Goal: Task Accomplishment & Management: Complete application form

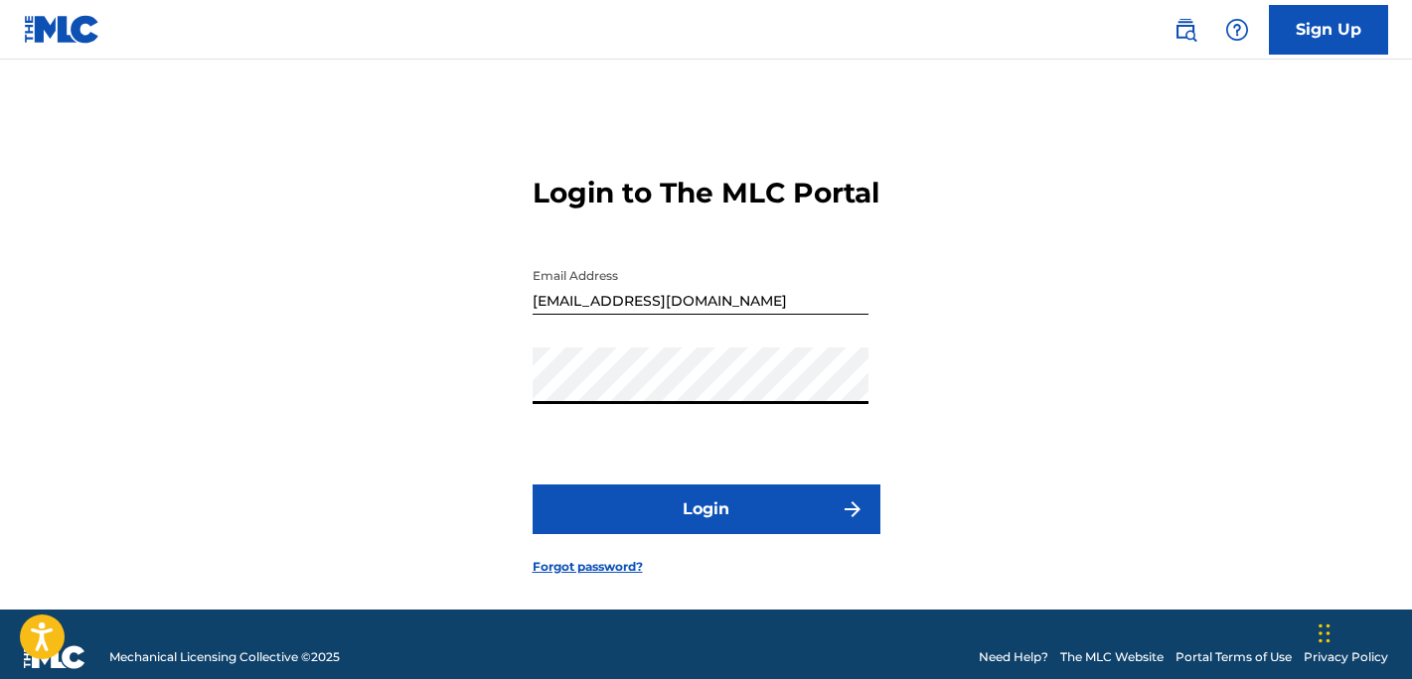
click at [532, 485] on button "Login" at bounding box center [706, 510] width 348 height 50
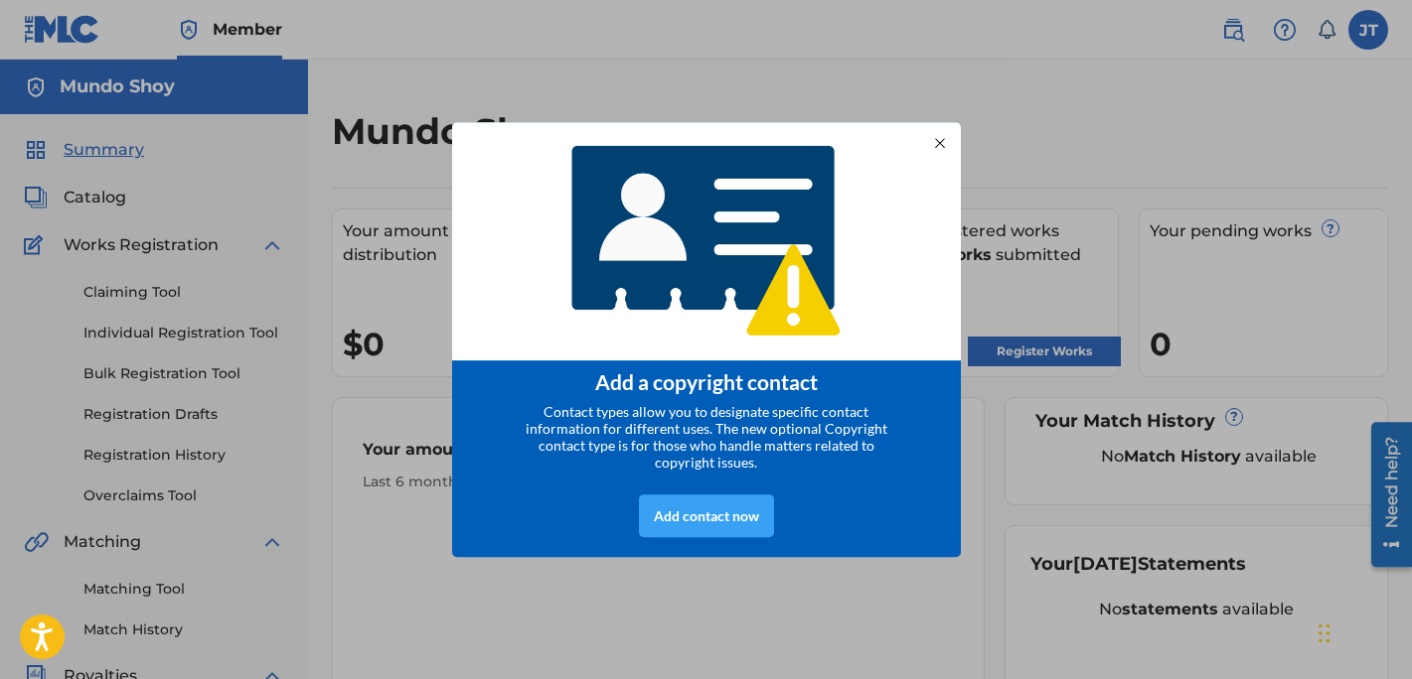
click at [743, 527] on div "Add contact now" at bounding box center [706, 516] width 135 height 43
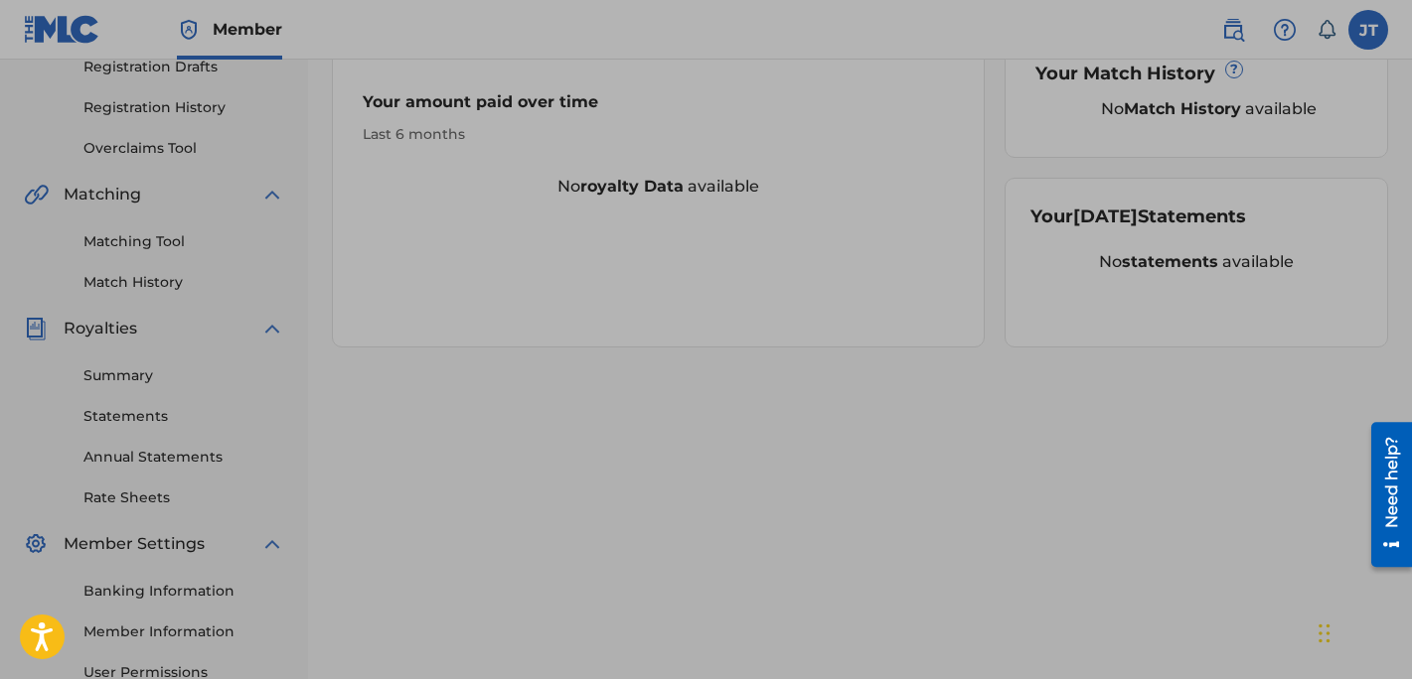
scroll to position [552, 0]
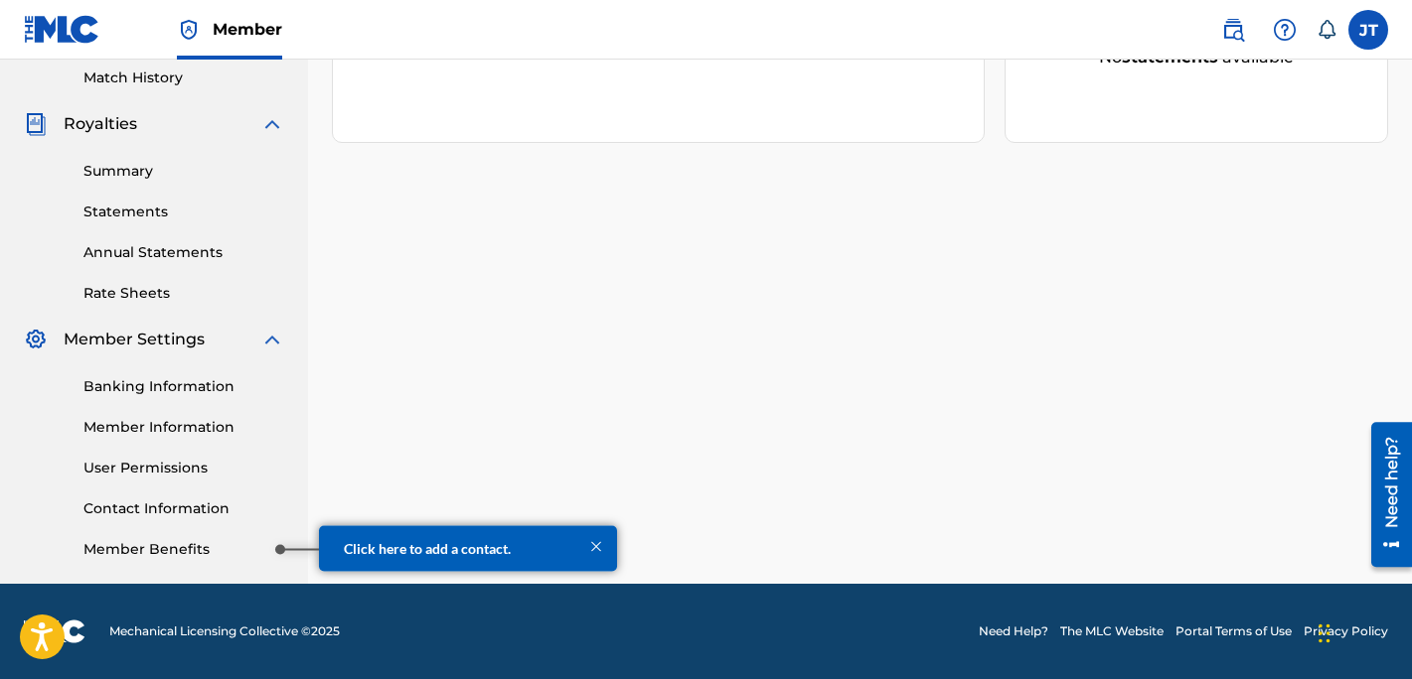
click at [222, 556] on link "Member Benefits" at bounding box center [183, 549] width 201 height 21
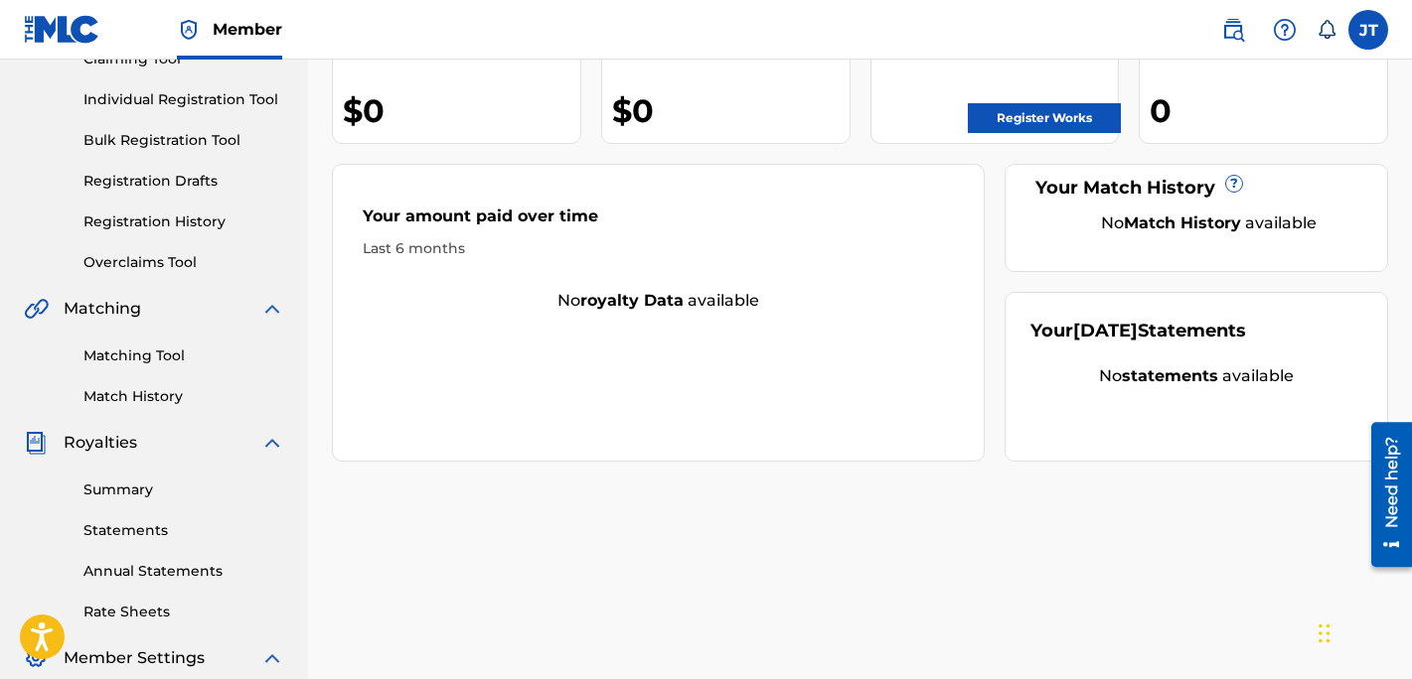
scroll to position [0, 0]
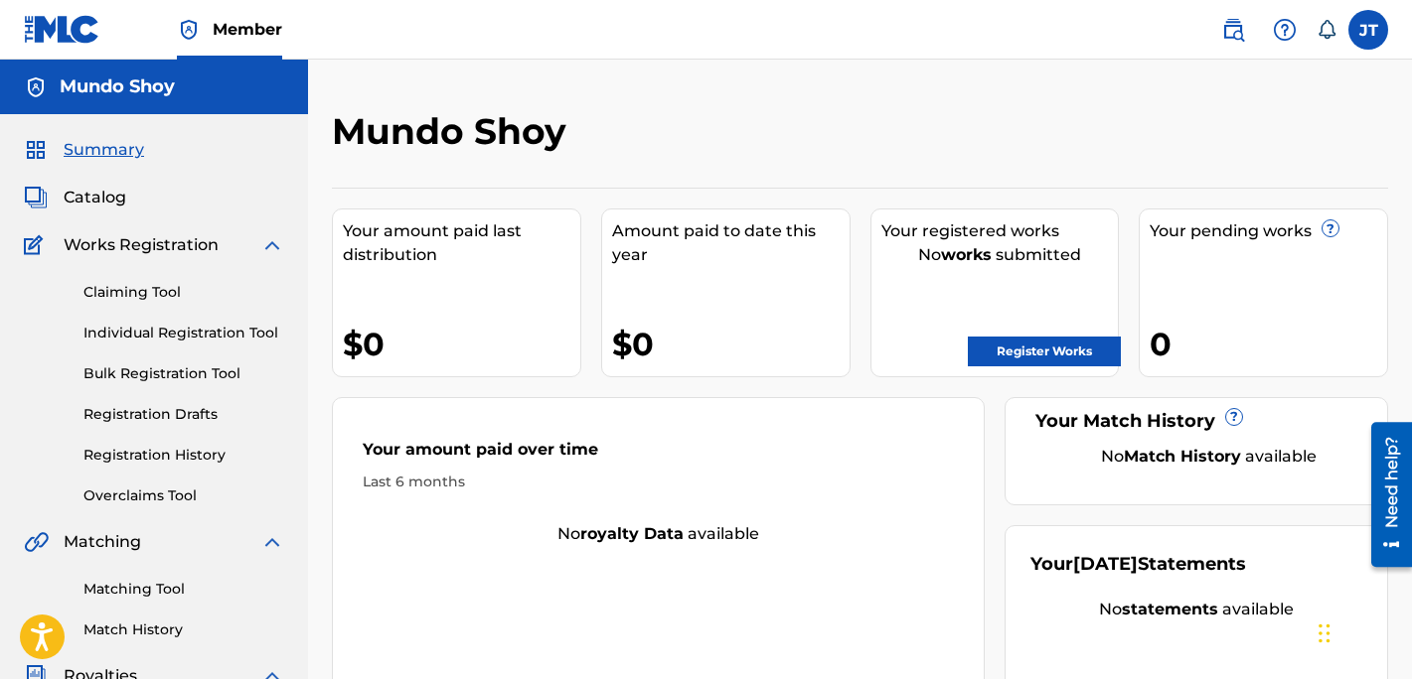
click at [99, 192] on span "Catalog" at bounding box center [95, 198] width 63 height 24
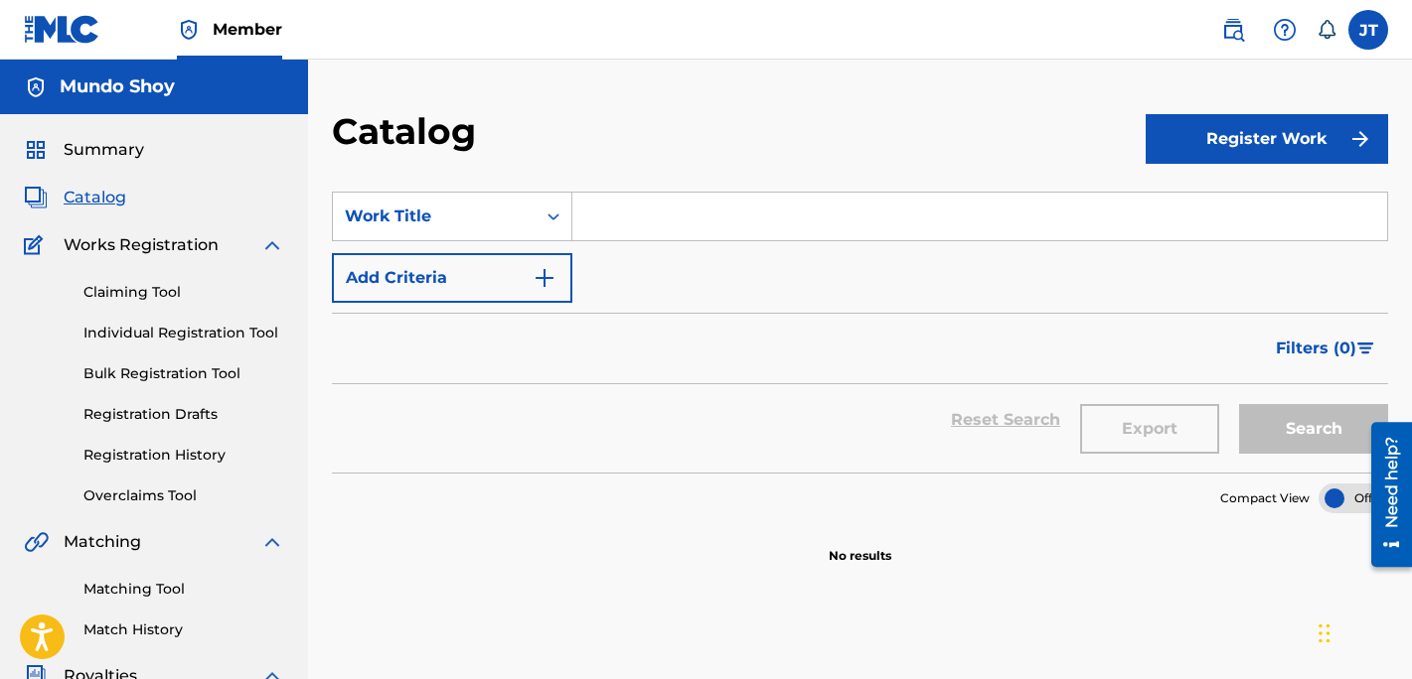
click at [1240, 147] on button "Register Work" at bounding box center [1266, 139] width 242 height 50
click at [1231, 214] on link "Individual" at bounding box center [1266, 204] width 242 height 48
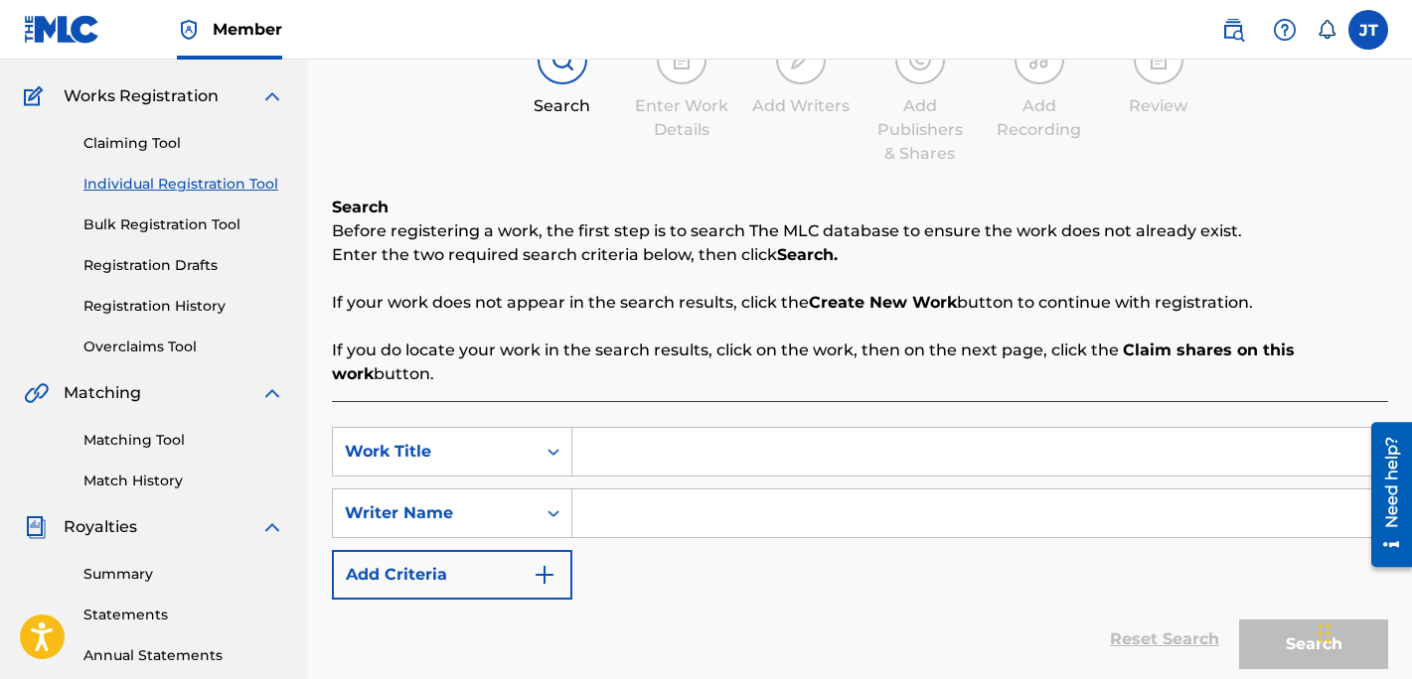
scroll to position [202, 0]
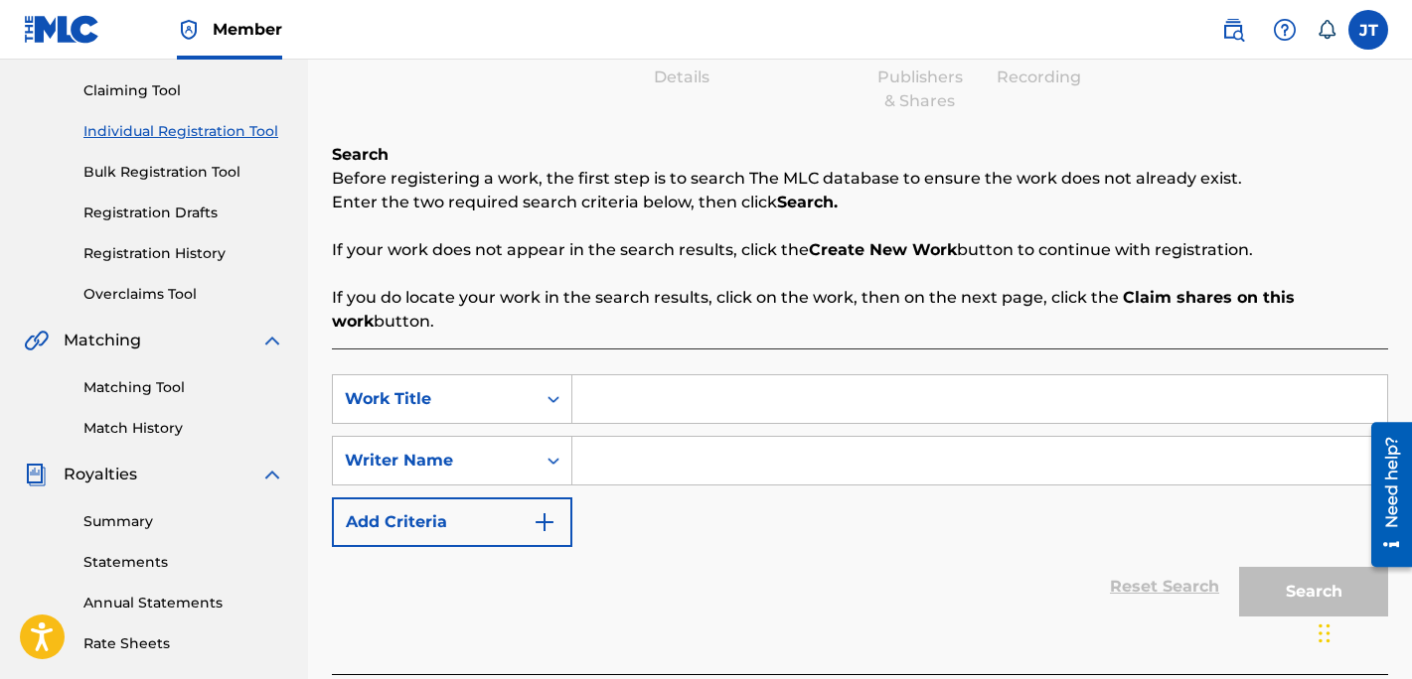
click at [665, 385] on input "Search Form" at bounding box center [979, 399] width 815 height 48
type input "Smart Man Playing A Fool"
click at [658, 457] on input "Search Form" at bounding box center [979, 461] width 815 height 48
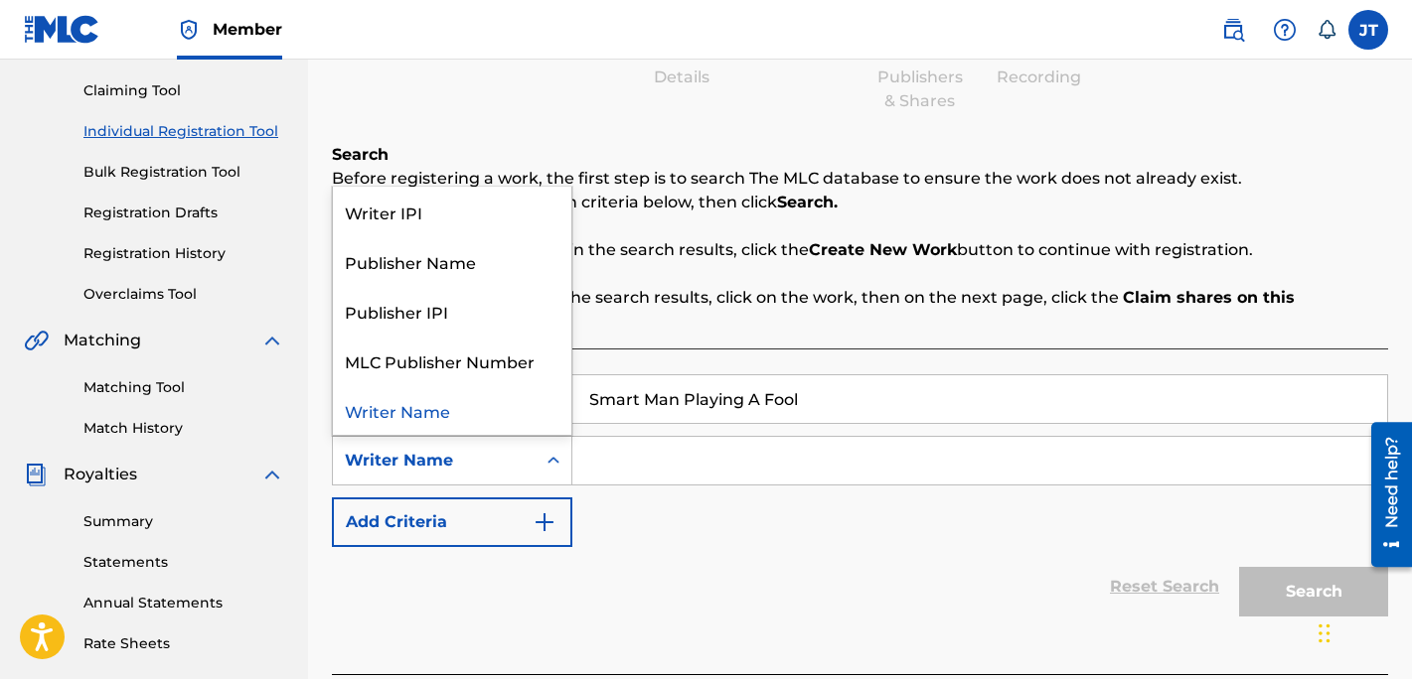
click at [558, 461] on icon "Search Form" at bounding box center [553, 461] width 20 height 20
click at [650, 529] on div "SearchWithCriteriad69850d2-3c6b-44b5-aad4-c1c36336780b Work Title Smart Man Pla…" at bounding box center [860, 460] width 1056 height 173
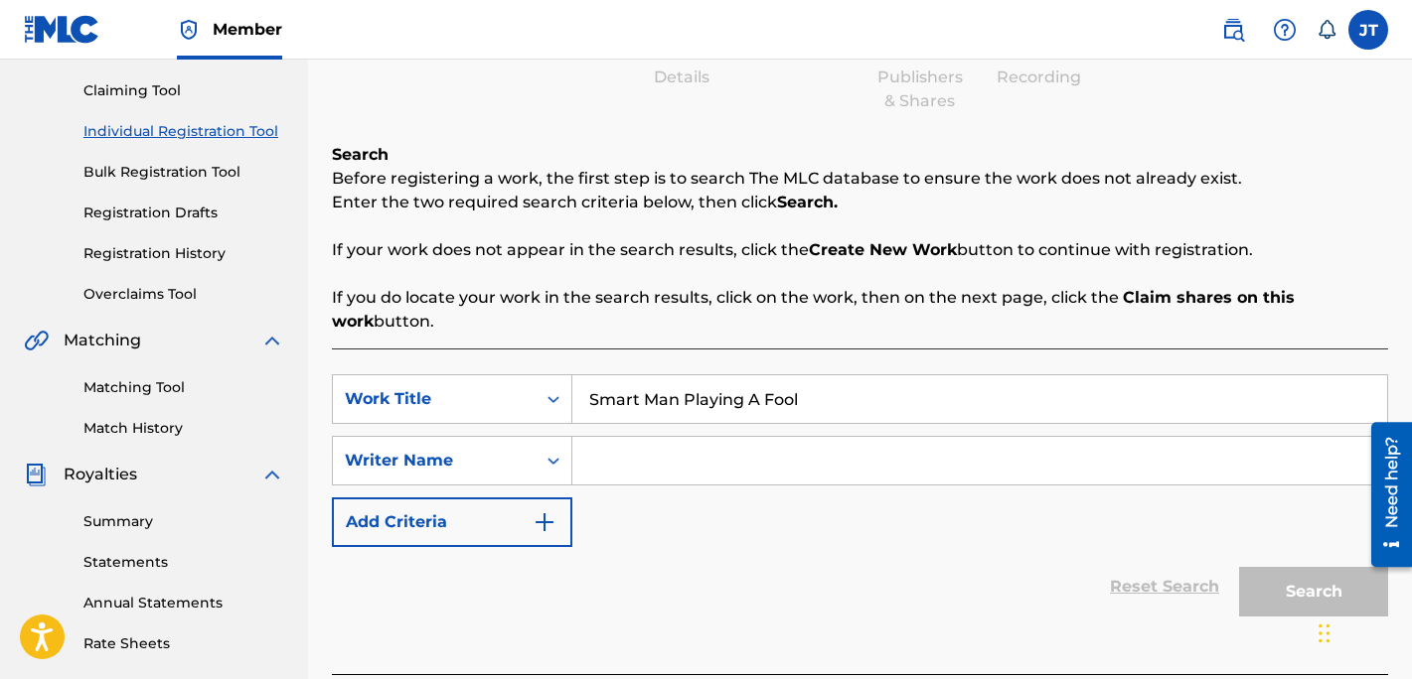
click at [641, 467] on input "Search Form" at bounding box center [979, 461] width 815 height 48
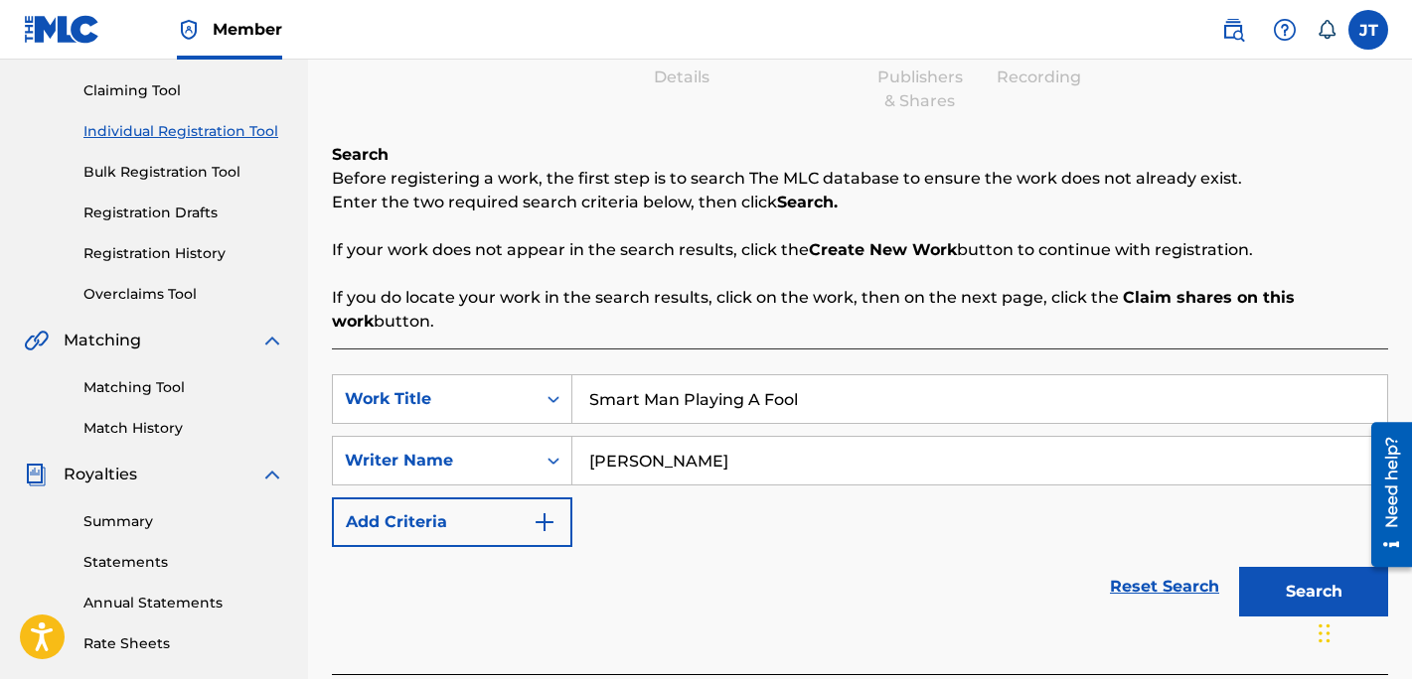
type input "[PERSON_NAME]"
click at [1269, 596] on button "Search" at bounding box center [1313, 592] width 149 height 50
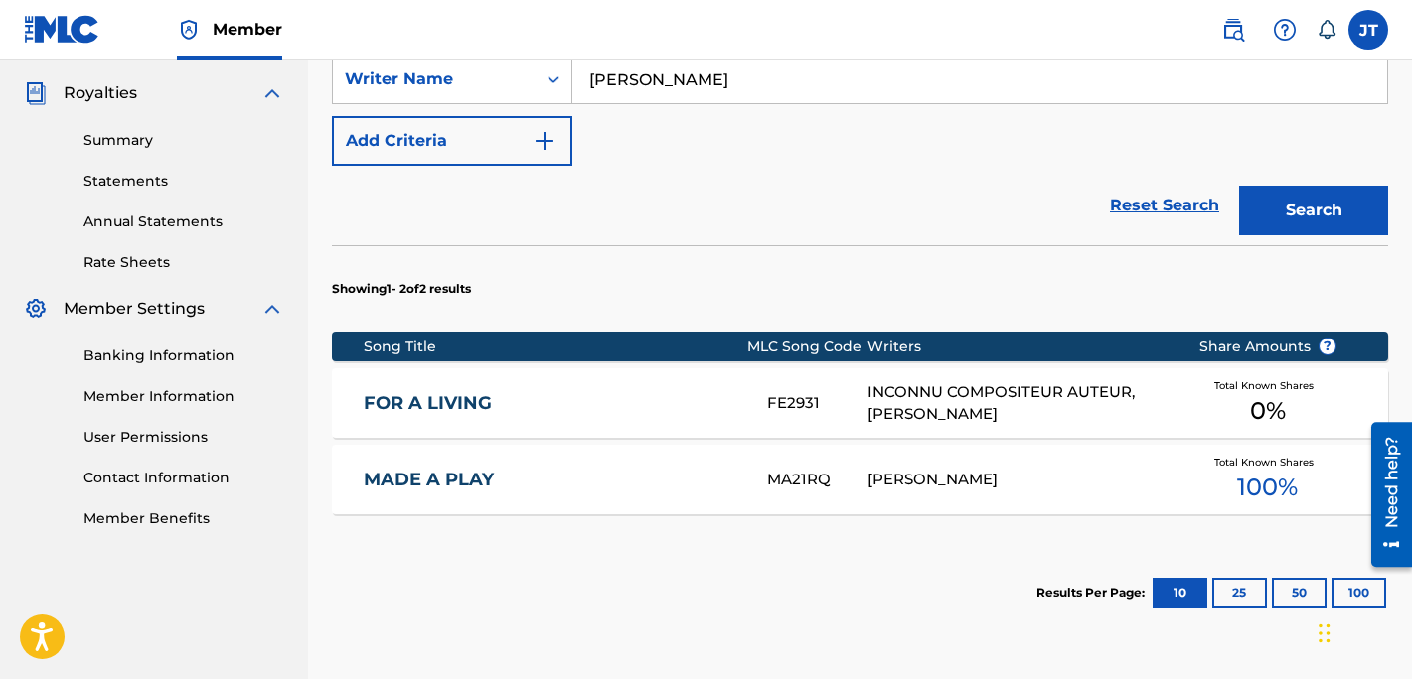
scroll to position [679, 0]
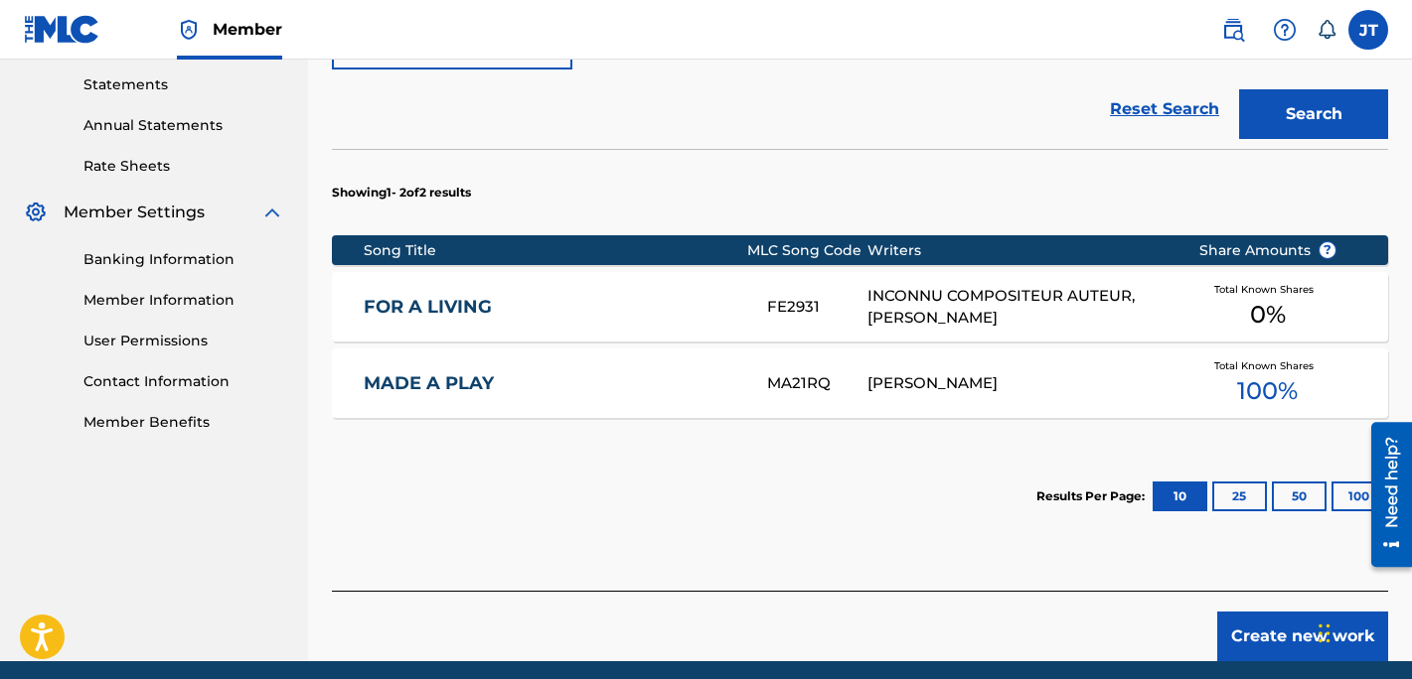
click at [1249, 635] on button "Create new work" at bounding box center [1302, 637] width 171 height 50
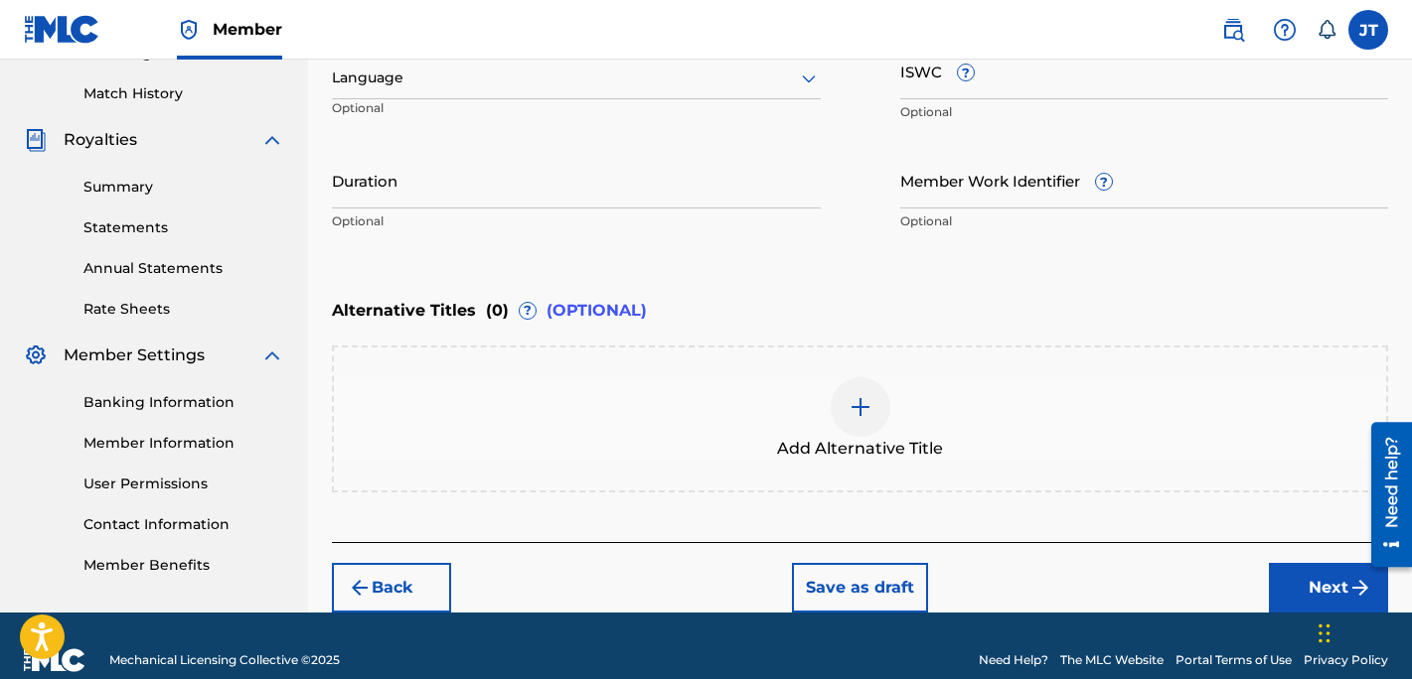
scroll to position [565, 0]
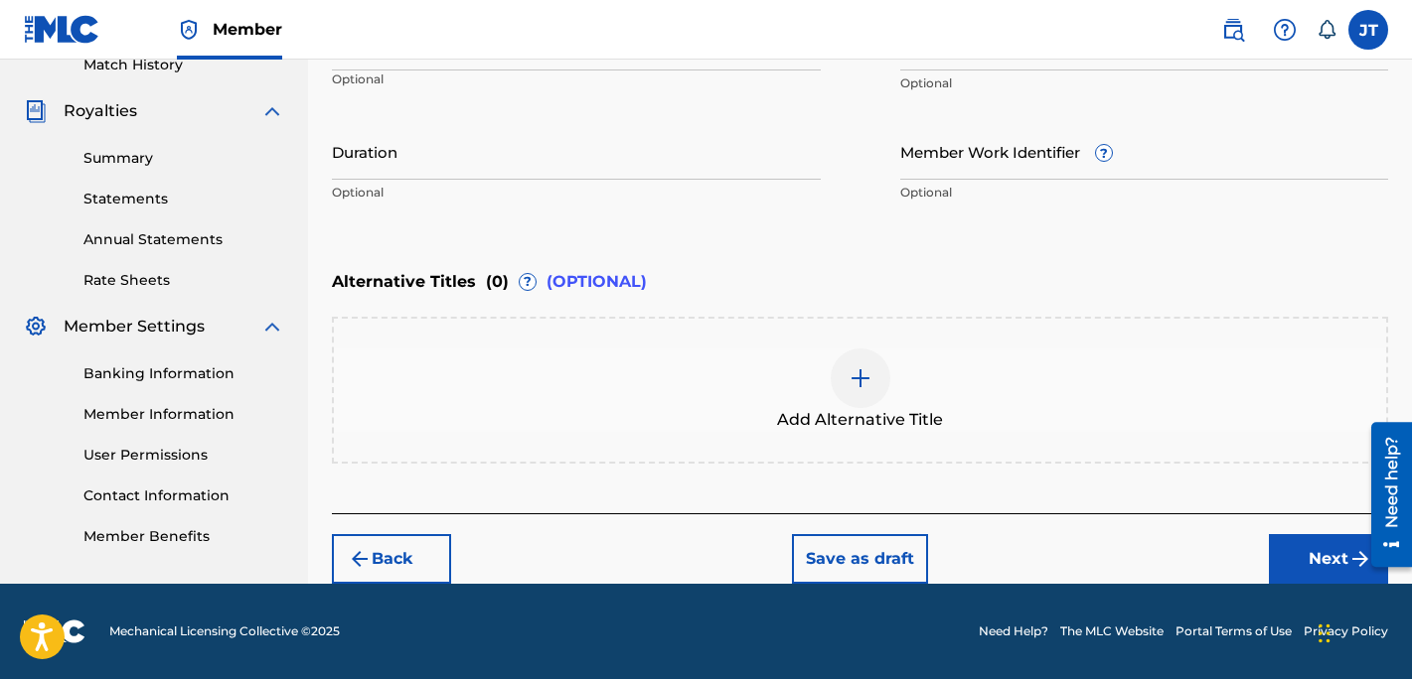
click at [852, 355] on div at bounding box center [860, 379] width 60 height 60
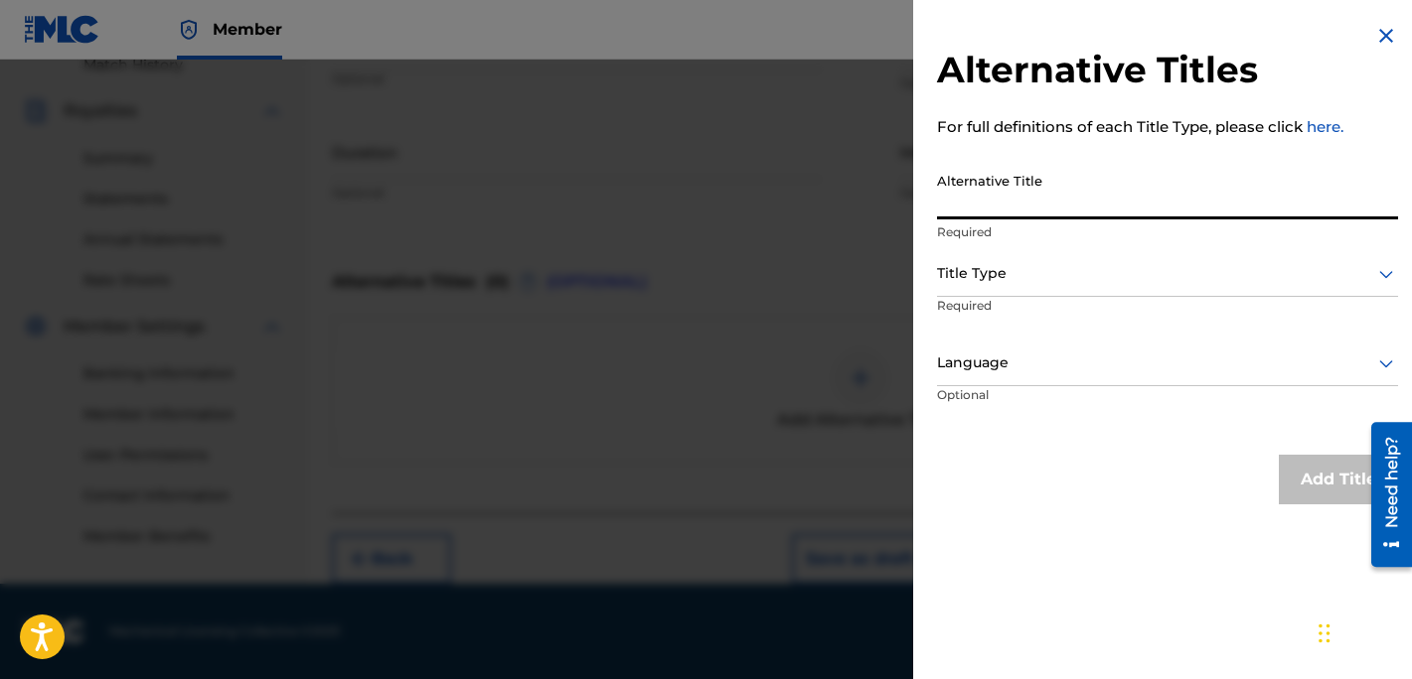
click at [990, 214] on input "Alternative Title" at bounding box center [1167, 191] width 461 height 57
type input "Mundo Shoy Smart Man Playing A Fool"
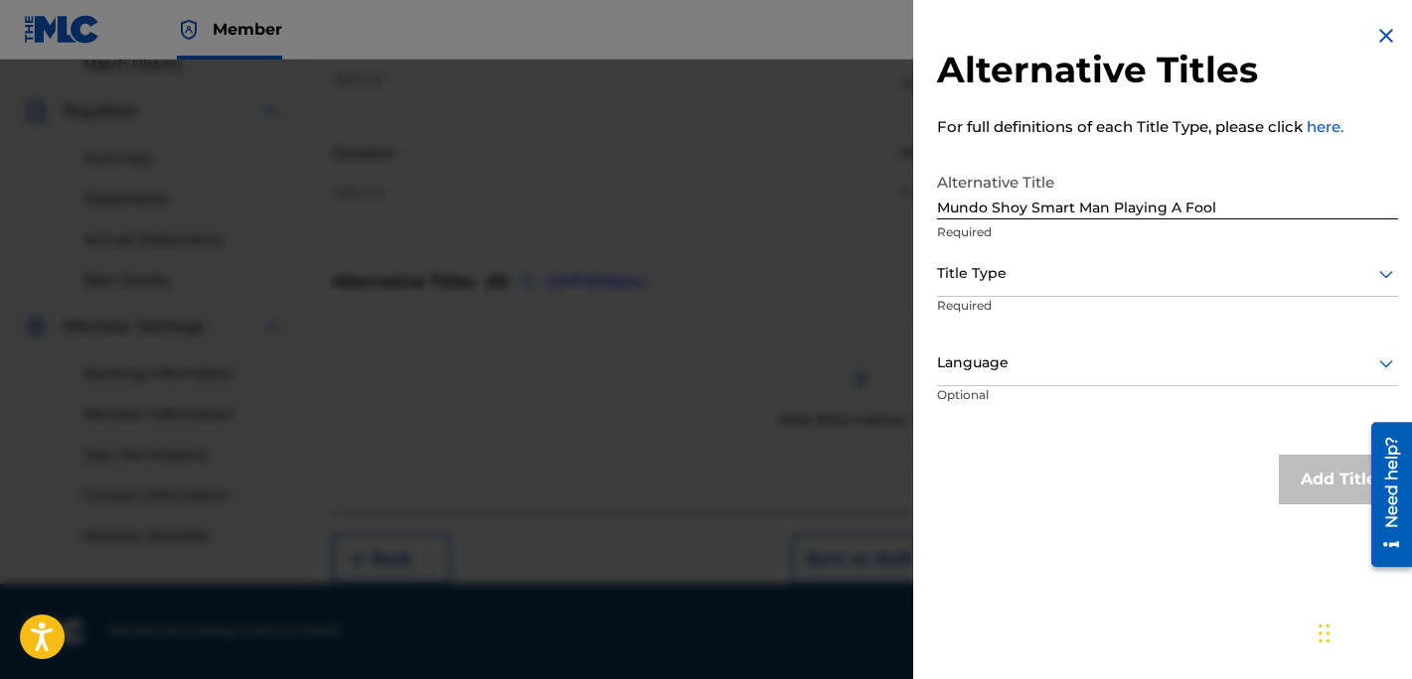
click at [1377, 41] on img at bounding box center [1386, 36] width 24 height 24
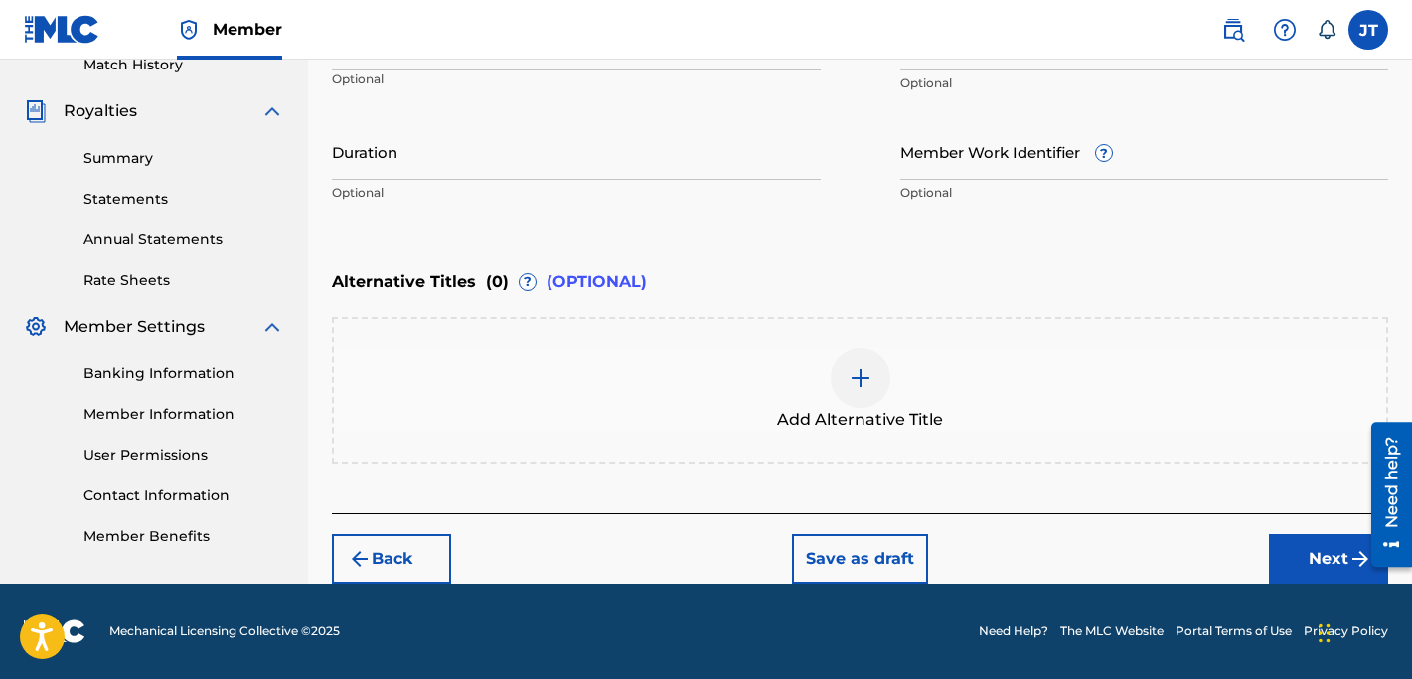
click at [1308, 566] on button "Next" at bounding box center [1328, 559] width 119 height 50
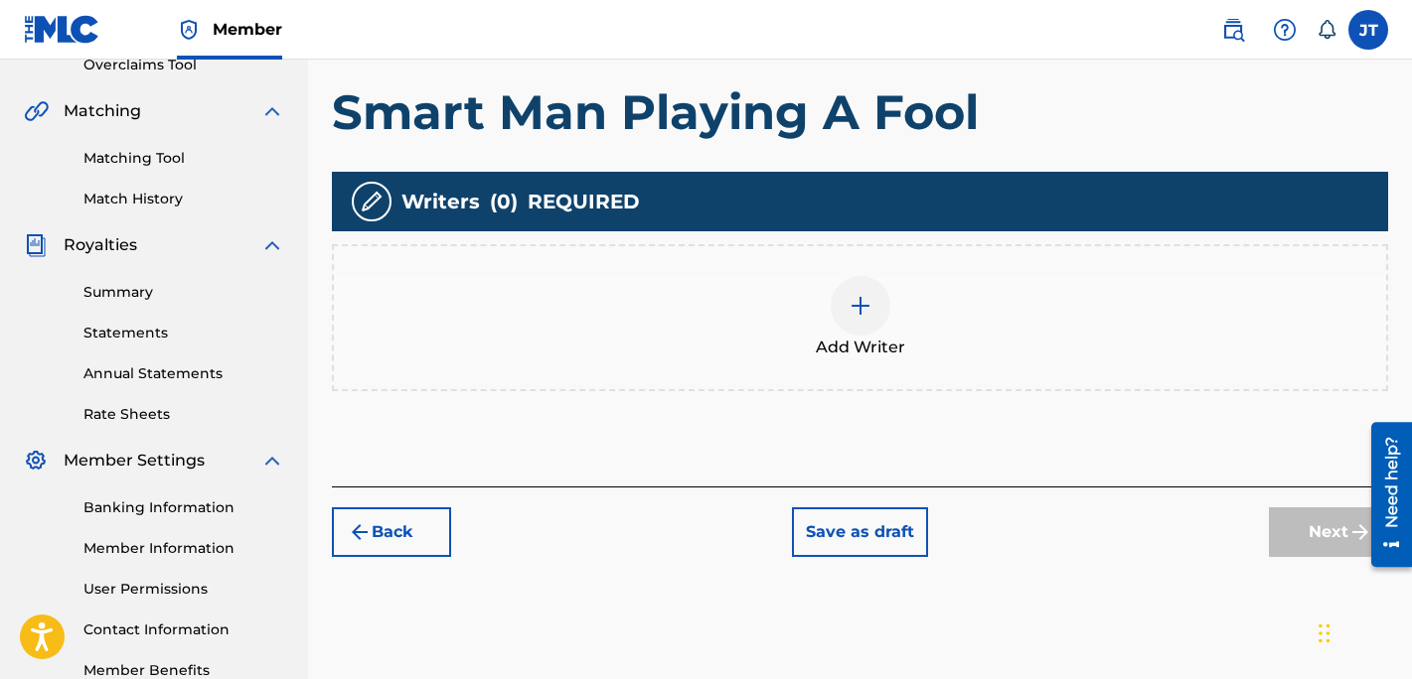
scroll to position [442, 0]
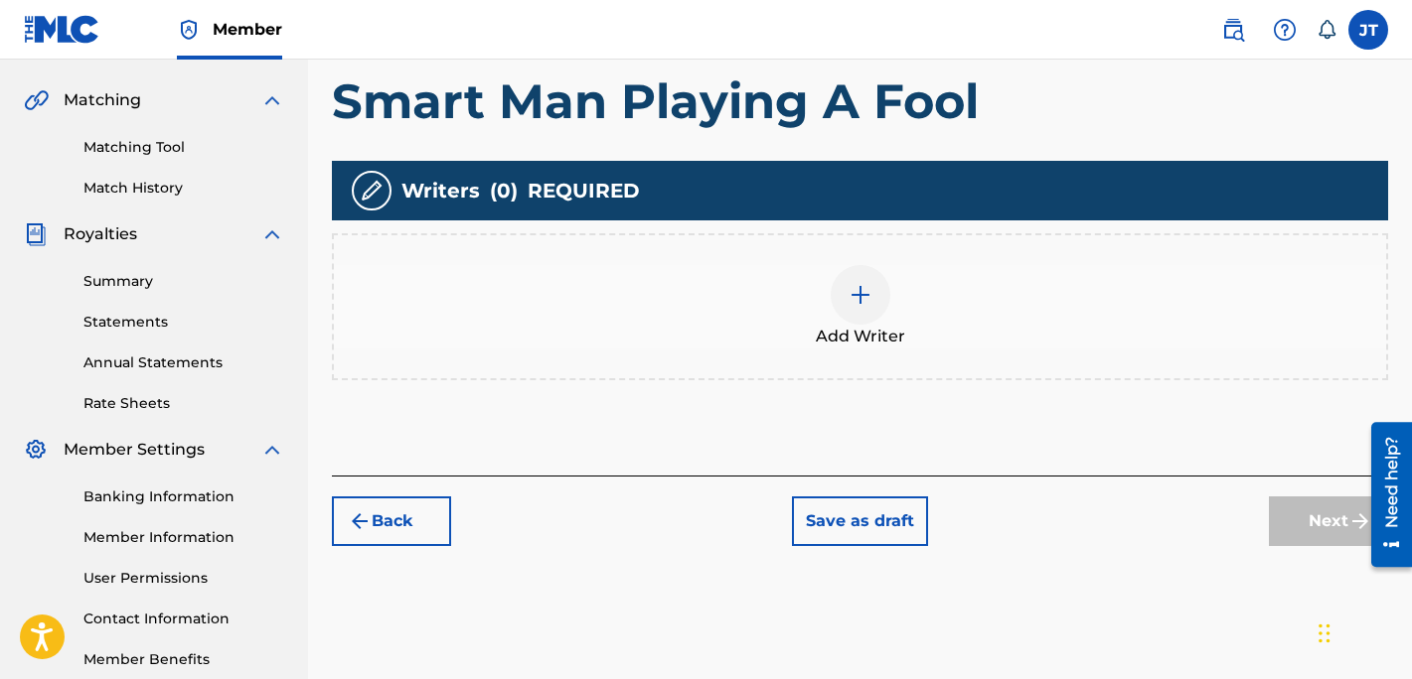
click at [871, 295] on div at bounding box center [860, 295] width 60 height 60
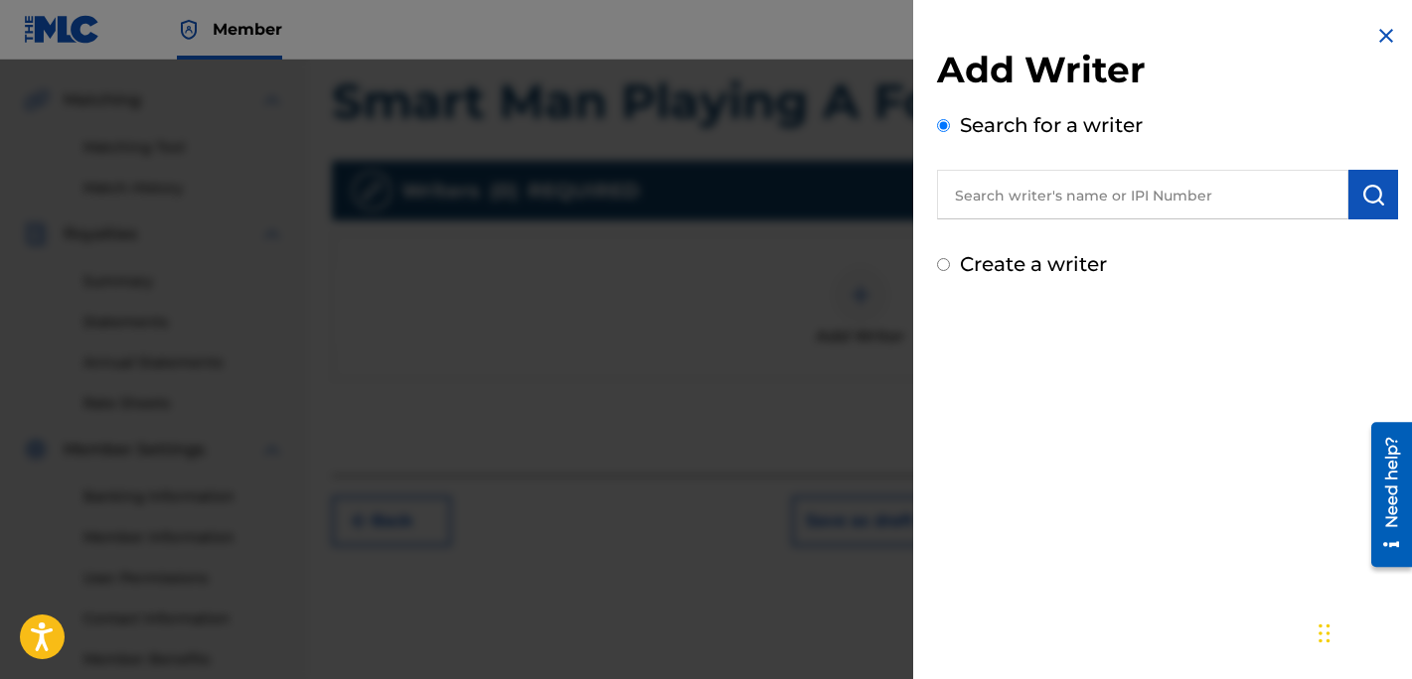
click at [1141, 209] on input "text" at bounding box center [1142, 195] width 411 height 50
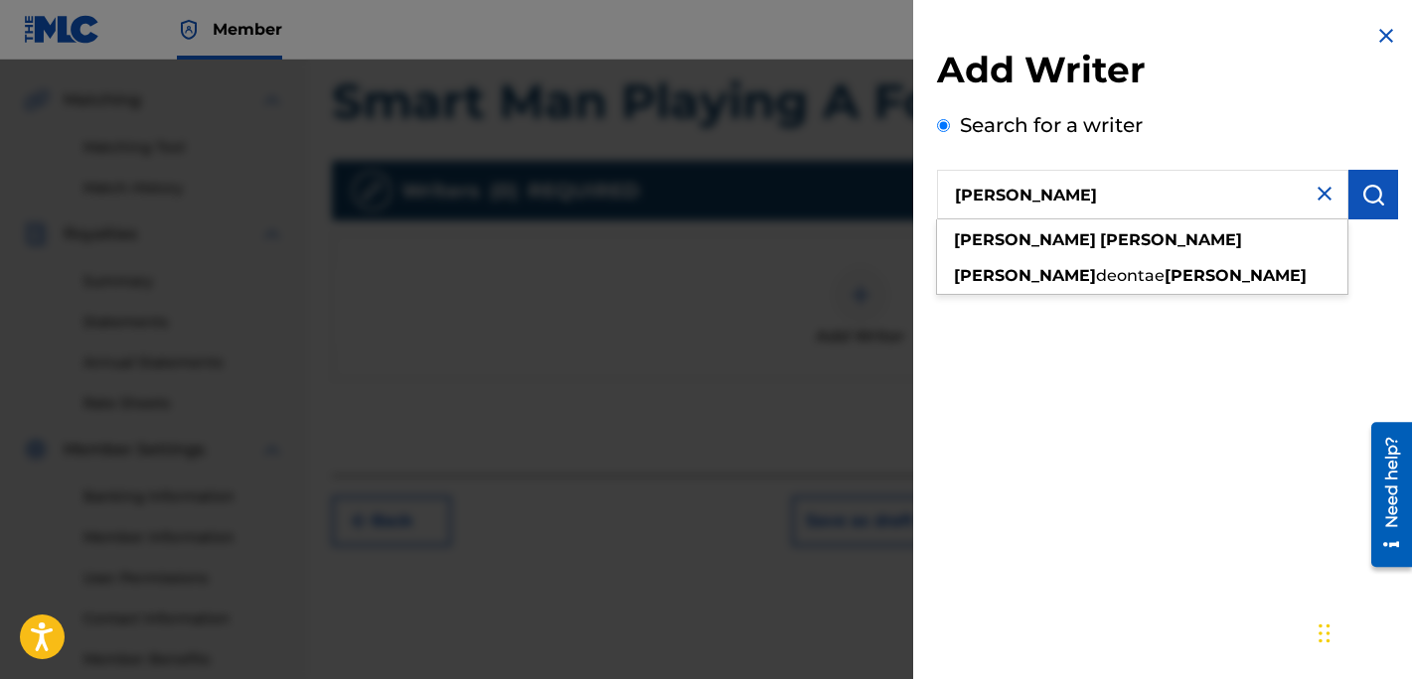
type input "[PERSON_NAME]"
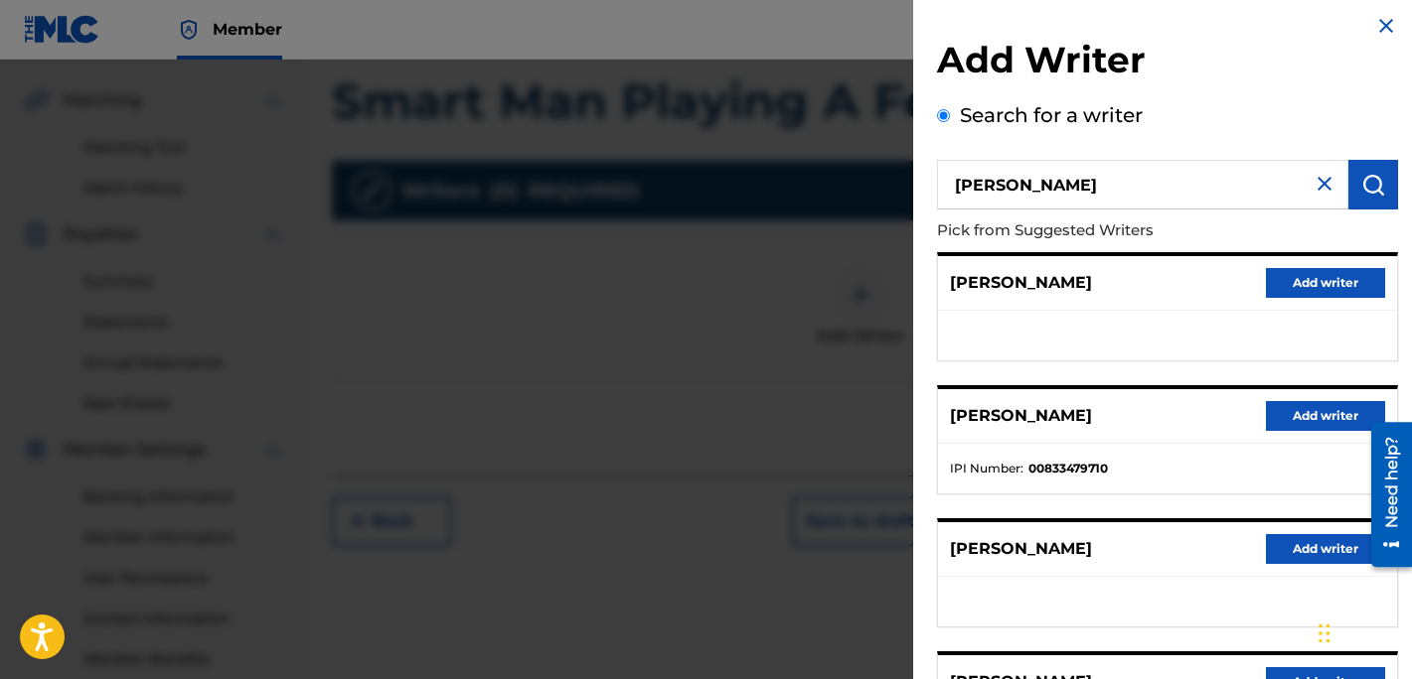
scroll to position [0, 0]
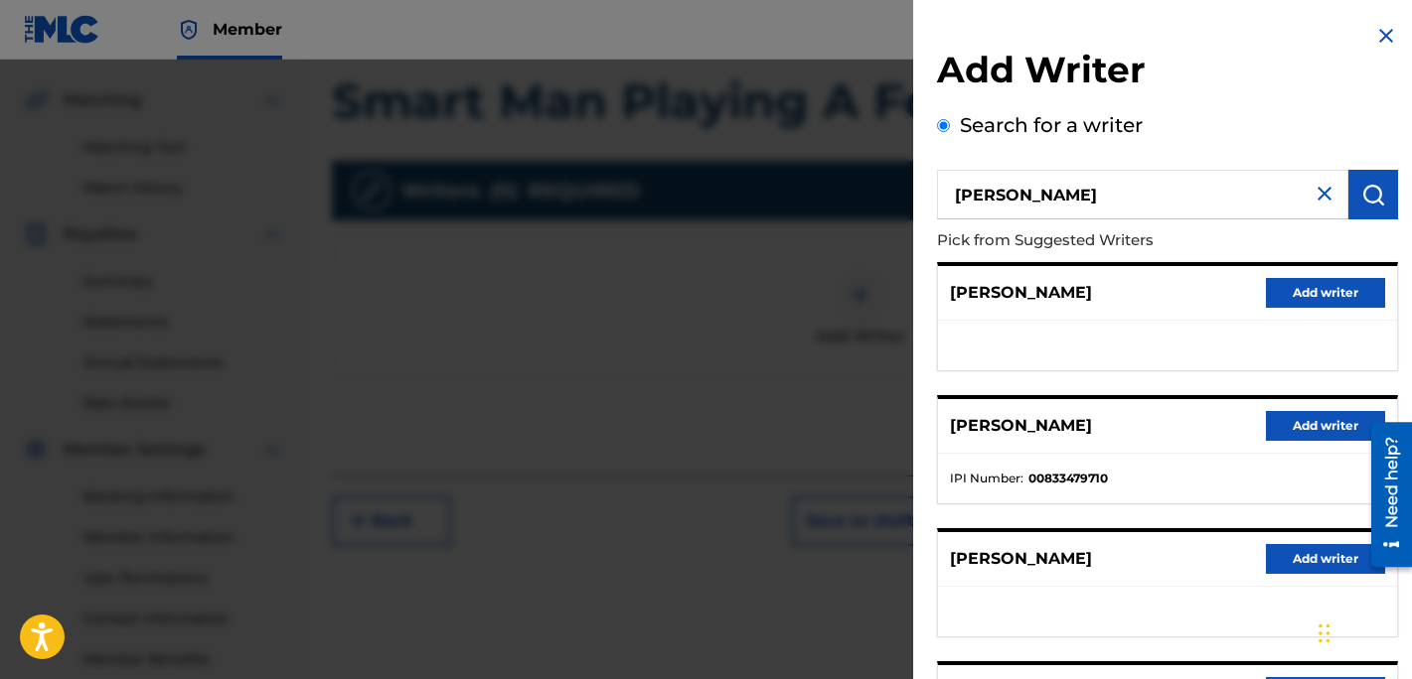
drag, startPoint x: 1150, startPoint y: 201, endPoint x: 929, endPoint y: 200, distance: 221.5
click at [929, 200] on div "Add Writer Search for a writer [PERSON_NAME] from Suggested Writers [PERSON_NAM…" at bounding box center [1167, 514] width 509 height 1029
type input "00833479808"
click at [1179, 232] on p "Pick from Suggested Writers" at bounding box center [1111, 241] width 348 height 43
drag, startPoint x: 1169, startPoint y: 193, endPoint x: 1030, endPoint y: 181, distance: 139.6
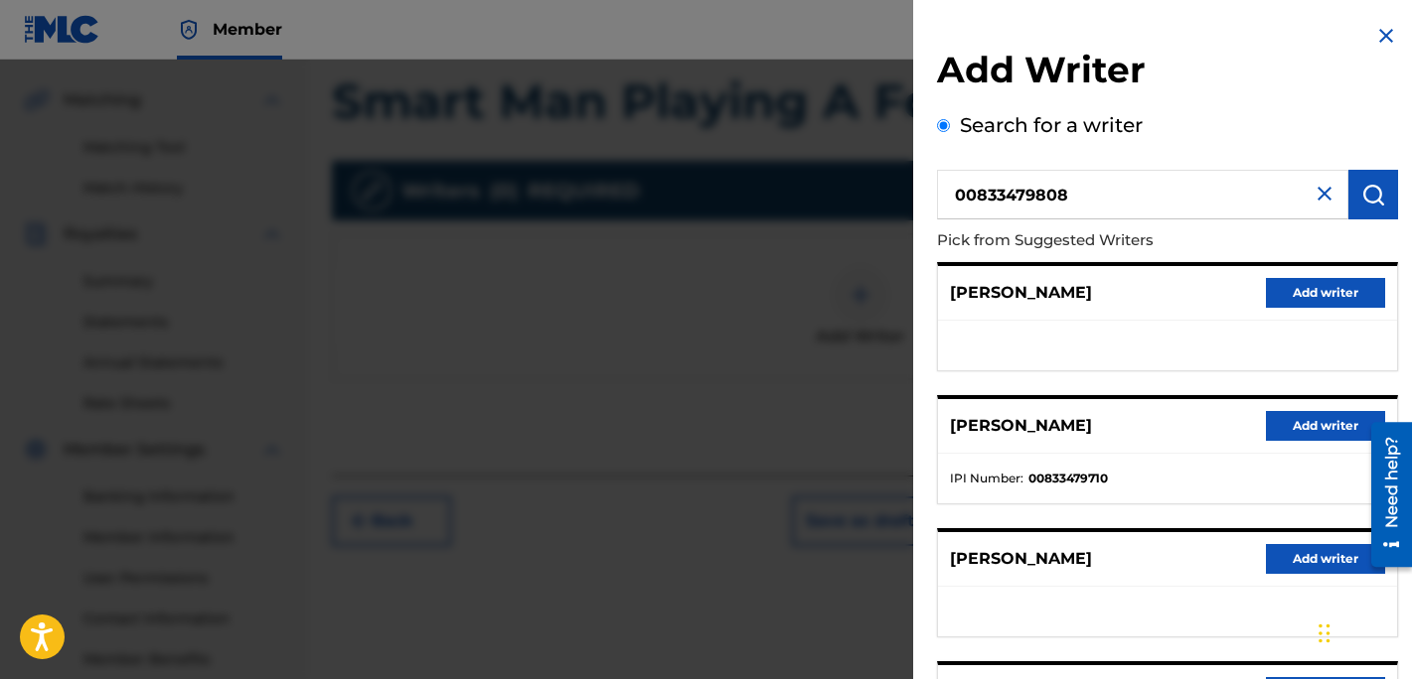
click at [1030, 181] on input "00833479808" at bounding box center [1142, 195] width 411 height 50
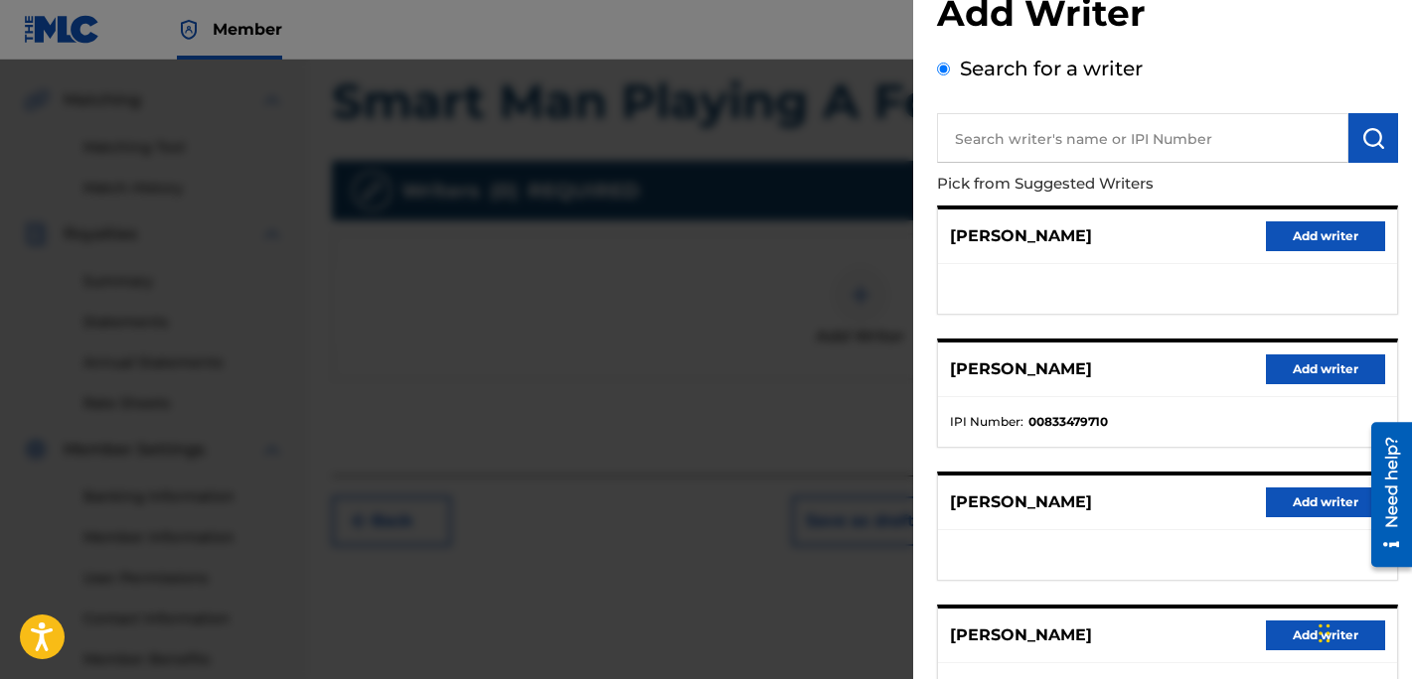
scroll to position [54, 0]
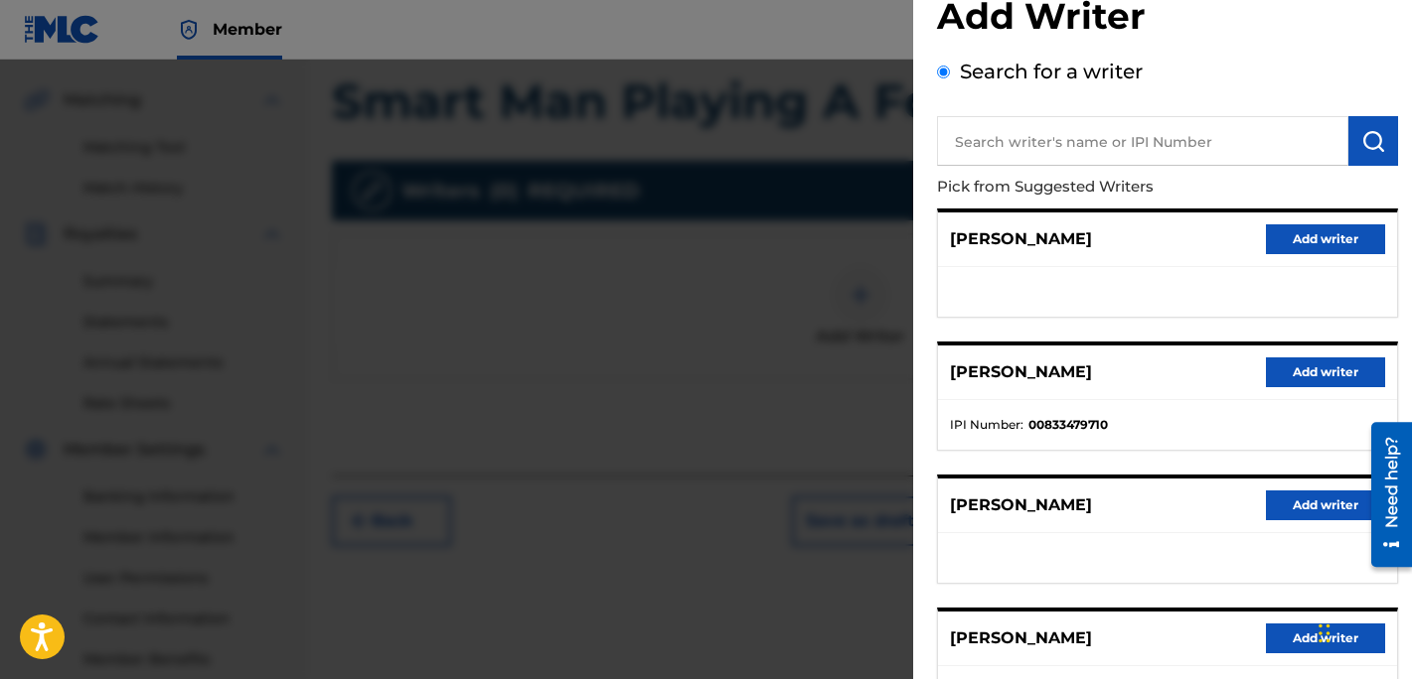
click at [1163, 138] on input "text" at bounding box center [1142, 141] width 411 height 50
click at [1374, 136] on img "submit" at bounding box center [1373, 141] width 24 height 24
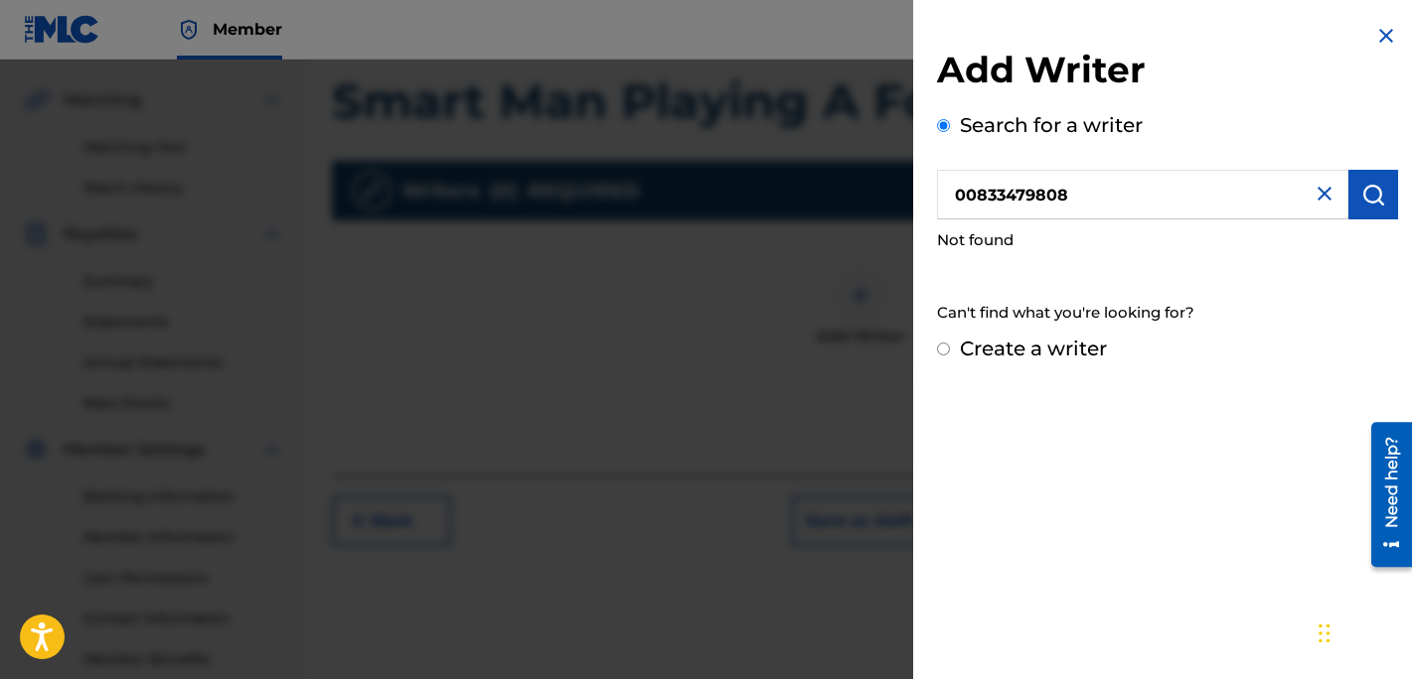
scroll to position [0, 0]
click at [1370, 188] on img "submit" at bounding box center [1373, 195] width 24 height 24
drag, startPoint x: 1206, startPoint y: 207, endPoint x: 904, endPoint y: 166, distance: 304.7
click at [904, 166] on div "Add Writer Search for a writer 00833479808 Not found Can't find what you're loo…" at bounding box center [706, 370] width 1412 height 620
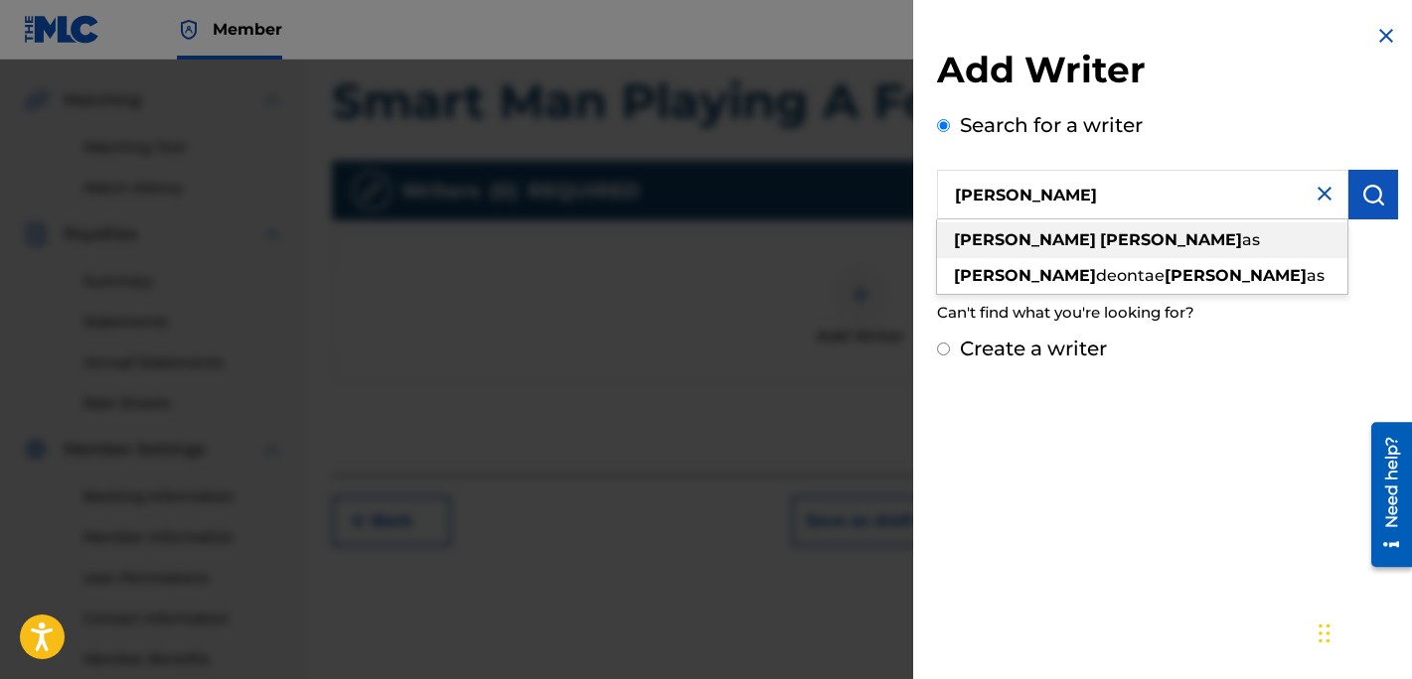
click at [987, 236] on strong "[PERSON_NAME]" at bounding box center [1025, 239] width 142 height 19
type input "[PERSON_NAME]"
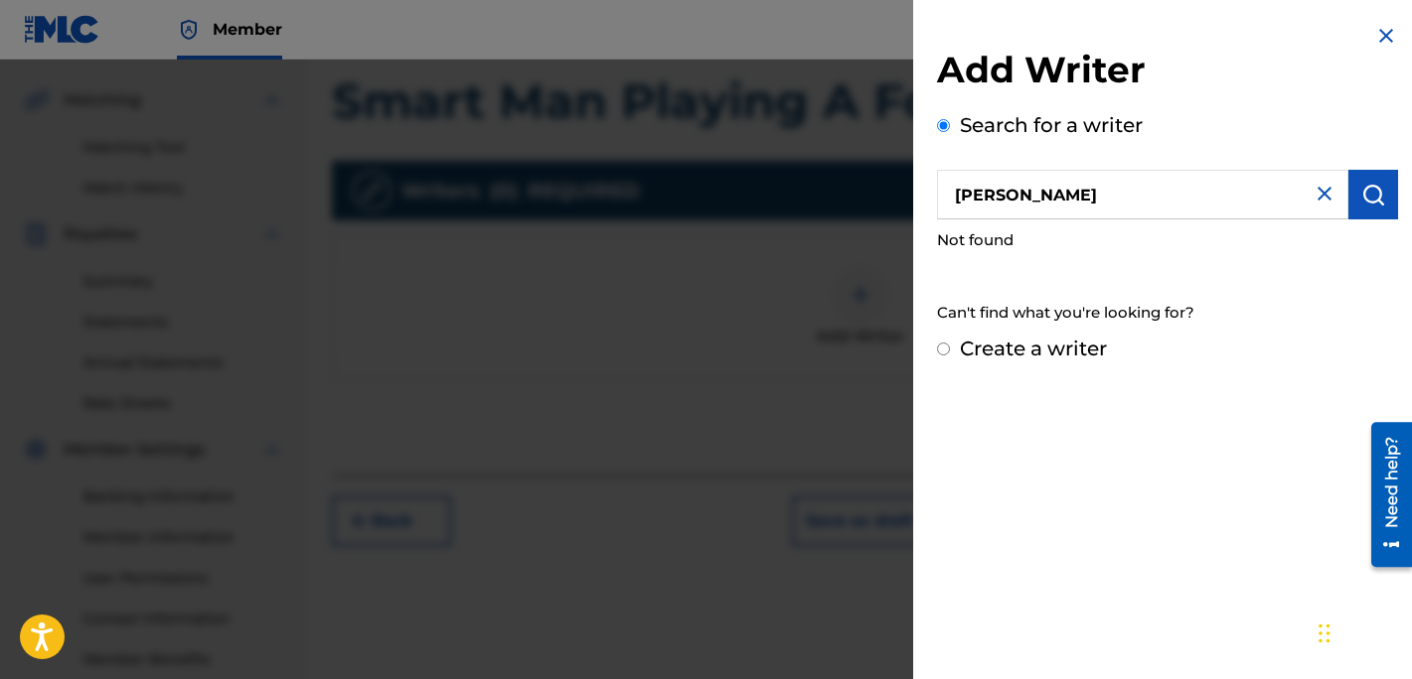
click at [1363, 204] on img "submit" at bounding box center [1373, 195] width 24 height 24
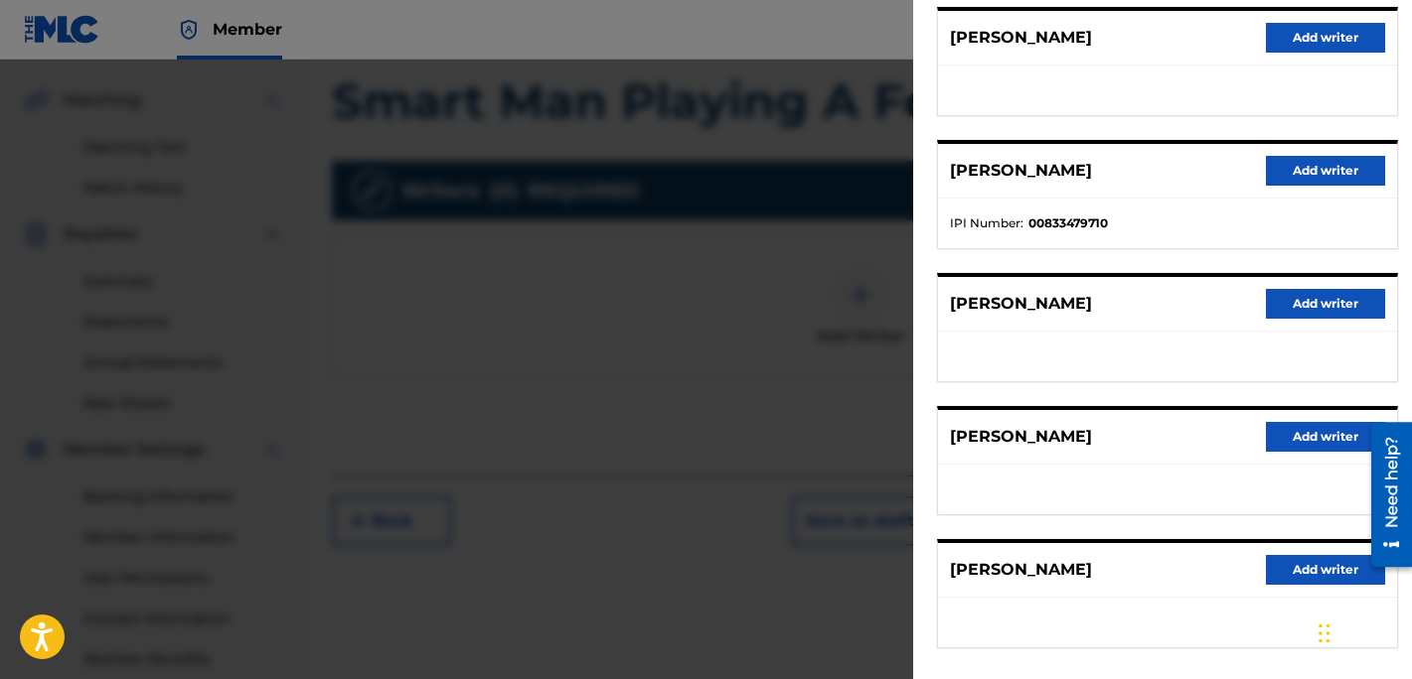
scroll to position [349, 0]
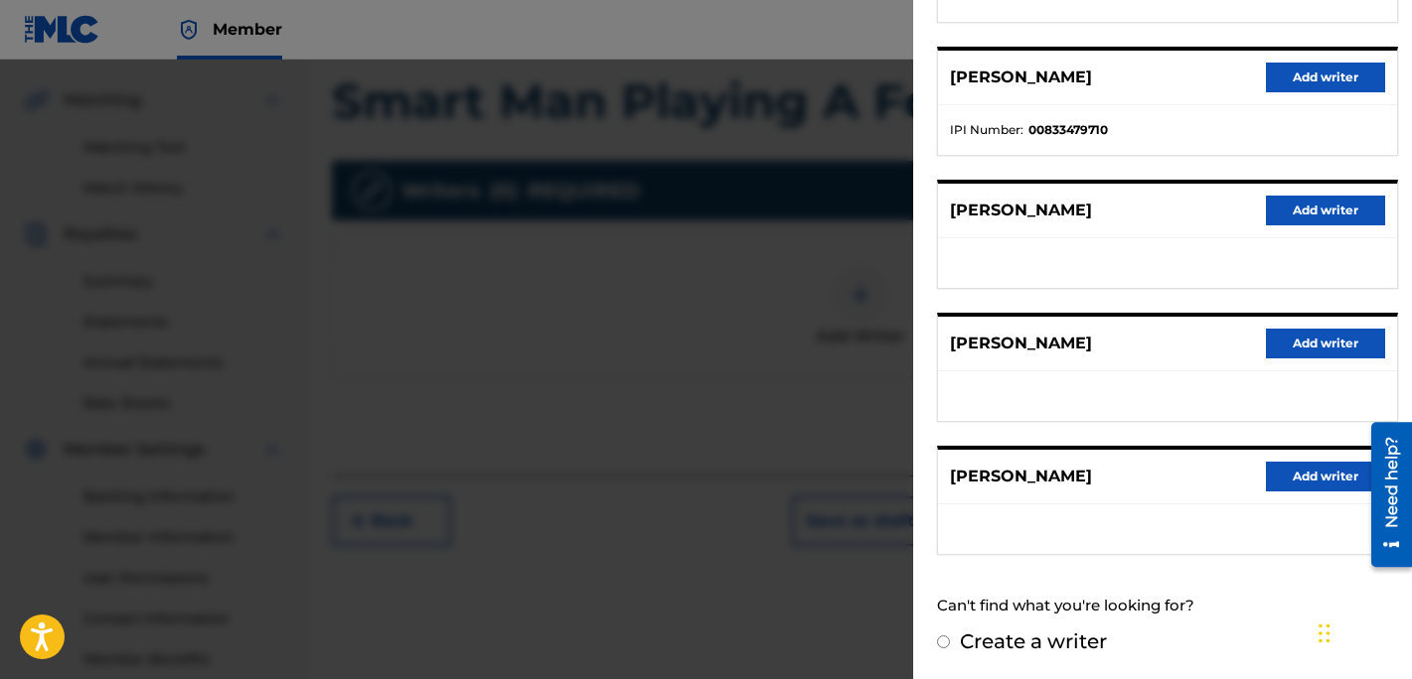
click at [1322, 80] on button "Add writer" at bounding box center [1325, 78] width 119 height 30
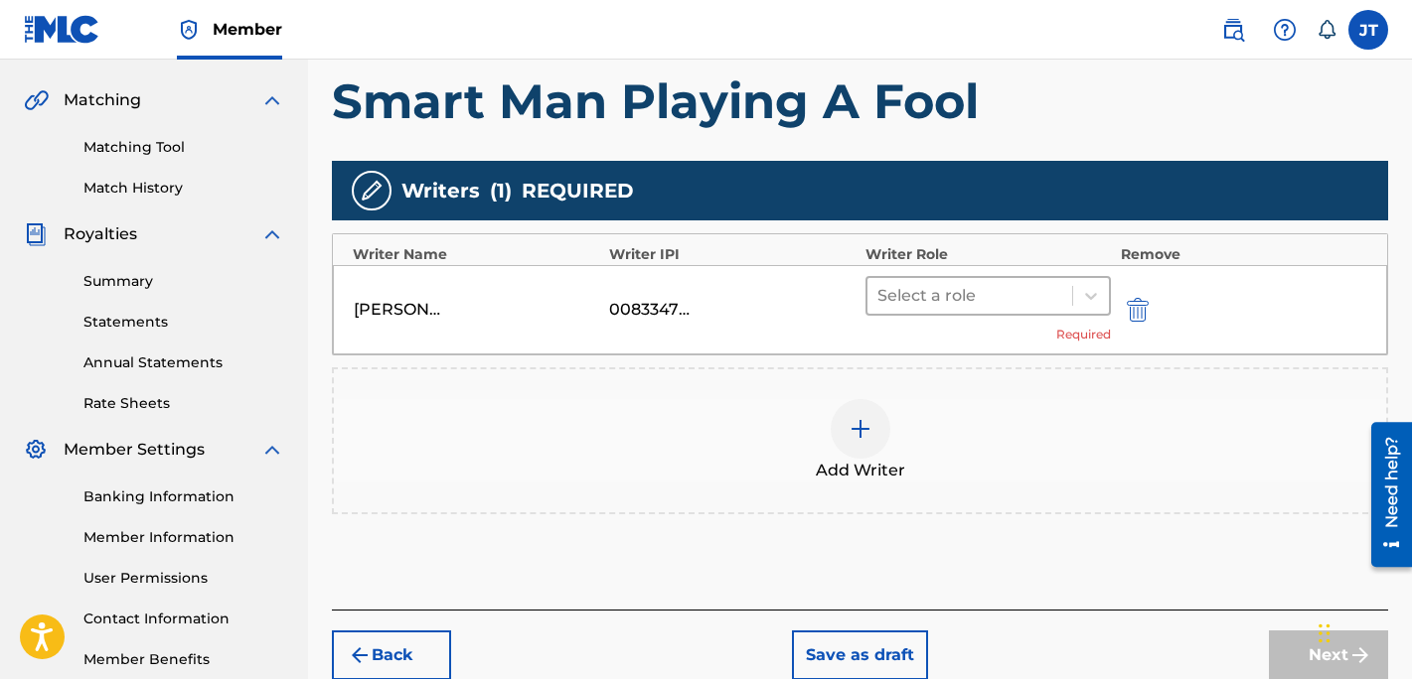
click at [980, 288] on div at bounding box center [969, 296] width 185 height 28
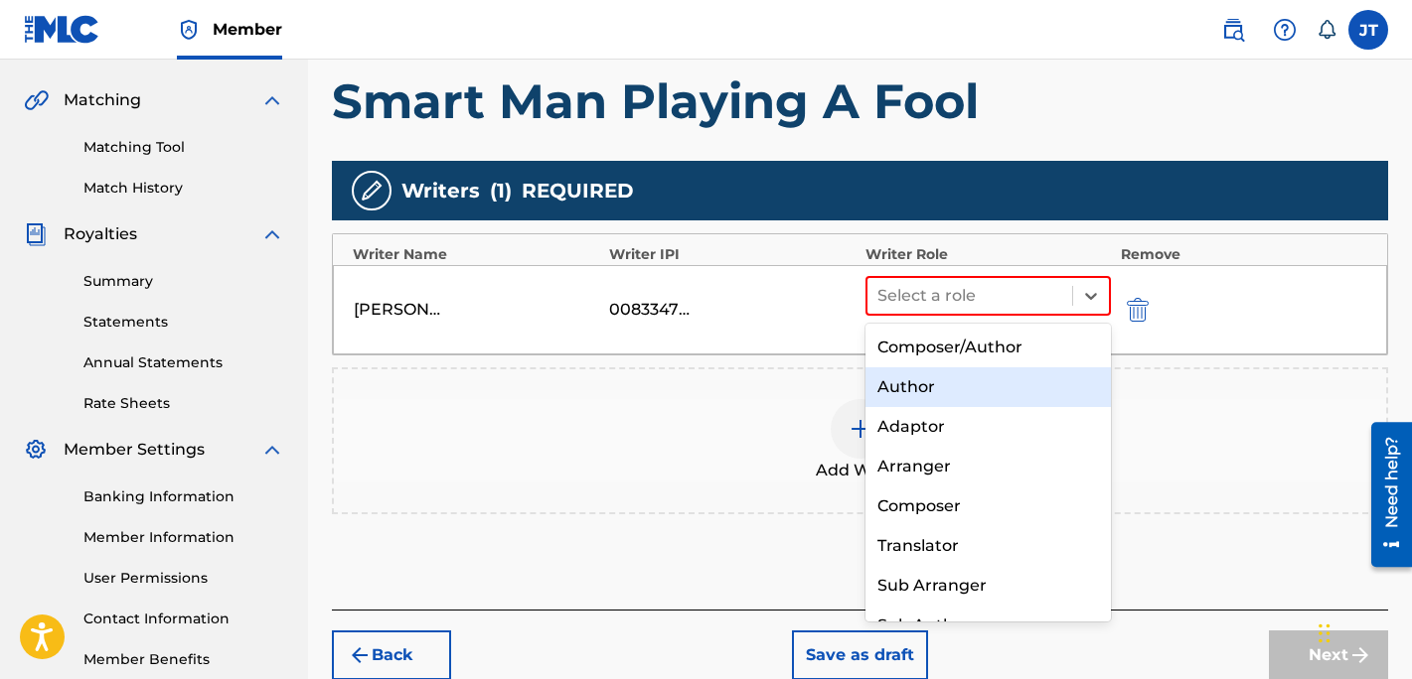
click at [931, 390] on div "Author" at bounding box center [987, 388] width 245 height 40
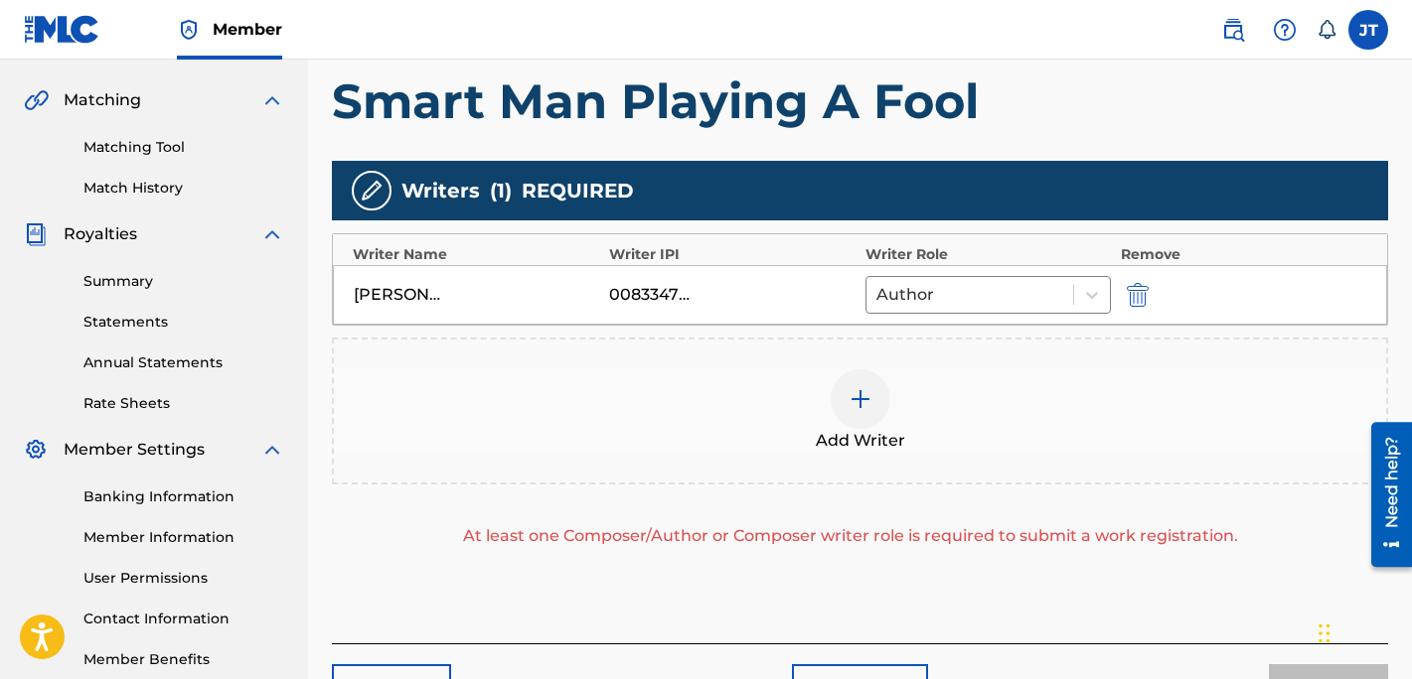
click at [853, 397] on img at bounding box center [860, 399] width 24 height 24
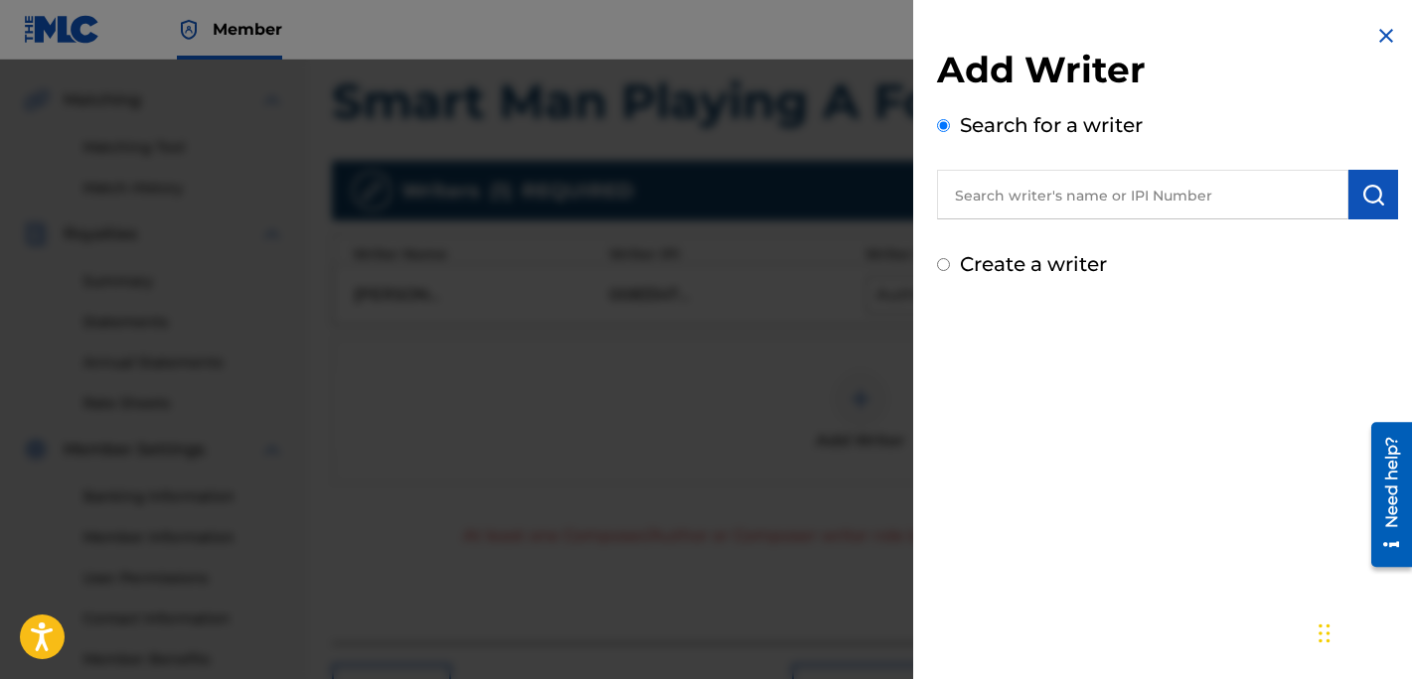
click at [1017, 206] on input "text" at bounding box center [1142, 195] width 411 height 50
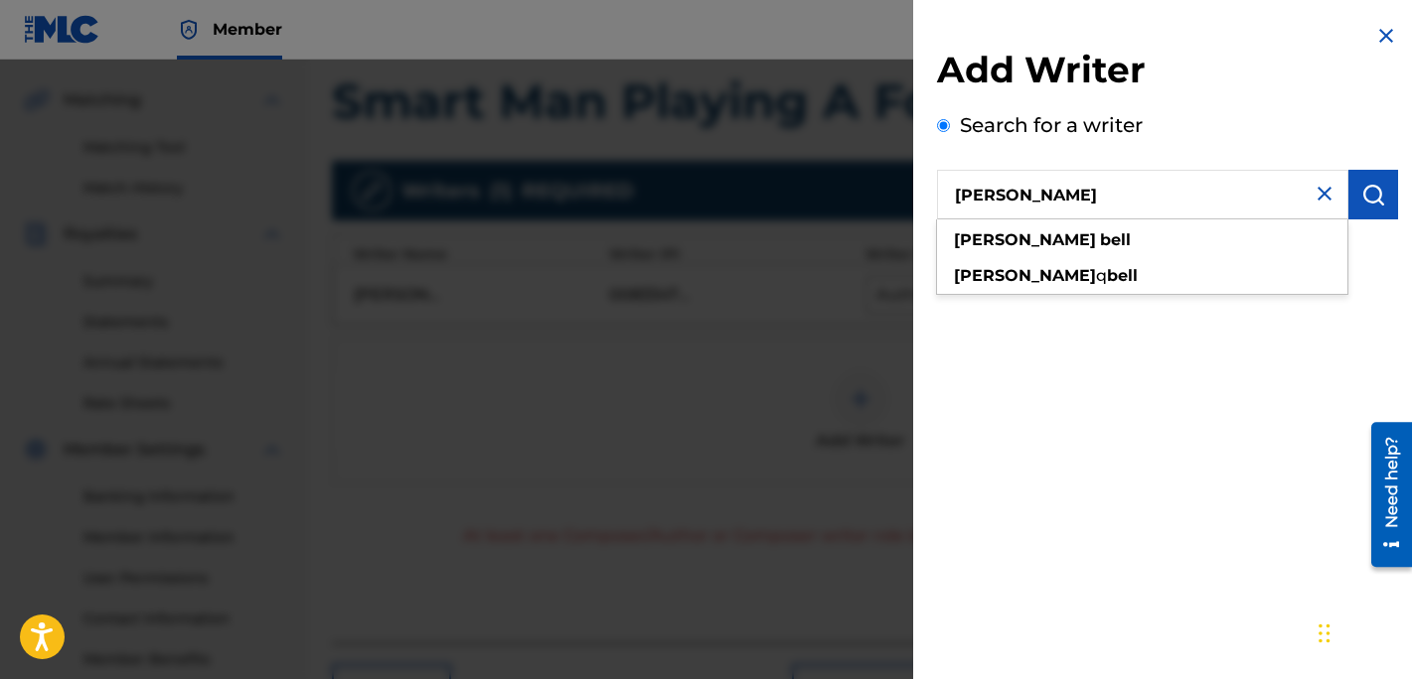
type input "[PERSON_NAME]"
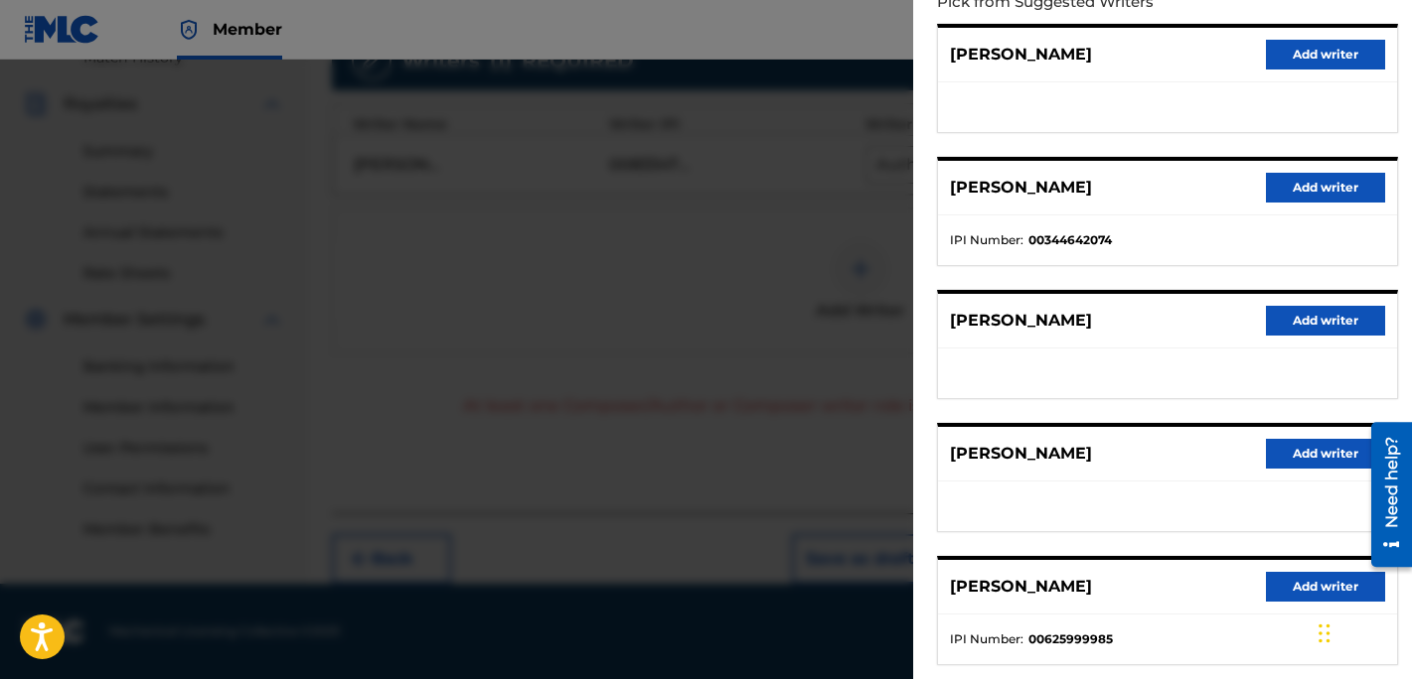
scroll to position [270, 0]
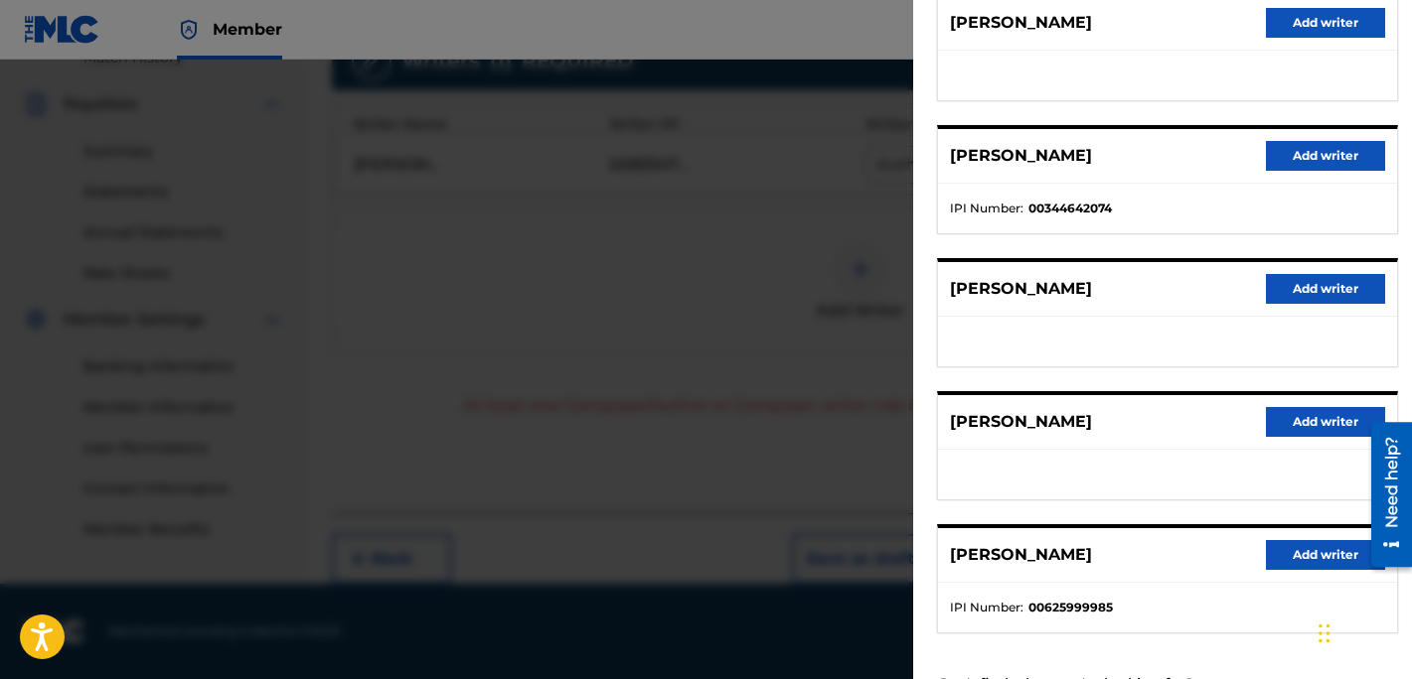
click at [1312, 549] on button "Add writer" at bounding box center [1325, 555] width 119 height 30
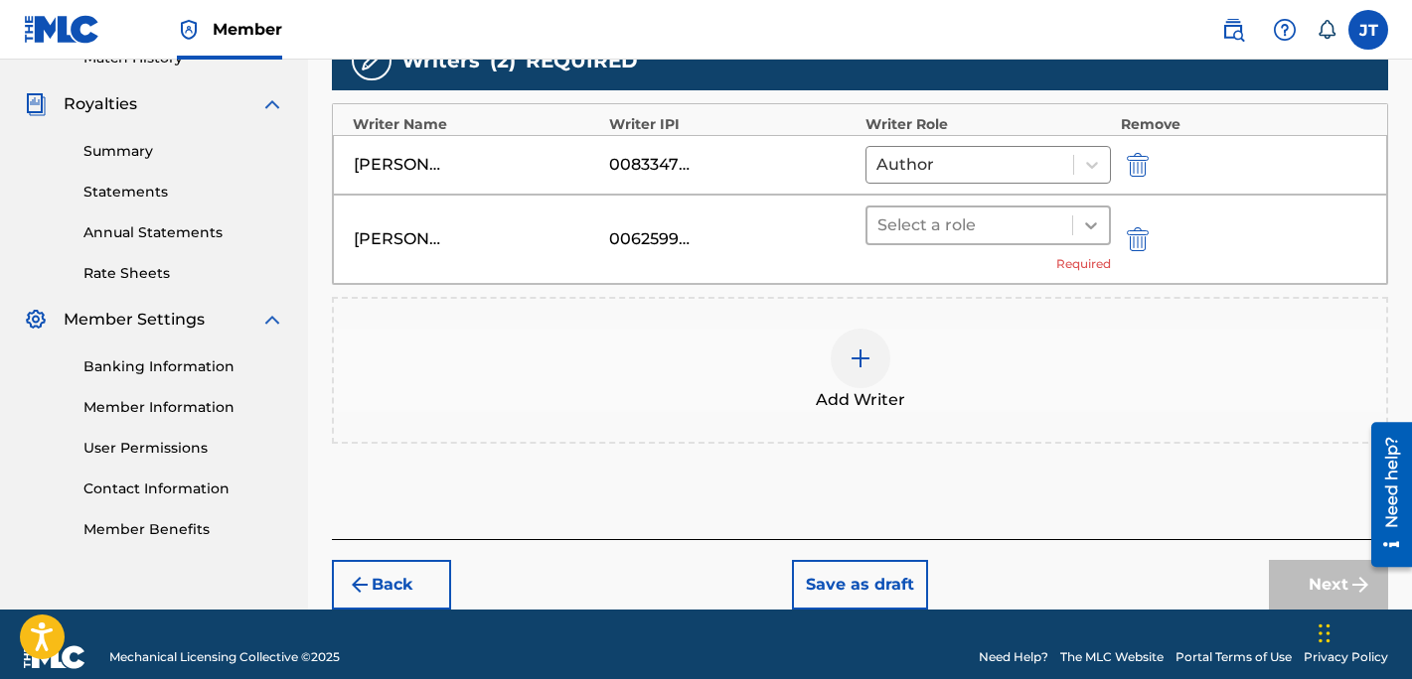
click at [1075, 229] on div at bounding box center [1091, 226] width 36 height 36
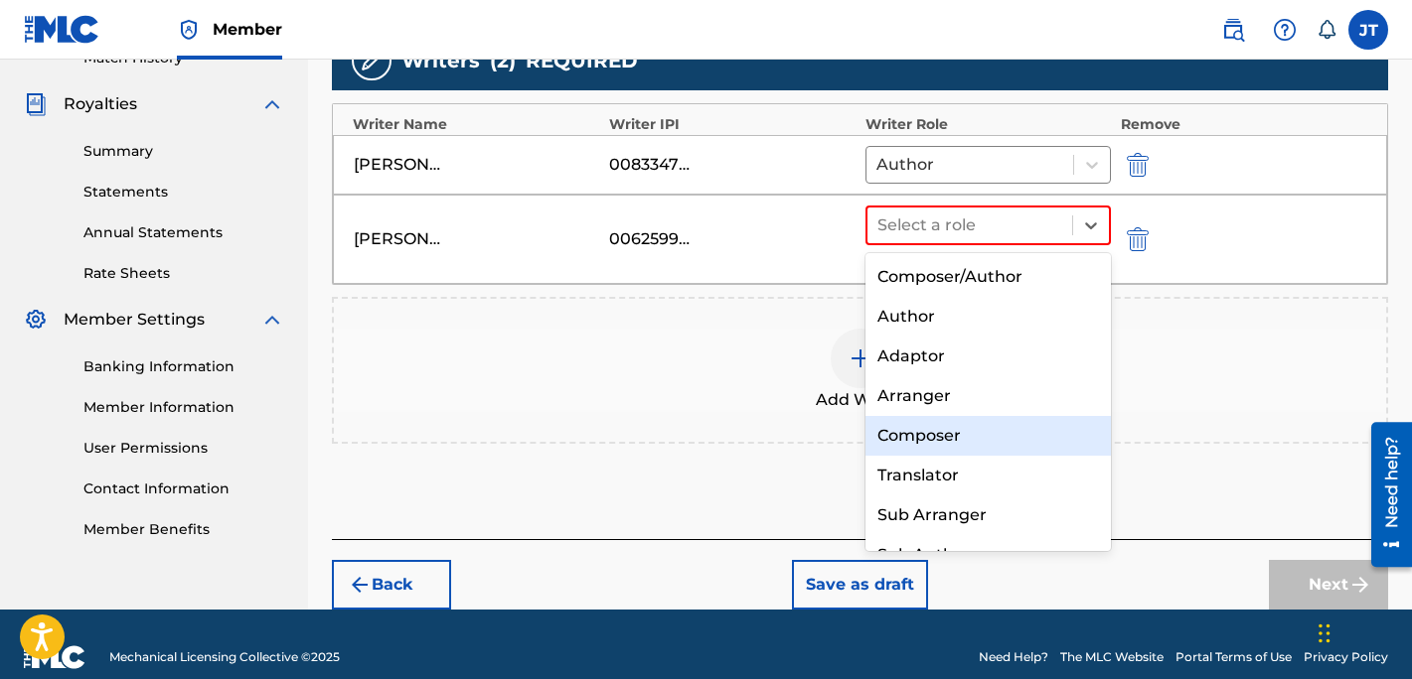
click at [926, 434] on div "Composer" at bounding box center [987, 436] width 245 height 40
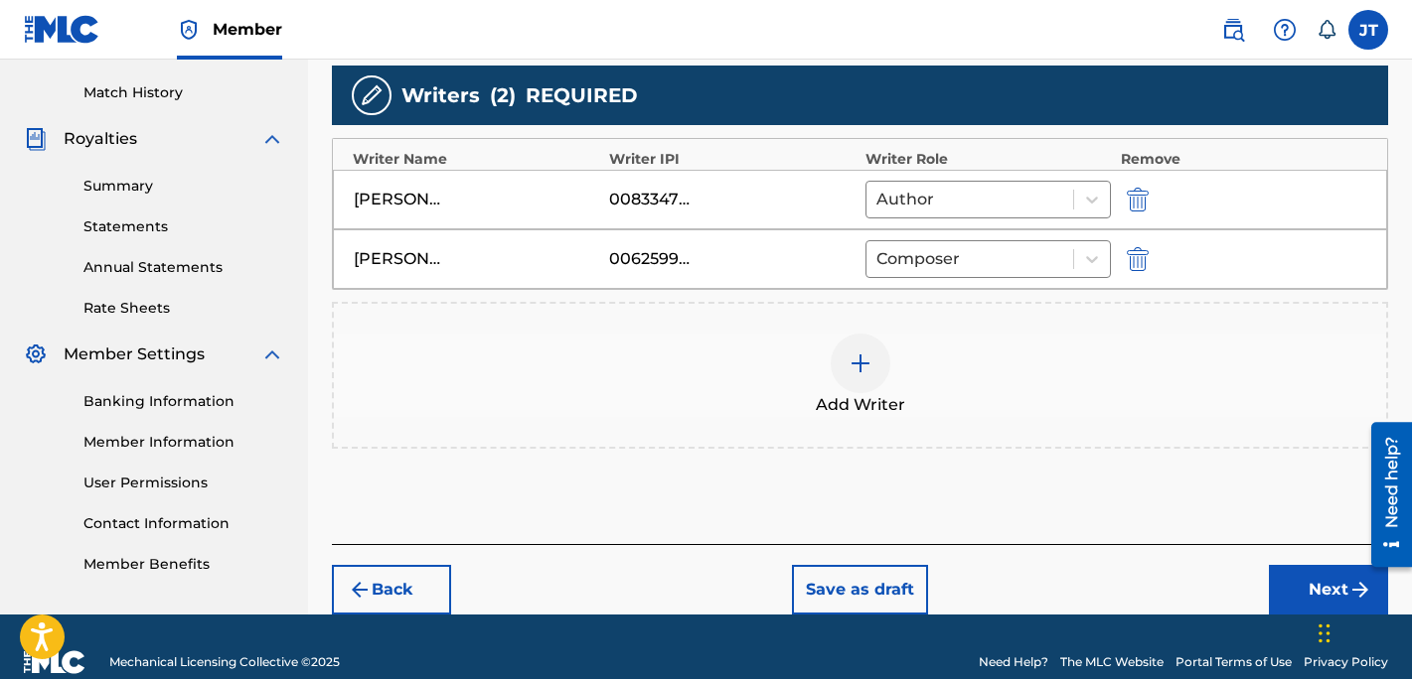
scroll to position [529, 0]
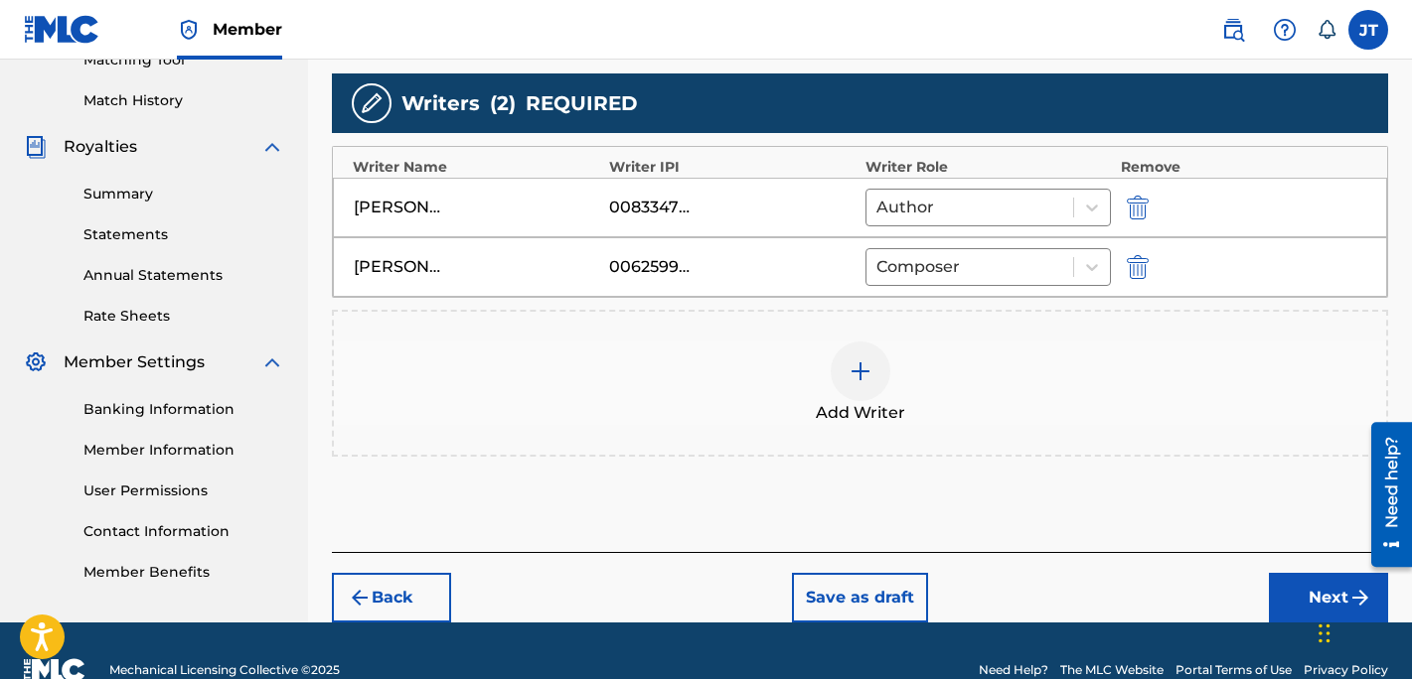
click at [1306, 590] on button "Next" at bounding box center [1328, 598] width 119 height 50
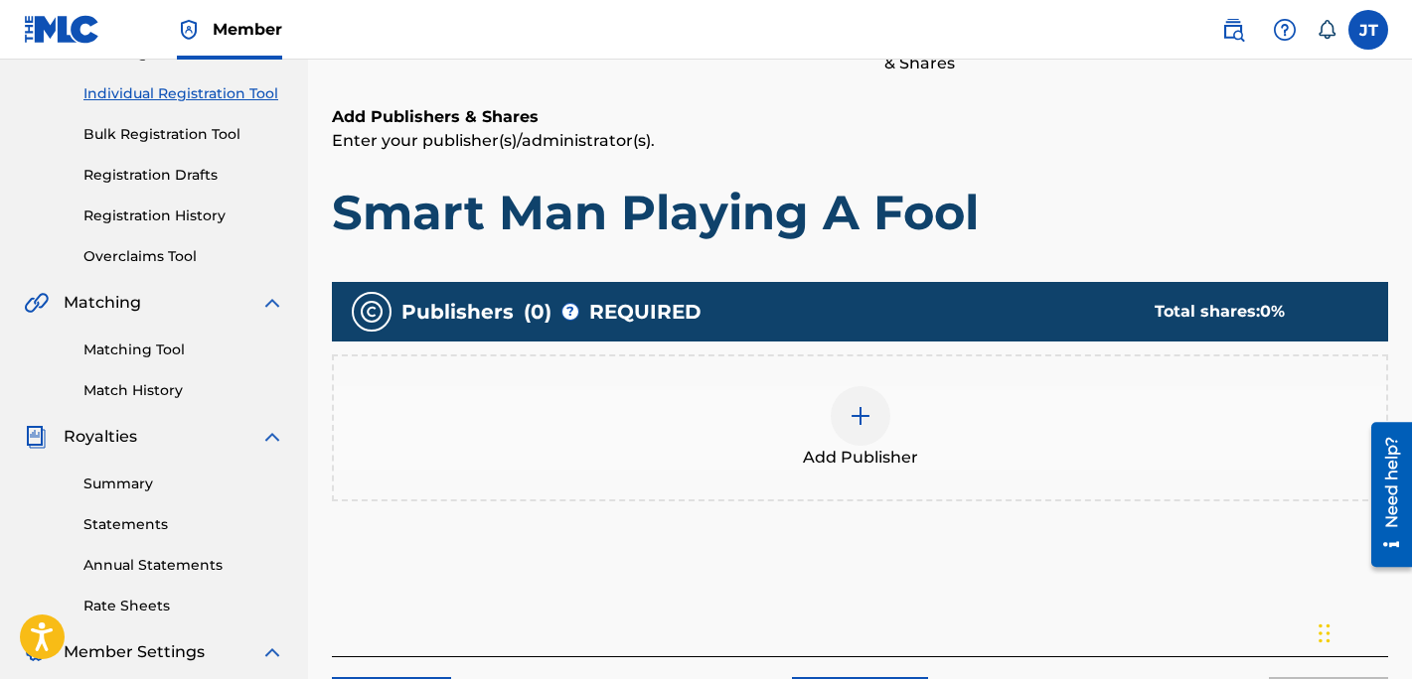
scroll to position [243, 0]
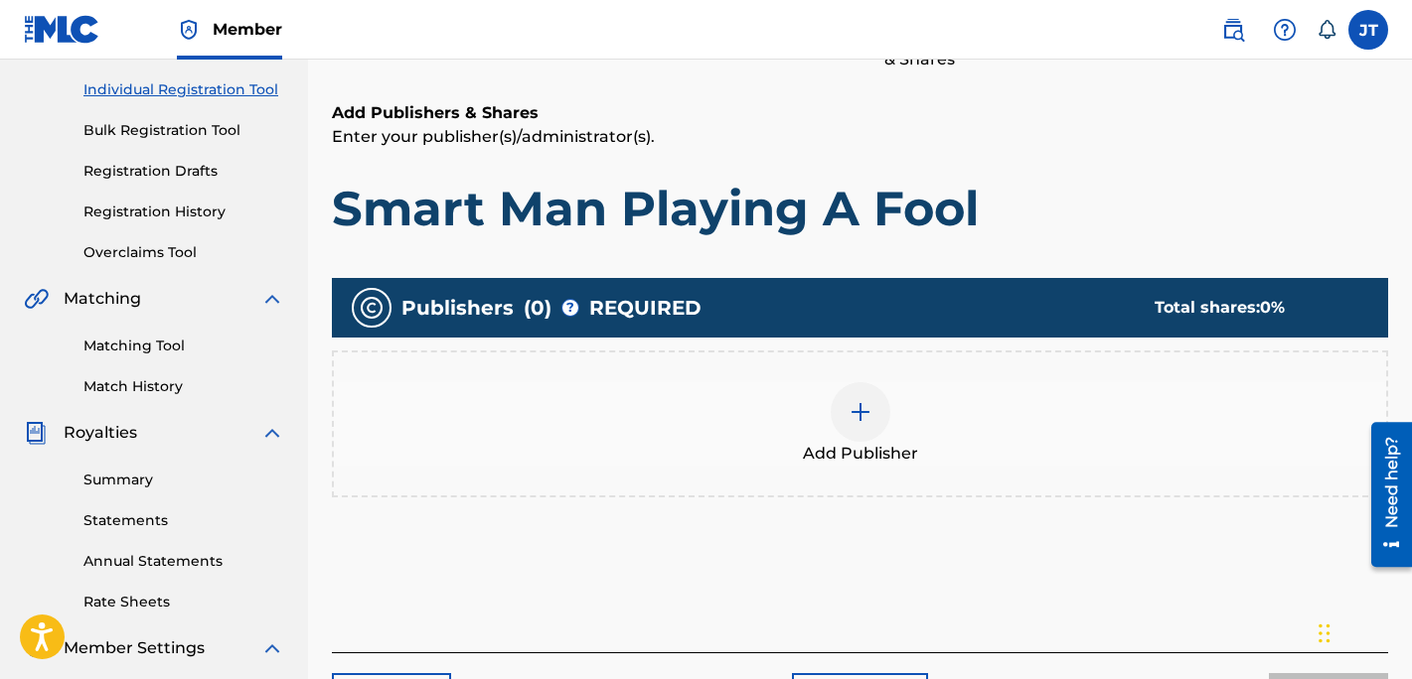
click at [845, 398] on div at bounding box center [860, 412] width 60 height 60
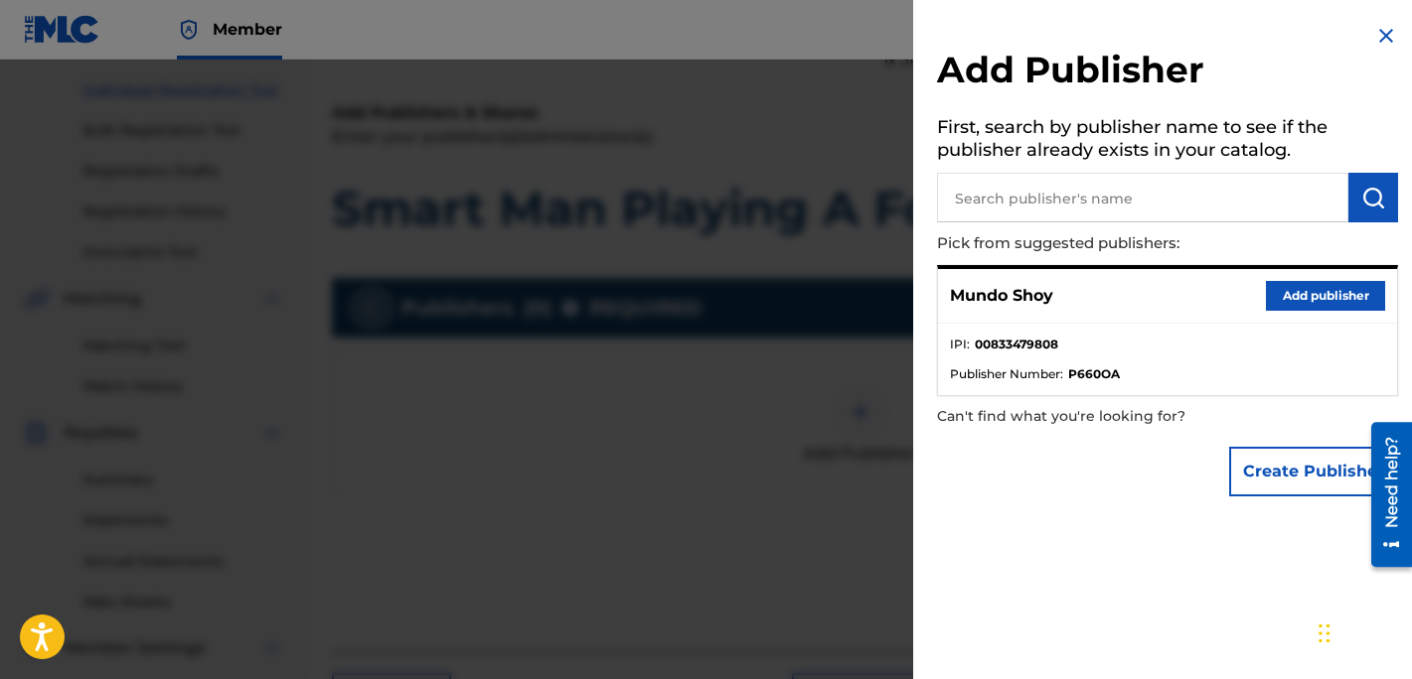
click at [1285, 299] on button "Add publisher" at bounding box center [1325, 296] width 119 height 30
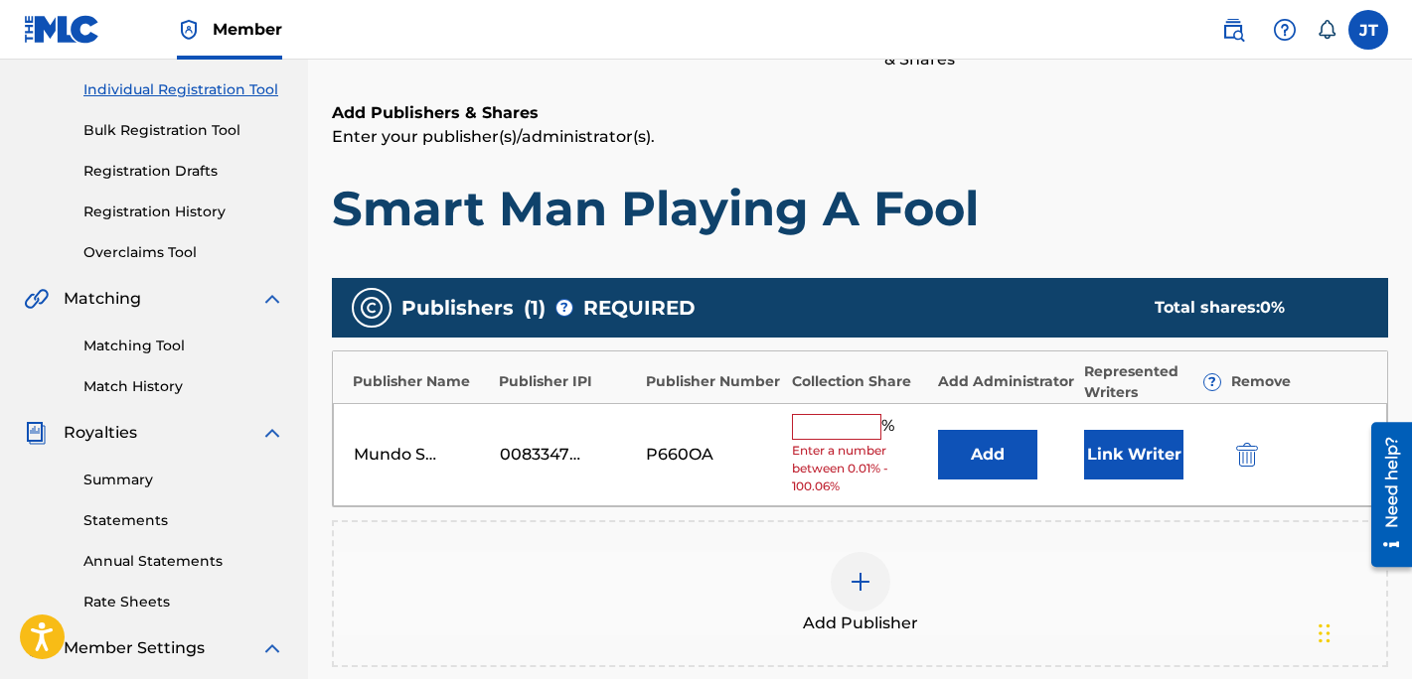
click at [856, 574] on img at bounding box center [860, 582] width 24 height 24
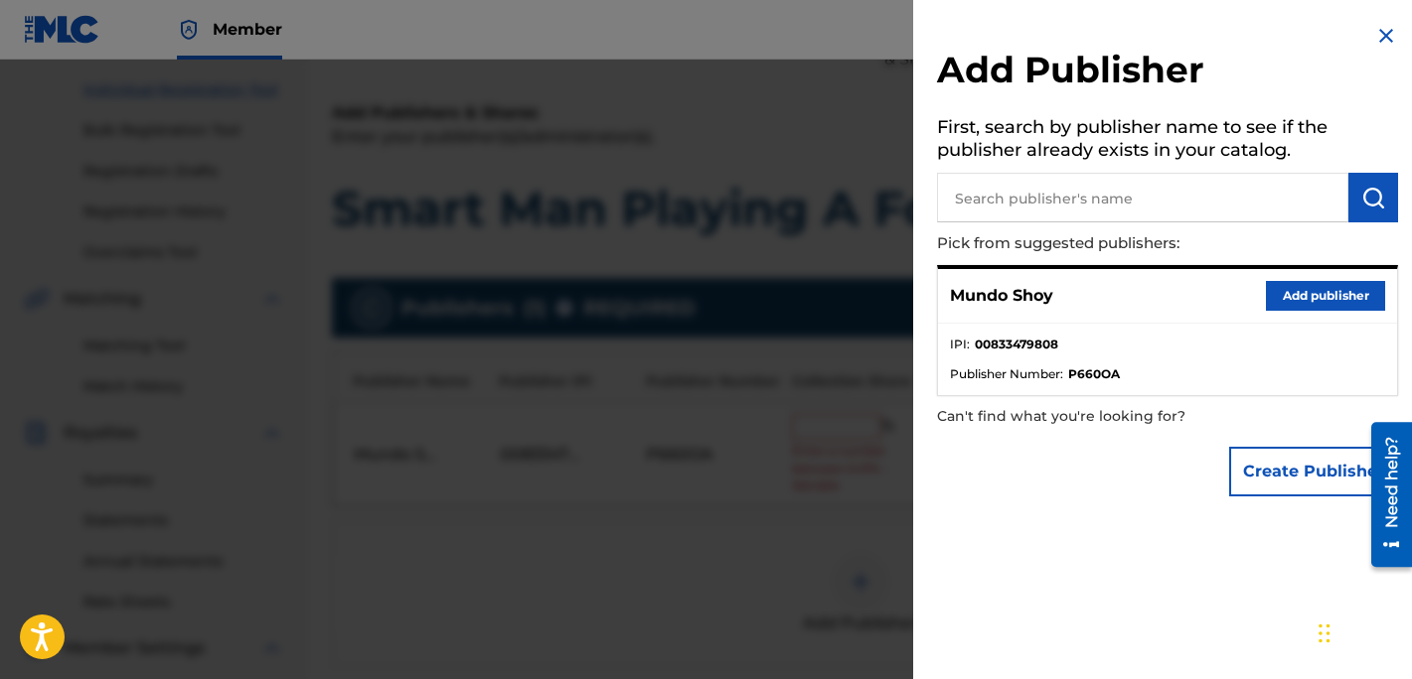
click at [1055, 198] on input "text" at bounding box center [1142, 198] width 411 height 50
type input "m"
type input "nito beats"
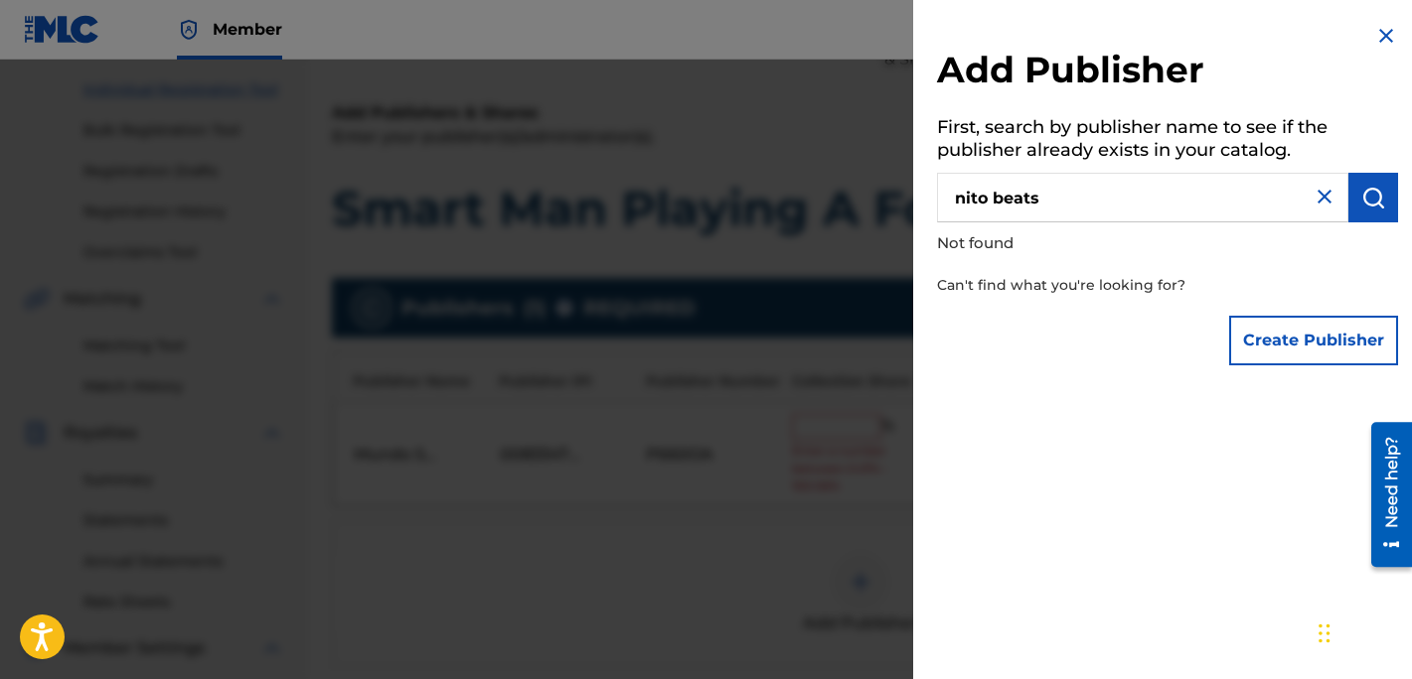
click at [801, 520] on div at bounding box center [706, 399] width 1412 height 679
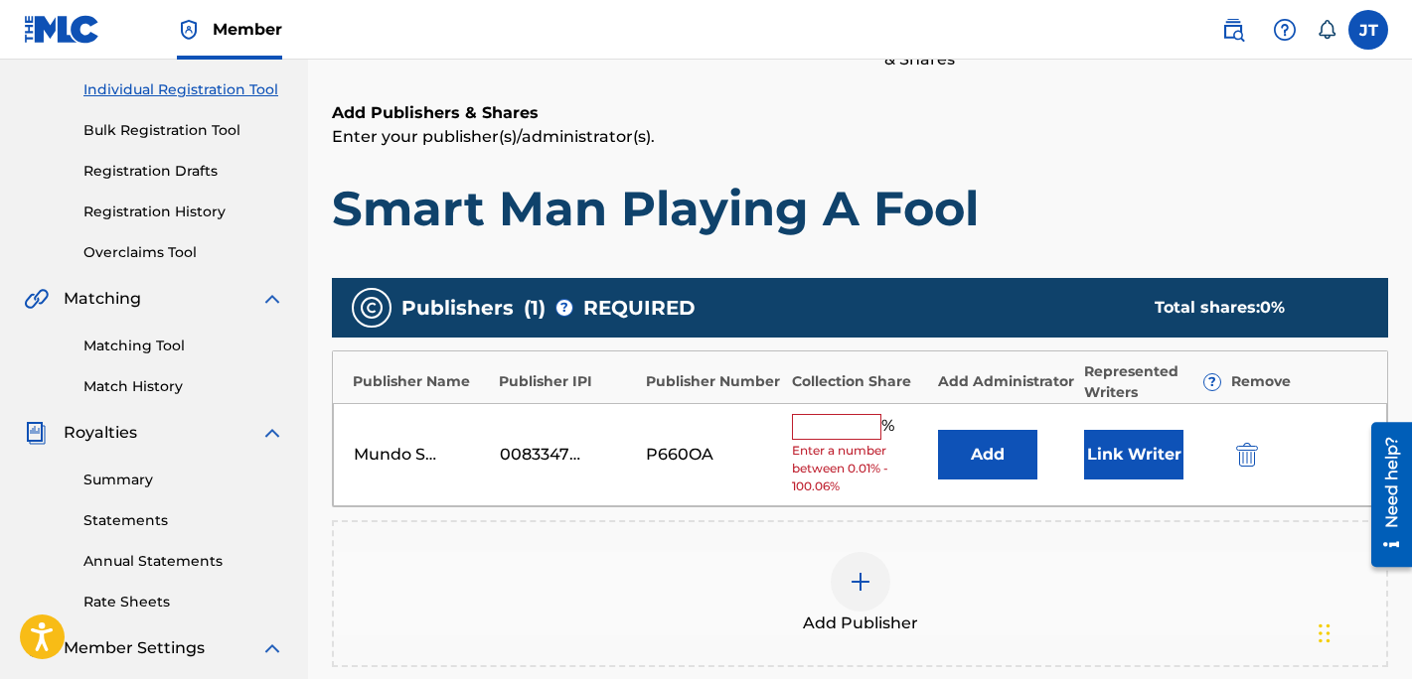
click at [865, 438] on input "text" at bounding box center [836, 427] width 89 height 26
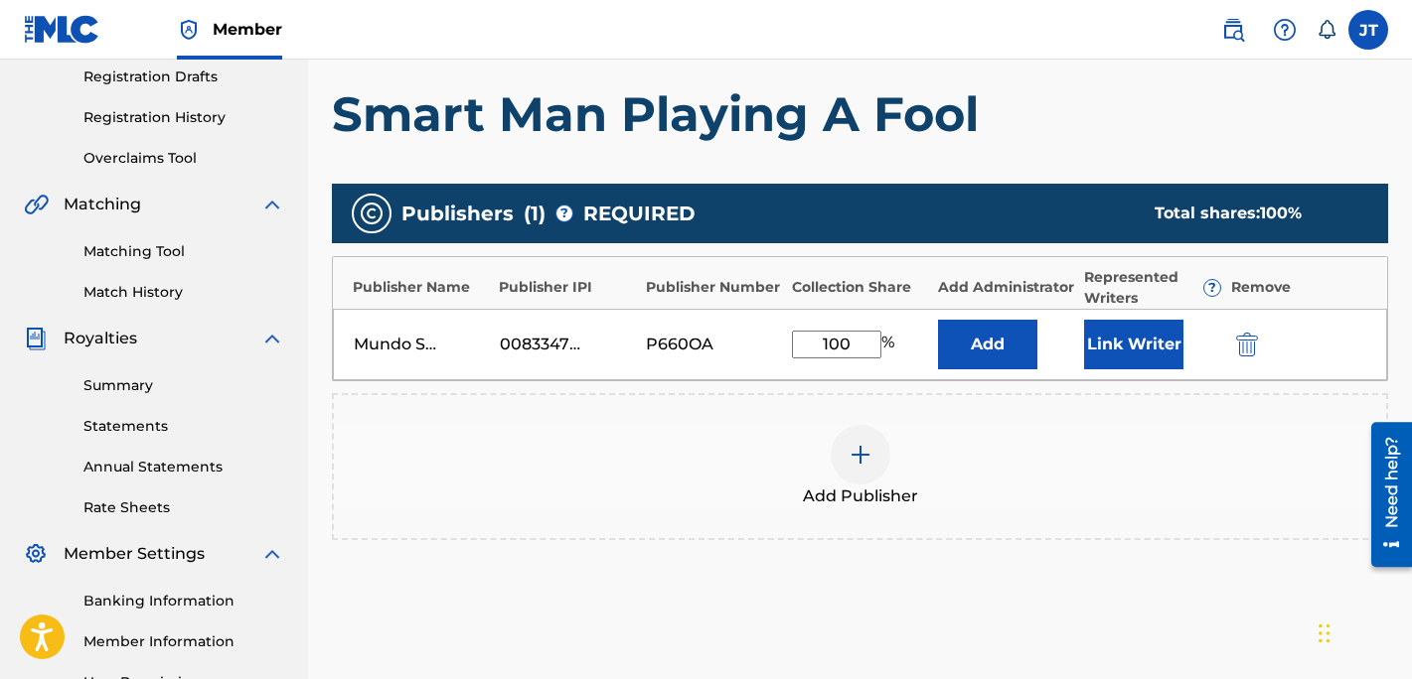
scroll to position [552, 0]
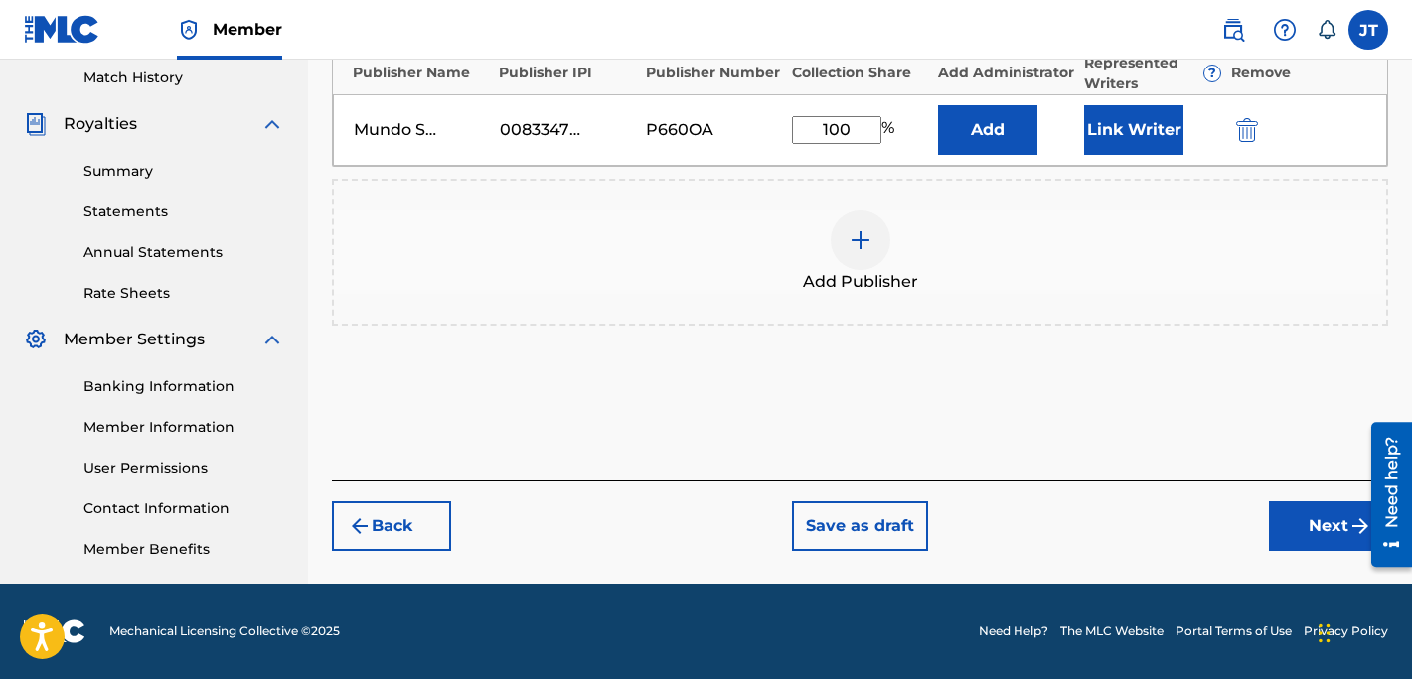
type input "100"
click at [1116, 139] on button "Link Writer" at bounding box center [1133, 130] width 99 height 50
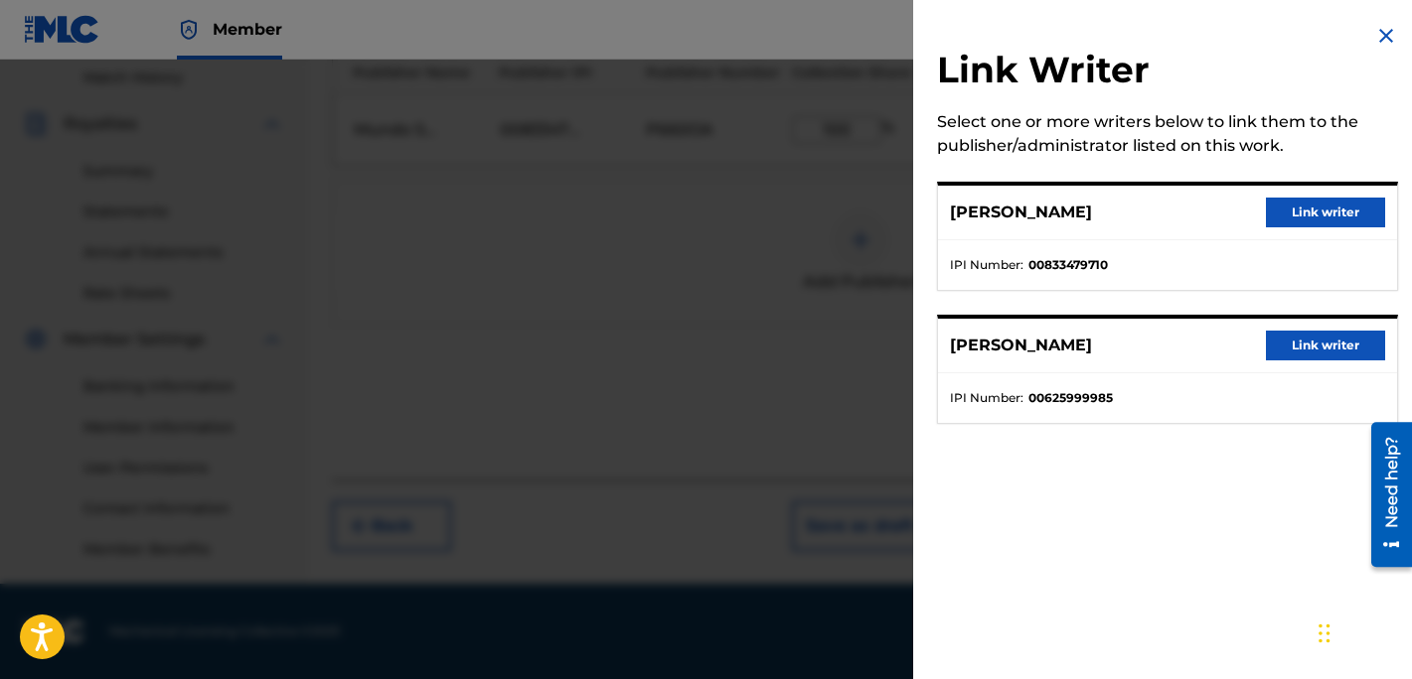
click at [1288, 212] on button "Link writer" at bounding box center [1325, 213] width 119 height 30
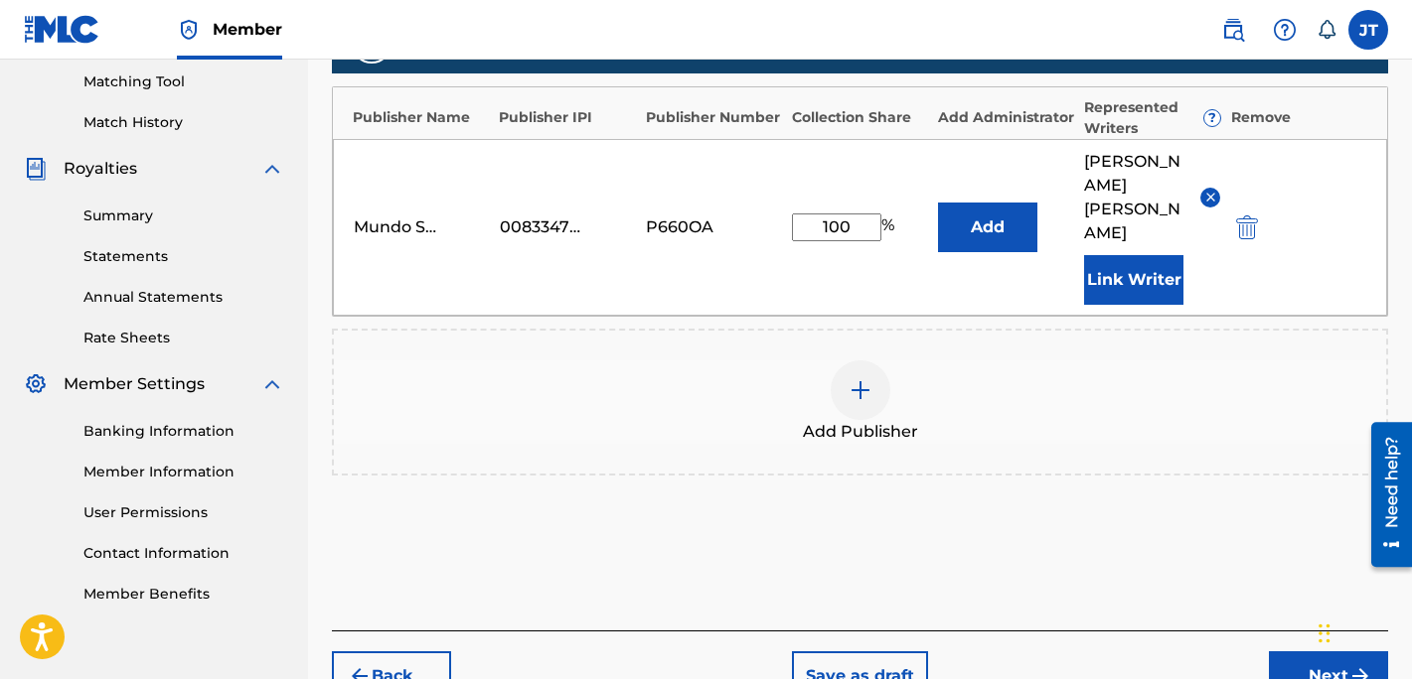
scroll to position [601, 0]
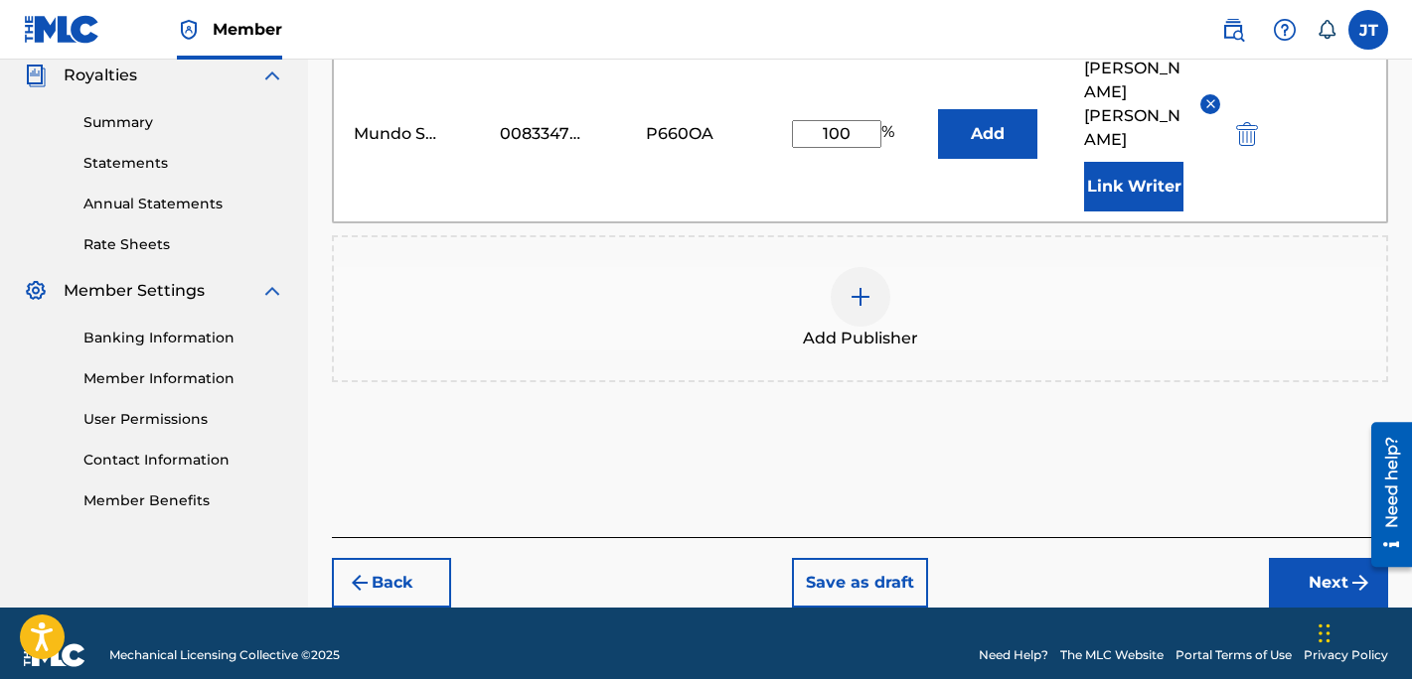
click at [1330, 564] on button "Next" at bounding box center [1328, 583] width 119 height 50
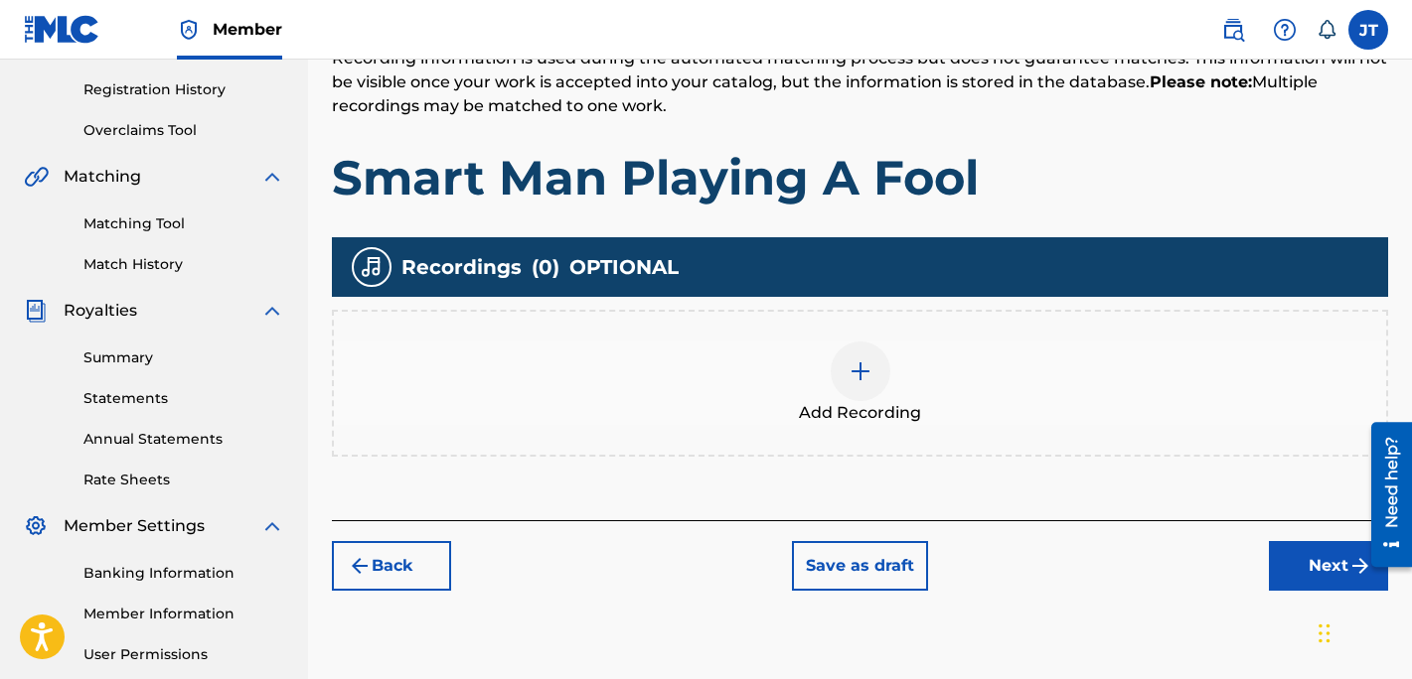
scroll to position [363, 0]
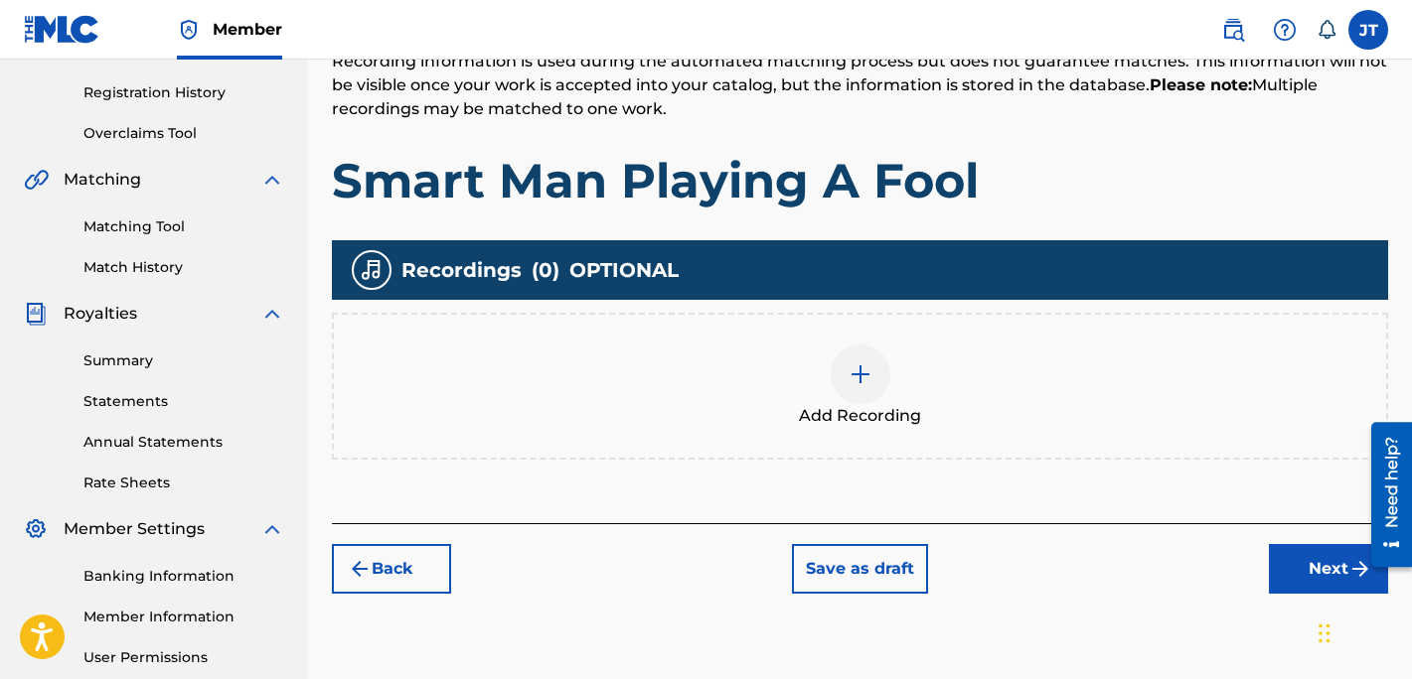
click at [870, 384] on img at bounding box center [860, 375] width 24 height 24
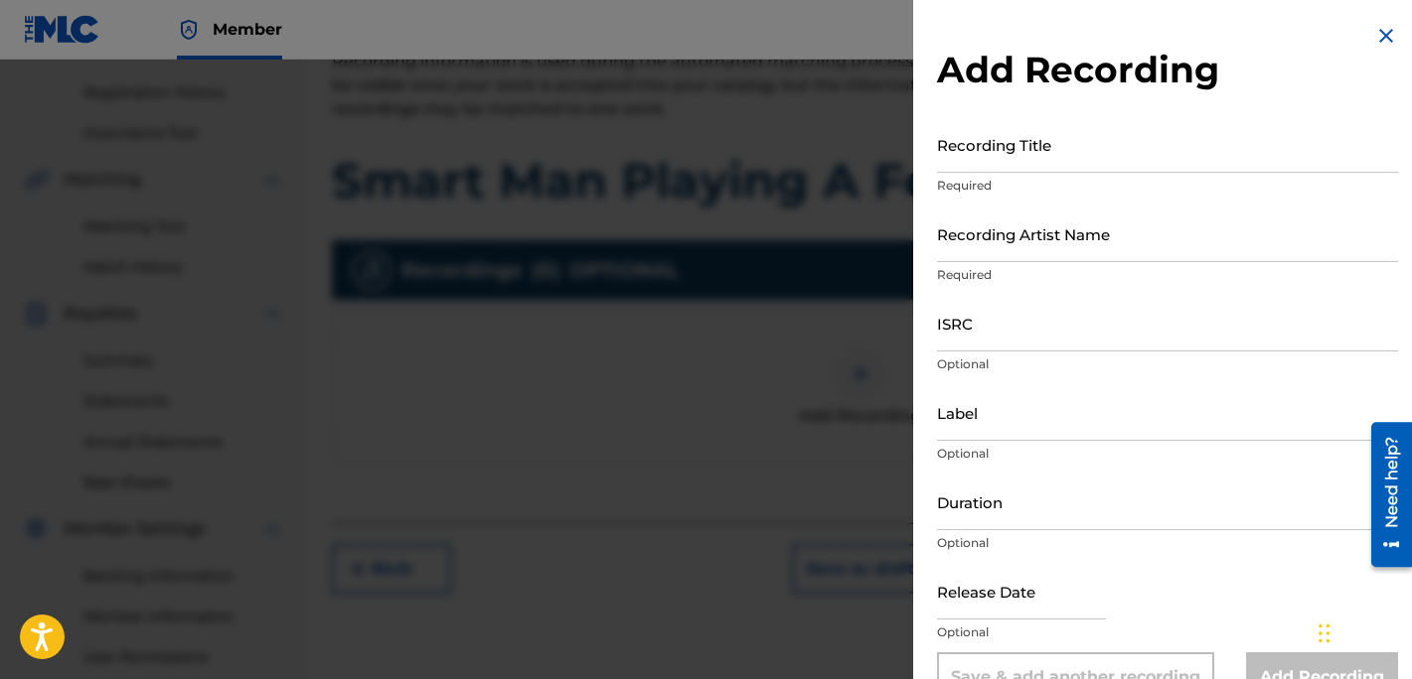
click at [1024, 152] on input "Recording Title" at bounding box center [1167, 144] width 461 height 57
type input "Smart Man Playing A Fool"
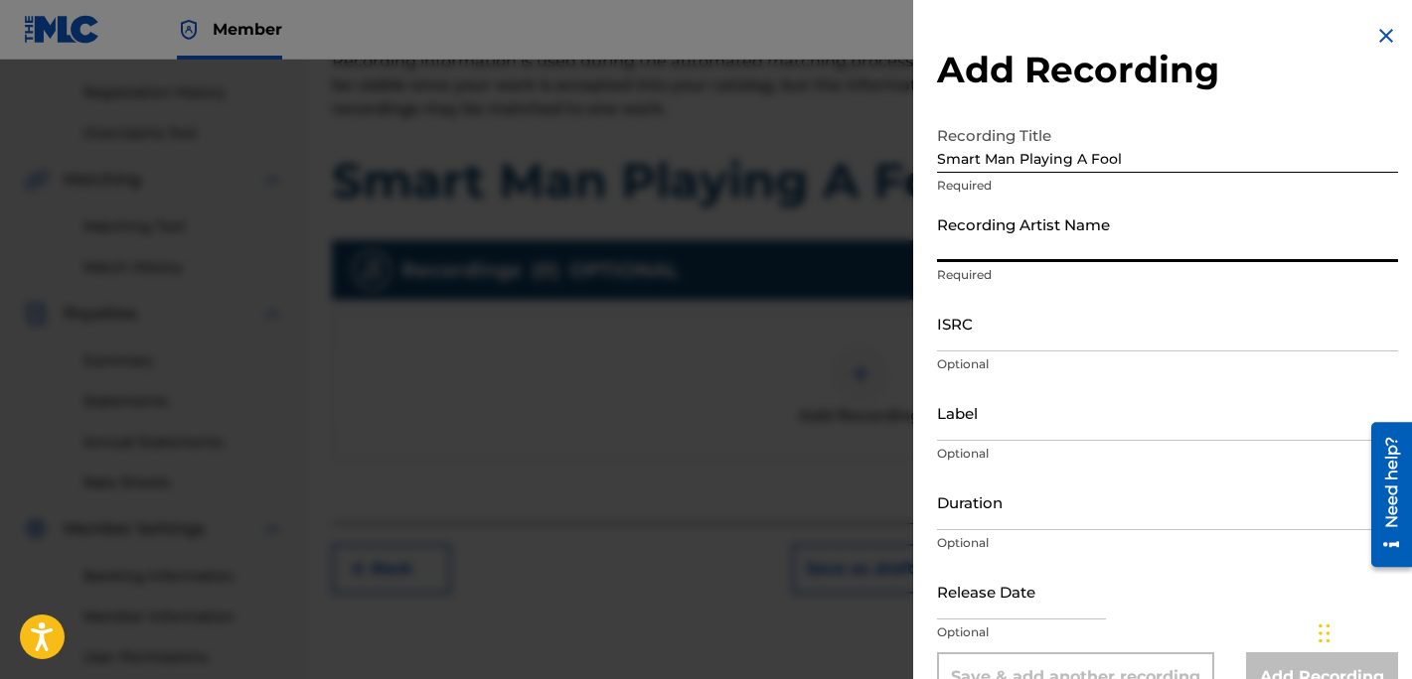
click at [1085, 237] on input "Recording Artist Name" at bounding box center [1167, 234] width 461 height 57
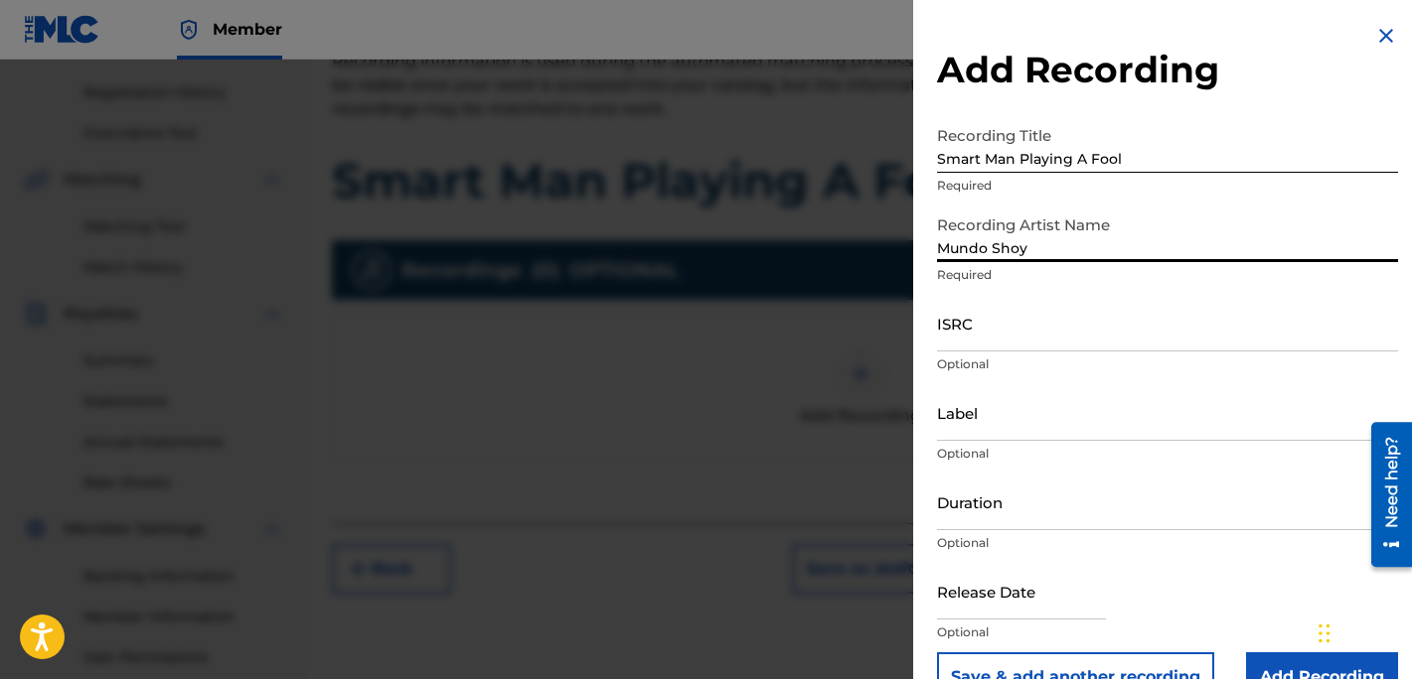
type input "Mundo Shoy"
click at [1383, 42] on img at bounding box center [1386, 36] width 24 height 24
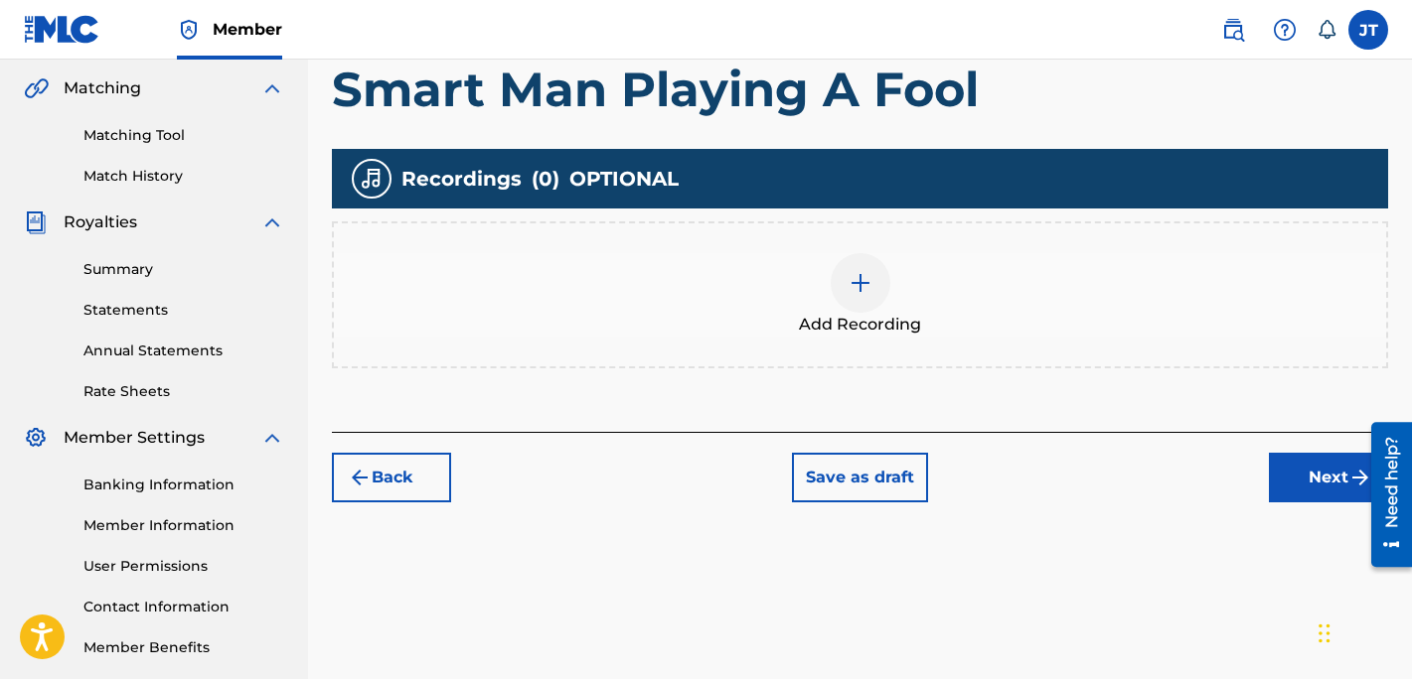
scroll to position [469, 0]
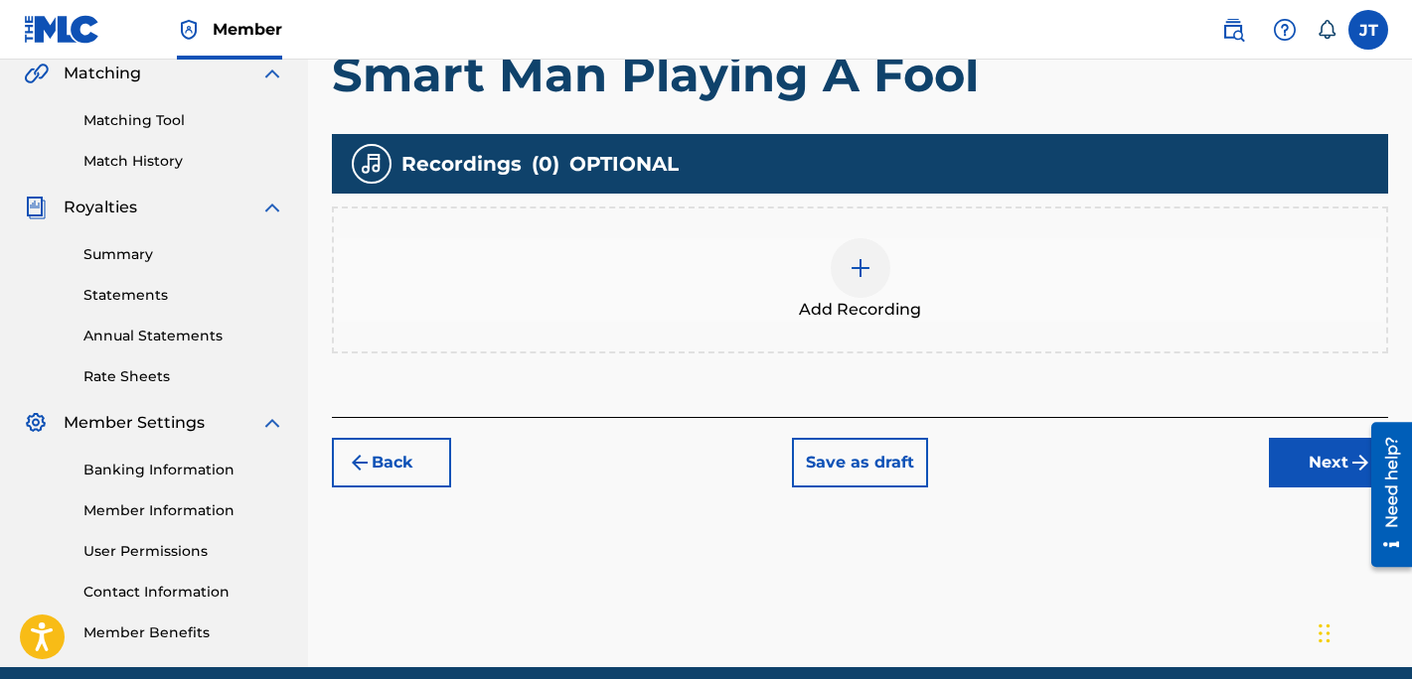
click at [367, 459] on img "submit" at bounding box center [360, 463] width 24 height 24
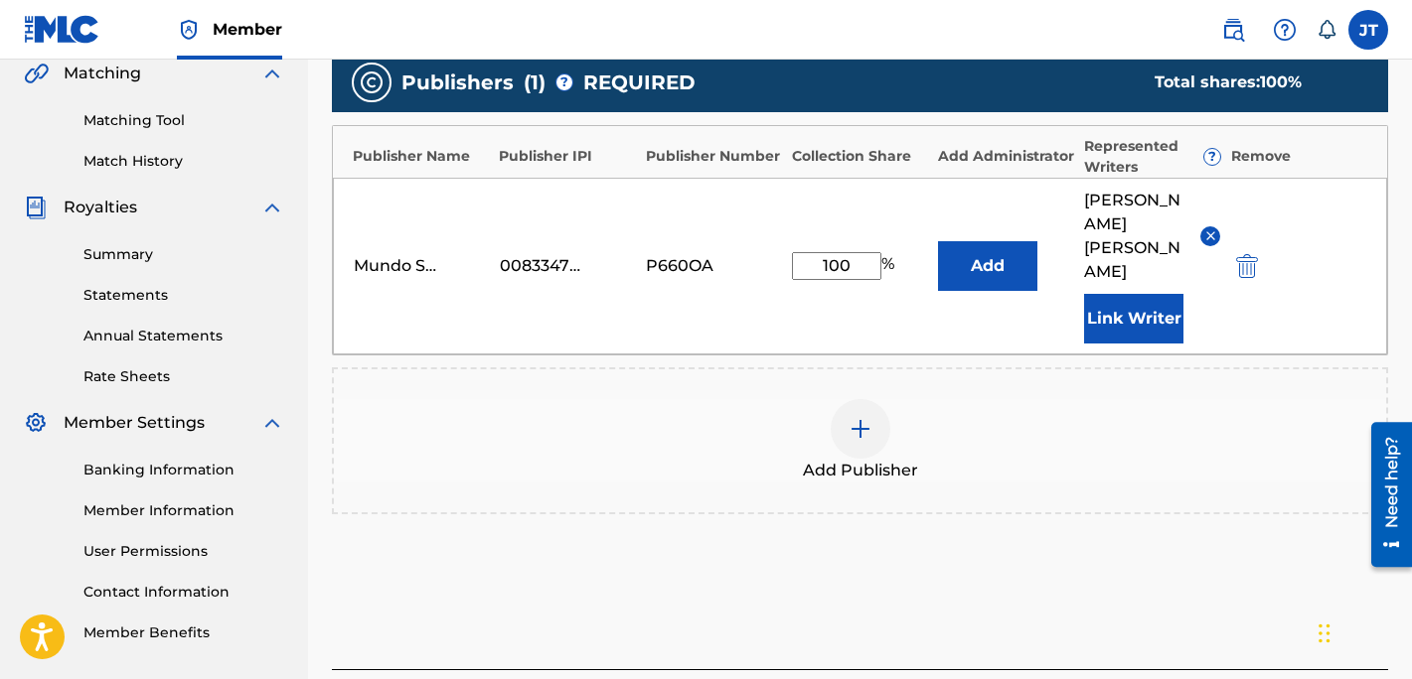
scroll to position [601, 0]
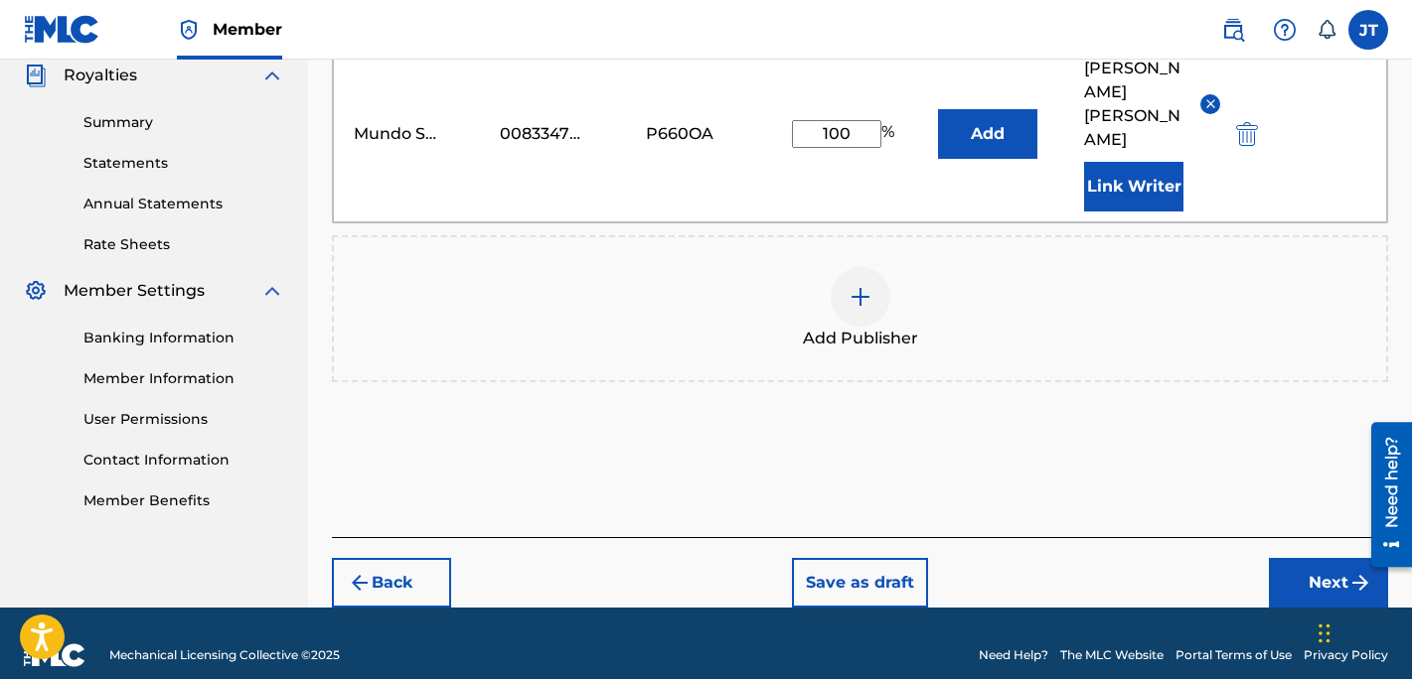
click at [826, 558] on button "Save as draft" at bounding box center [860, 583] width 136 height 50
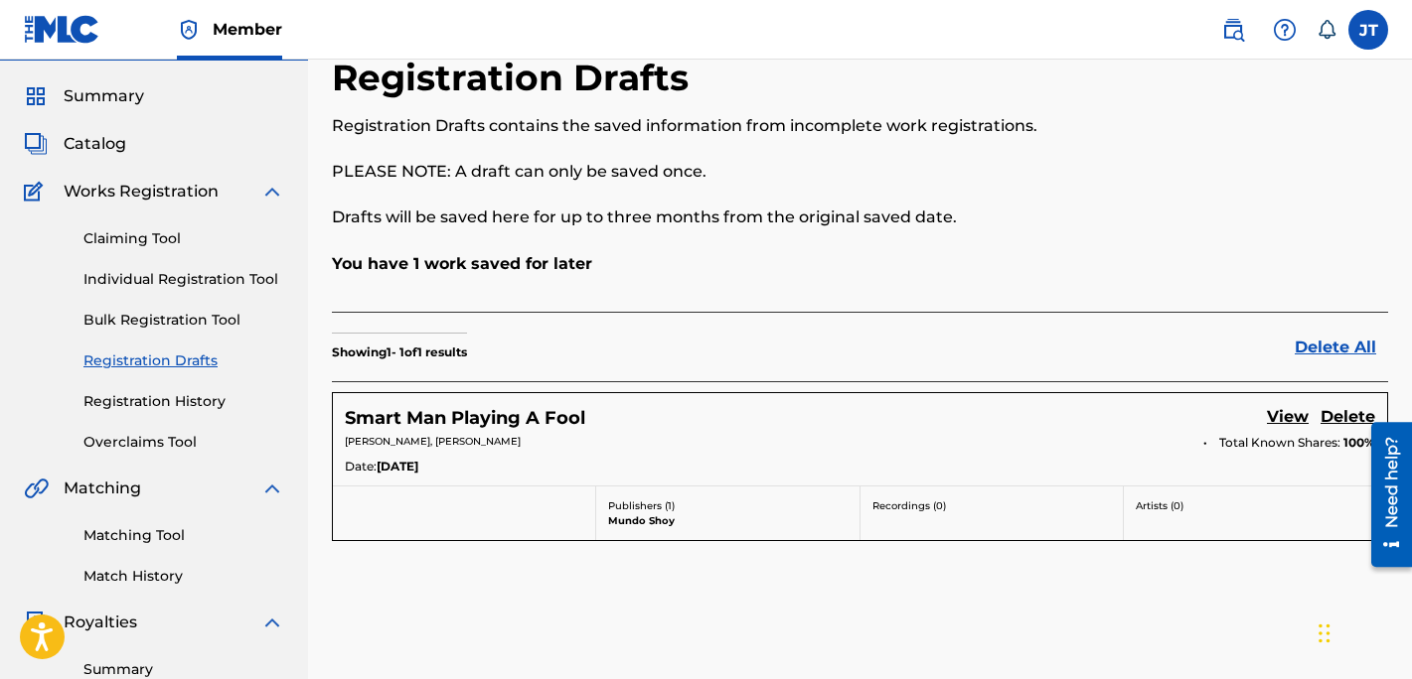
scroll to position [63, 0]
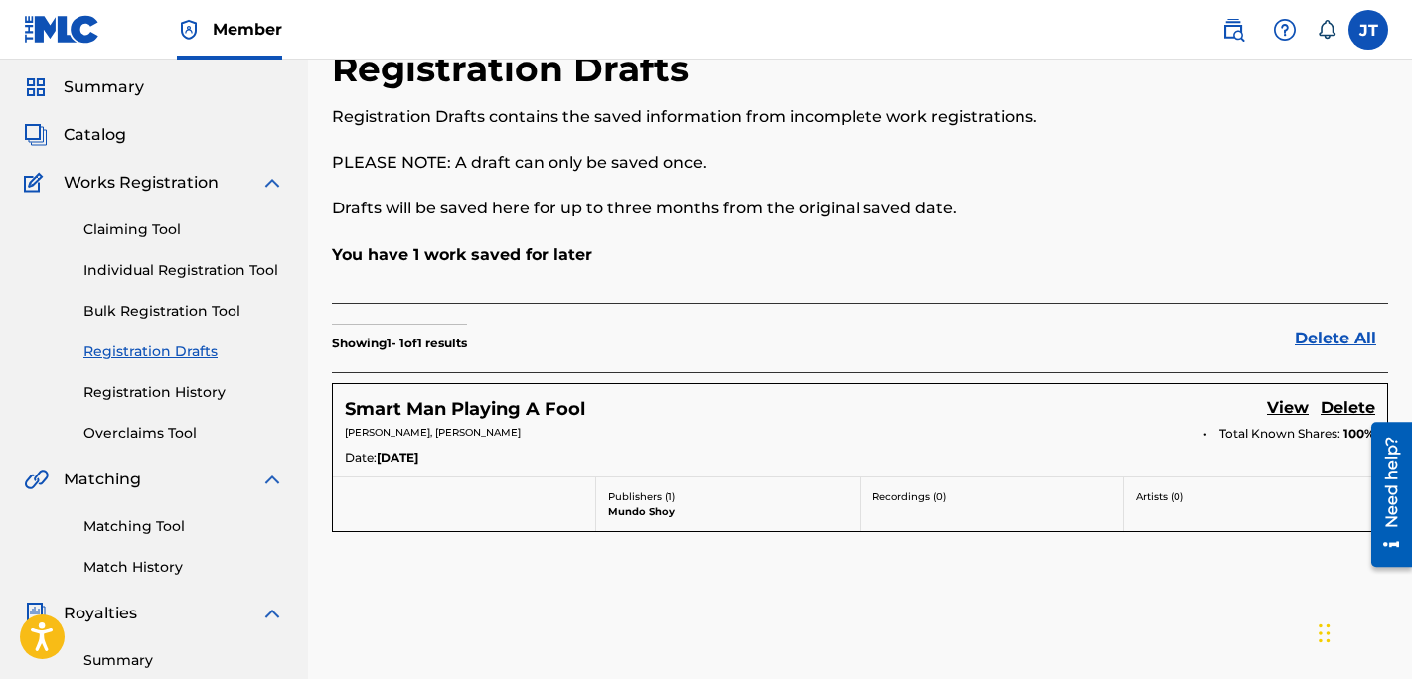
click at [154, 523] on link "Matching Tool" at bounding box center [183, 527] width 201 height 21
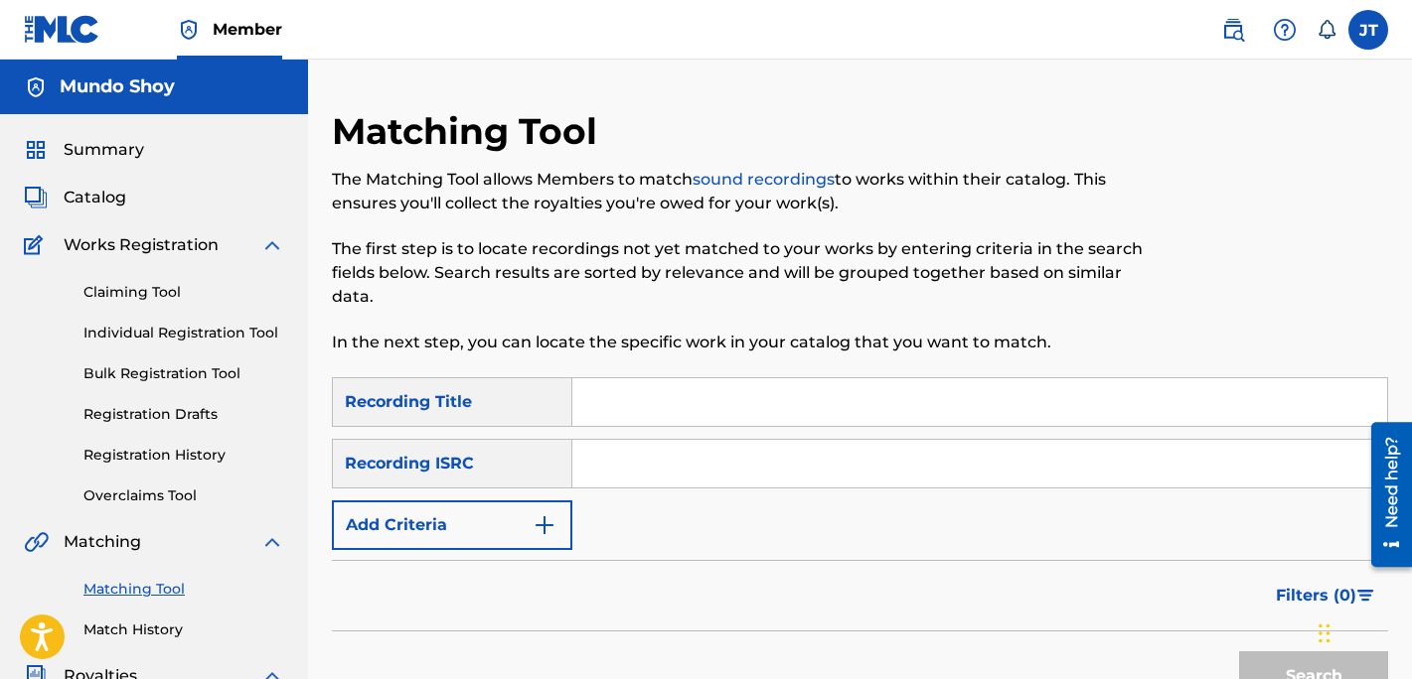
click at [608, 412] on input "Search Form" at bounding box center [979, 402] width 815 height 48
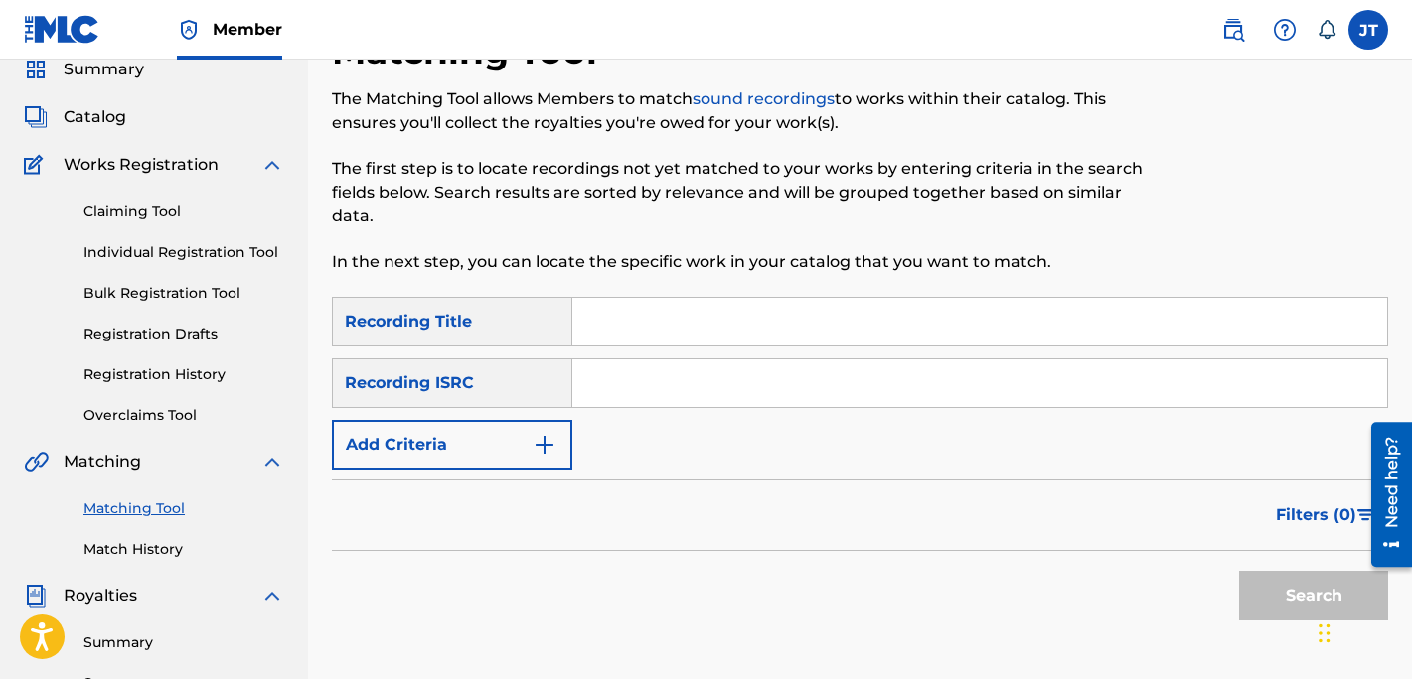
scroll to position [84, 0]
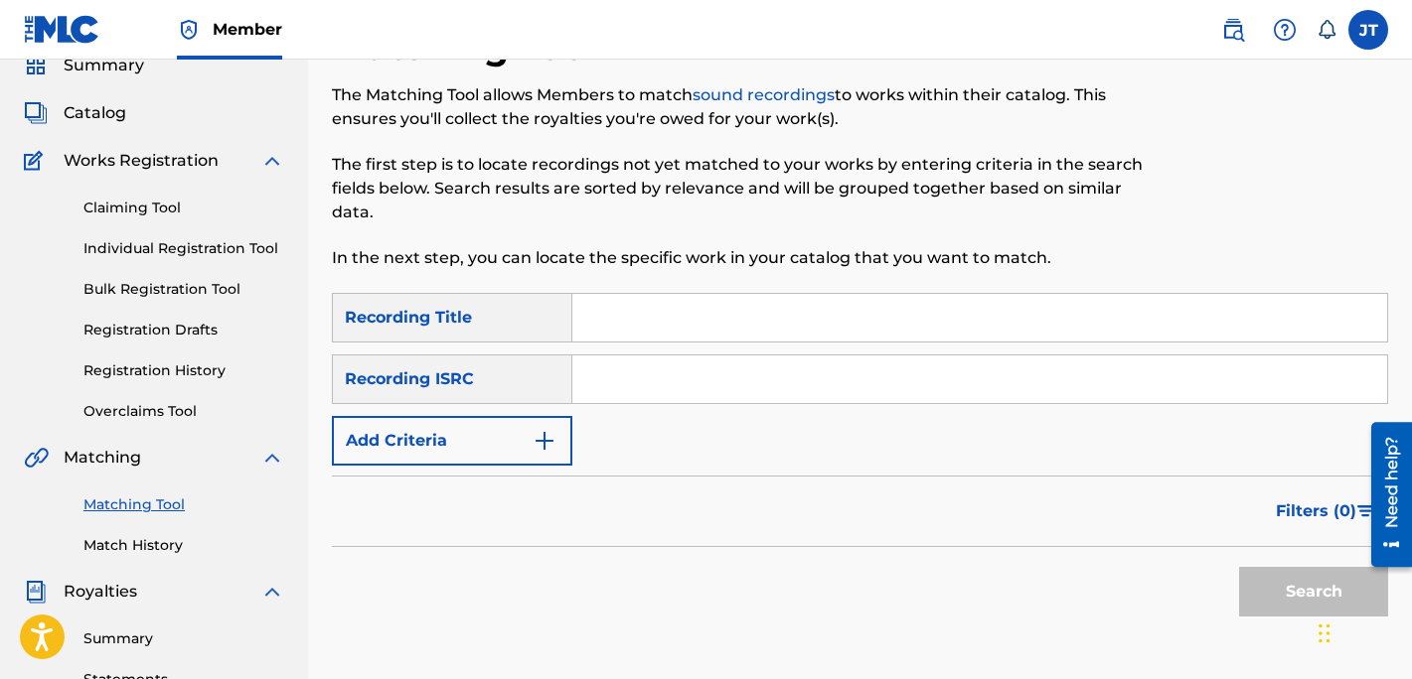
click at [650, 309] on input "Search Form" at bounding box center [979, 318] width 815 height 48
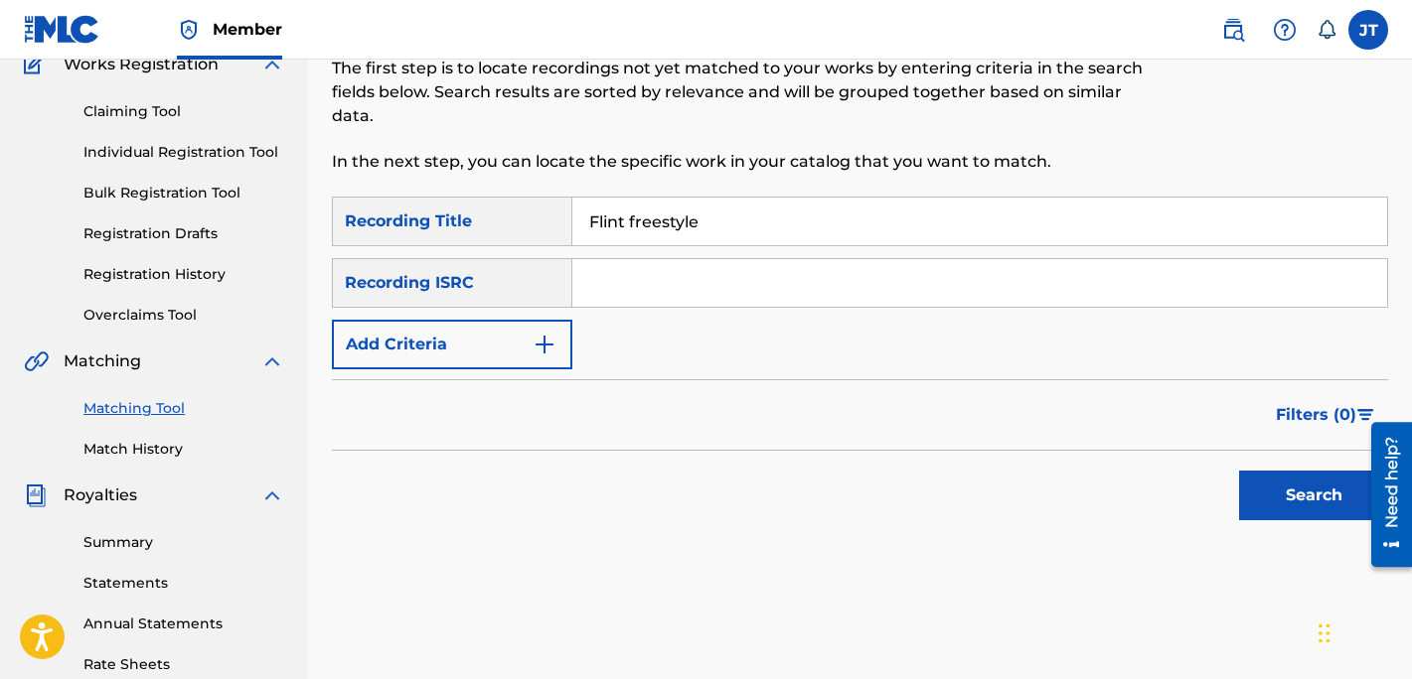
scroll to position [185, 0]
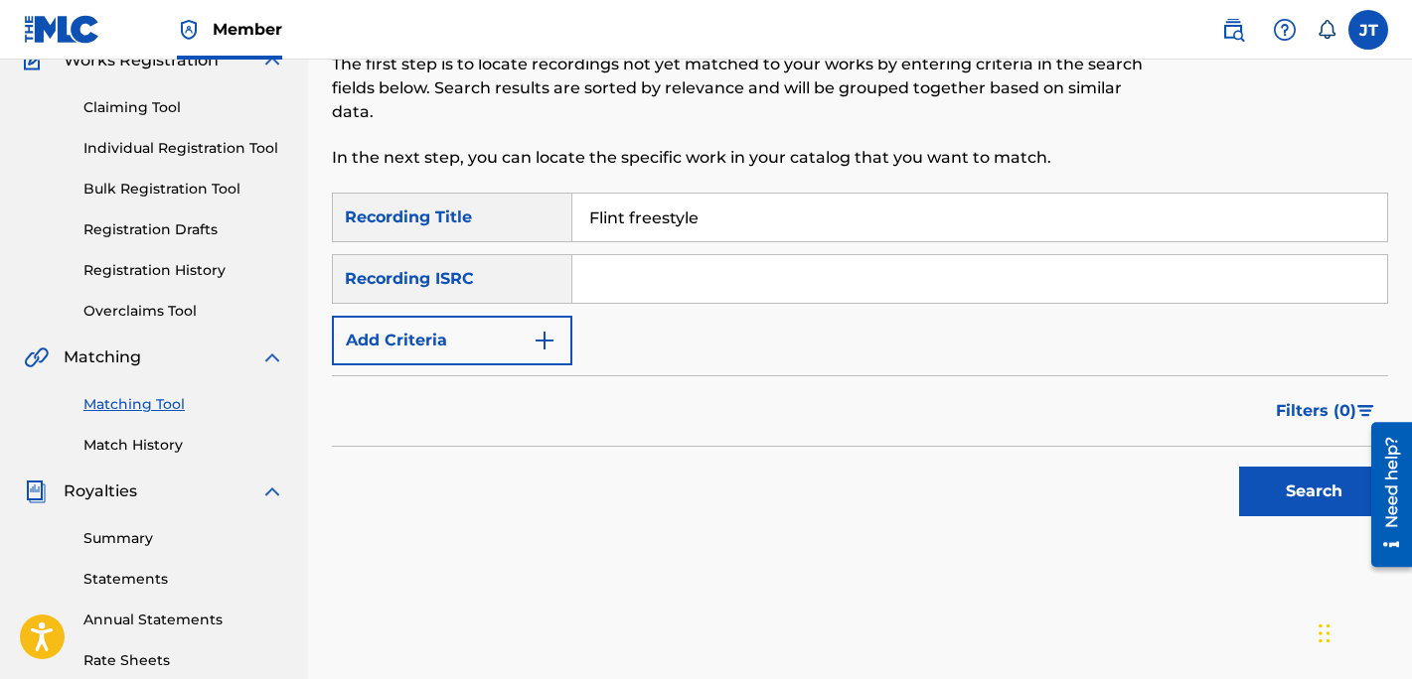
type input "Flint freestyle"
click at [529, 339] on button "Add Criteria" at bounding box center [452, 341] width 240 height 50
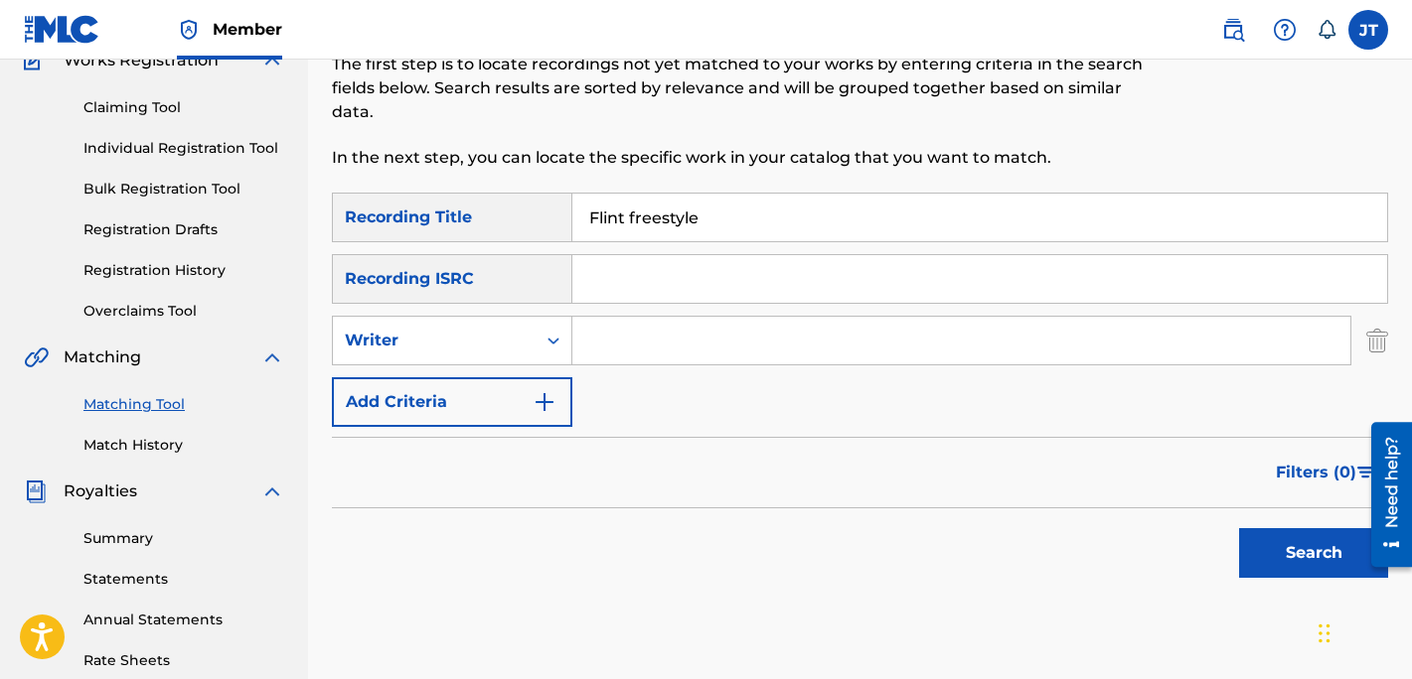
click at [534, 391] on img "Search Form" at bounding box center [544, 402] width 24 height 24
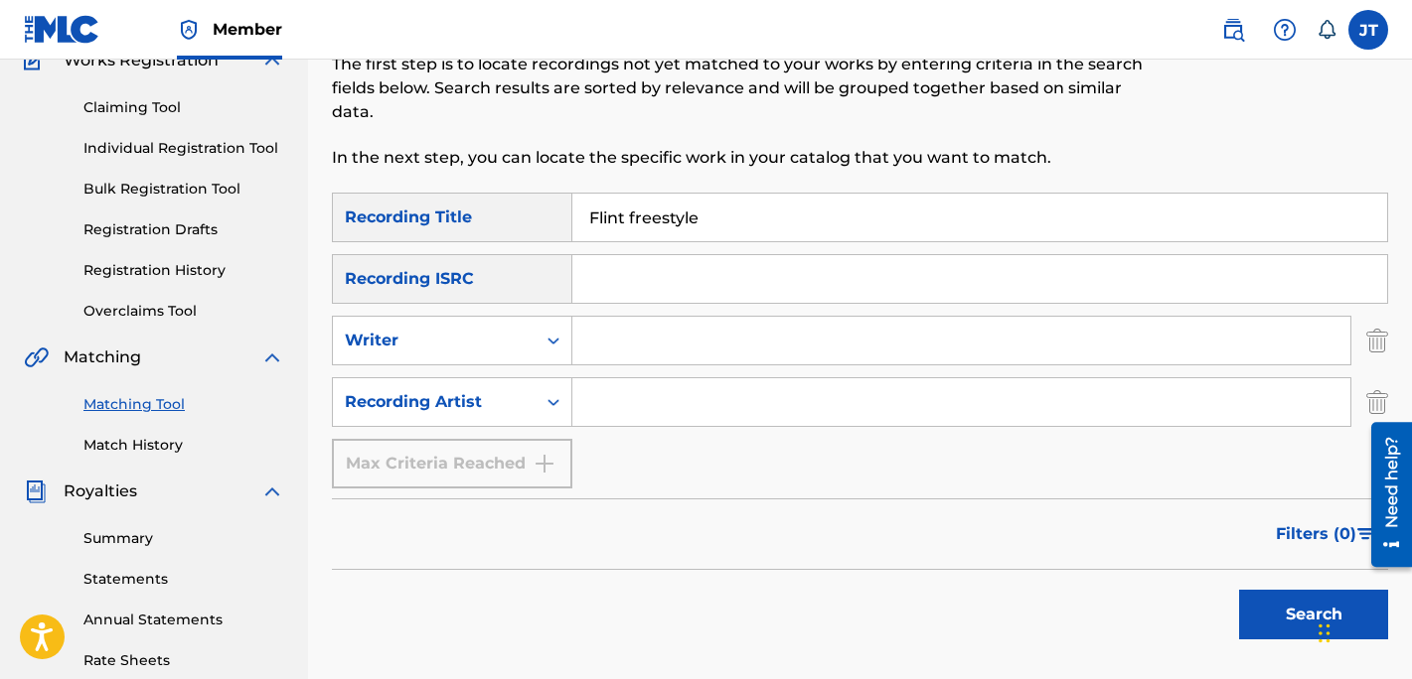
click at [626, 399] on input "Search Form" at bounding box center [961, 402] width 778 height 48
type input "mundo shoy"
click at [1284, 598] on button "Search" at bounding box center [1313, 615] width 149 height 50
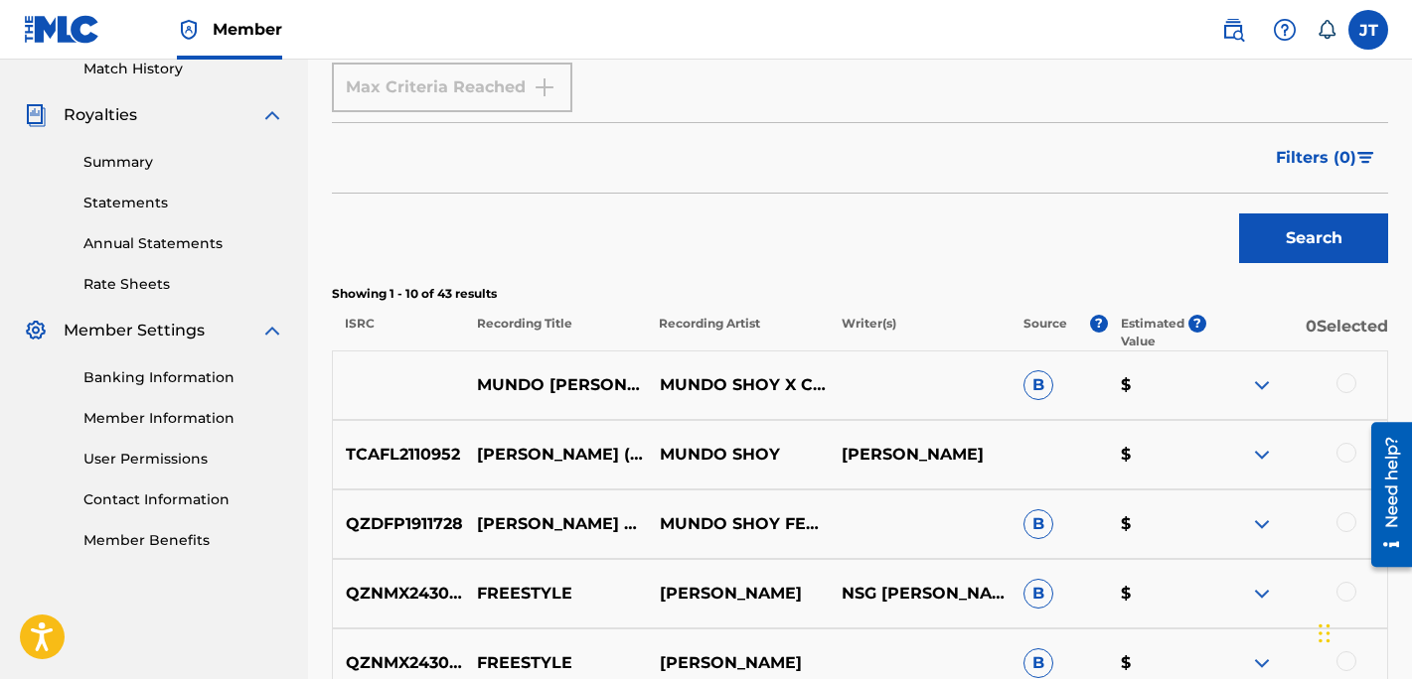
scroll to position [583, 0]
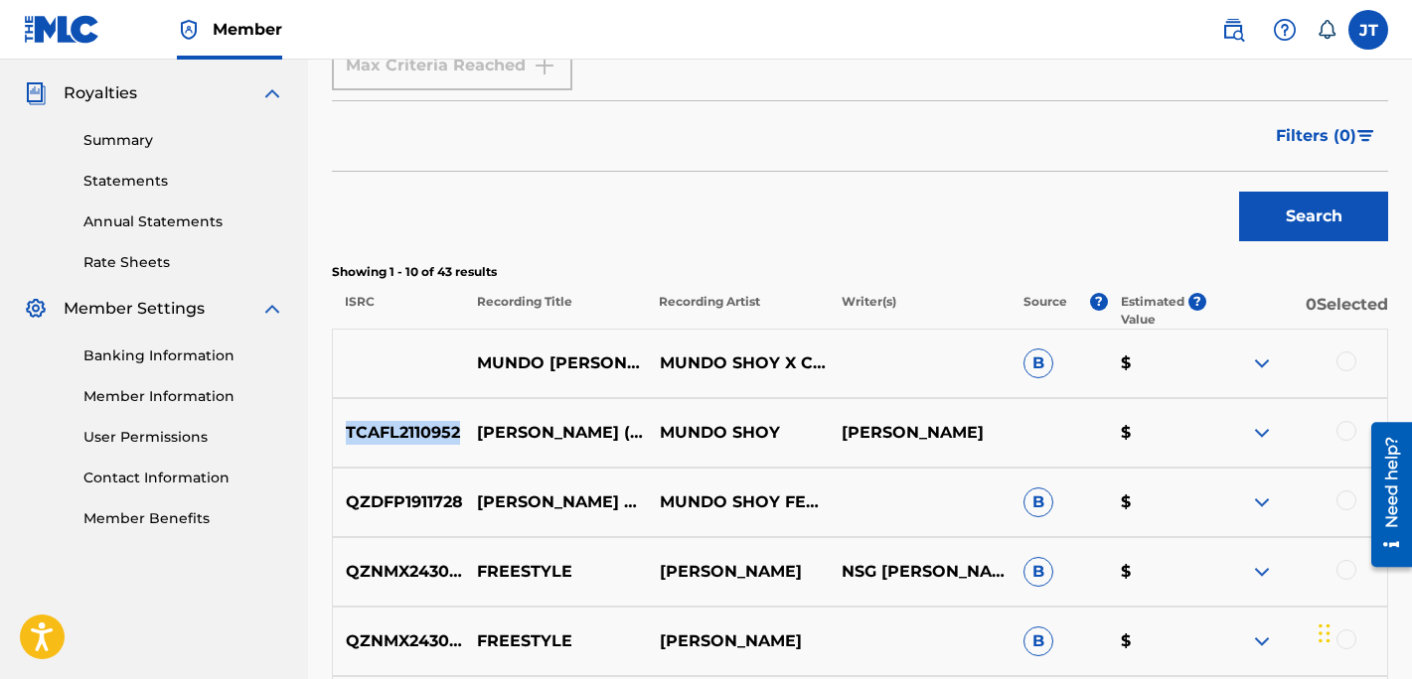
drag, startPoint x: 459, startPoint y: 431, endPoint x: 344, endPoint y: 421, distance: 115.7
click at [344, 421] on p "TCAFL2110952" at bounding box center [398, 433] width 131 height 24
copy p "TCAFL2110952"
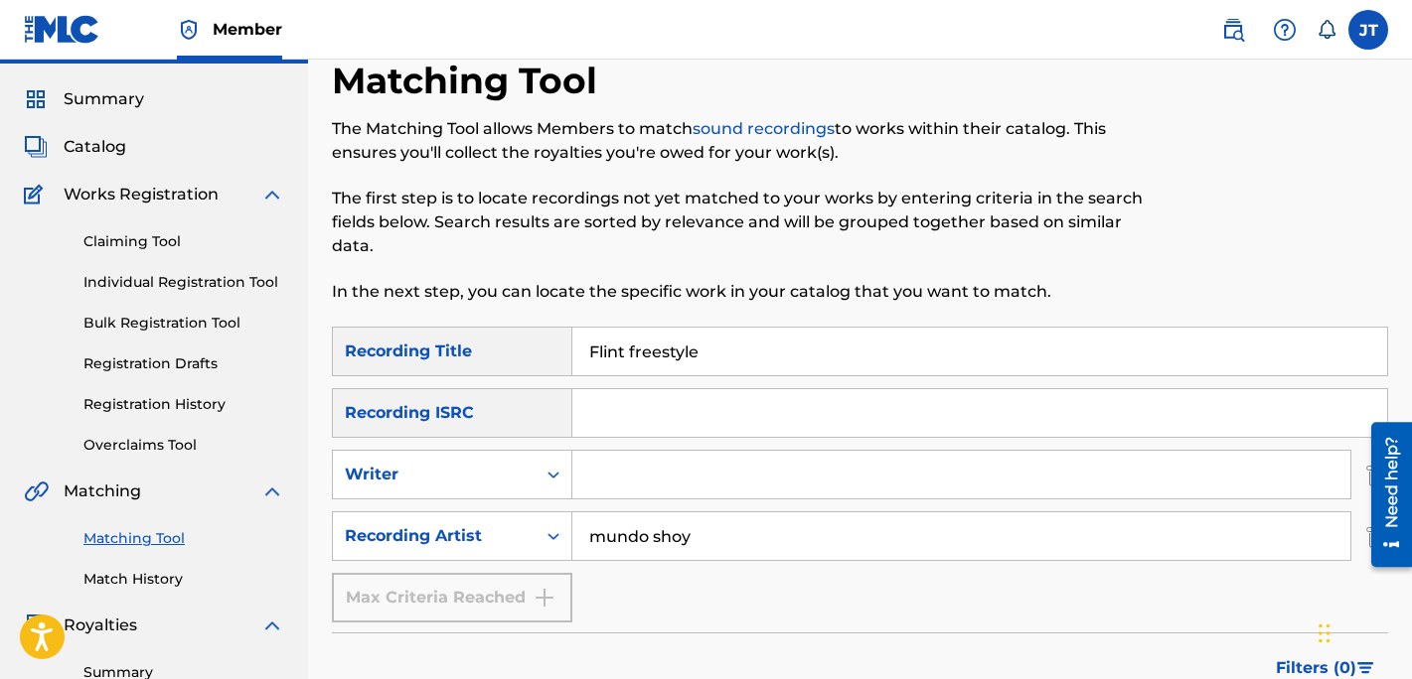
scroll to position [0, 0]
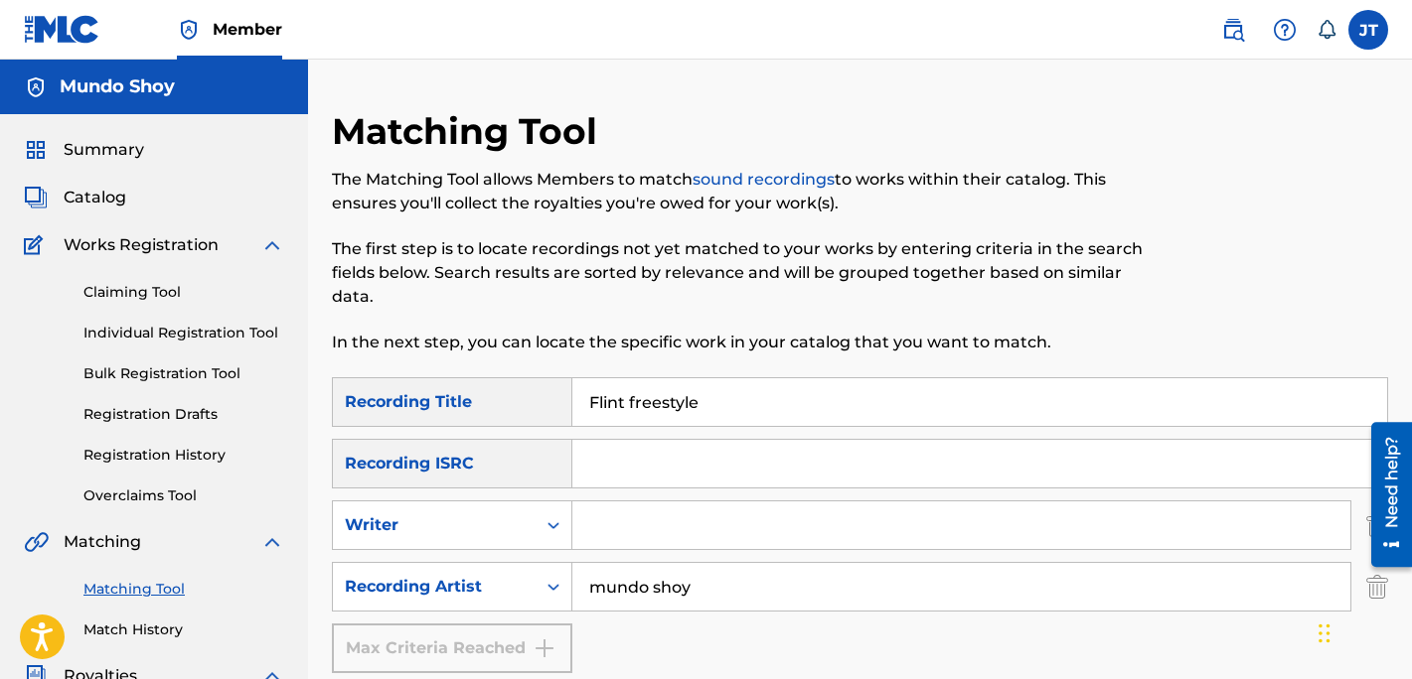
click at [140, 241] on span "Works Registration" at bounding box center [141, 245] width 155 height 24
click at [107, 199] on span "Catalog" at bounding box center [95, 198] width 63 height 24
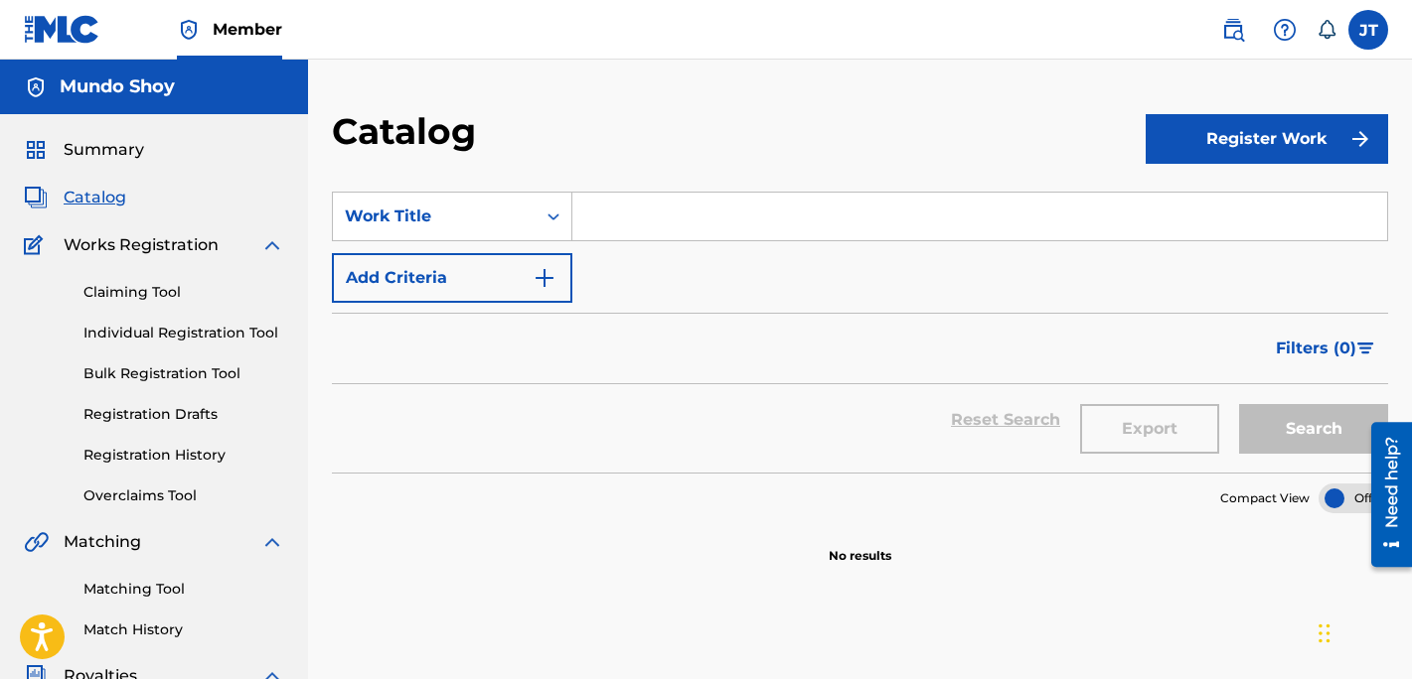
click at [804, 200] on input "Search Form" at bounding box center [979, 217] width 815 height 48
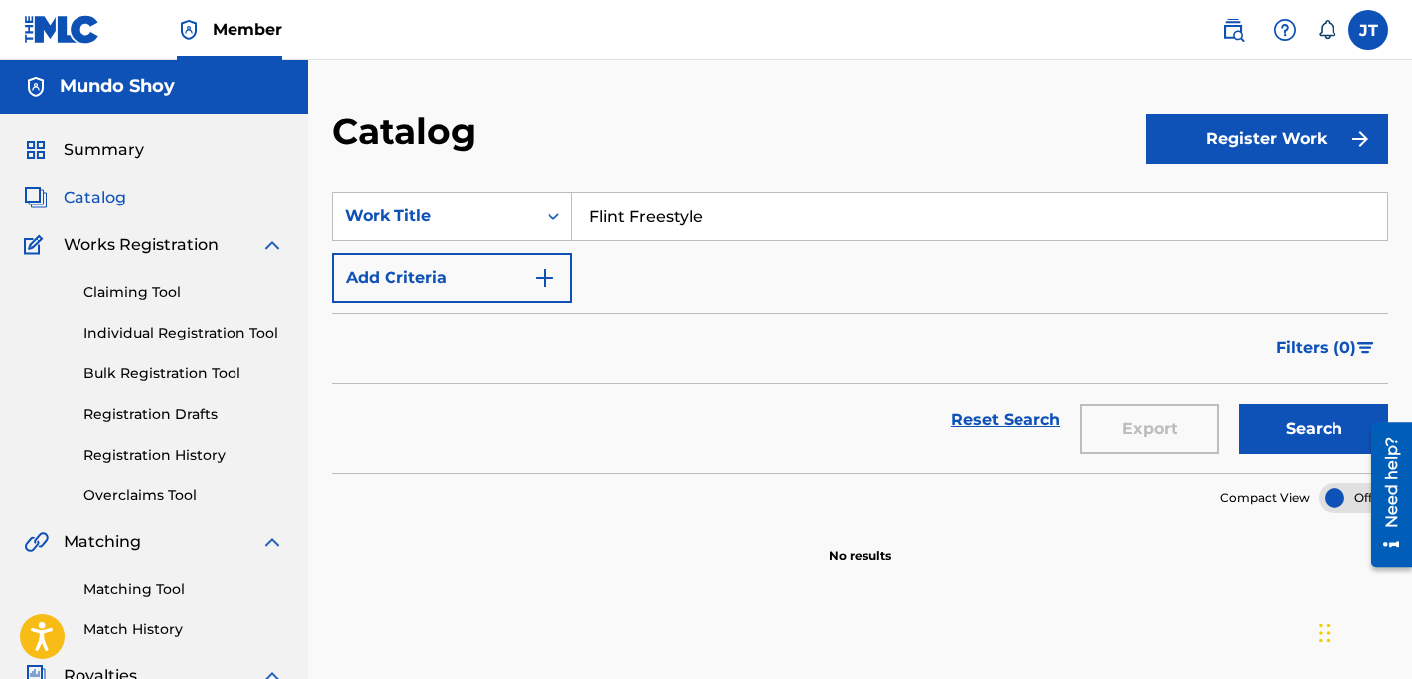
type input "Flint Freestyle"
click at [546, 278] on img "Search Form" at bounding box center [544, 278] width 24 height 24
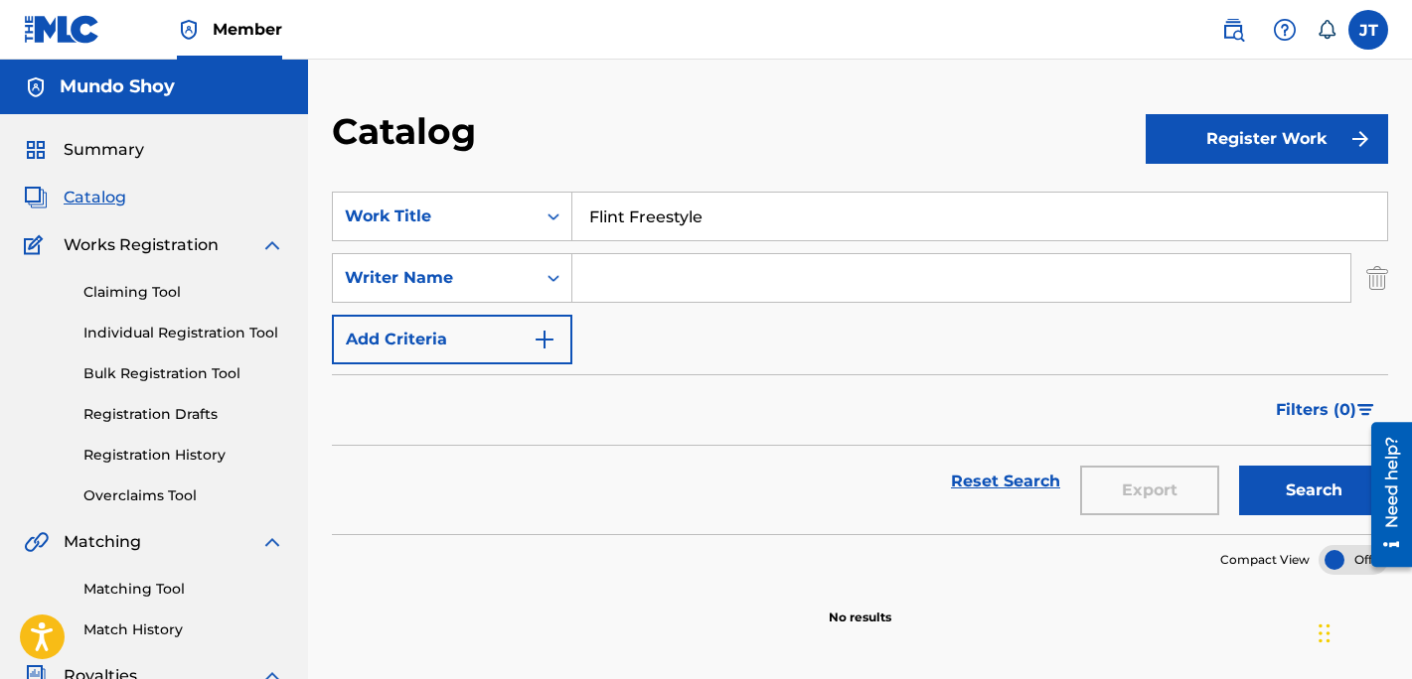
click at [625, 285] on input "Search Form" at bounding box center [961, 278] width 778 height 48
type input "[PERSON_NAME]"
click at [1292, 118] on button "Register Work" at bounding box center [1266, 139] width 242 height 50
click at [1243, 206] on link "Individual" at bounding box center [1266, 204] width 242 height 48
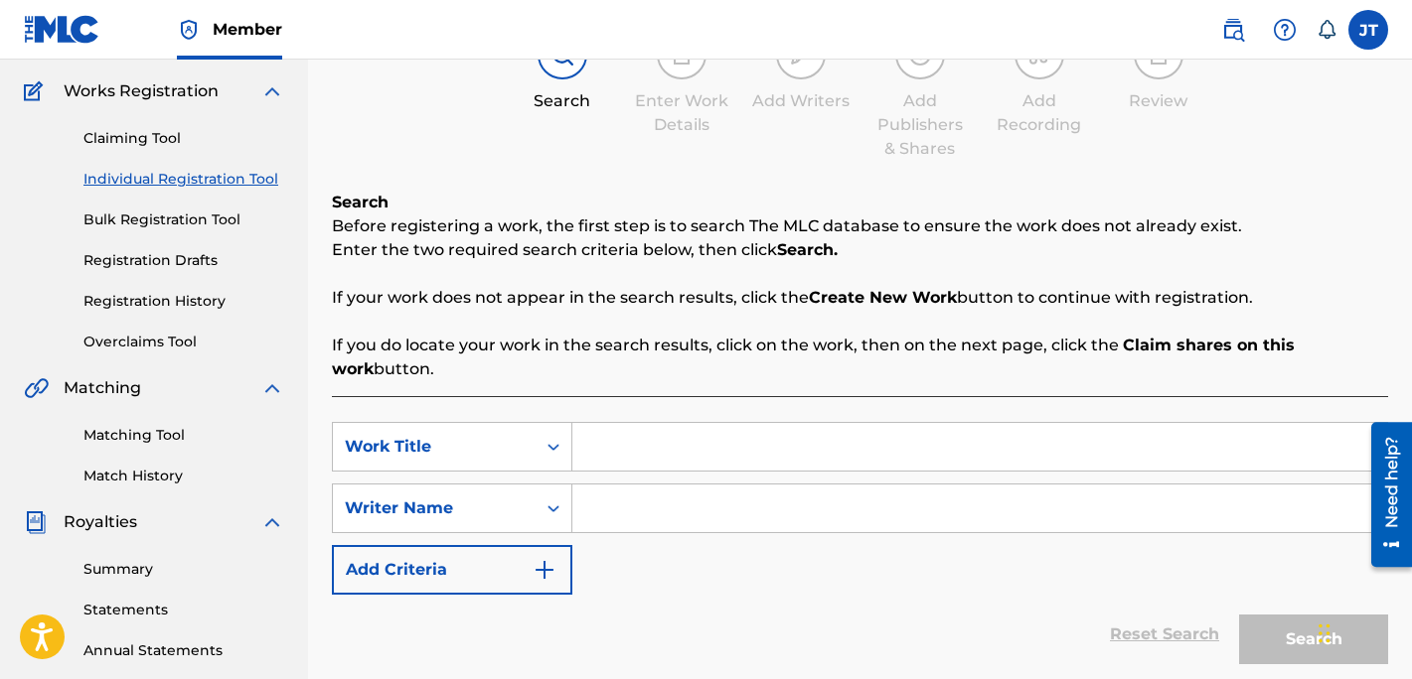
scroll to position [195, 0]
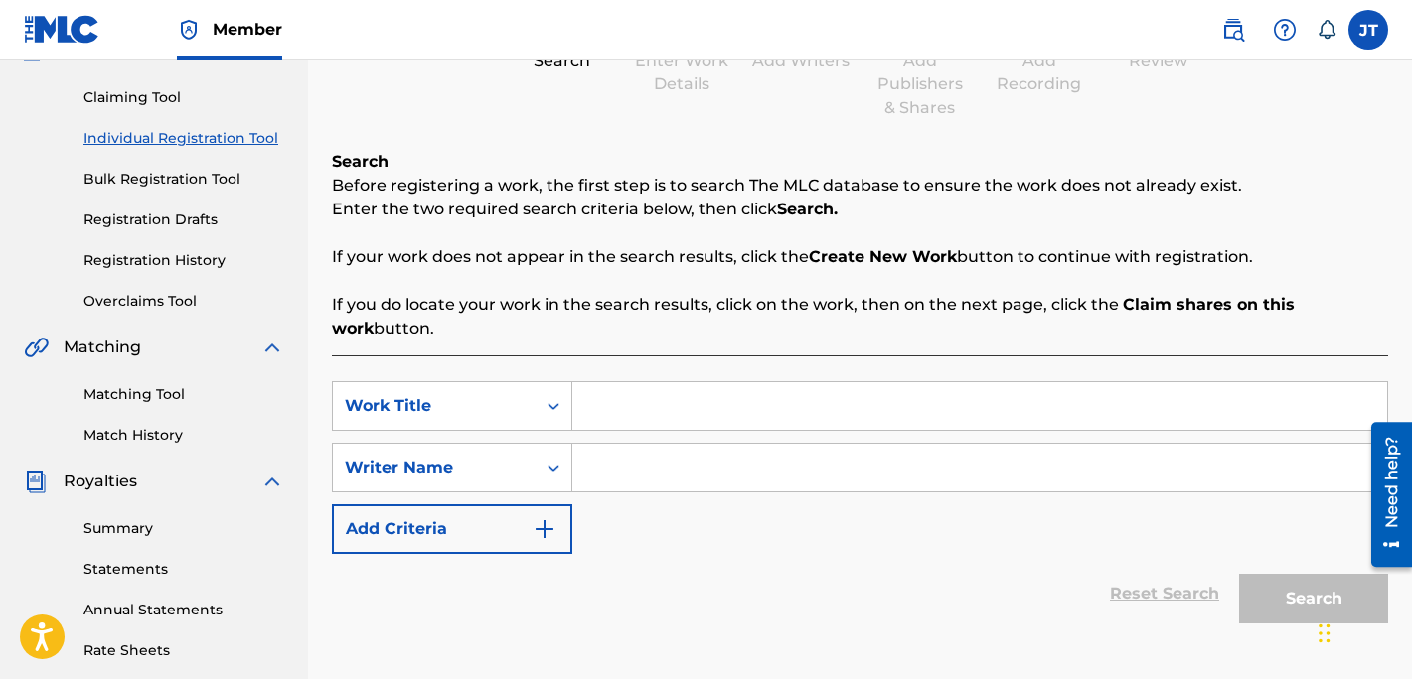
click at [672, 421] on input "Search Form" at bounding box center [979, 406] width 815 height 48
type input "Flint Freestyle"
click at [740, 472] on input "Search Form" at bounding box center [979, 468] width 815 height 48
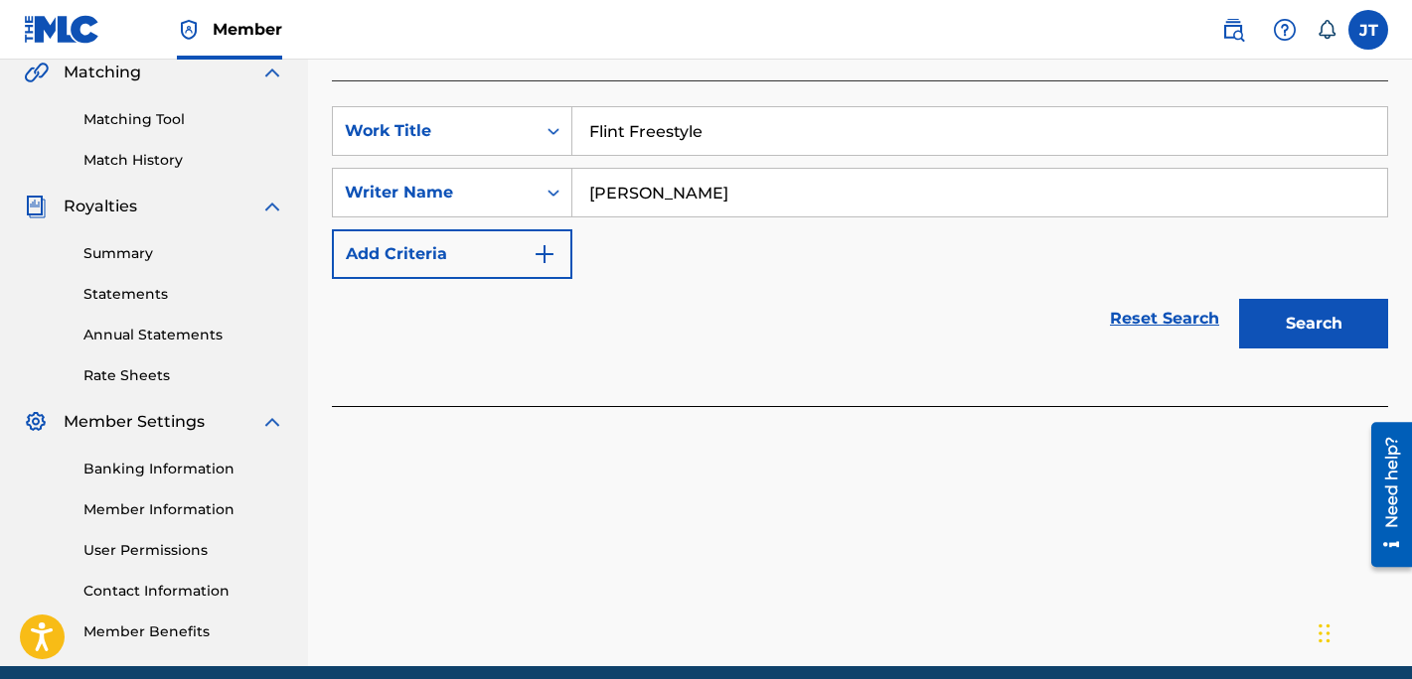
scroll to position [410, 0]
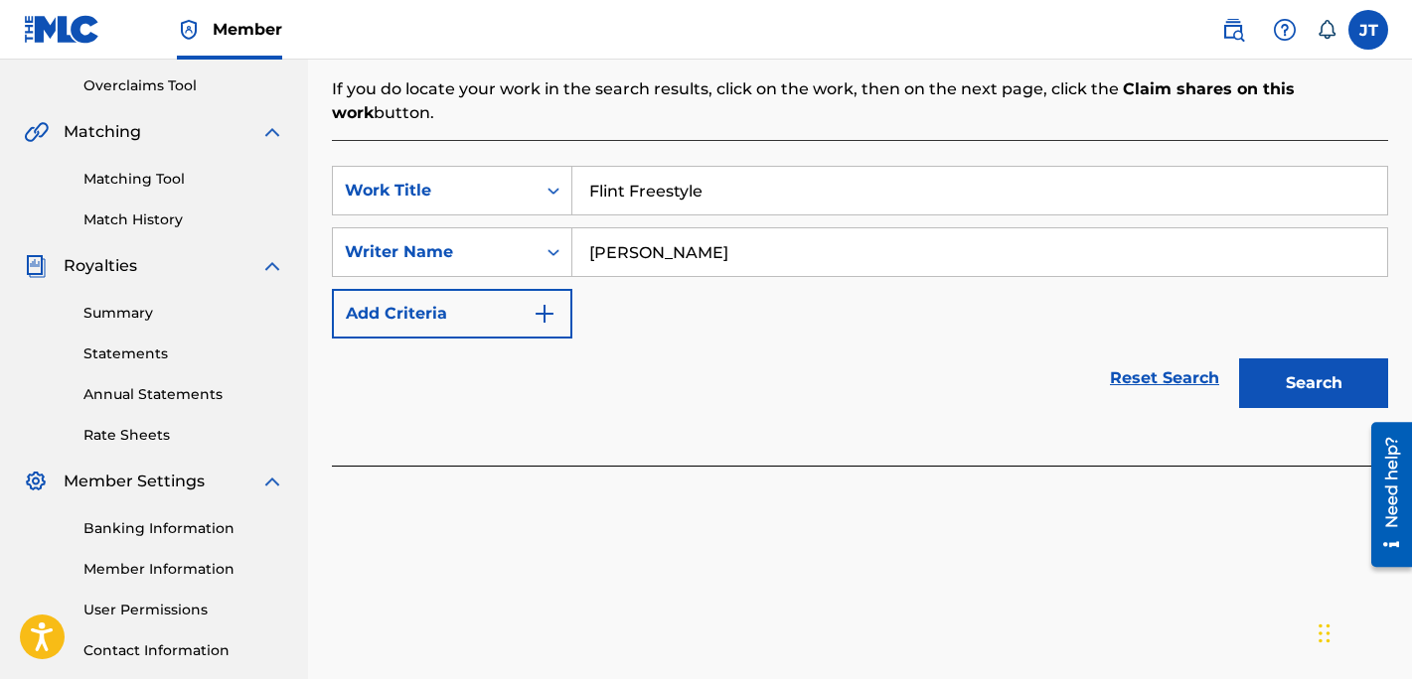
type input "[PERSON_NAME]"
click at [1306, 374] on button "Search" at bounding box center [1313, 384] width 149 height 50
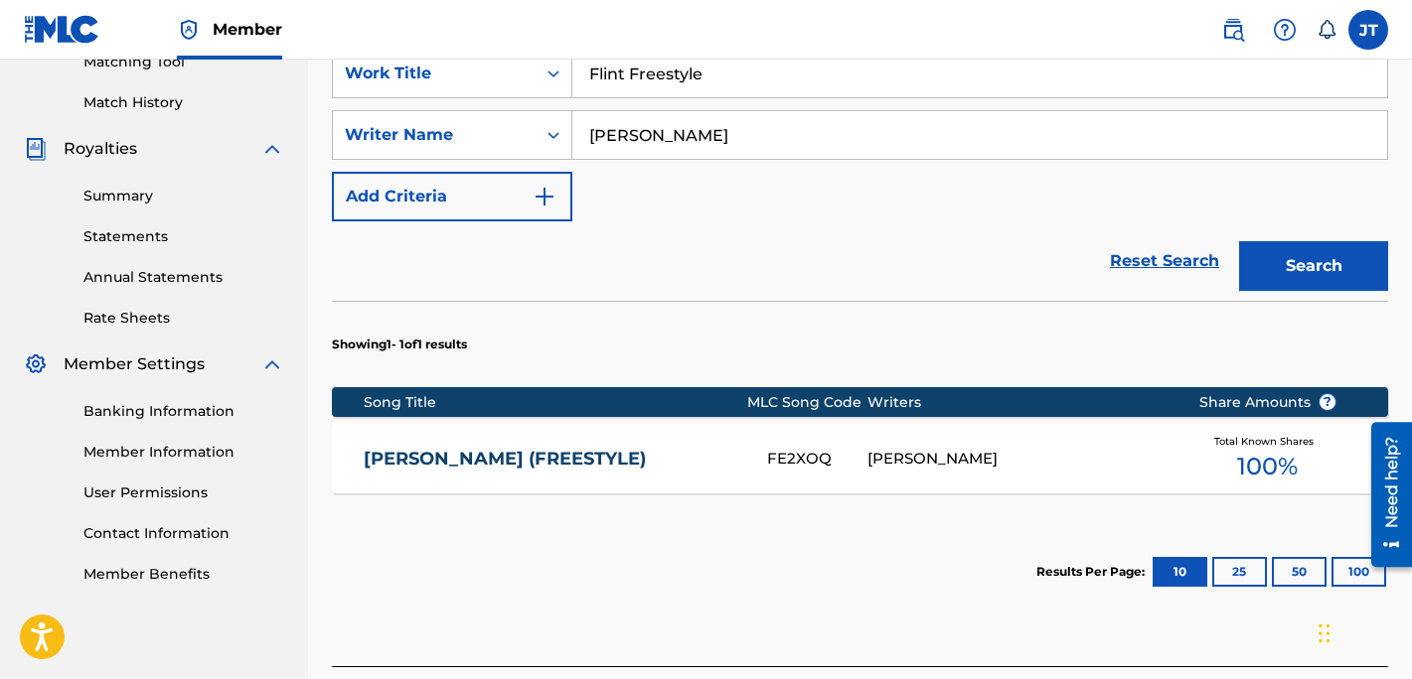
scroll to position [634, 0]
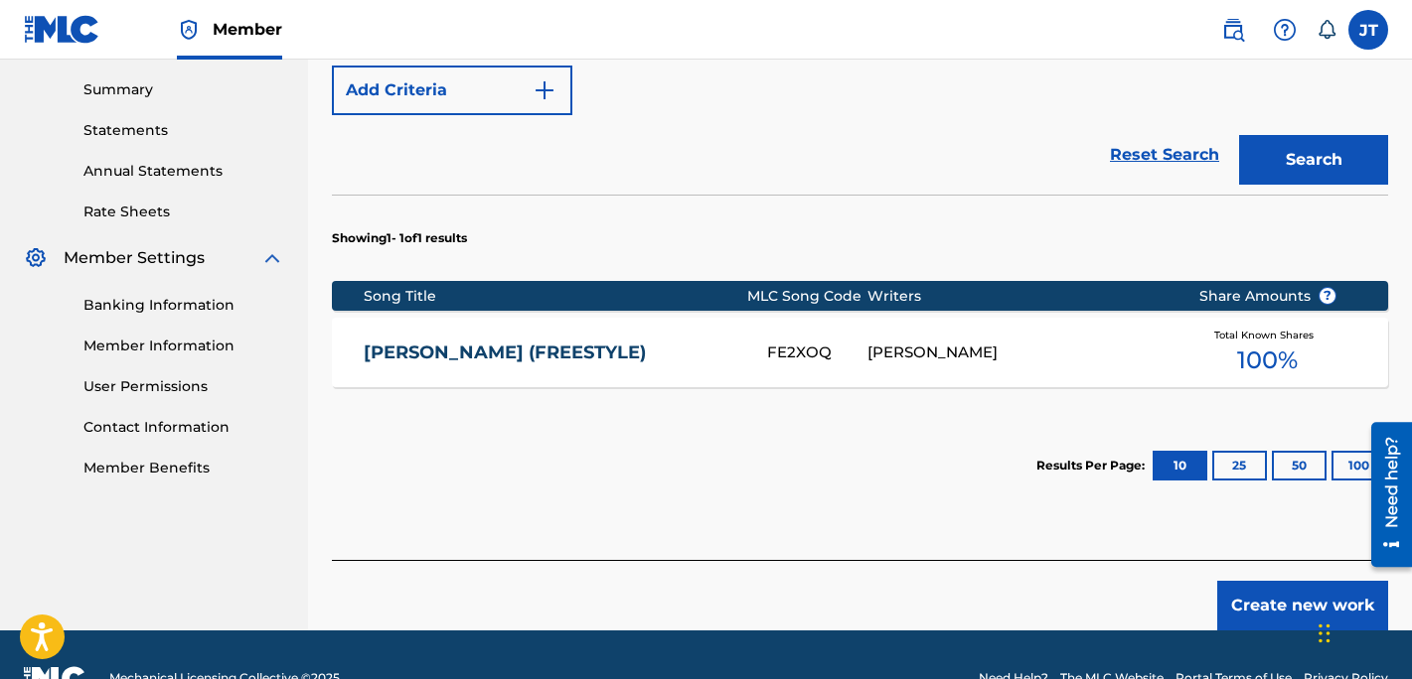
click at [517, 357] on link "[PERSON_NAME] (FREESTYLE)" at bounding box center [552, 353] width 376 height 23
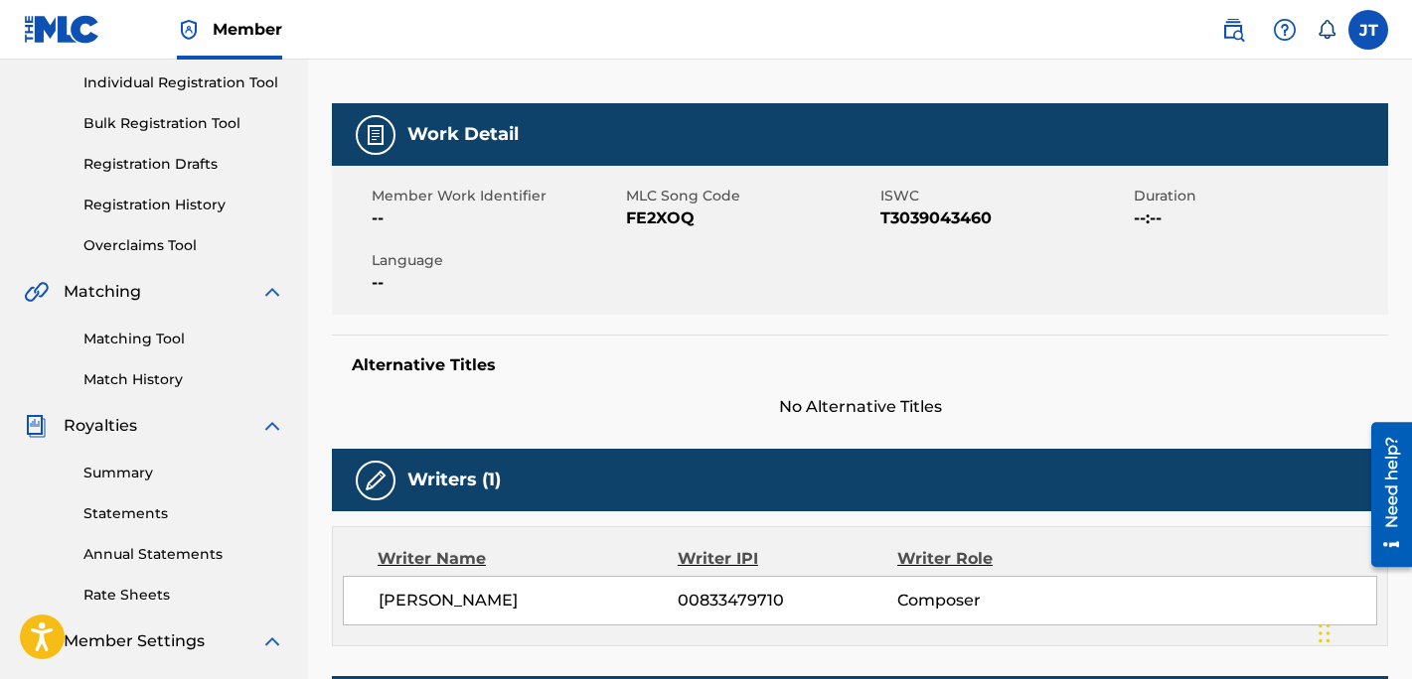
scroll to position [236, 0]
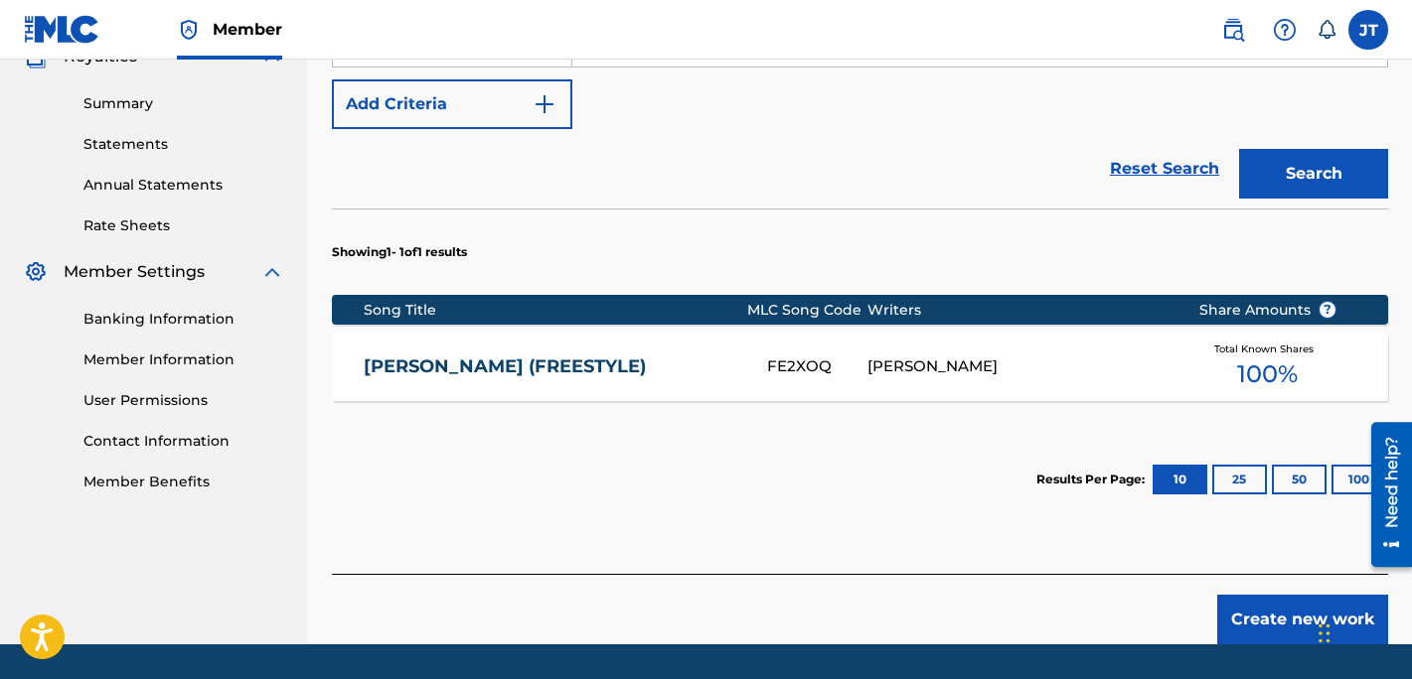
scroll to position [629, 0]
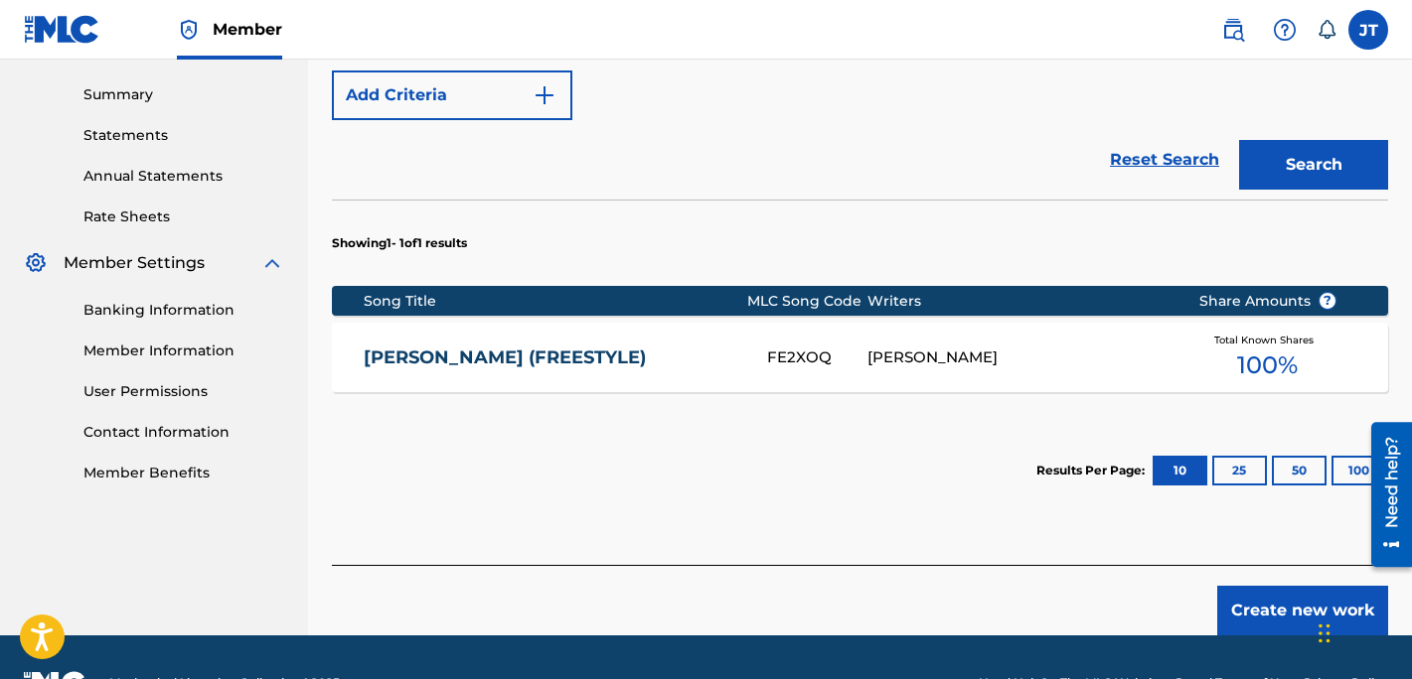
click at [1237, 599] on button "Create new work" at bounding box center [1302, 611] width 171 height 50
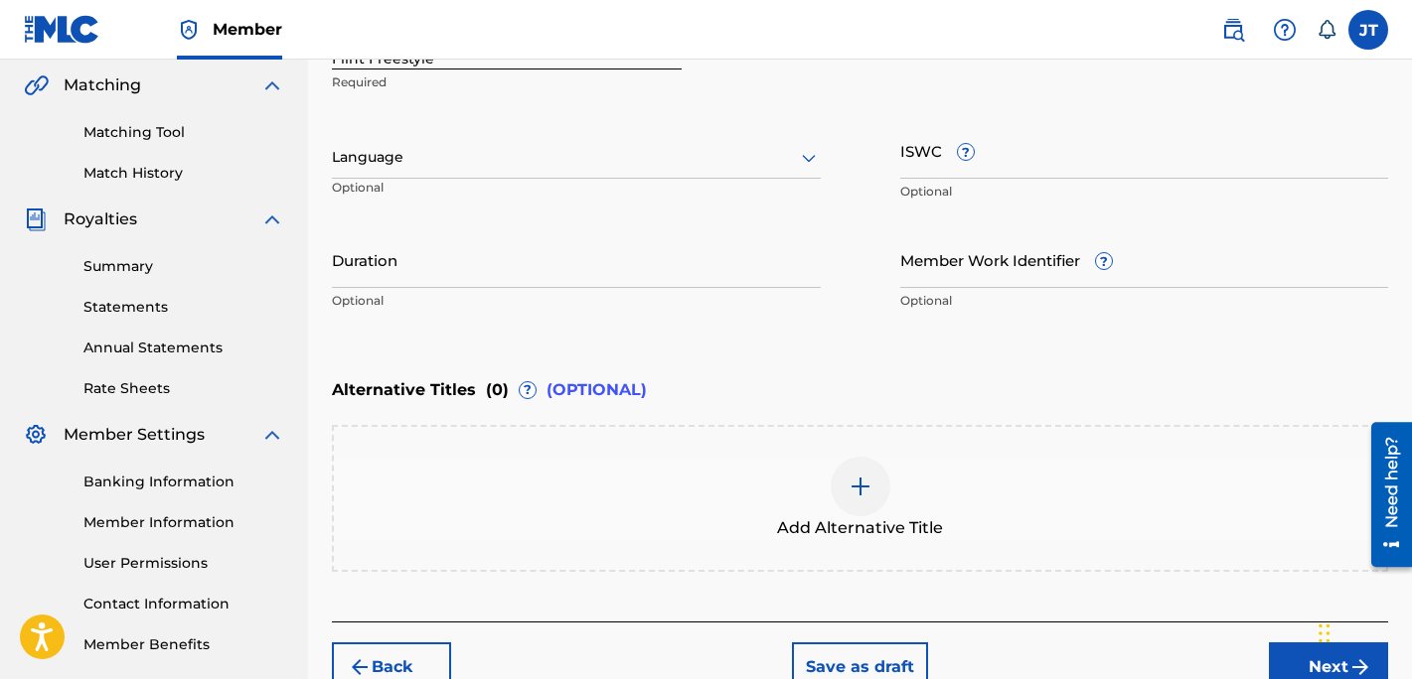
scroll to position [461, 0]
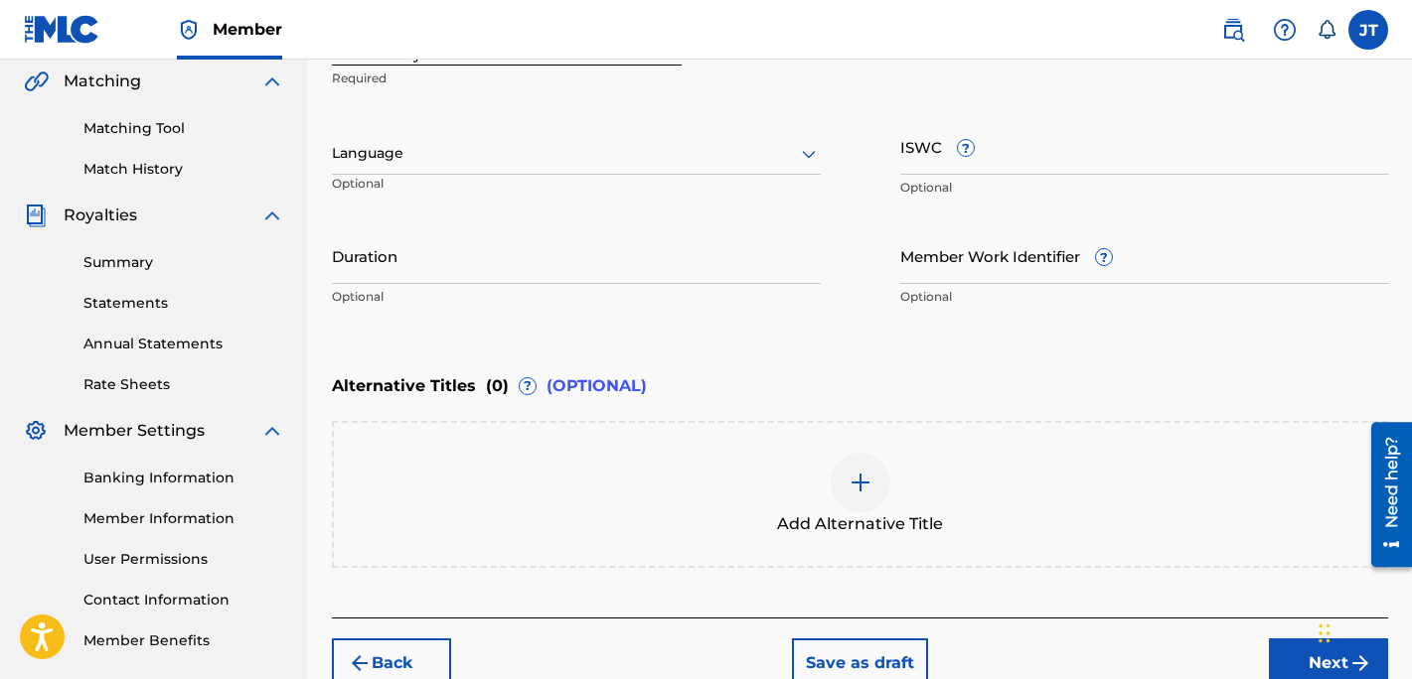
click at [1297, 657] on button "Next" at bounding box center [1328, 664] width 119 height 50
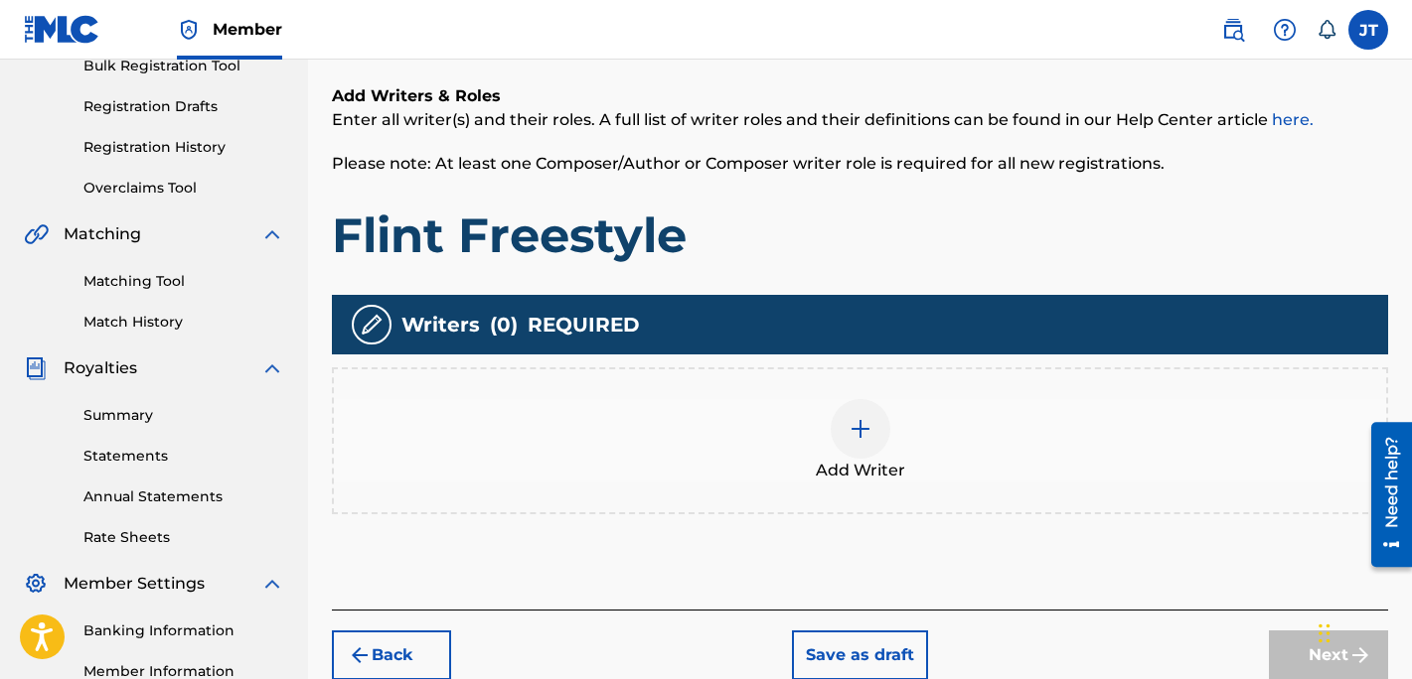
scroll to position [314, 0]
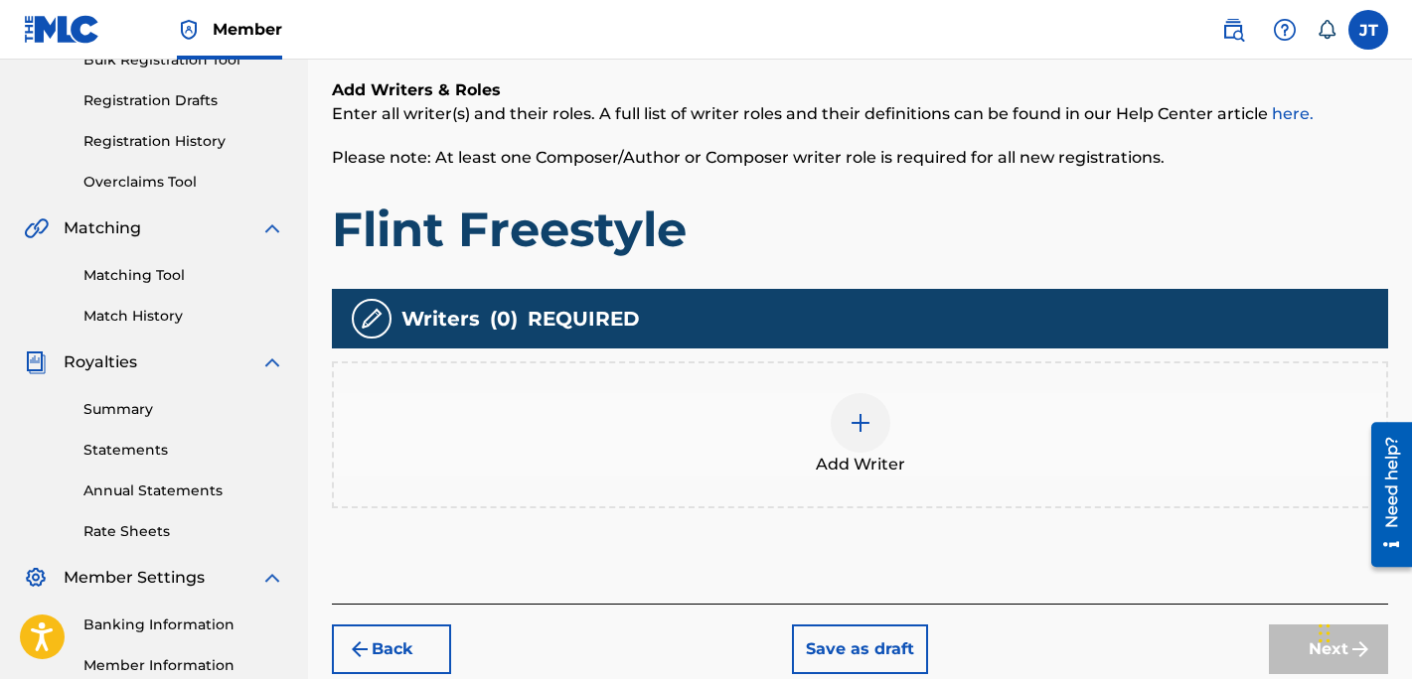
click at [872, 437] on div at bounding box center [860, 423] width 60 height 60
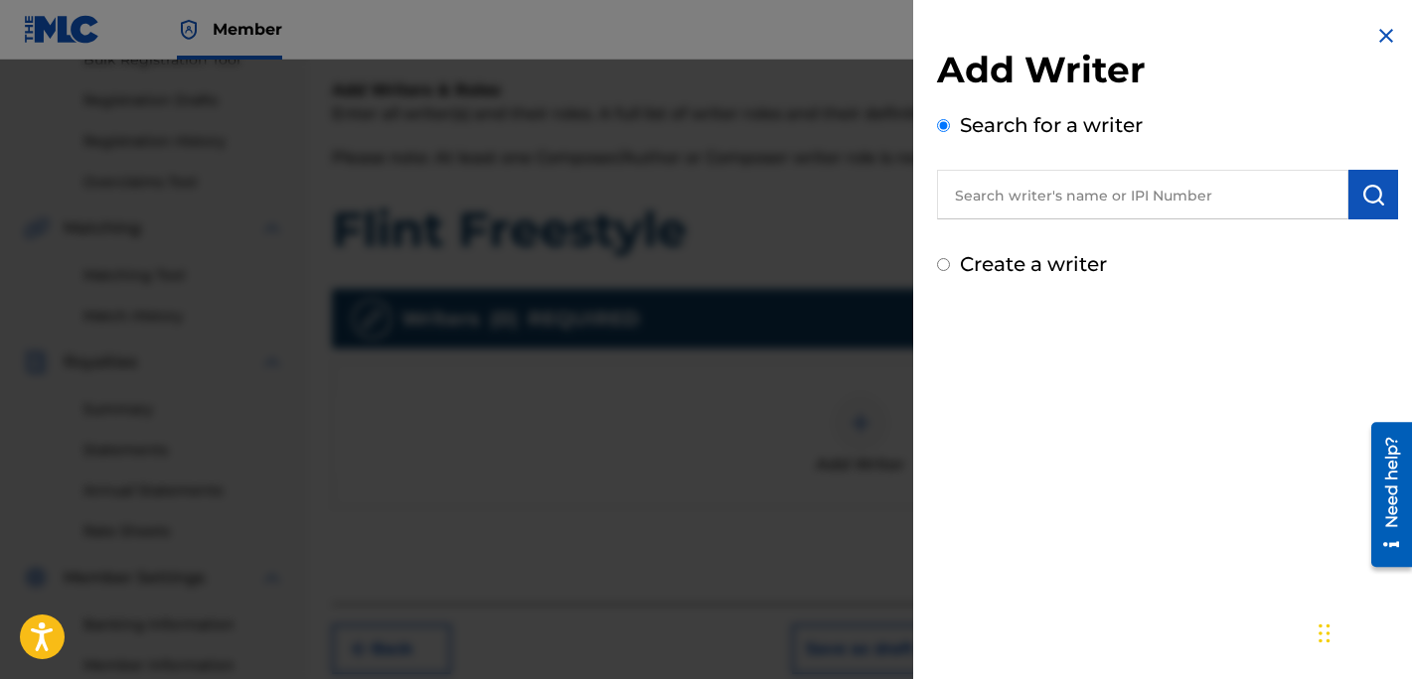
click at [997, 232] on div "Add Writer Search for a writer Create a writer" at bounding box center [1167, 163] width 461 height 231
click at [1002, 208] on input "text" at bounding box center [1142, 195] width 411 height 50
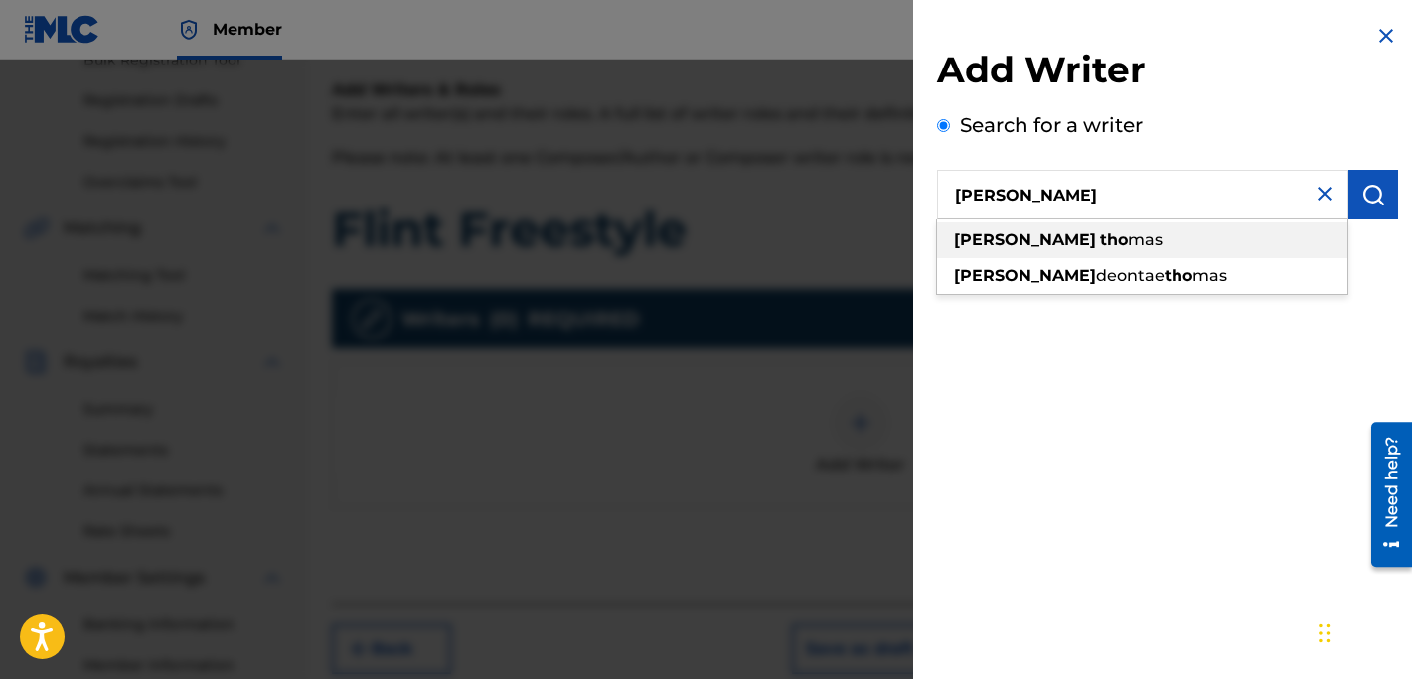
click at [1037, 227] on div "[PERSON_NAME] mas" at bounding box center [1142, 241] width 410 height 36
type input "[PERSON_NAME]"
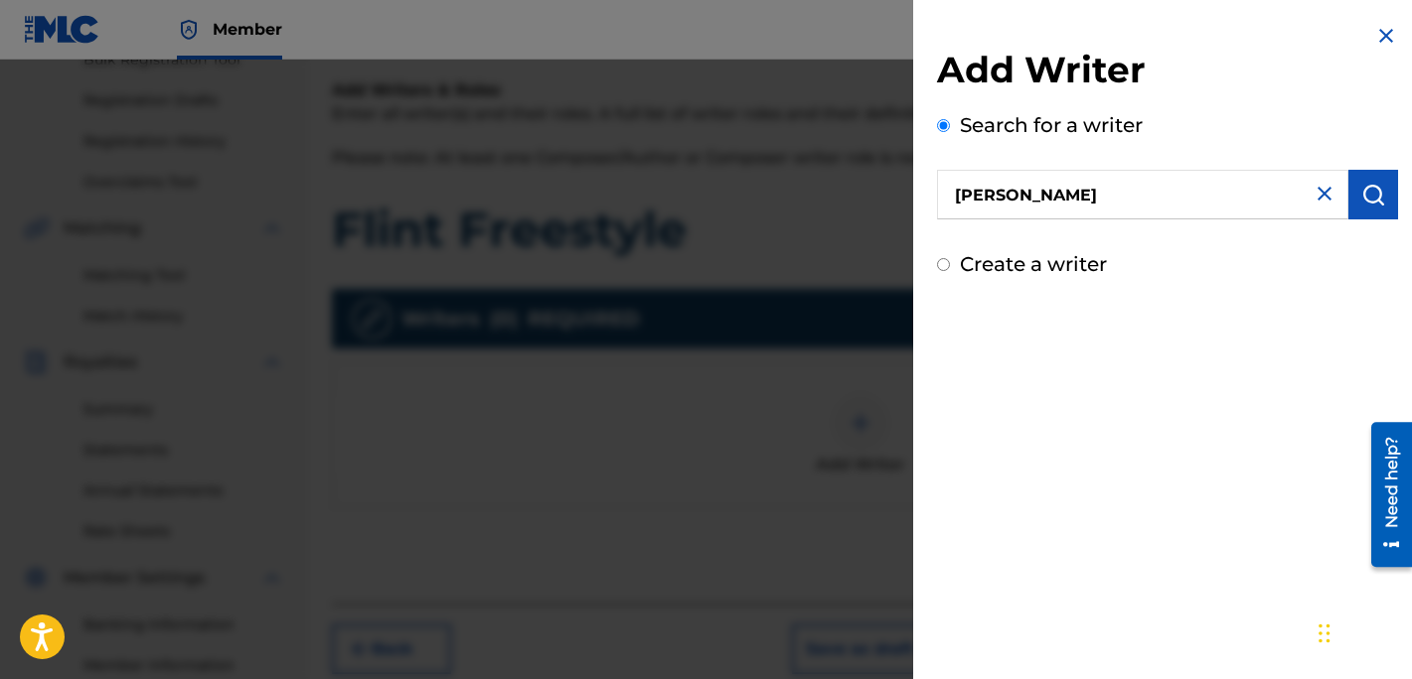
click at [1365, 206] on img "submit" at bounding box center [1373, 195] width 24 height 24
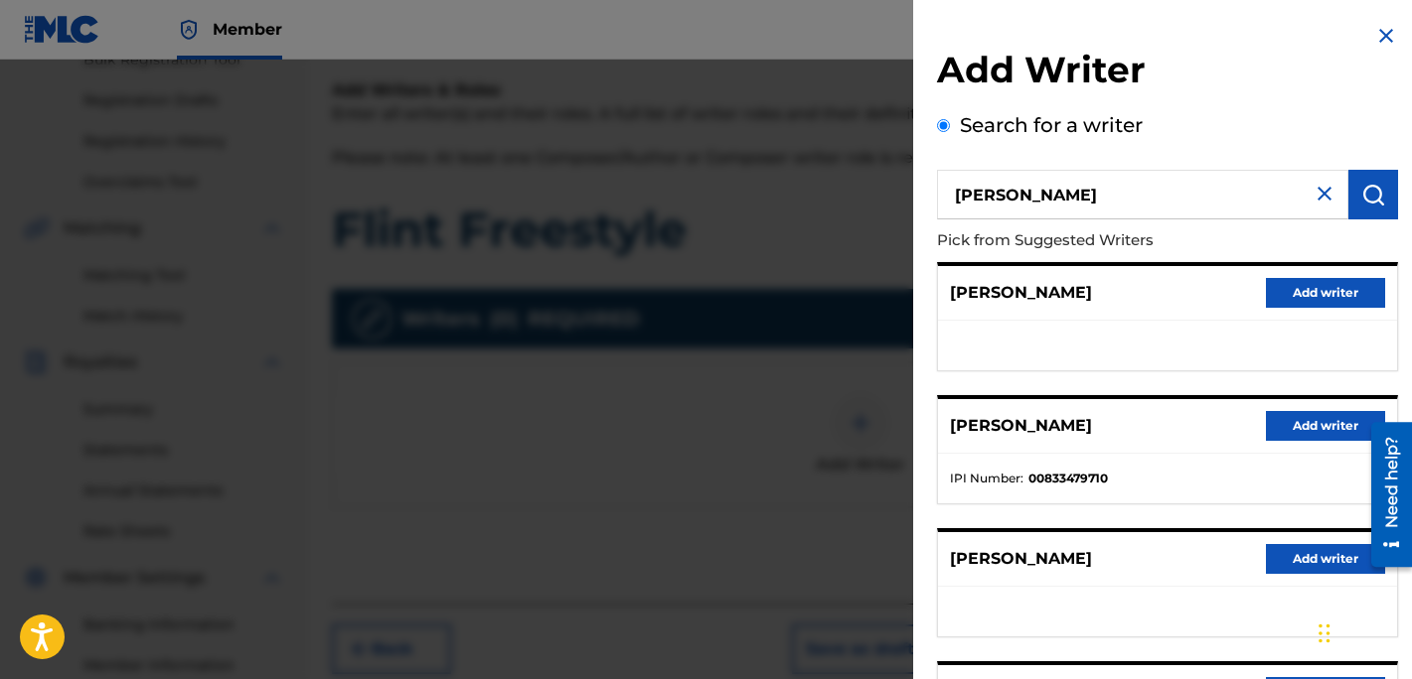
click at [1320, 423] on button "Add writer" at bounding box center [1325, 426] width 119 height 30
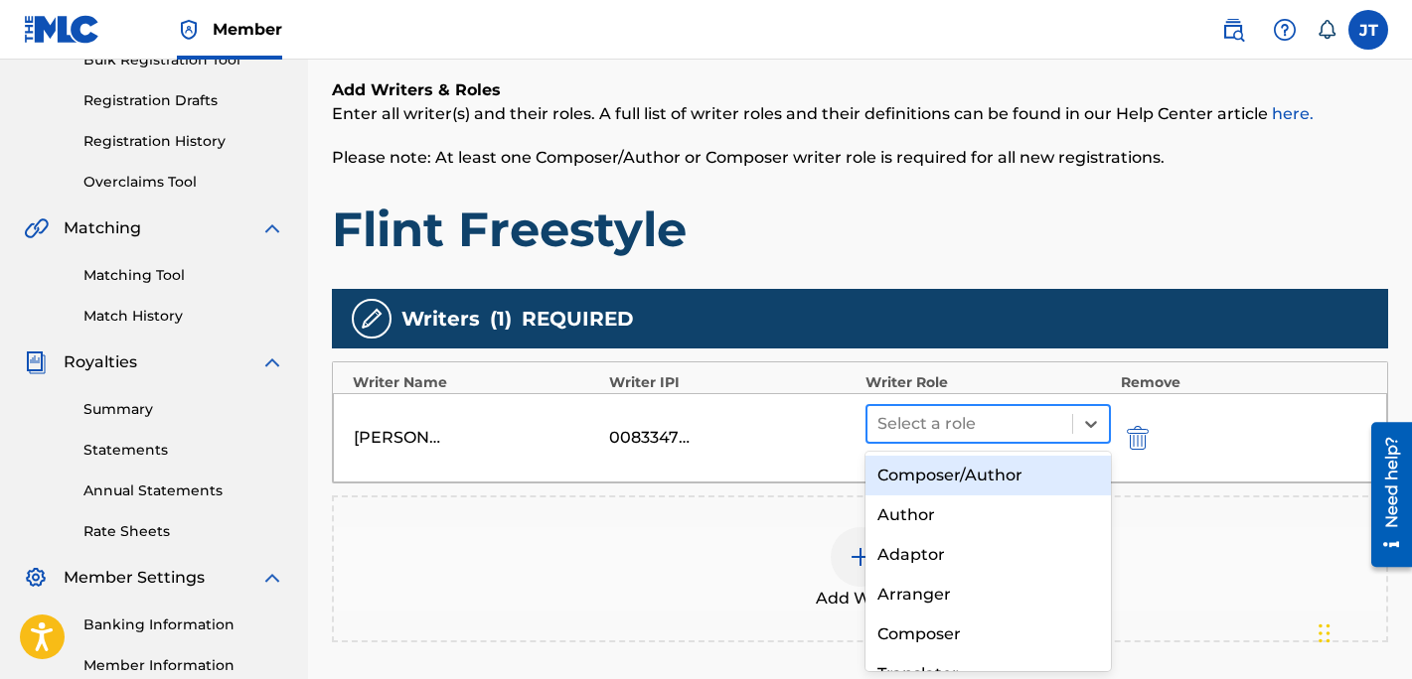
click at [982, 424] on div at bounding box center [969, 424] width 185 height 28
click at [938, 484] on div "Composer/Author" at bounding box center [987, 476] width 245 height 40
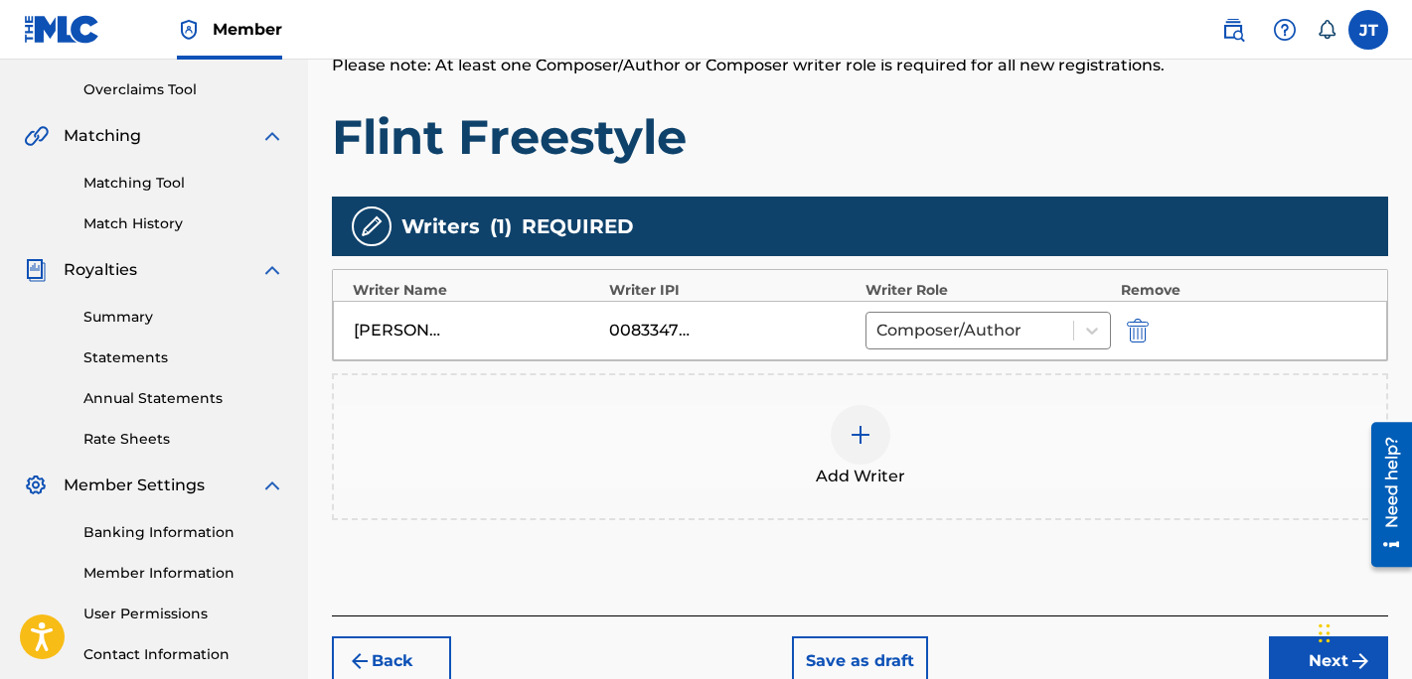
scroll to position [410, 0]
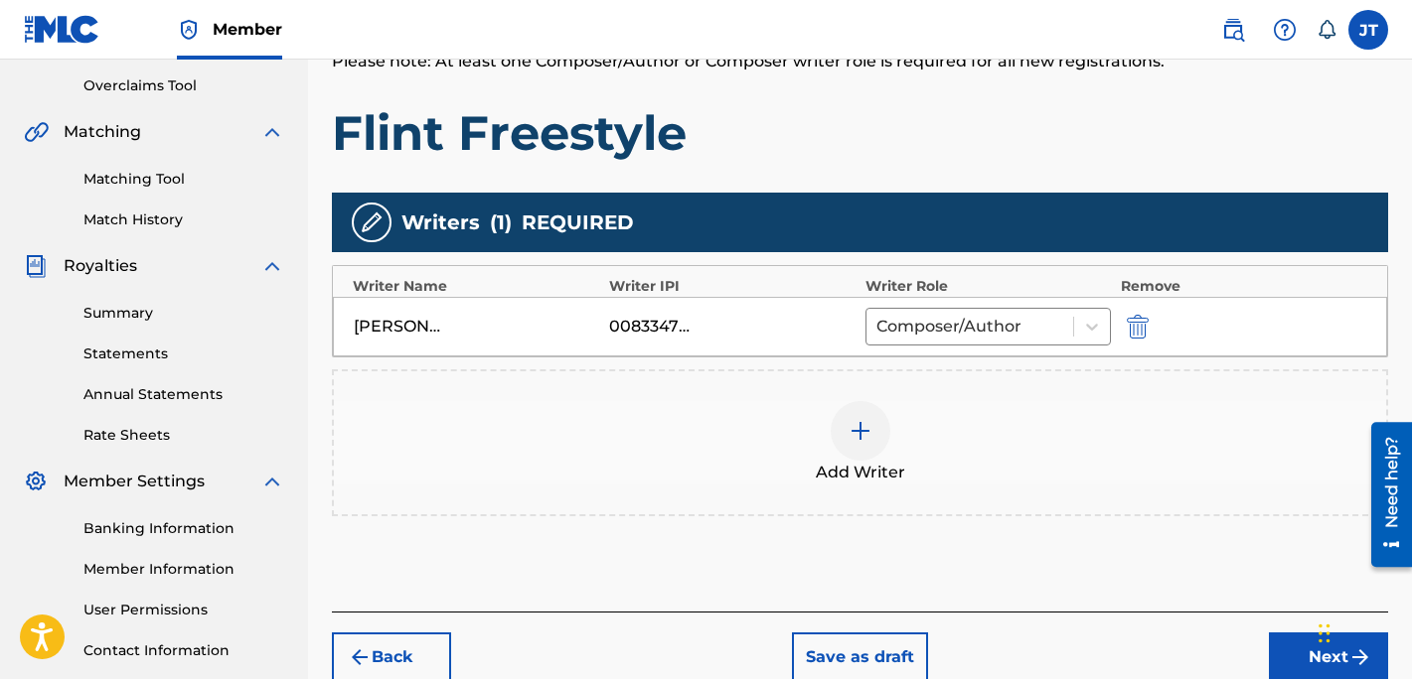
click at [1273, 657] on button "Next" at bounding box center [1328, 658] width 119 height 50
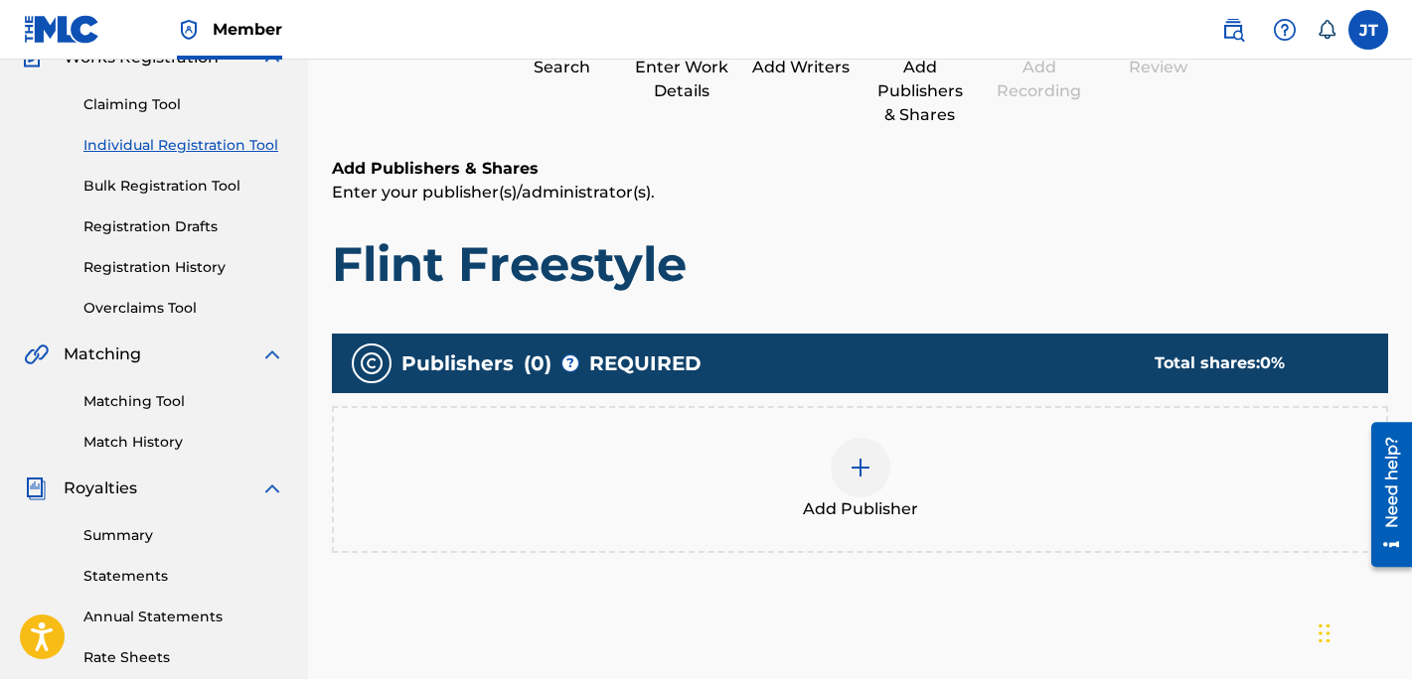
scroll to position [208, 0]
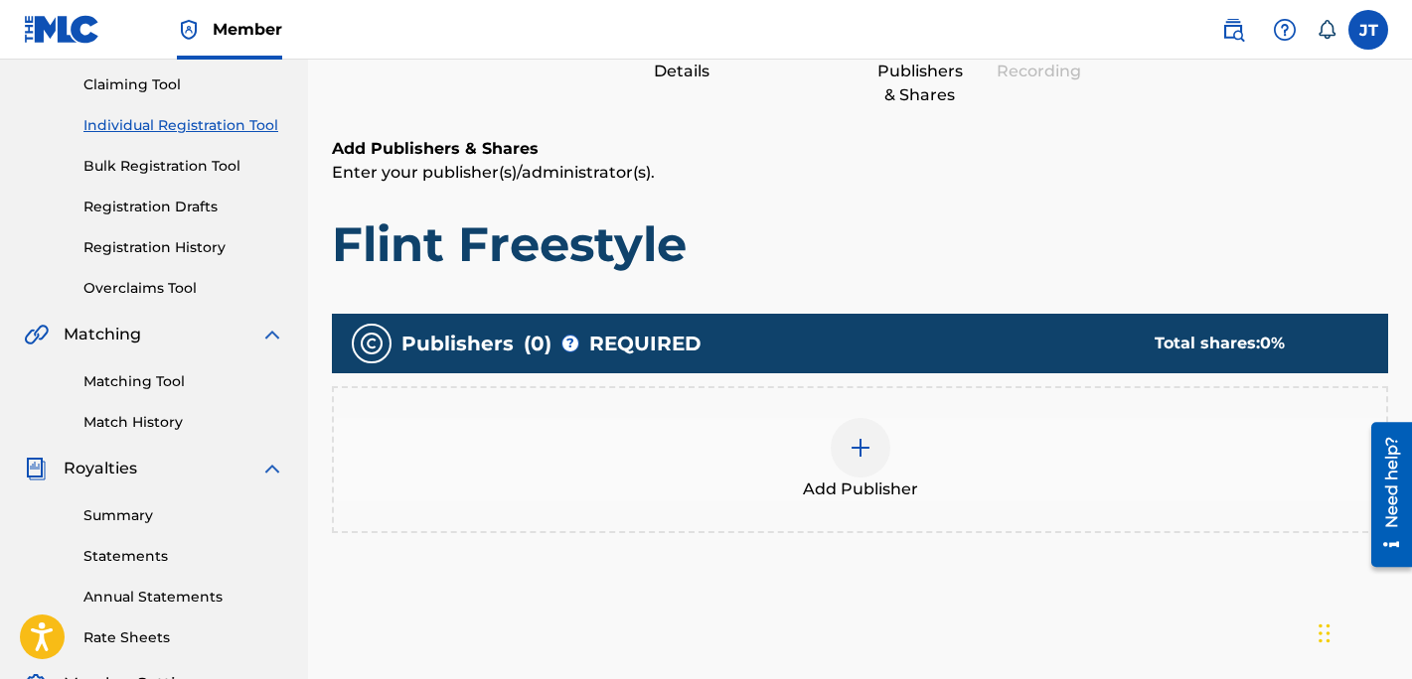
click at [854, 458] on img at bounding box center [860, 448] width 24 height 24
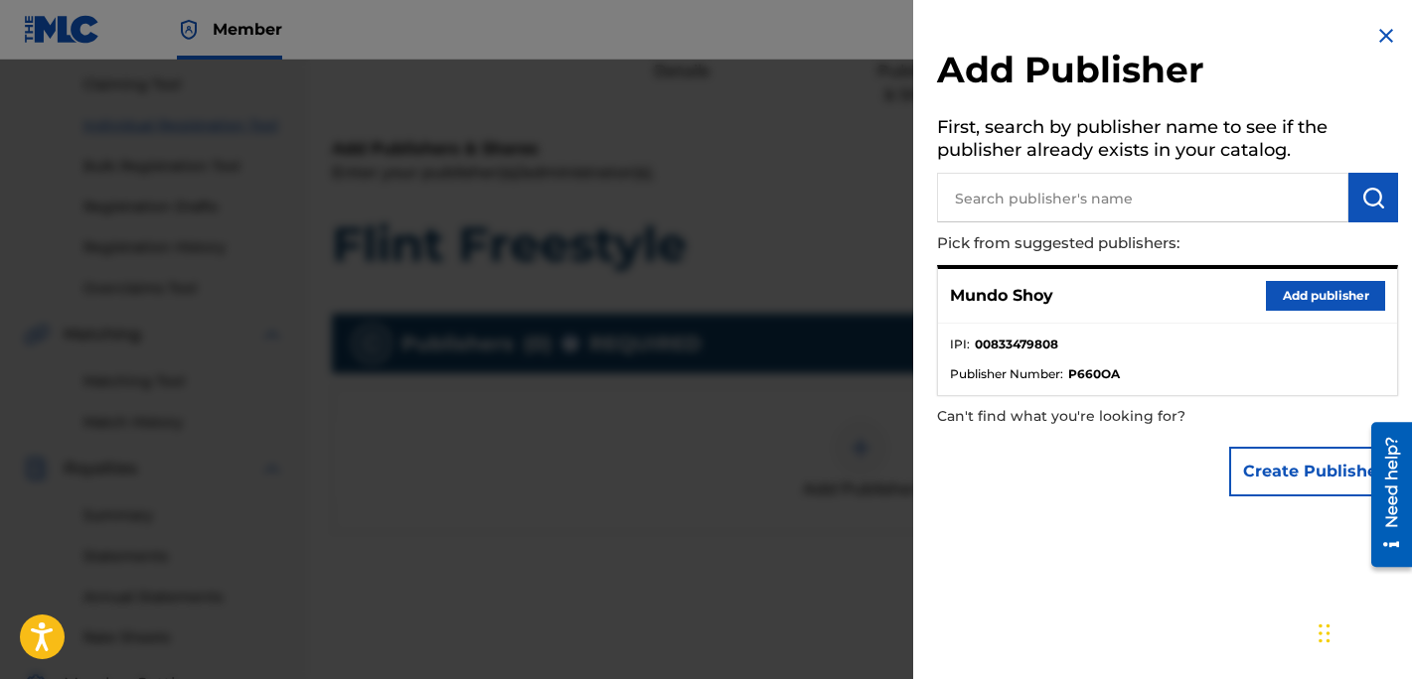
click at [1070, 206] on input "text" at bounding box center [1142, 198] width 411 height 50
click at [1283, 291] on button "Add publisher" at bounding box center [1325, 296] width 119 height 30
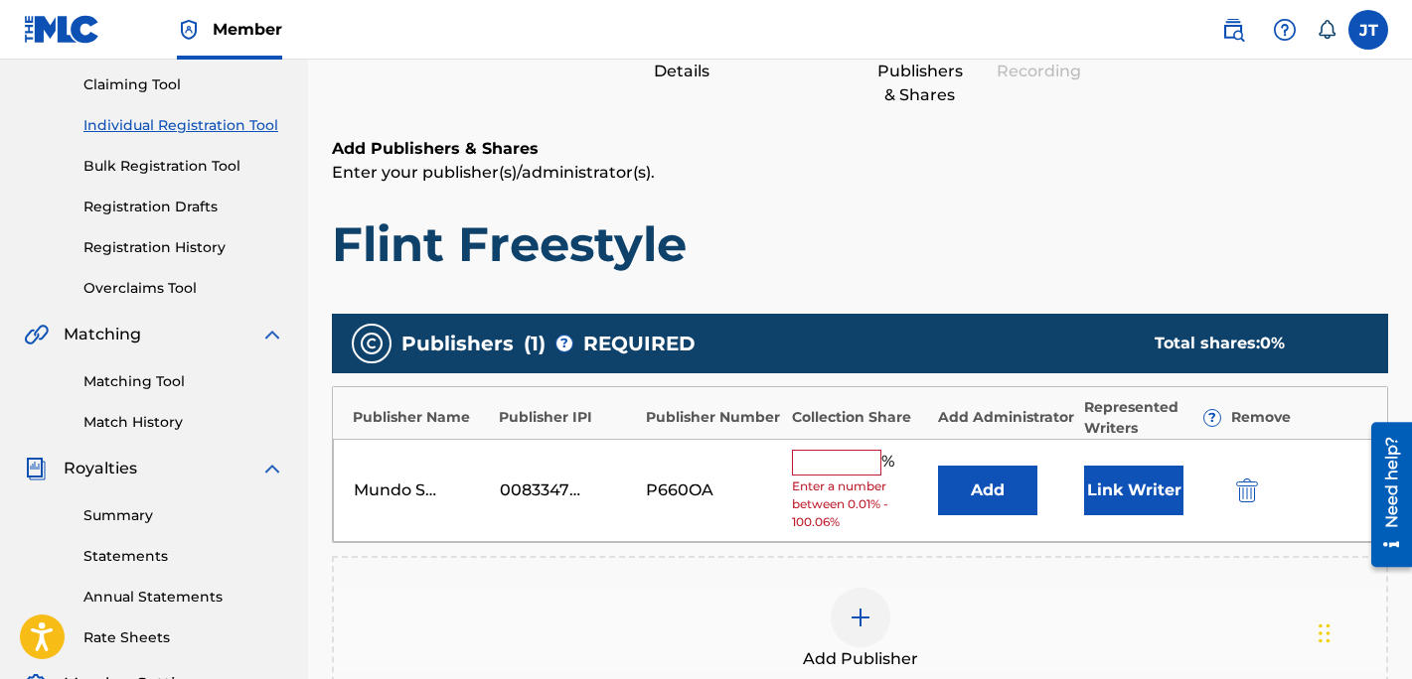
click at [846, 466] on input "text" at bounding box center [836, 463] width 89 height 26
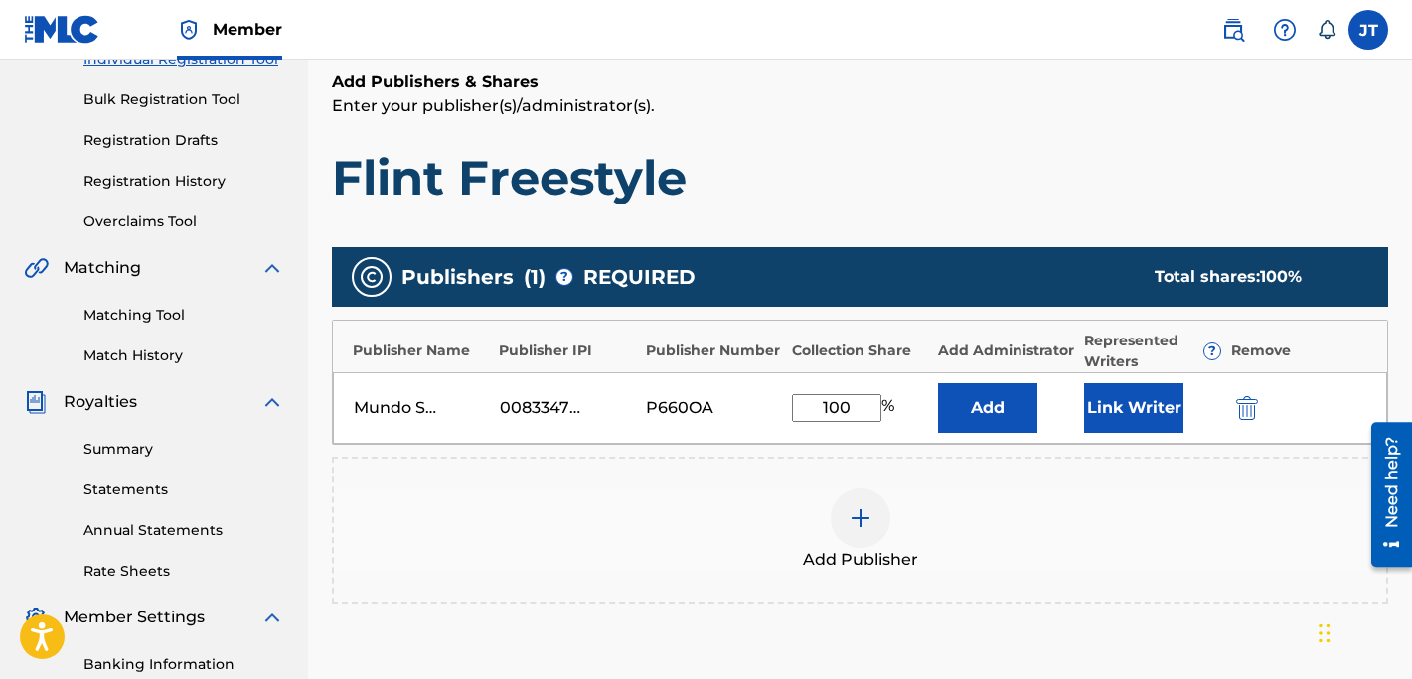
scroll to position [275, 0]
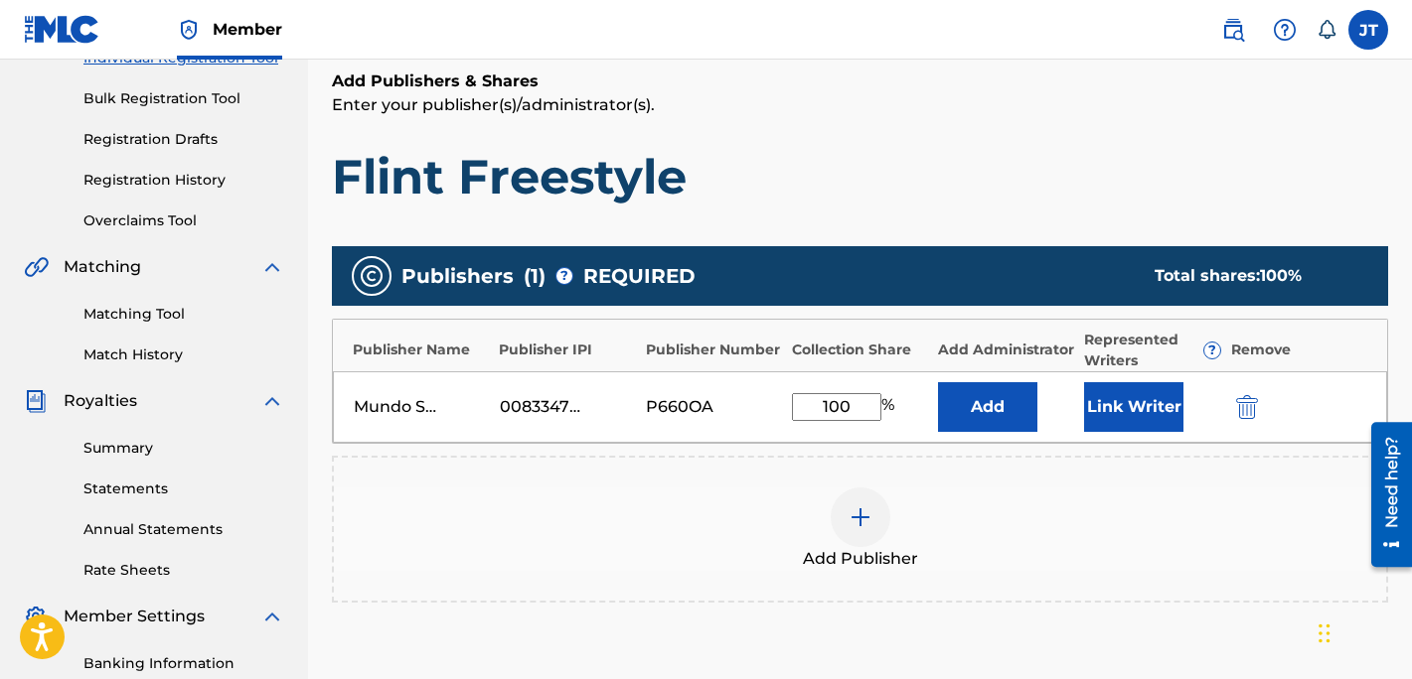
type input "100"
click at [1153, 403] on button "Link Writer" at bounding box center [1133, 407] width 99 height 50
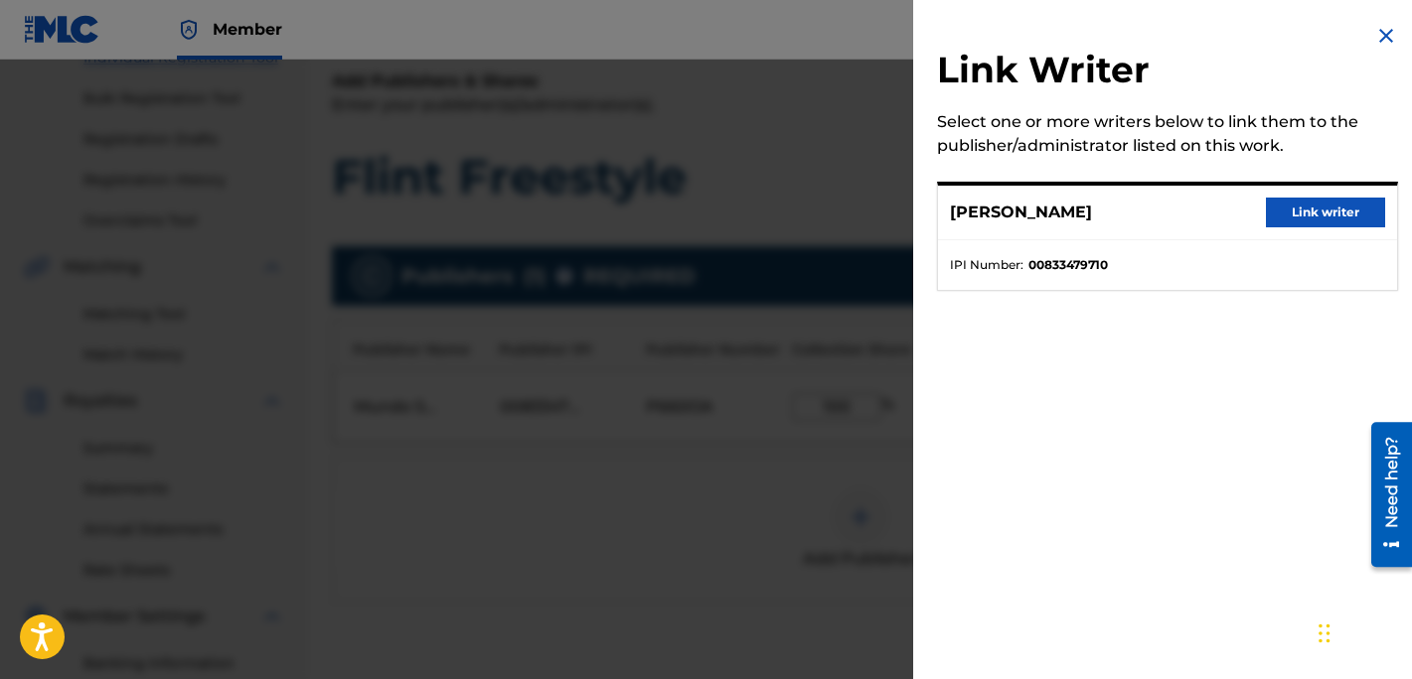
click at [1294, 217] on button "Link writer" at bounding box center [1325, 213] width 119 height 30
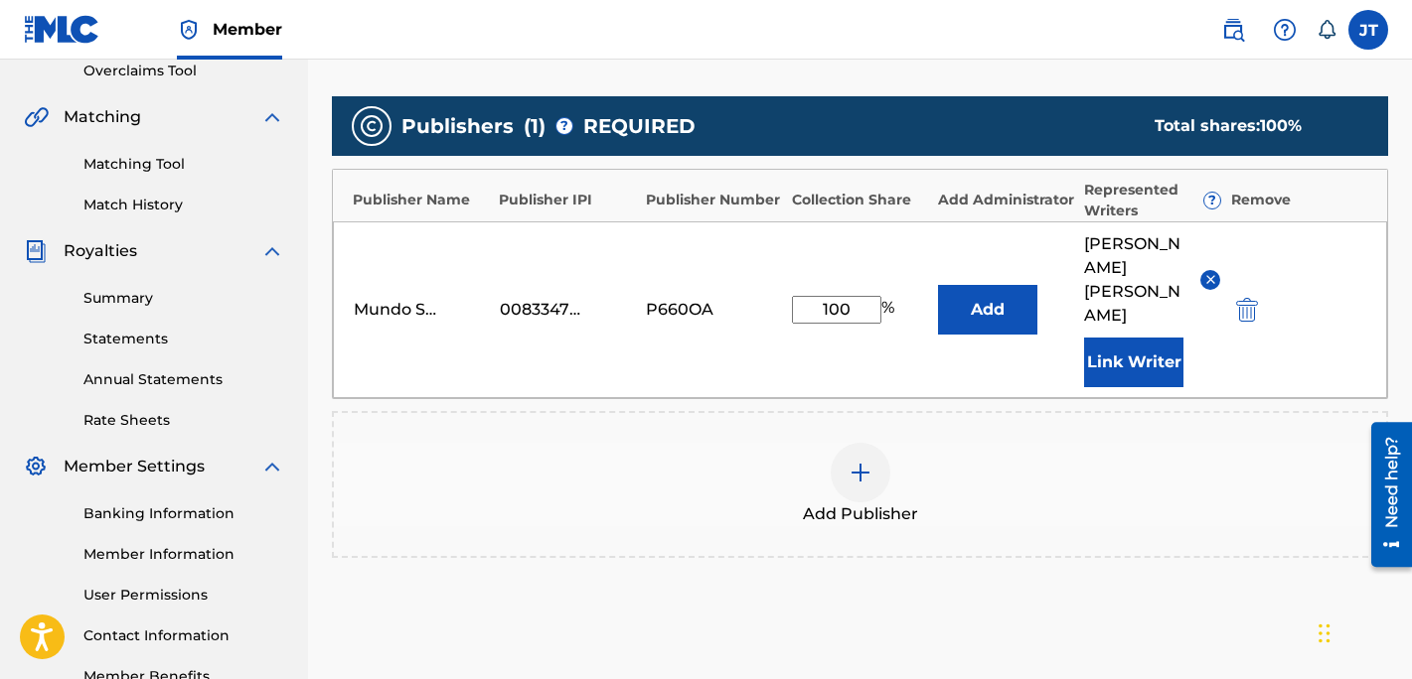
scroll to position [601, 0]
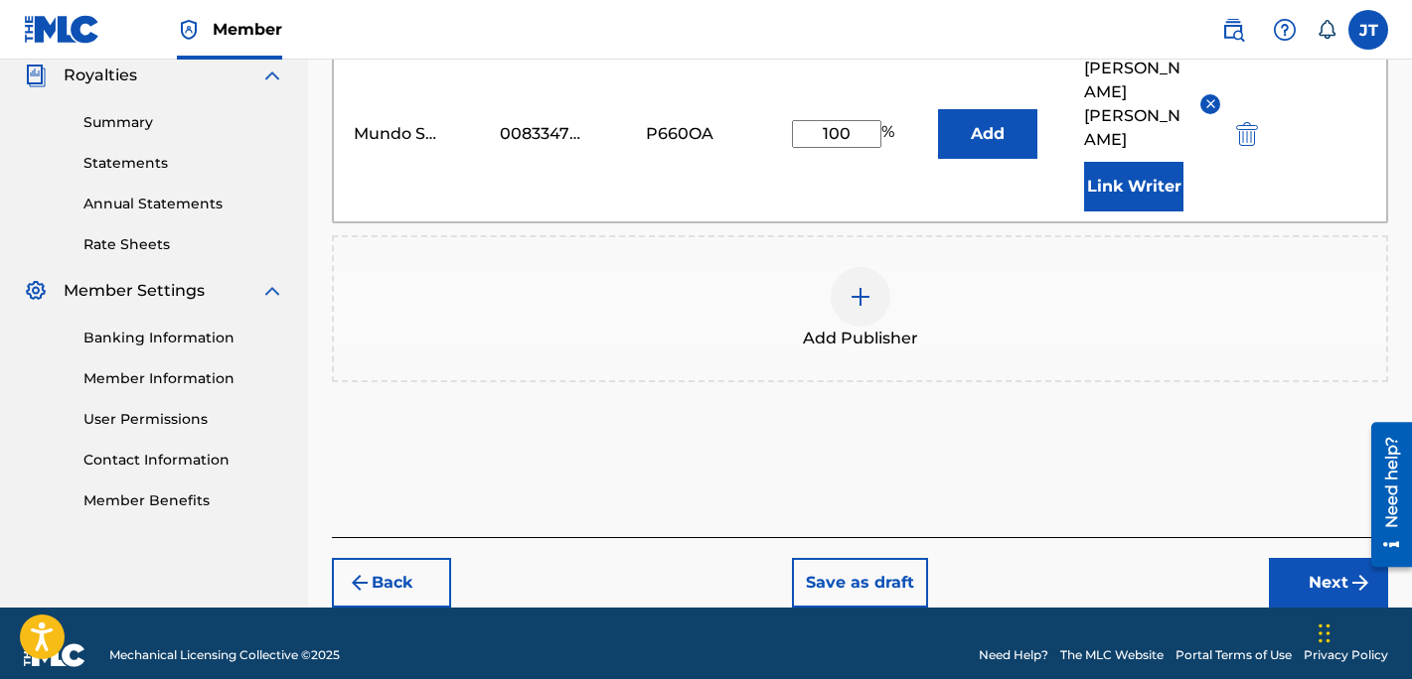
click at [1297, 567] on button "Next" at bounding box center [1328, 583] width 119 height 50
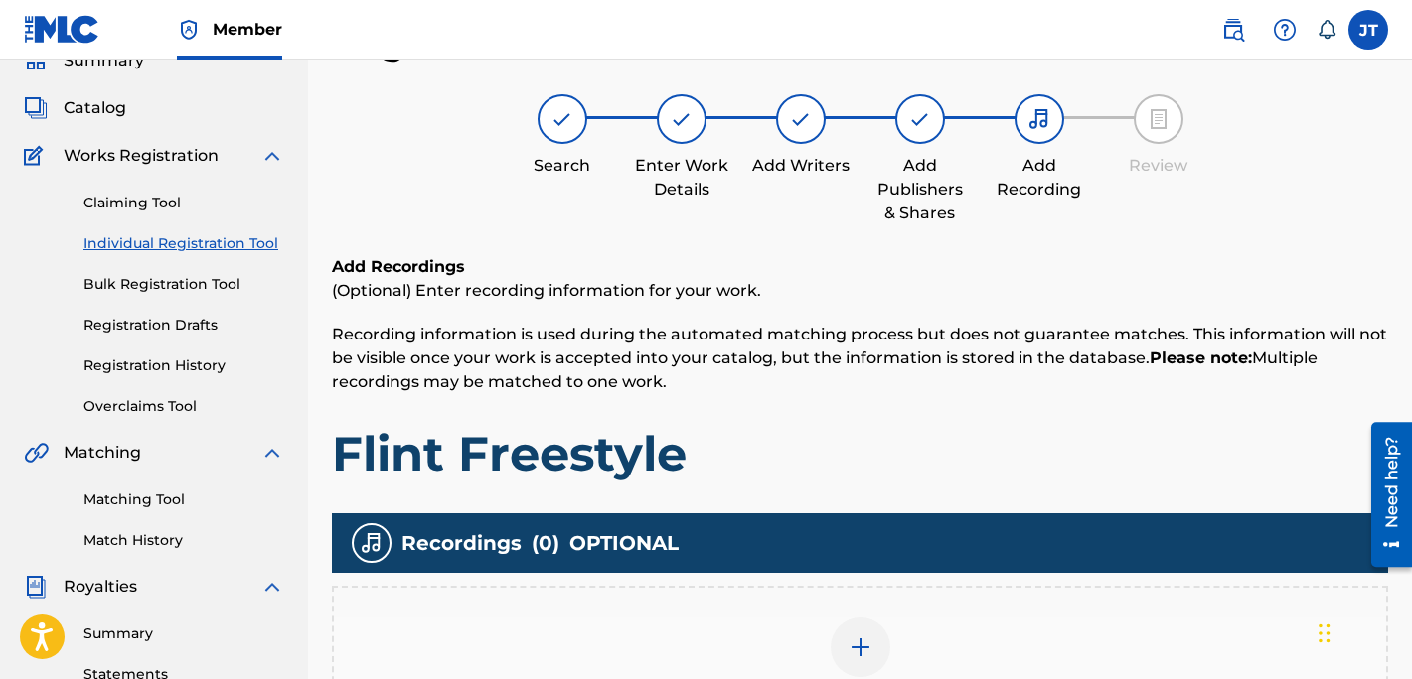
scroll to position [280, 0]
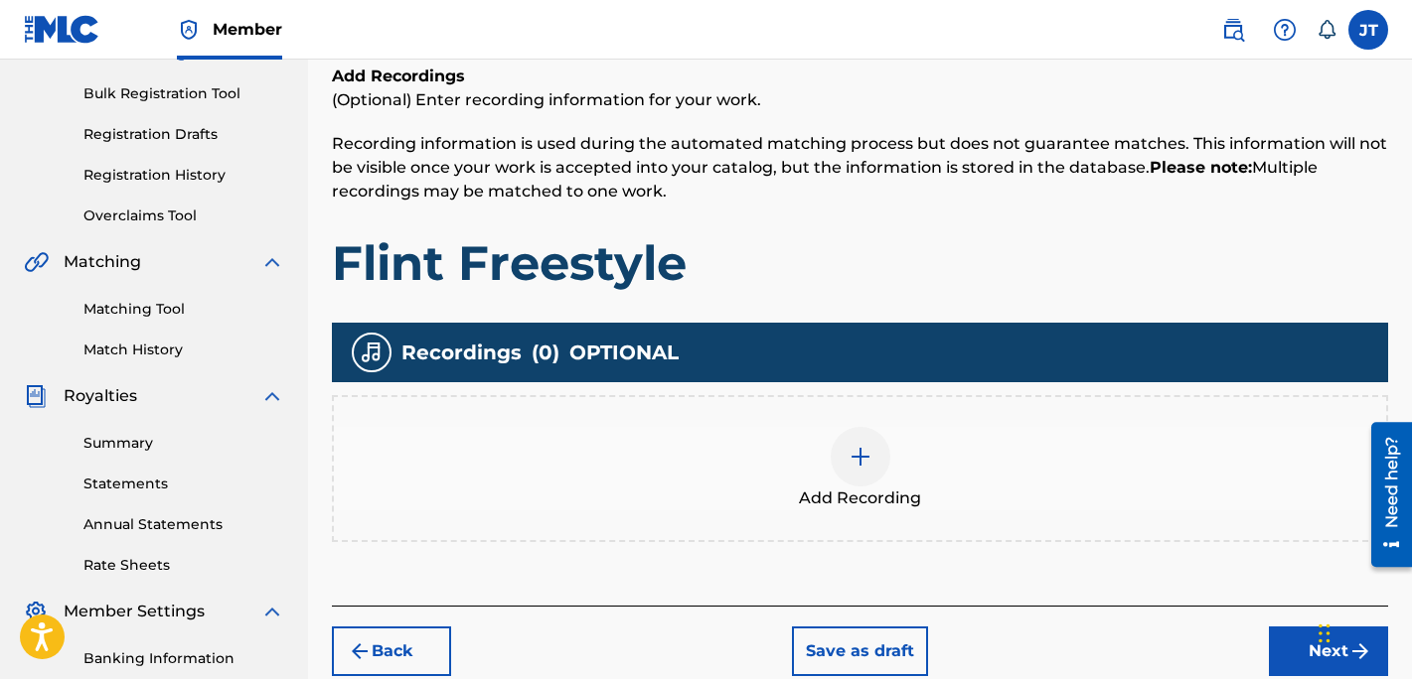
click at [836, 457] on div at bounding box center [860, 457] width 60 height 60
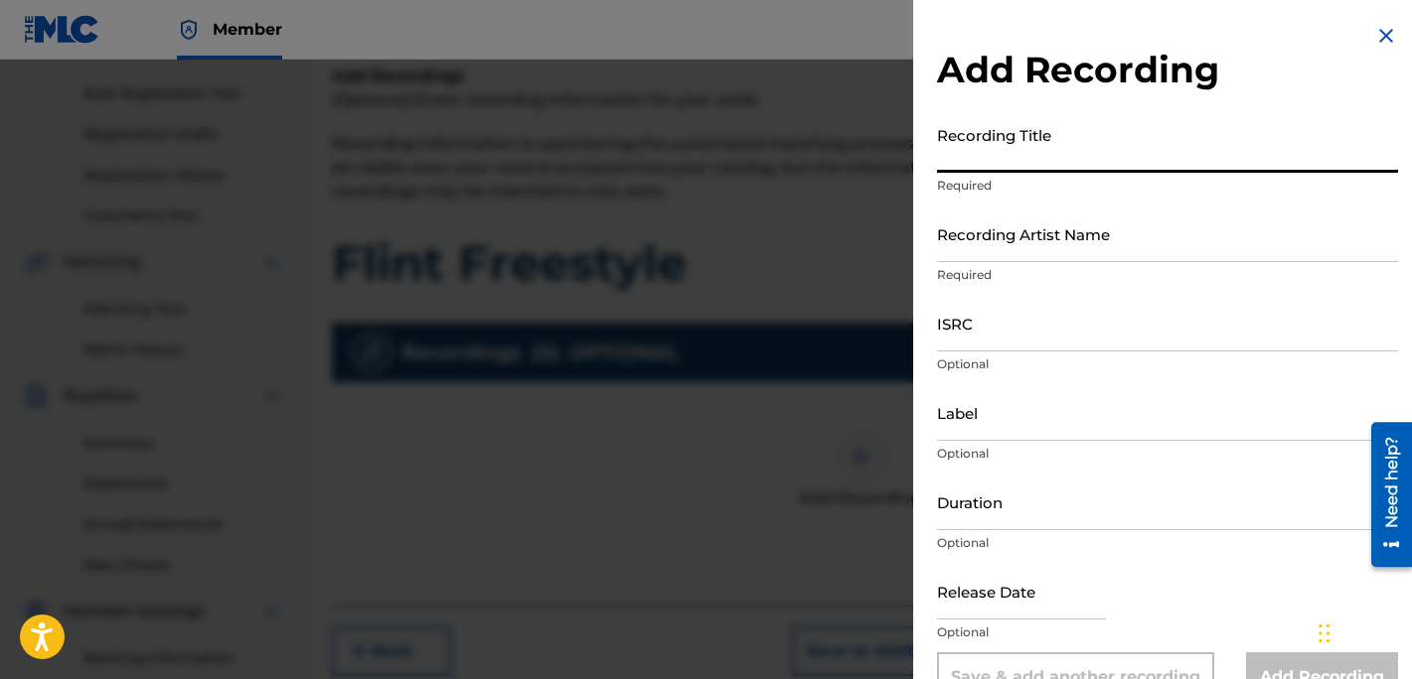
click at [1015, 163] on input "Recording Title" at bounding box center [1167, 144] width 461 height 57
type input "Flint Freestyle"
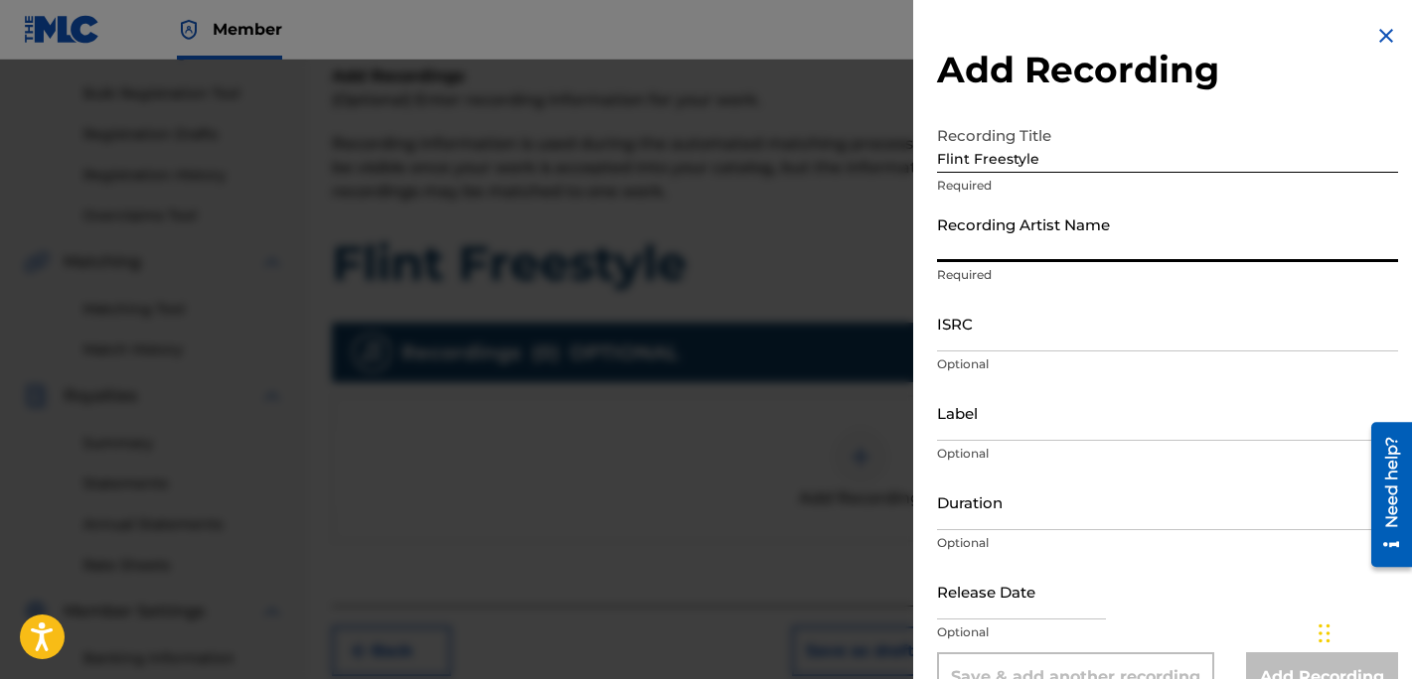
click at [1113, 254] on input "Recording Artist Name" at bounding box center [1167, 234] width 461 height 57
type input "Mundo Shoy"
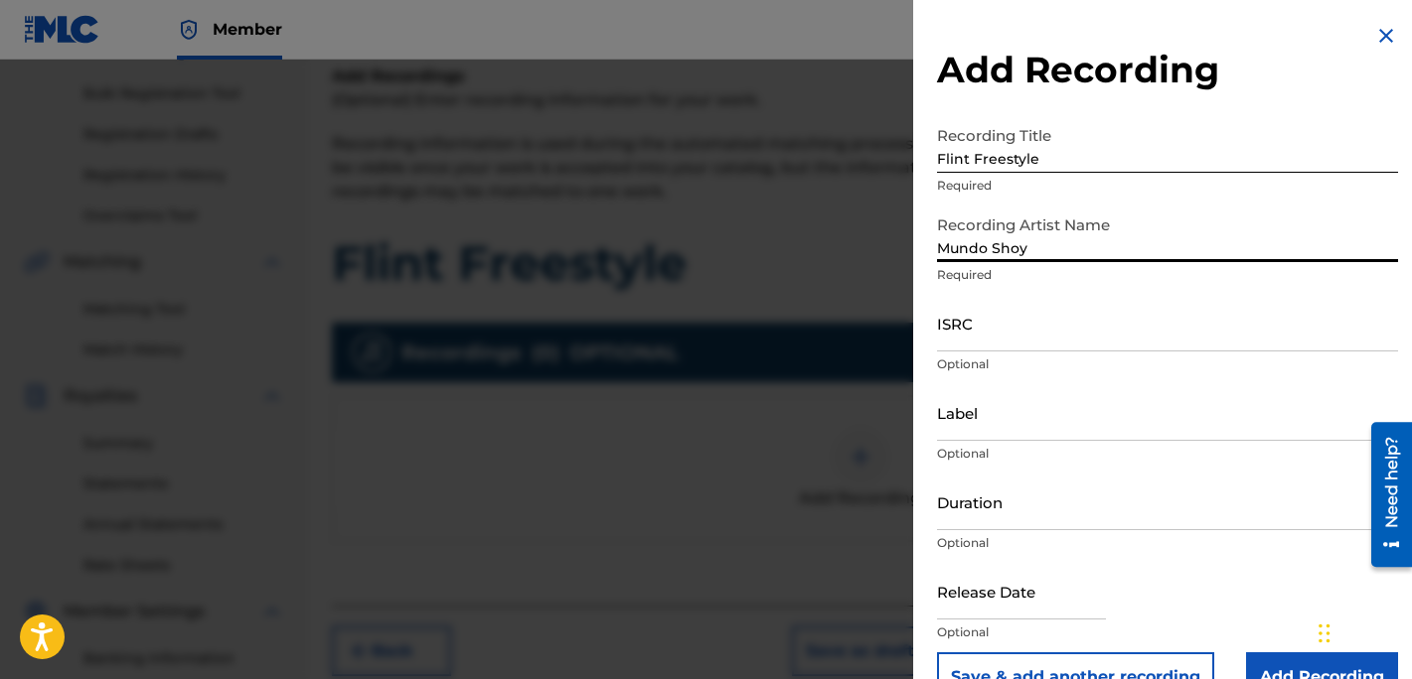
click at [1048, 330] on input "ISRC" at bounding box center [1167, 323] width 461 height 57
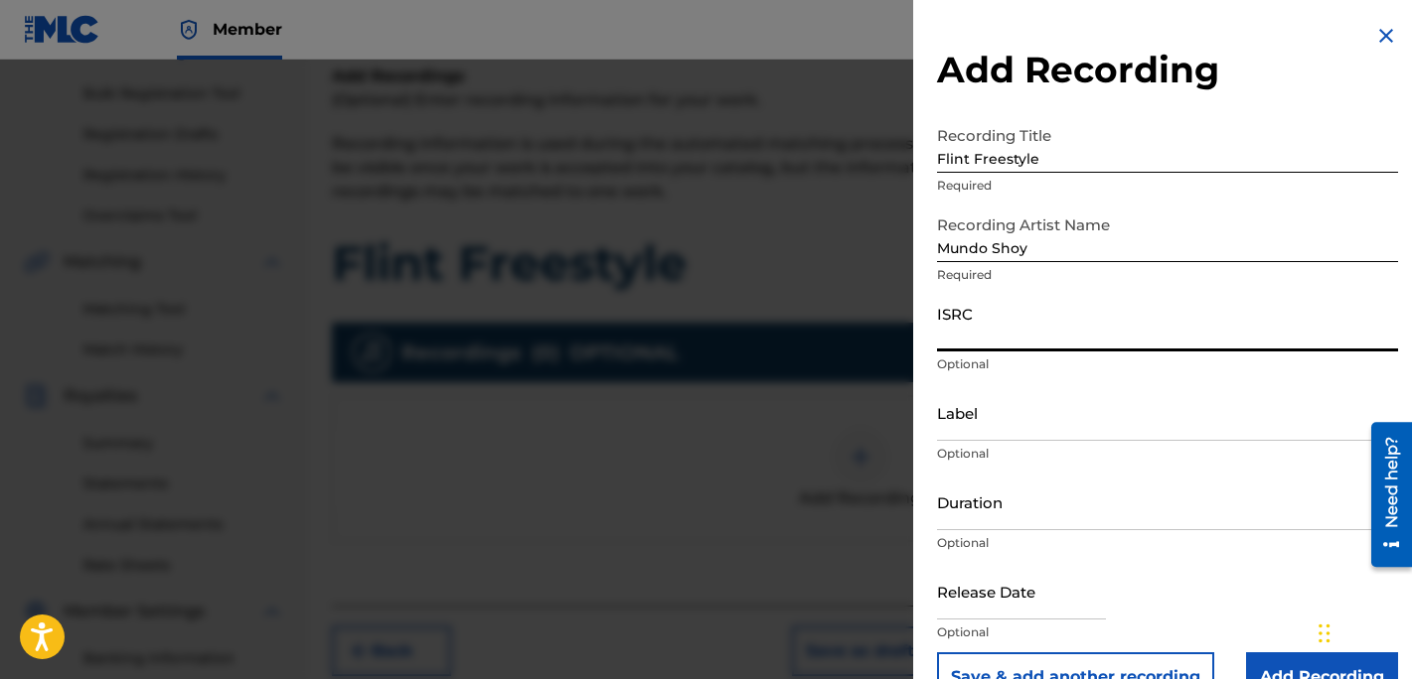
paste input "TCAFL2110952"
type input "TCAFL2110952"
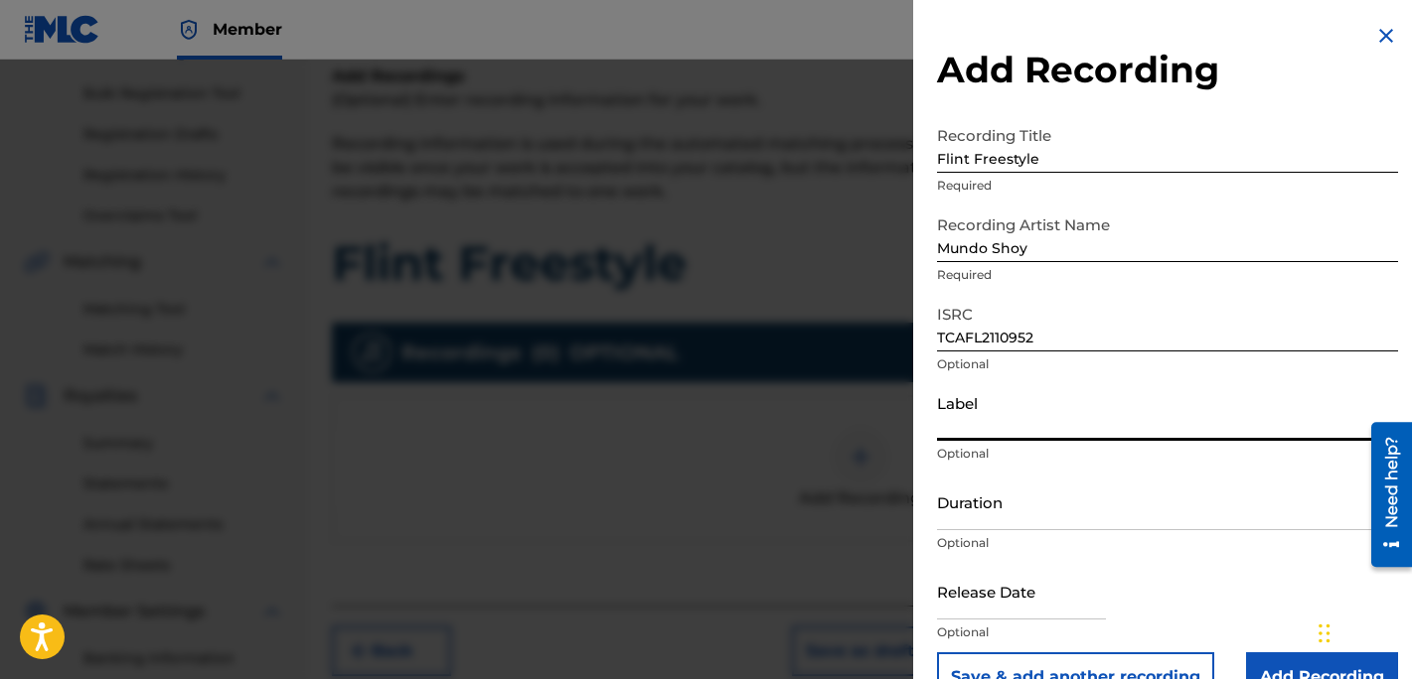
click at [1020, 425] on input "Label" at bounding box center [1167, 412] width 461 height 57
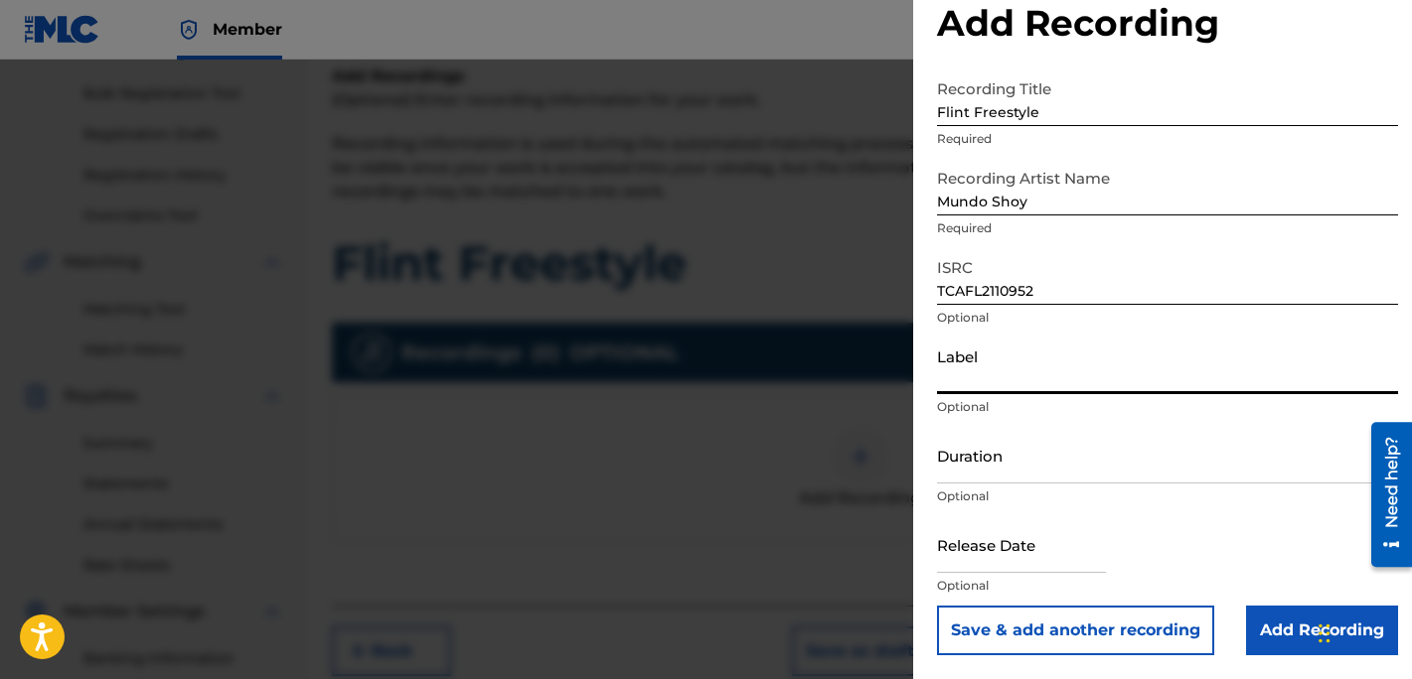
click at [1299, 619] on input "Add Recording" at bounding box center [1322, 631] width 152 height 50
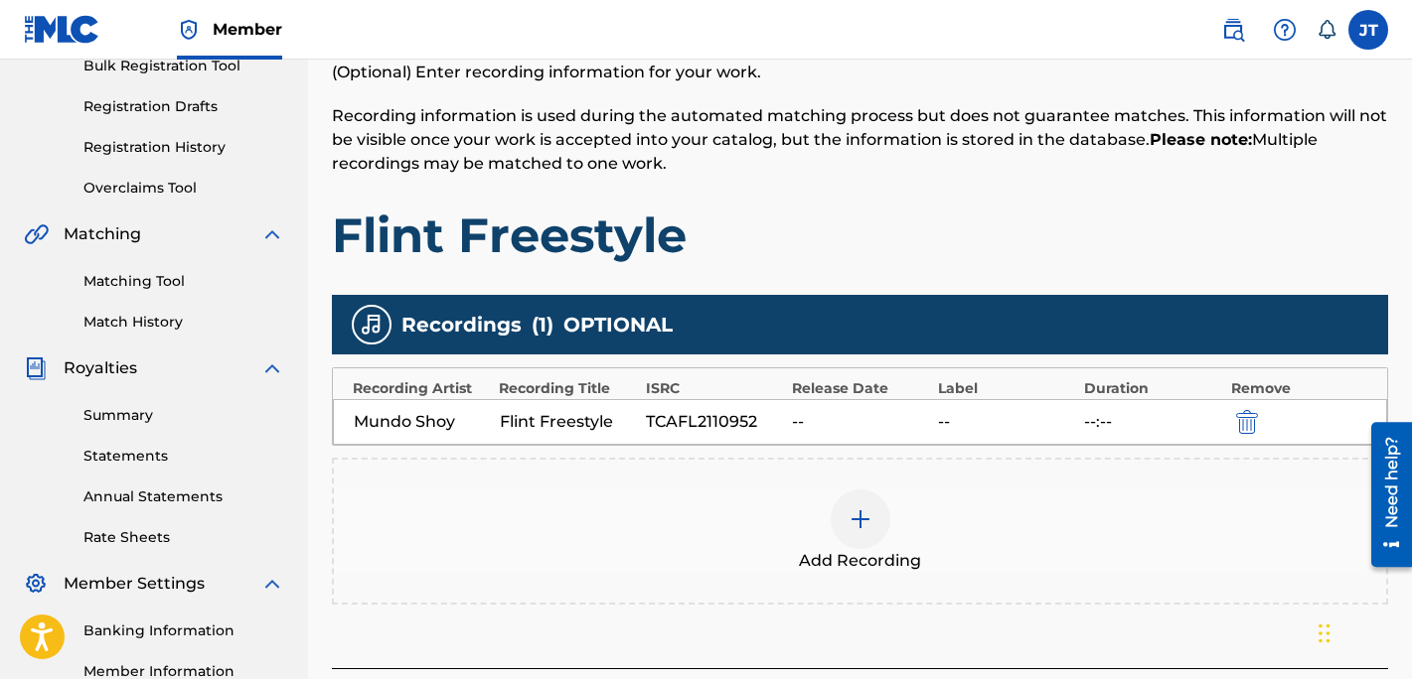
scroll to position [315, 0]
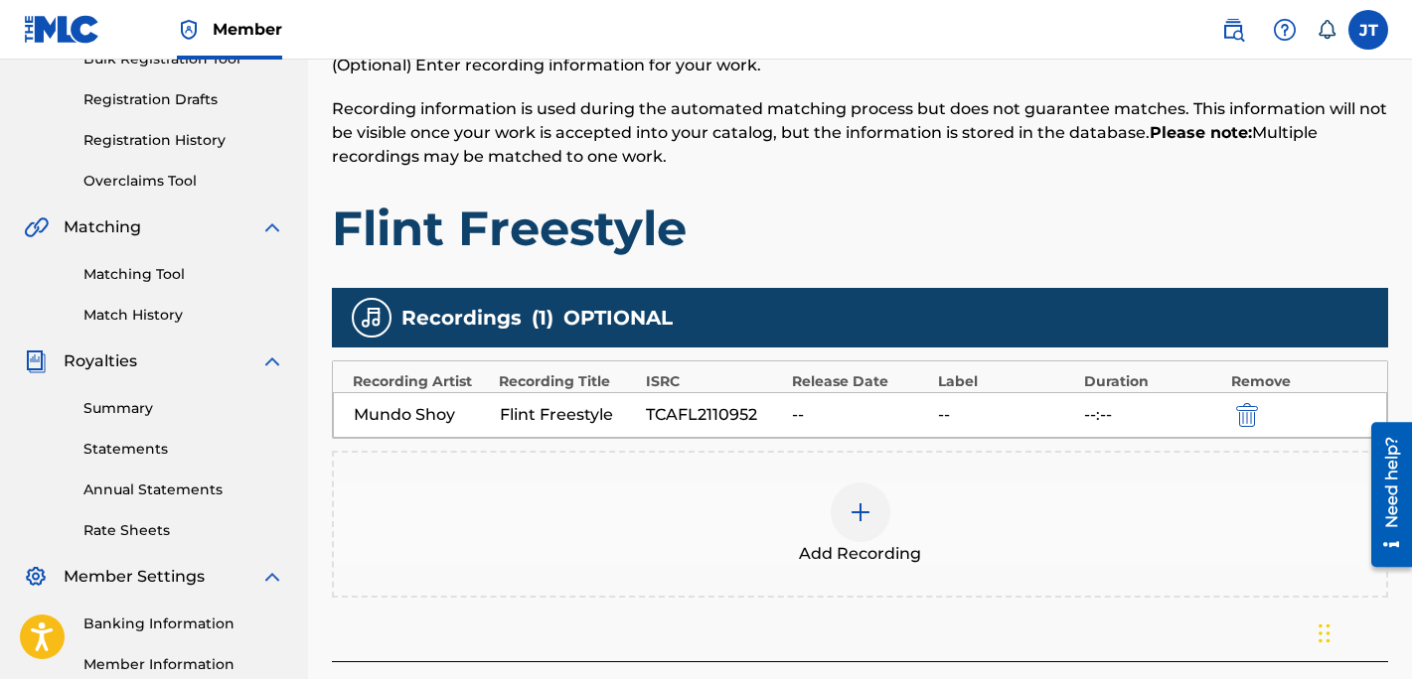
click at [870, 507] on img at bounding box center [860, 513] width 24 height 24
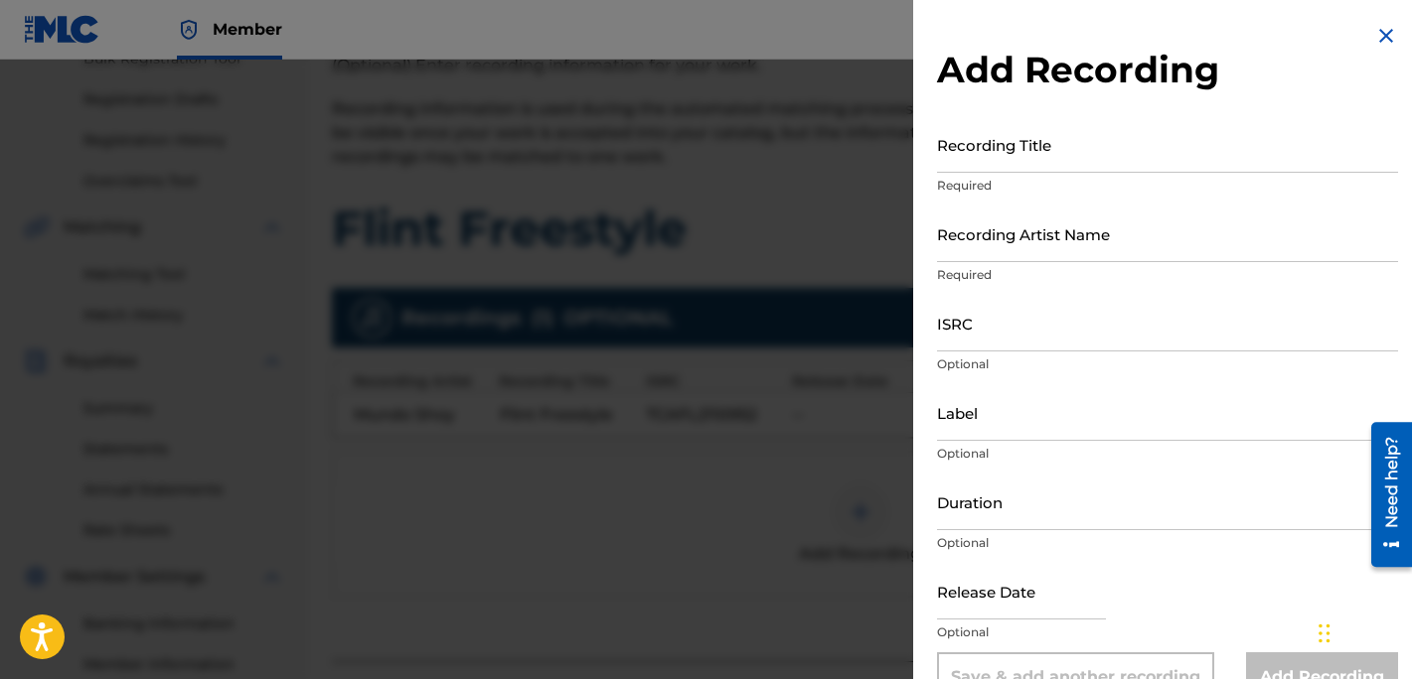
click at [1072, 167] on input "Recording Title" at bounding box center [1167, 144] width 461 height 57
type input "Mundo Shoy - "Flint Freestyle" Ft Craydini (Official Video)"
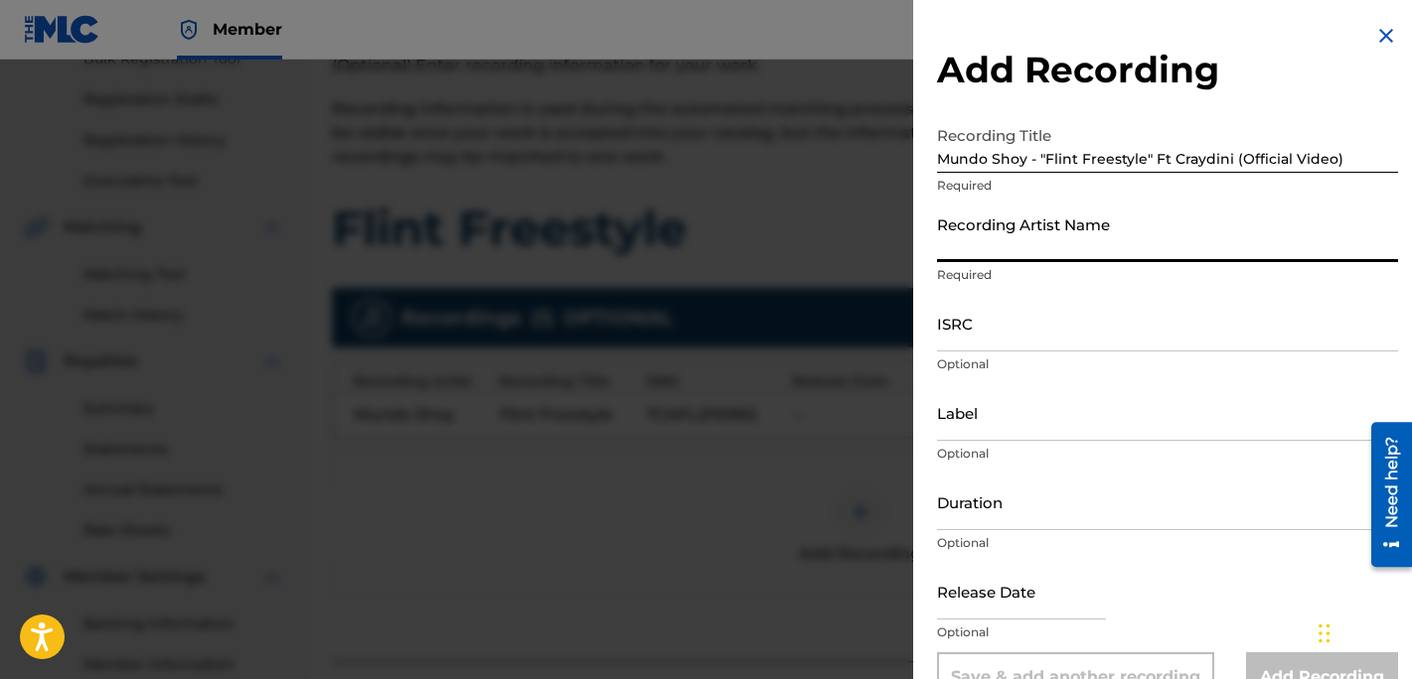
click at [1210, 243] on input "Recording Artist Name" at bounding box center [1167, 234] width 461 height 57
type input "Mundo Shoy"
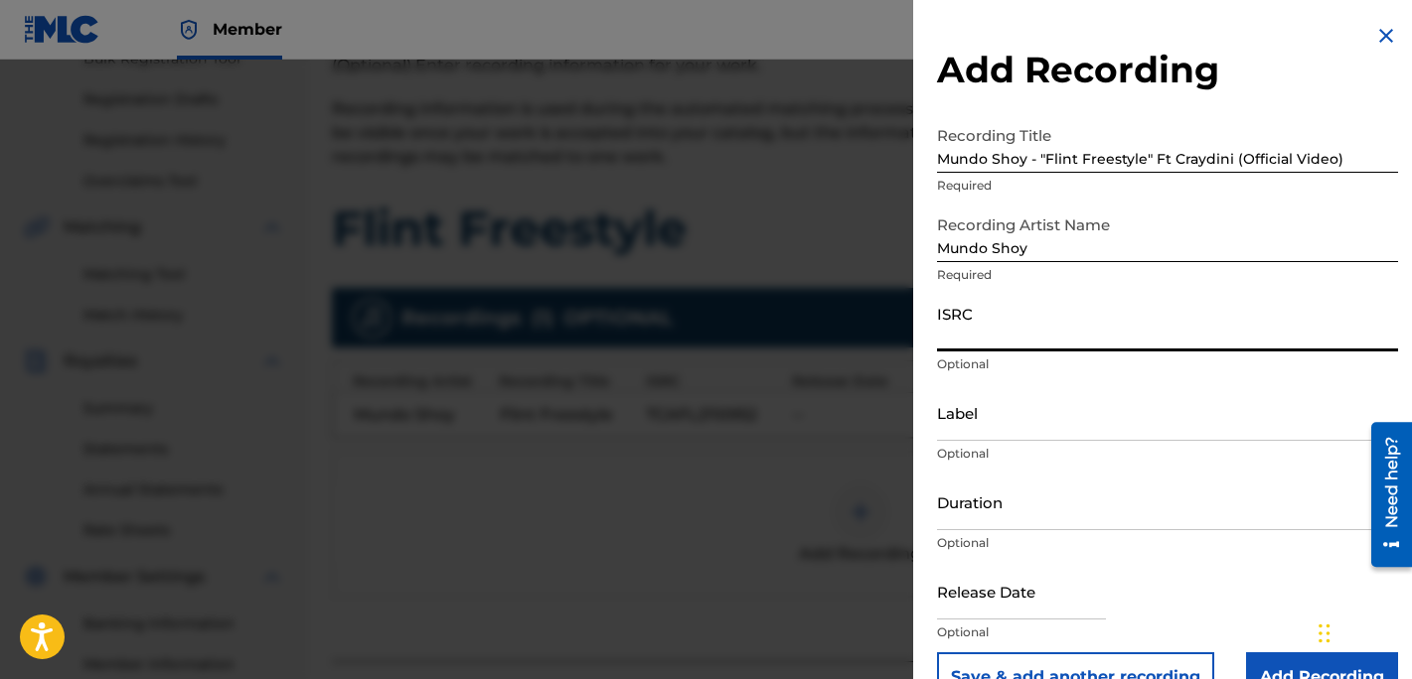
click at [1054, 343] on input "ISRC" at bounding box center [1167, 323] width 461 height 57
paste input "TCAFL2110952"
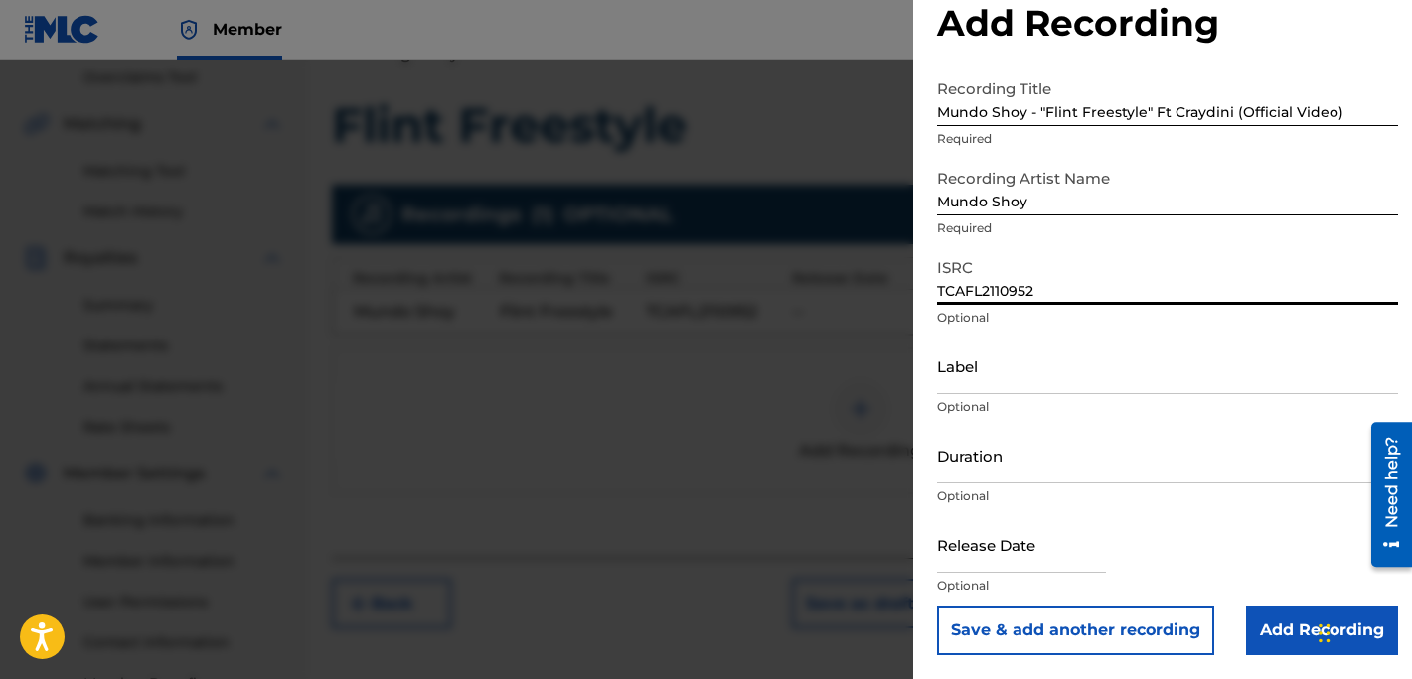
scroll to position [552, 0]
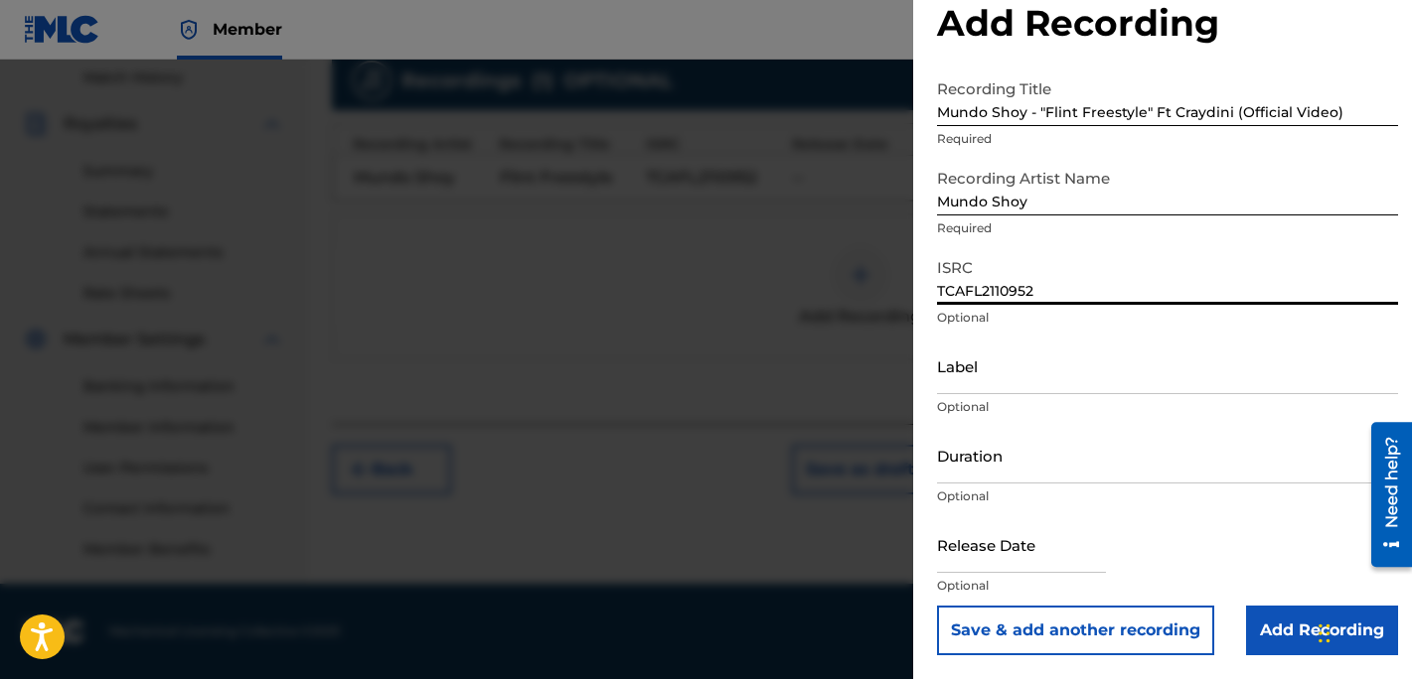
type input "TCAFL2110952"
click at [1259, 621] on input "Add Recording" at bounding box center [1322, 631] width 152 height 50
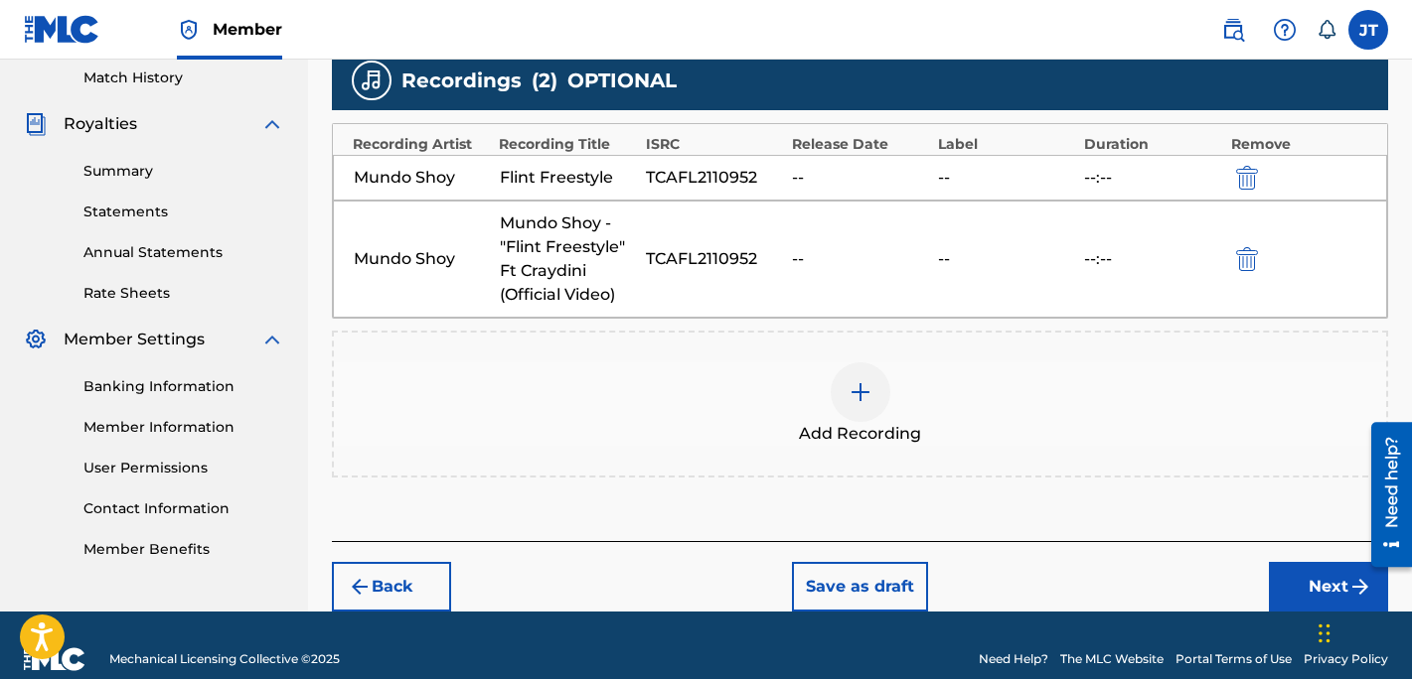
scroll to position [580, 0]
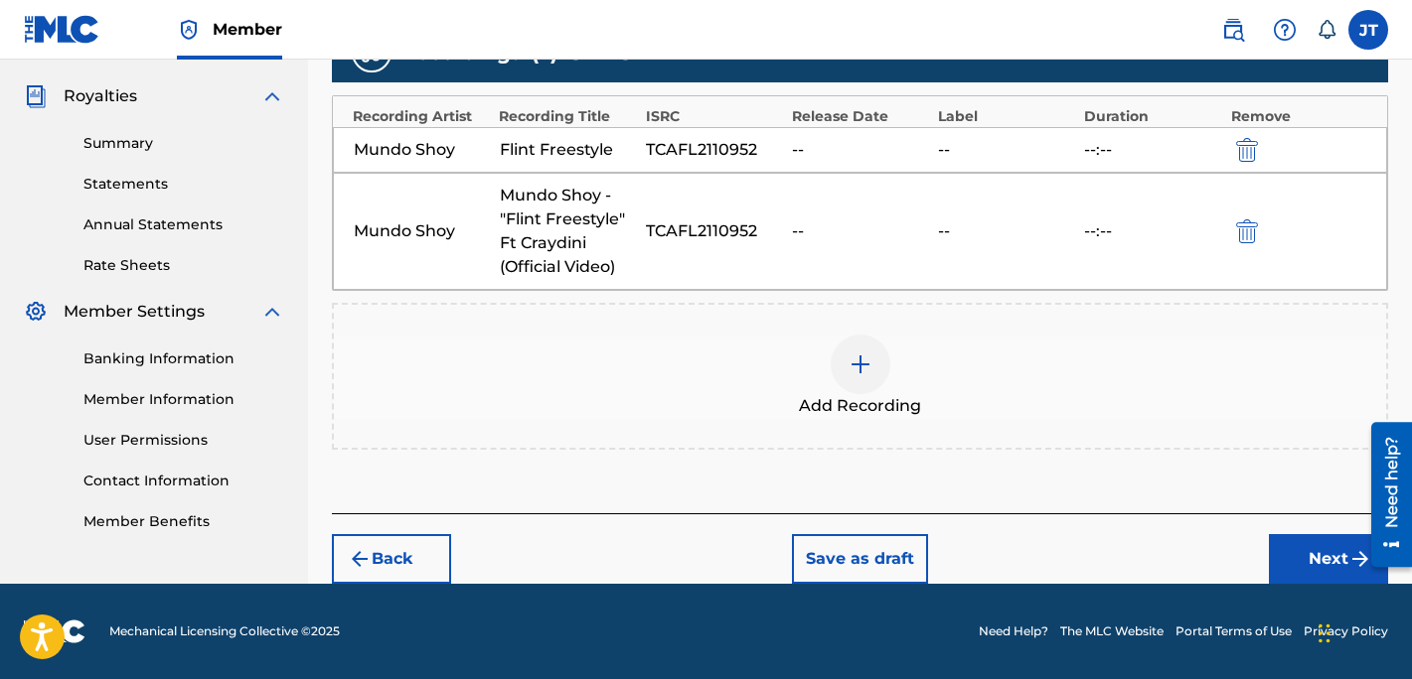
click at [1292, 554] on button "Next" at bounding box center [1328, 559] width 119 height 50
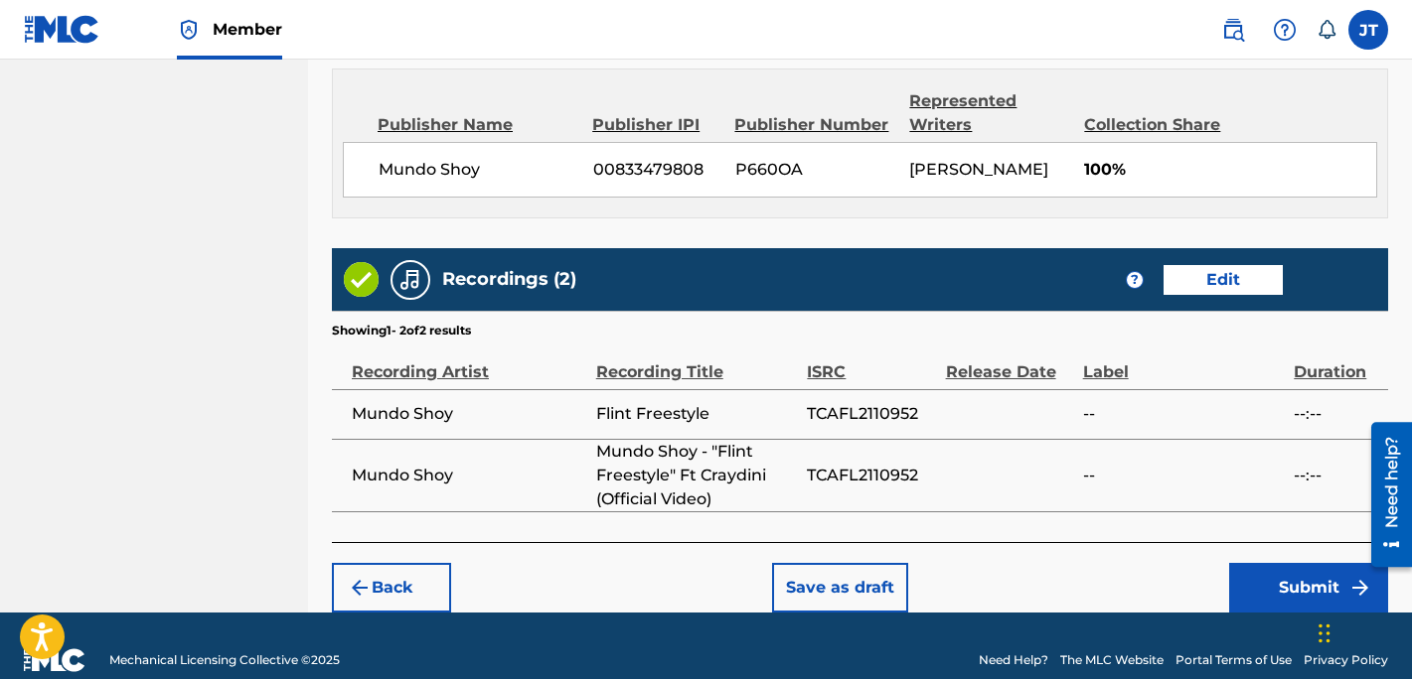
scroll to position [1098, 0]
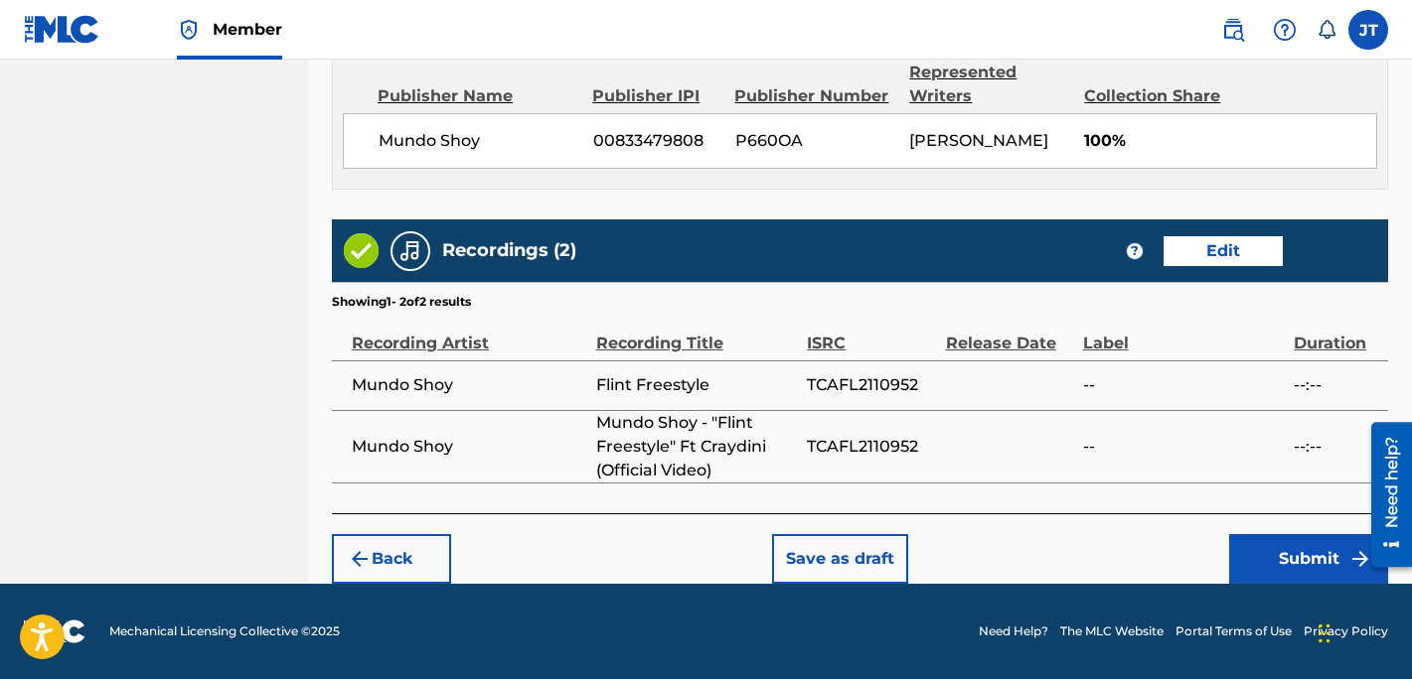
click at [1272, 550] on button "Submit" at bounding box center [1308, 559] width 159 height 50
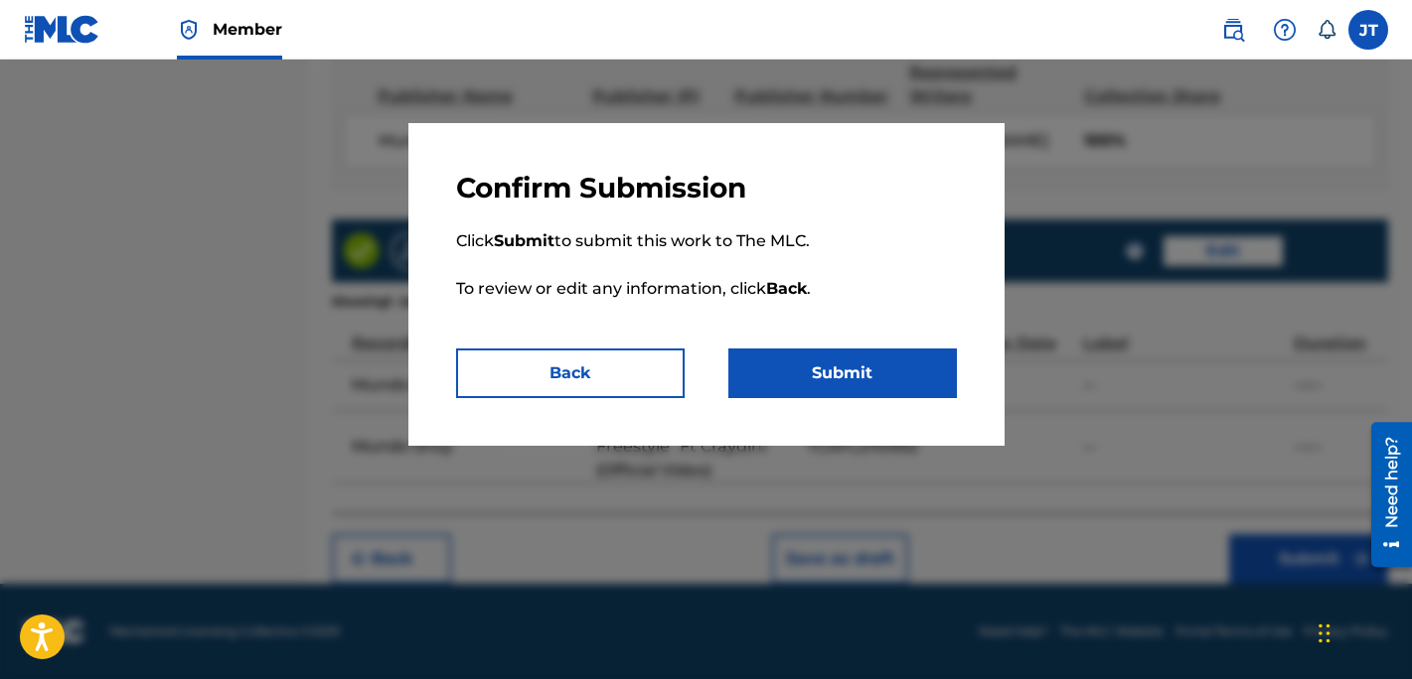
click at [834, 372] on button "Submit" at bounding box center [842, 374] width 228 height 50
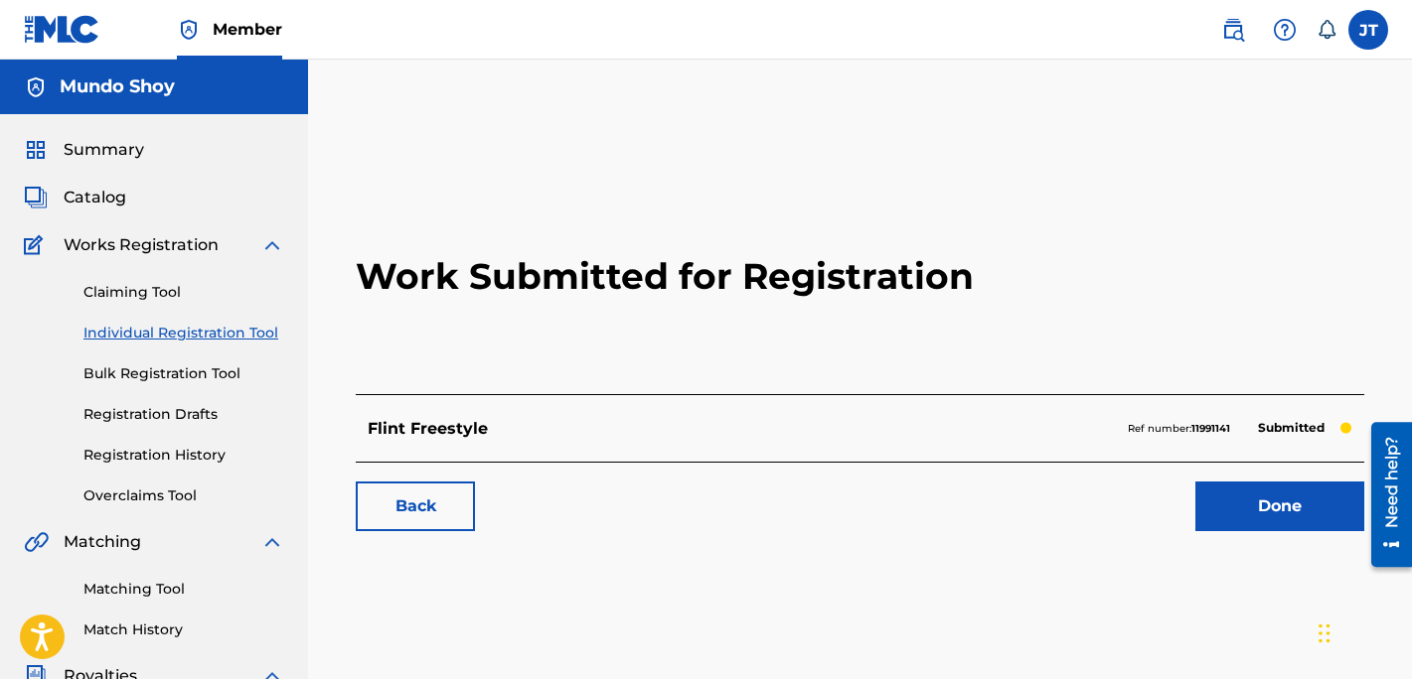
click at [1238, 504] on link "Done" at bounding box center [1279, 507] width 169 height 50
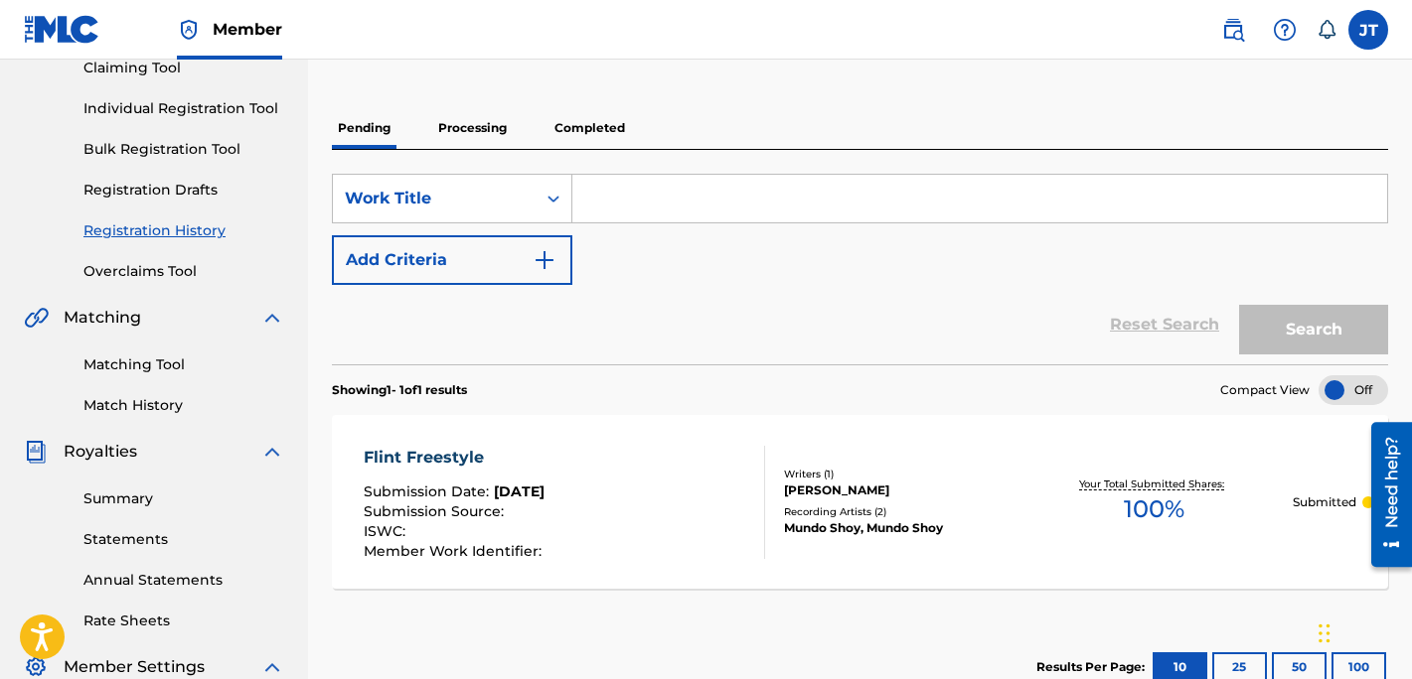
scroll to position [183, 0]
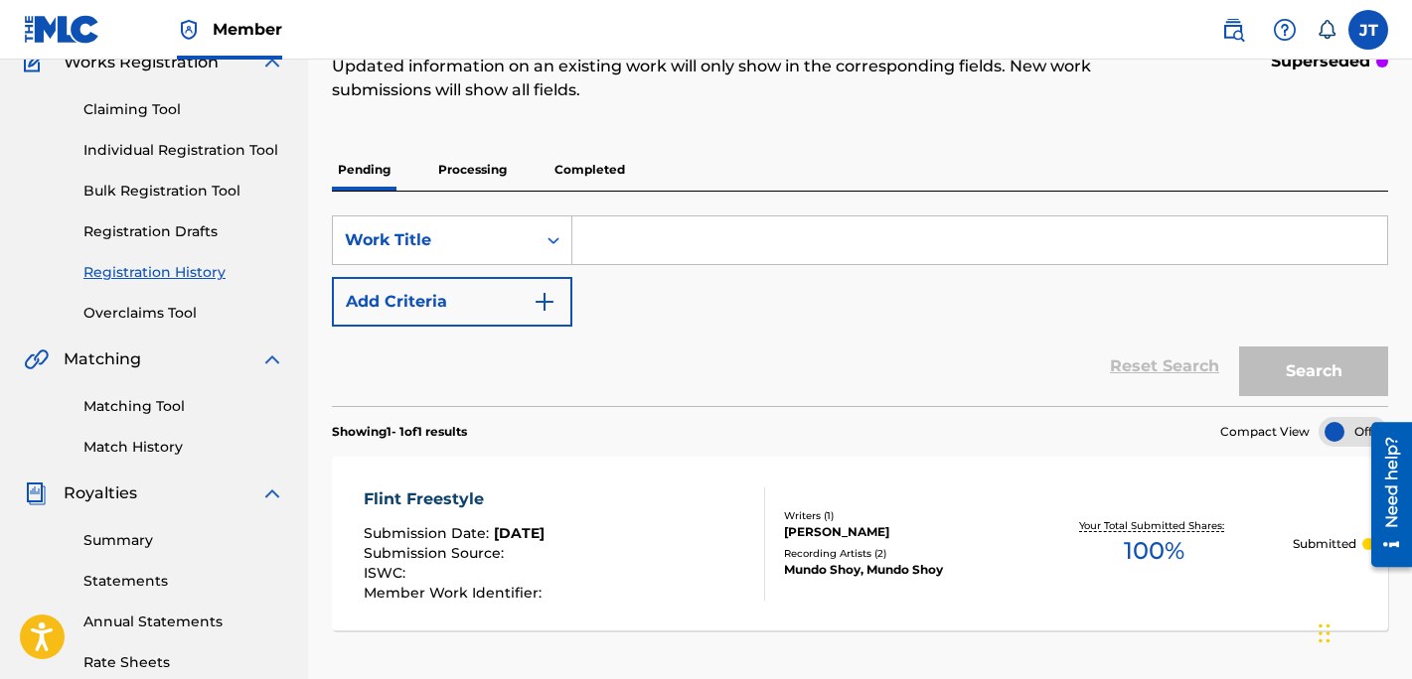
click at [674, 253] on input "Search Form" at bounding box center [979, 241] width 815 height 48
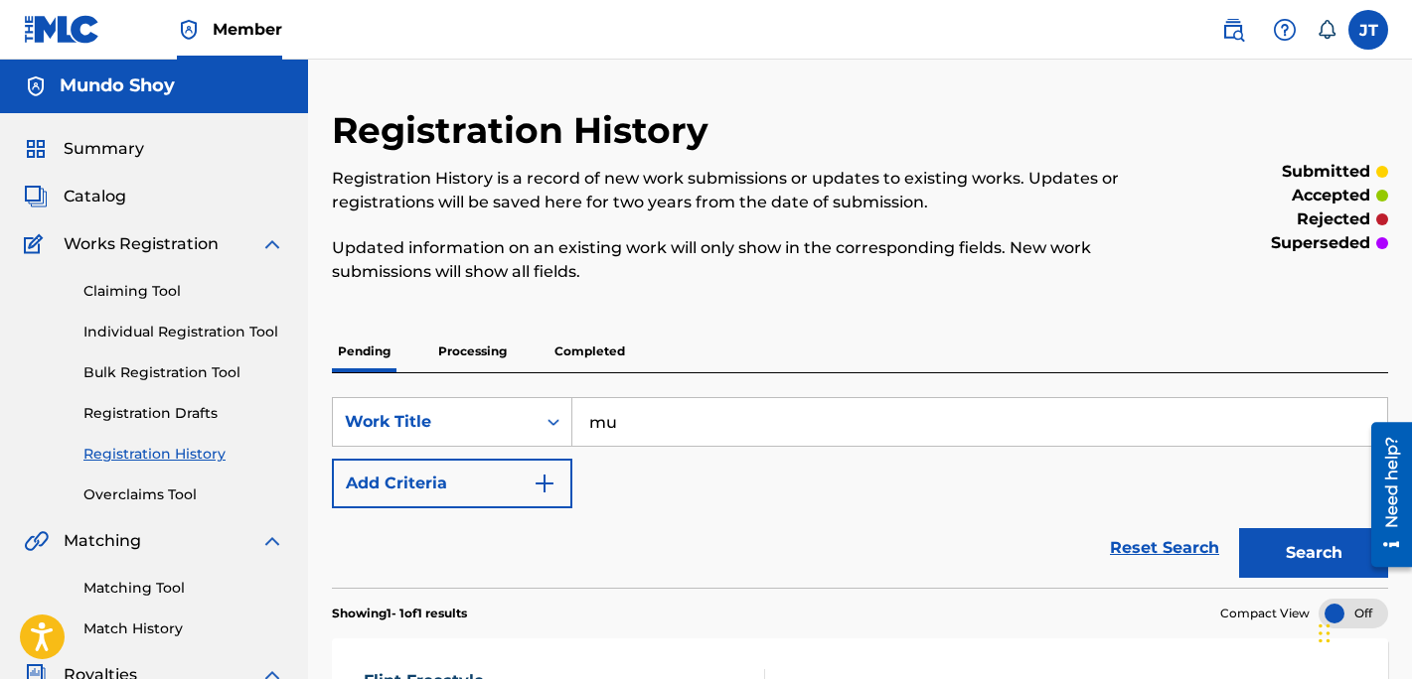
type input "m"
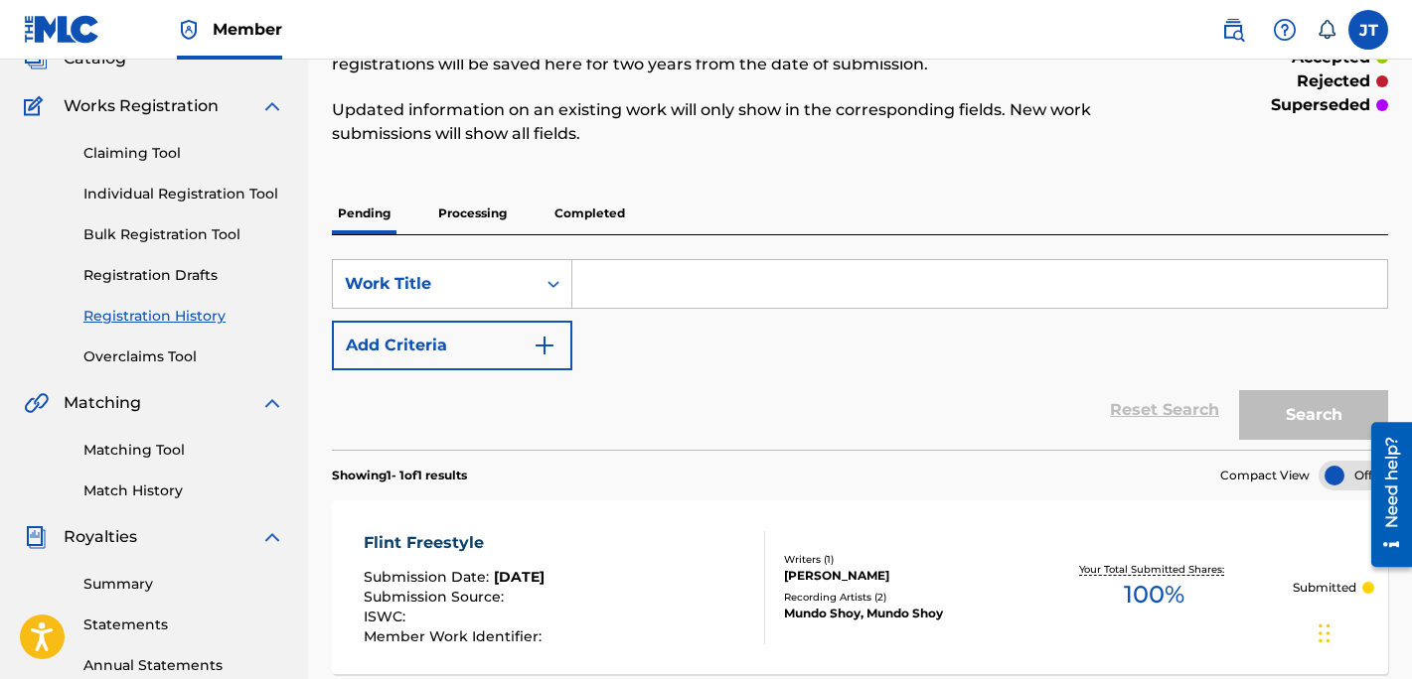
scroll to position [0, 0]
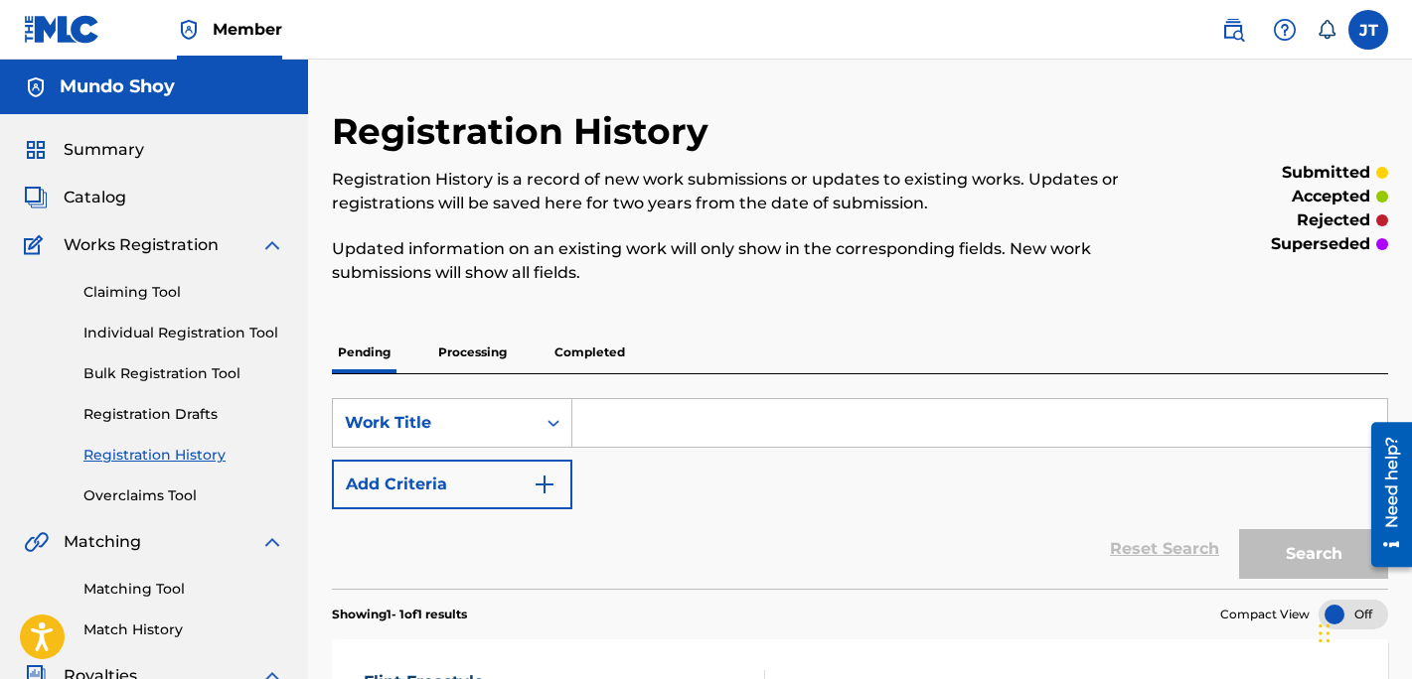
click at [107, 198] on span "Catalog" at bounding box center [95, 198] width 63 height 24
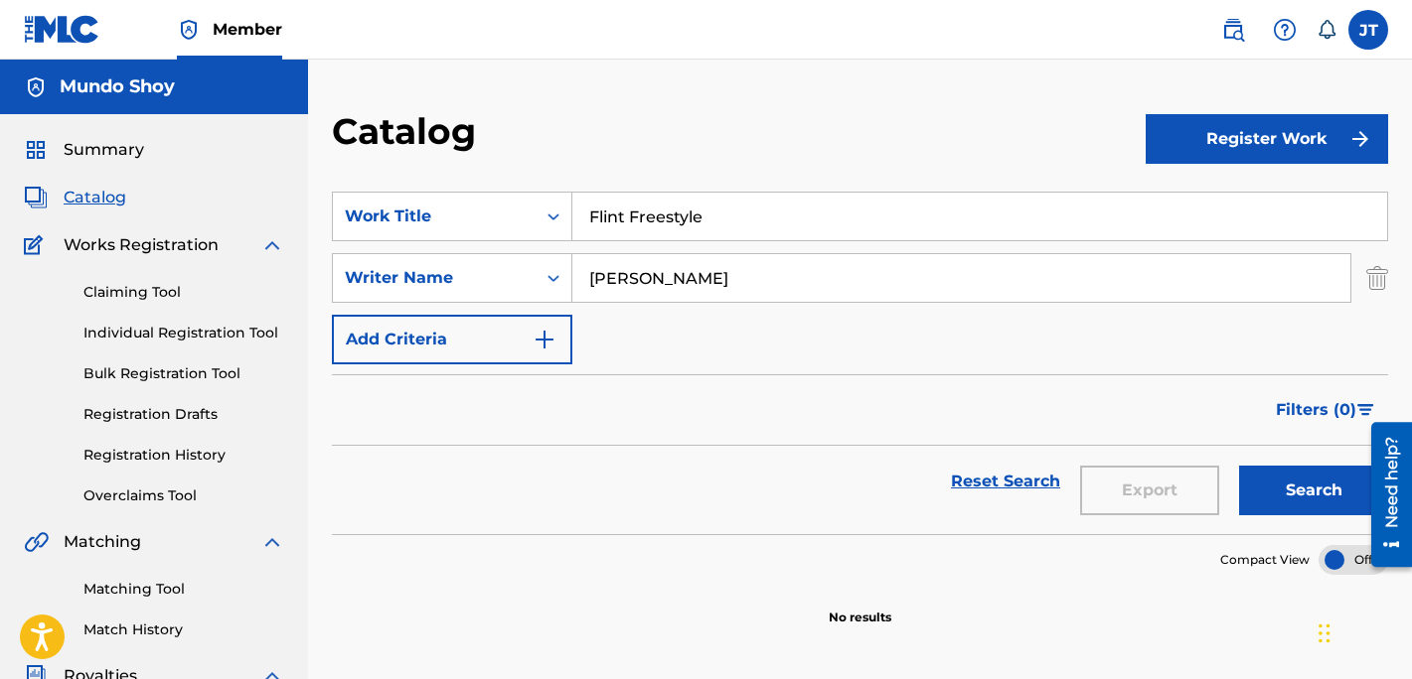
click at [1221, 128] on button "Register Work" at bounding box center [1266, 139] width 242 height 50
click at [1172, 192] on link "Individual" at bounding box center [1266, 204] width 242 height 48
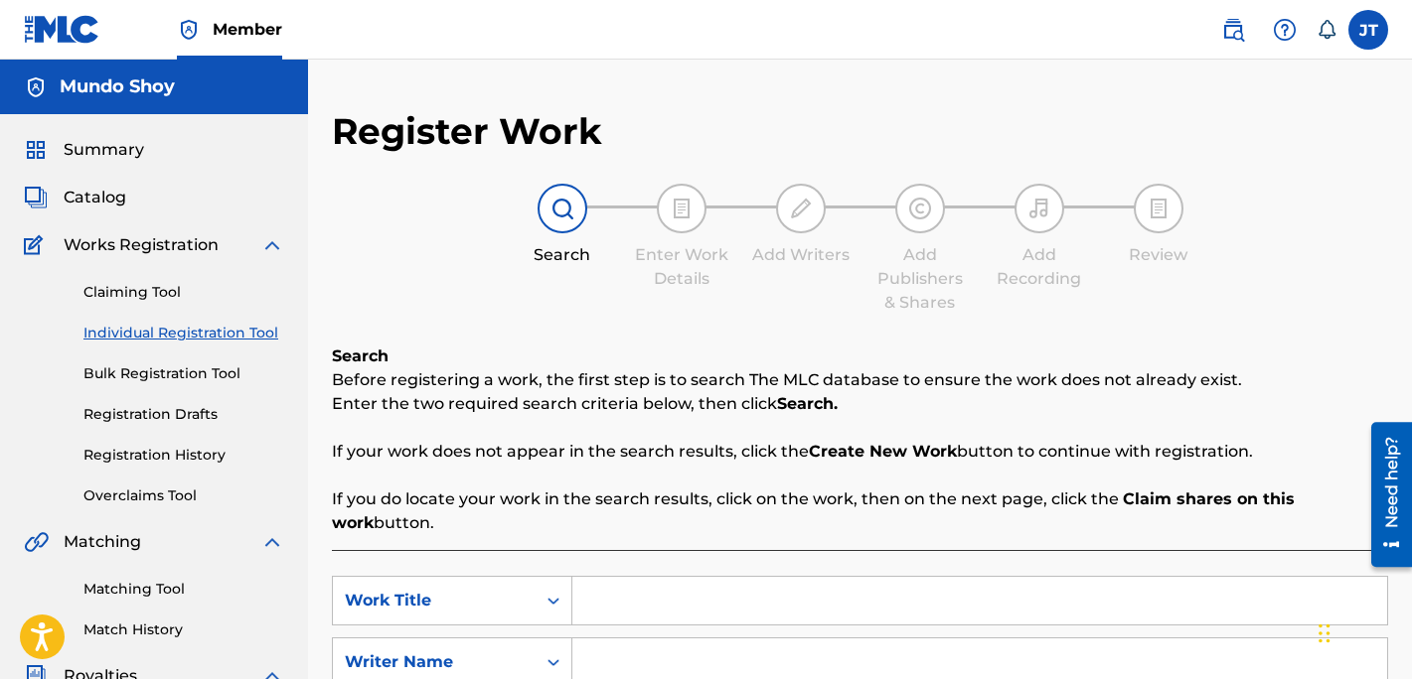
click at [99, 194] on span "Catalog" at bounding box center [95, 198] width 63 height 24
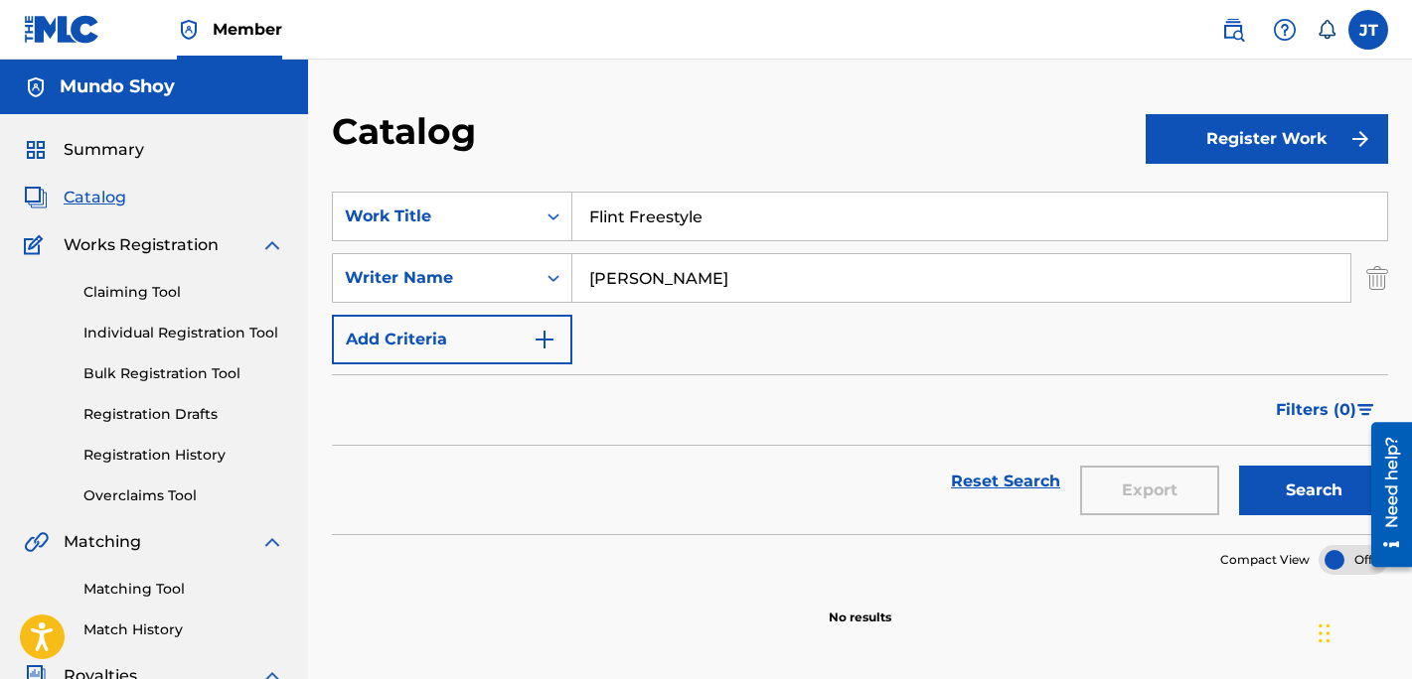
drag, startPoint x: 780, startPoint y: 214, endPoint x: 586, endPoint y: 219, distance: 193.8
click at [586, 219] on input "Flint Freestyle" at bounding box center [979, 217] width 815 height 48
type input "Coming Soon"
click at [1285, 490] on button "Search" at bounding box center [1313, 491] width 149 height 50
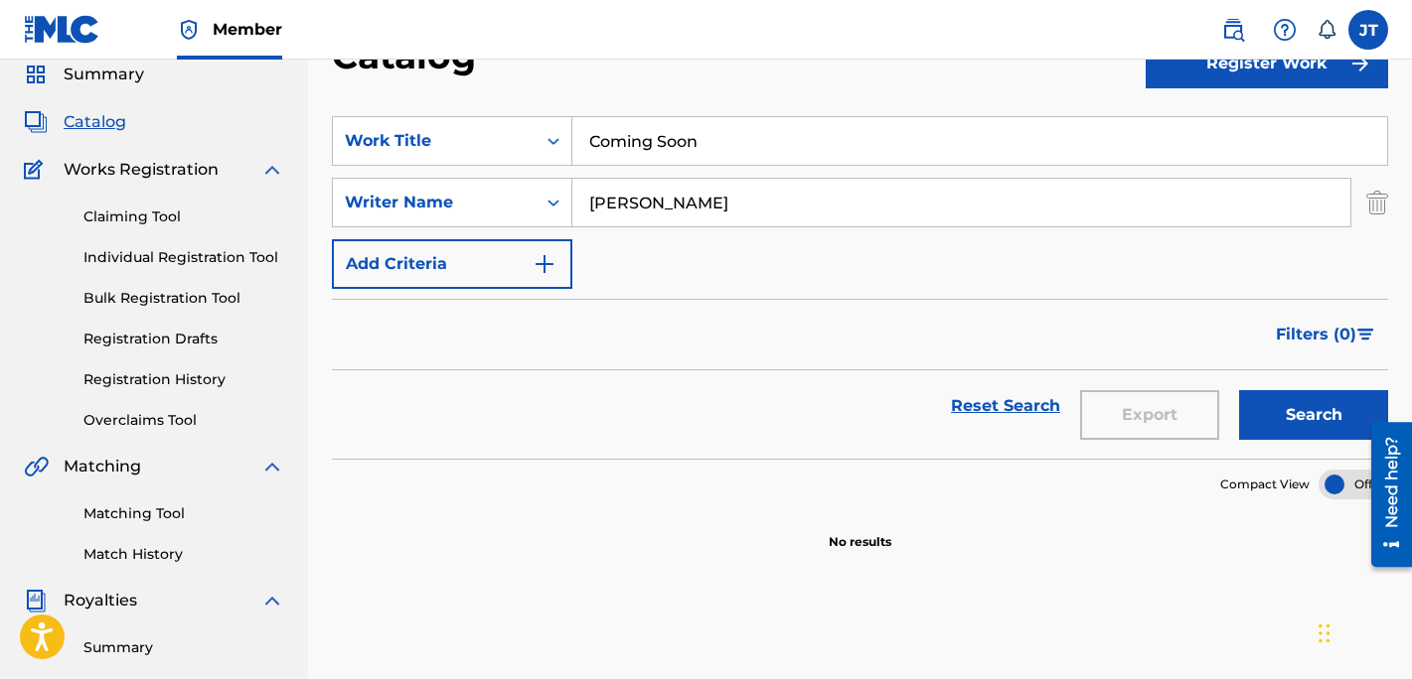
scroll to position [76, 0]
drag, startPoint x: 839, startPoint y: 202, endPoint x: 607, endPoint y: 168, distance: 234.9
click at [607, 168] on div "SearchWithCriteria3dc39362-8e1c-4c61-869b-a0342cffb734 Work Title Coming Soon S…" at bounding box center [860, 201] width 1056 height 173
drag, startPoint x: 722, startPoint y: 149, endPoint x: 527, endPoint y: 129, distance: 195.7
click at [527, 129] on div "SearchWithCriteria3dc39362-8e1c-4c61-869b-a0342cffb734 Work Title Coming Soon" at bounding box center [860, 140] width 1056 height 50
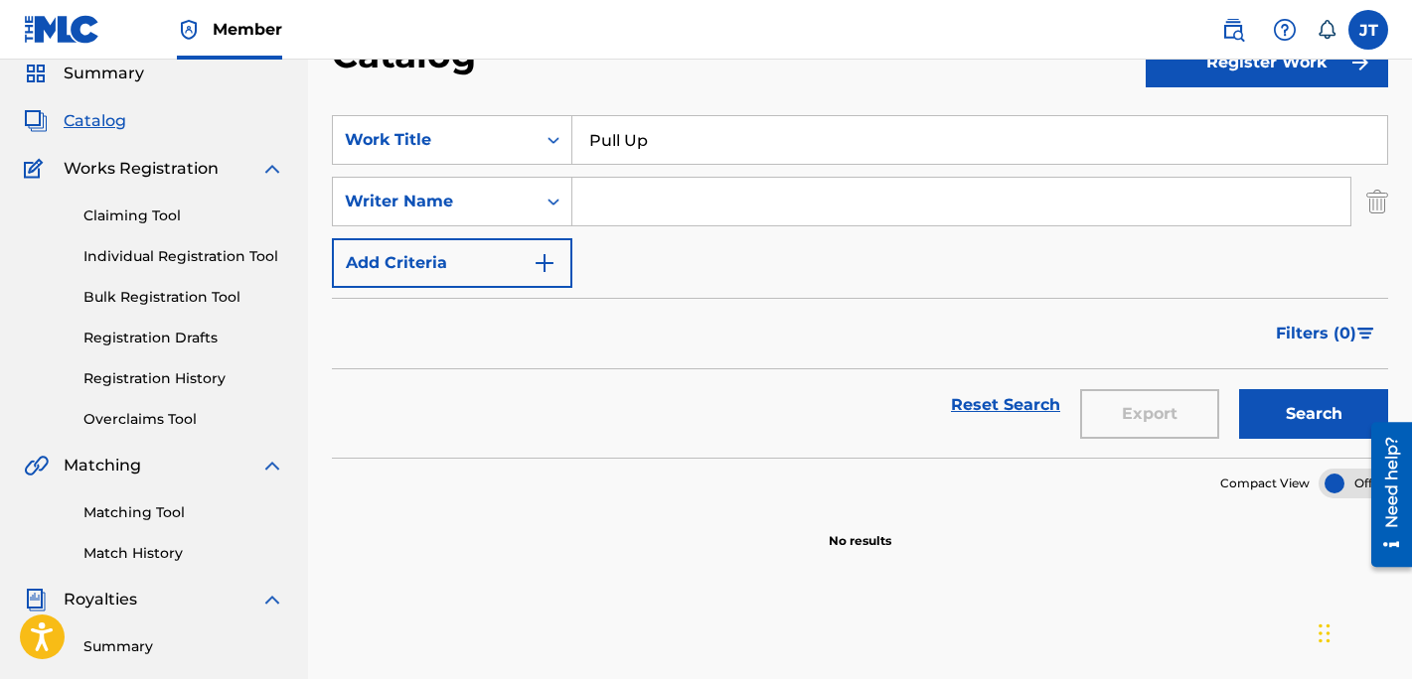
type input "Pull Up"
click at [708, 193] on input "Search Form" at bounding box center [961, 202] width 778 height 48
type input "[PERSON_NAME]"
click at [1295, 410] on button "Search" at bounding box center [1313, 414] width 149 height 50
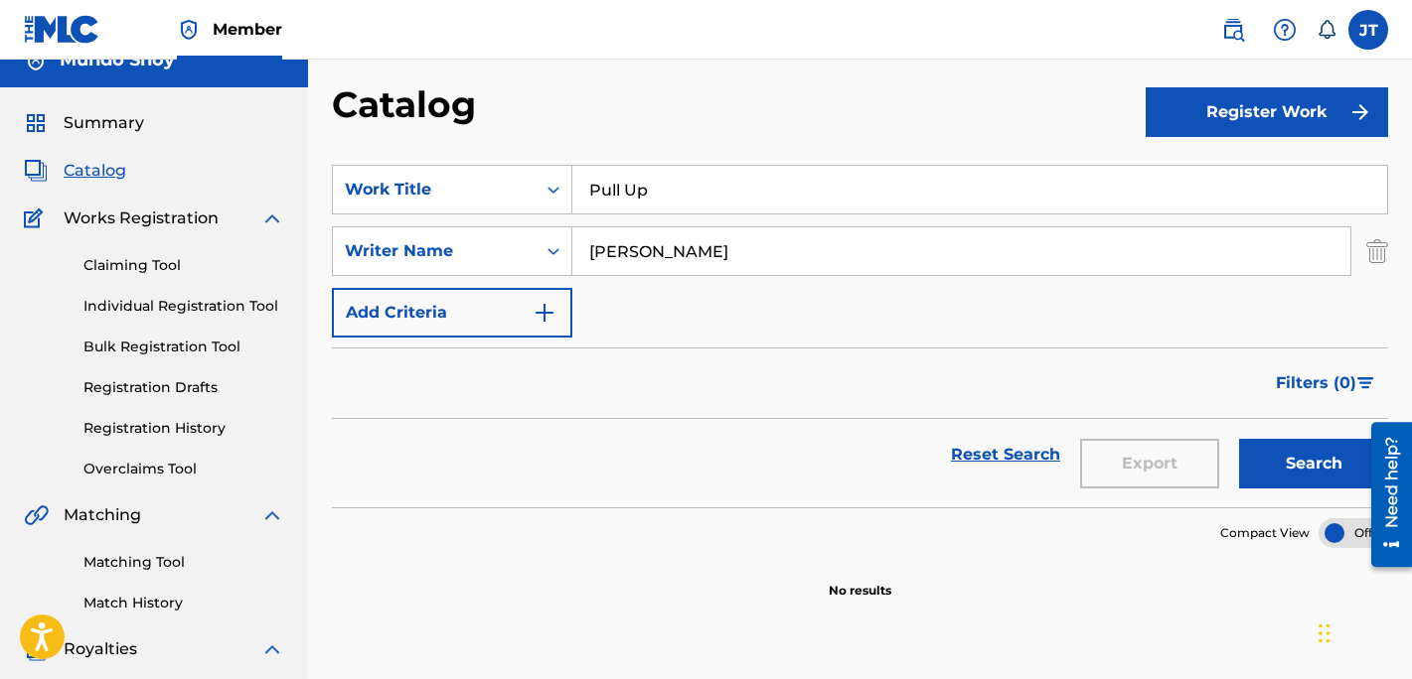
scroll to position [0, 0]
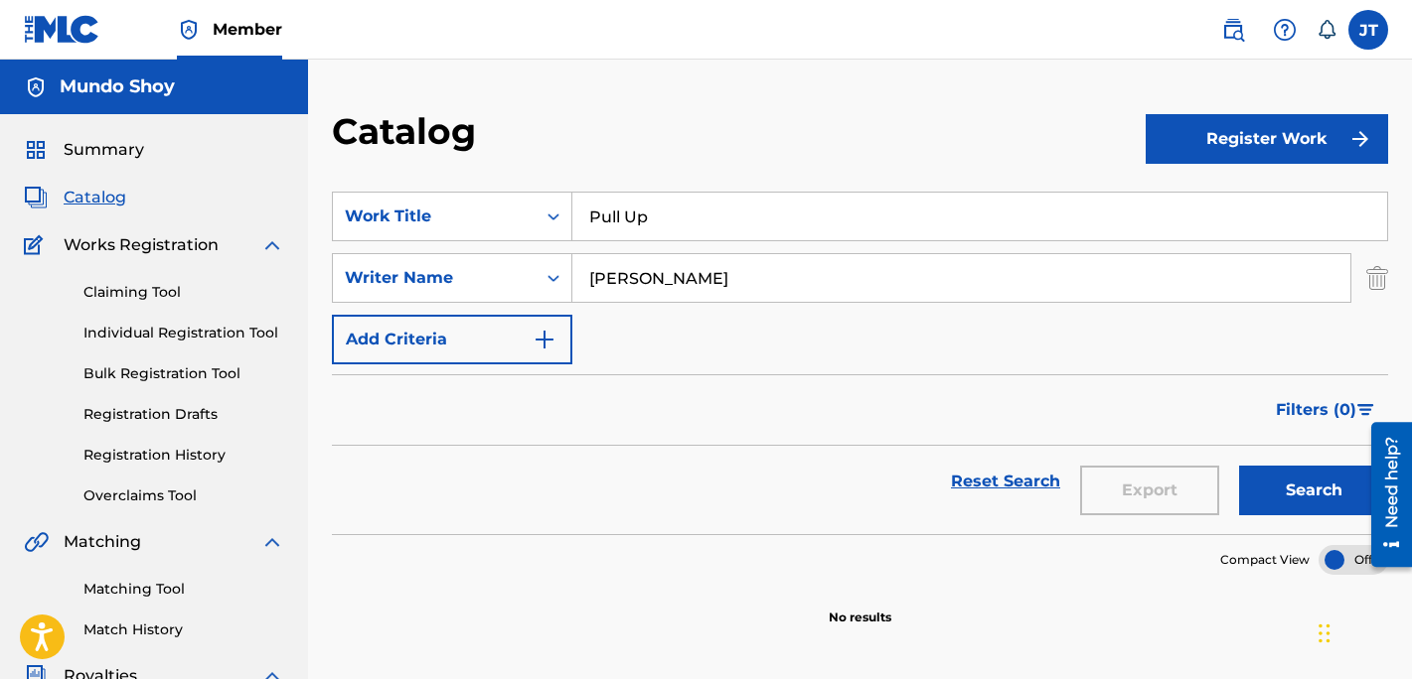
click at [1207, 150] on button "Register Work" at bounding box center [1266, 139] width 242 height 50
click at [1185, 197] on link "Individual" at bounding box center [1266, 204] width 242 height 48
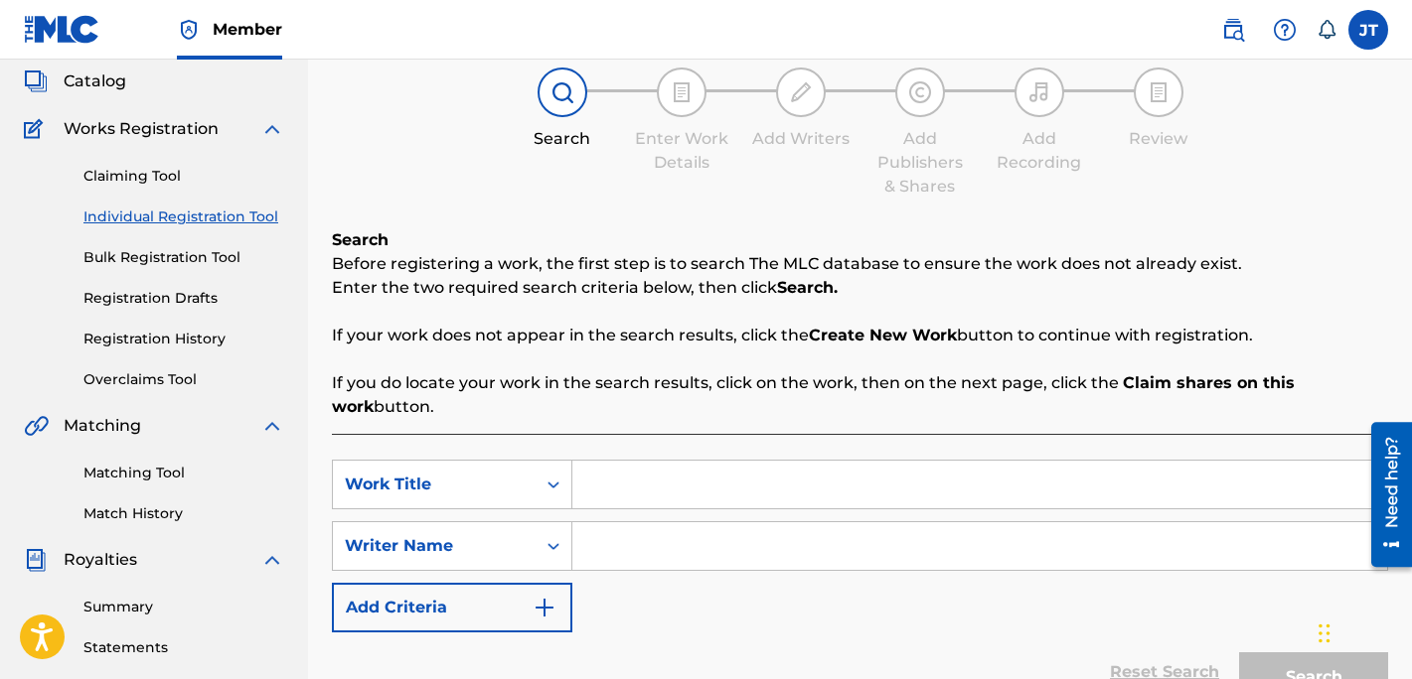
scroll to position [123, 0]
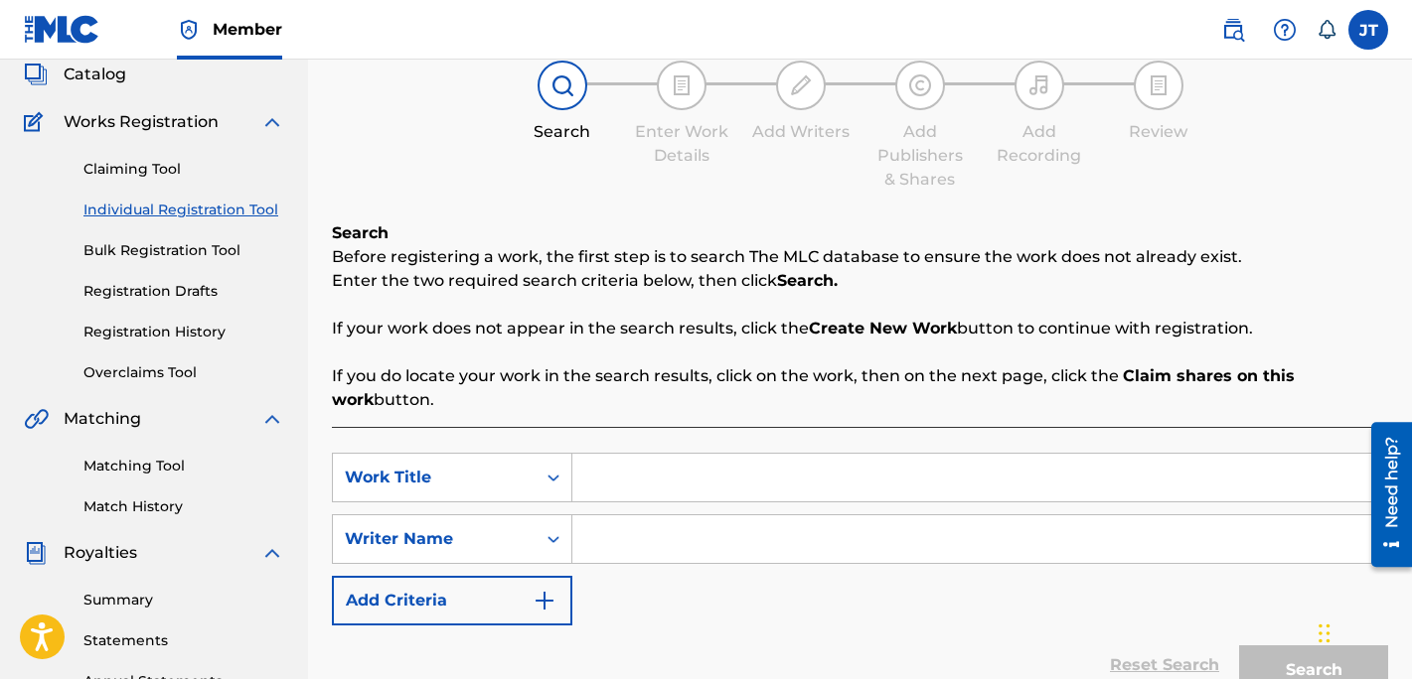
click at [630, 492] on input "Search Form" at bounding box center [979, 478] width 815 height 48
type input "Pull Up"
click at [650, 525] on input "Search Form" at bounding box center [979, 540] width 815 height 48
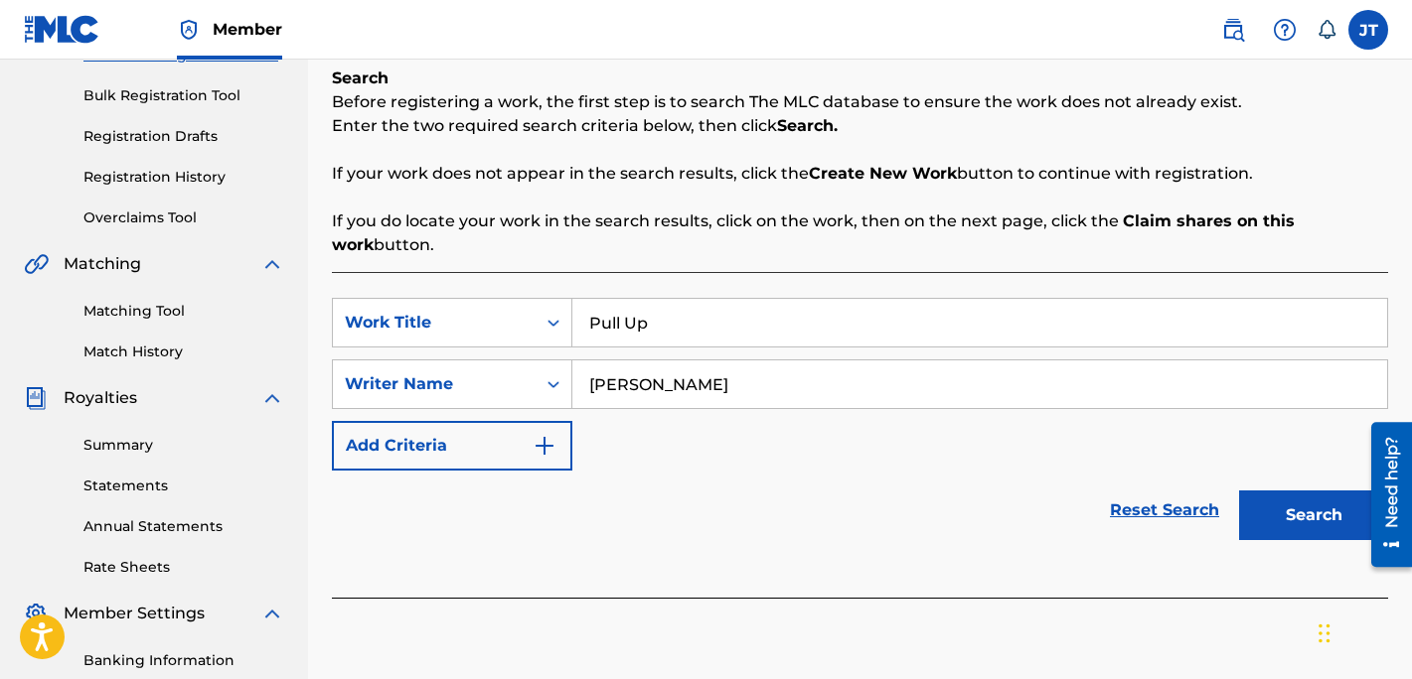
scroll to position [299, 0]
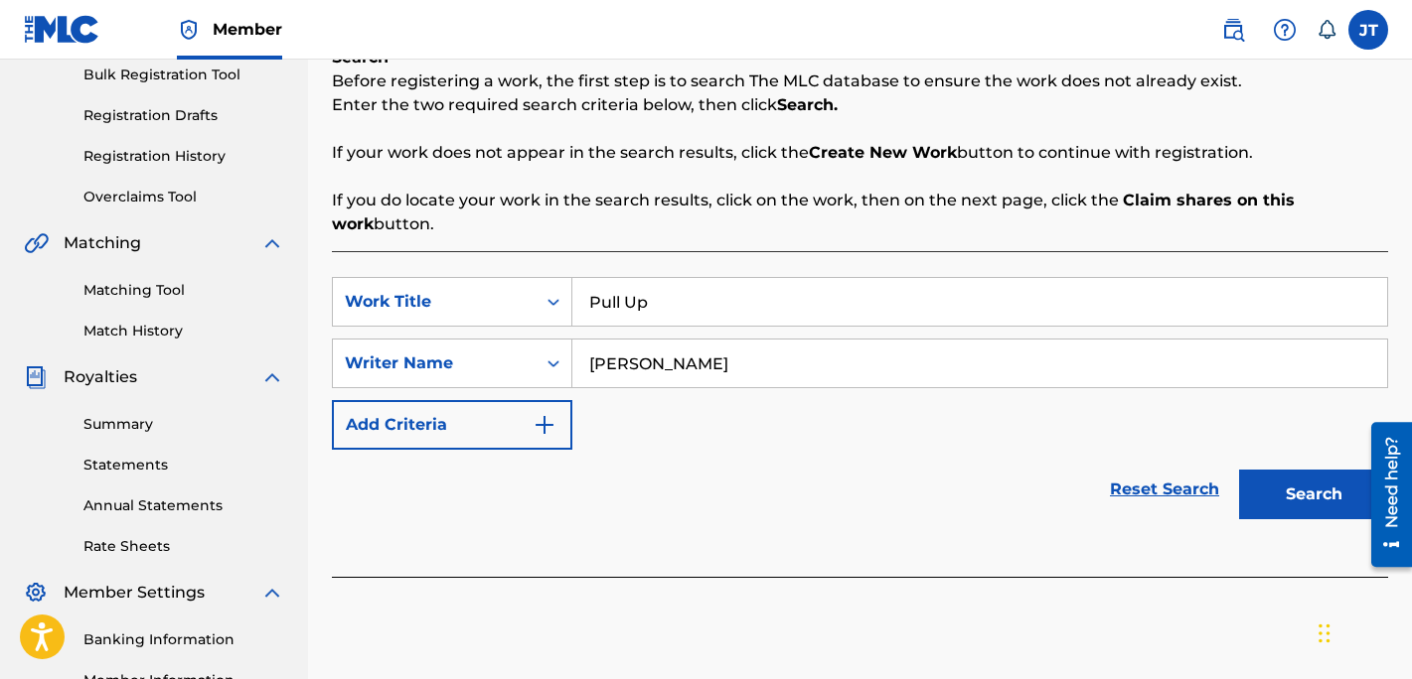
type input "[PERSON_NAME]"
click at [1263, 484] on button "Search" at bounding box center [1313, 495] width 149 height 50
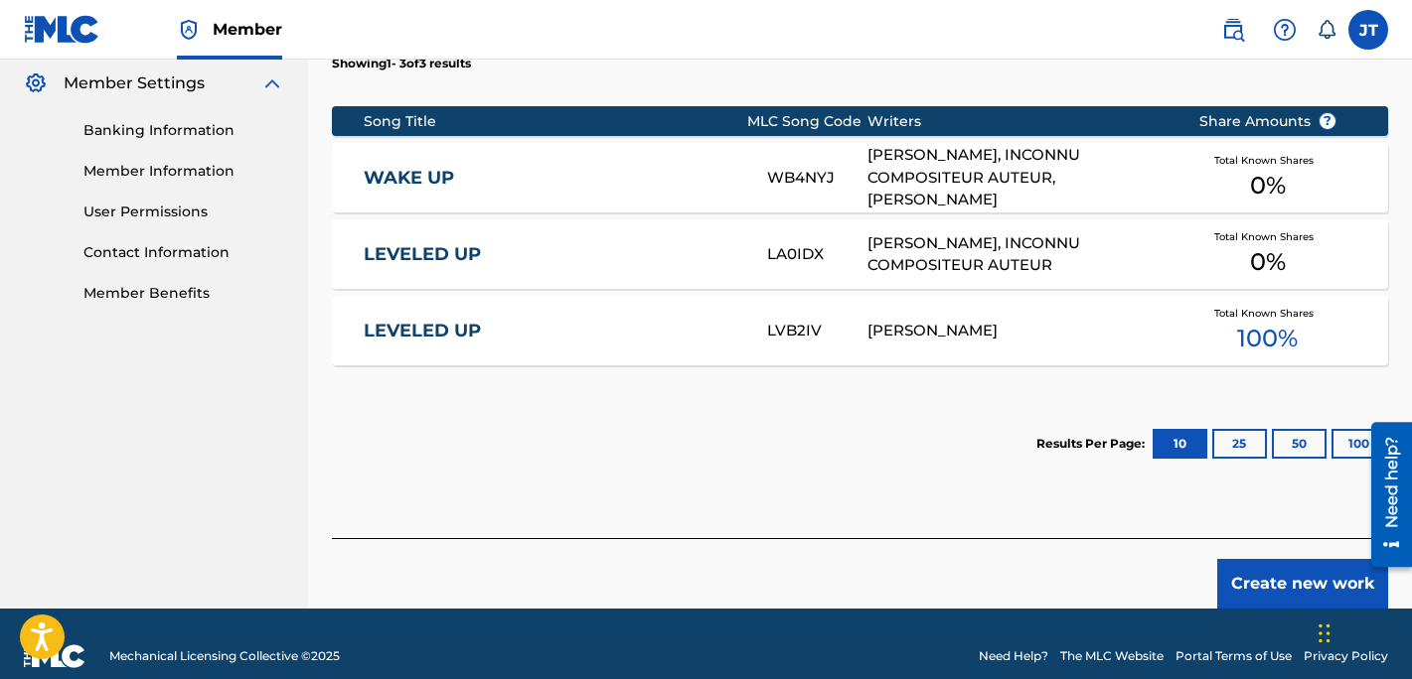
scroll to position [833, 0]
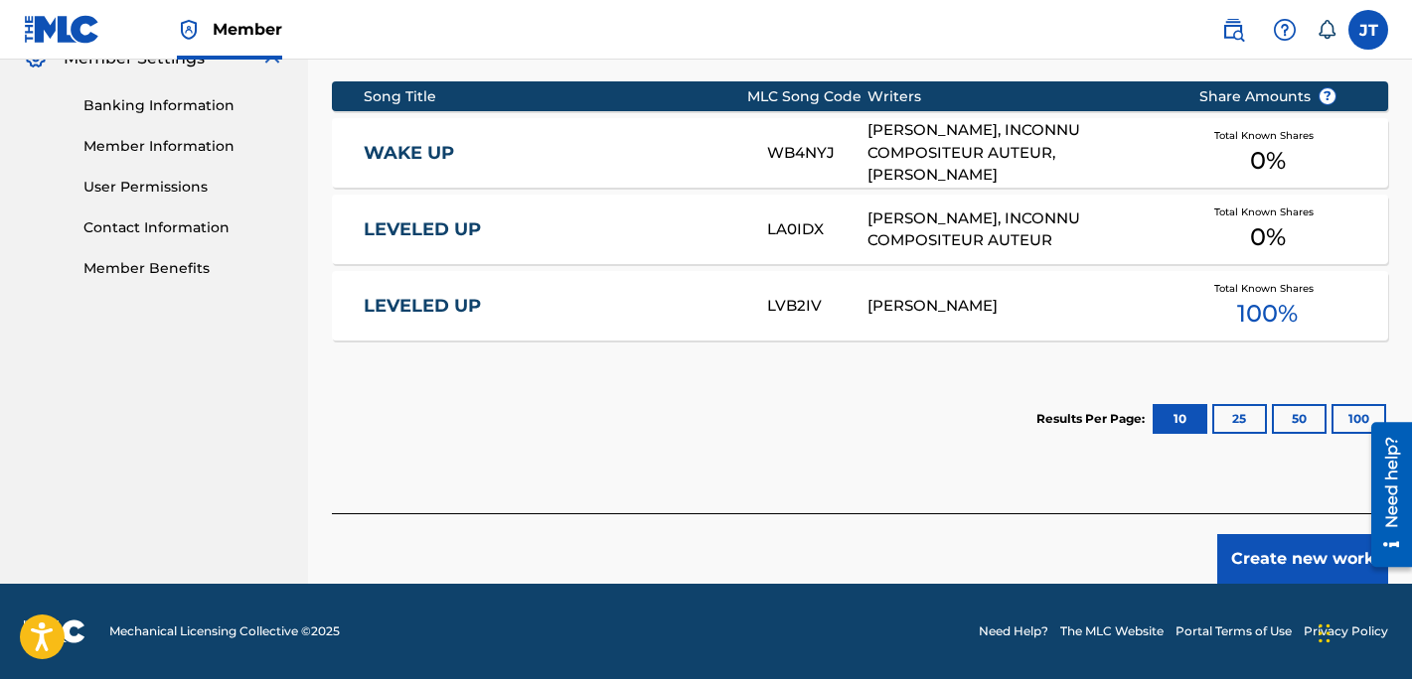
click at [1269, 560] on button "Create new work" at bounding box center [1302, 559] width 171 height 50
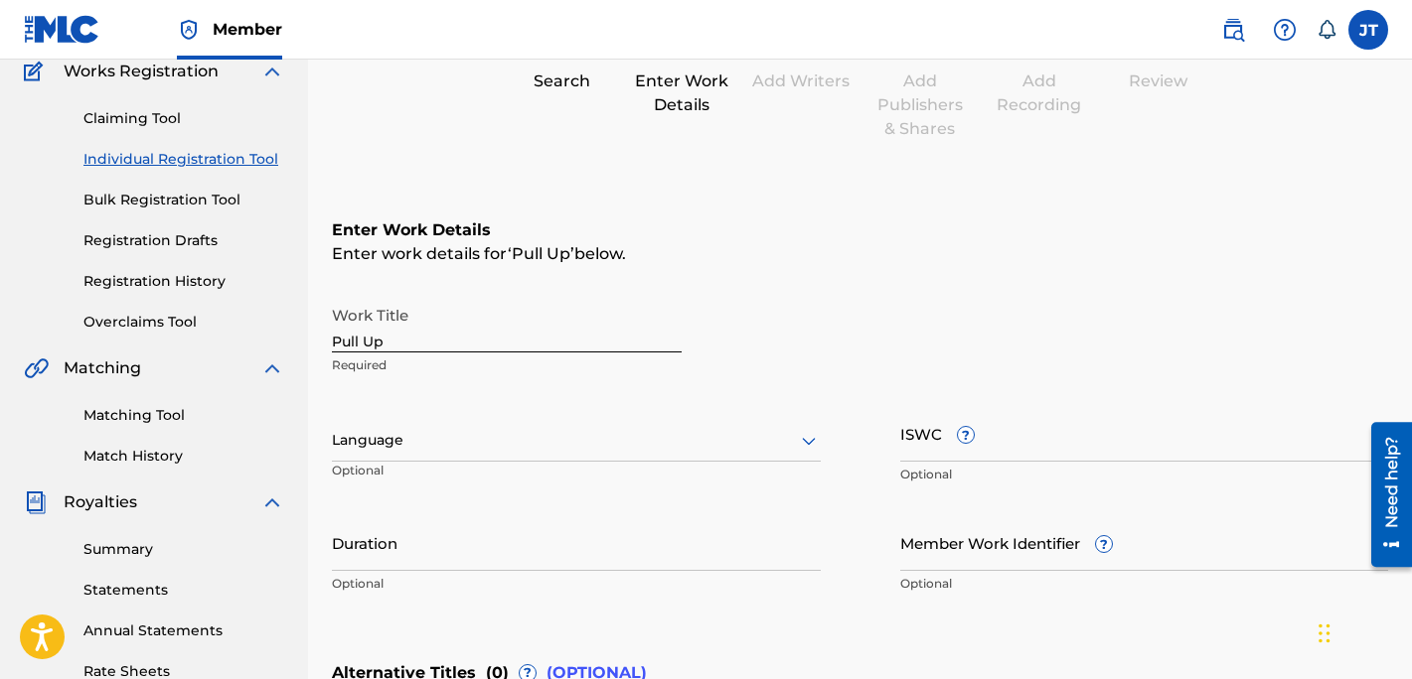
scroll to position [161, 0]
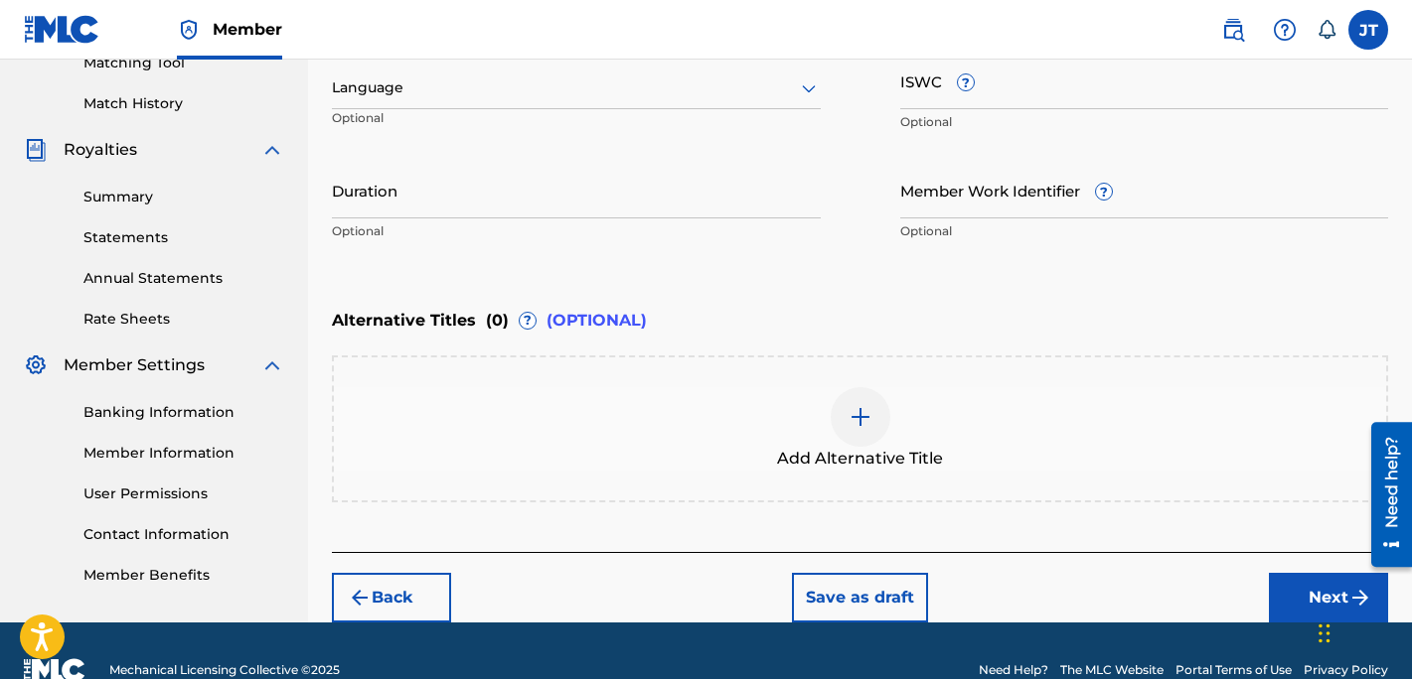
click at [1306, 586] on button "Next" at bounding box center [1328, 598] width 119 height 50
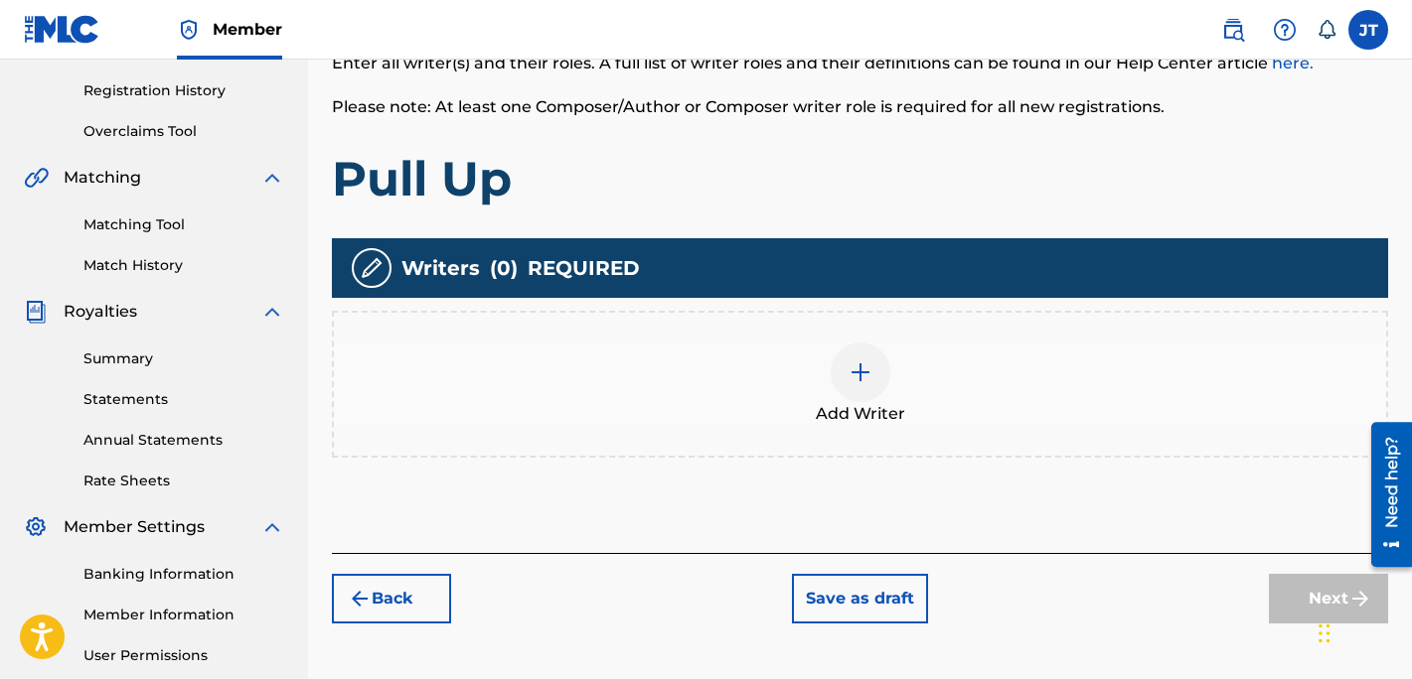
scroll to position [394, 0]
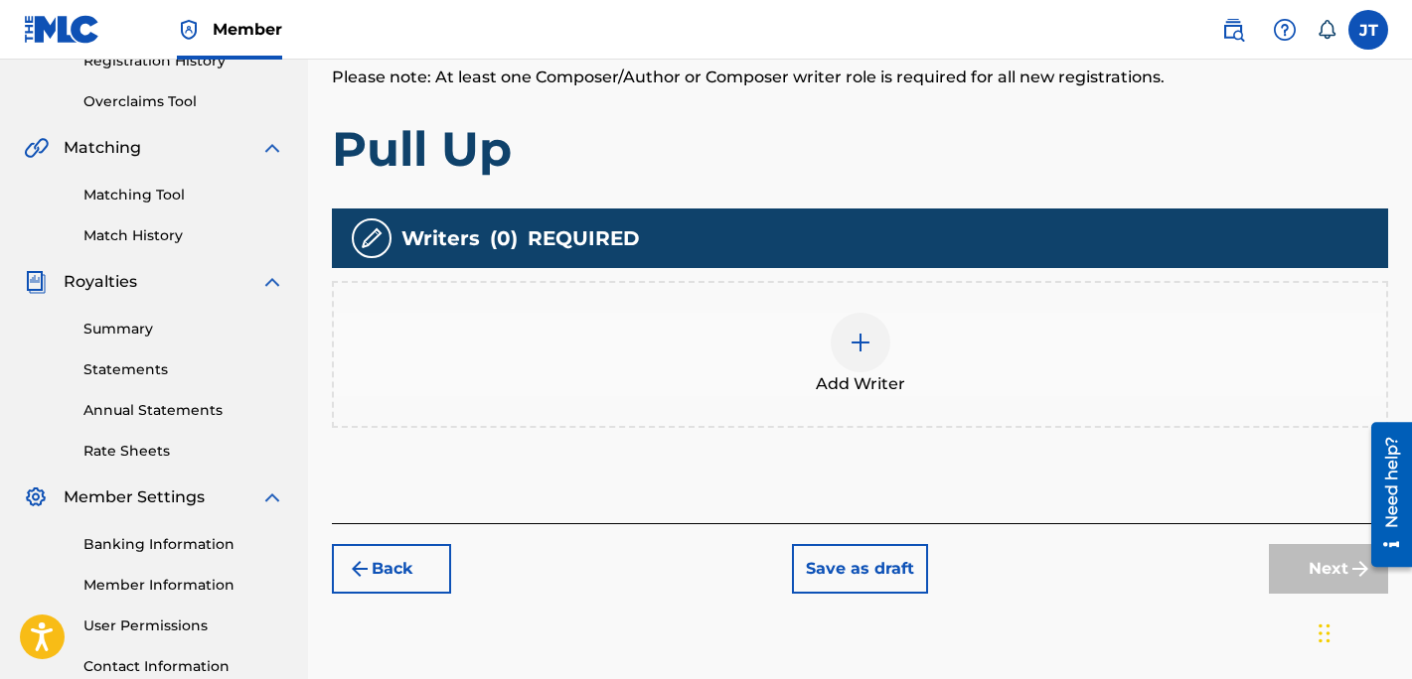
click at [866, 379] on span "Add Writer" at bounding box center [860, 385] width 89 height 24
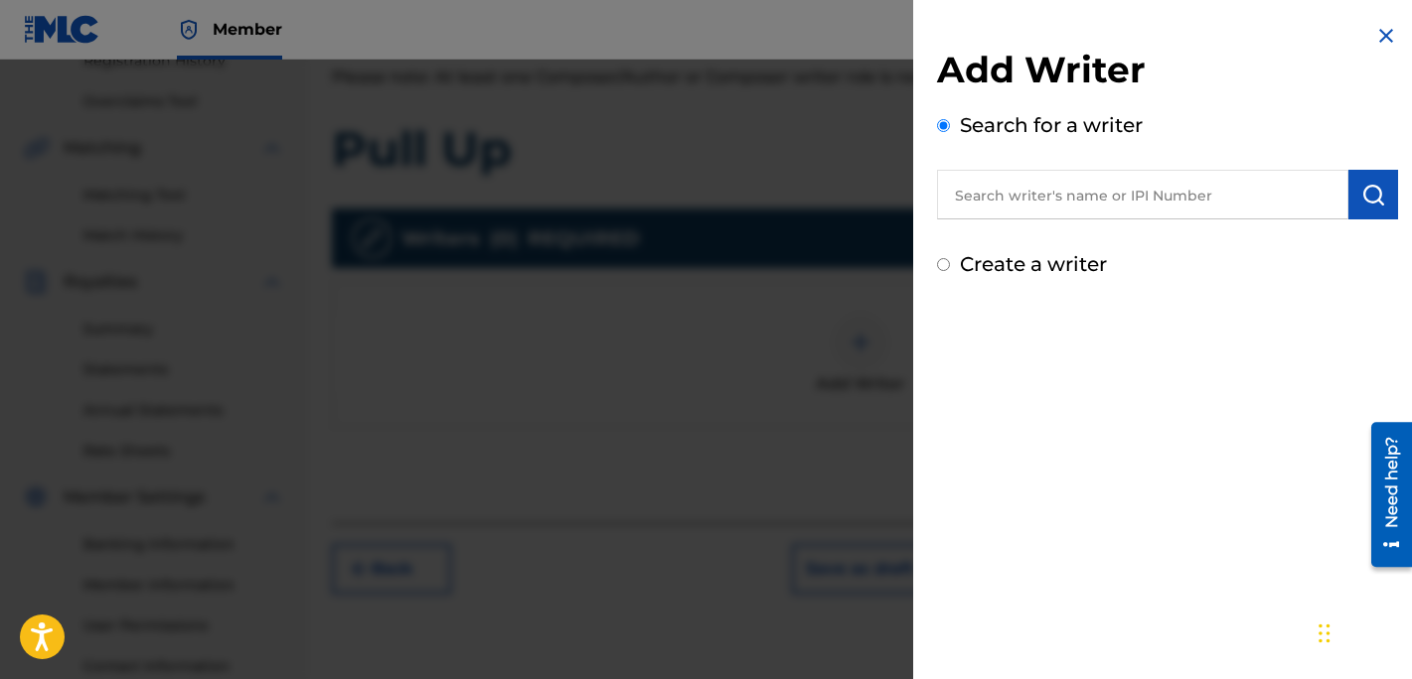
click at [1090, 190] on input "text" at bounding box center [1142, 195] width 411 height 50
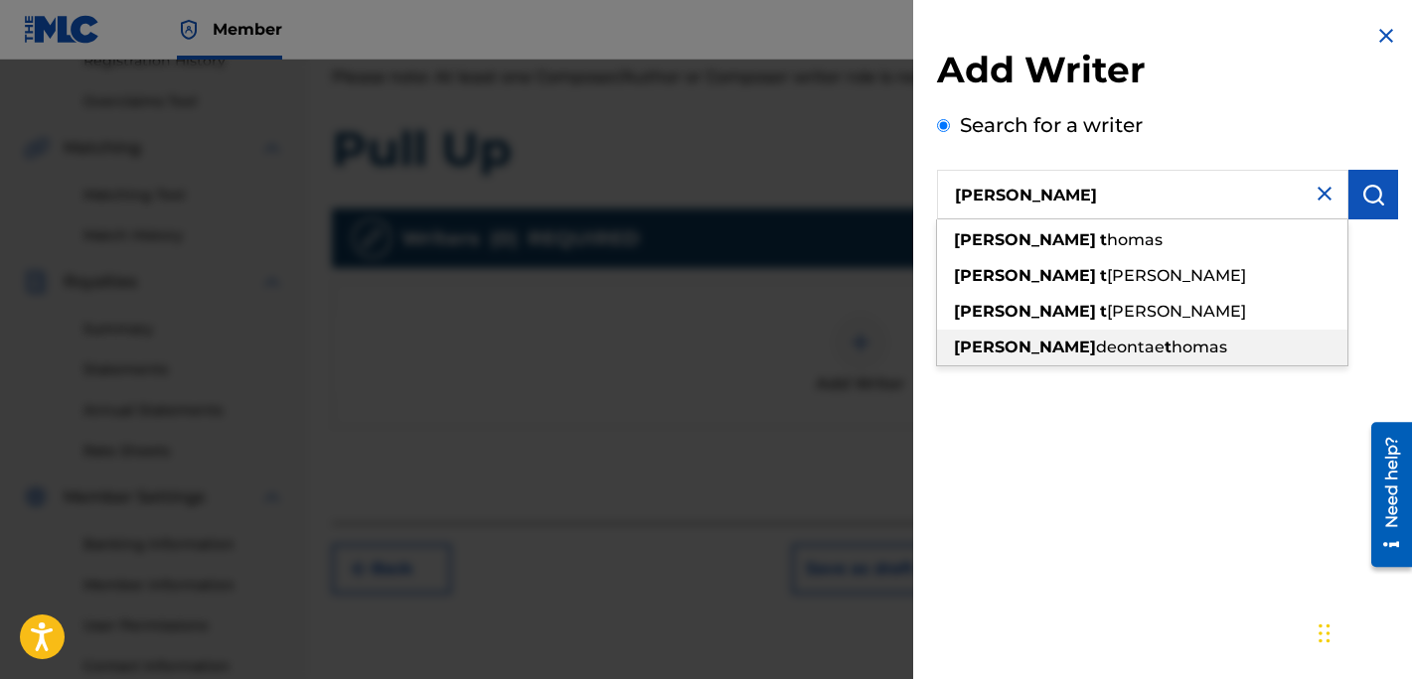
click at [1171, 345] on span "homas" at bounding box center [1199, 347] width 56 height 19
type input "[PERSON_NAME]"
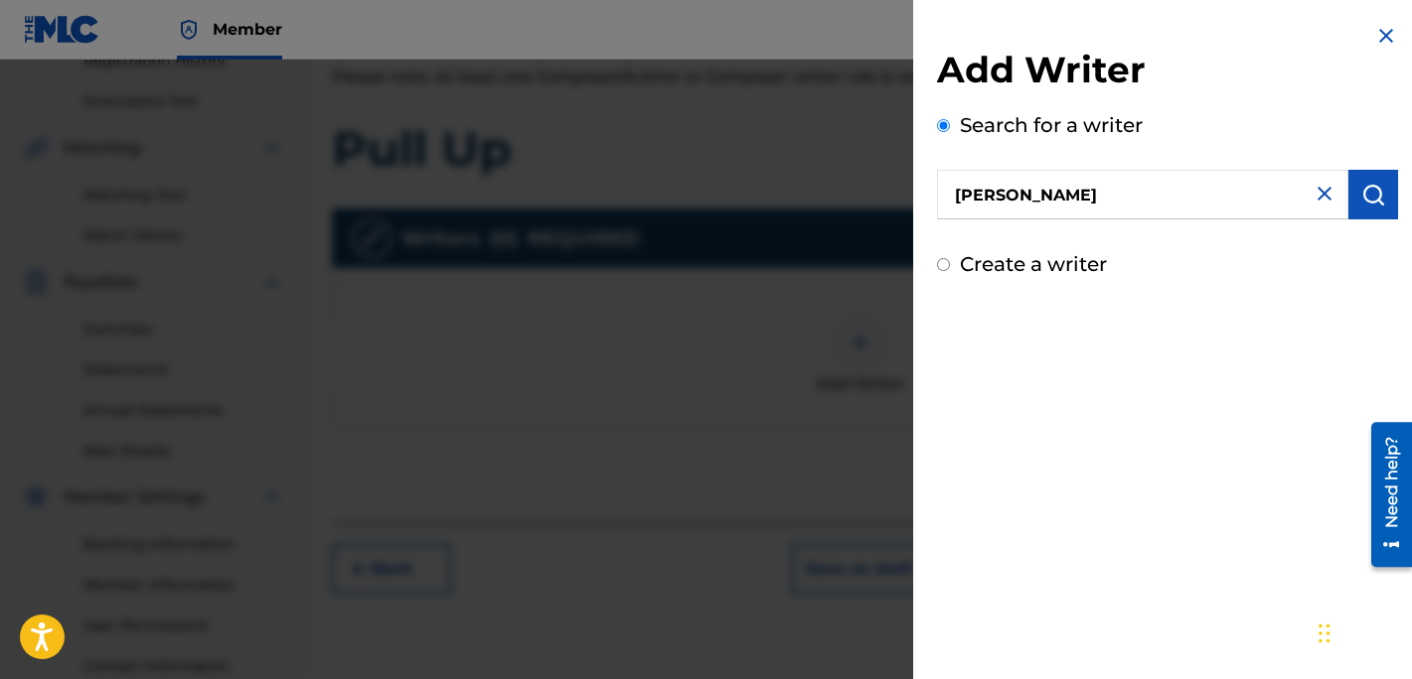
click at [1370, 179] on button "submit" at bounding box center [1373, 195] width 50 height 50
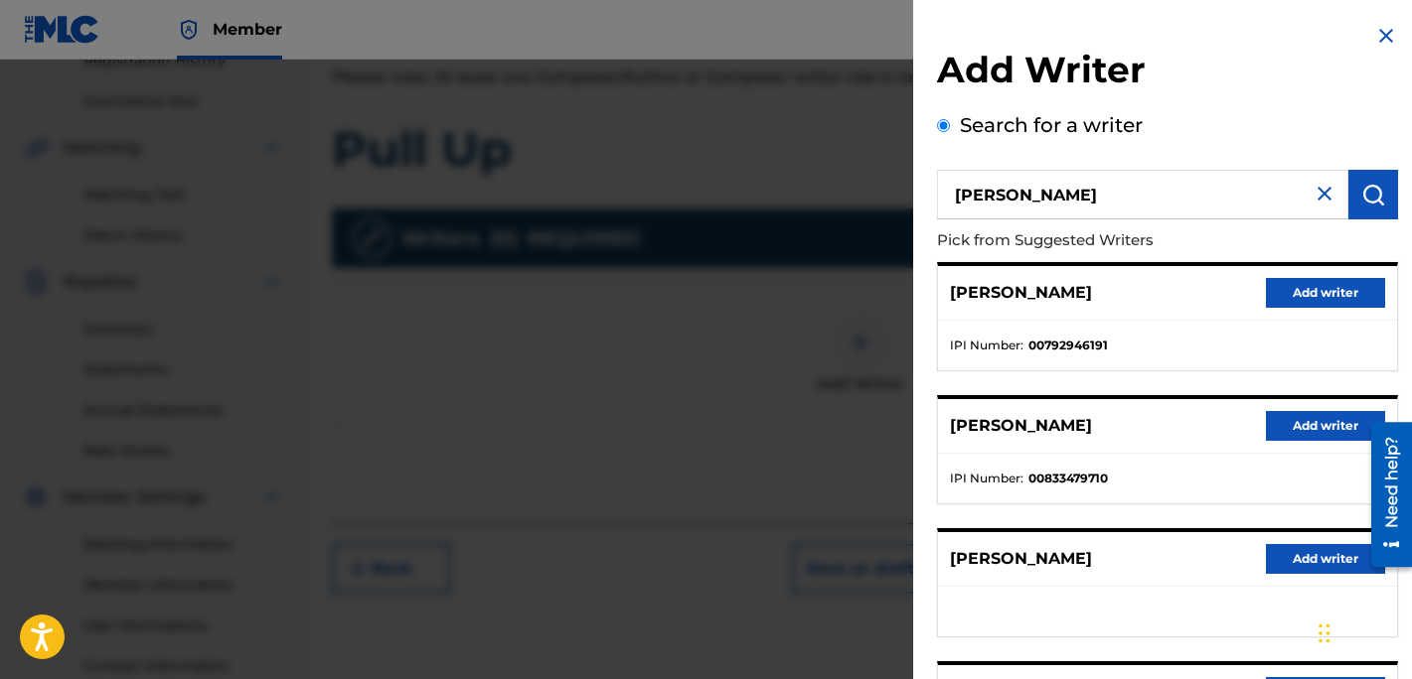
click at [1320, 425] on button "Add writer" at bounding box center [1325, 426] width 119 height 30
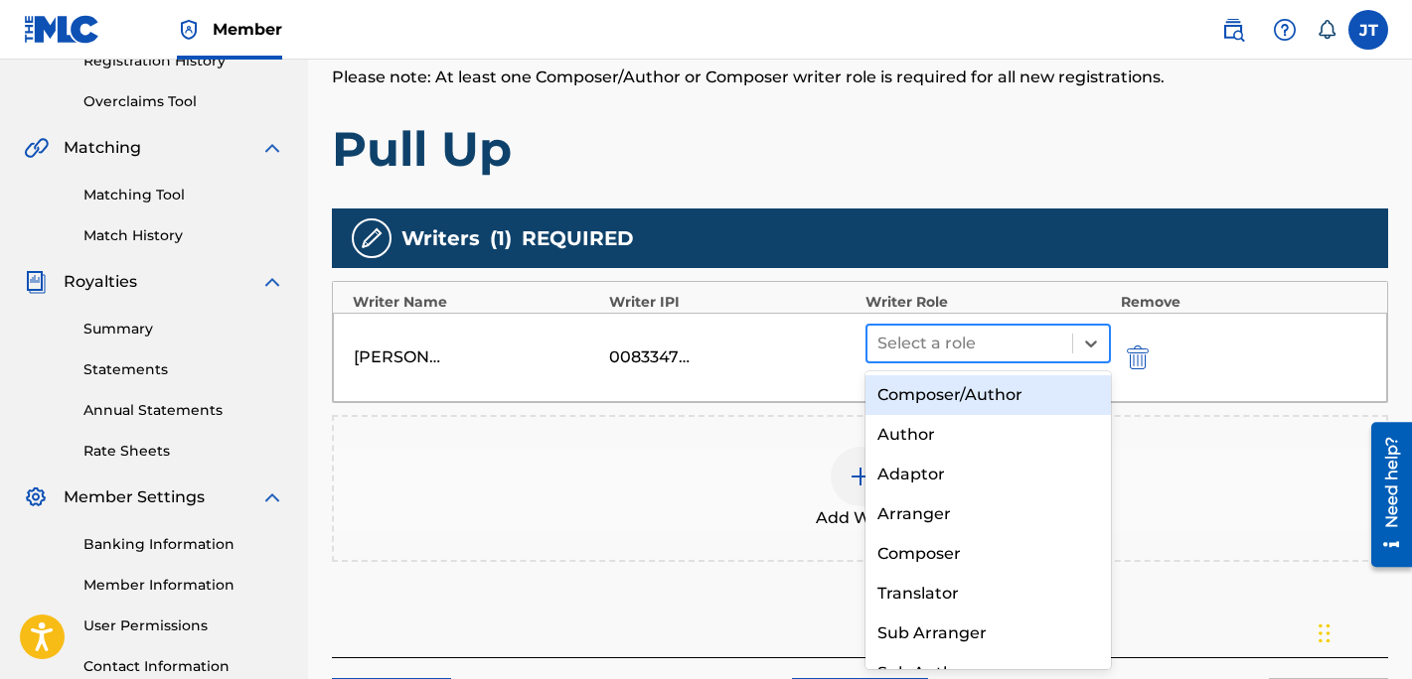
click at [951, 330] on div at bounding box center [969, 344] width 185 height 28
click at [940, 396] on div "Composer/Author" at bounding box center [987, 395] width 245 height 40
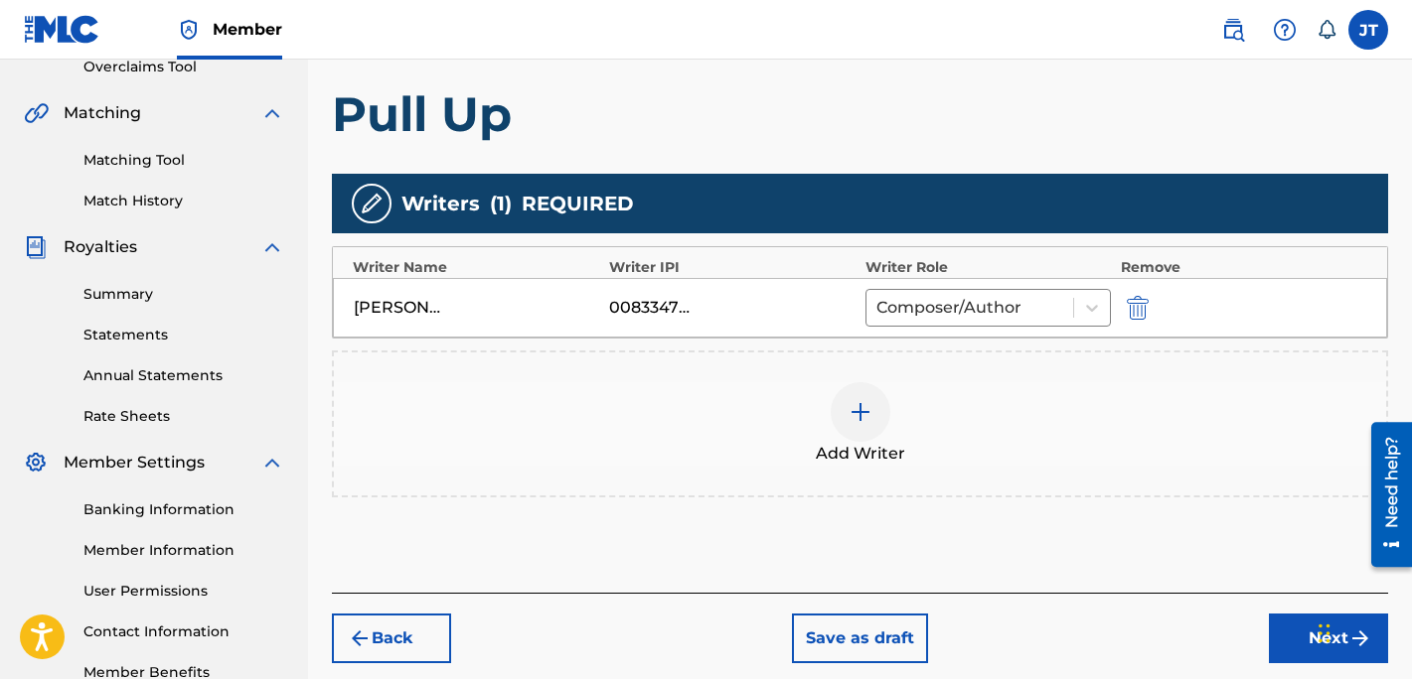
scroll to position [430, 0]
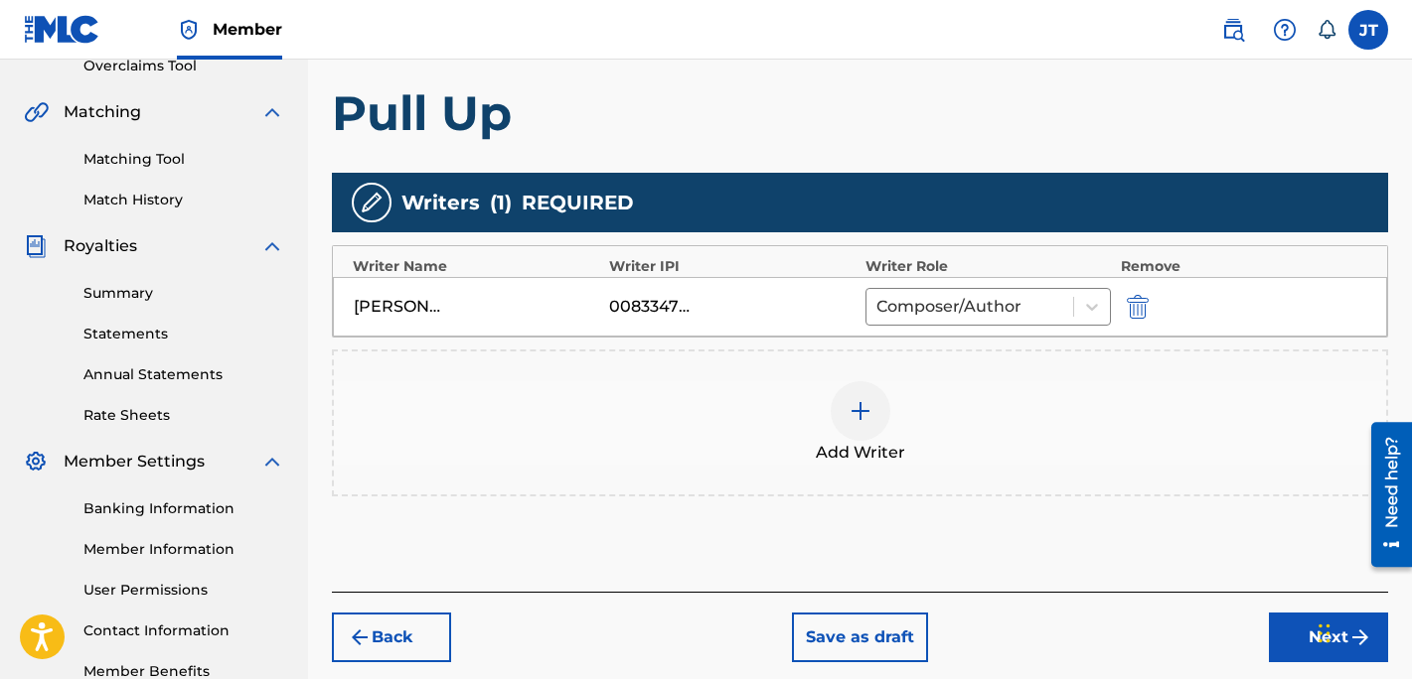
click at [873, 413] on div at bounding box center [860, 411] width 60 height 60
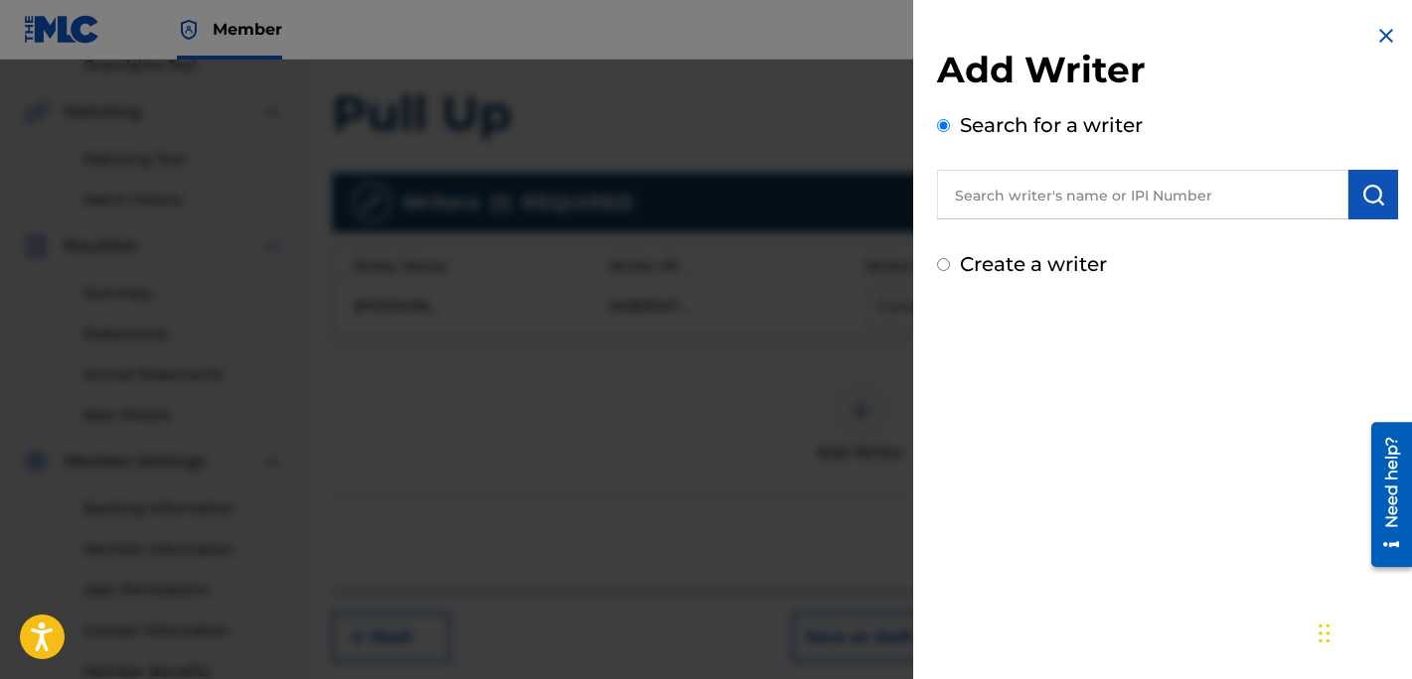
click at [809, 412] on div at bounding box center [706, 399] width 1412 height 679
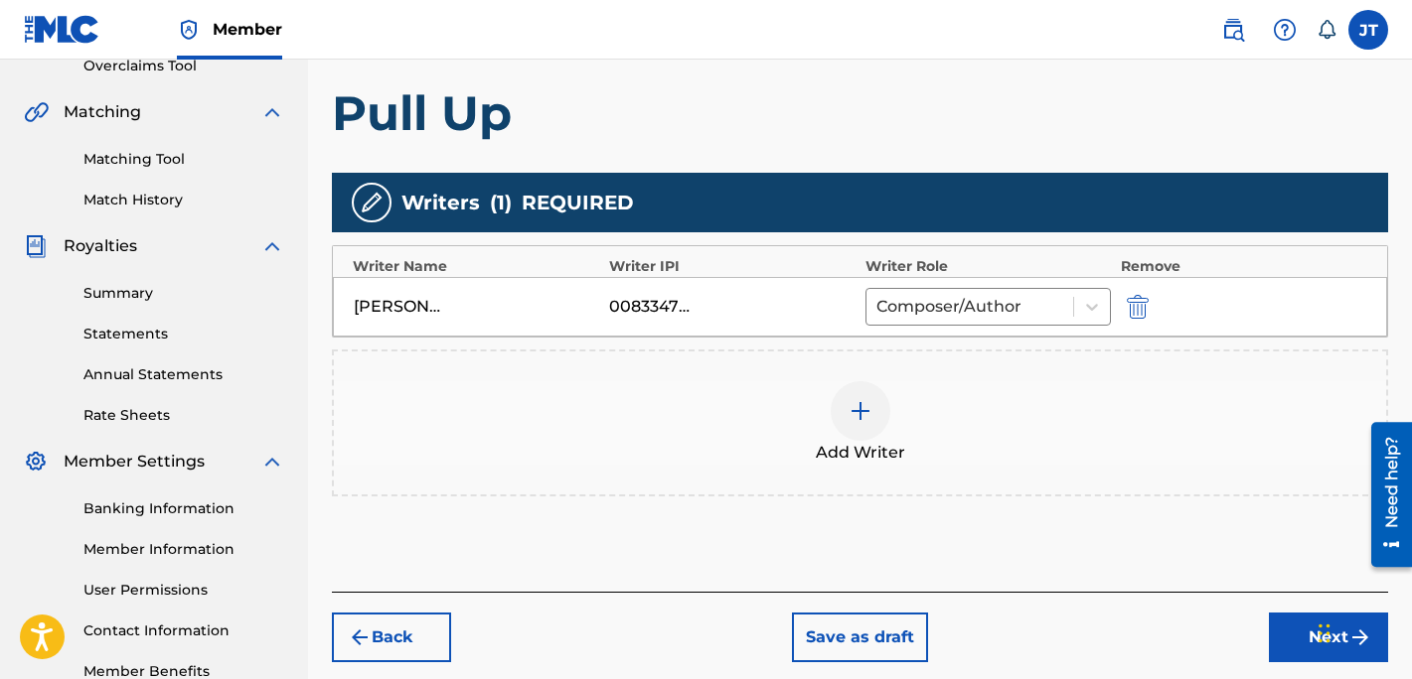
scroll to position [539, 0]
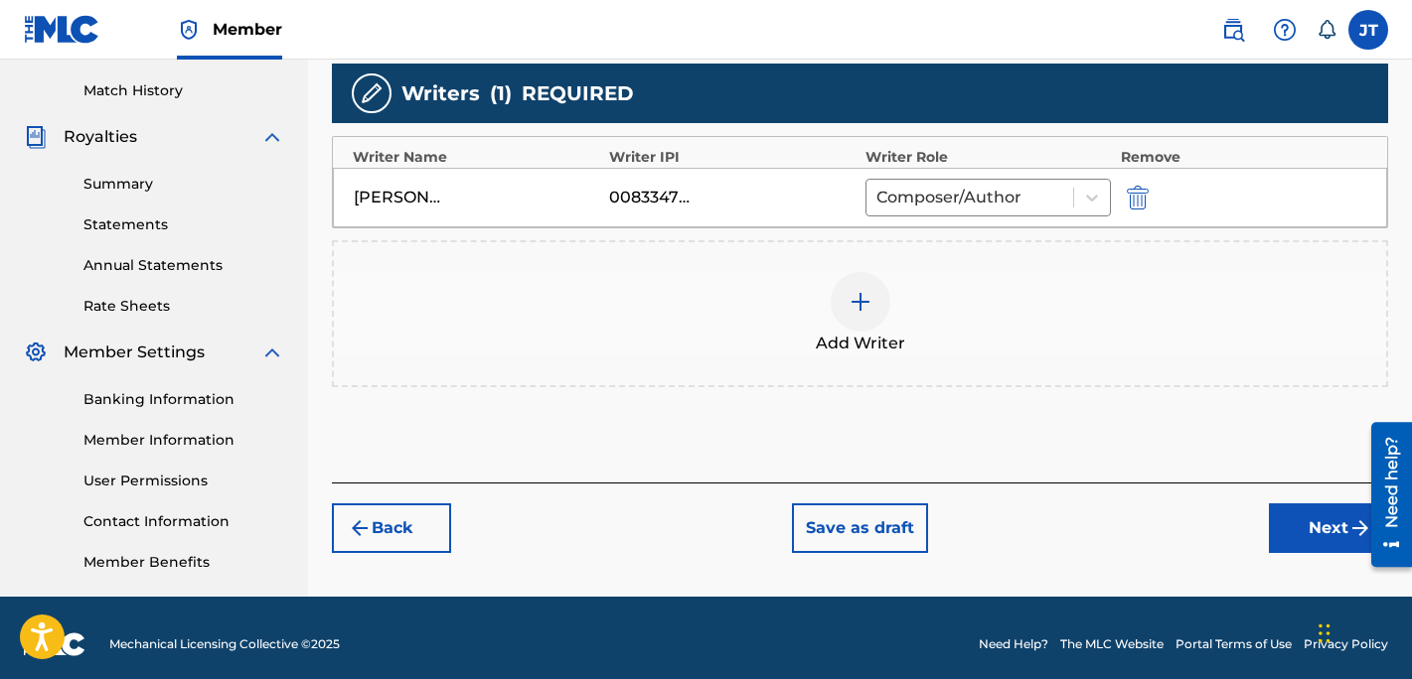
click at [1293, 520] on button "Next" at bounding box center [1328, 529] width 119 height 50
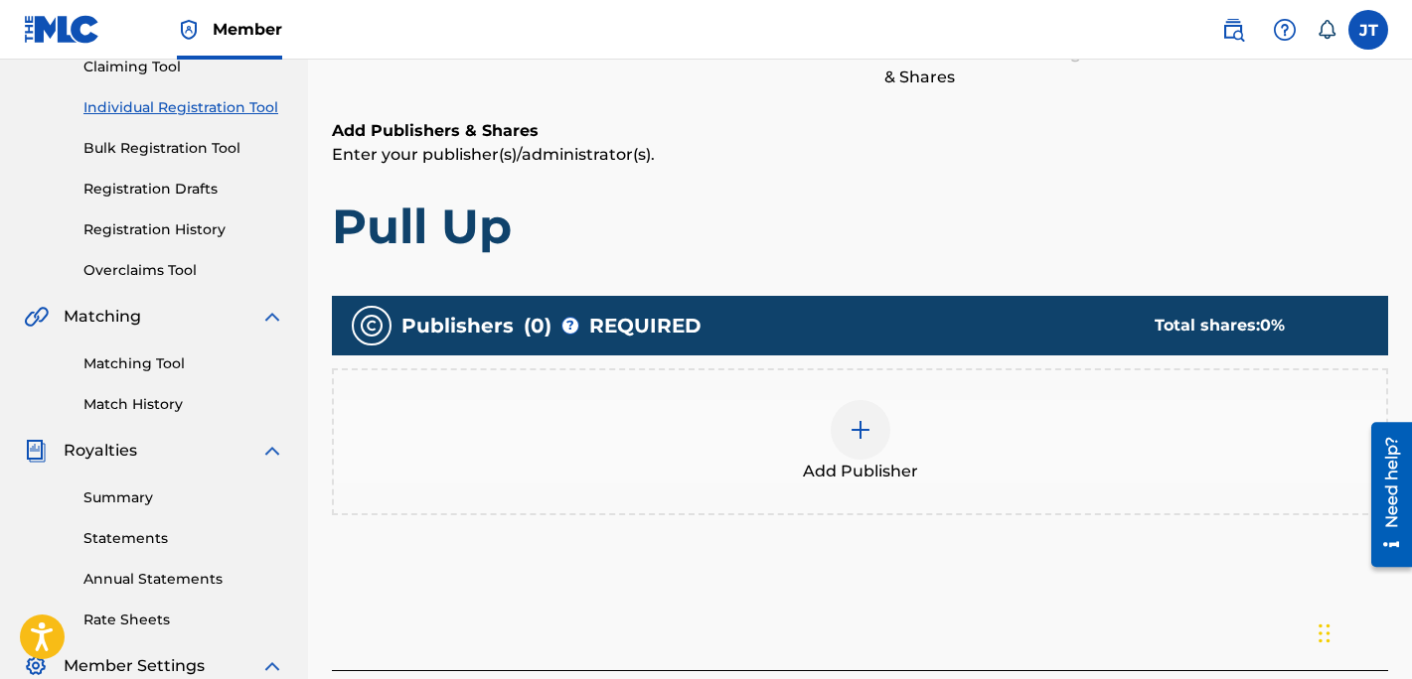
scroll to position [249, 0]
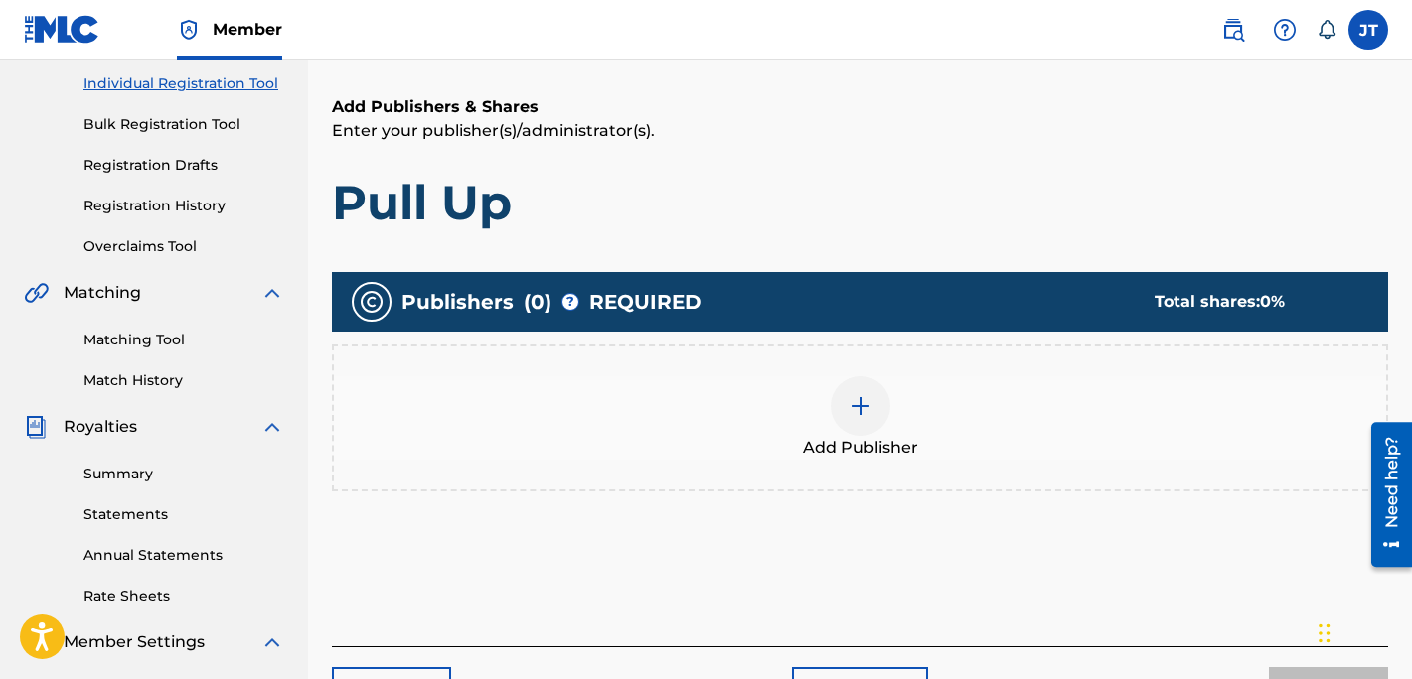
click at [847, 418] on div at bounding box center [860, 406] width 60 height 60
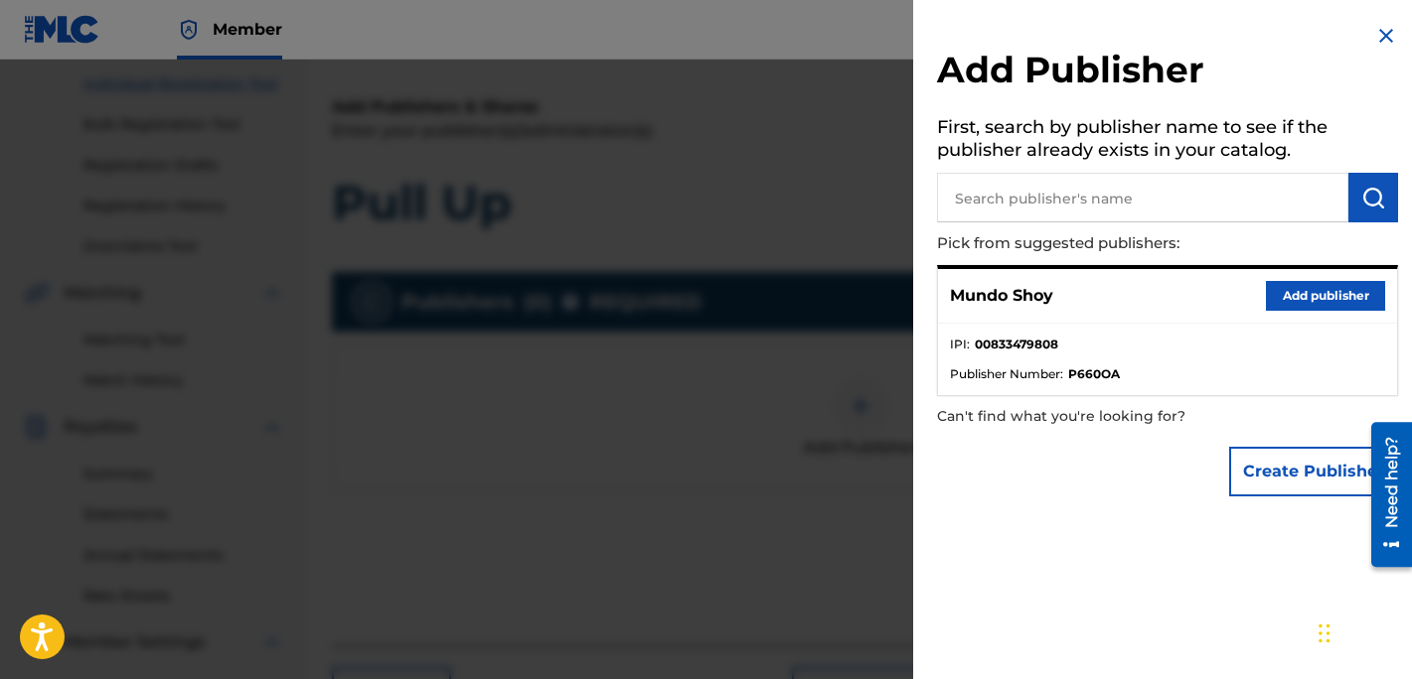
click at [1277, 297] on button "Add publisher" at bounding box center [1325, 296] width 119 height 30
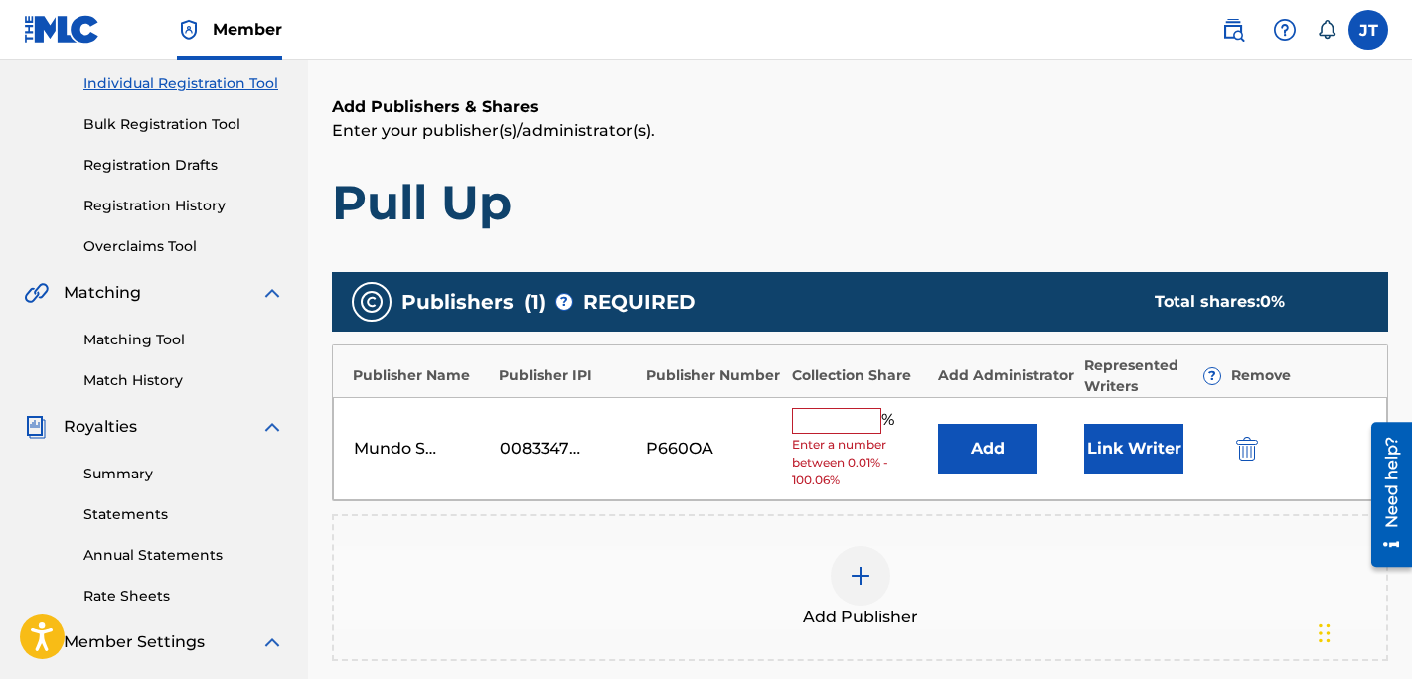
click at [838, 428] on input "text" at bounding box center [836, 421] width 89 height 26
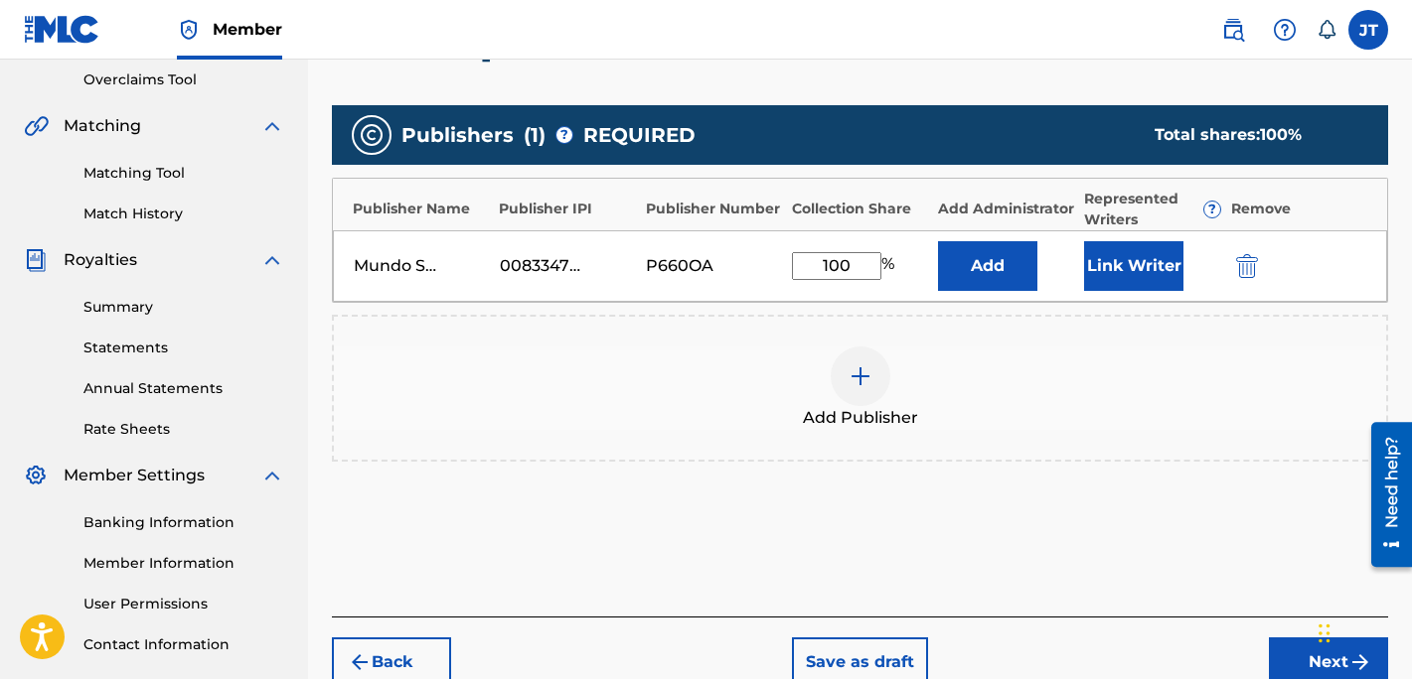
scroll to position [428, 0]
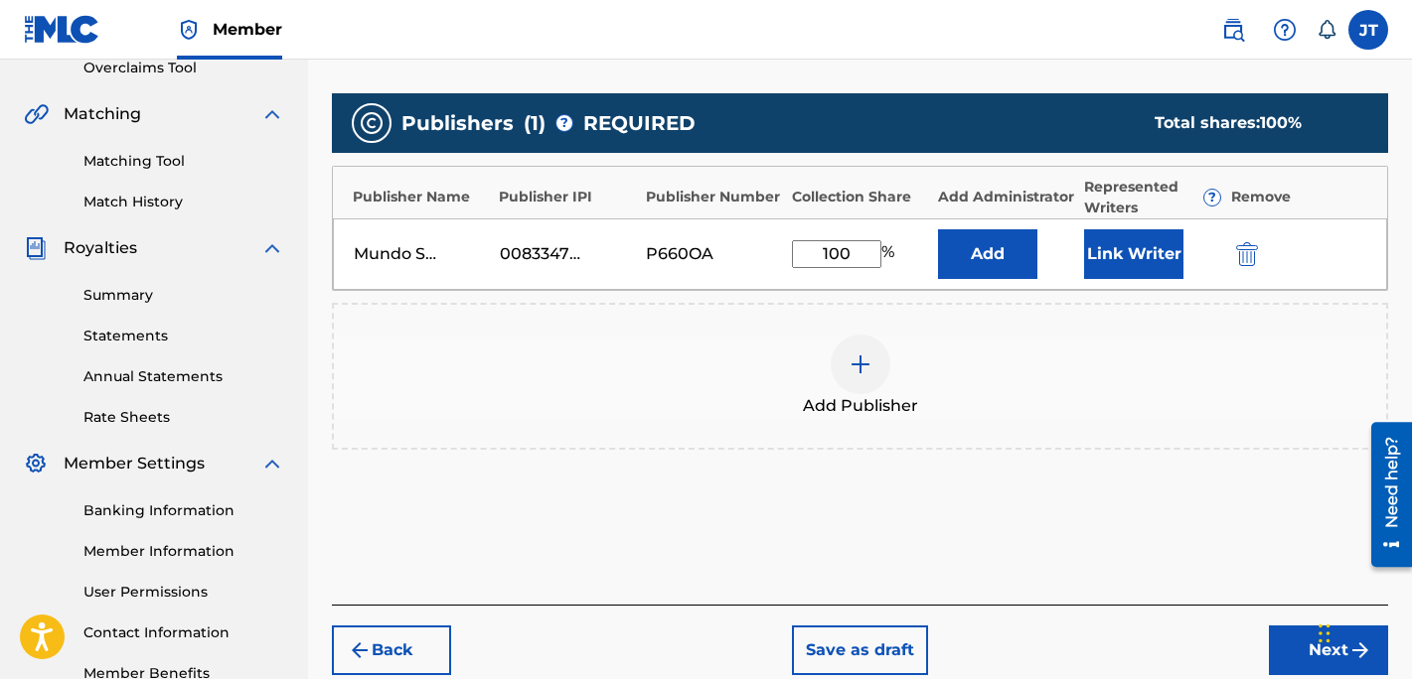
type input "100"
click at [1132, 256] on button "Link Writer" at bounding box center [1133, 254] width 99 height 50
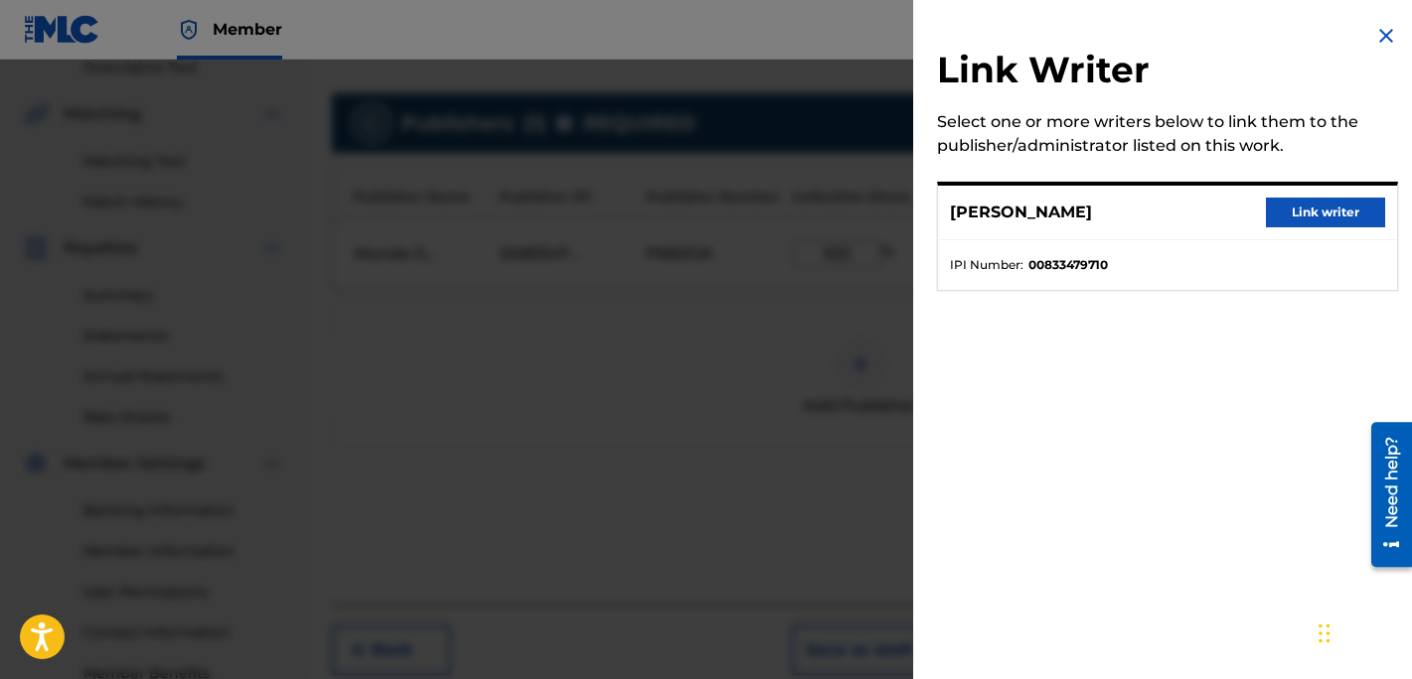
click at [1296, 215] on button "Link writer" at bounding box center [1325, 213] width 119 height 30
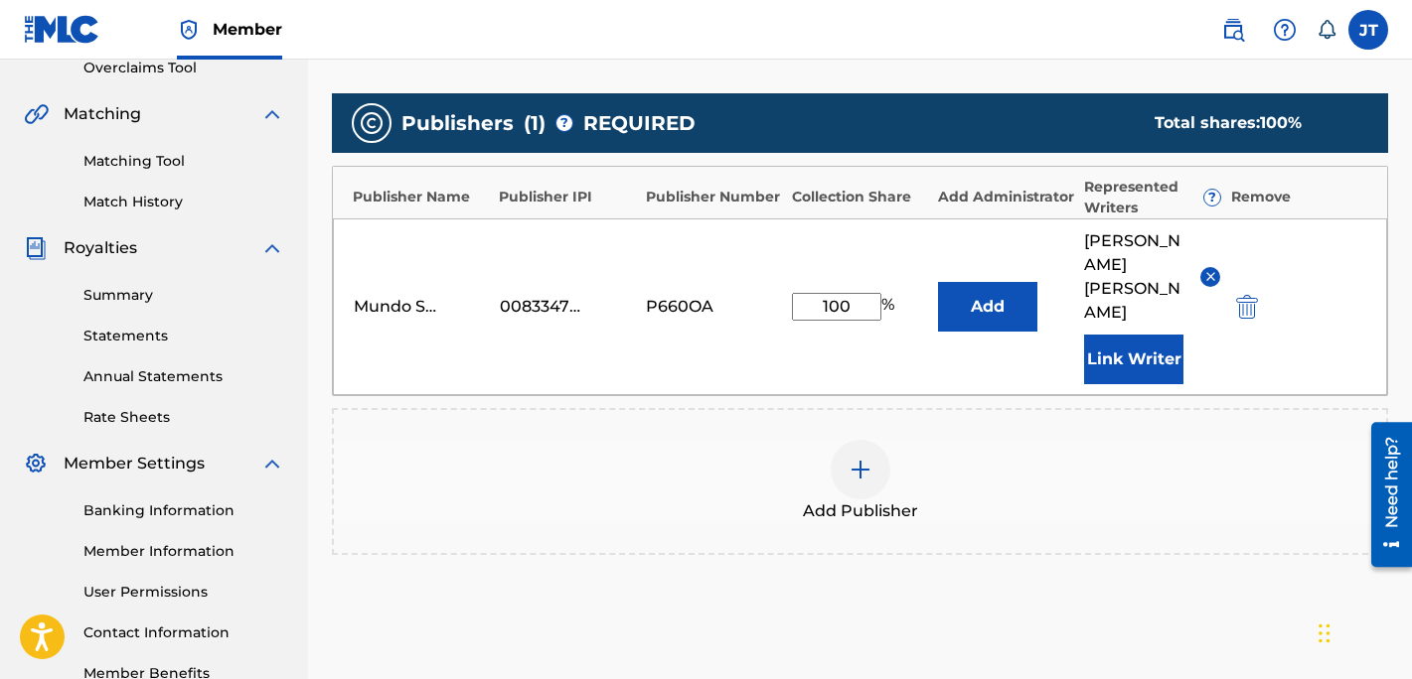
scroll to position [601, 0]
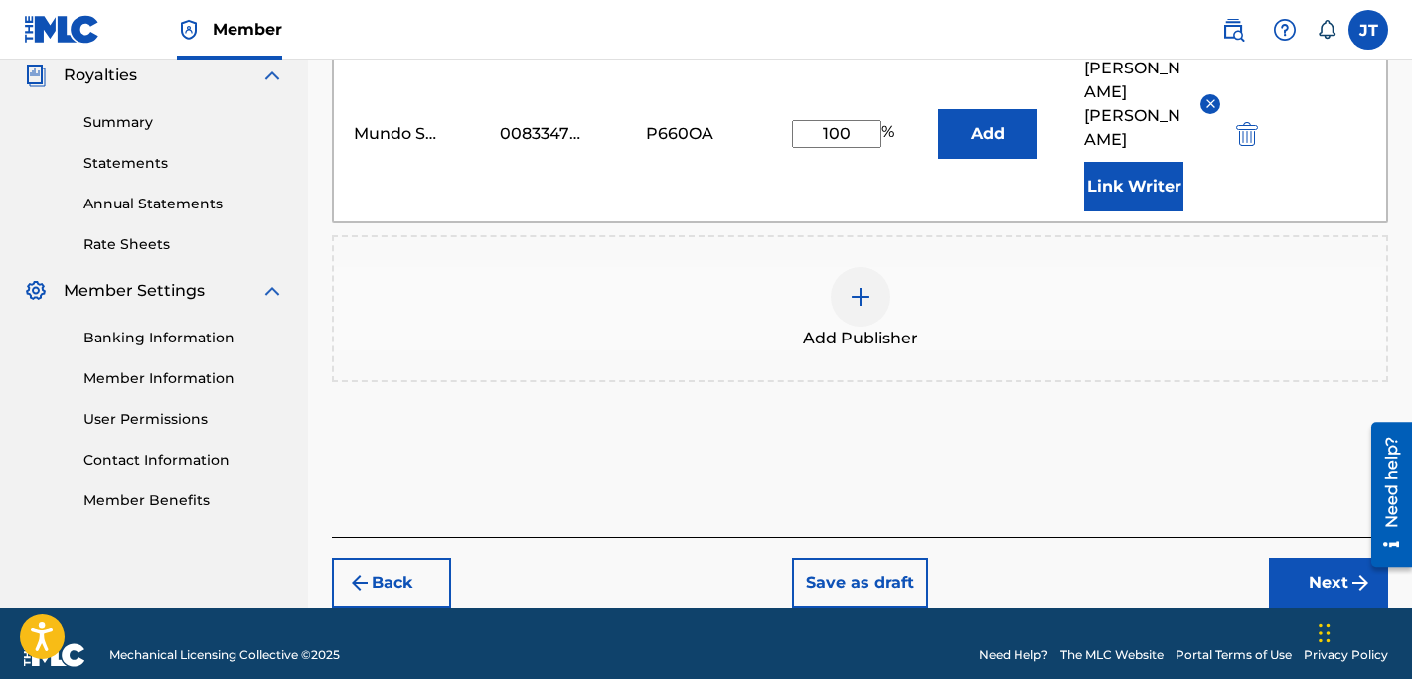
click at [1301, 558] on button "Next" at bounding box center [1328, 583] width 119 height 50
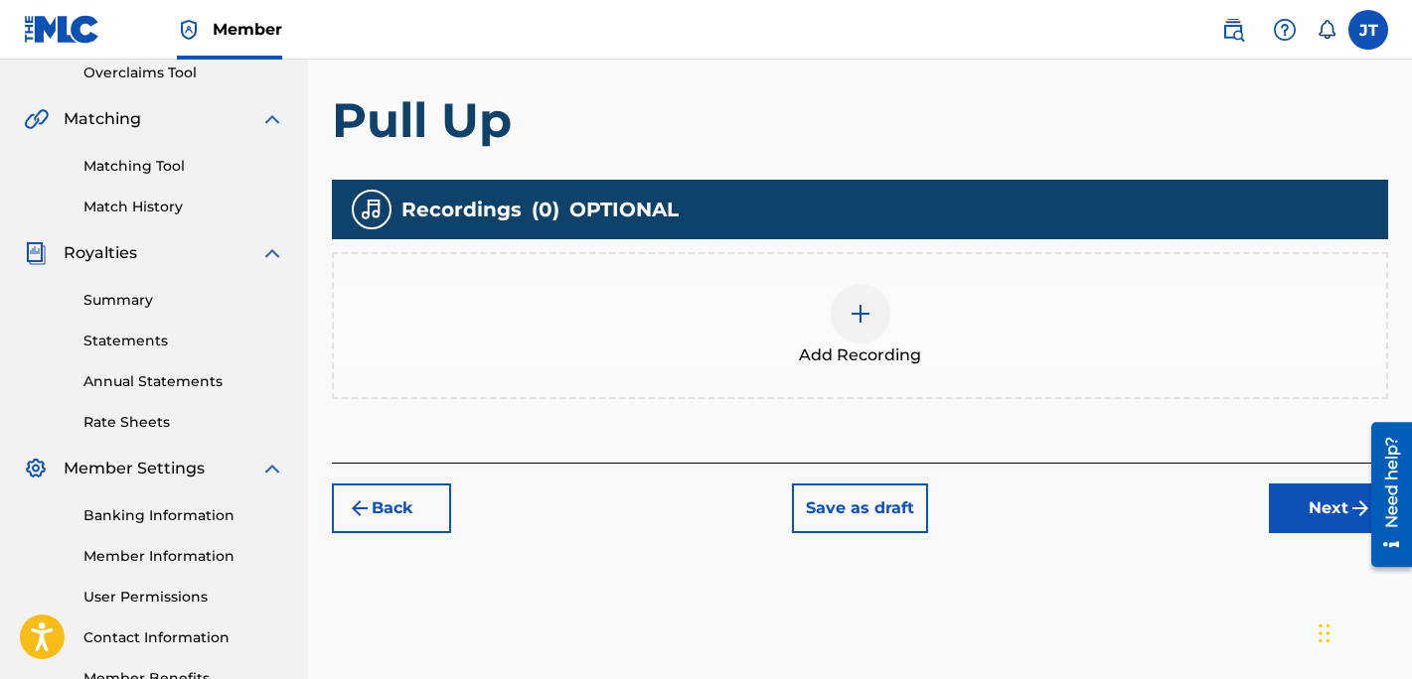
scroll to position [440, 0]
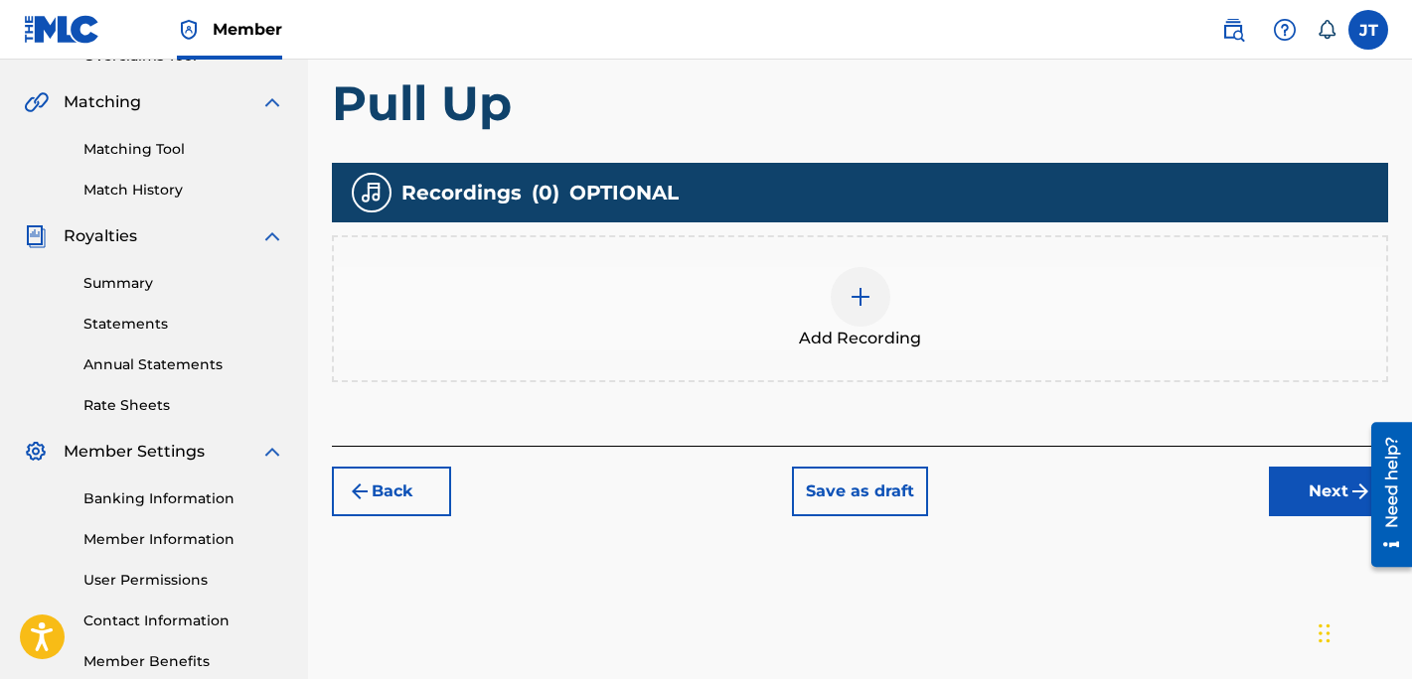
click at [874, 296] on div at bounding box center [860, 297] width 60 height 60
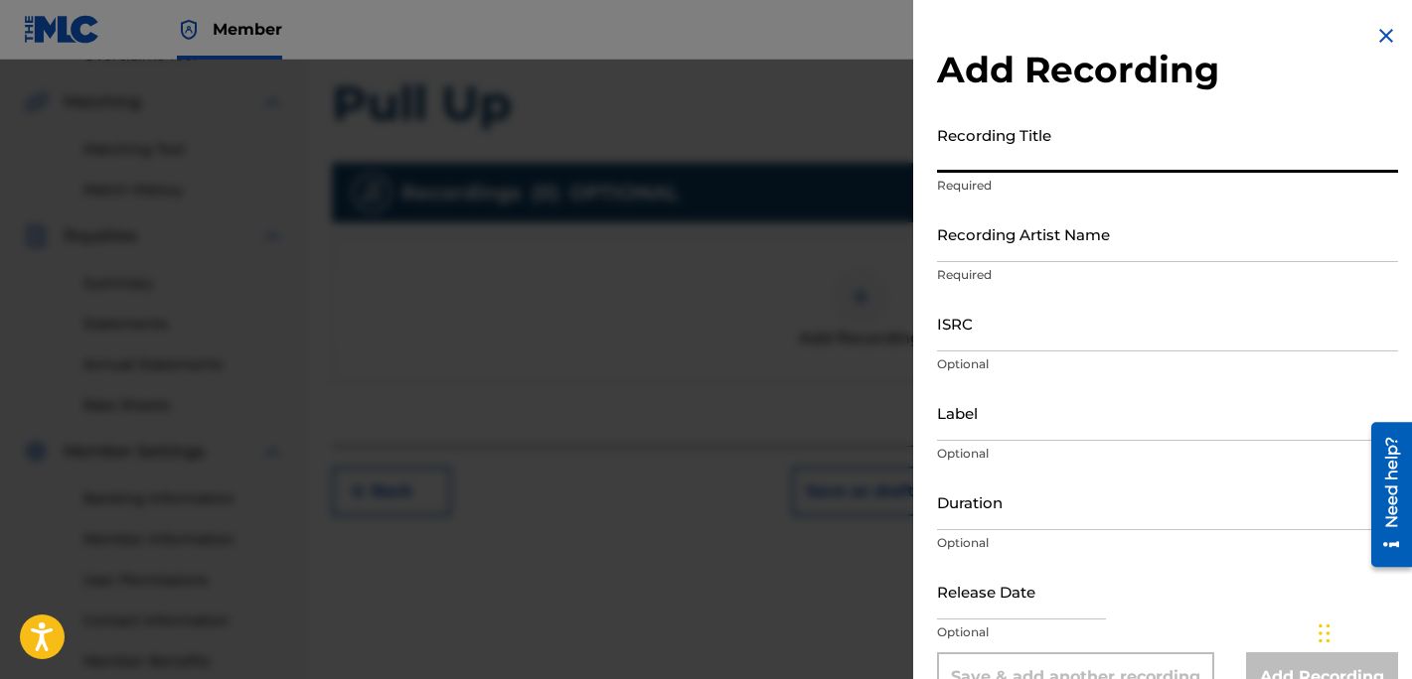
click at [1048, 153] on input "Recording Title" at bounding box center [1167, 144] width 461 height 57
paste input "Mundo Shoy - "PullUp" Official Music Video‪@ShotBySlipz‬ Prod By ‪@NitoBeats‬"
type input "Mundo Shoy - "PullUp" Official Music Video‪@ShotBySlipz‬ Prod By ‪@NitoBeats‬"
click at [1050, 247] on input "Recording Artist Name" at bounding box center [1167, 234] width 461 height 57
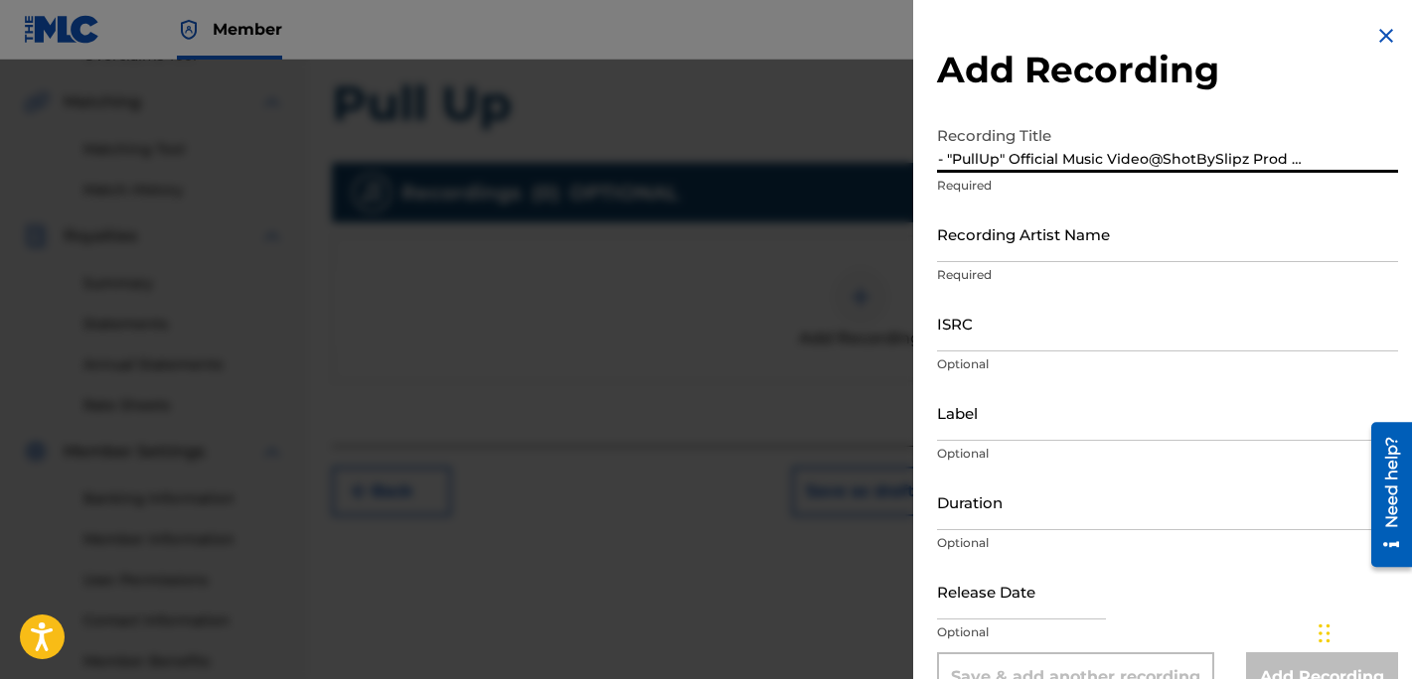
scroll to position [0, 0]
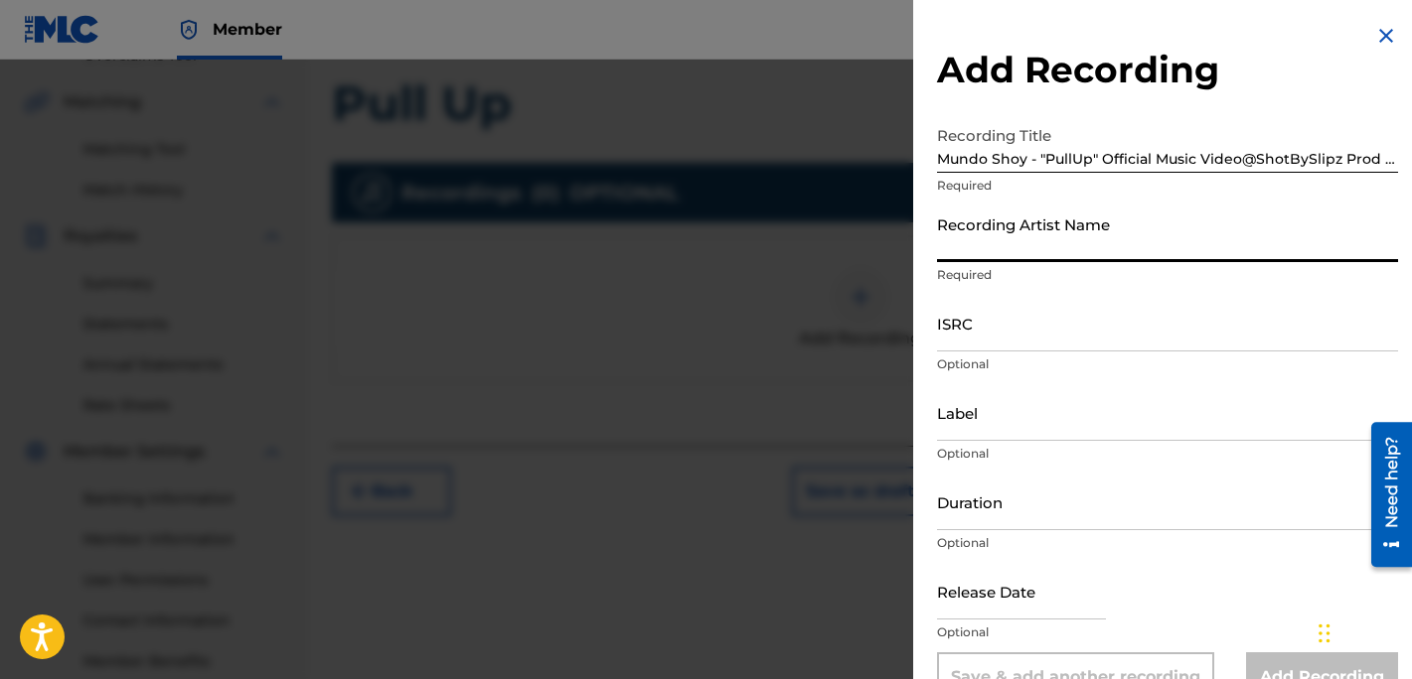
type input "Mundo Shoy"
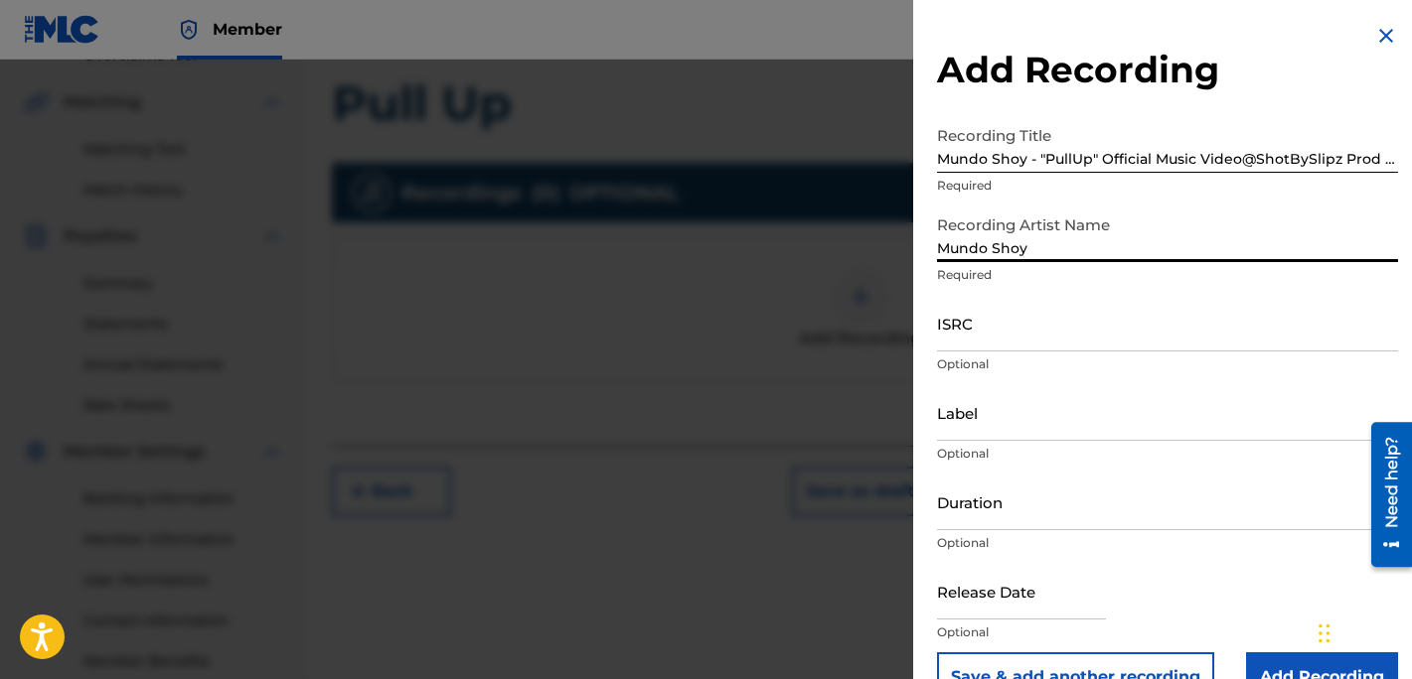
click at [1014, 342] on input "ISRC" at bounding box center [1167, 323] width 461 height 57
click at [838, 238] on div at bounding box center [706, 399] width 1412 height 679
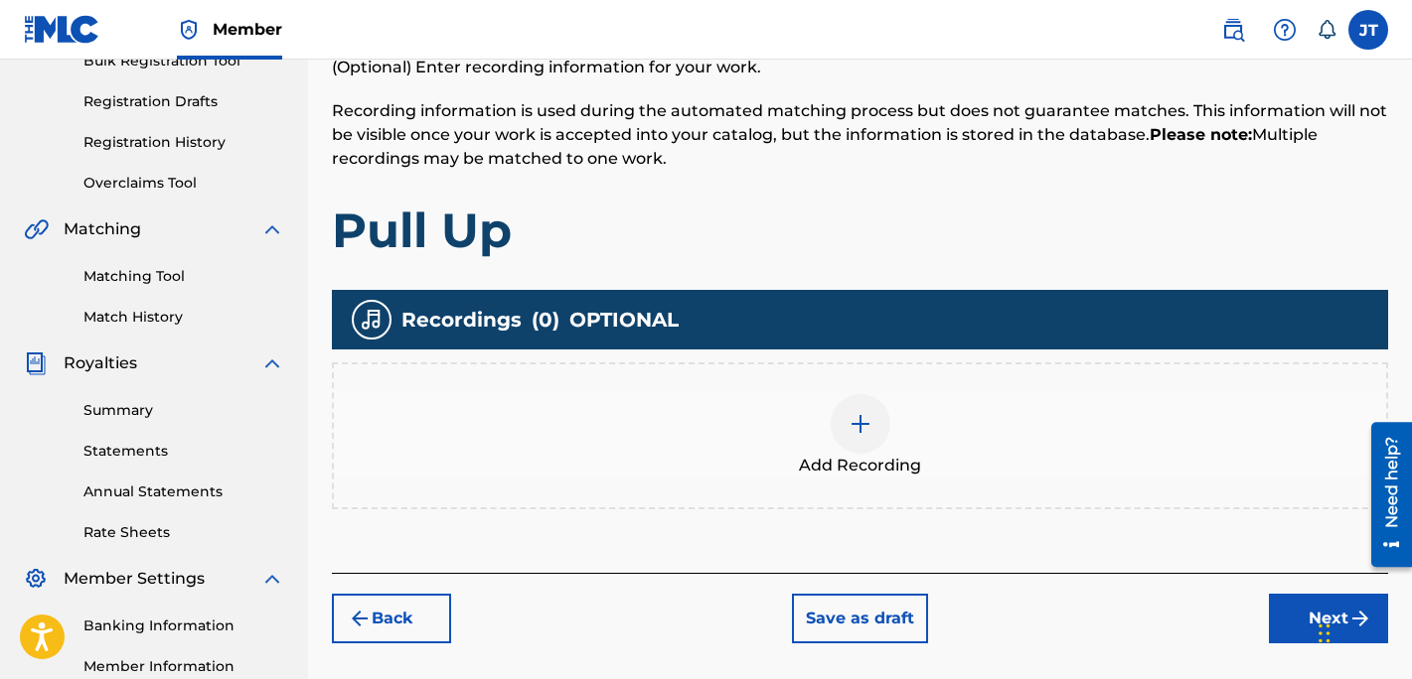
scroll to position [321, 0]
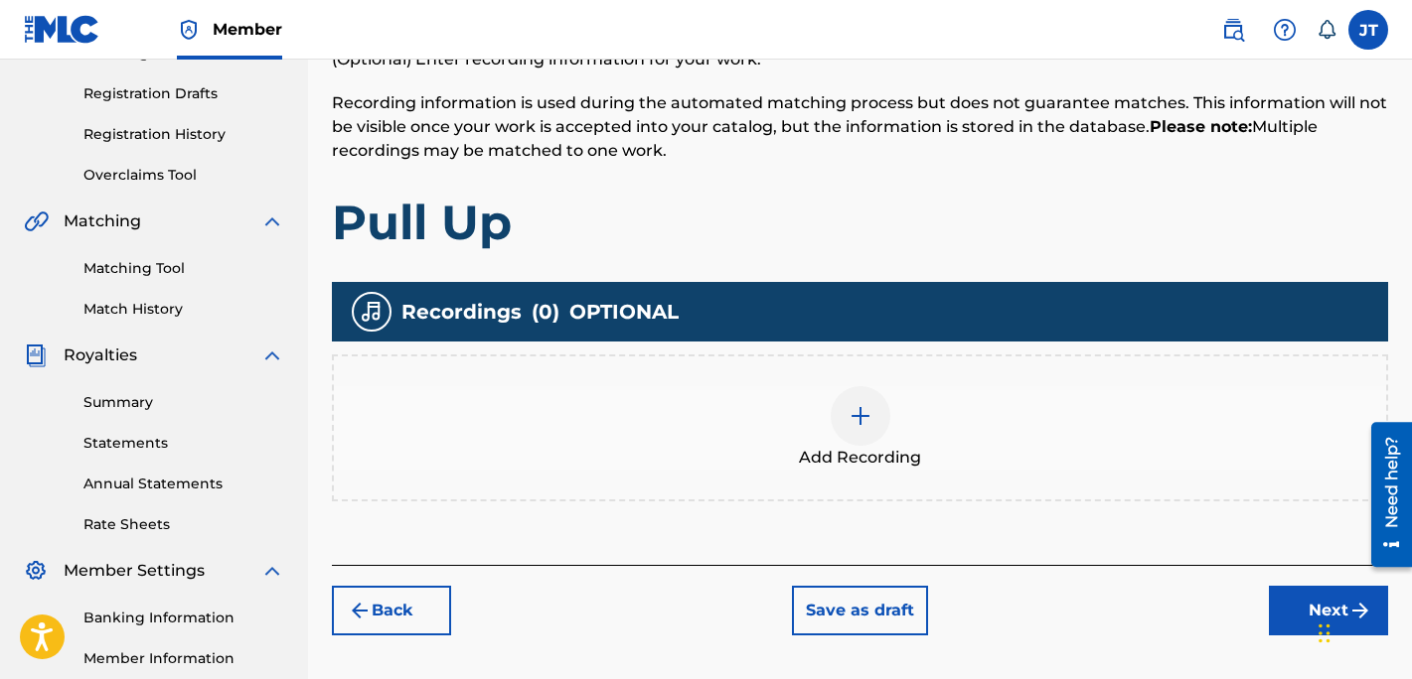
click at [391, 624] on button "Back" at bounding box center [391, 611] width 119 height 50
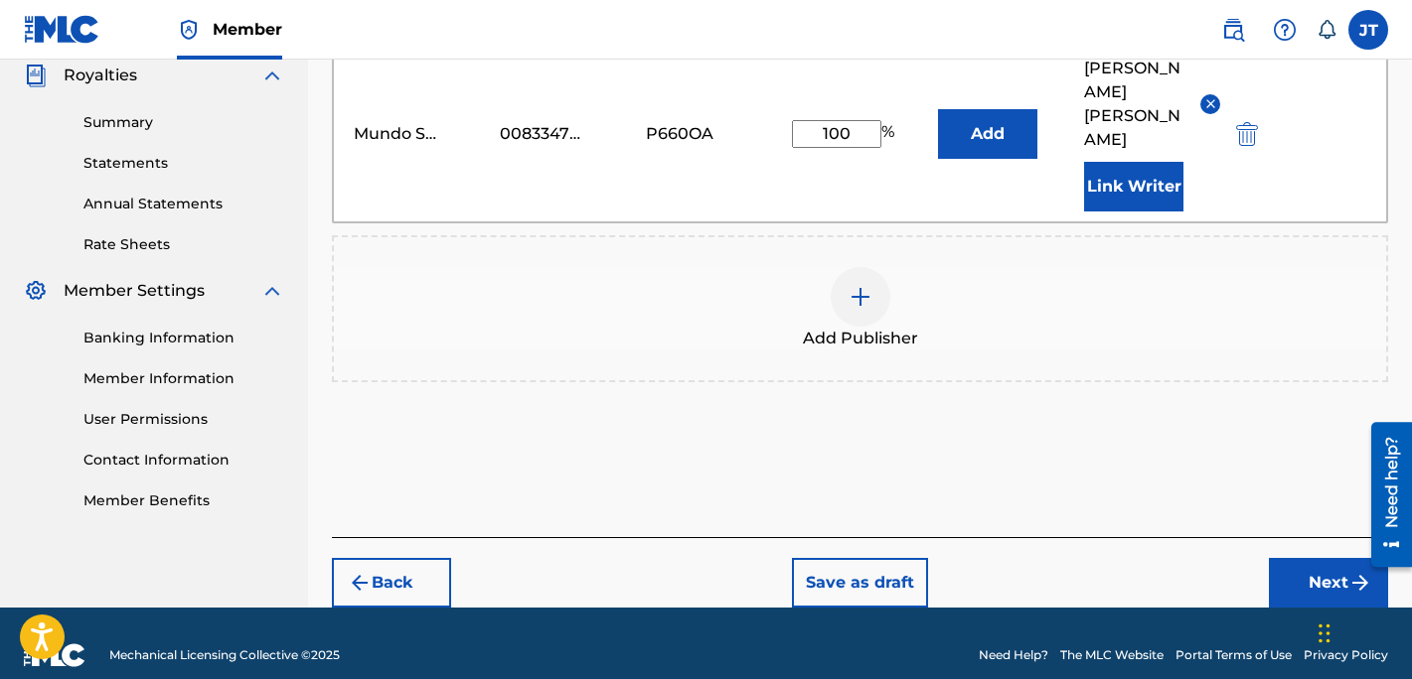
click at [420, 558] on button "Back" at bounding box center [391, 583] width 119 height 50
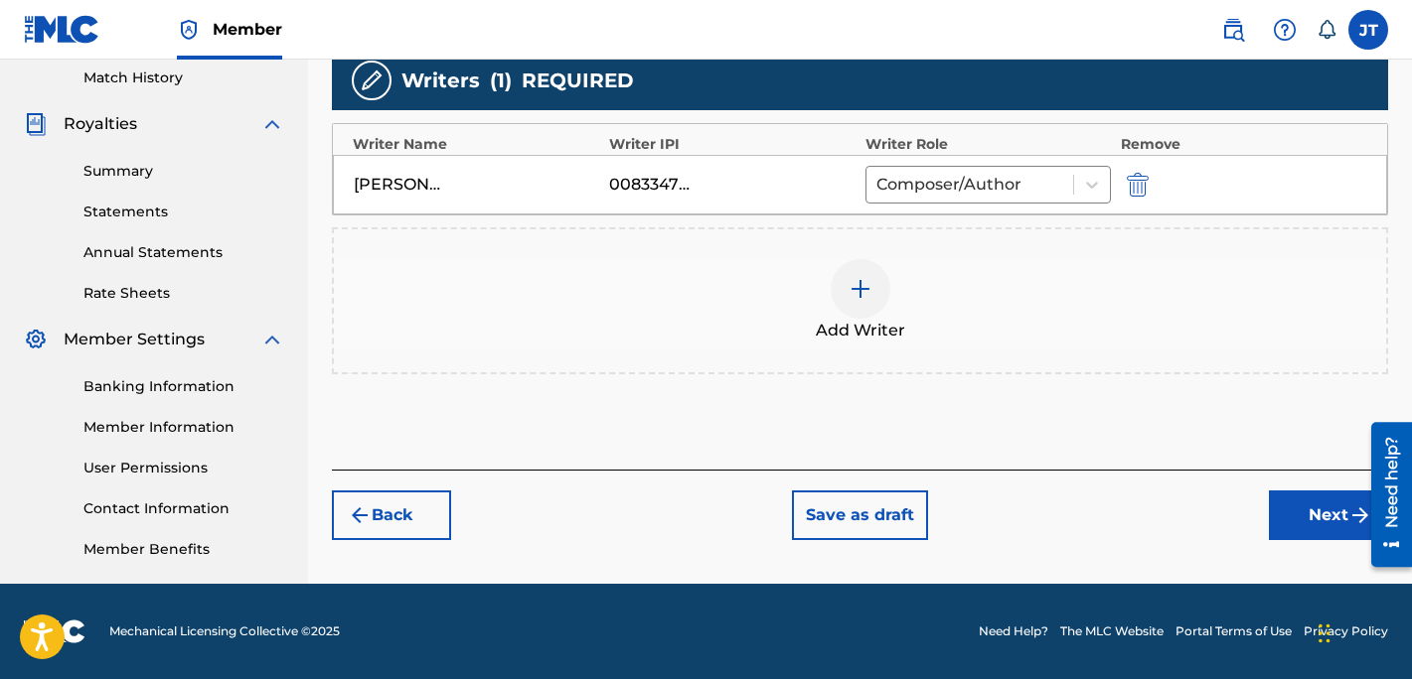
scroll to position [552, 0]
click at [406, 520] on button "Back" at bounding box center [391, 516] width 119 height 50
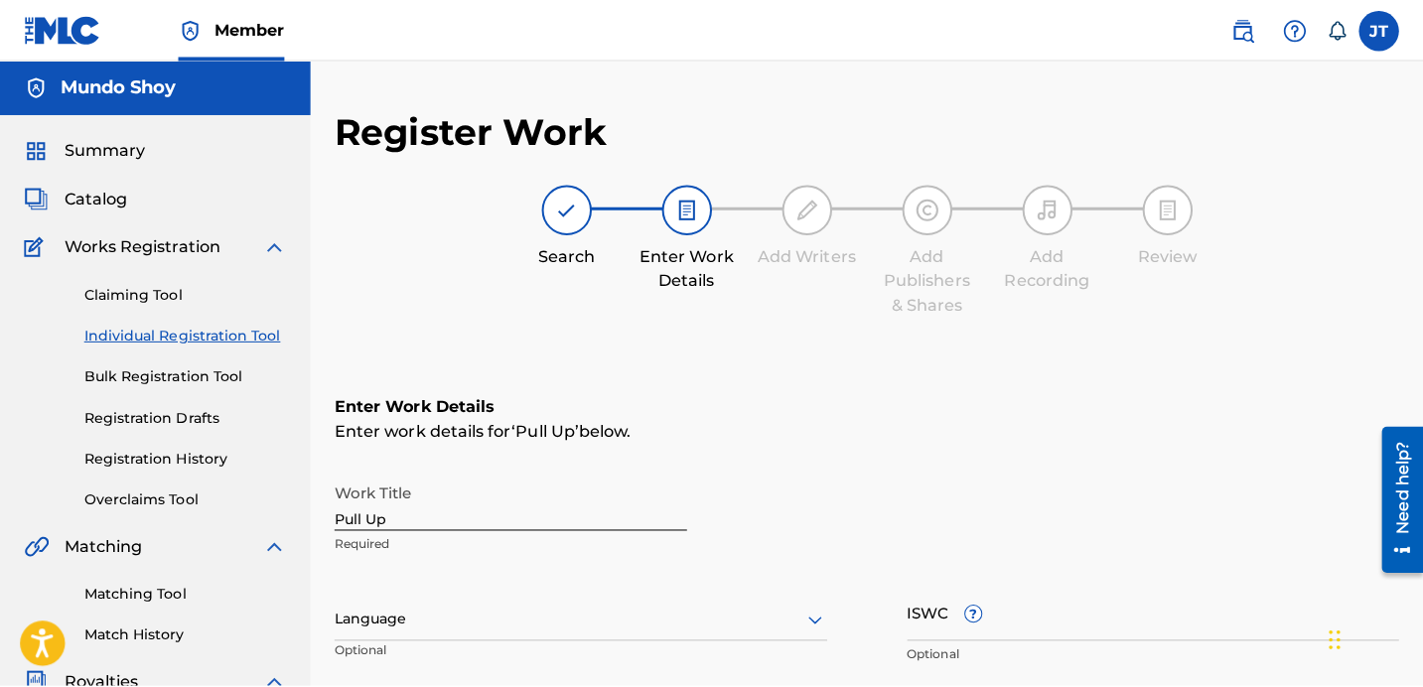
scroll to position [0, 0]
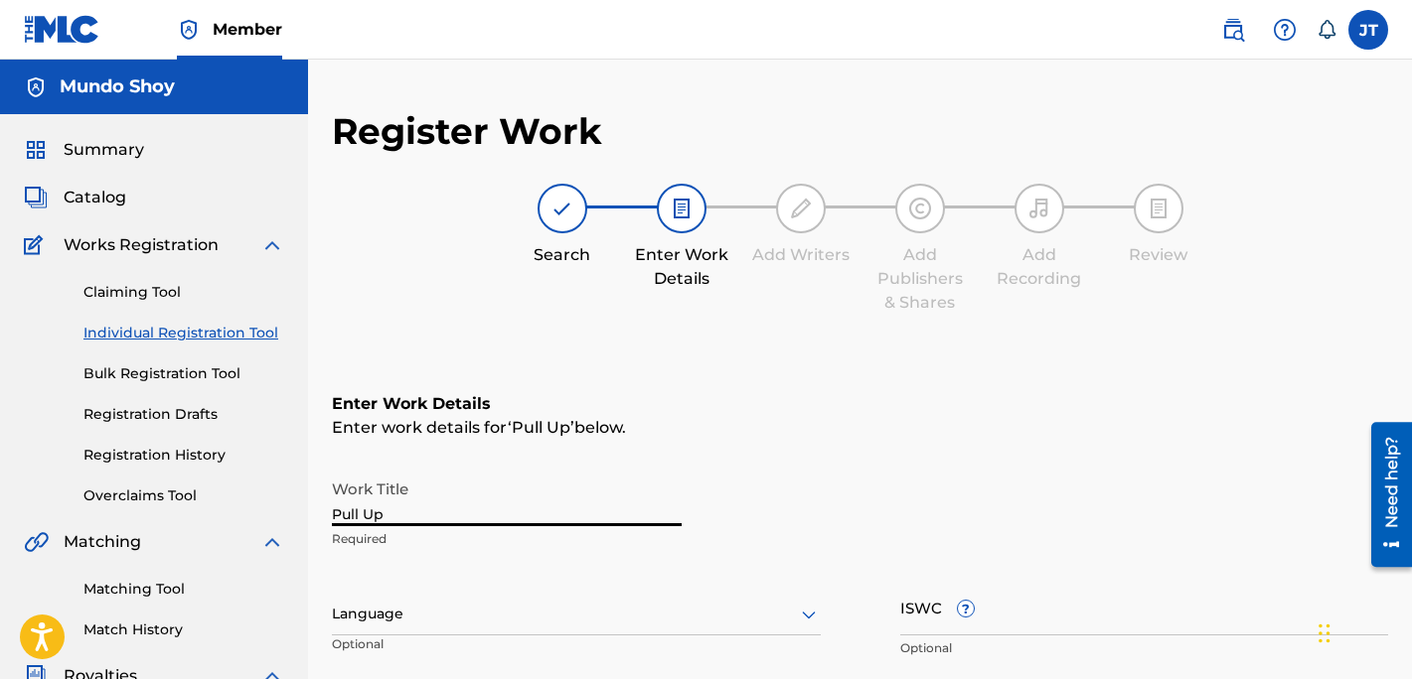
drag, startPoint x: 401, startPoint y: 506, endPoint x: 322, endPoint y: 501, distance: 79.6
click at [322, 501] on div "Register Work Search Enter Work Details Add Writers Add Publishers & Shares Add…" at bounding box center [860, 629] width 1104 height 1040
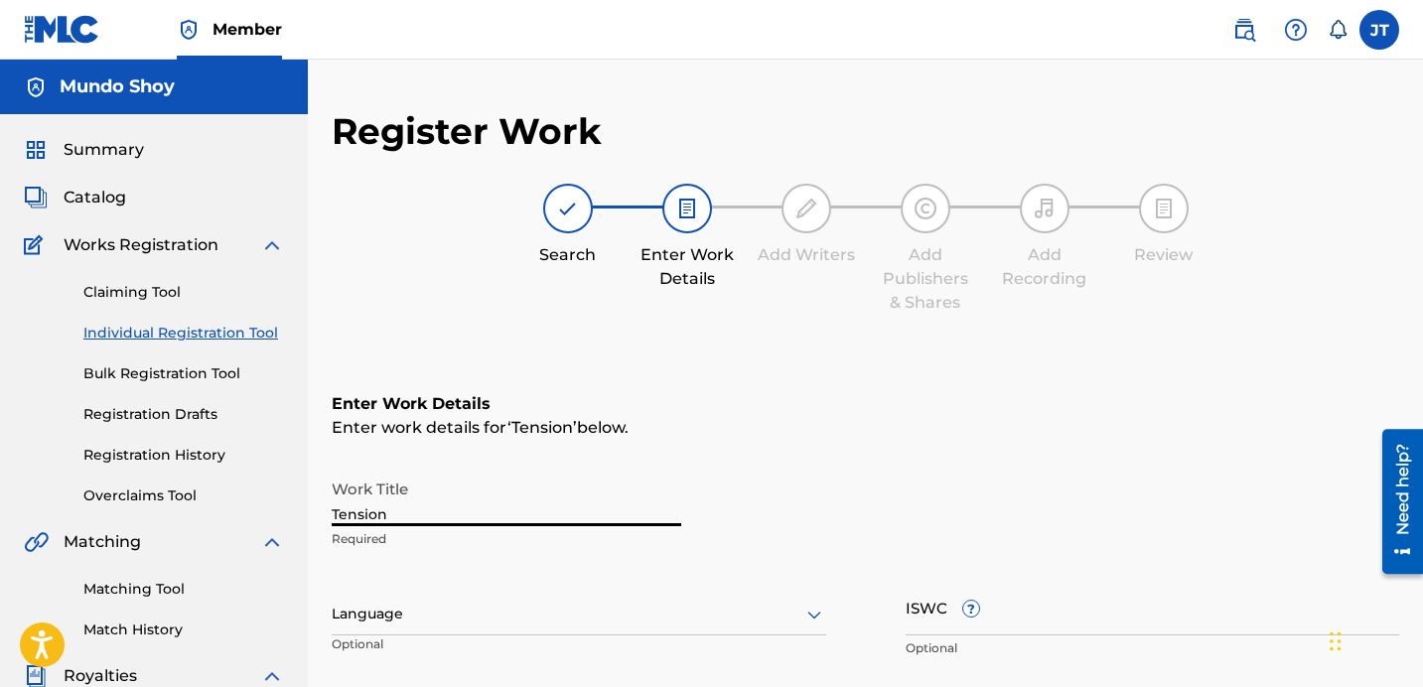
type input "Tension"
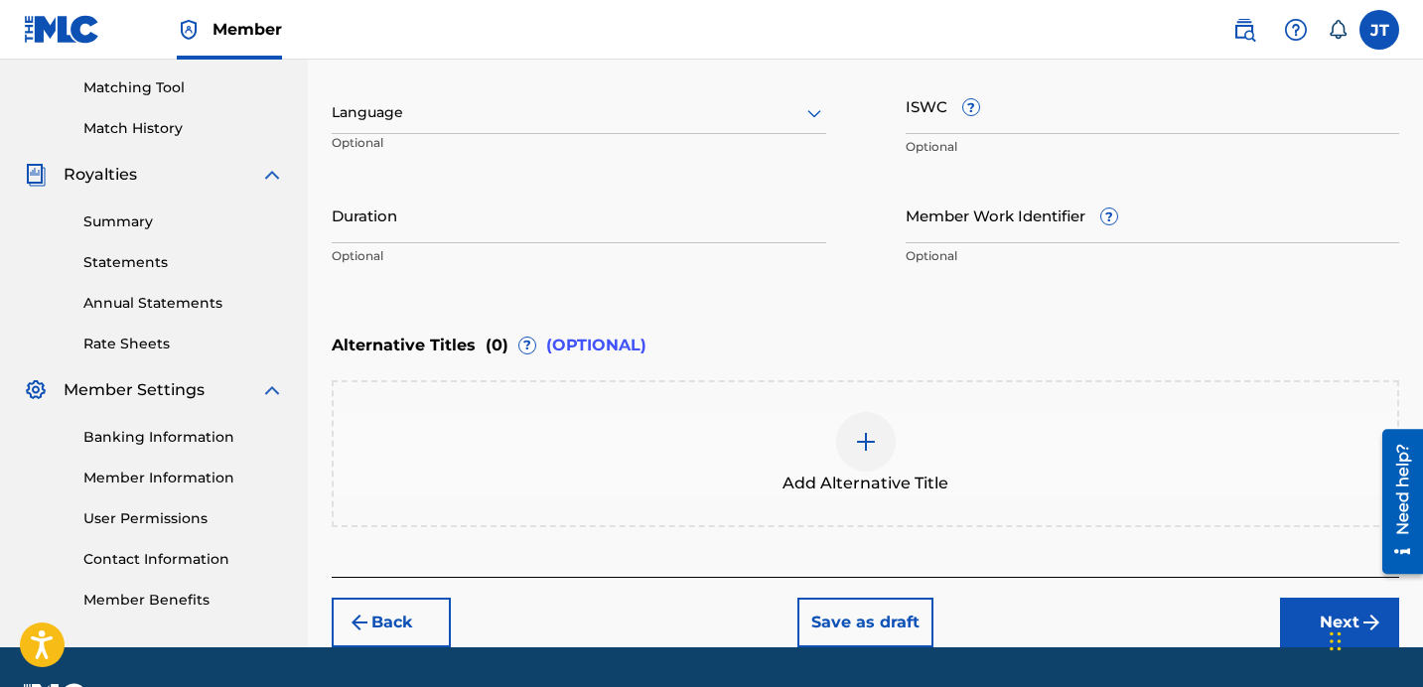
scroll to position [557, 0]
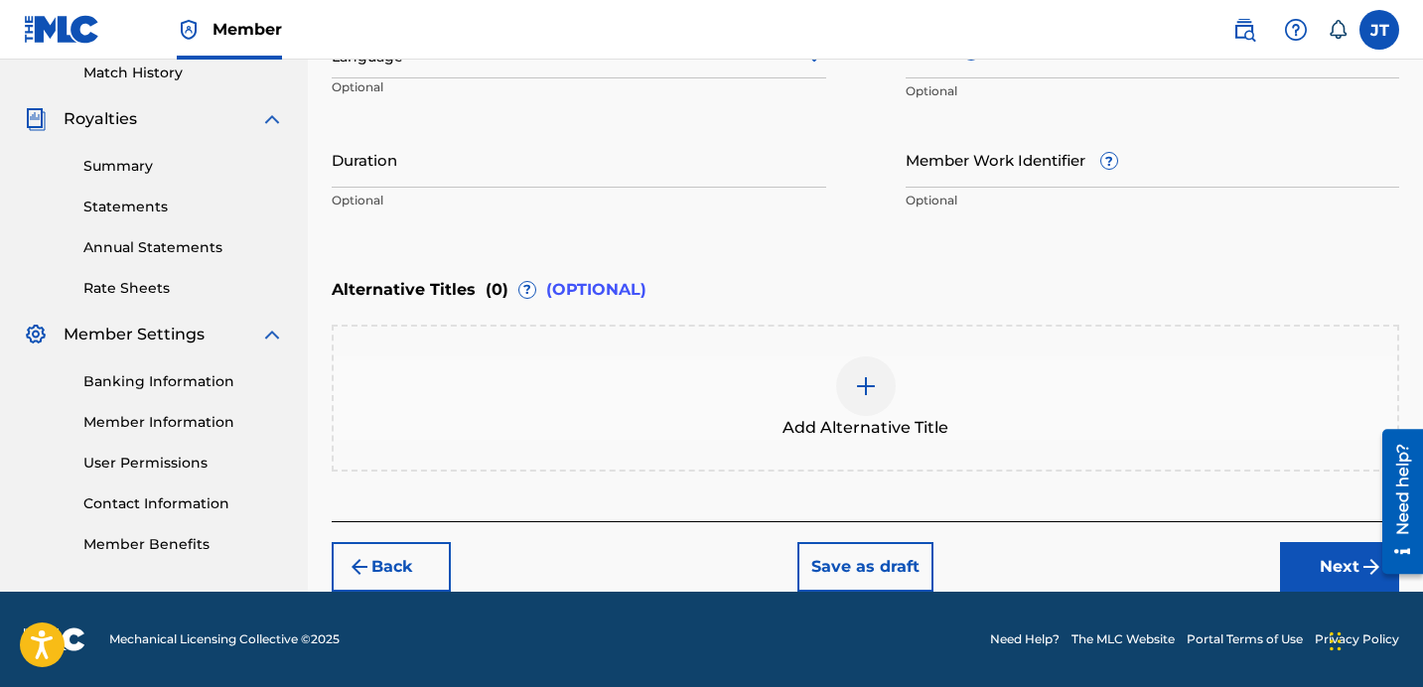
click at [1333, 548] on button "Next" at bounding box center [1339, 567] width 119 height 50
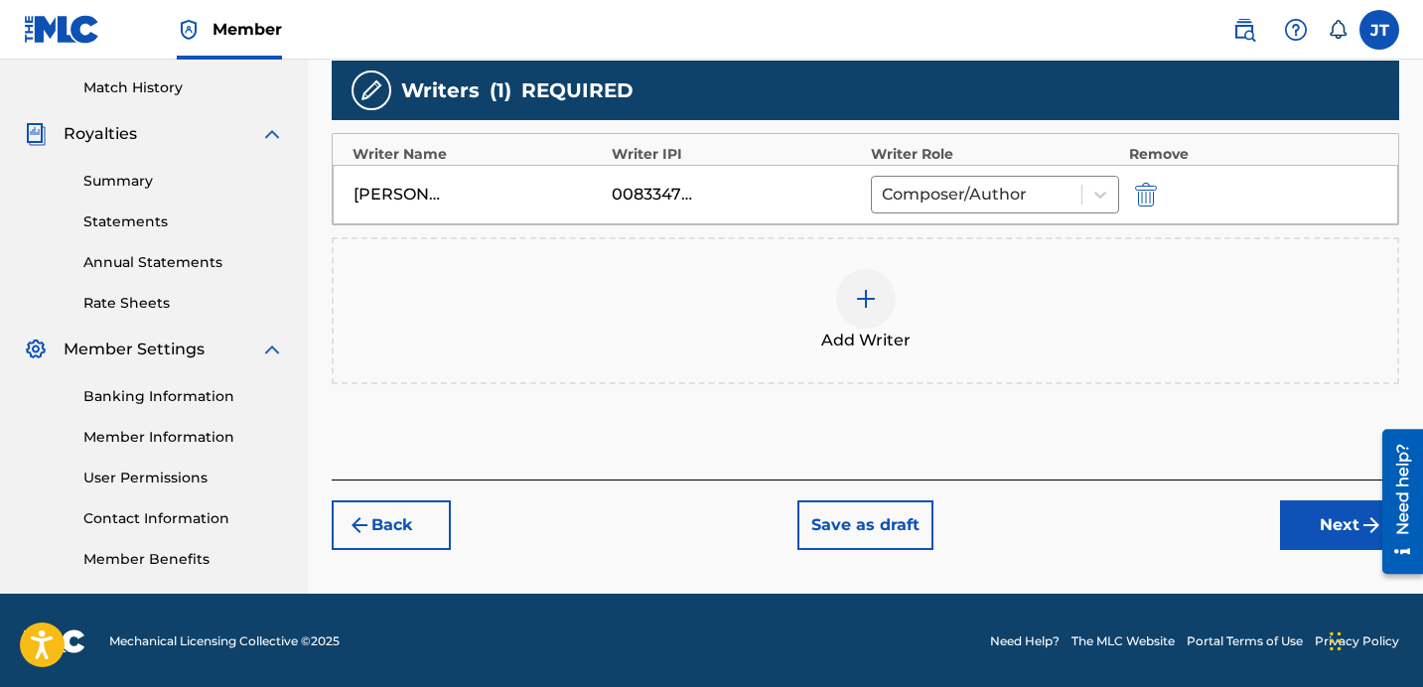
click at [1312, 513] on button "Next" at bounding box center [1339, 526] width 119 height 50
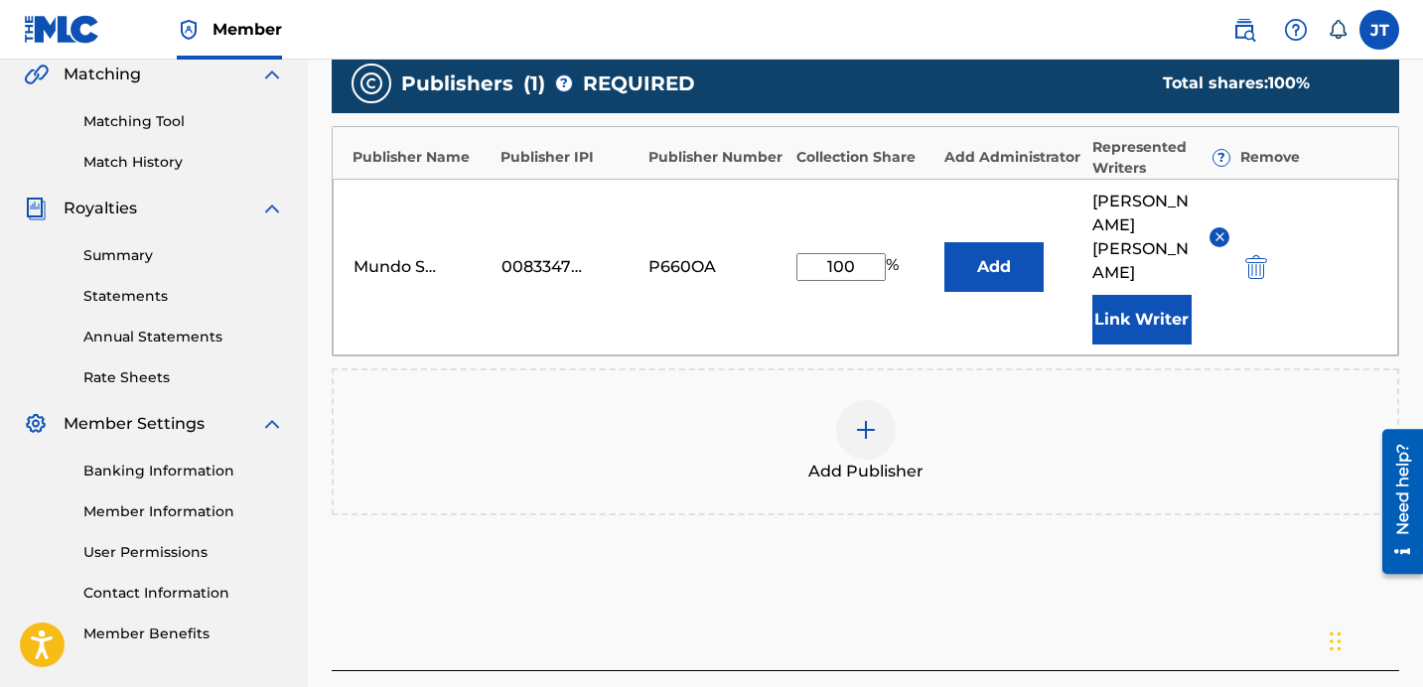
scroll to position [483, 0]
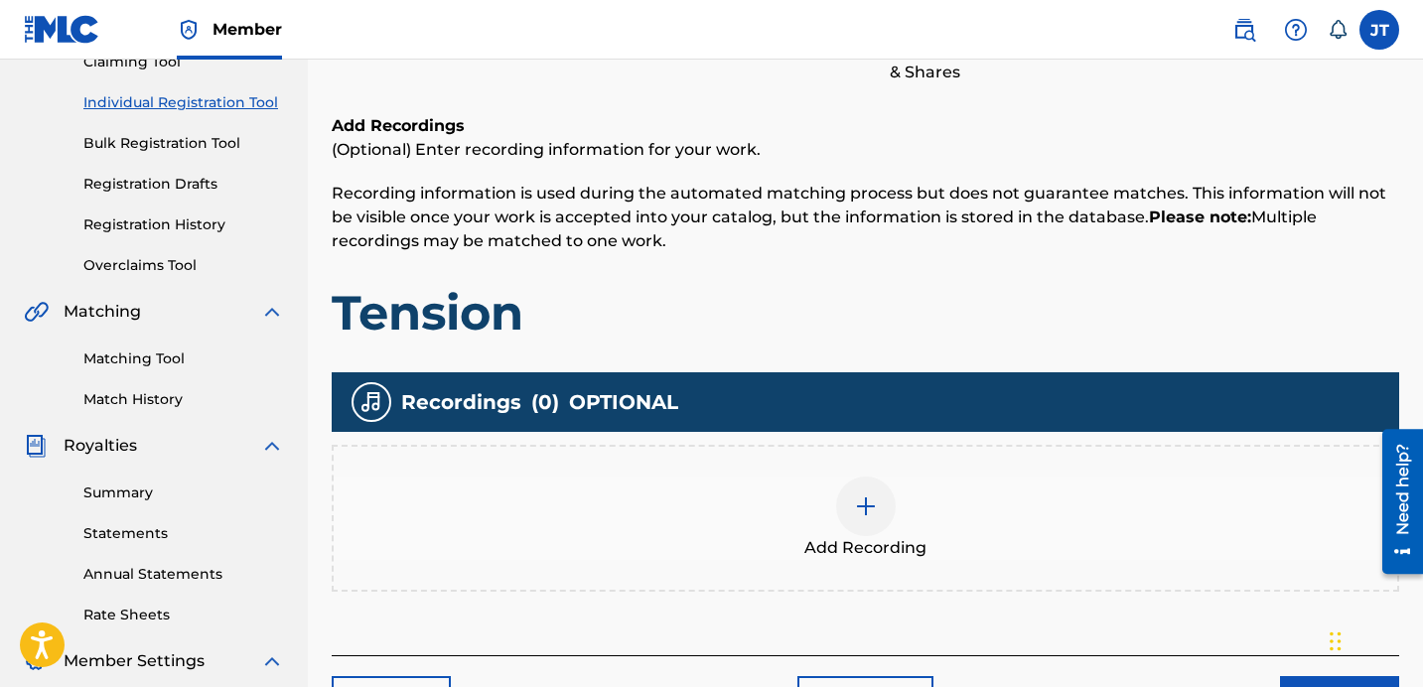
scroll to position [319, 0]
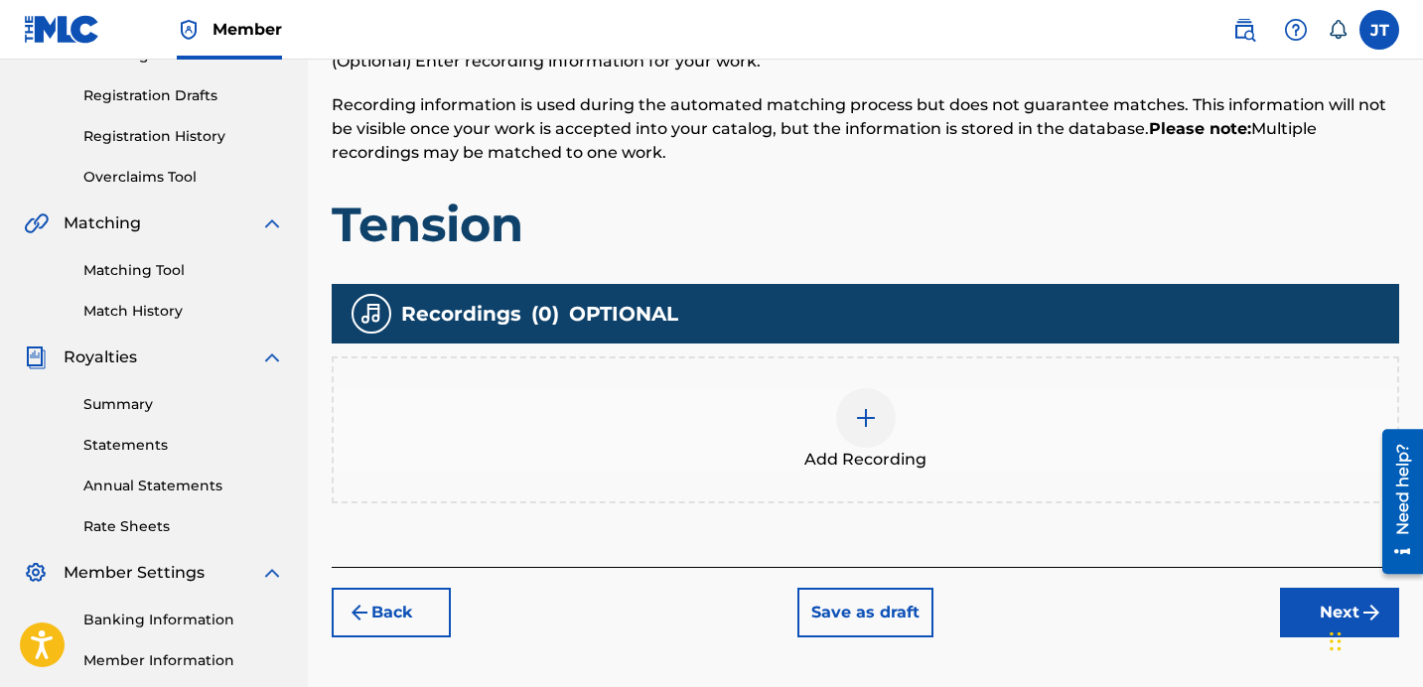
click at [863, 423] on img at bounding box center [866, 418] width 24 height 24
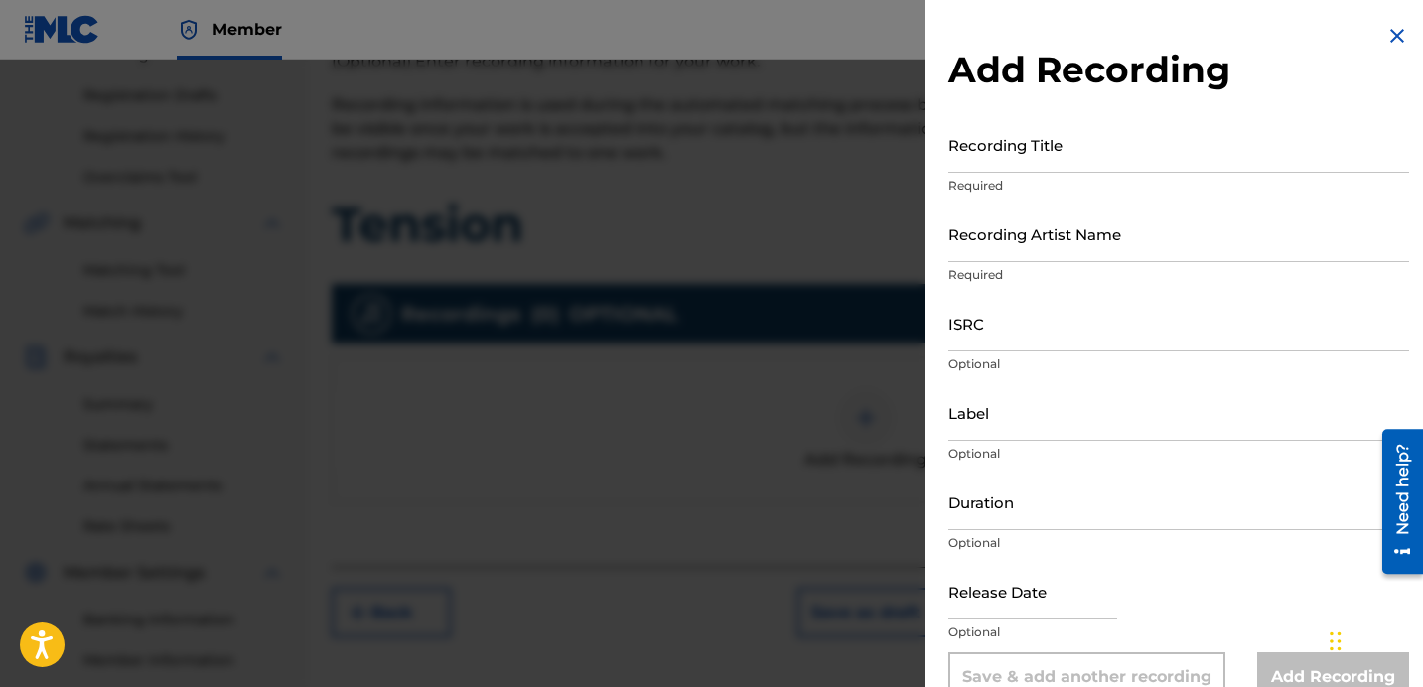
click at [1057, 150] on input "Recording Title" at bounding box center [1179, 144] width 461 height 57
paste input "Mundo Shoy - "TENSION" Shot By @ChuckFolks"
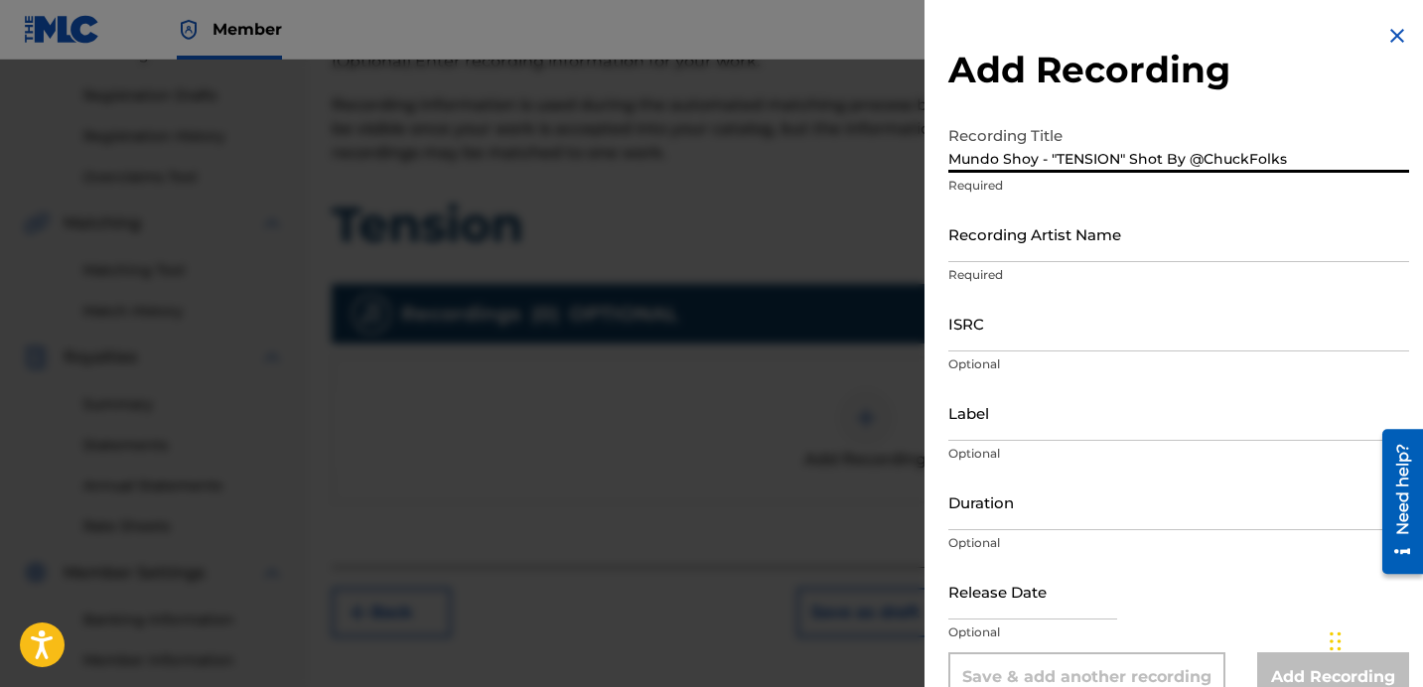
type input "Mundo Shoy - "TENSION" Shot By @ChuckFolks"
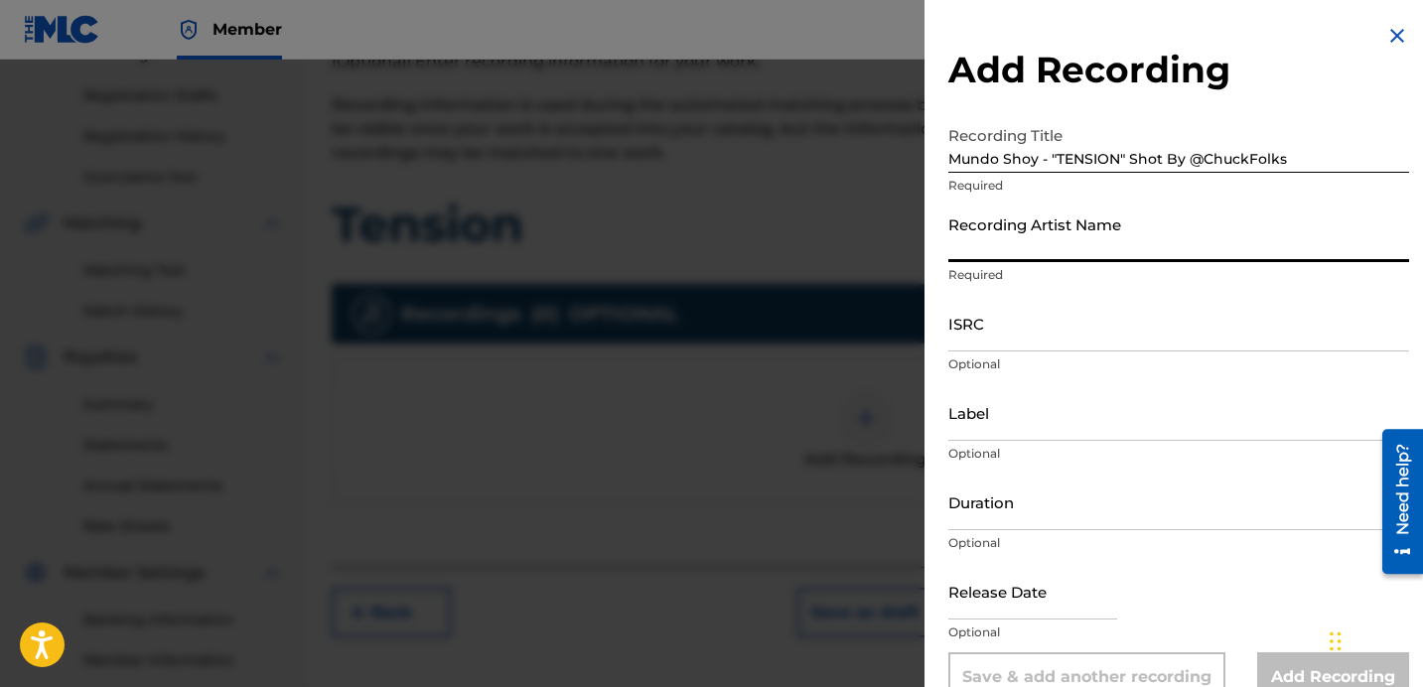
click at [1061, 254] on input "Recording Artist Name" at bounding box center [1179, 234] width 461 height 57
type input "Mundo Shoy"
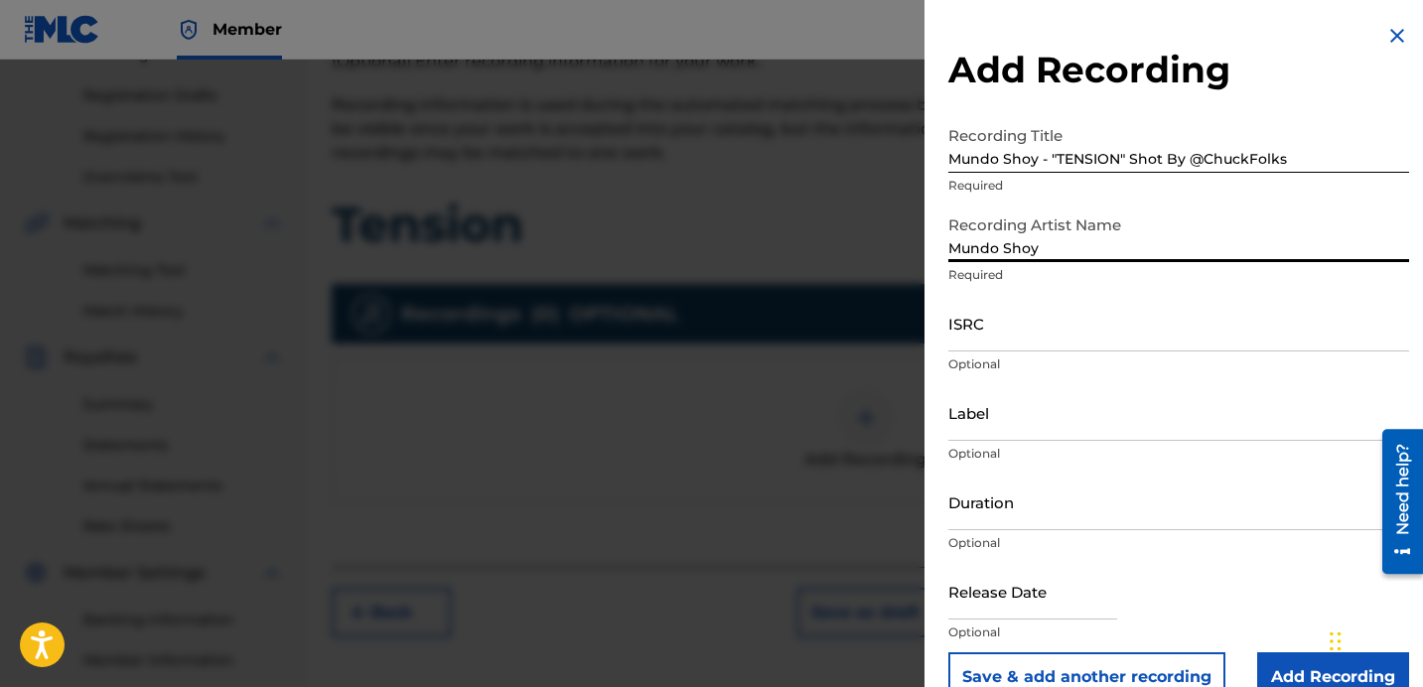
click at [1028, 338] on input "ISRC" at bounding box center [1179, 323] width 461 height 57
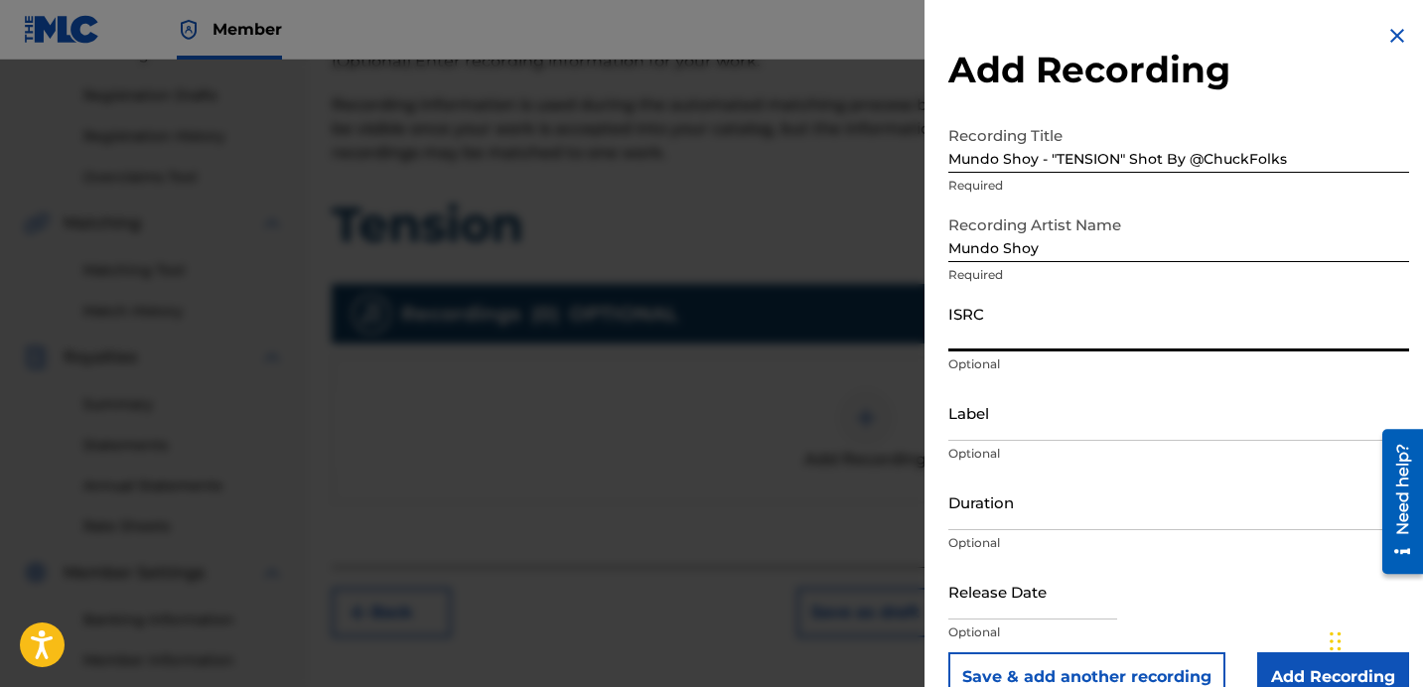
paste input "TCAGS2209853"
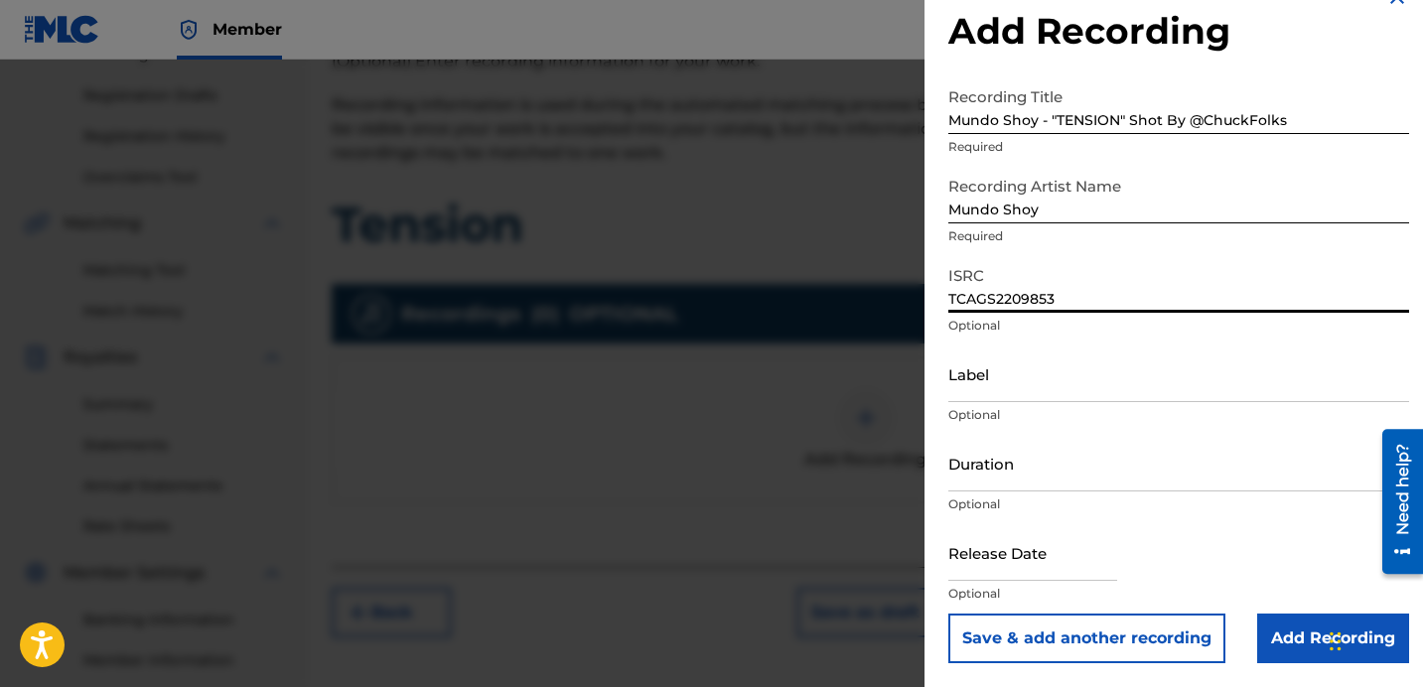
type input "TCAGS2209853"
click at [1277, 630] on input "Add Recording" at bounding box center [1334, 639] width 152 height 50
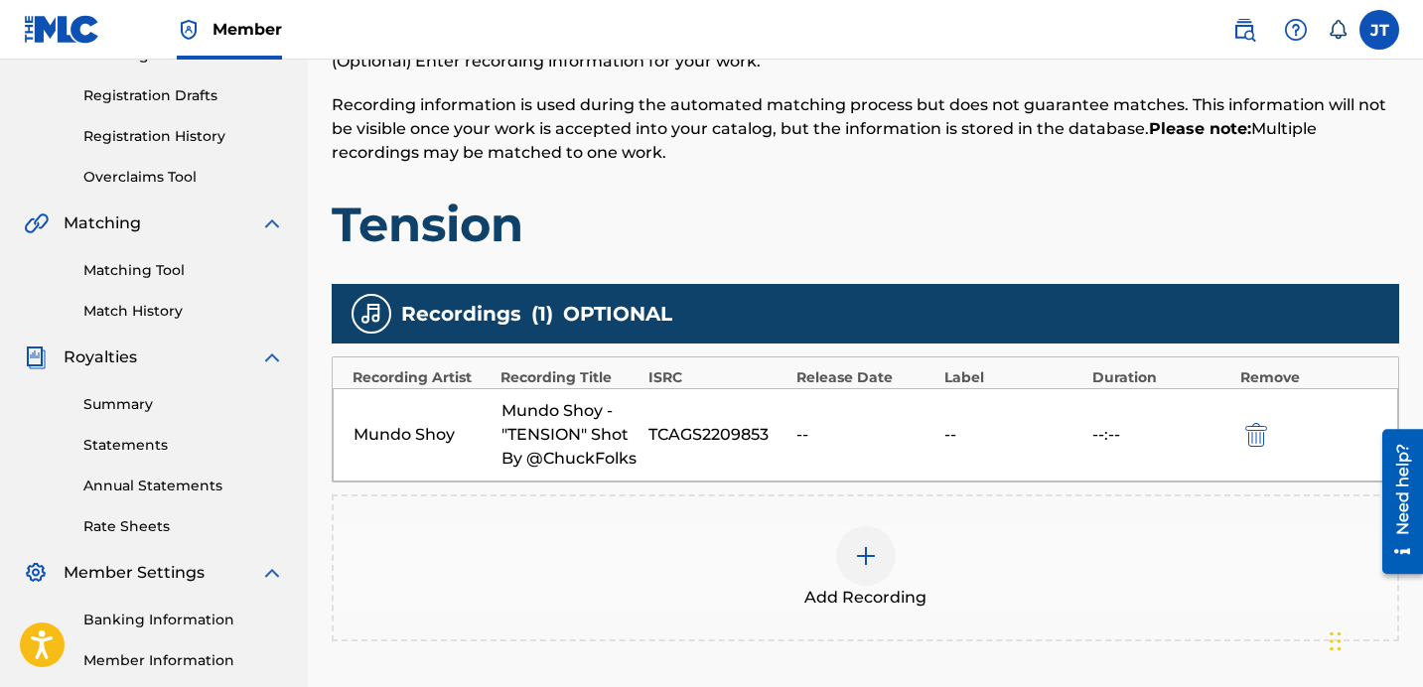
click at [865, 545] on img at bounding box center [866, 556] width 24 height 24
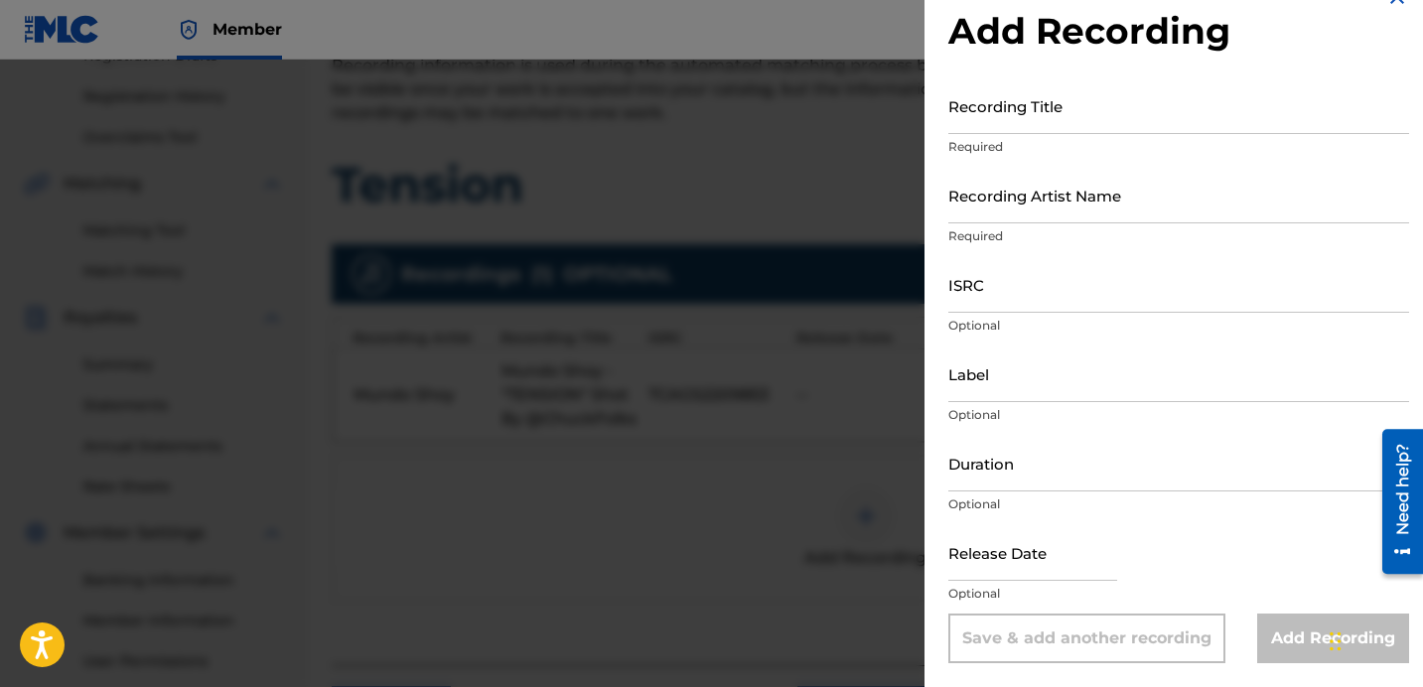
scroll to position [364, 0]
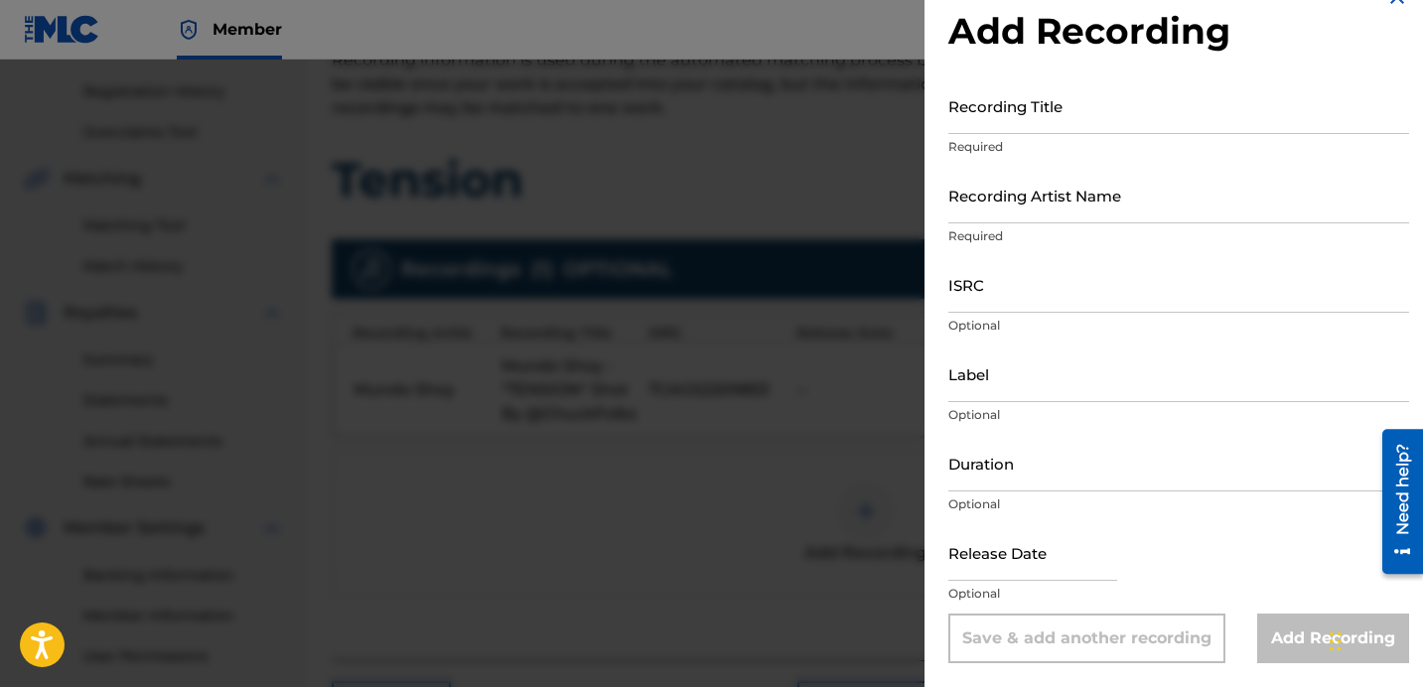
click at [857, 549] on div at bounding box center [711, 403] width 1423 height 687
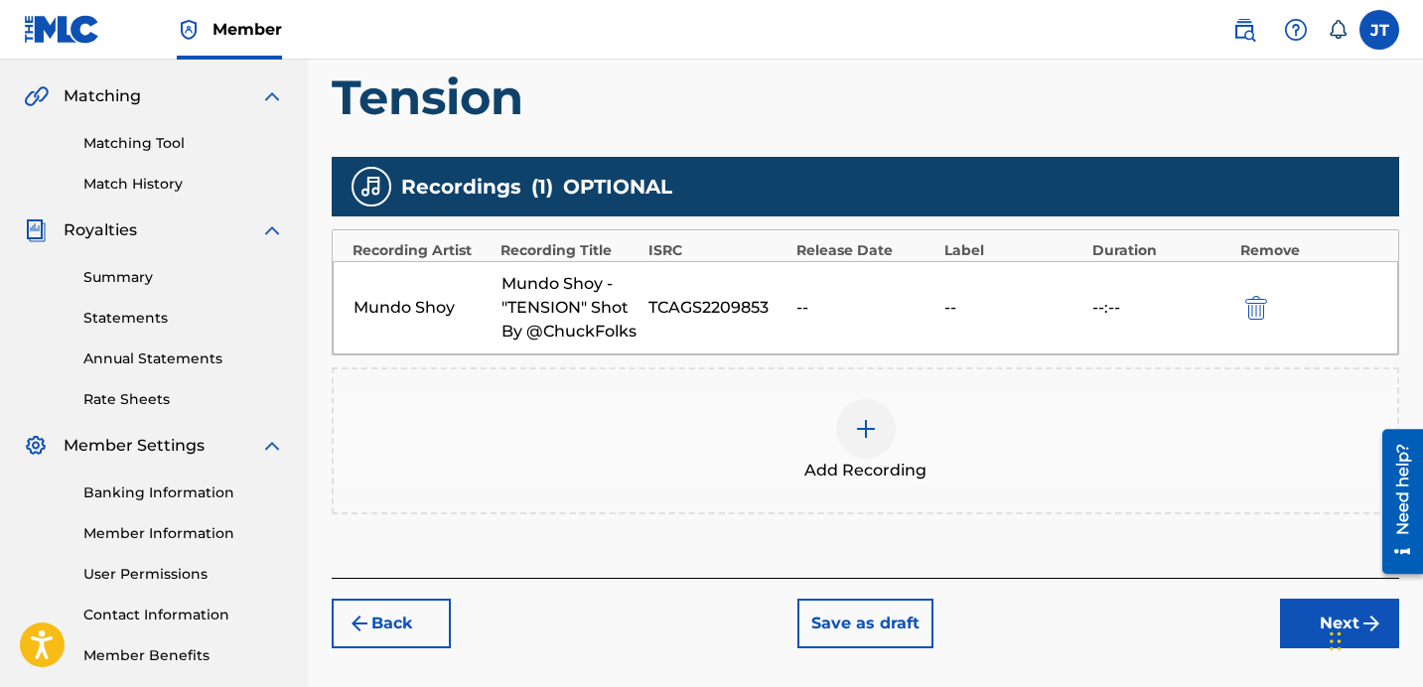
scroll to position [447, 0]
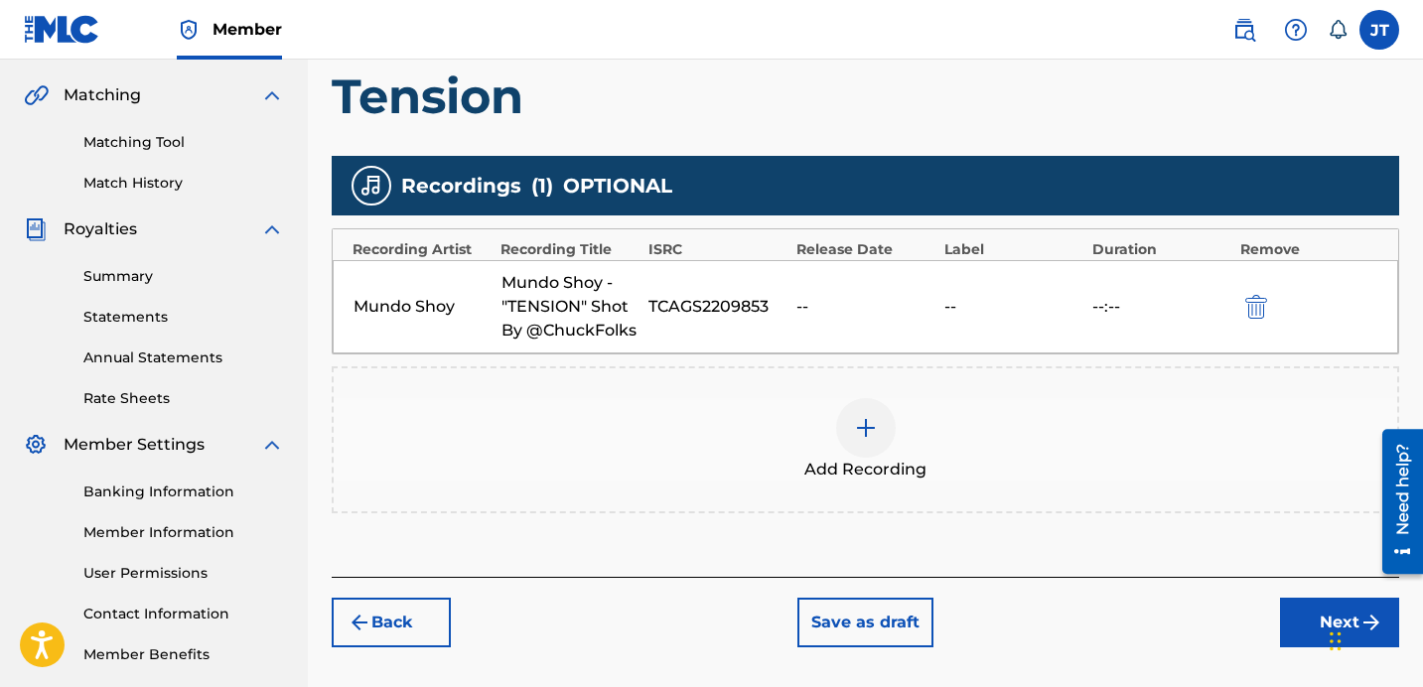
click at [1290, 618] on button "Next" at bounding box center [1339, 623] width 119 height 50
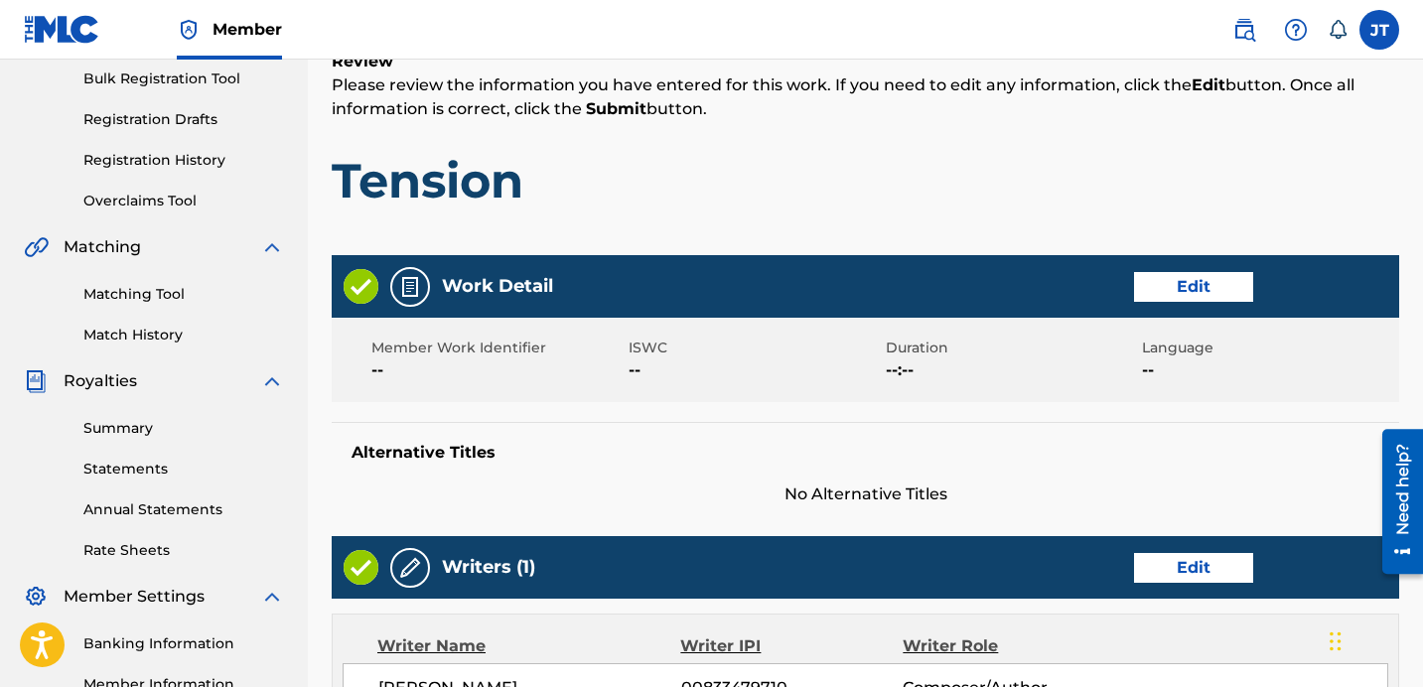
scroll to position [276, 0]
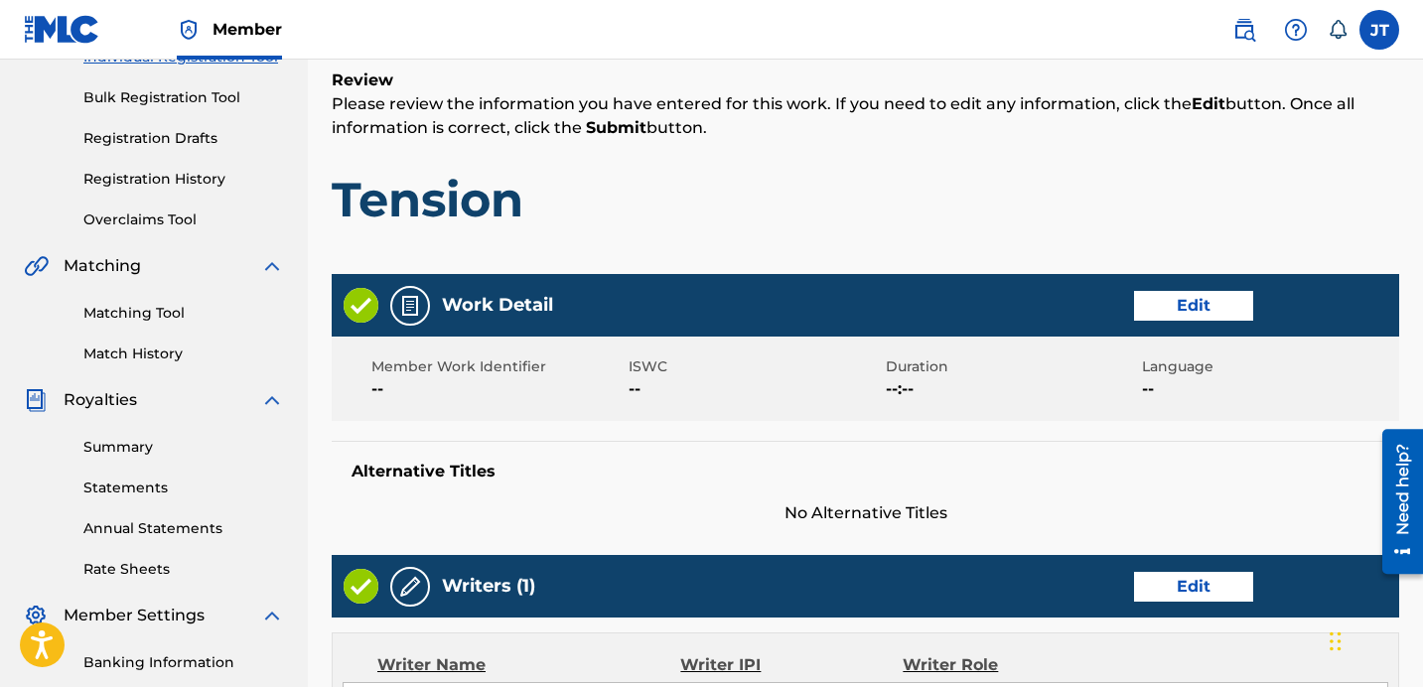
click at [1203, 299] on button "Edit" at bounding box center [1193, 306] width 119 height 30
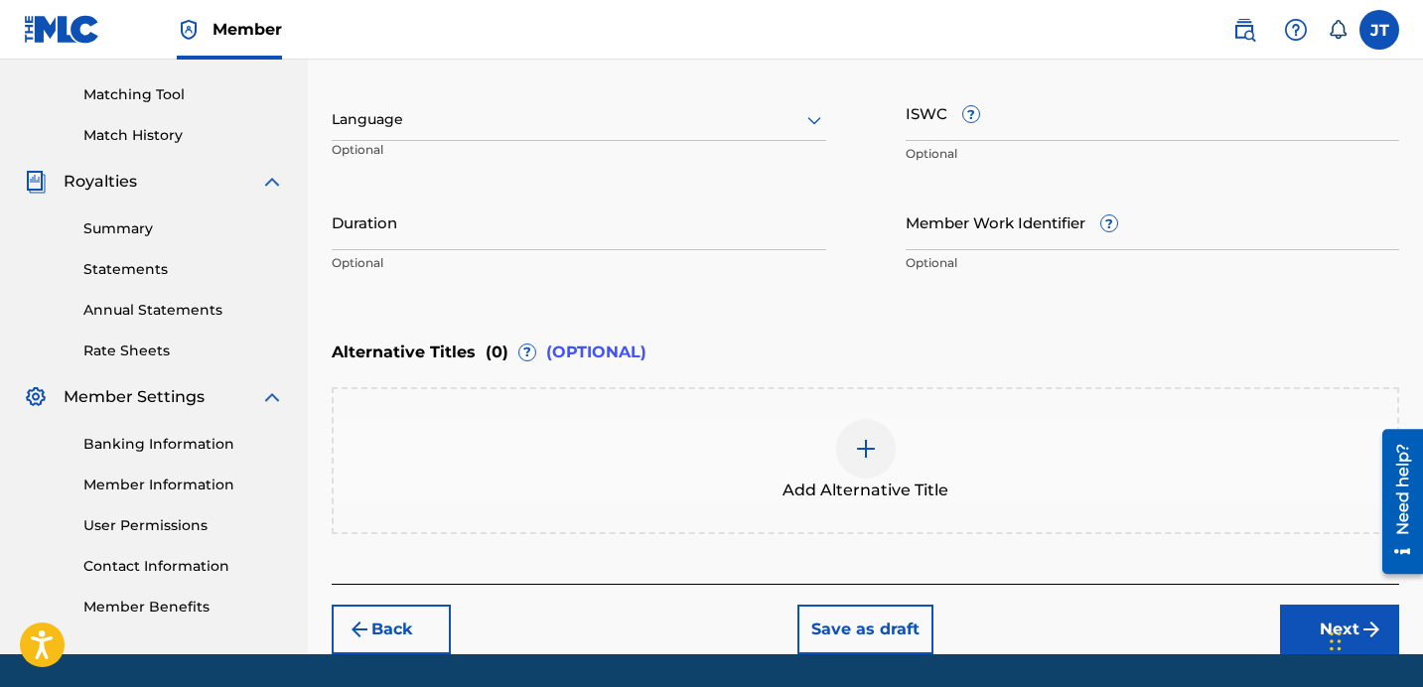
scroll to position [498, 0]
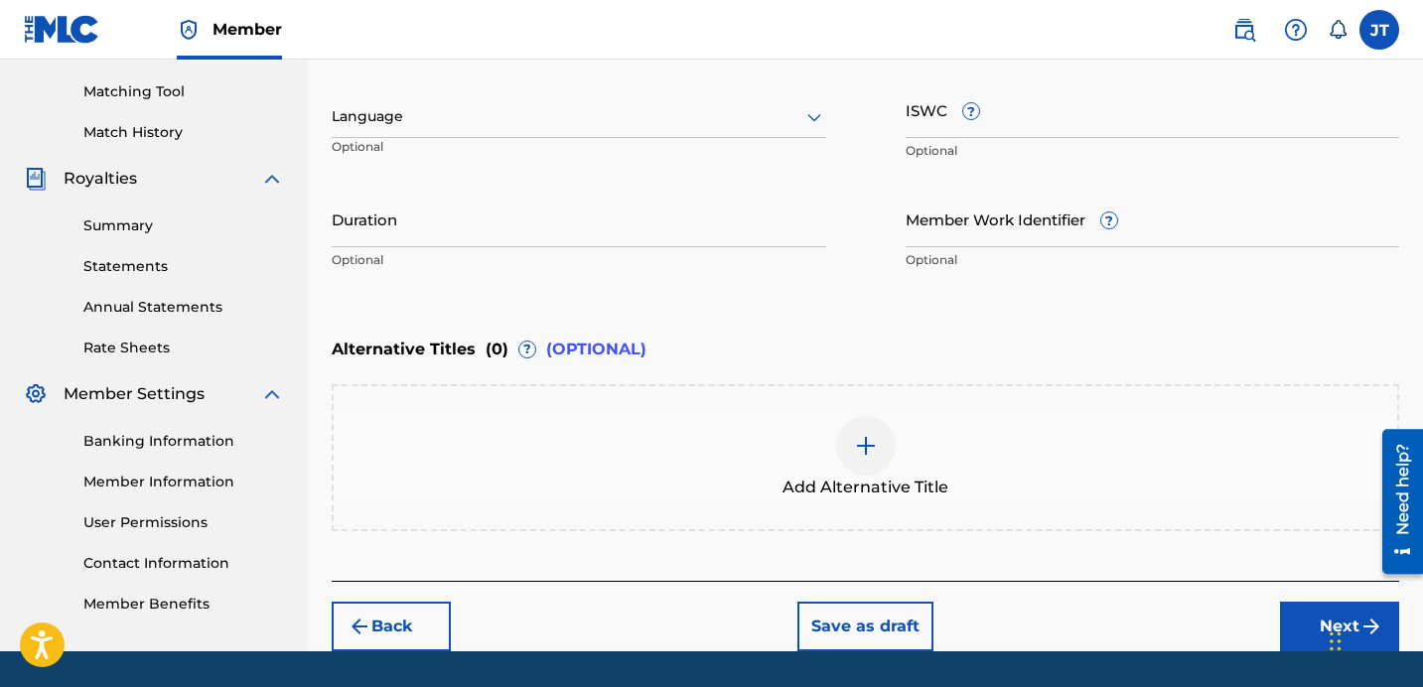
click at [1315, 622] on button "Next" at bounding box center [1339, 627] width 119 height 50
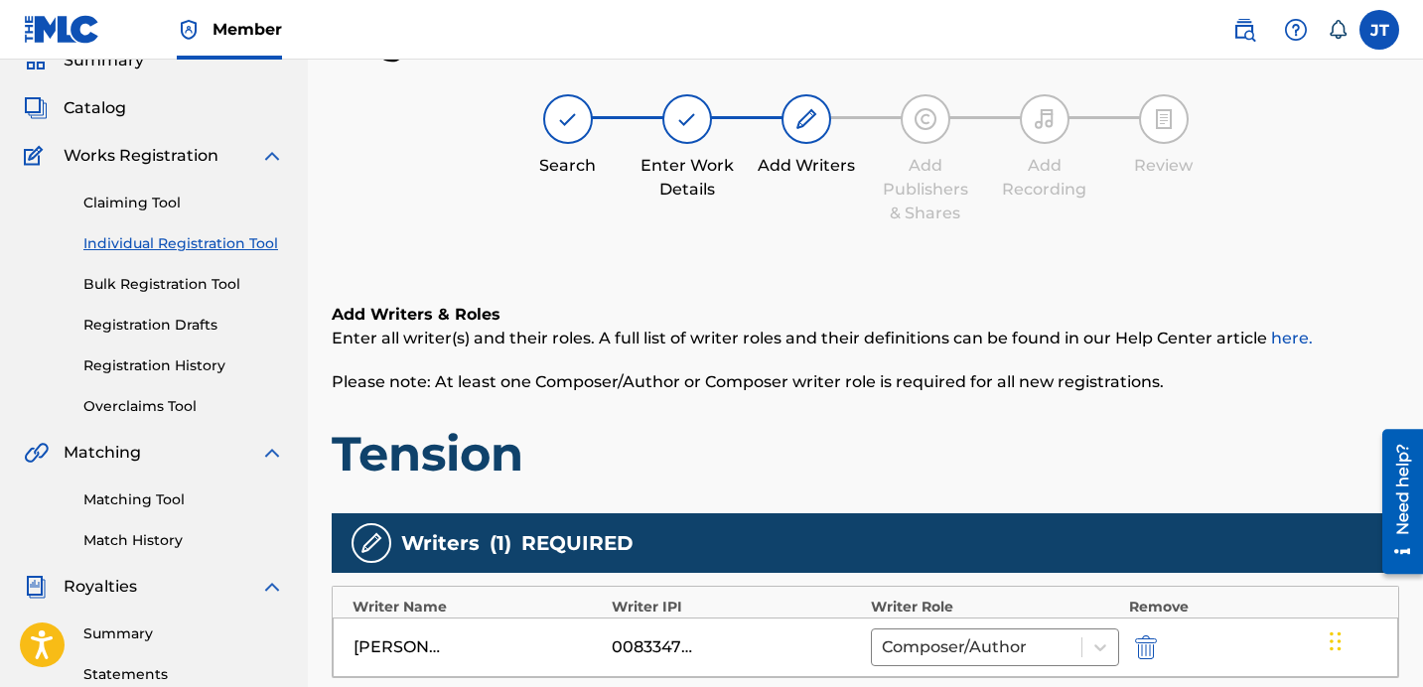
scroll to position [544, 0]
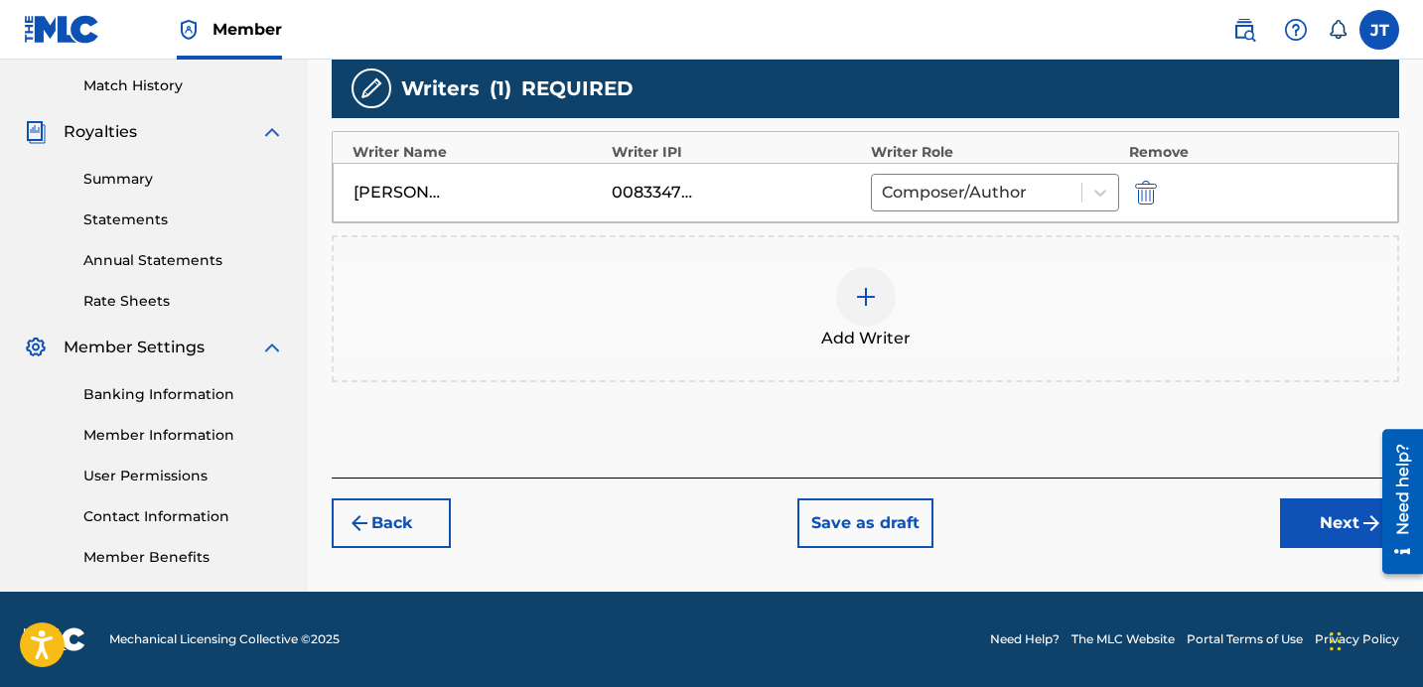
click at [1336, 511] on button "Next" at bounding box center [1339, 524] width 119 height 50
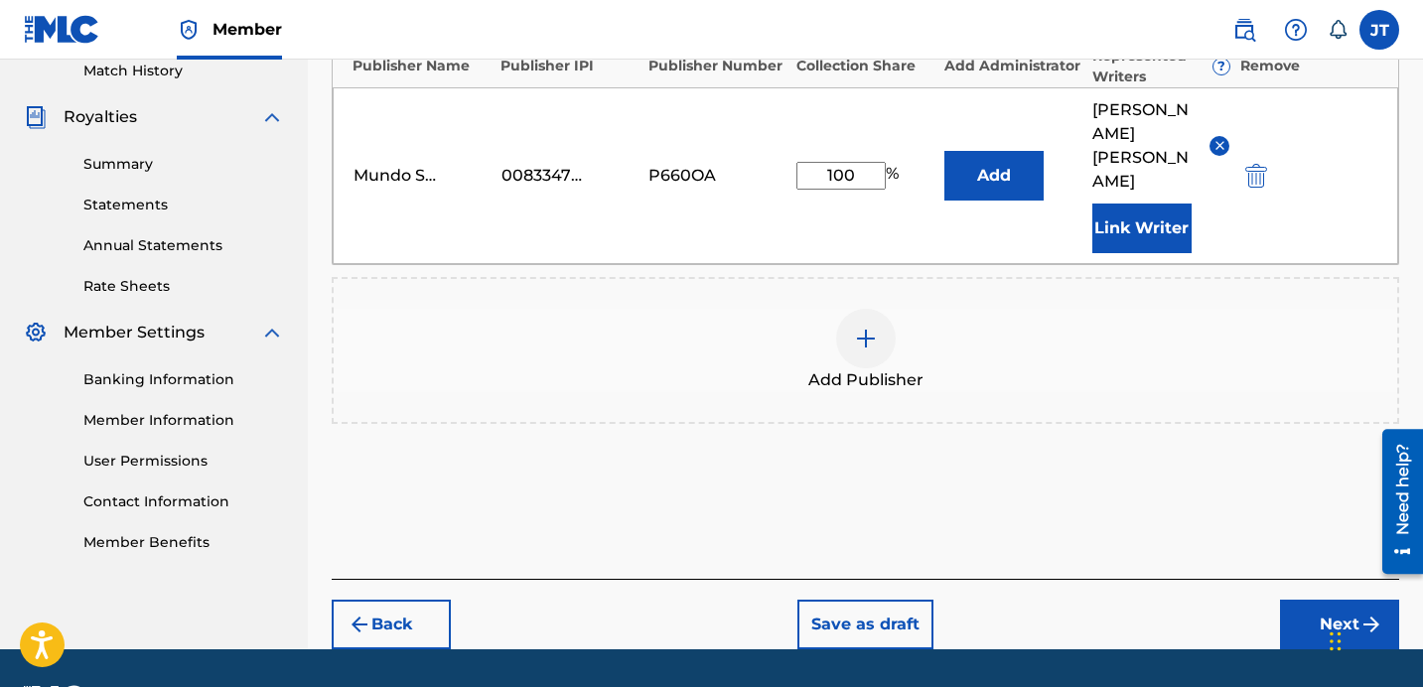
click at [1315, 600] on button "Next" at bounding box center [1339, 625] width 119 height 50
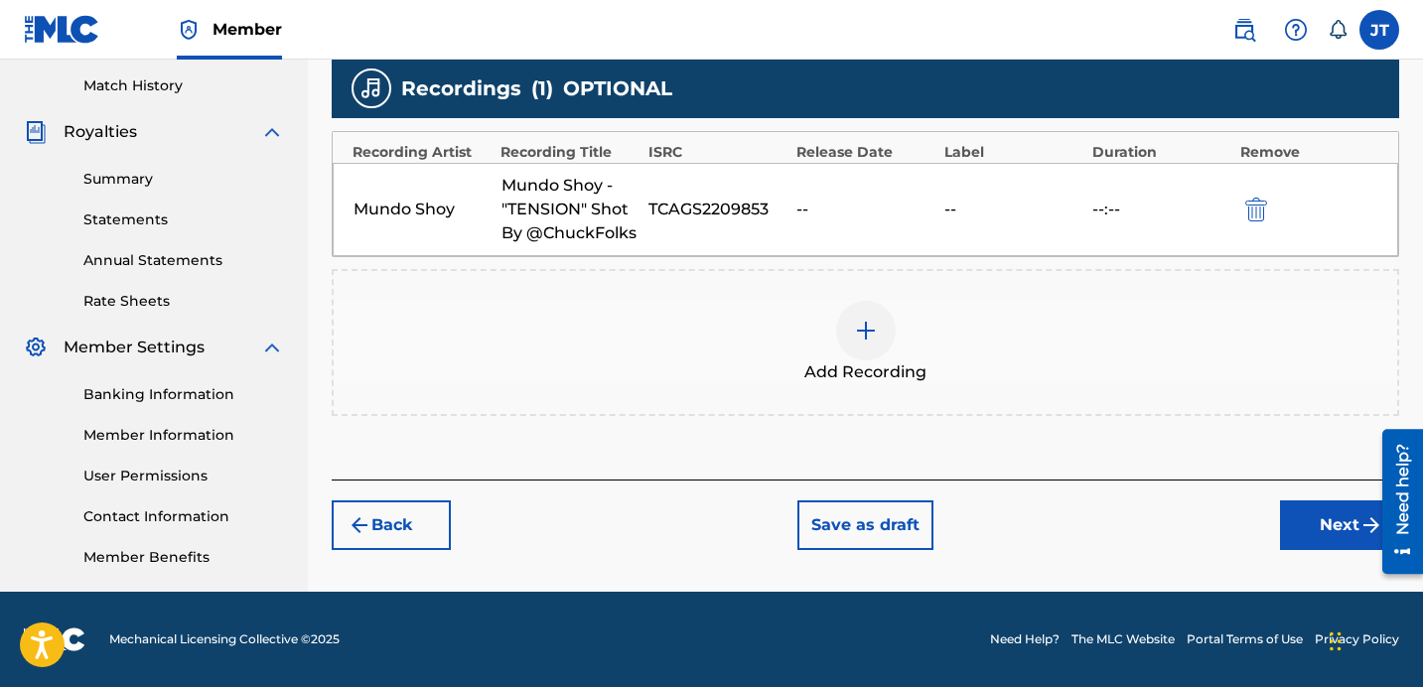
click at [1325, 547] on button "Next" at bounding box center [1339, 526] width 119 height 50
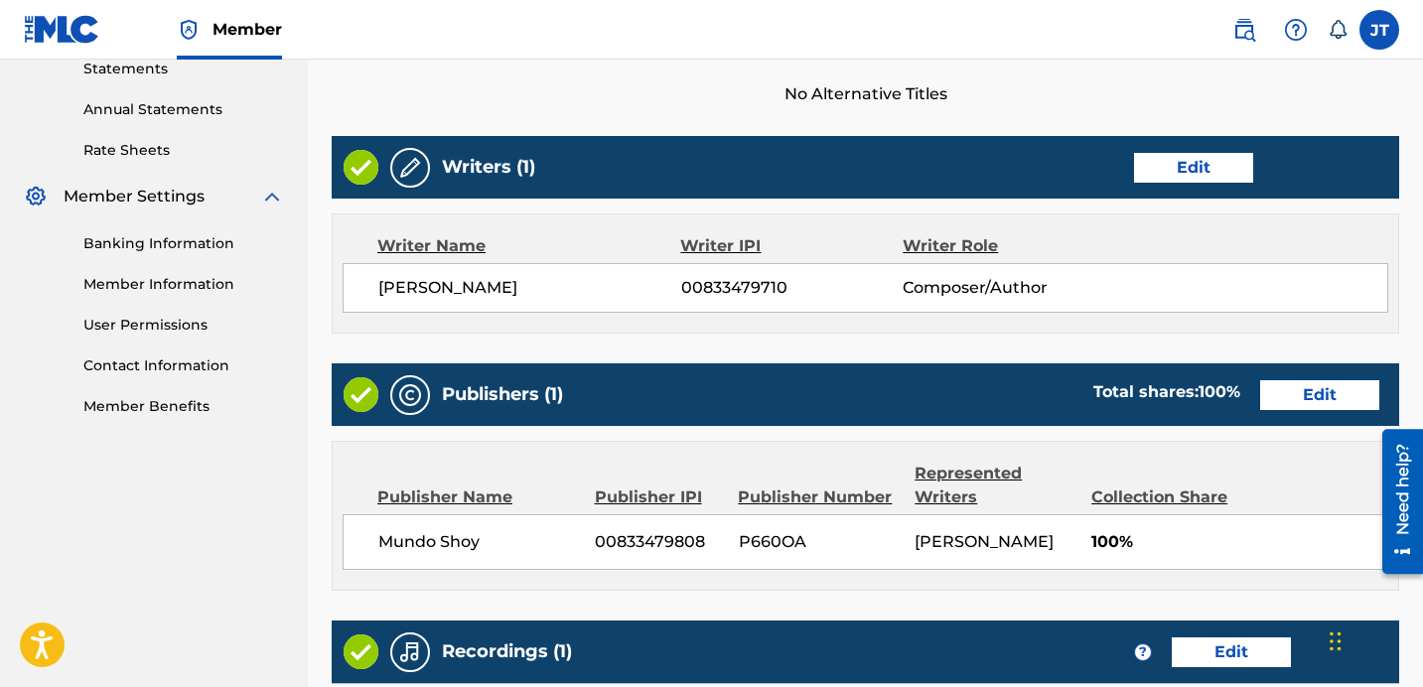
scroll to position [1040, 0]
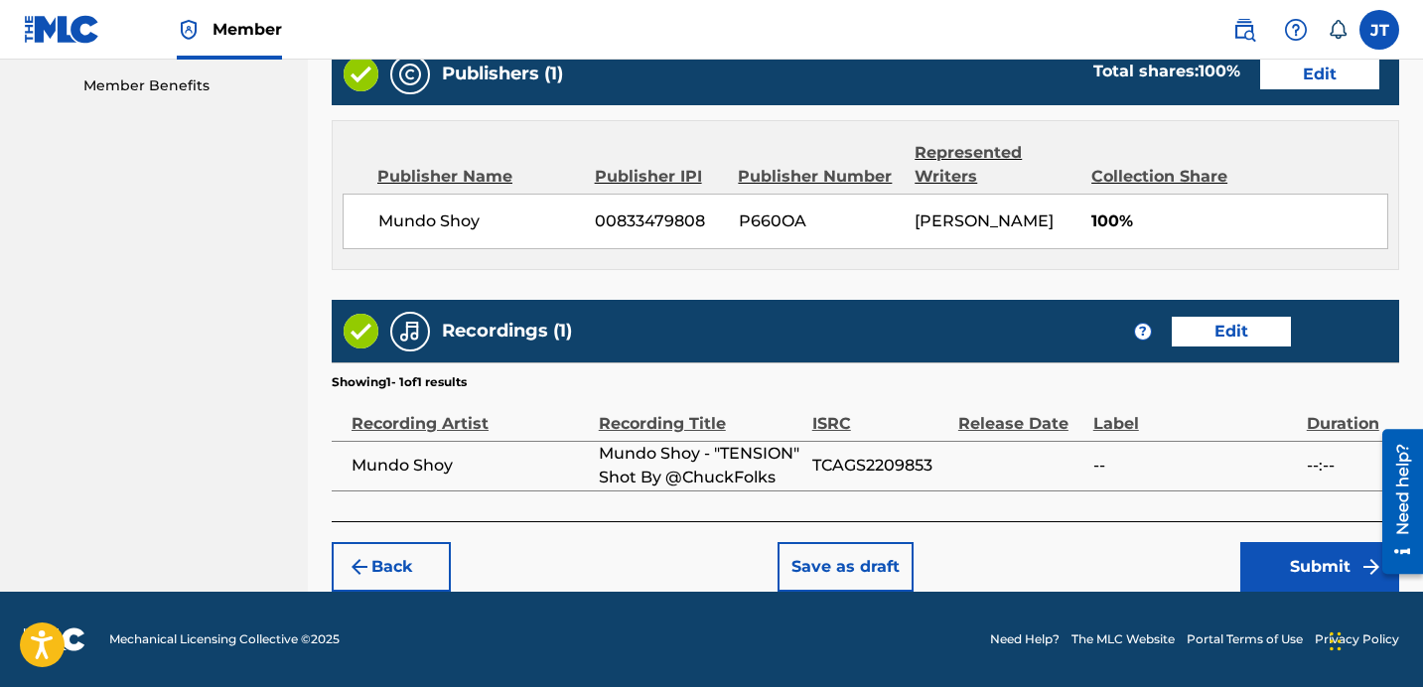
click at [1298, 566] on button "Submit" at bounding box center [1320, 567] width 159 height 50
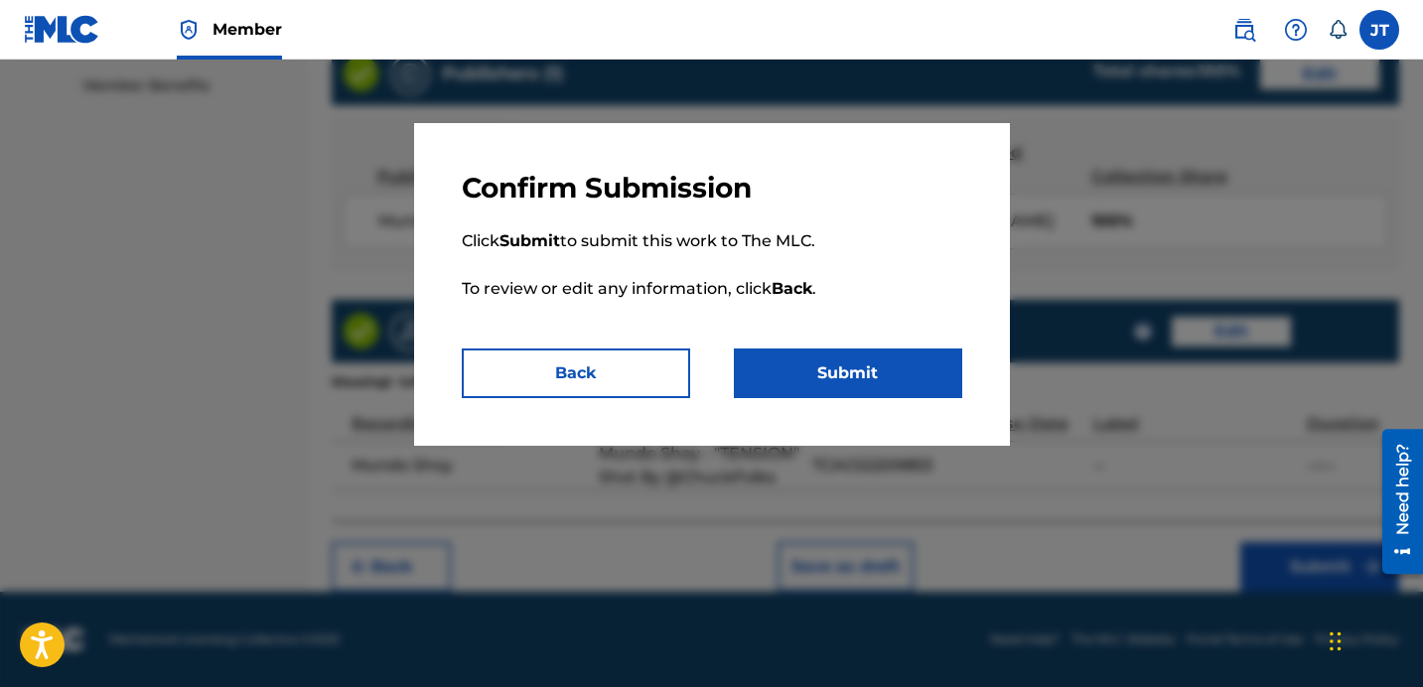
click at [839, 378] on button "Submit" at bounding box center [848, 374] width 228 height 50
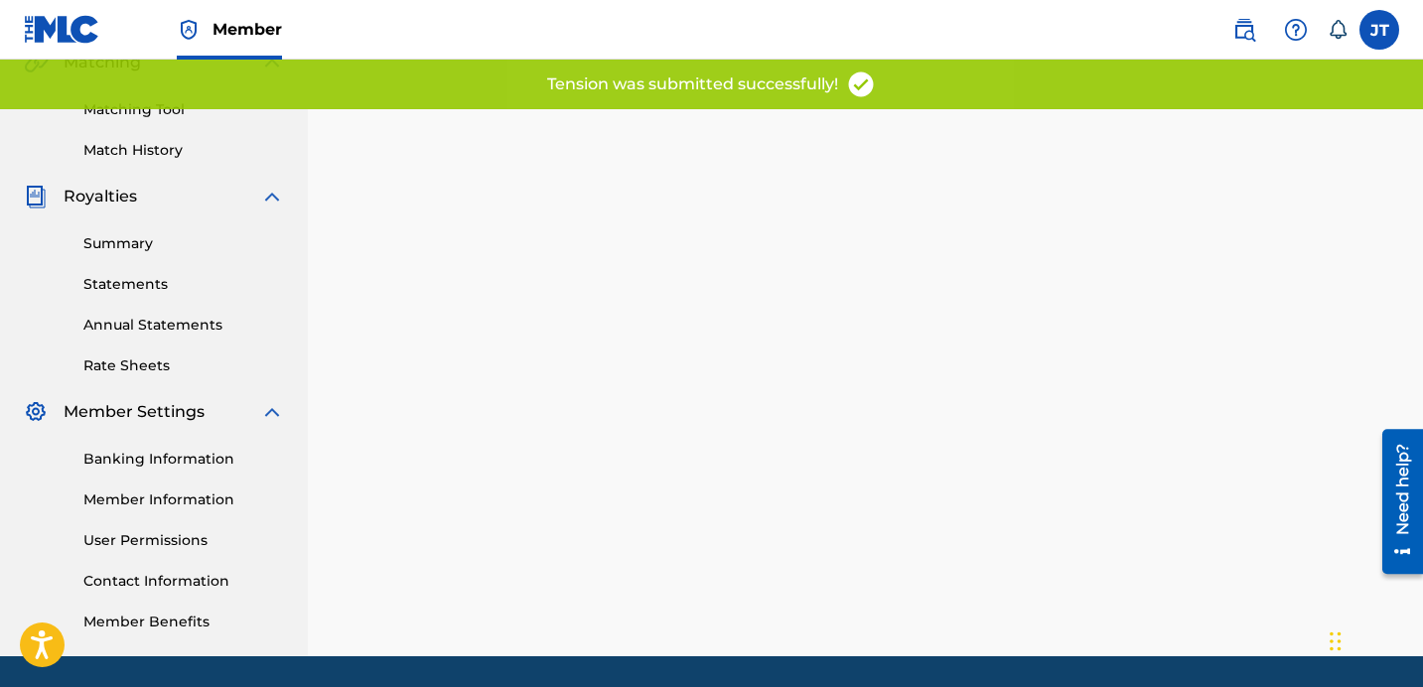
scroll to position [493, 0]
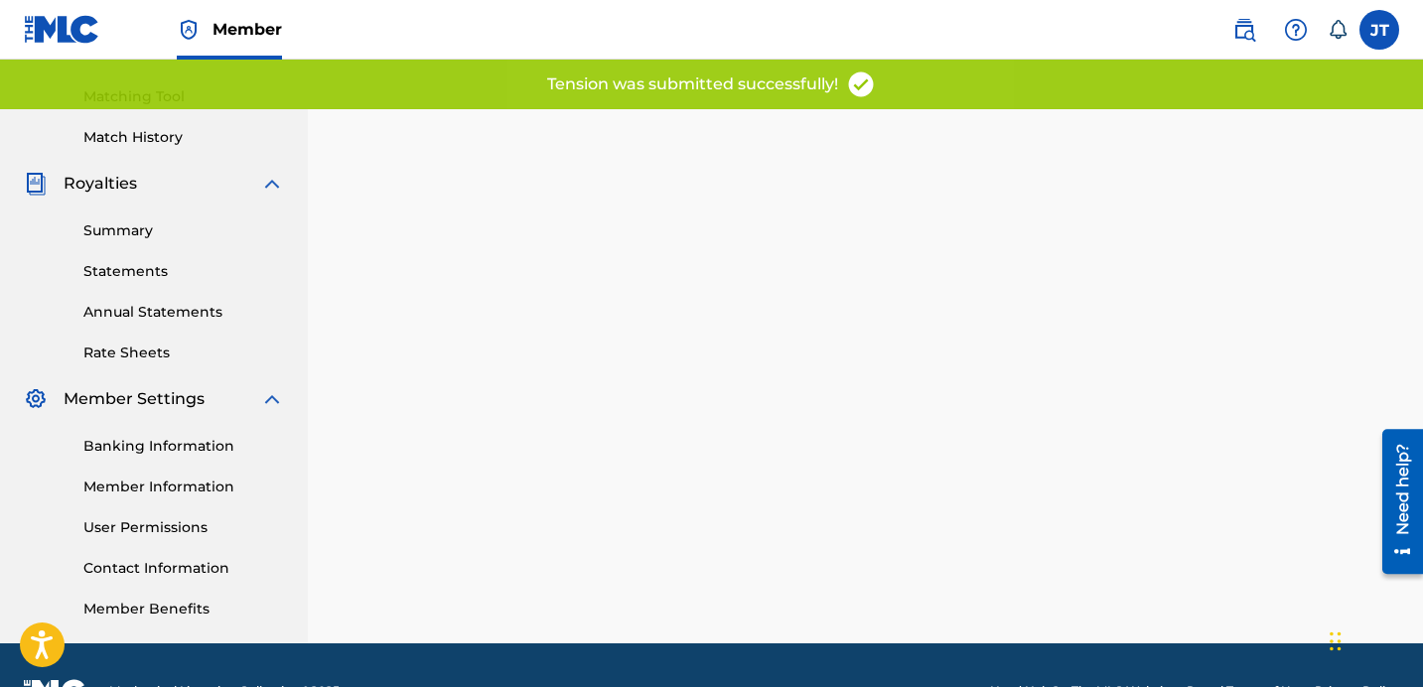
click at [183, 452] on link "Banking Information" at bounding box center [183, 446] width 201 height 21
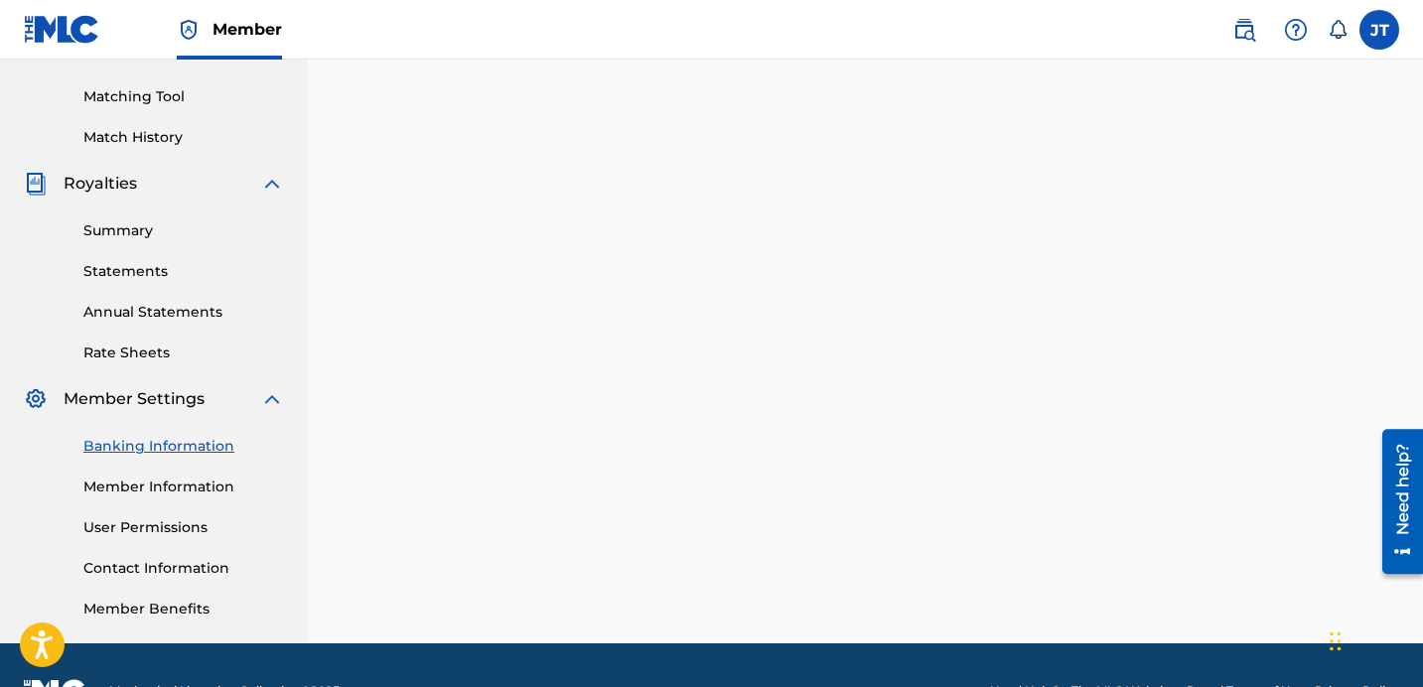
scroll to position [466, 0]
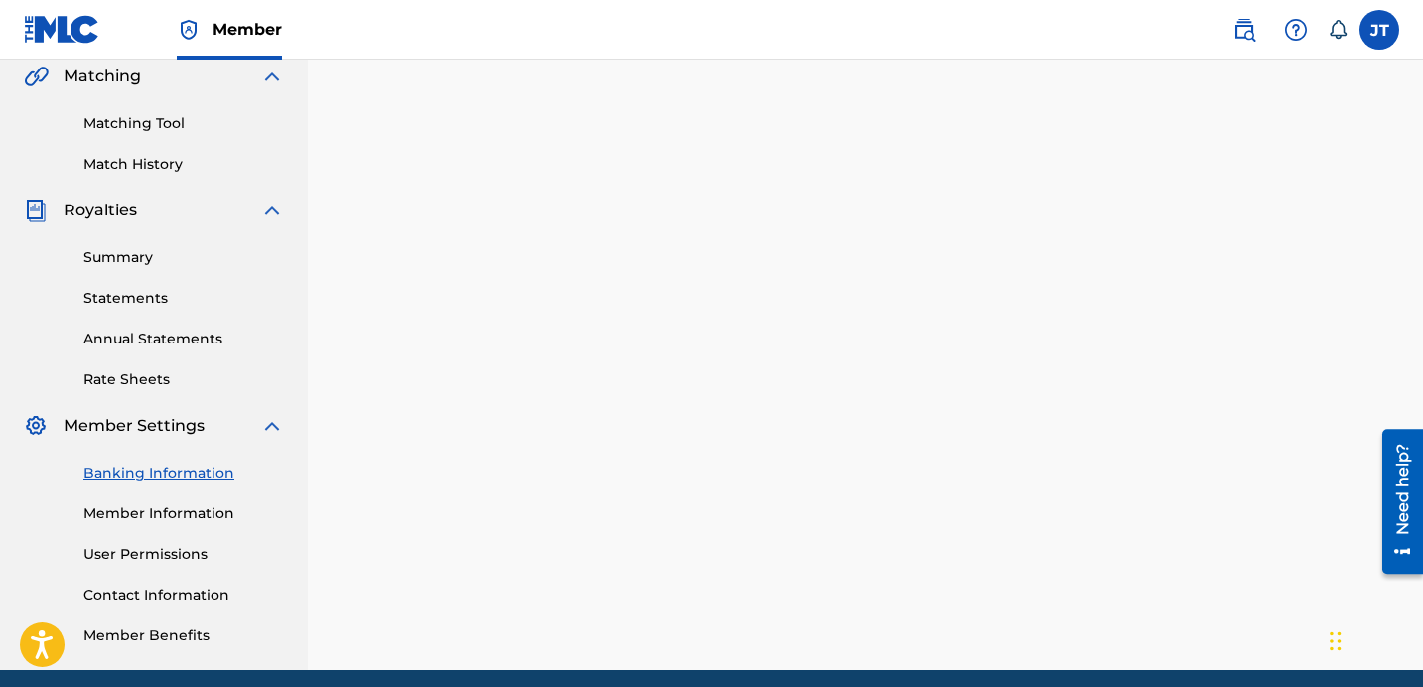
click at [187, 516] on link "Member Information" at bounding box center [183, 514] width 201 height 21
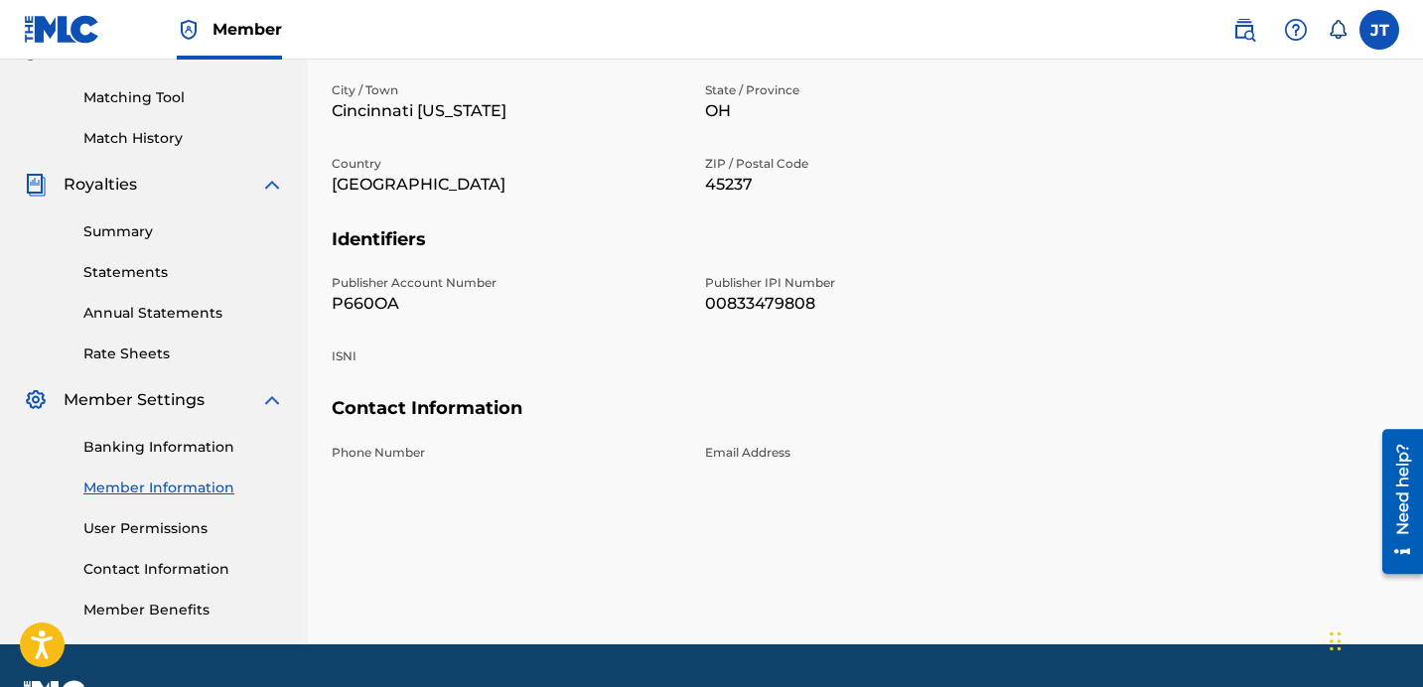
scroll to position [474, 0]
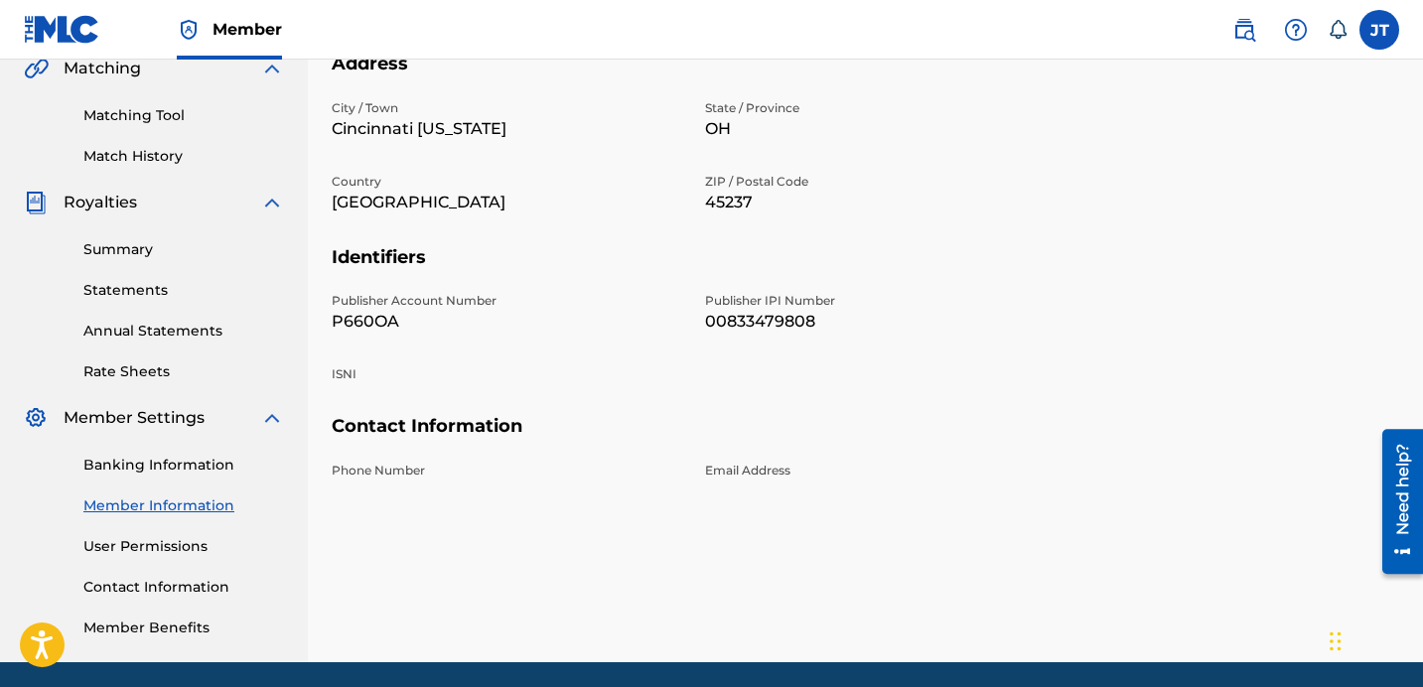
click at [384, 472] on p "Phone Number" at bounding box center [507, 471] width 350 height 18
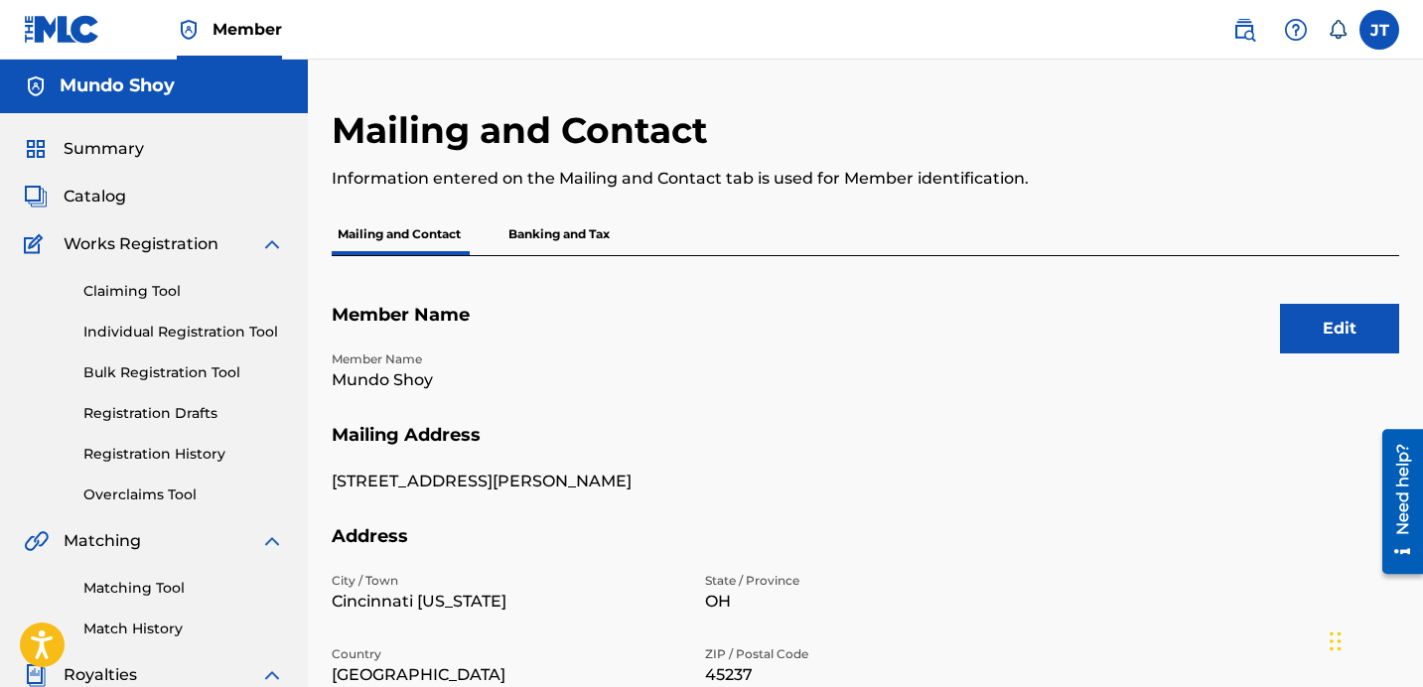
scroll to position [0, 0]
click at [106, 199] on span "Catalog" at bounding box center [95, 198] width 63 height 24
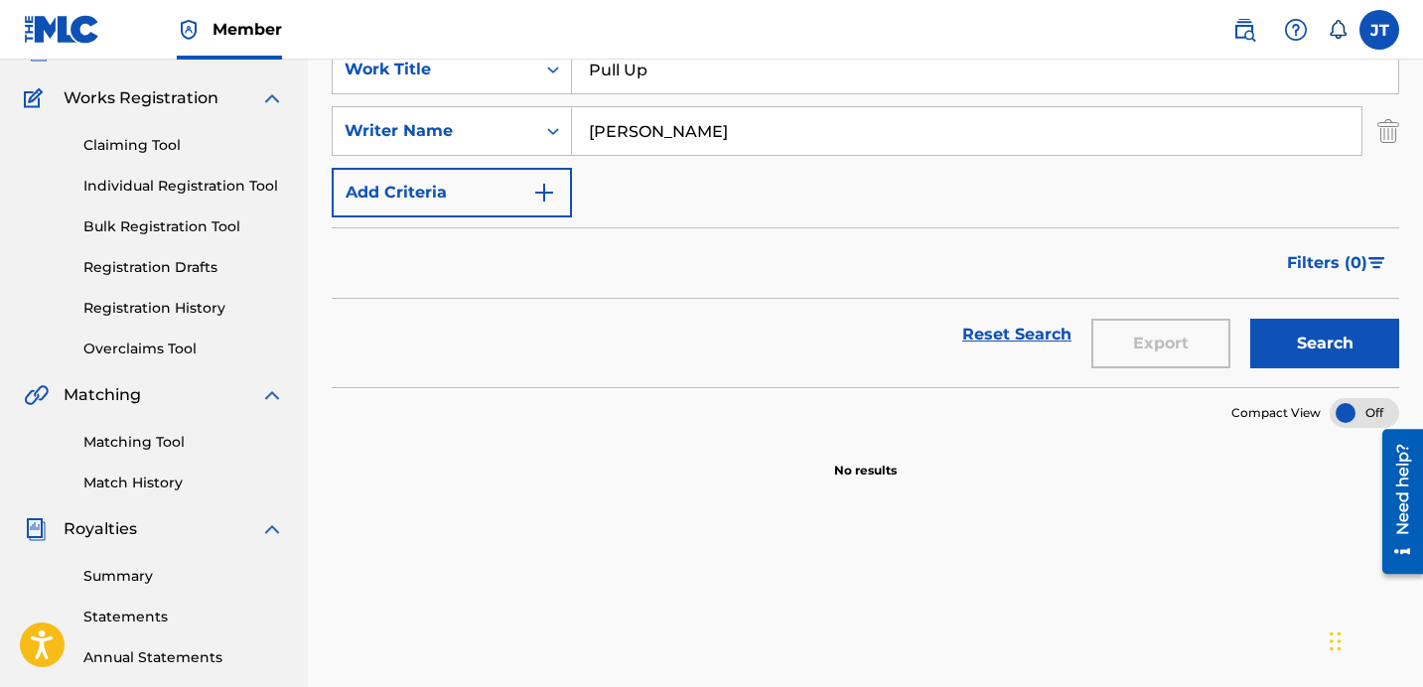
scroll to position [139, 0]
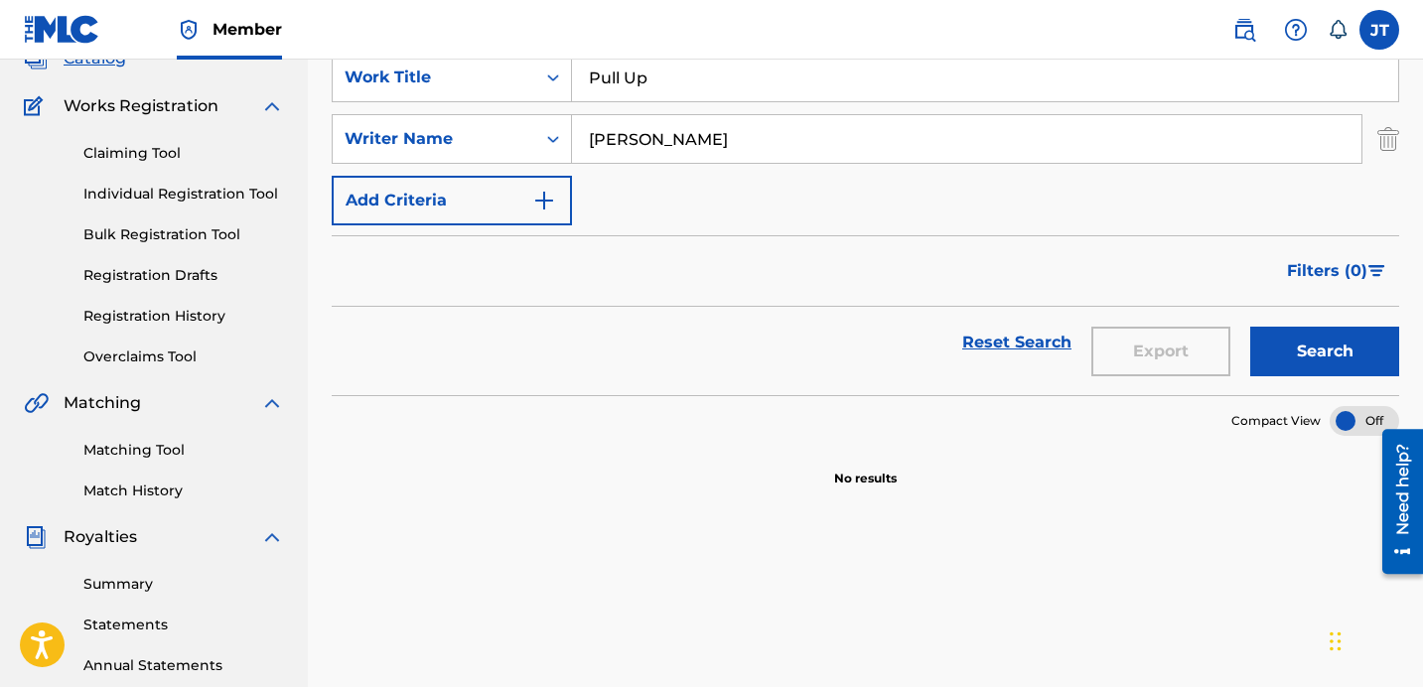
click at [209, 268] on link "Registration Drafts" at bounding box center [183, 275] width 201 height 21
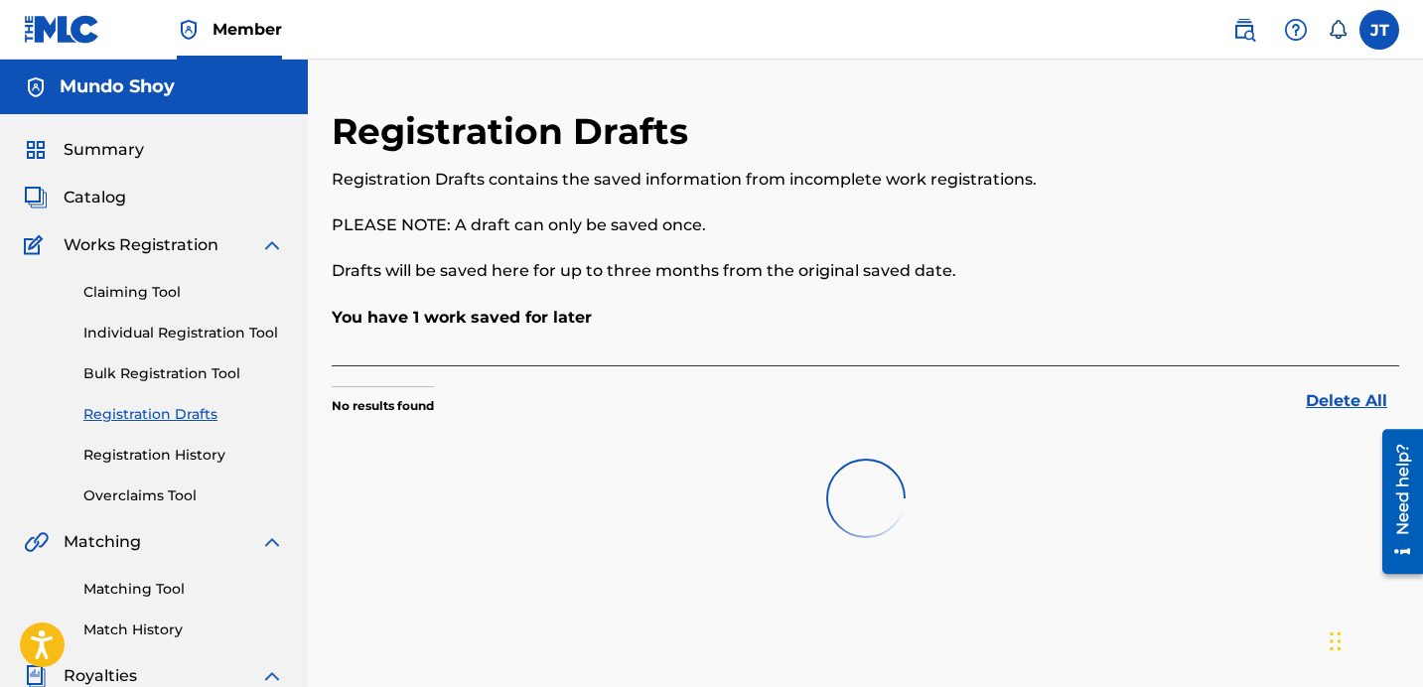
scroll to position [48, 0]
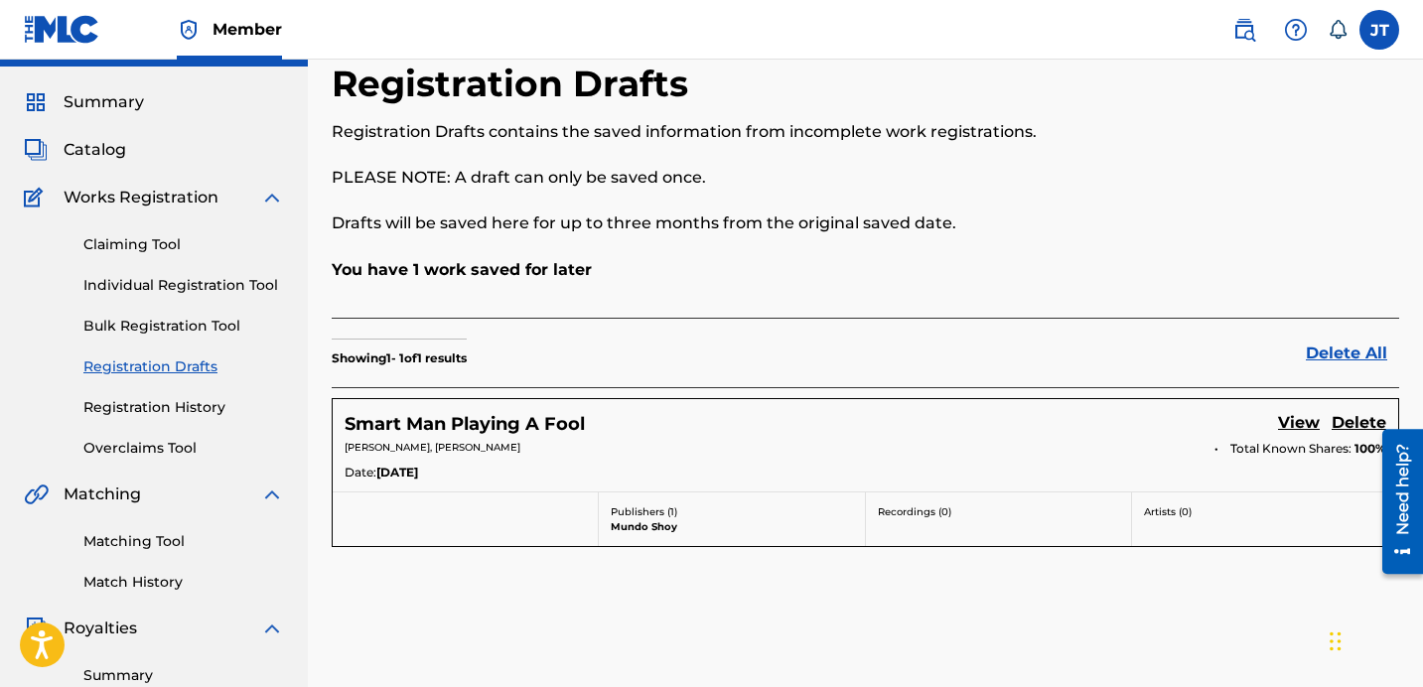
click at [205, 403] on link "Registration History" at bounding box center [183, 407] width 201 height 21
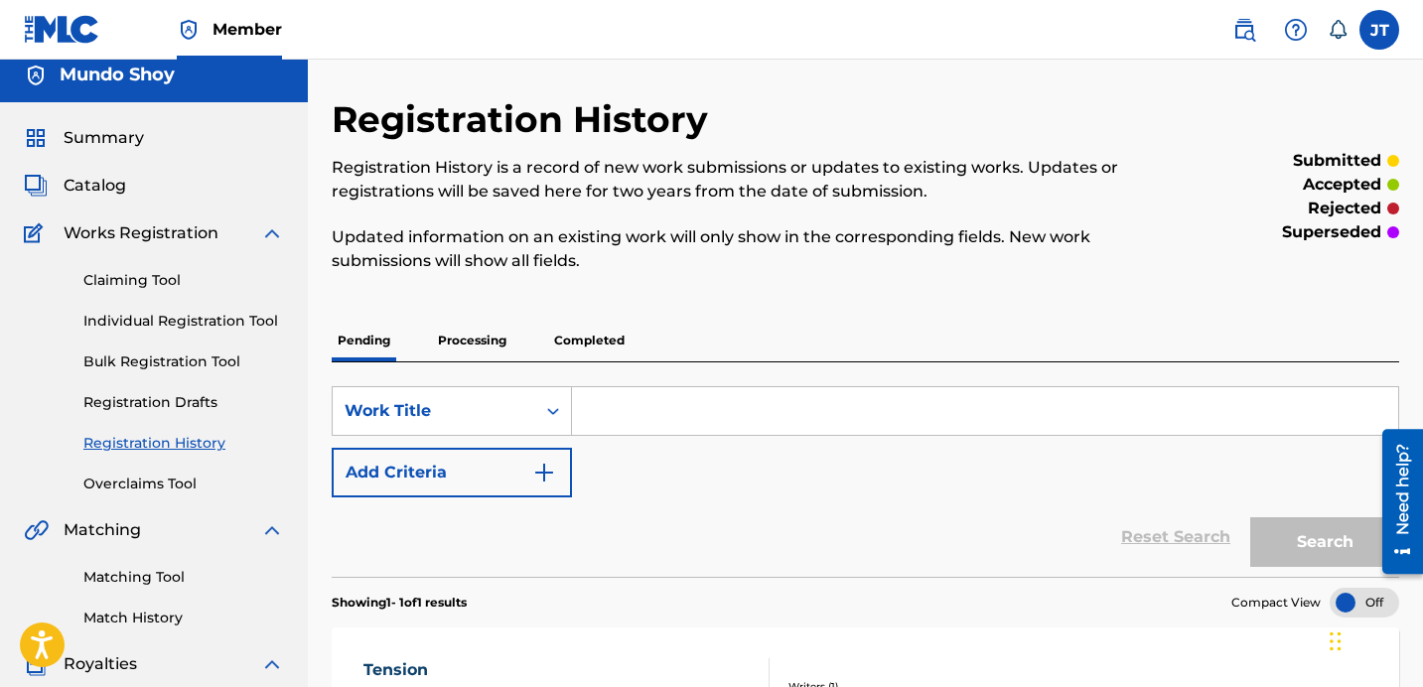
scroll to position [3, 0]
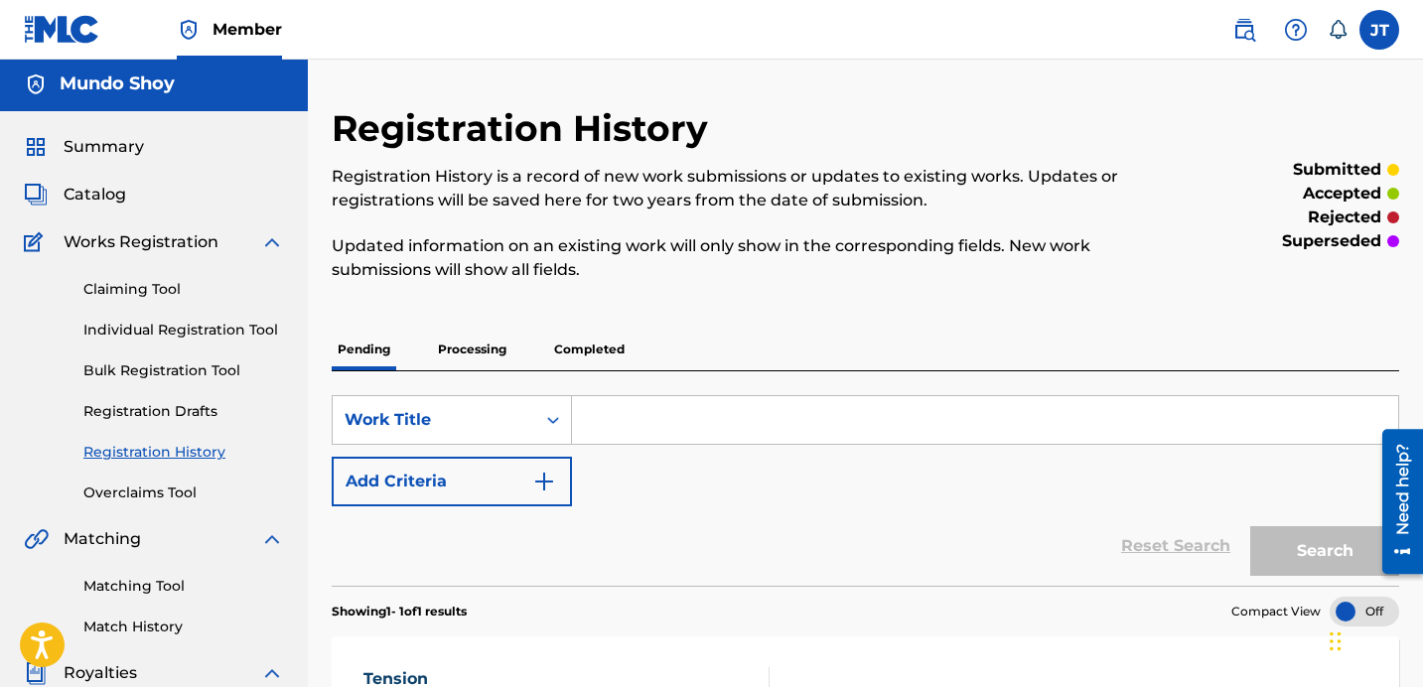
click at [115, 204] on span "Catalog" at bounding box center [95, 195] width 63 height 24
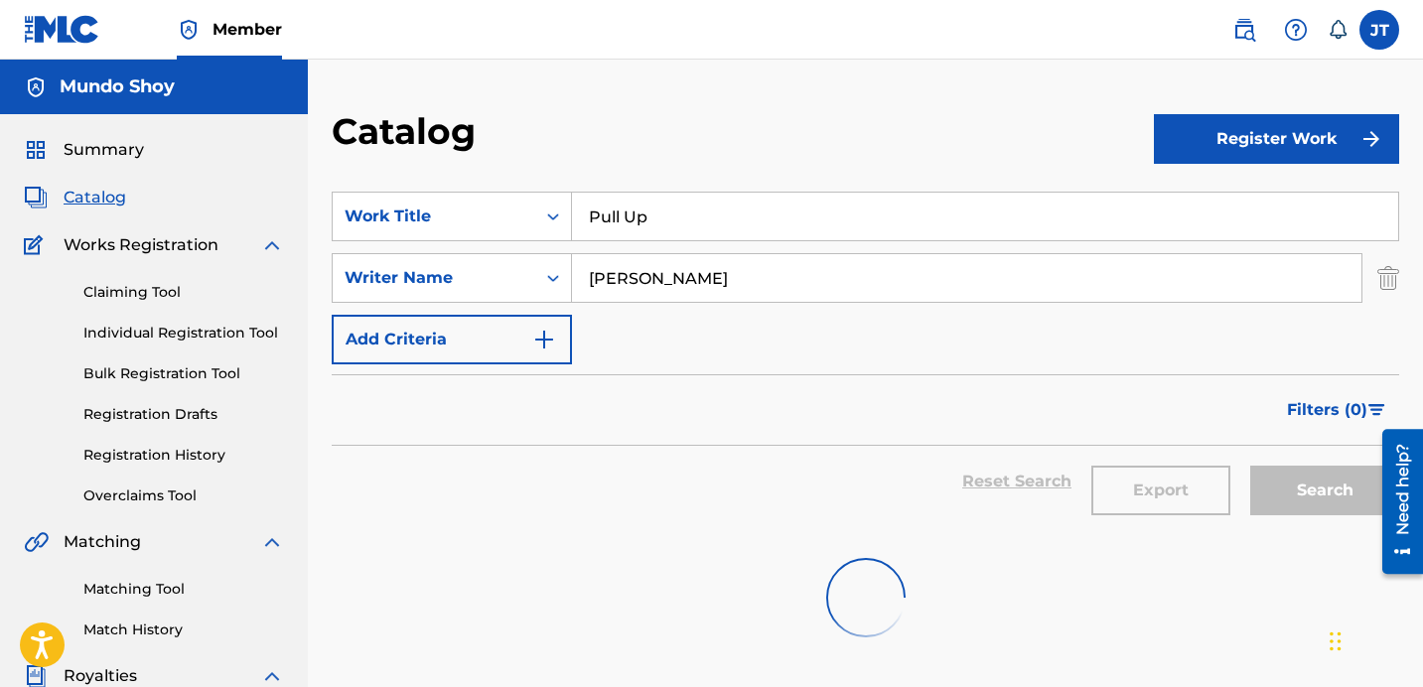
click at [110, 196] on span "Catalog" at bounding box center [95, 198] width 63 height 24
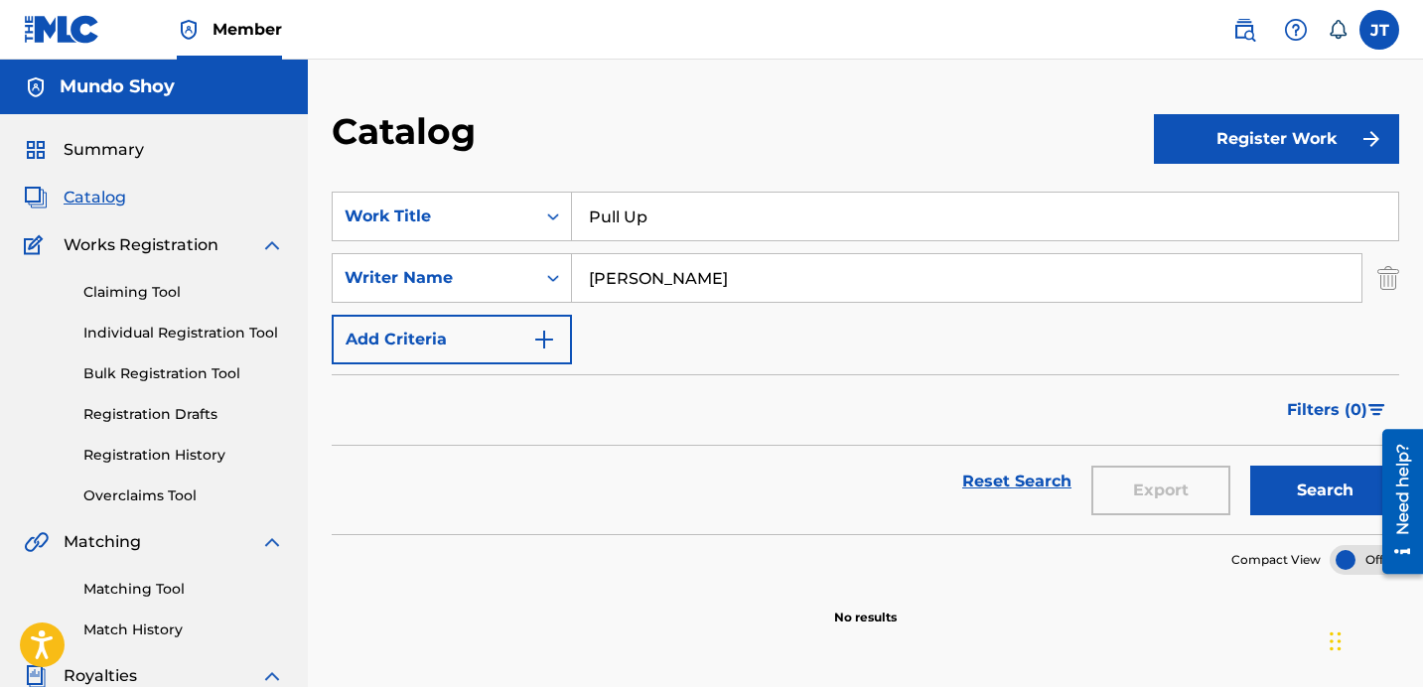
click at [1184, 158] on button "Register Work" at bounding box center [1276, 139] width 245 height 50
click at [1260, 199] on link "Individual" at bounding box center [1276, 204] width 245 height 48
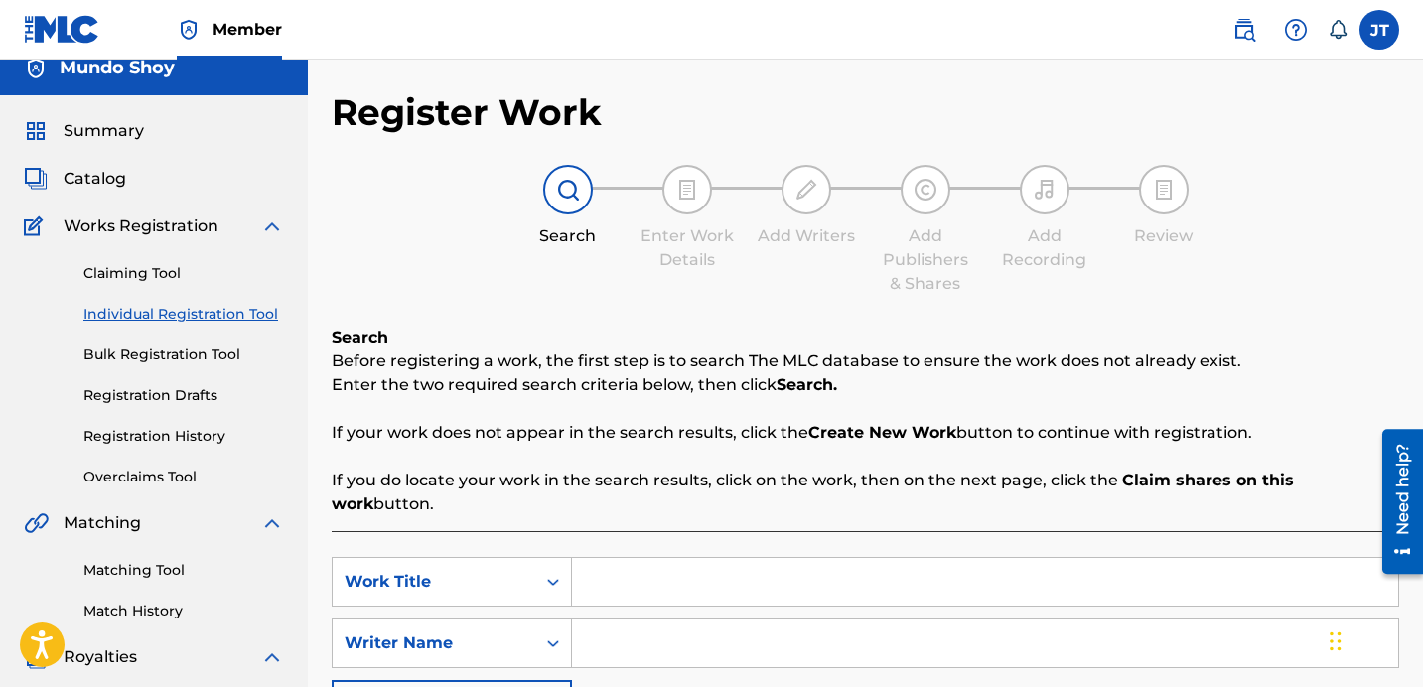
scroll to position [20, 0]
click at [646, 557] on input "Search Form" at bounding box center [985, 581] width 826 height 48
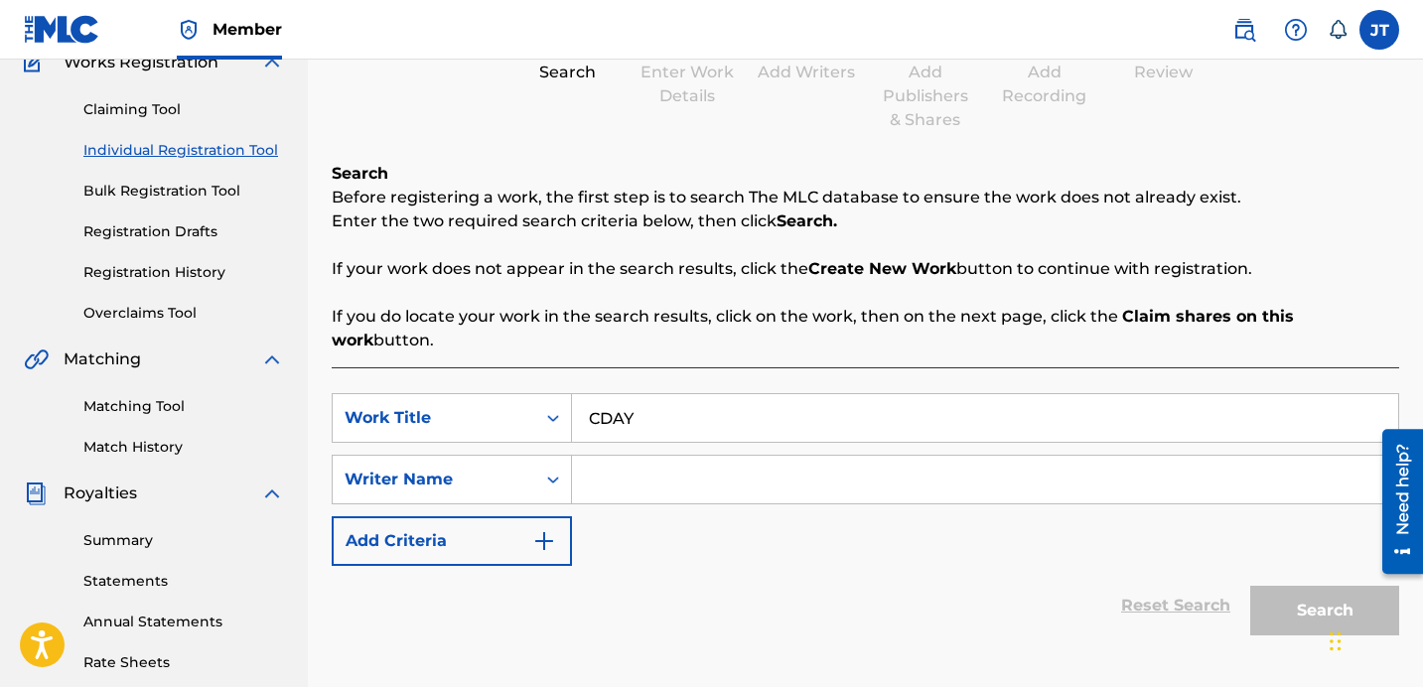
scroll to position [209, 0]
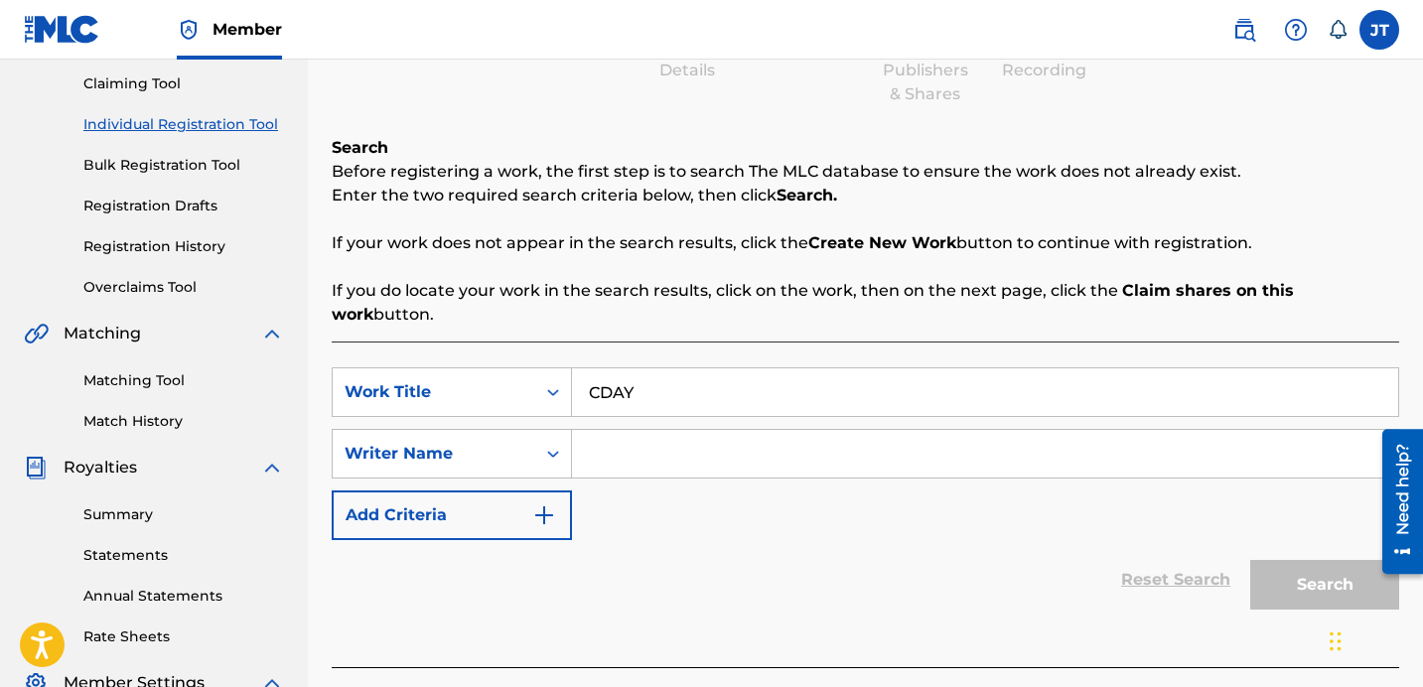
type input "CDAY"
click at [698, 430] on input "Search Form" at bounding box center [985, 454] width 826 height 48
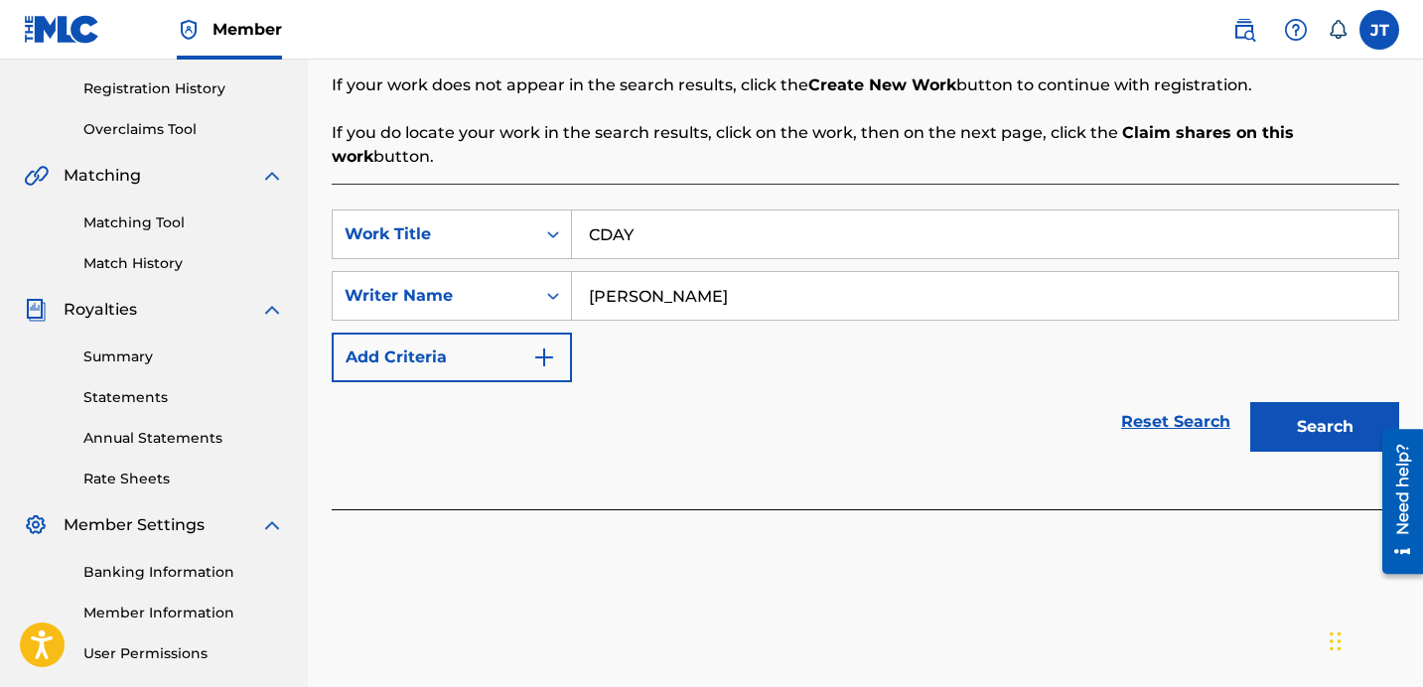
scroll to position [382, 0]
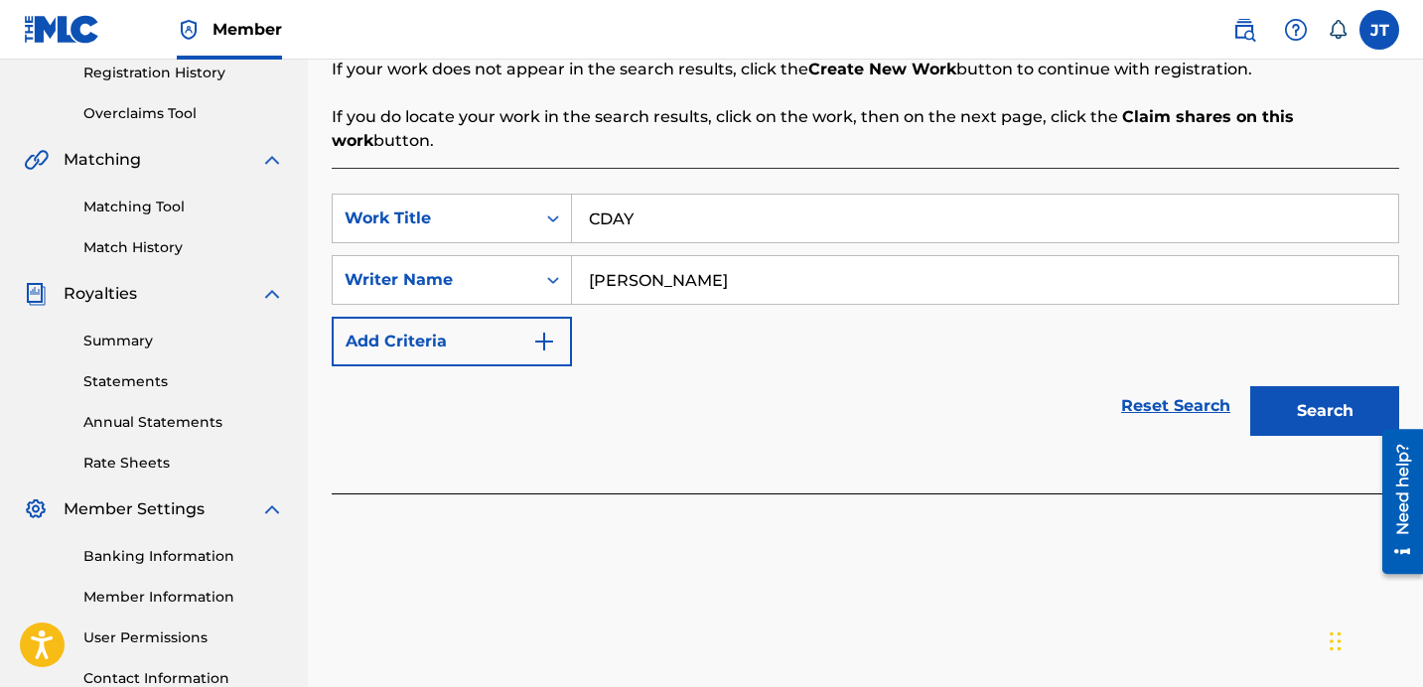
click at [1299, 386] on button "Search" at bounding box center [1325, 411] width 149 height 50
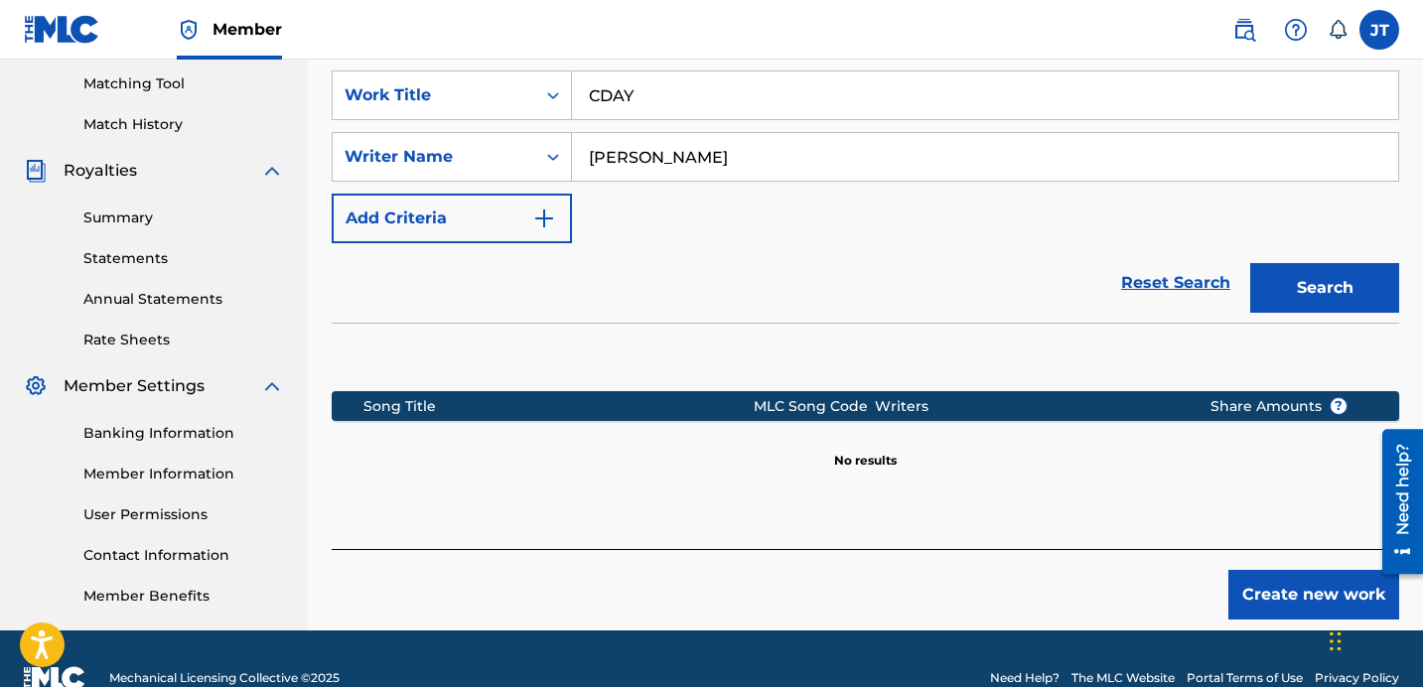
scroll to position [507, 0]
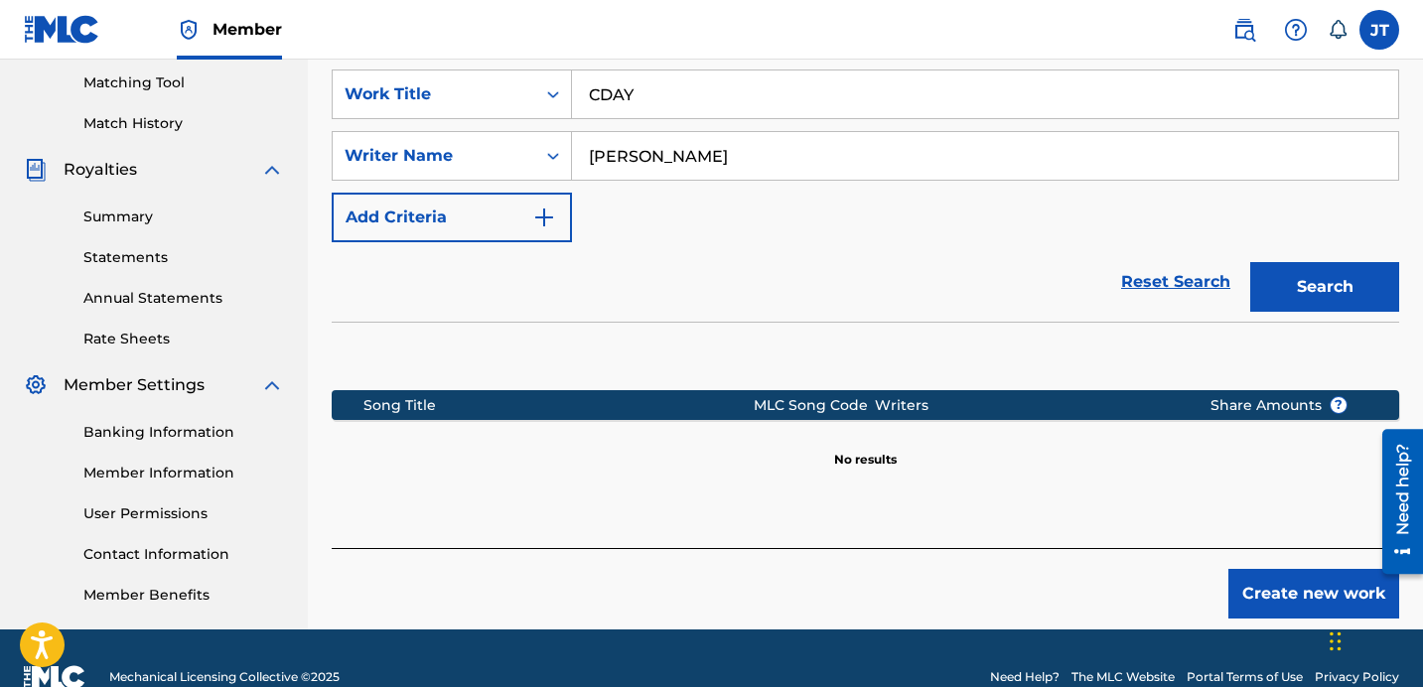
drag, startPoint x: 720, startPoint y: 129, endPoint x: 652, endPoint y: 130, distance: 68.5
click at [652, 132] on input "[PERSON_NAME]" at bounding box center [985, 156] width 826 height 48
type input "[PERSON_NAME]"
click at [1289, 262] on button "Search" at bounding box center [1325, 287] width 149 height 50
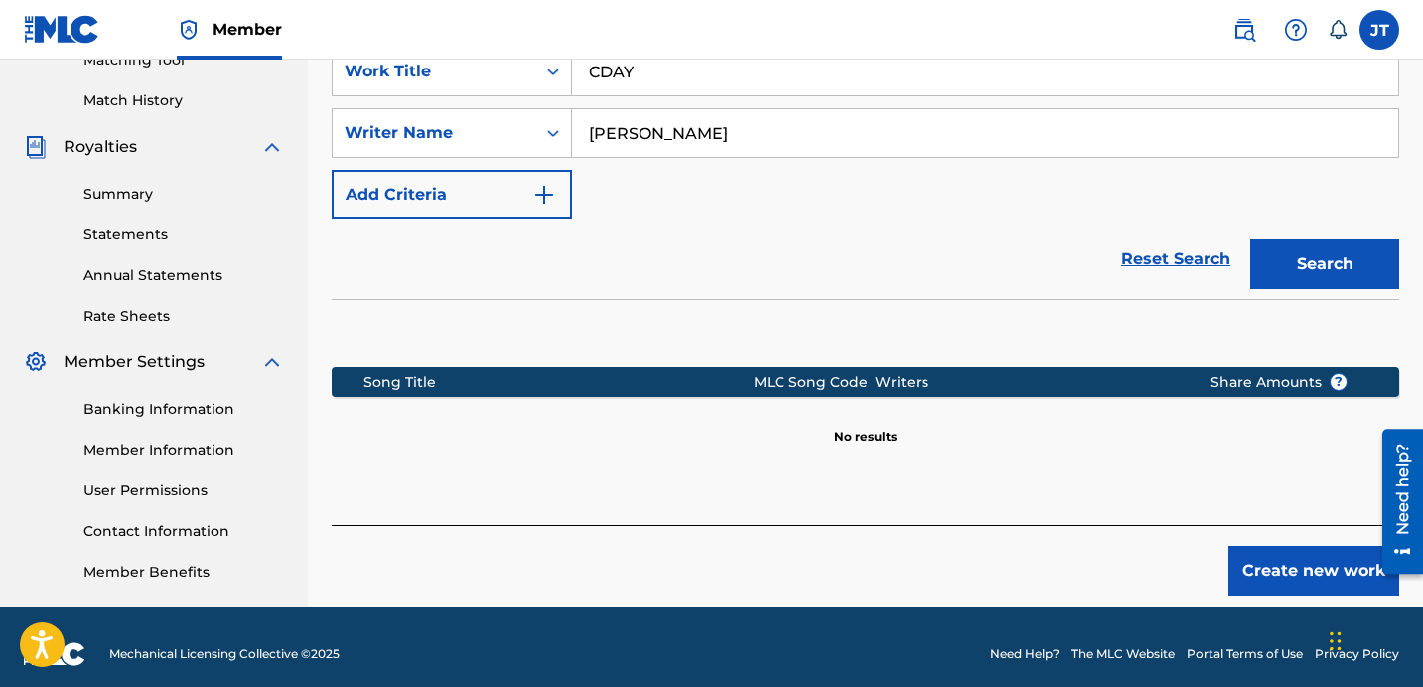
scroll to position [511, 0]
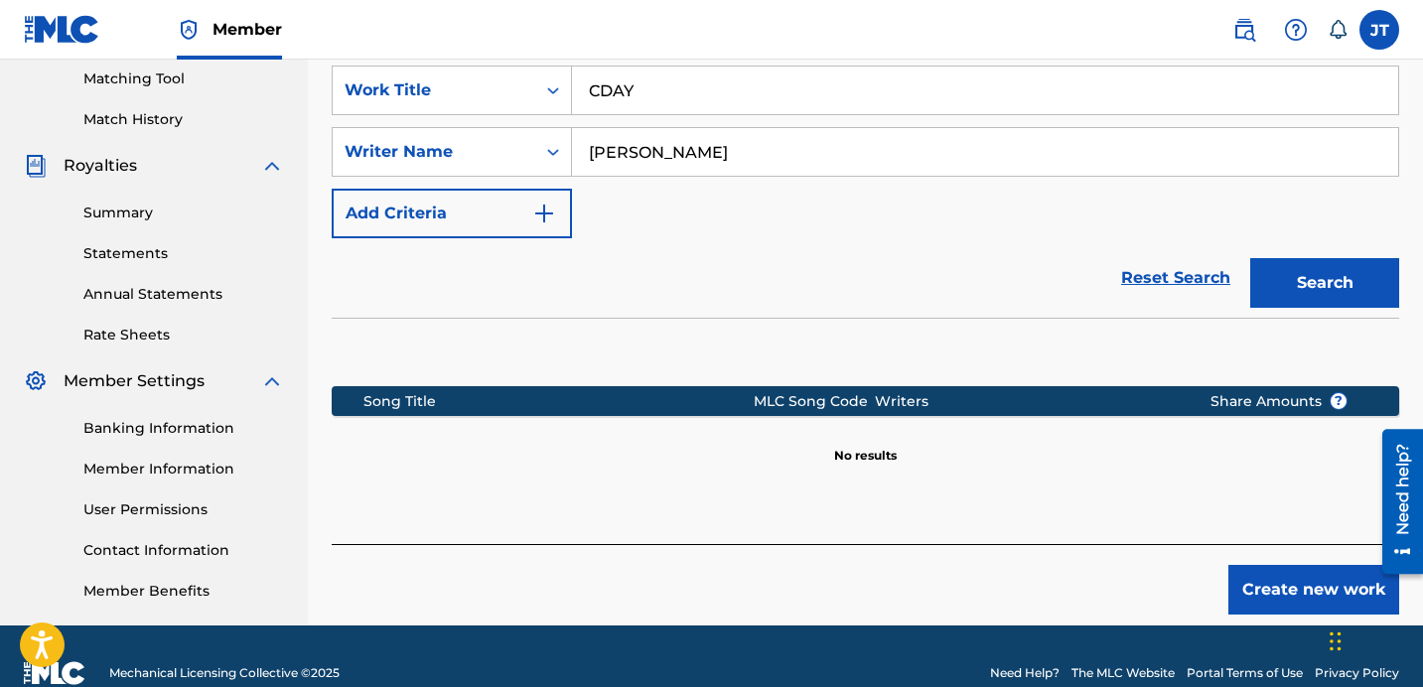
click at [1279, 570] on button "Create new work" at bounding box center [1314, 590] width 171 height 50
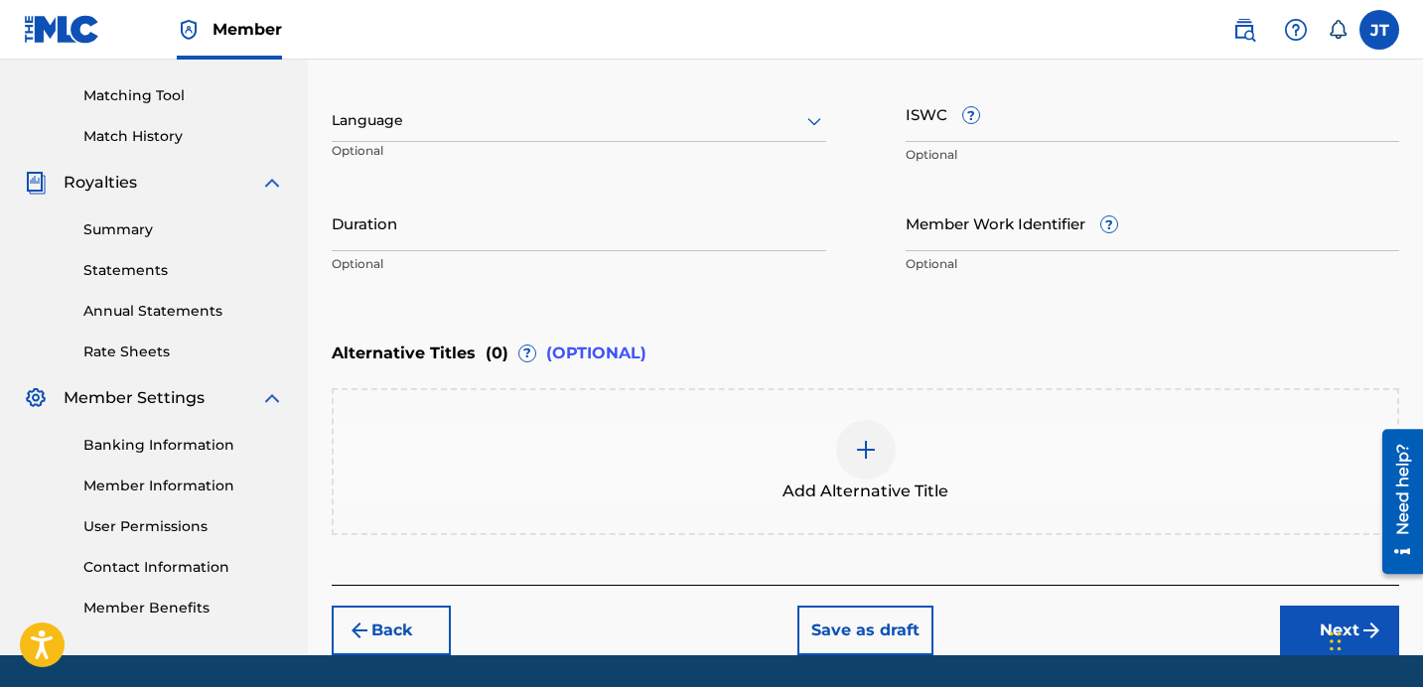
scroll to position [517, 0]
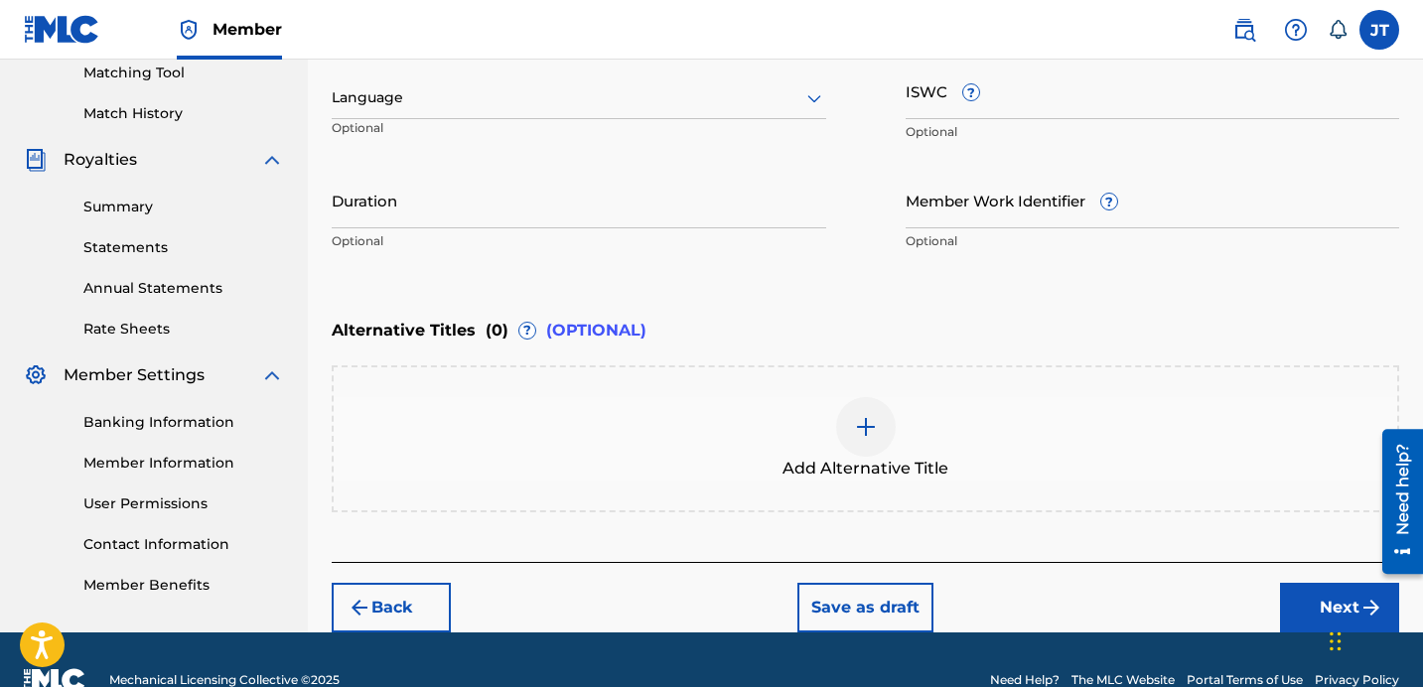
click at [1309, 602] on button "Next" at bounding box center [1339, 608] width 119 height 50
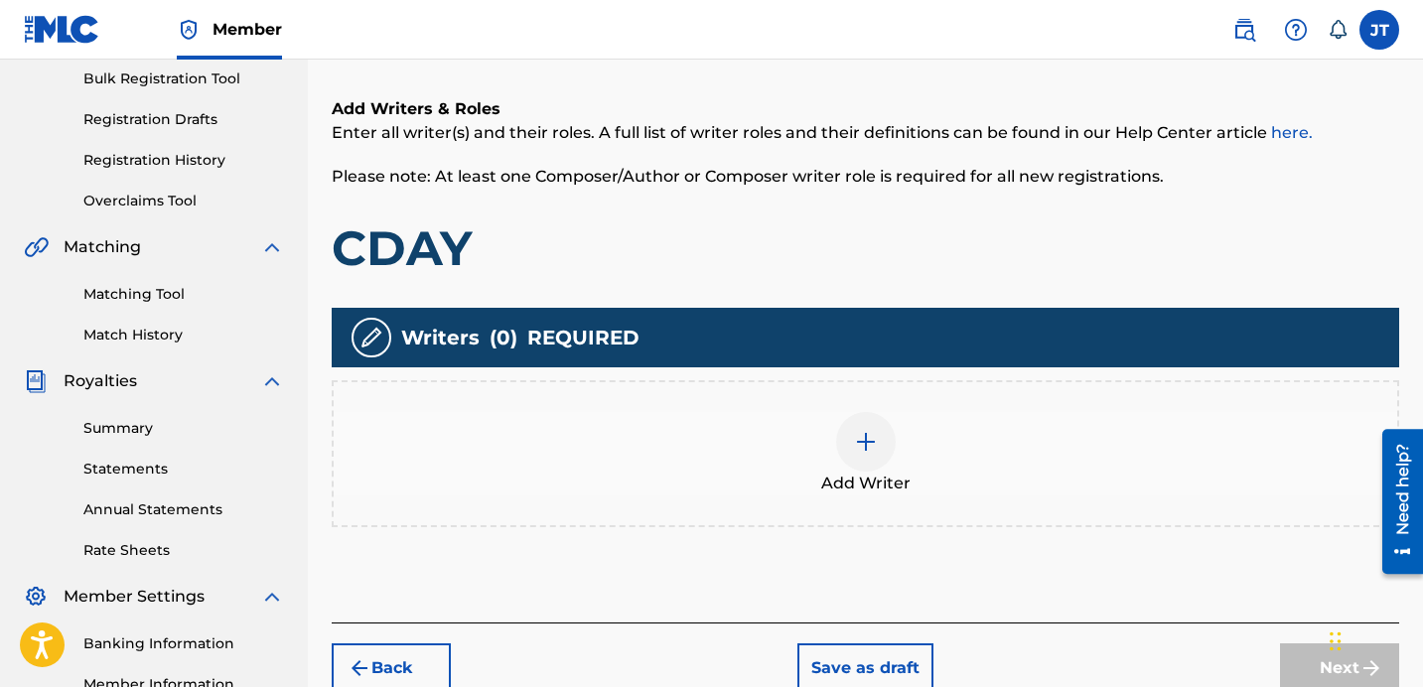
scroll to position [323, 0]
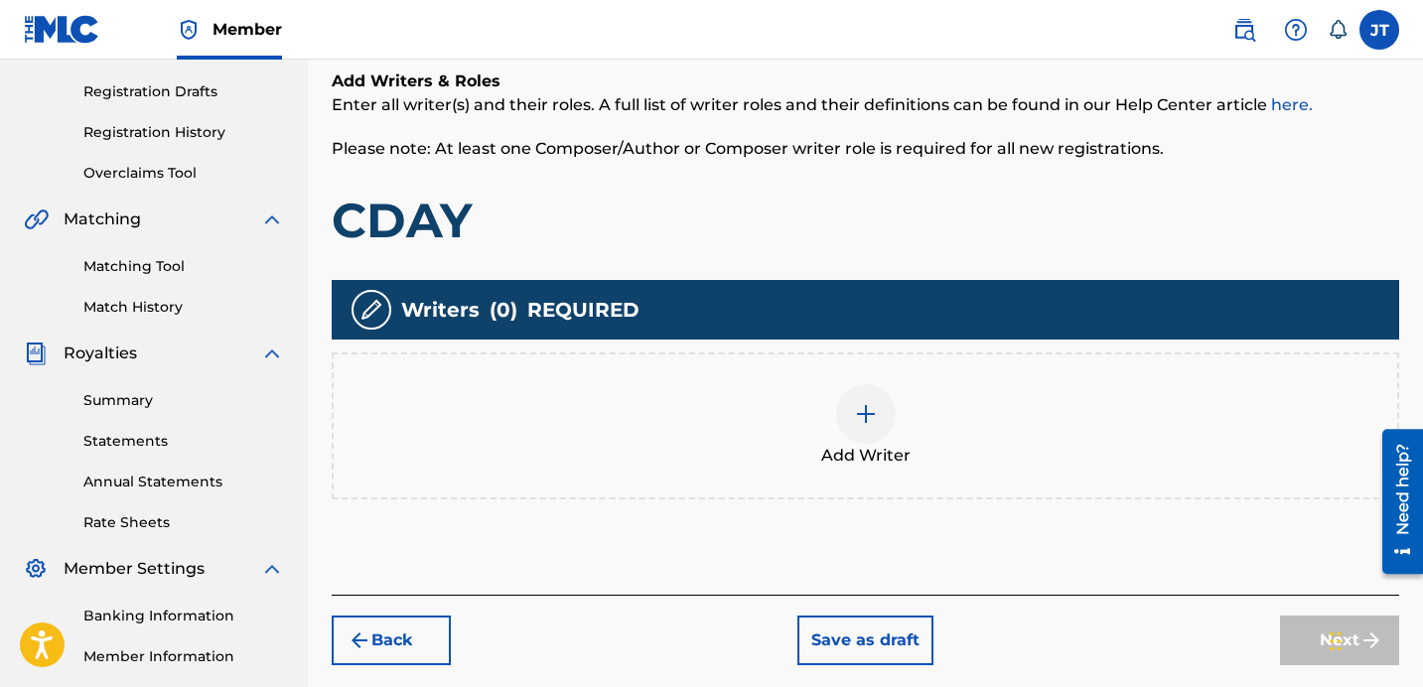
click at [863, 410] on img at bounding box center [866, 414] width 24 height 24
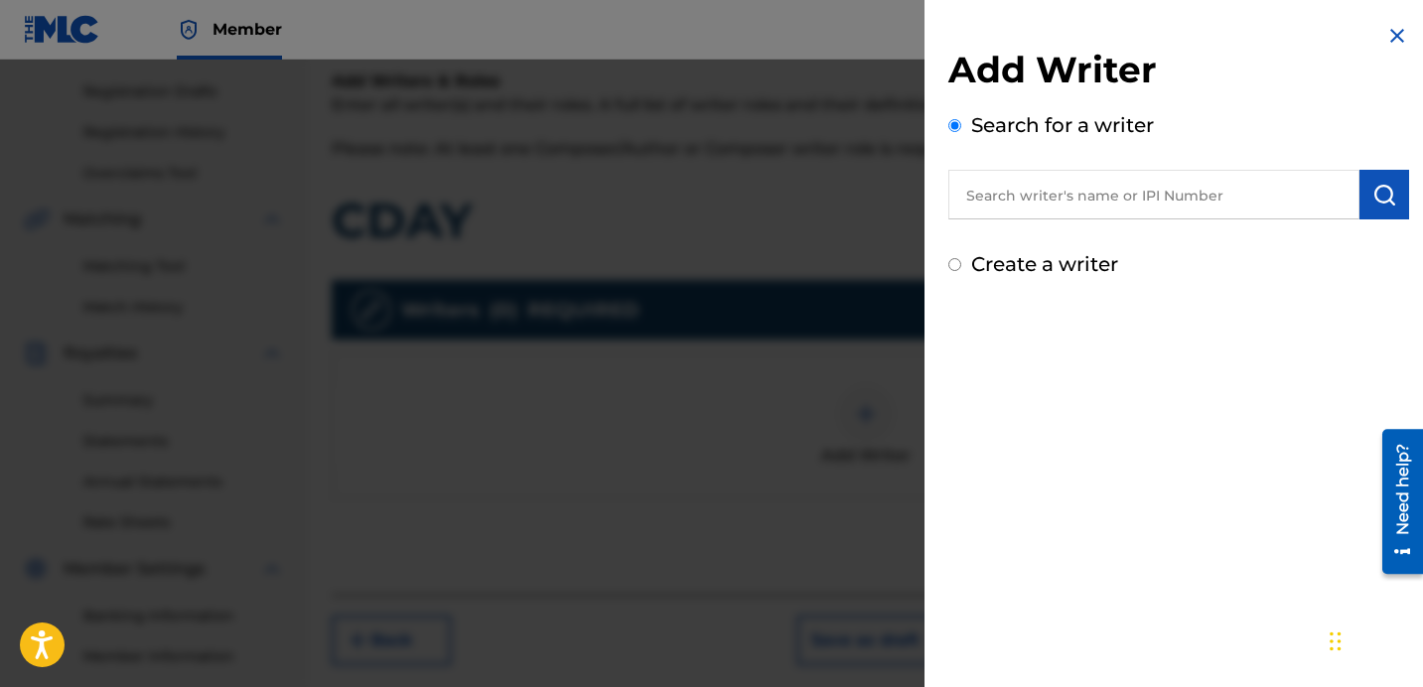
click at [1091, 219] on input "text" at bounding box center [1154, 195] width 411 height 50
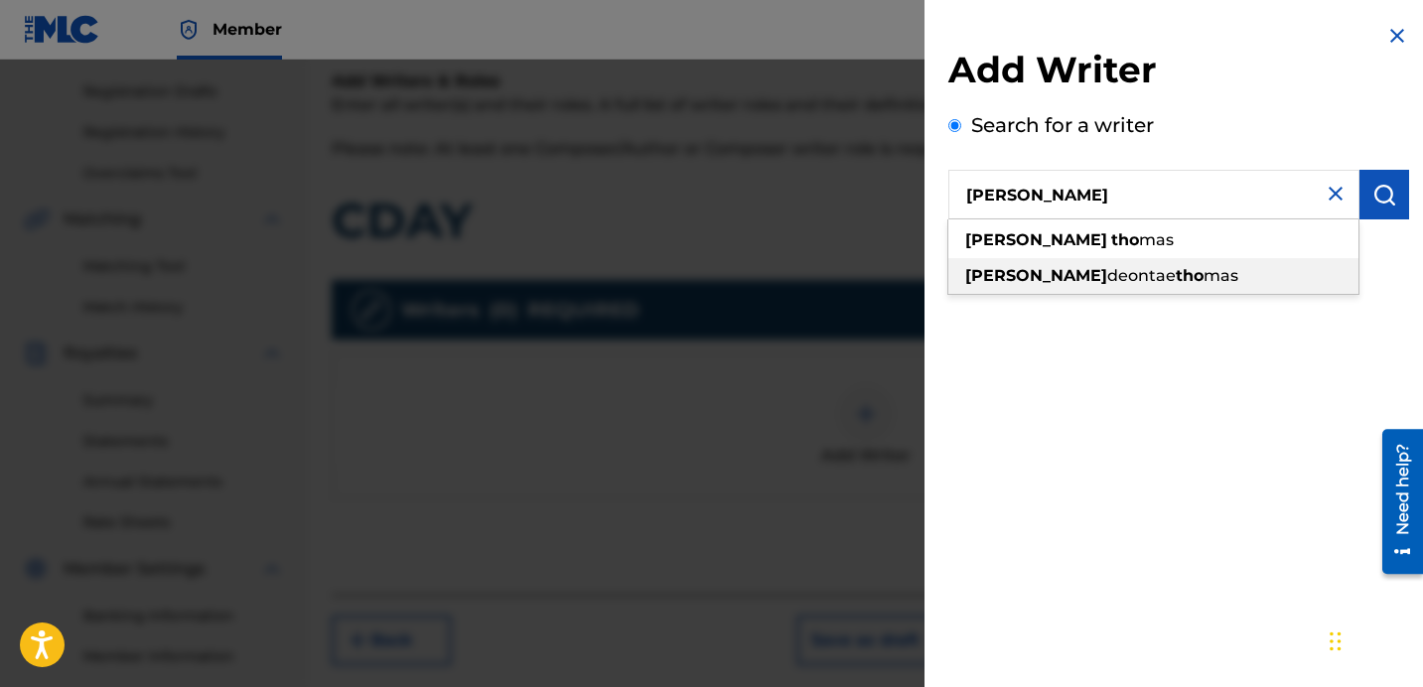
click at [1204, 277] on span "mas" at bounding box center [1221, 275] width 35 height 19
type input "[PERSON_NAME]"
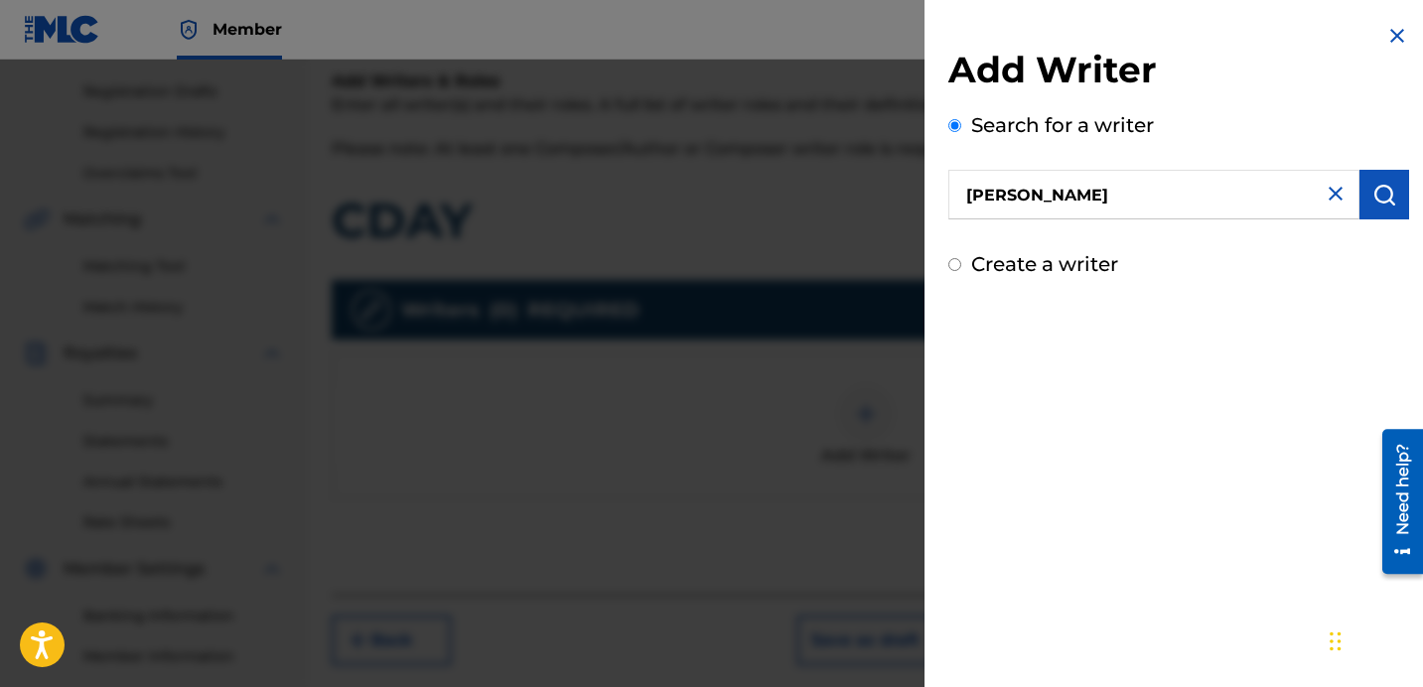
click at [1385, 181] on button "submit" at bounding box center [1385, 195] width 50 height 50
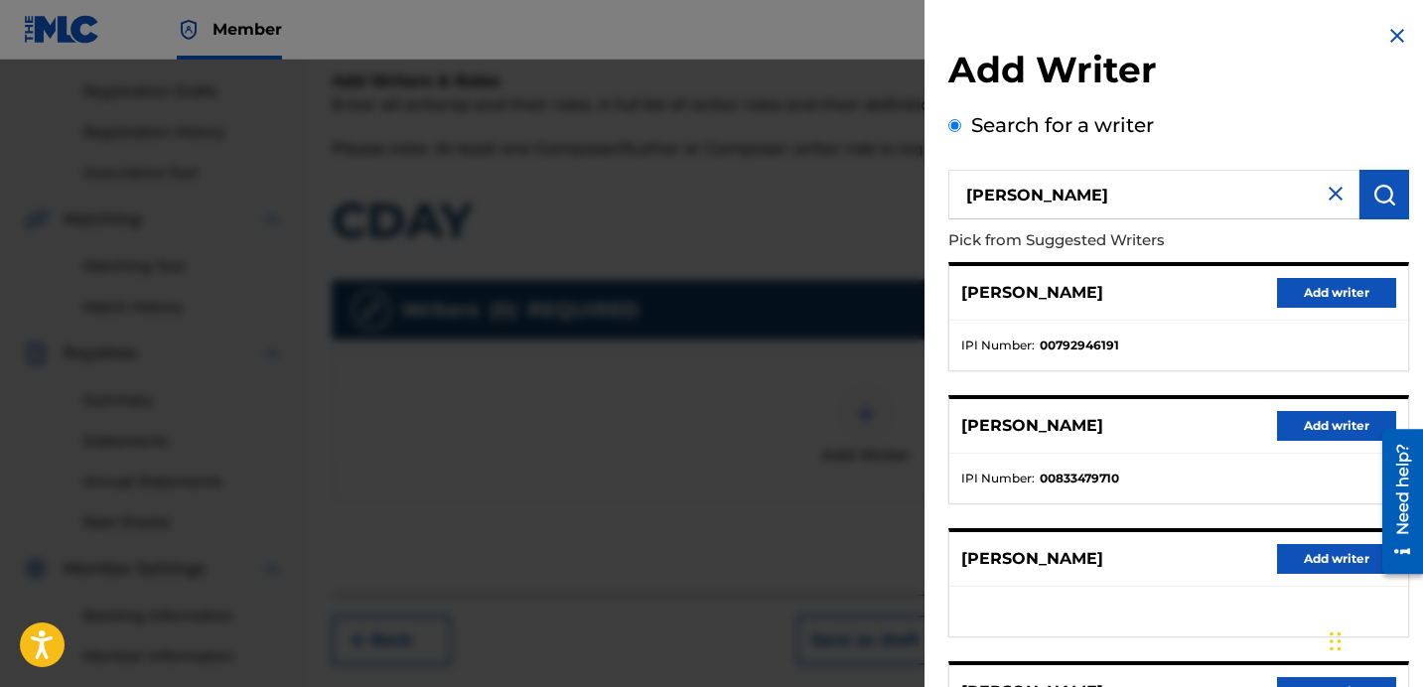
click at [1315, 420] on button "Add writer" at bounding box center [1336, 426] width 119 height 30
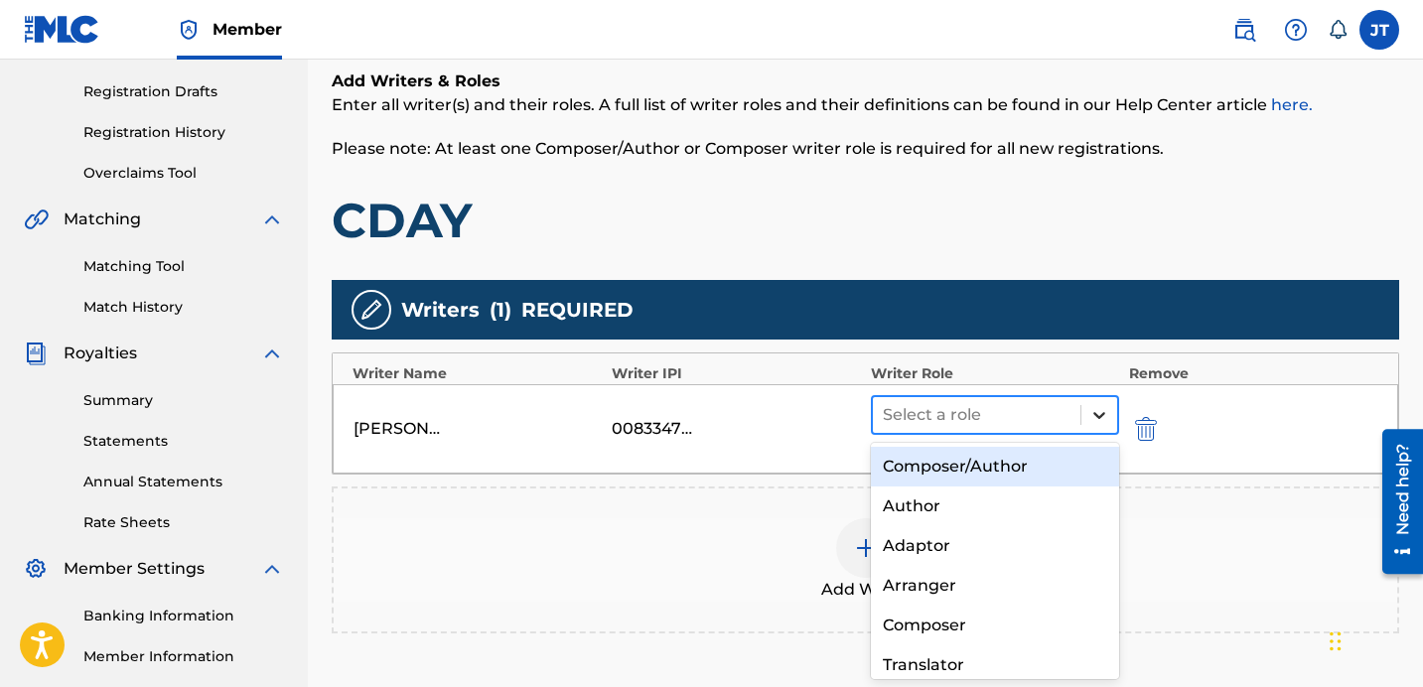
click at [1087, 407] on div at bounding box center [1100, 415] width 36 height 36
click at [945, 458] on div "Composer/Author" at bounding box center [995, 467] width 248 height 40
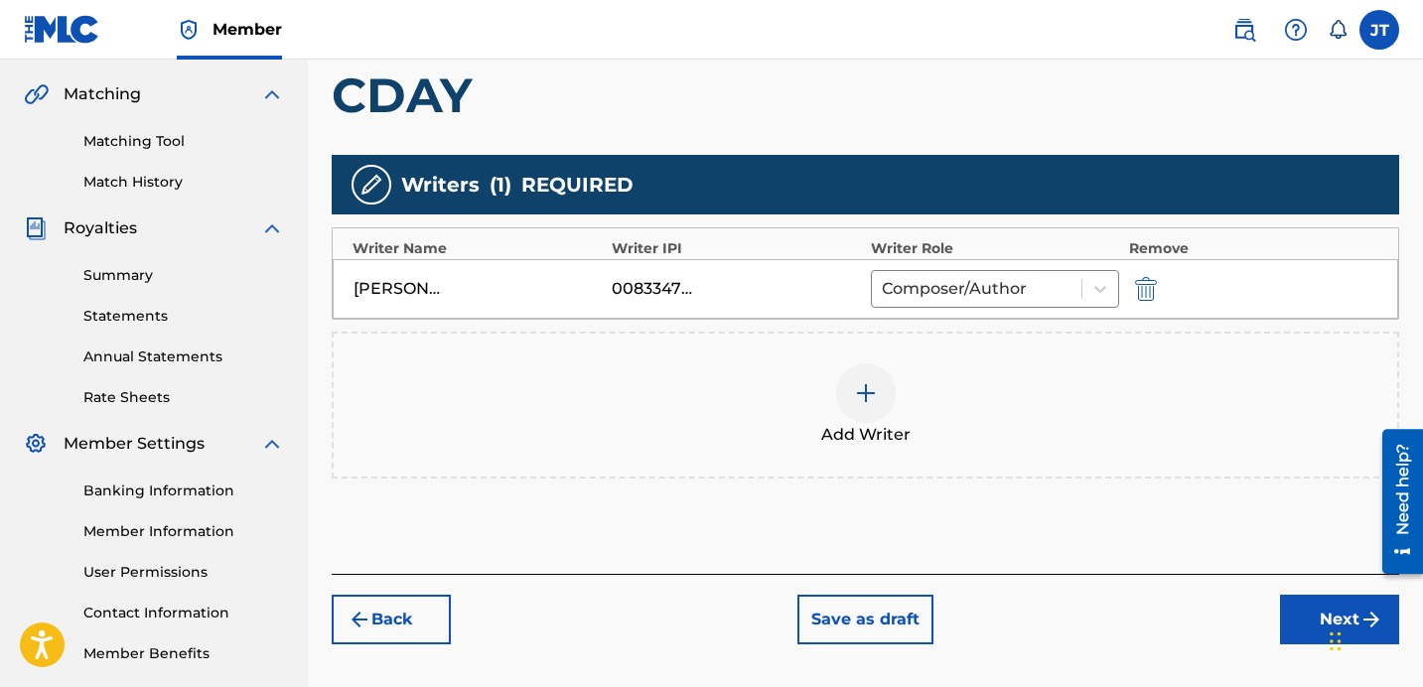
scroll to position [482, 0]
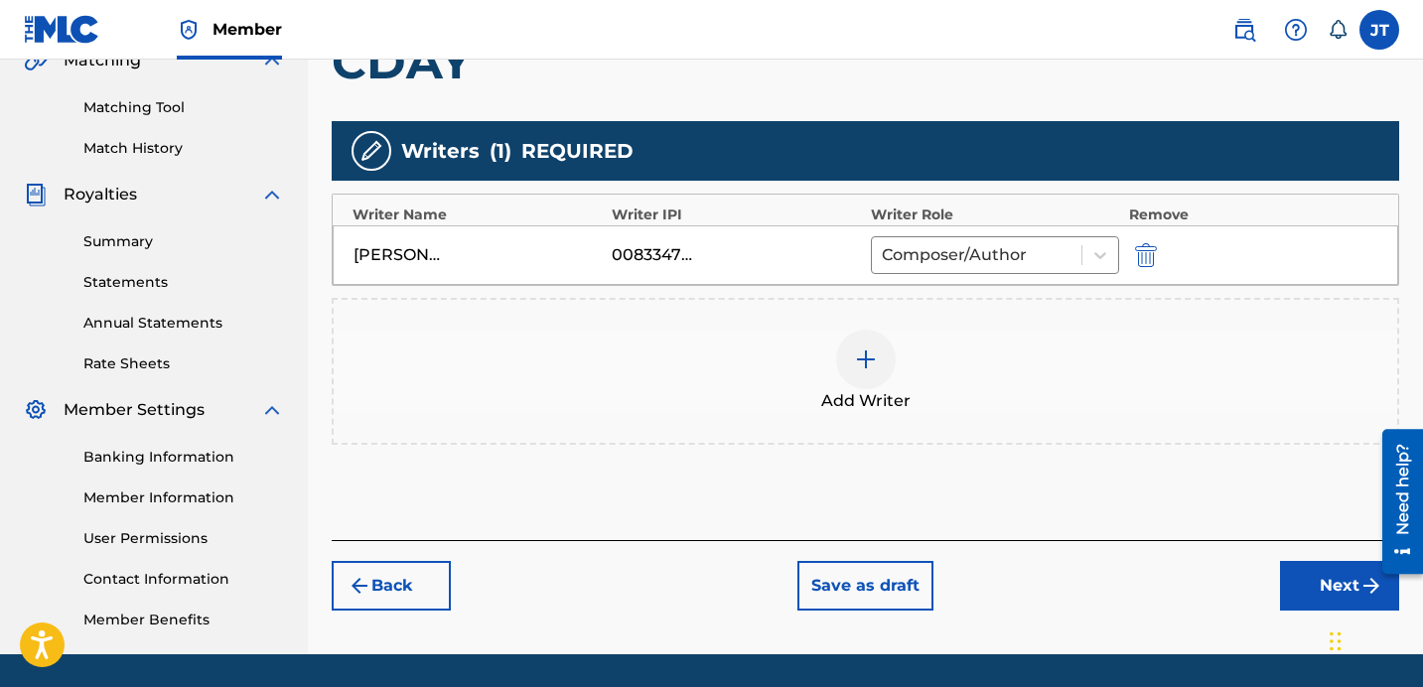
click at [1307, 575] on button "Next" at bounding box center [1339, 586] width 119 height 50
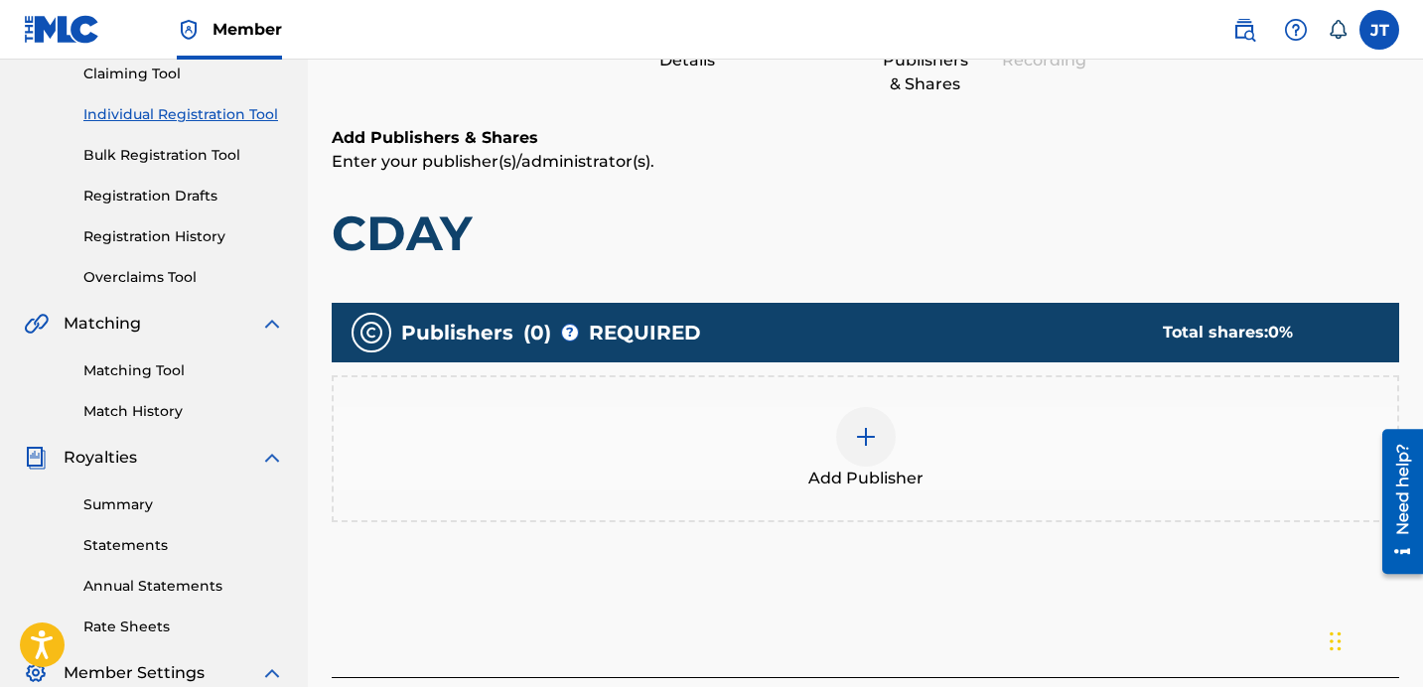
scroll to position [249, 0]
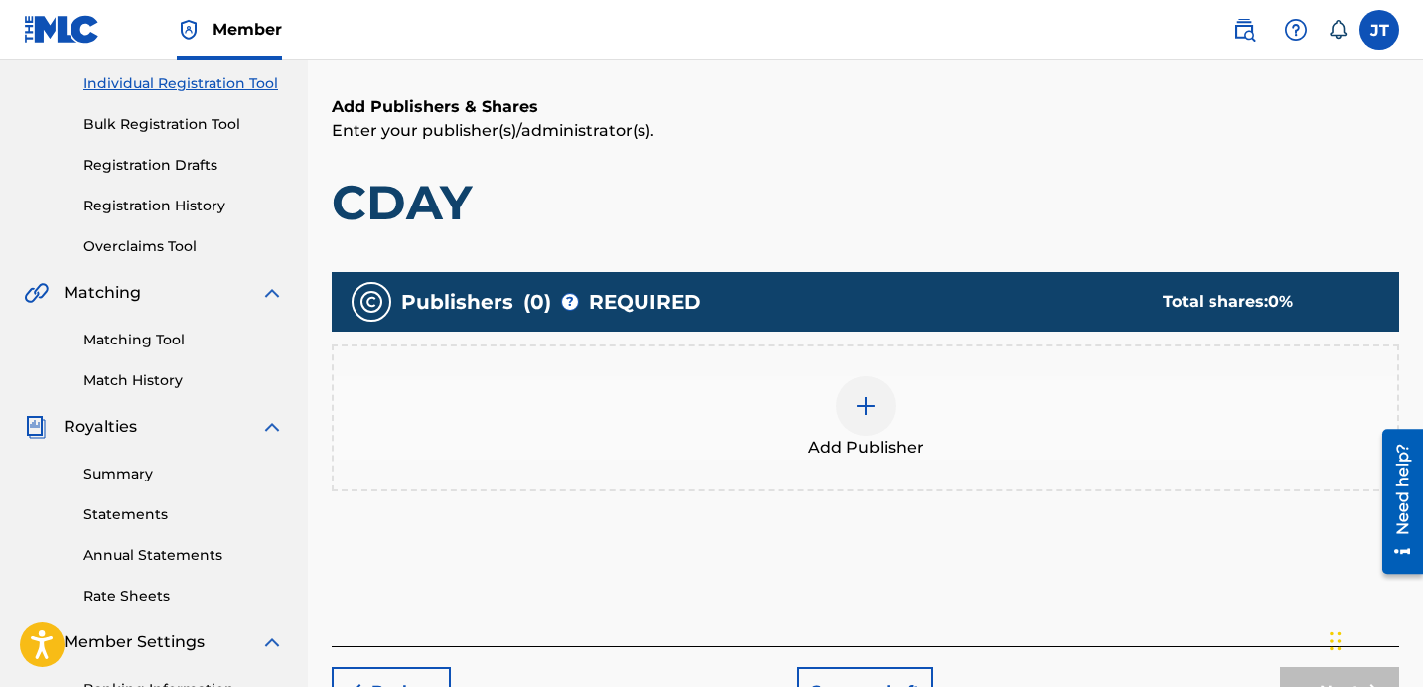
click at [861, 403] on img at bounding box center [866, 406] width 24 height 24
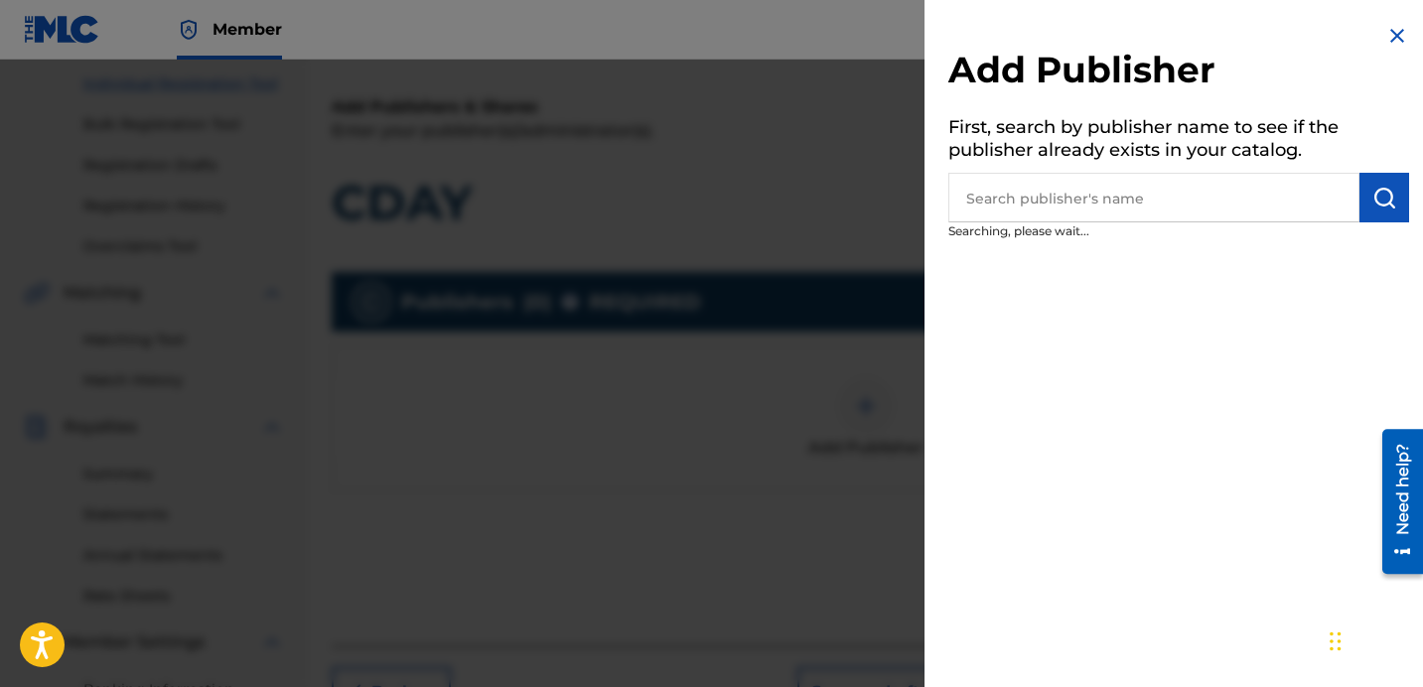
click at [1040, 197] on input "text" at bounding box center [1154, 198] width 411 height 50
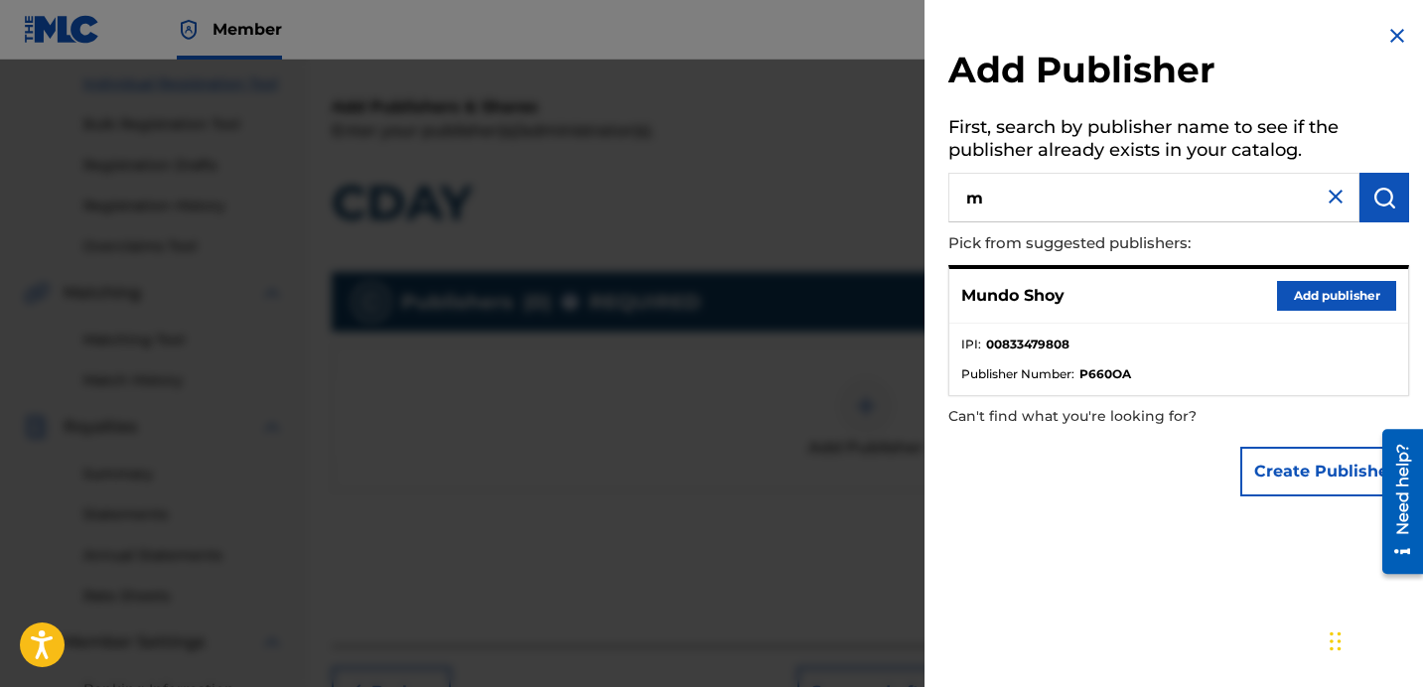
type input "m"
click at [1294, 296] on button "Add publisher" at bounding box center [1336, 296] width 119 height 30
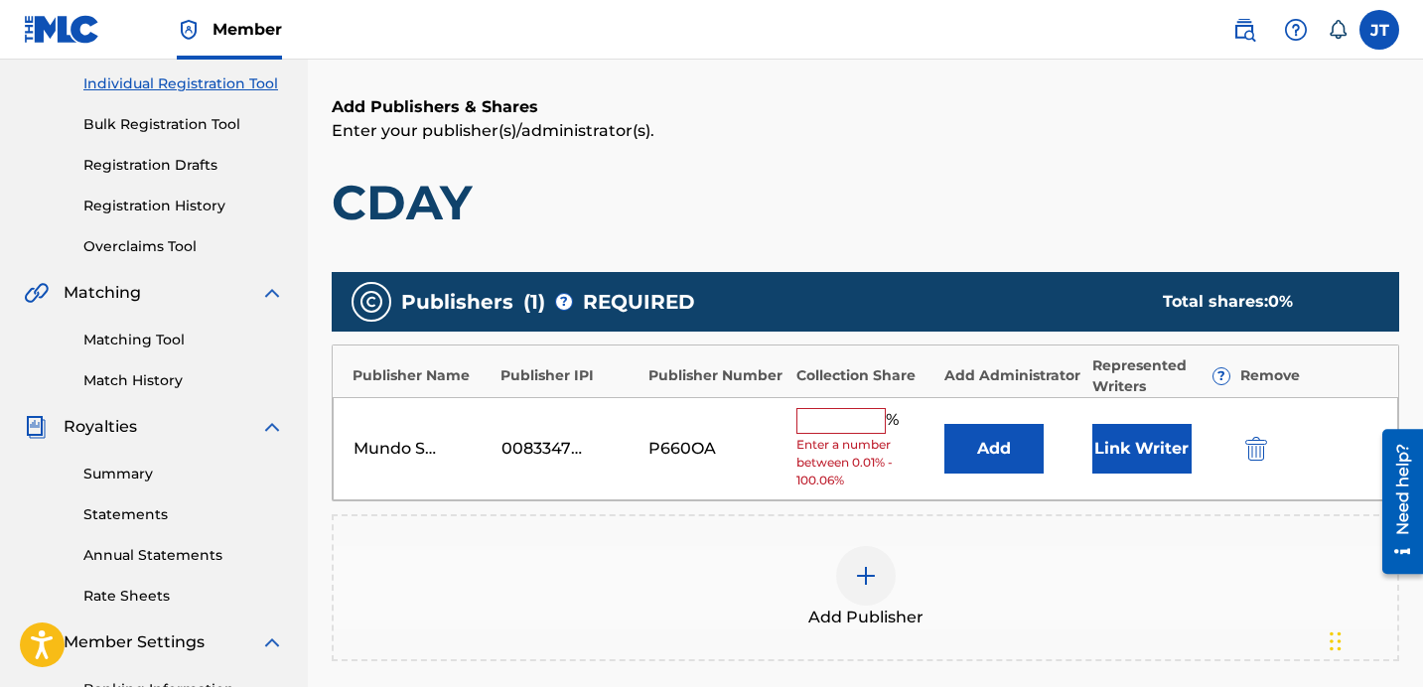
click at [850, 411] on input "text" at bounding box center [841, 421] width 89 height 26
type input "100"
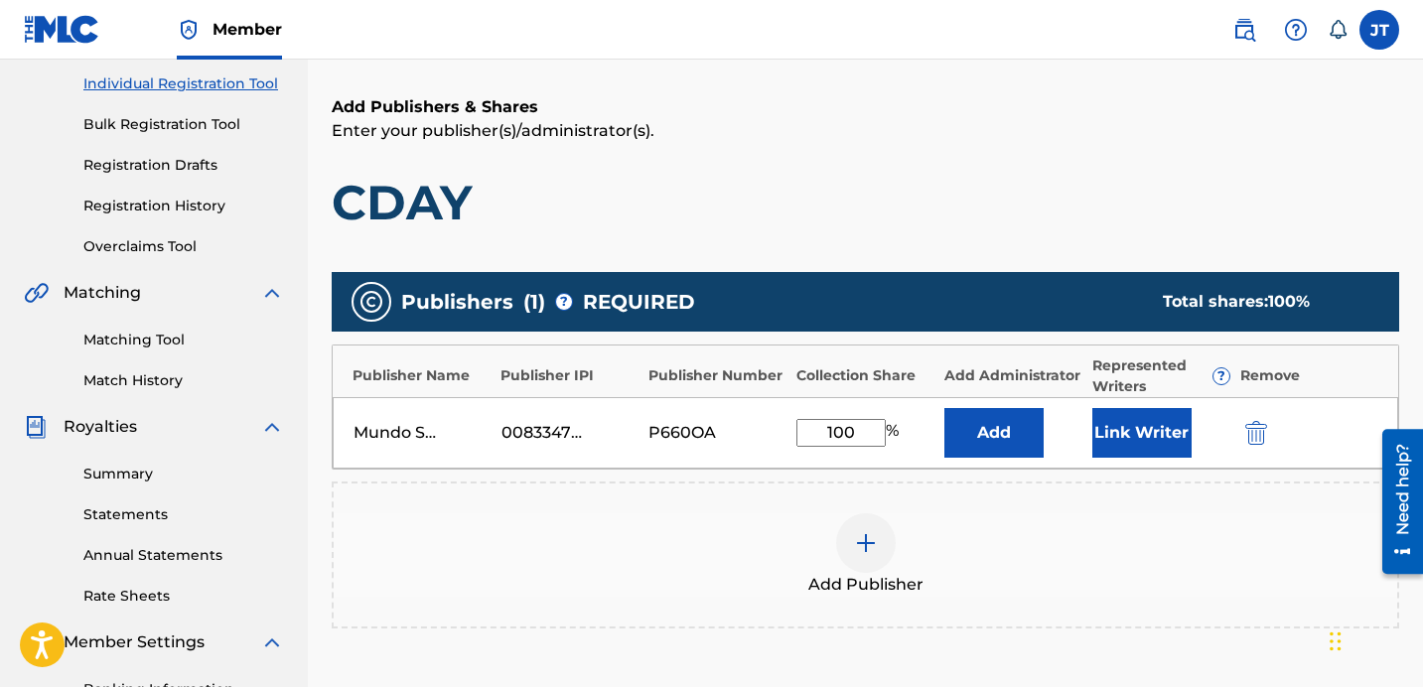
scroll to position [318, 0]
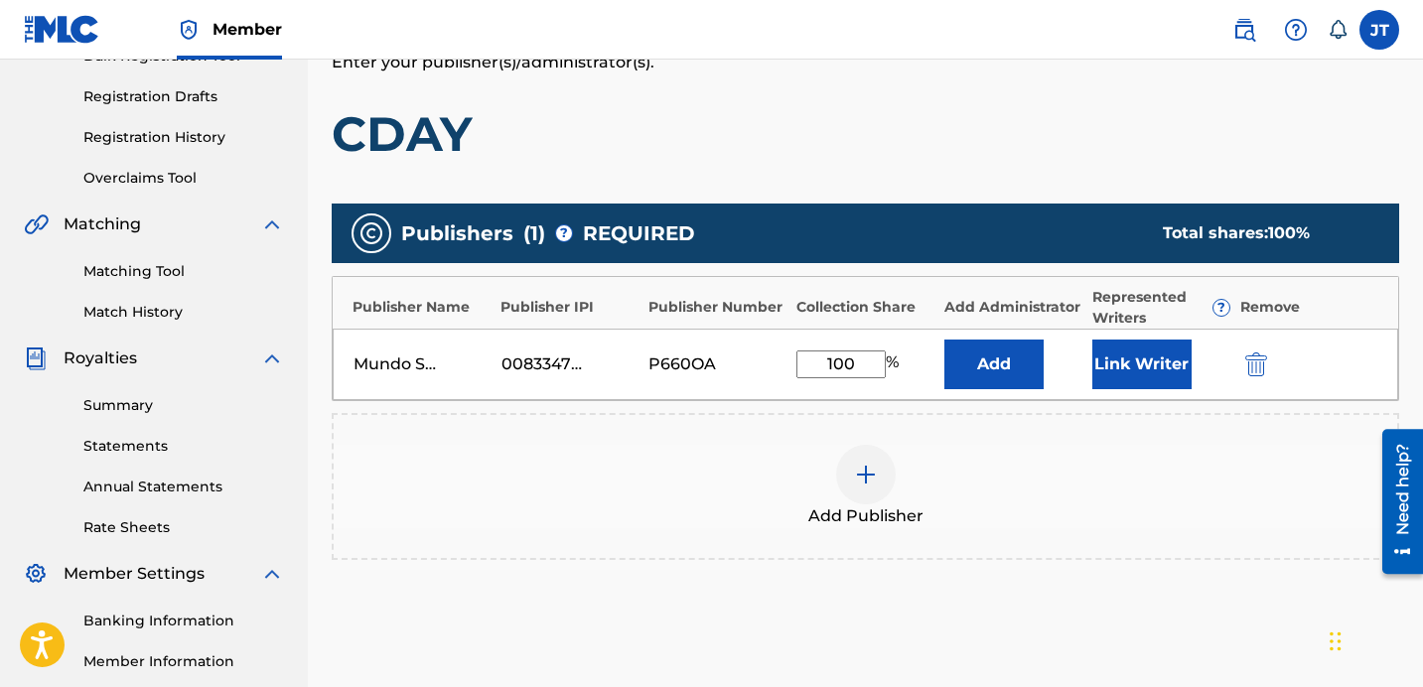
click at [1147, 359] on button "Link Writer" at bounding box center [1142, 365] width 99 height 50
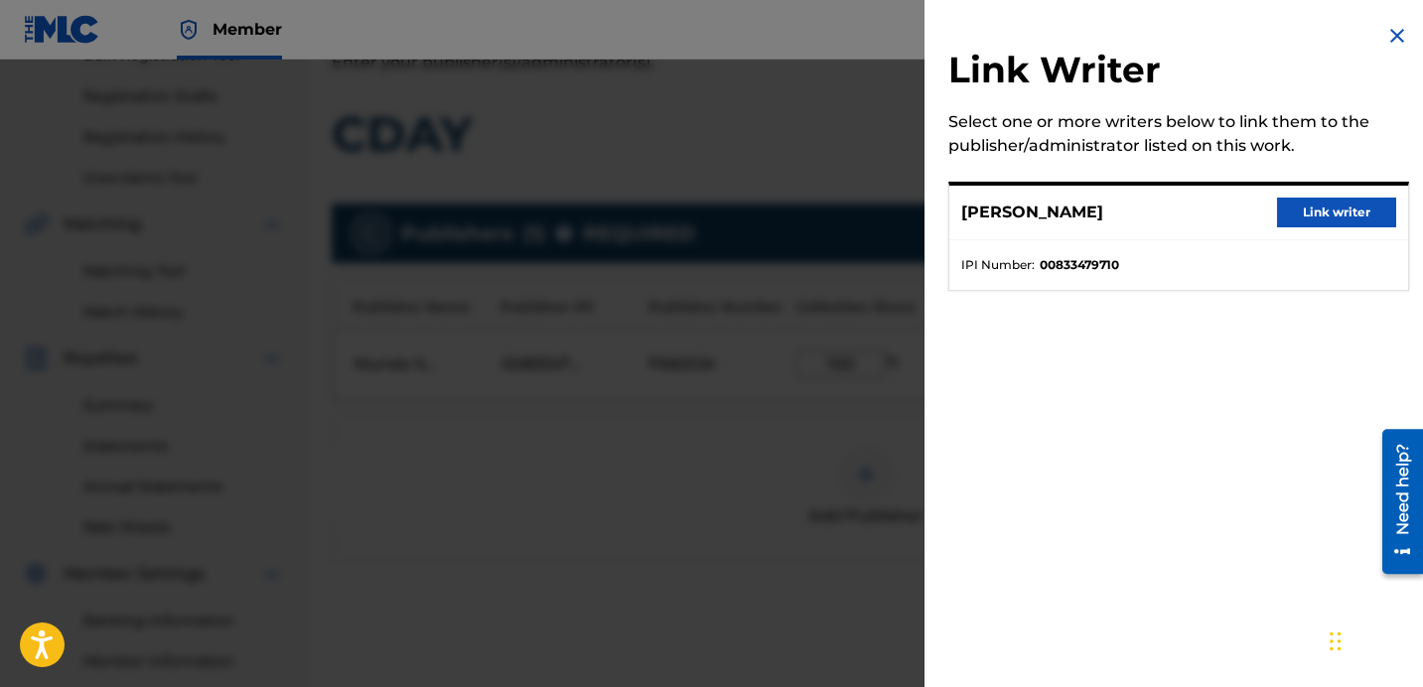
click at [1344, 222] on button "Link writer" at bounding box center [1336, 213] width 119 height 30
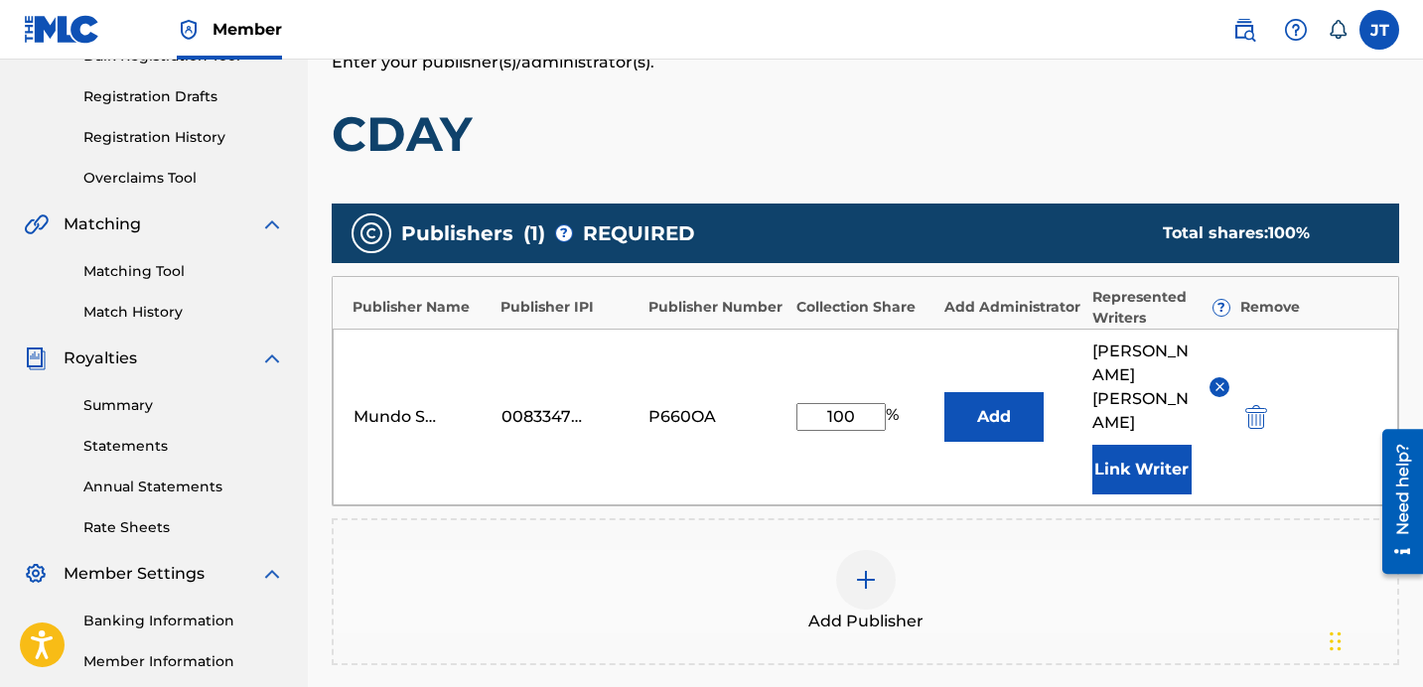
scroll to position [593, 0]
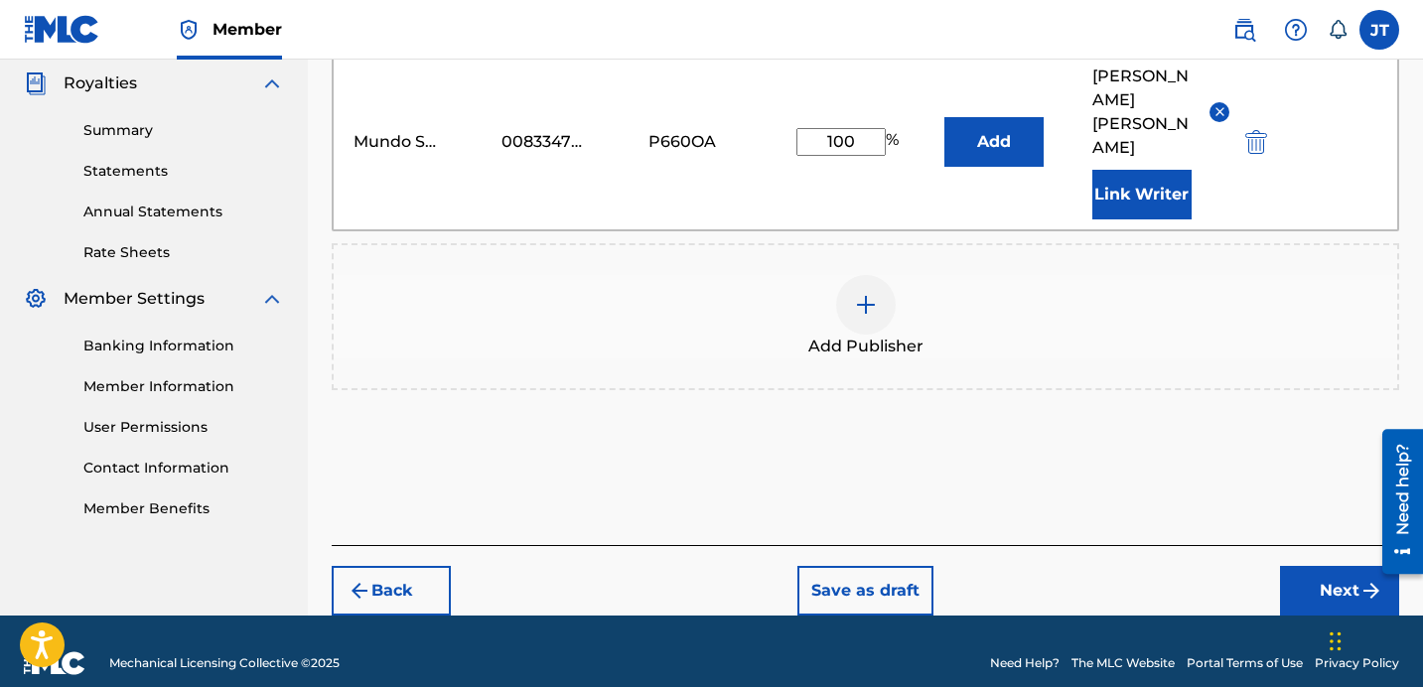
click at [1323, 575] on button "Next" at bounding box center [1339, 591] width 119 height 50
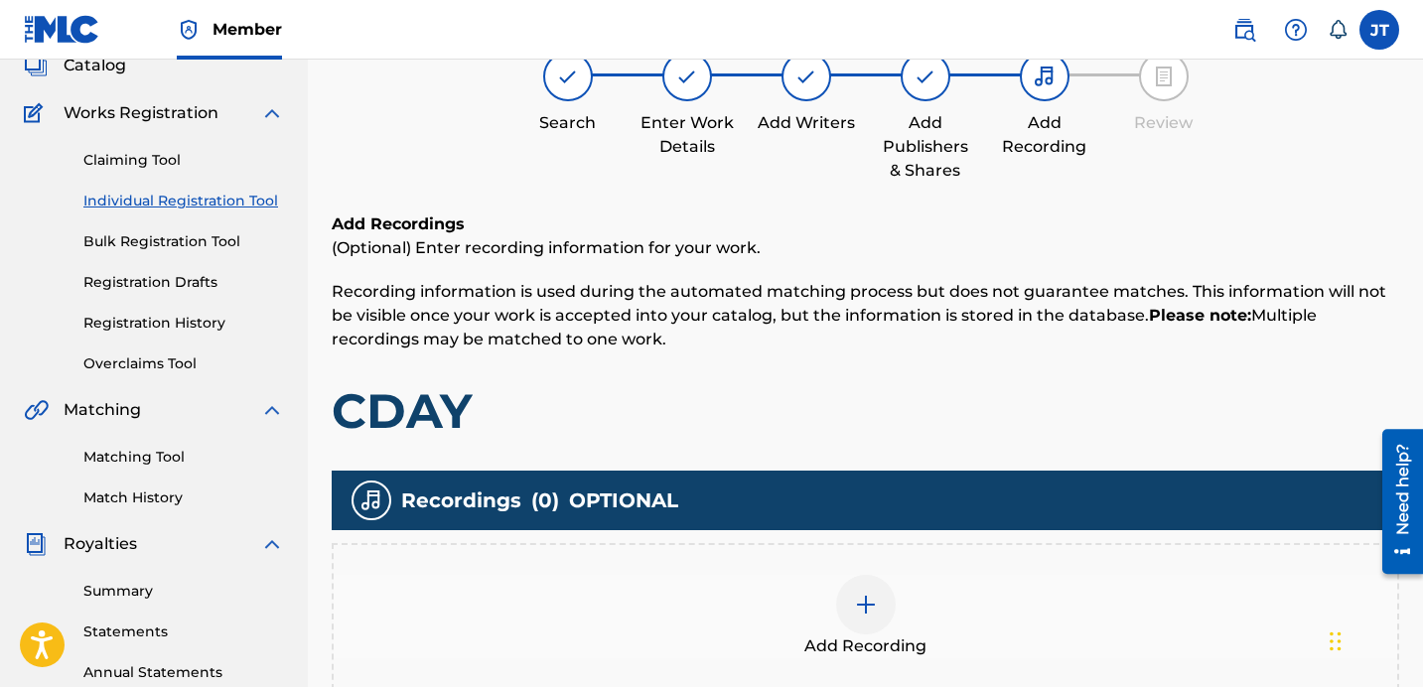
scroll to position [151, 0]
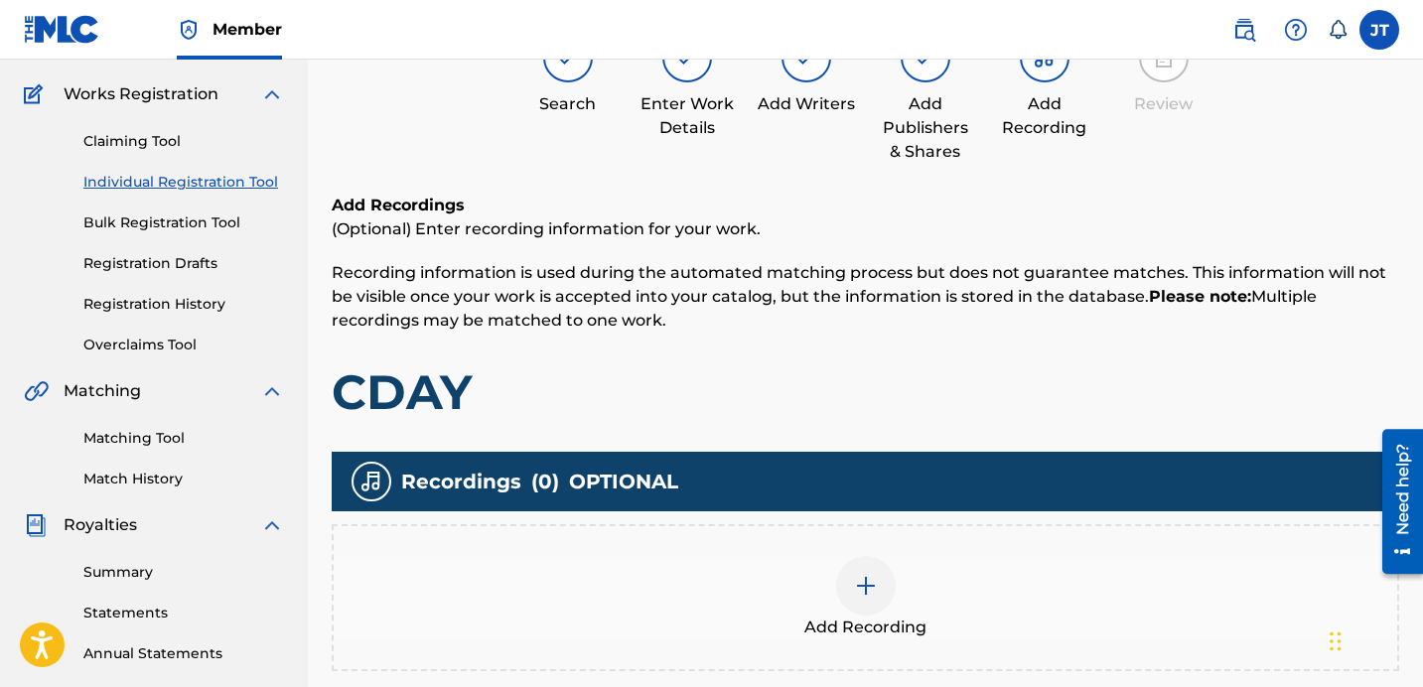
click at [874, 591] on img at bounding box center [866, 586] width 24 height 24
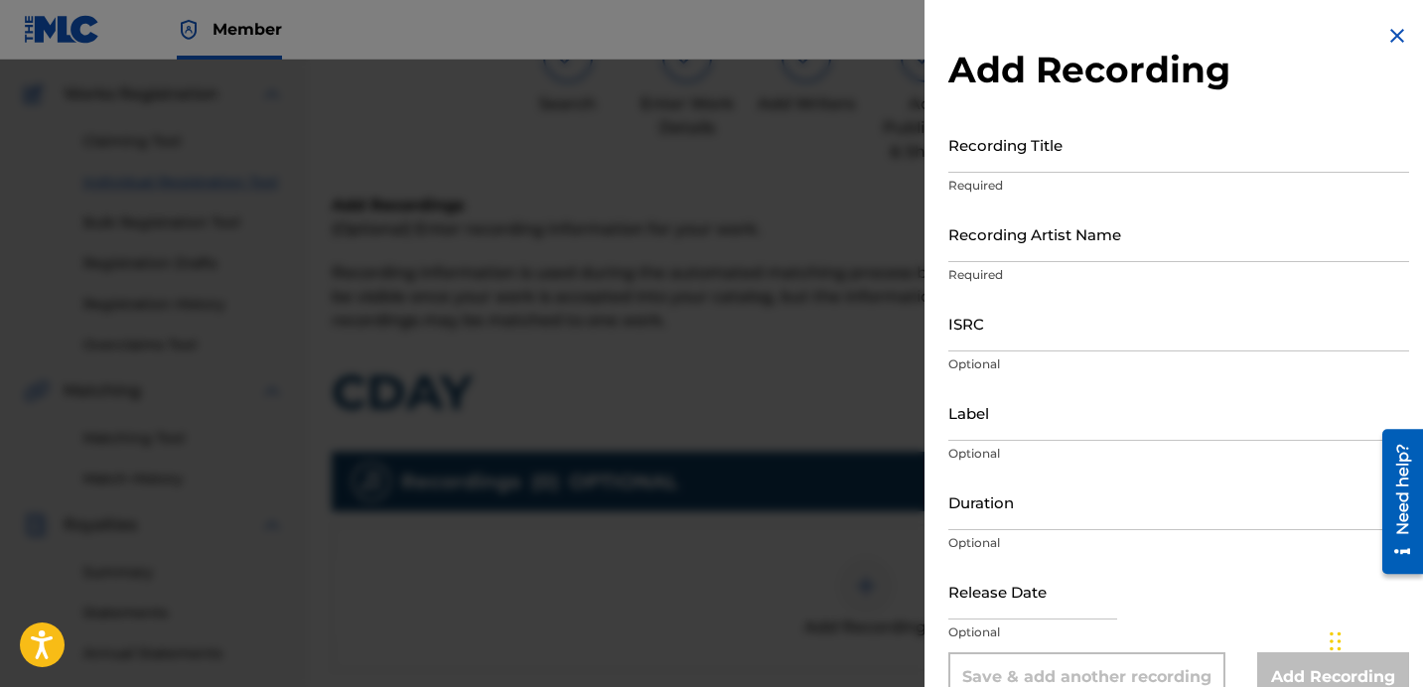
click at [1014, 161] on input "Recording Title" at bounding box center [1179, 144] width 461 height 57
paste input "Mundo Shoy - "CDAY" Shot By ‪@devprodfilms‬ Prod By. ‪@NitoBeats‬"
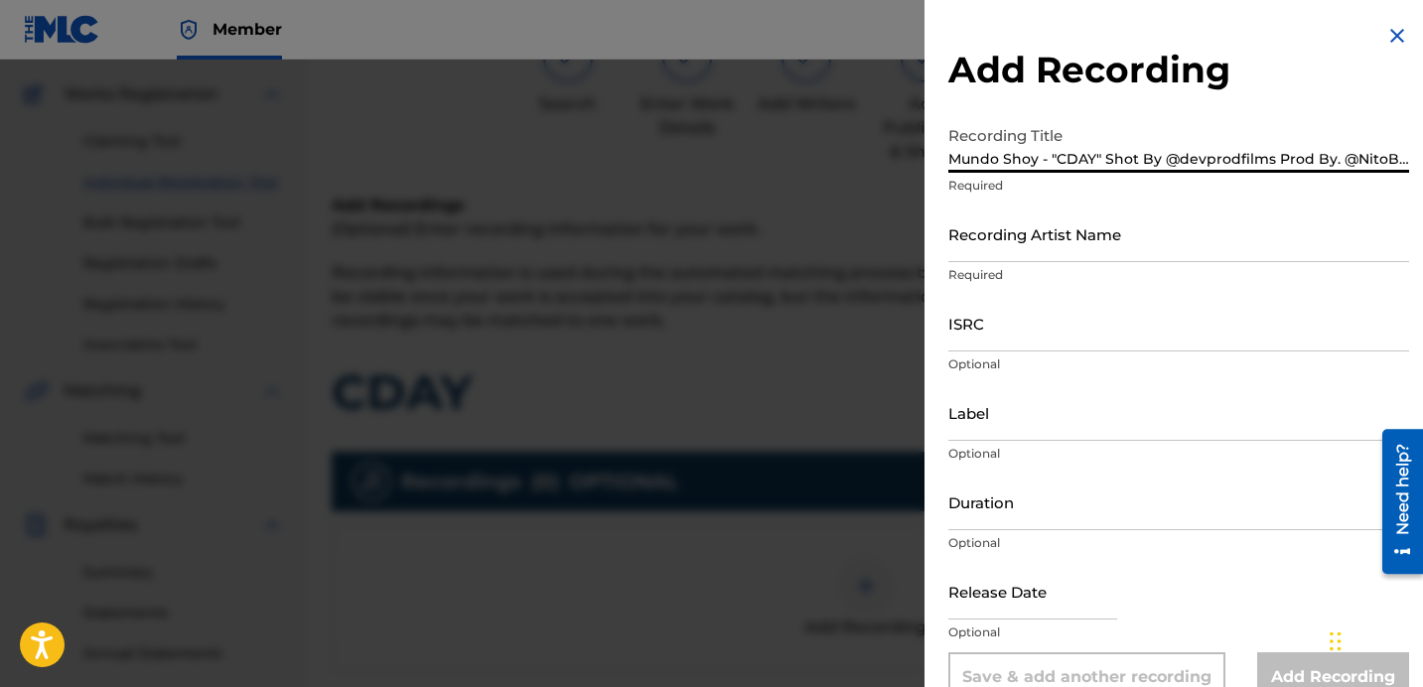
scroll to position [0, 17]
type input "Mundo Shoy - "CDAY" Shot By ‪@devprodfilms‬ Prod By. ‪@NitoBeats‬"
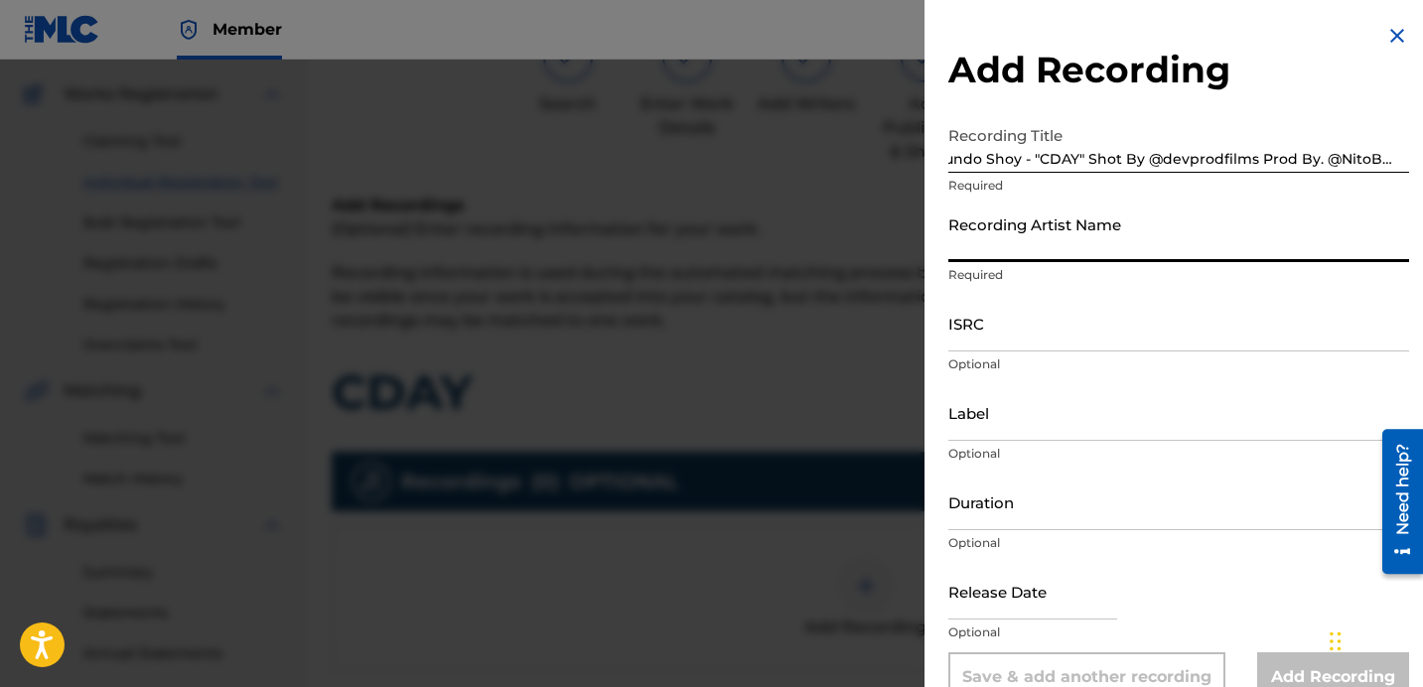
click at [1083, 243] on input "Recording Artist Name" at bounding box center [1179, 234] width 461 height 57
type input "Mundo Shoy"
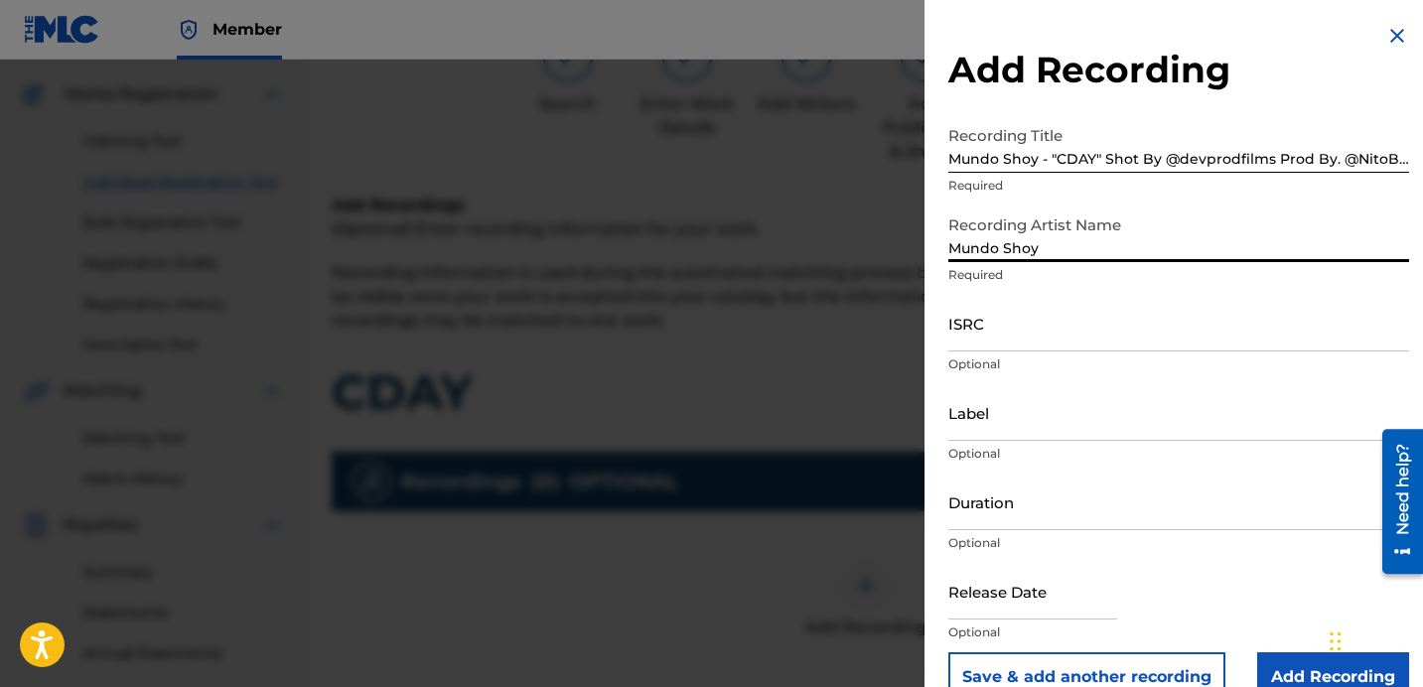
scroll to position [196, 0]
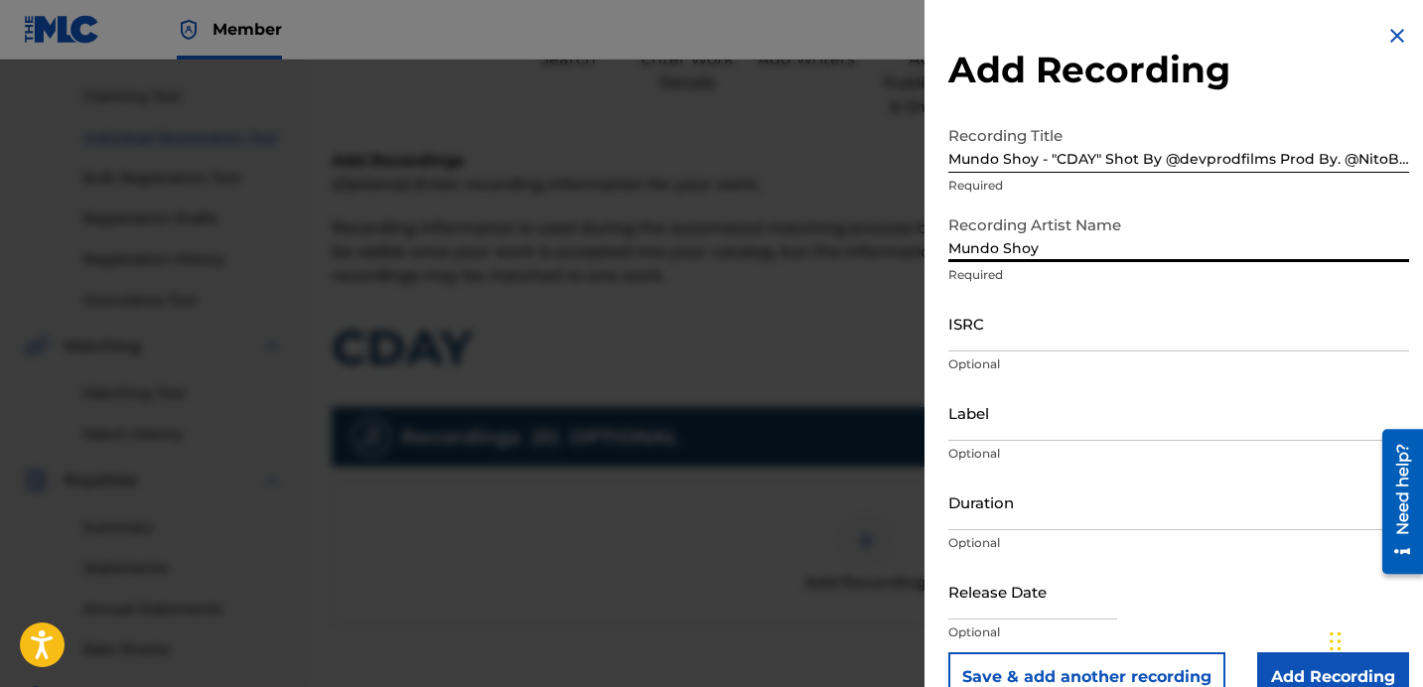
click at [1004, 593] on input "text" at bounding box center [1033, 591] width 169 height 57
select select "7"
select select "2025"
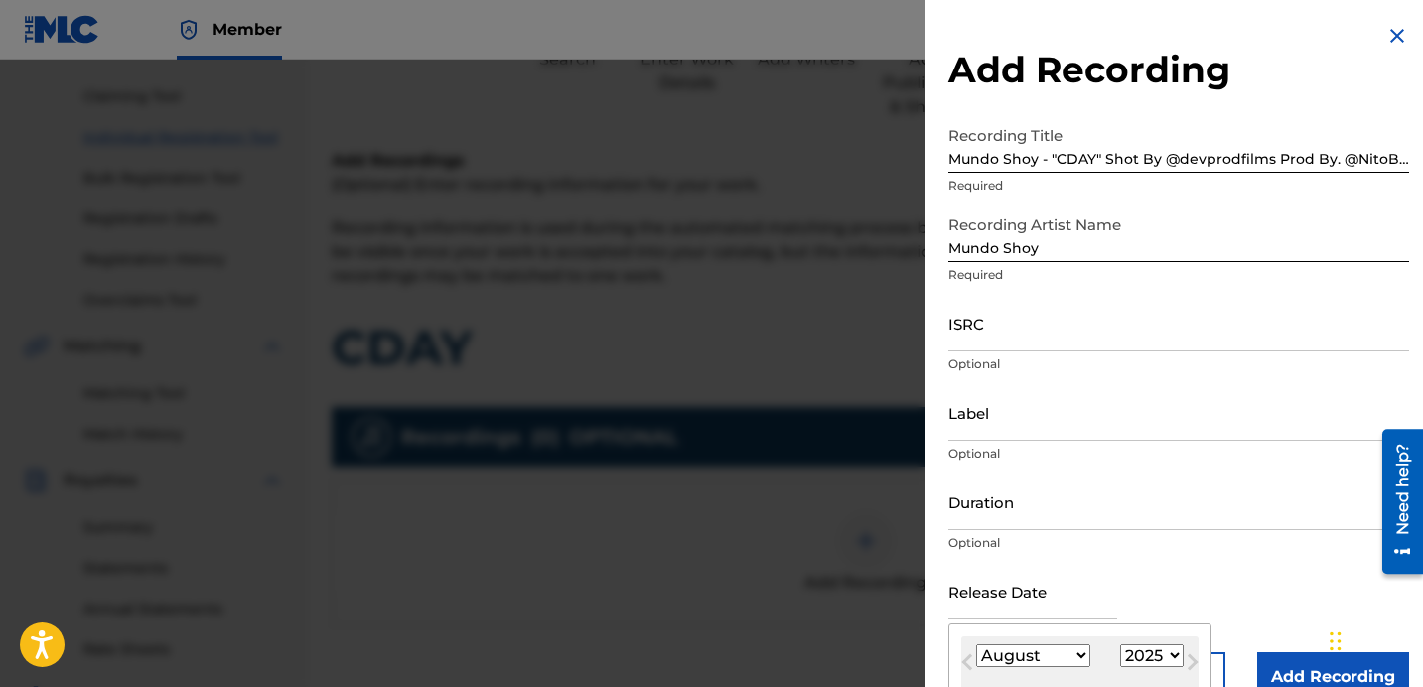
click at [1084, 656] on select "January February March April May June July August September October November De…" at bounding box center [1033, 656] width 114 height 23
select select "0"
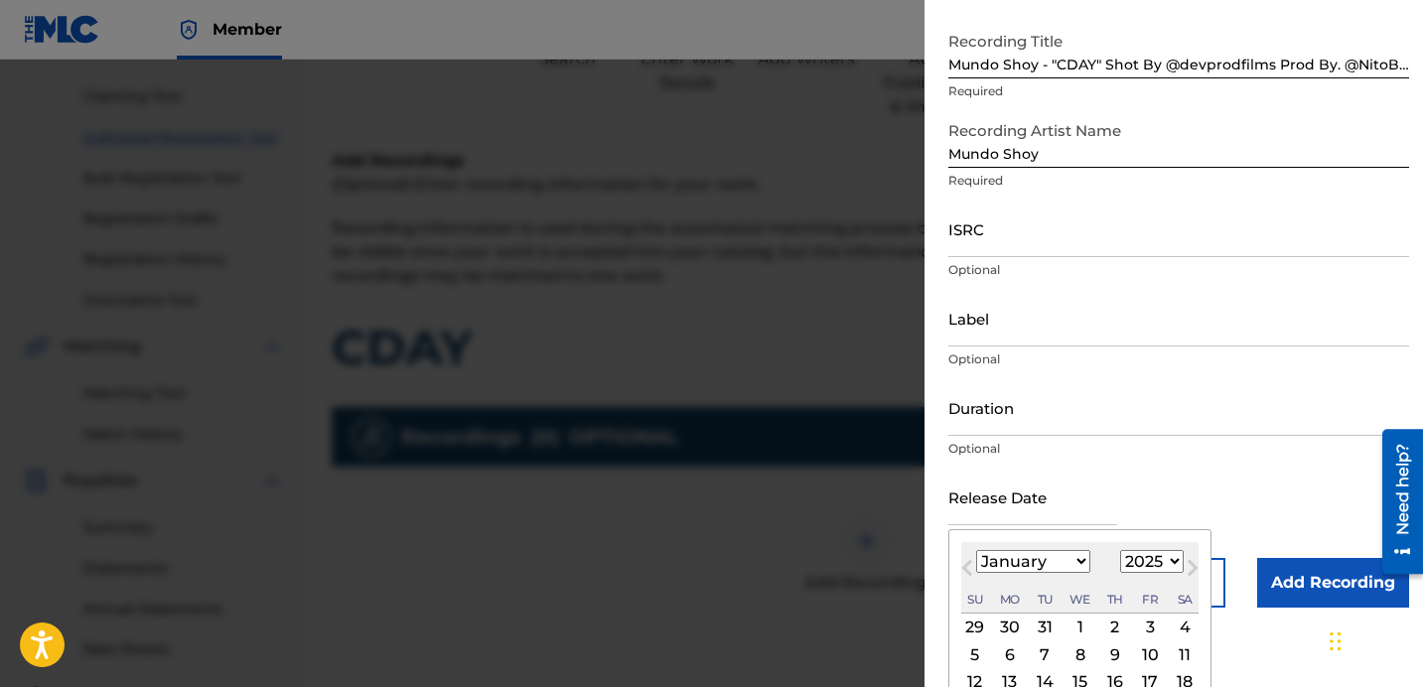
scroll to position [98, 0]
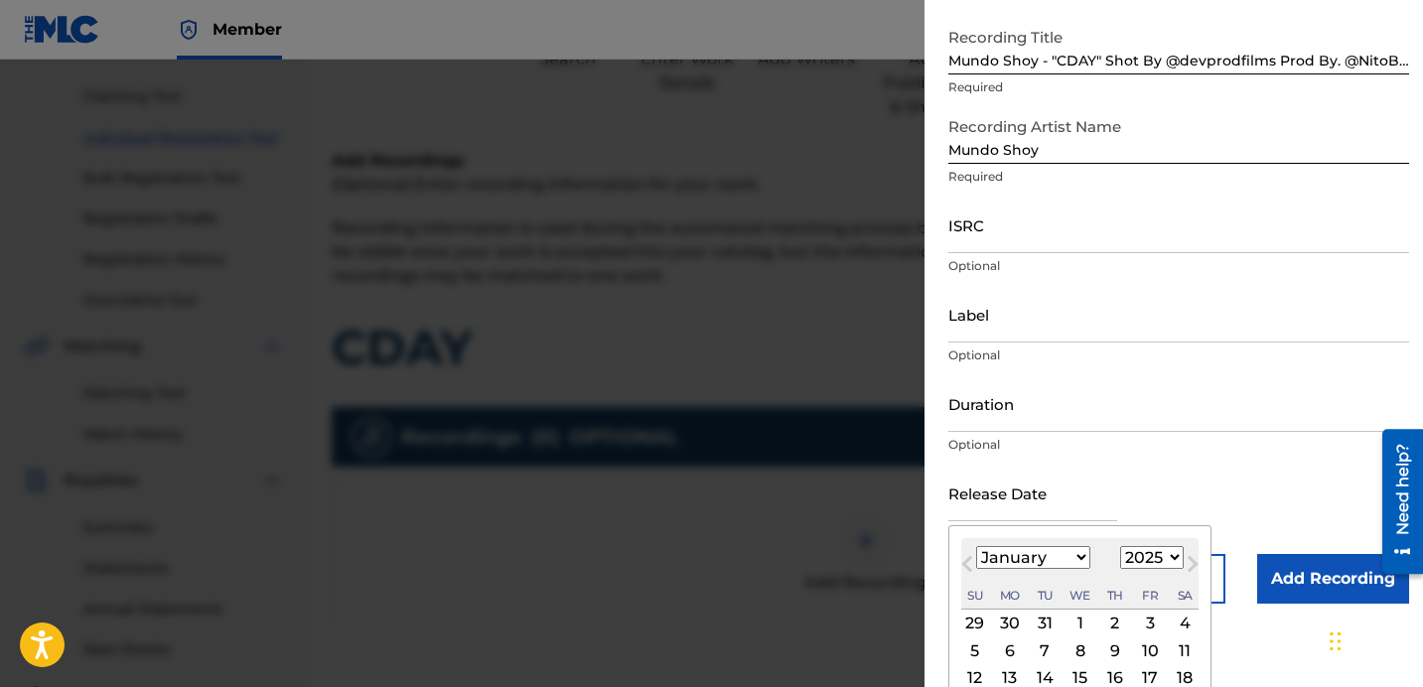
click at [1078, 619] on div "1" at bounding box center [1081, 624] width 24 height 24
type input "[DATE]"
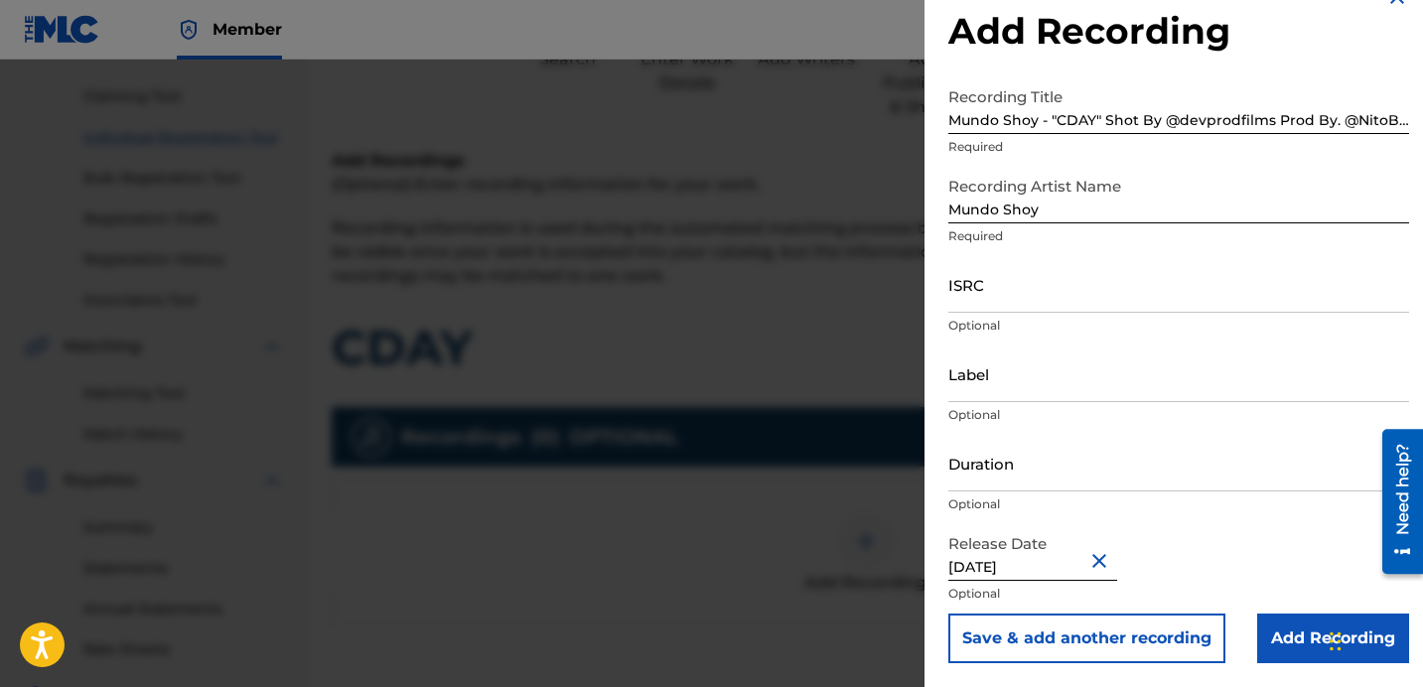
click at [1048, 566] on input "[DATE]" at bounding box center [1033, 552] width 169 height 57
select select "2025"
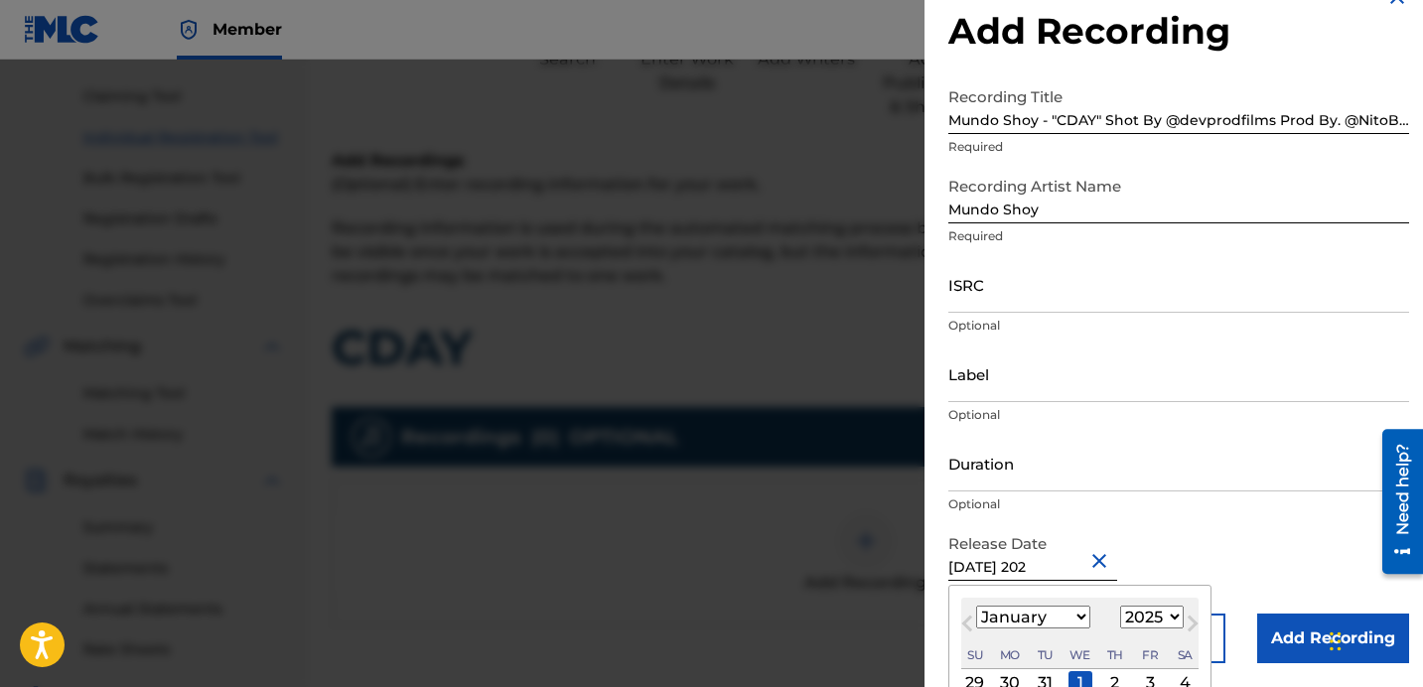
type input "[DATE]"
select select "2023"
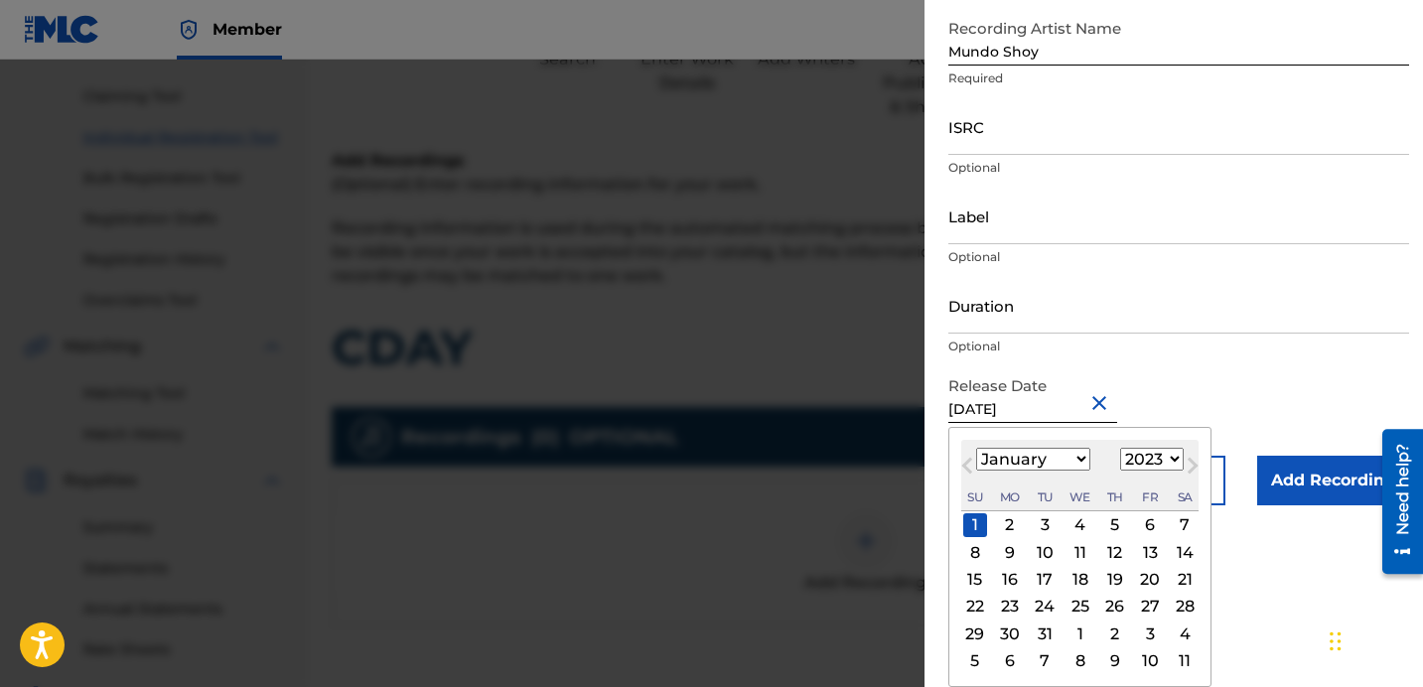
type input "[DATE]"
click at [1281, 387] on form "Recording Title Mundo Shoy - "CDAY" Shot By ‪@devprodfilms‬ Prod By. ‪@NitoBeat…" at bounding box center [1179, 213] width 461 height 586
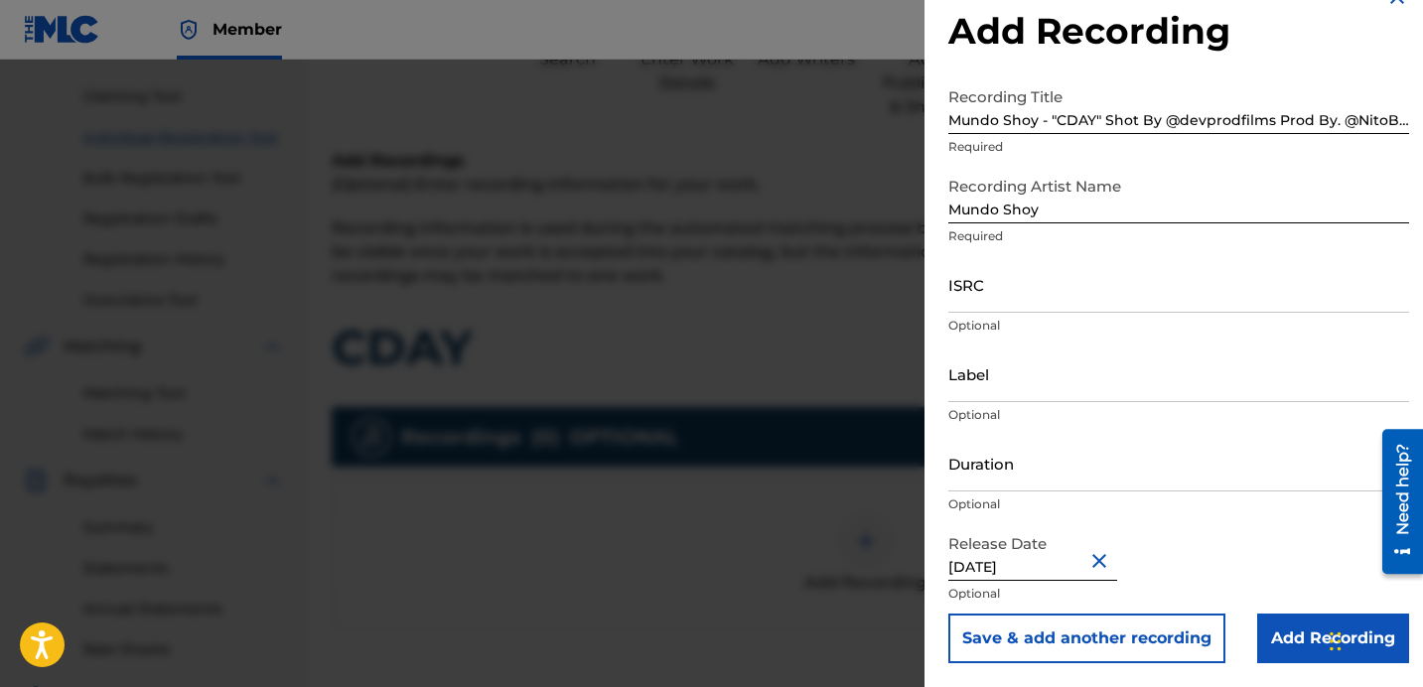
click at [1312, 629] on input "Add Recording" at bounding box center [1334, 639] width 152 height 50
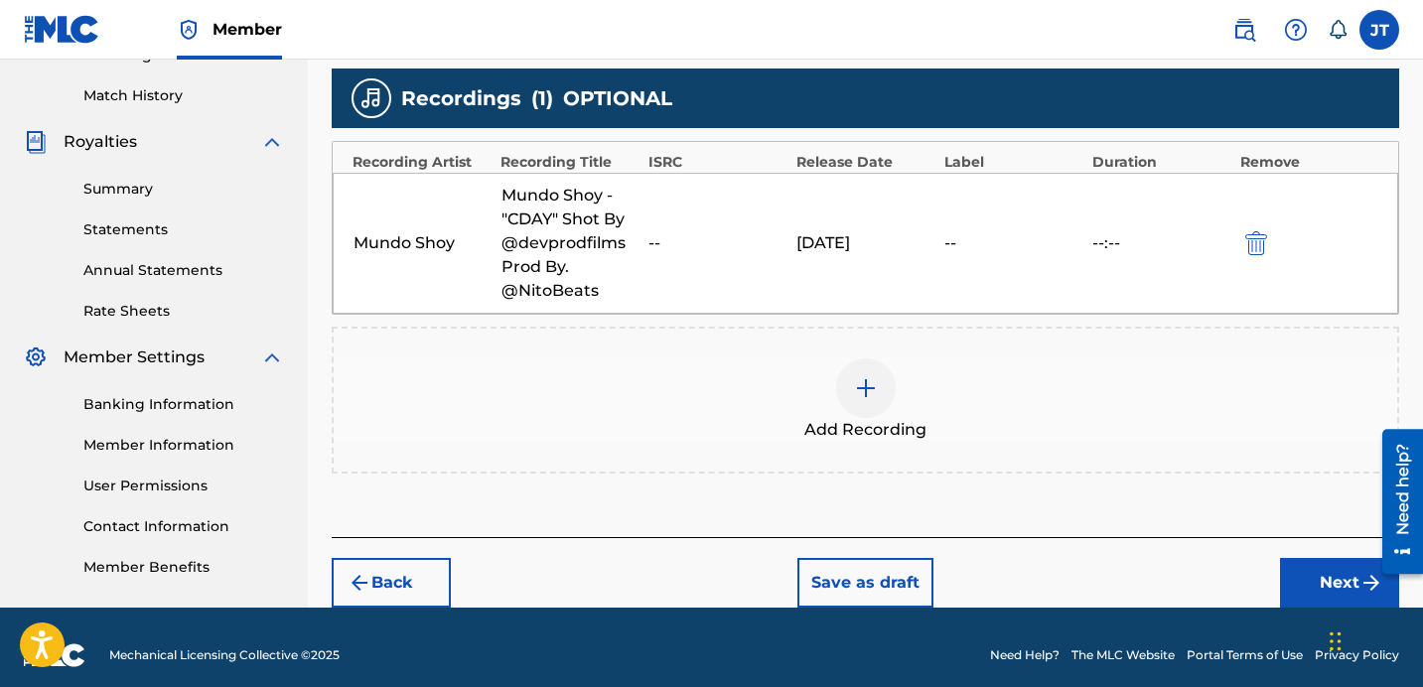
scroll to position [550, 0]
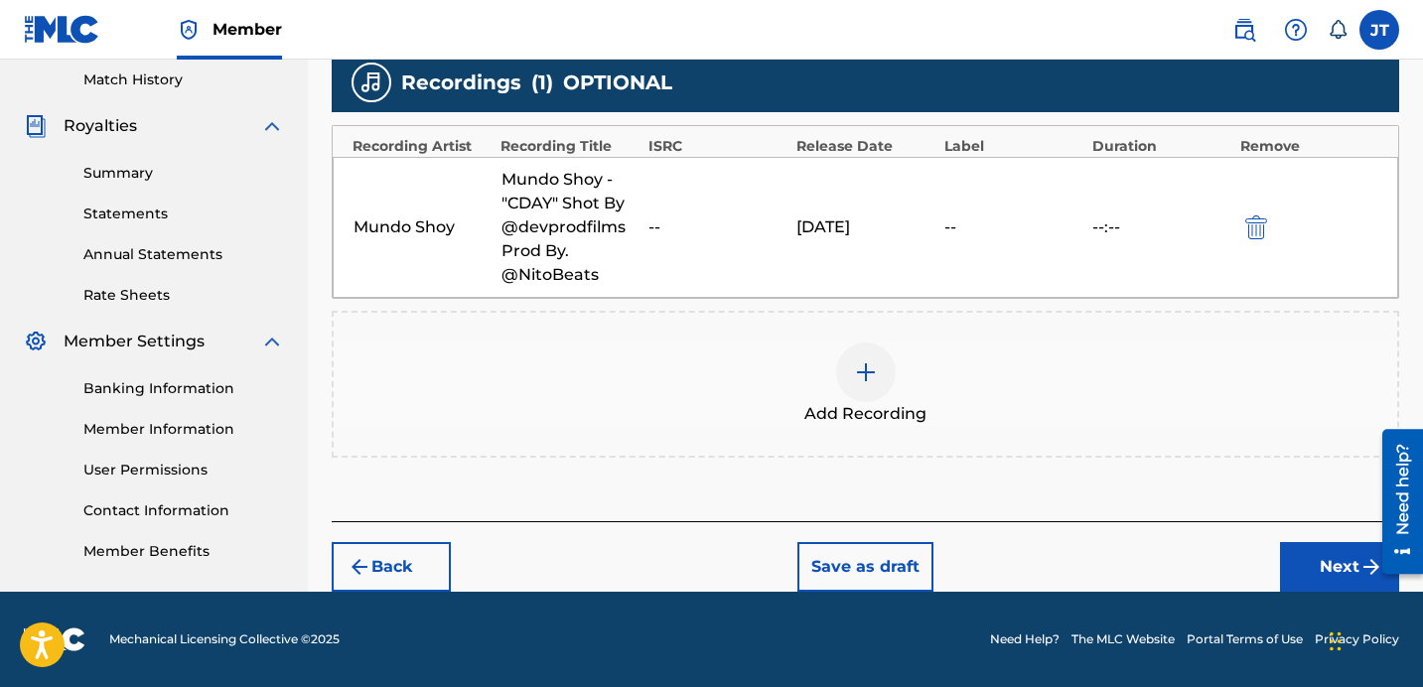
click at [1330, 553] on button "Next" at bounding box center [1339, 567] width 119 height 50
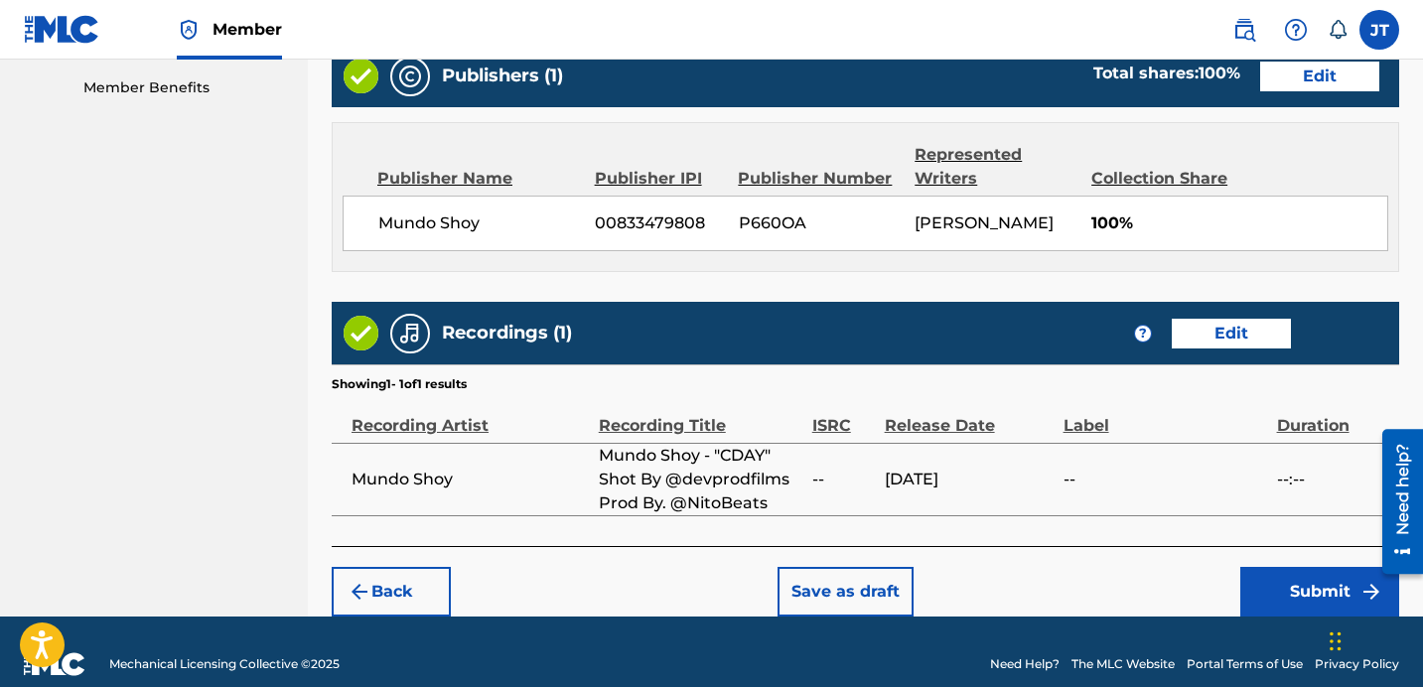
scroll to position [1040, 0]
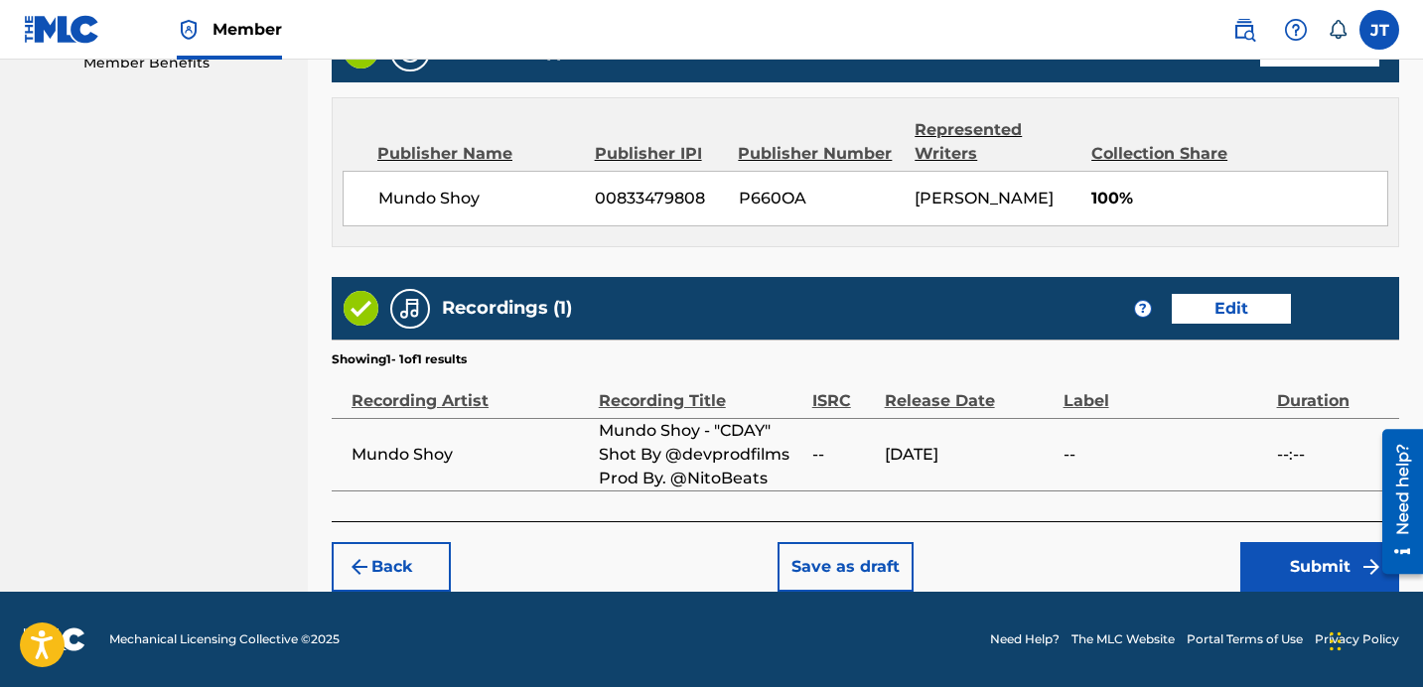
click at [1313, 555] on button "Submit" at bounding box center [1320, 567] width 159 height 50
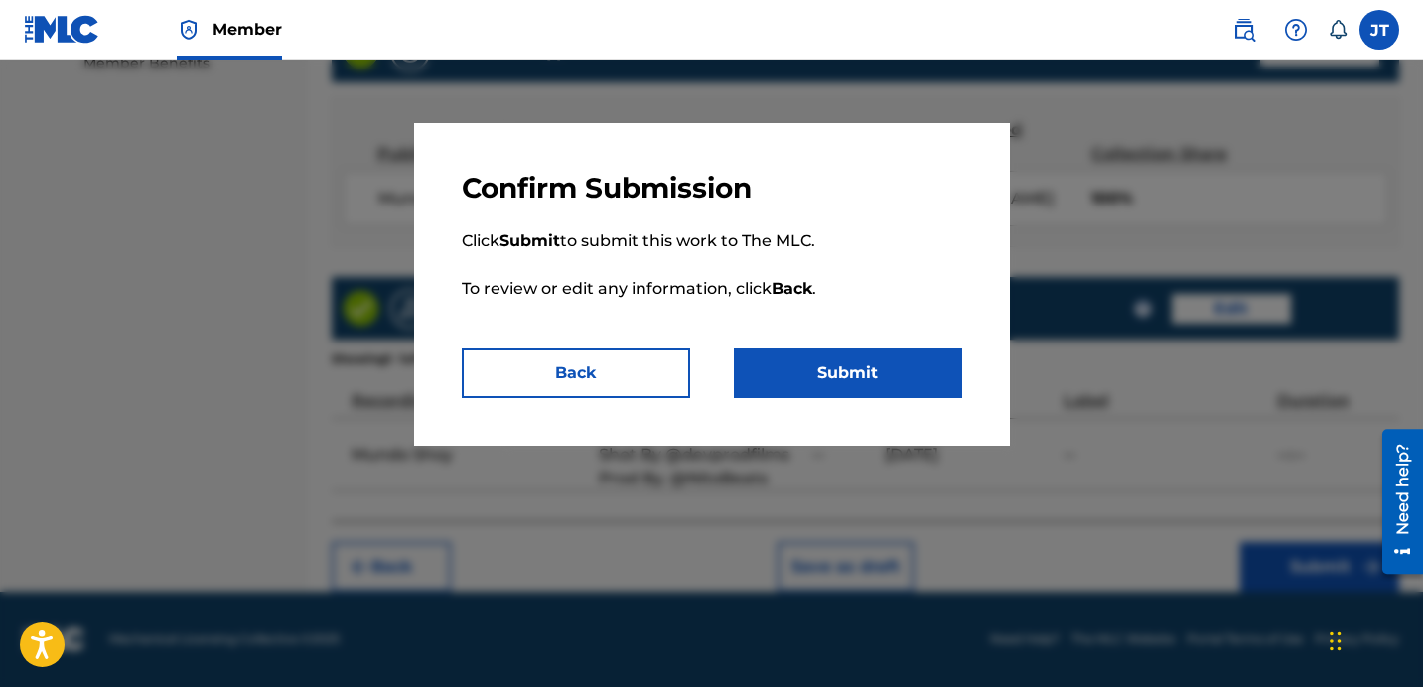
click at [854, 350] on button "Submit" at bounding box center [848, 374] width 228 height 50
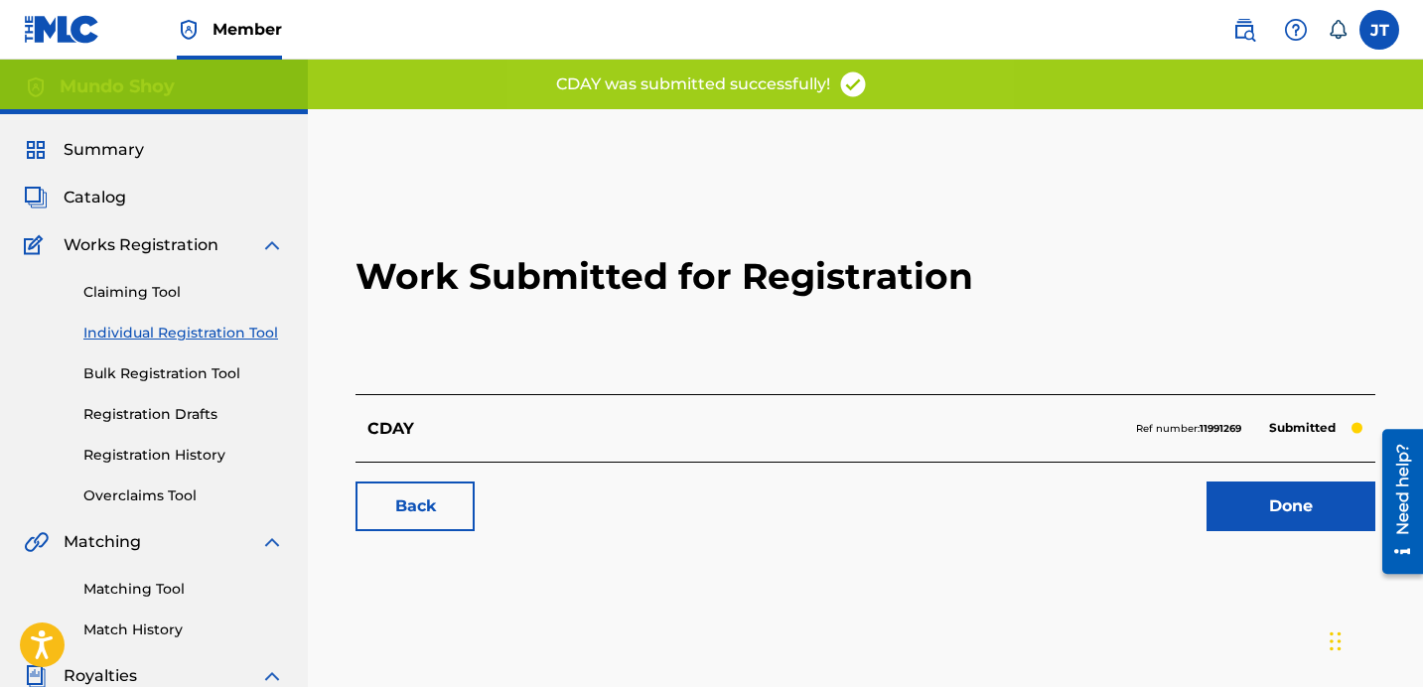
scroll to position [60, 0]
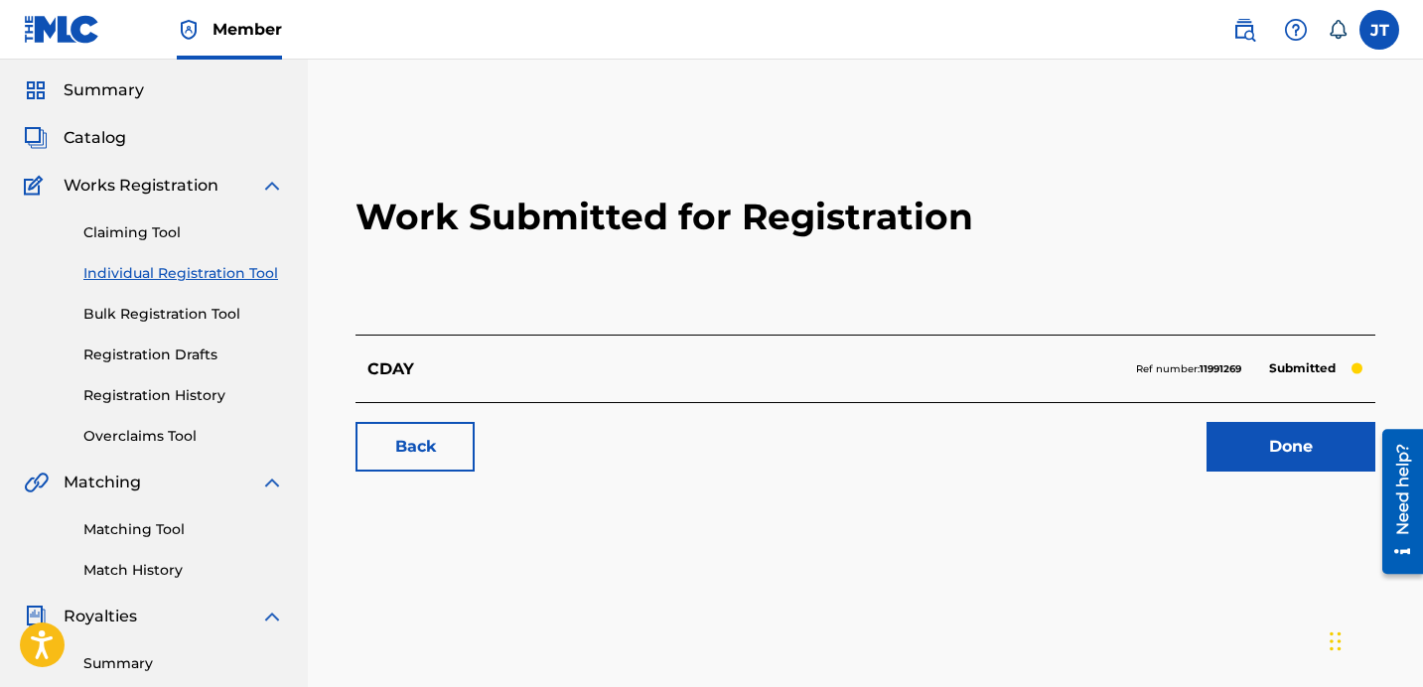
click at [130, 524] on link "Matching Tool" at bounding box center [183, 530] width 201 height 21
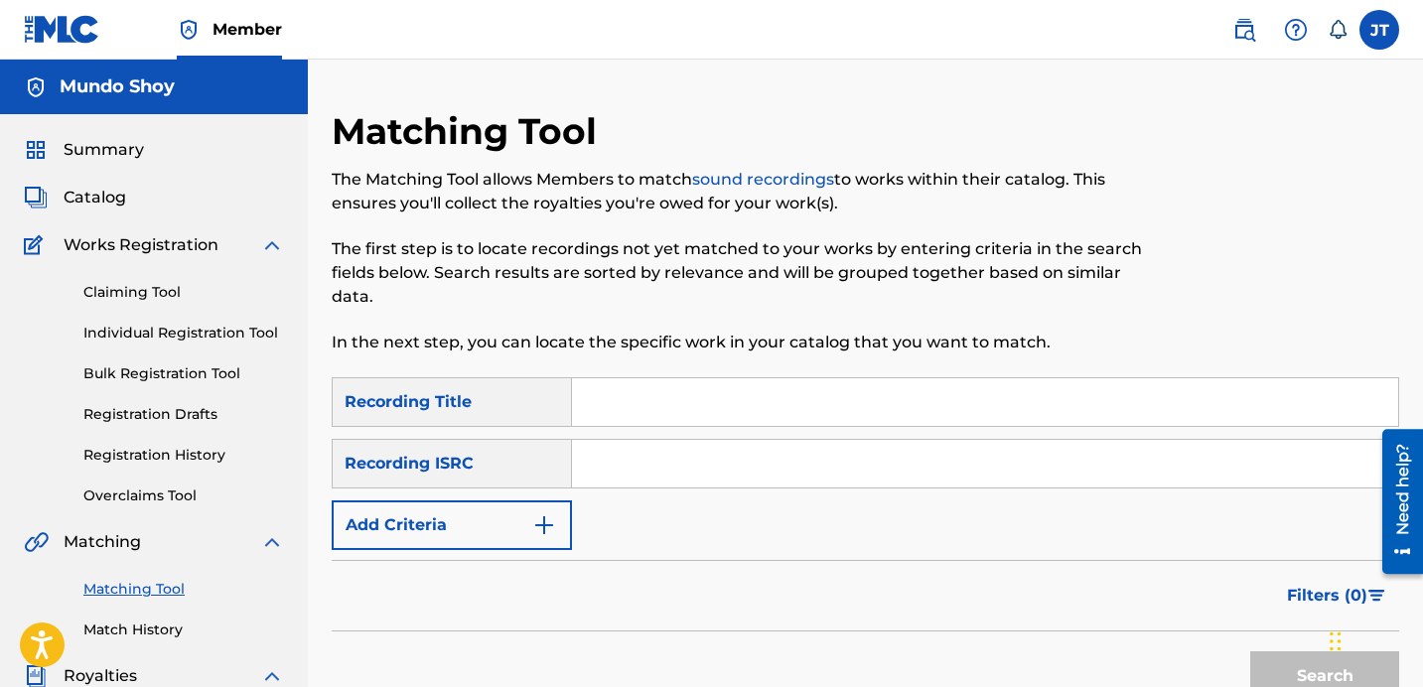
click at [653, 400] on input "Search Form" at bounding box center [985, 402] width 826 height 48
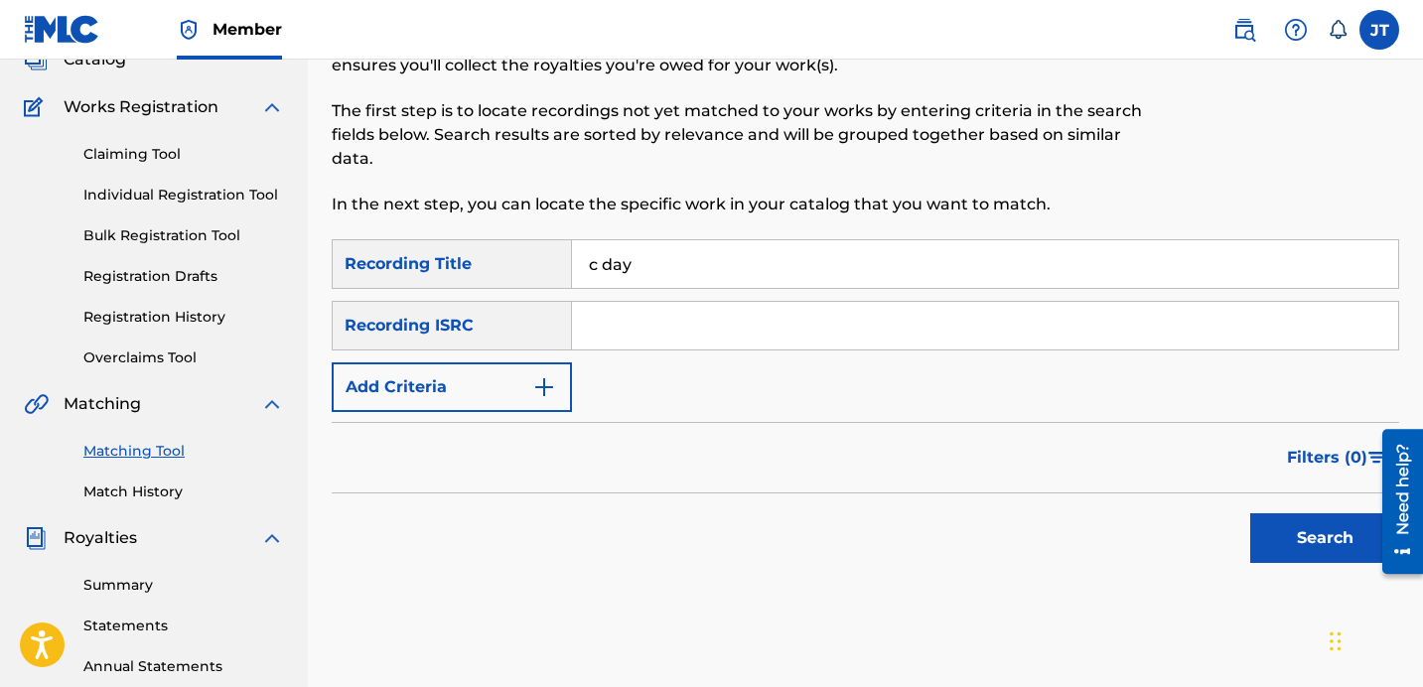
type input "c day"
click at [1280, 529] on button "Search" at bounding box center [1325, 539] width 149 height 50
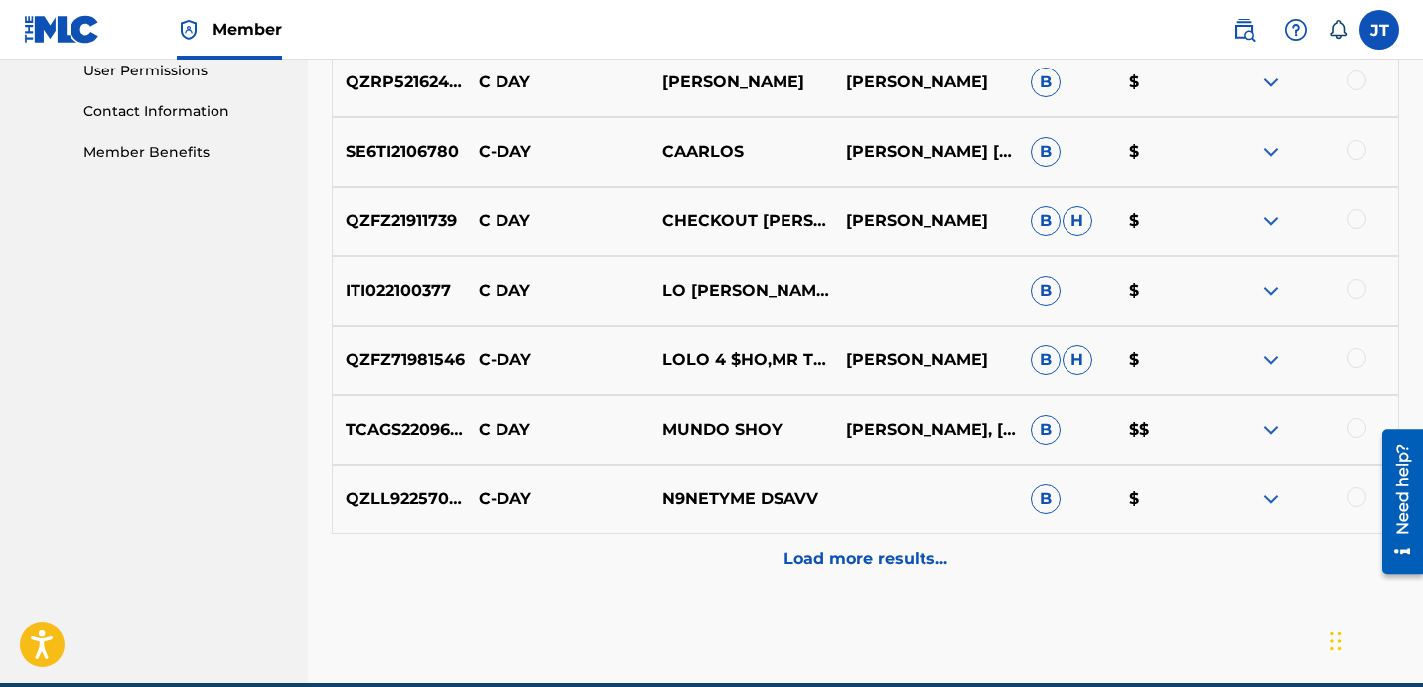
scroll to position [963, 0]
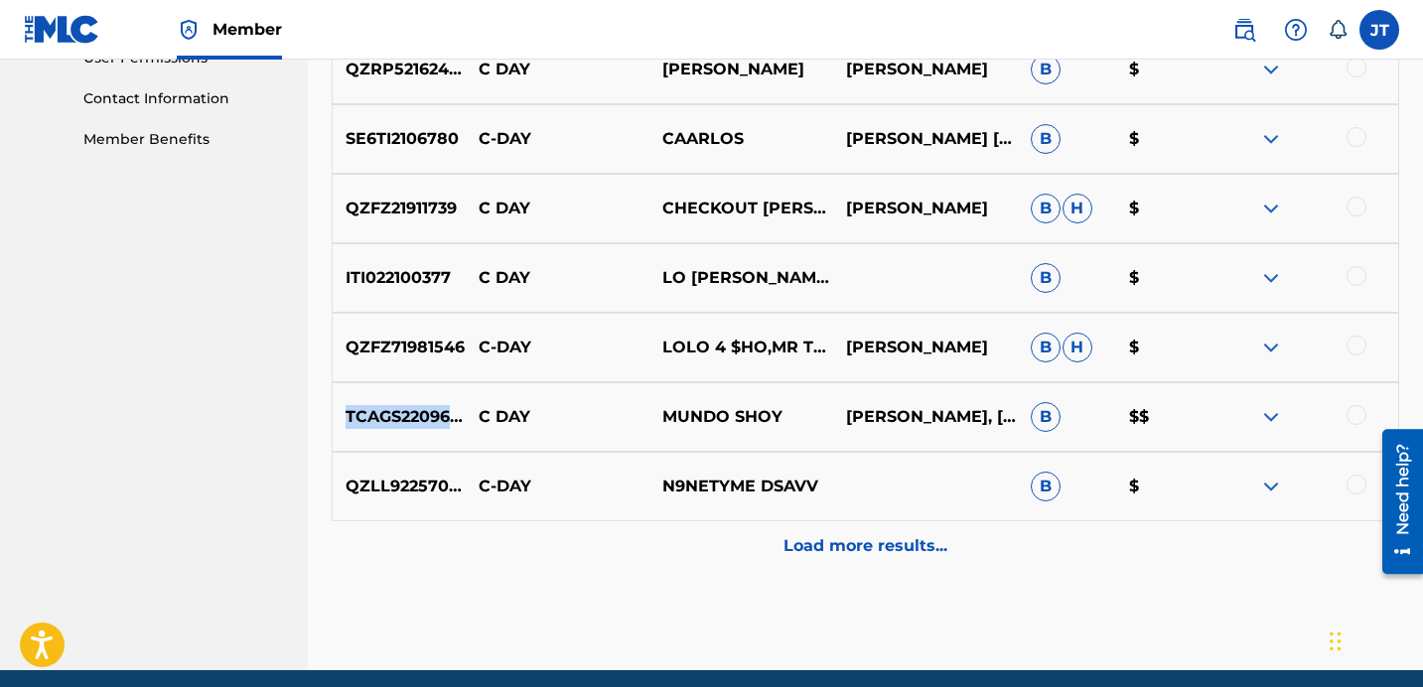
drag, startPoint x: 348, startPoint y: 418, endPoint x: 465, endPoint y: 419, distance: 117.2
click at [465, 419] on p "TCAGS2209610" at bounding box center [399, 417] width 133 height 24
copy p "TCAGS2209610"
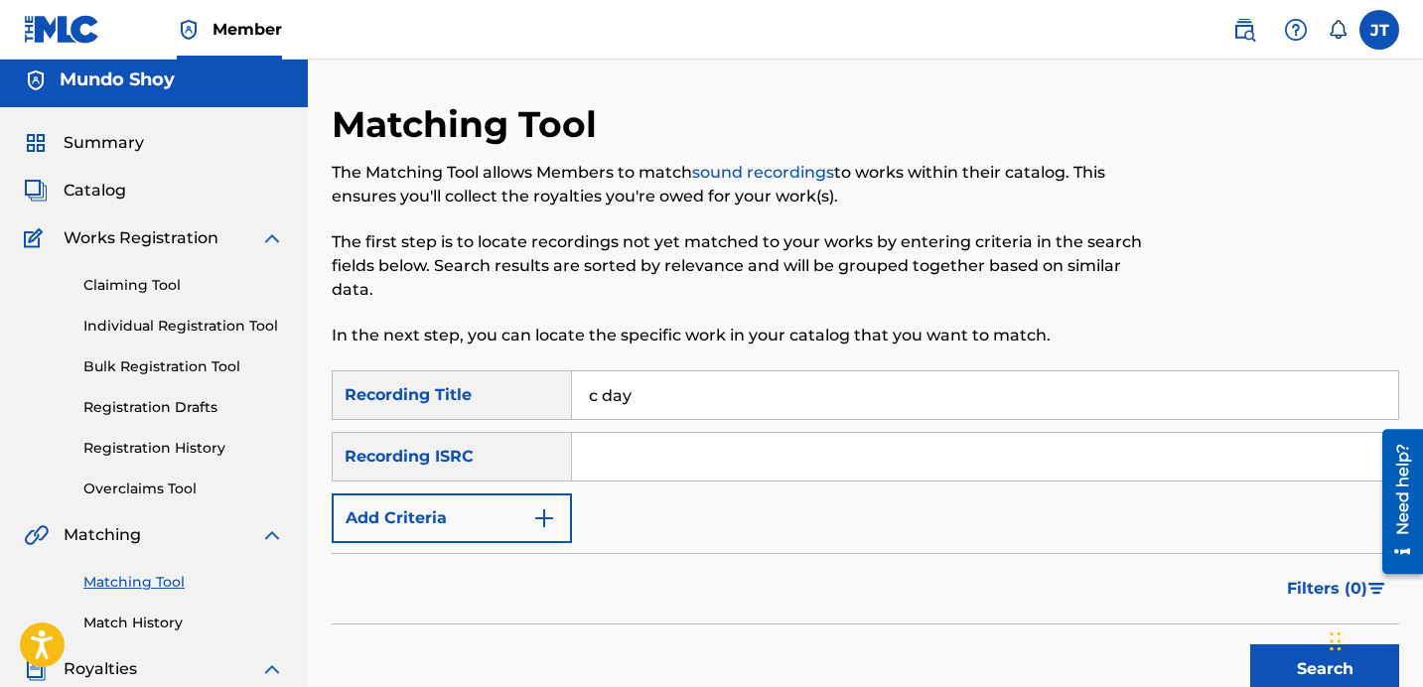
scroll to position [0, 0]
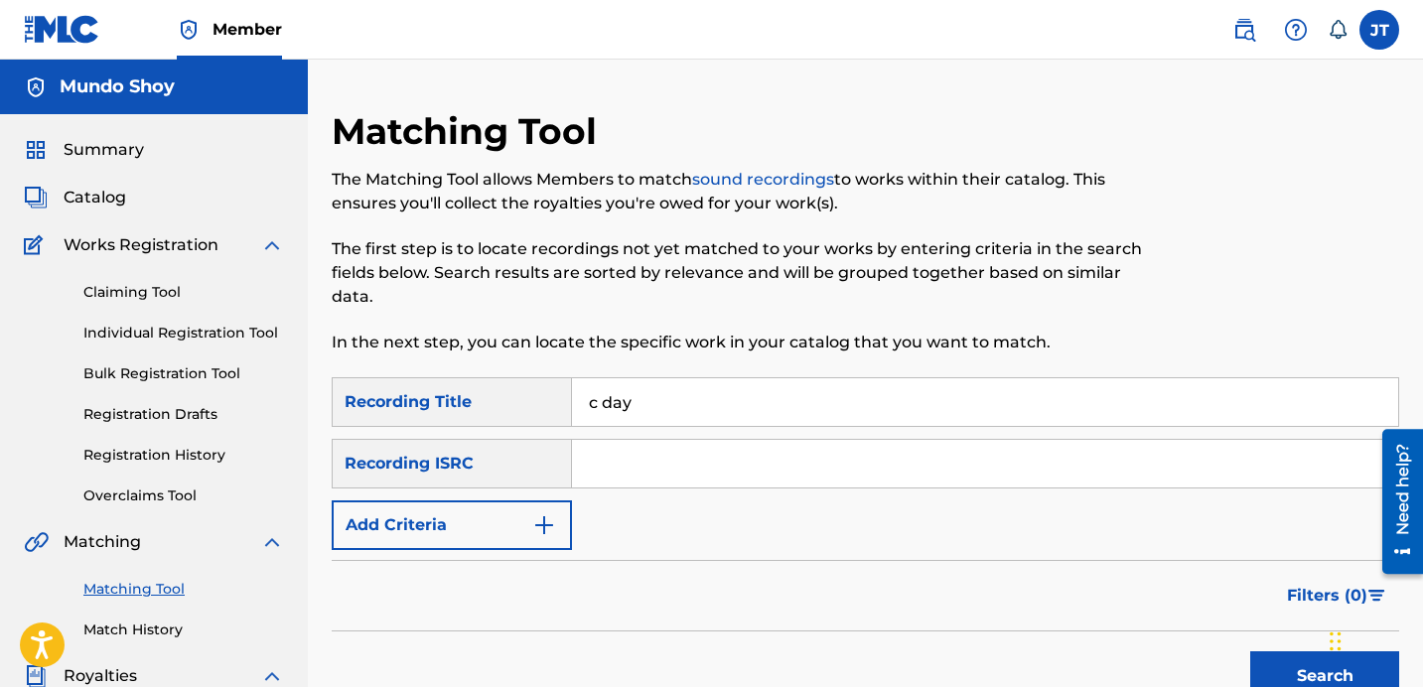
click at [154, 297] on link "Claiming Tool" at bounding box center [183, 292] width 201 height 21
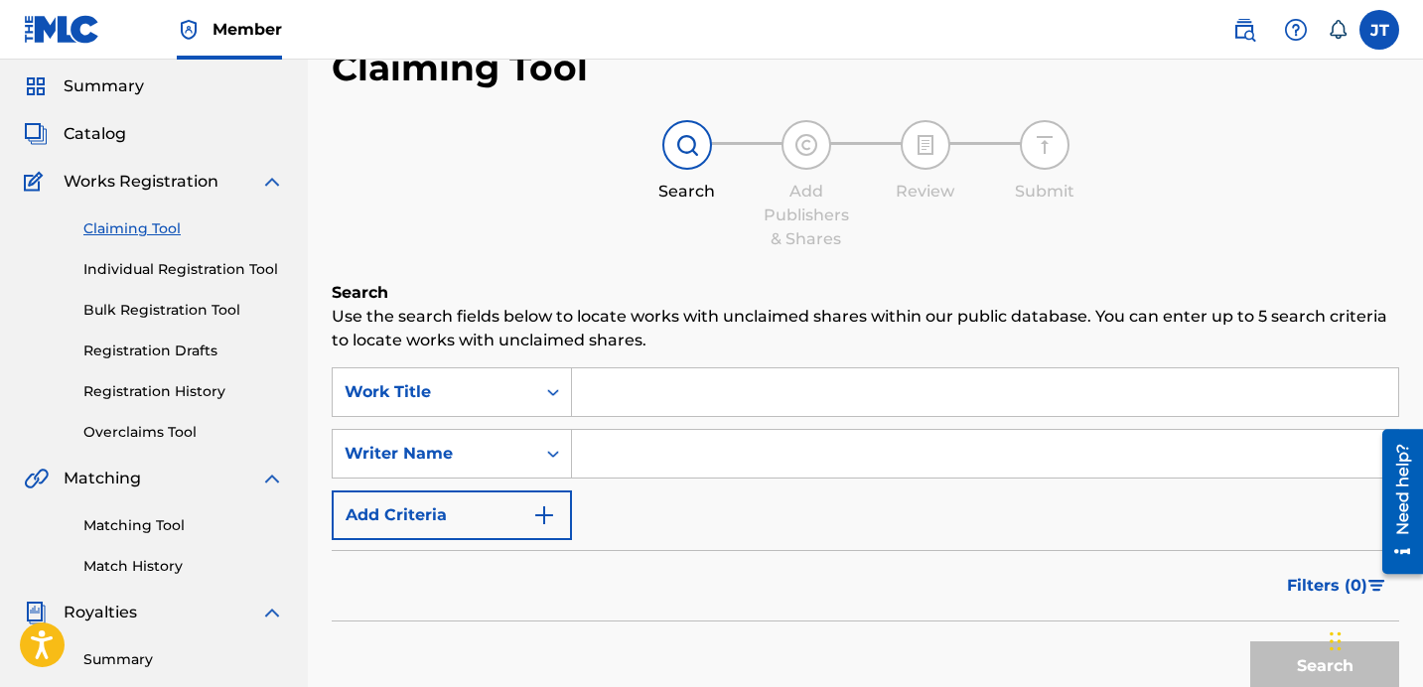
scroll to position [65, 0]
click at [629, 380] on input "Search Form" at bounding box center [985, 392] width 826 height 48
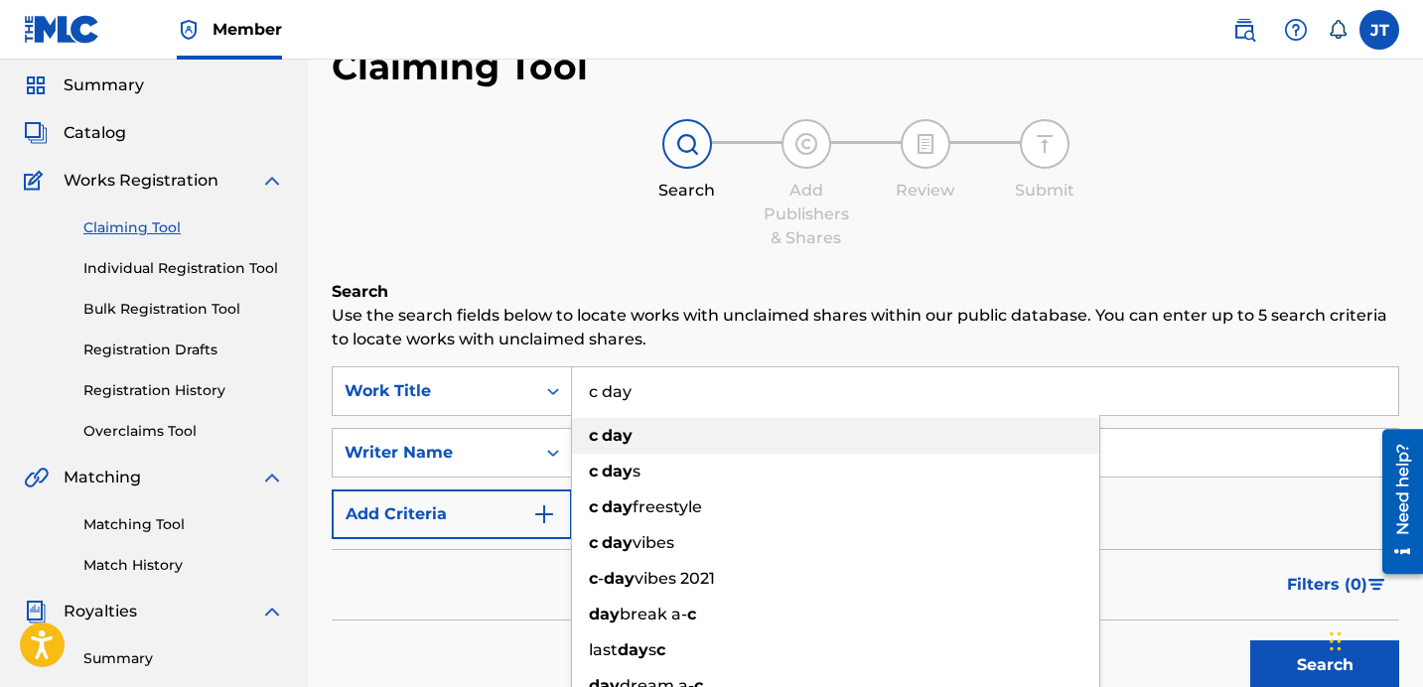
type input "c day"
click at [613, 426] on strong "day" at bounding box center [617, 435] width 31 height 19
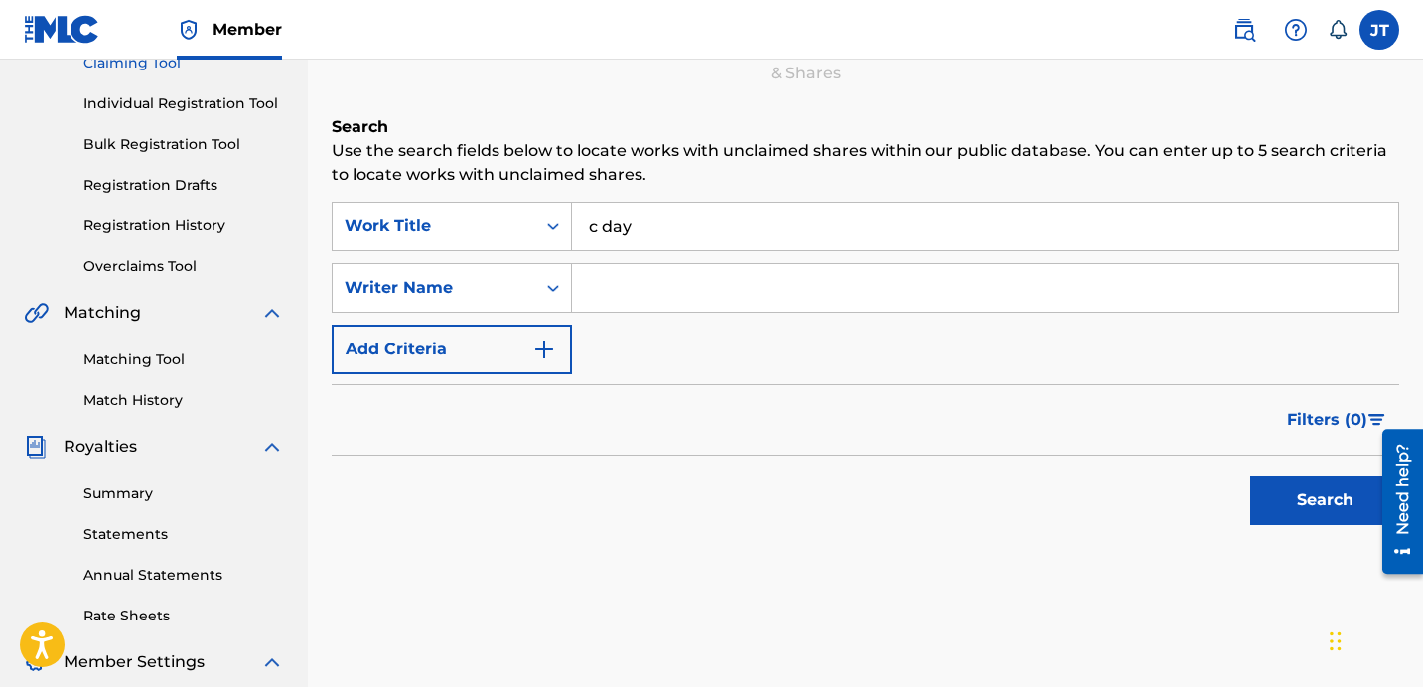
scroll to position [247, 0]
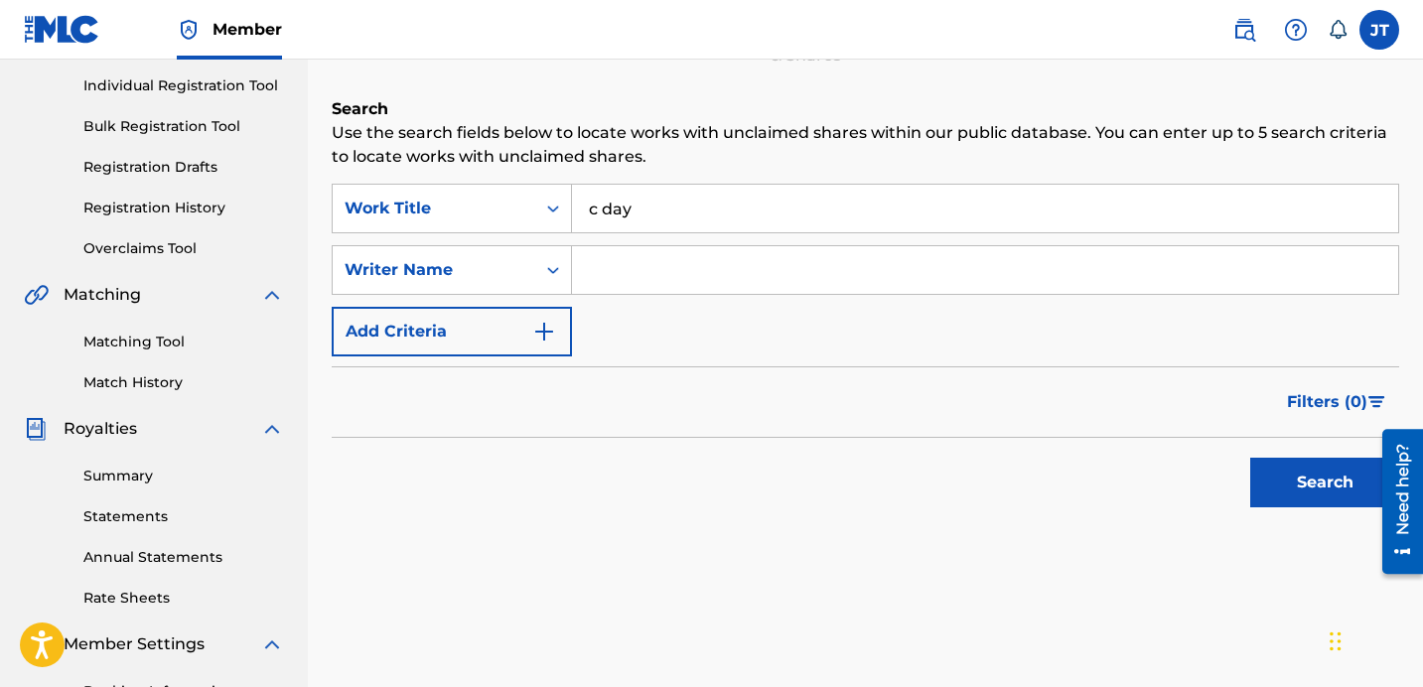
click at [1323, 485] on button "Search" at bounding box center [1325, 483] width 149 height 50
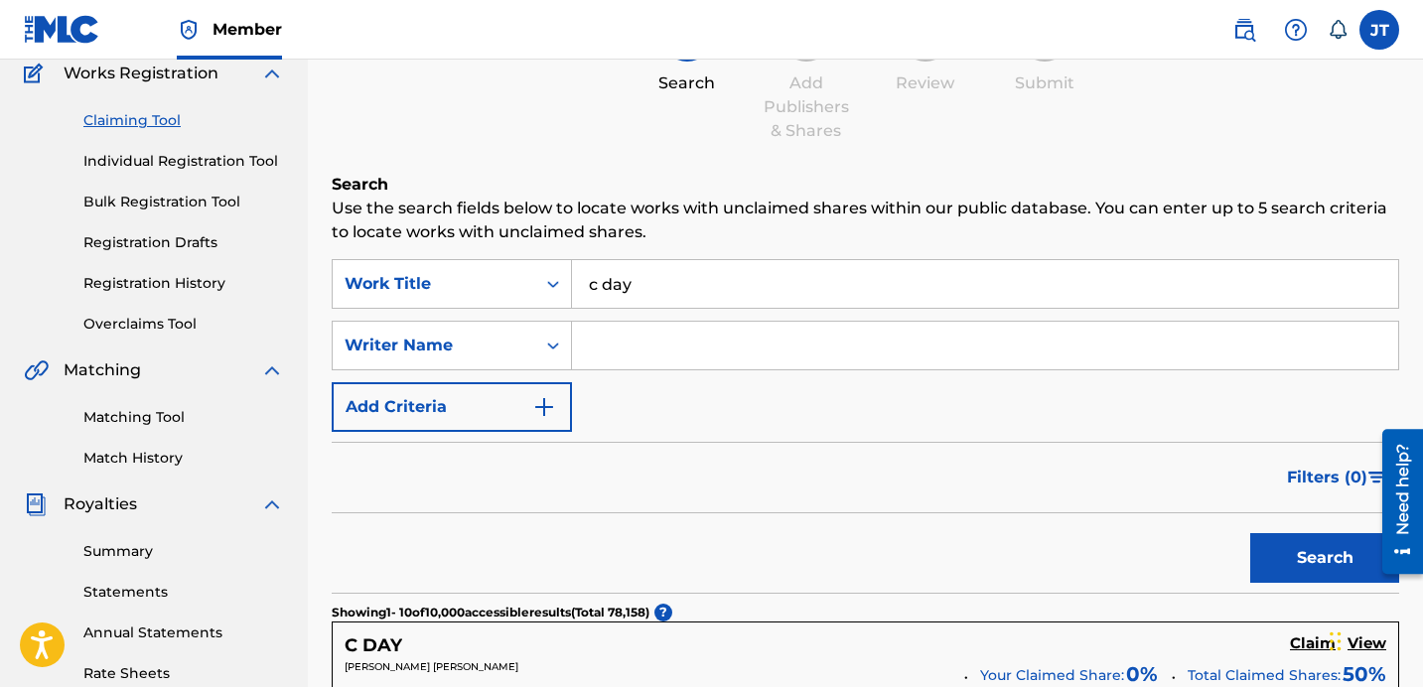
scroll to position [155, 0]
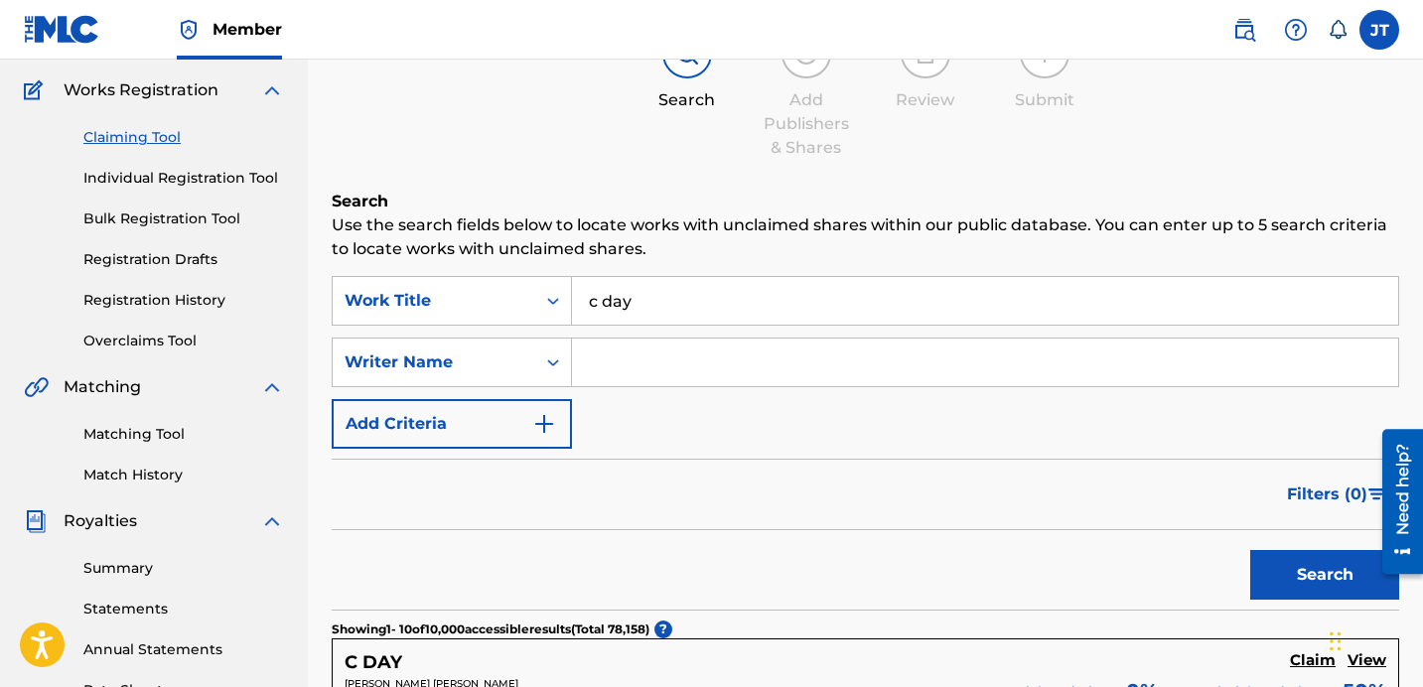
click at [690, 350] on input "Search Form" at bounding box center [985, 363] width 826 height 48
click at [1312, 585] on button "Search" at bounding box center [1325, 575] width 149 height 50
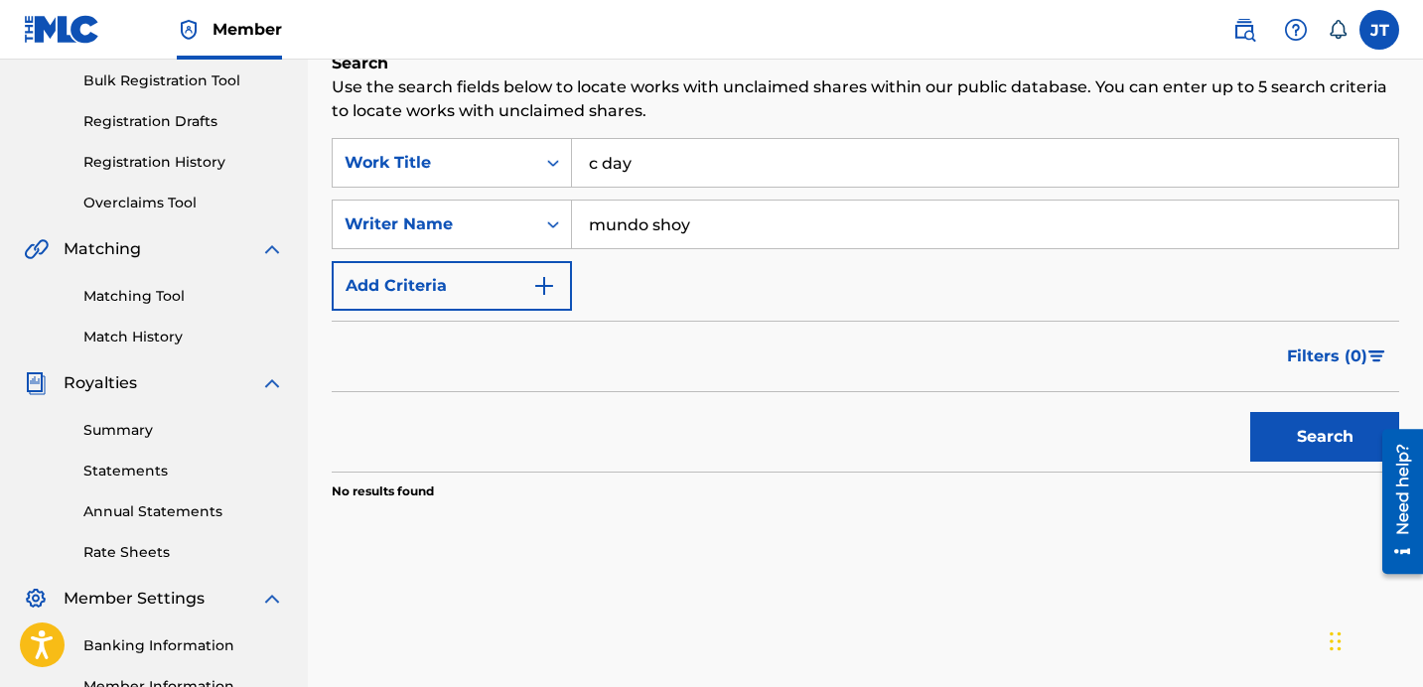
scroll to position [309, 0]
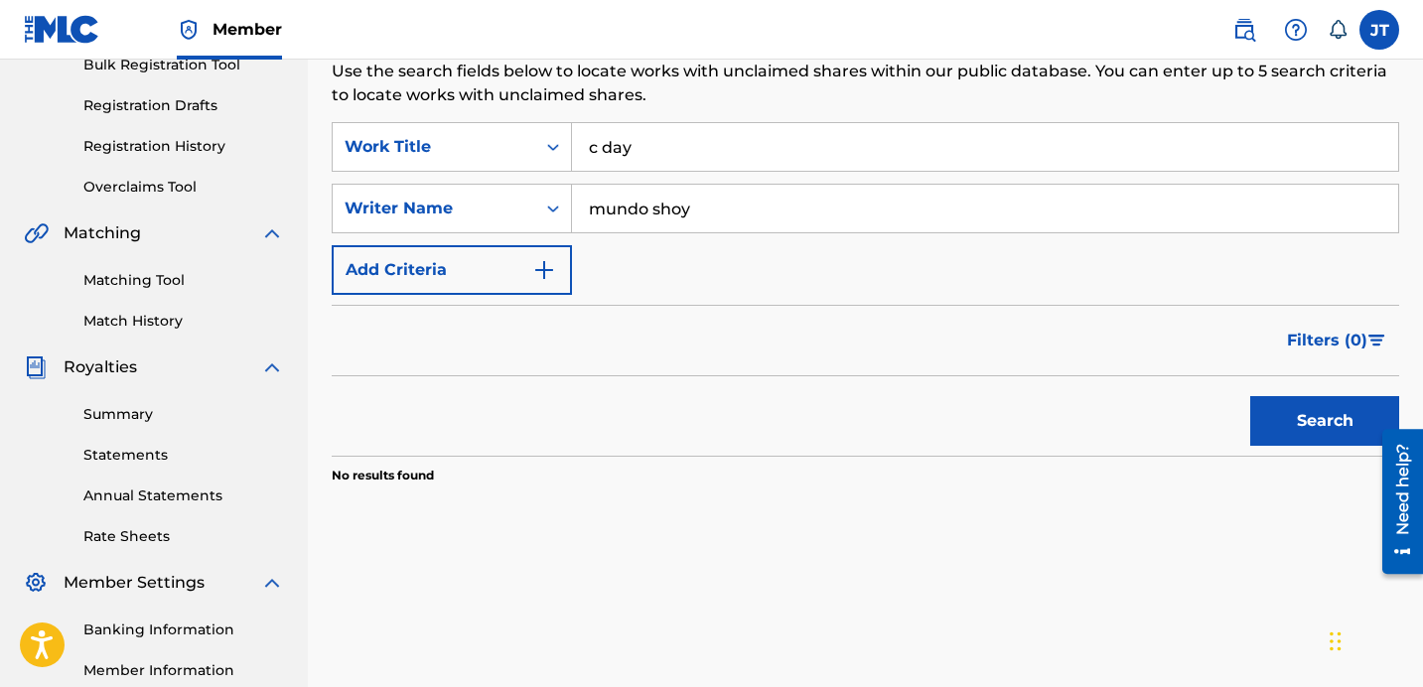
drag, startPoint x: 802, startPoint y: 188, endPoint x: 706, endPoint y: 202, distance: 96.4
click at [706, 202] on input "mundo shoy" at bounding box center [985, 209] width 826 height 48
type input "[PERSON_NAME]"
click at [1306, 426] on button "Search" at bounding box center [1325, 421] width 149 height 50
drag, startPoint x: 818, startPoint y: 194, endPoint x: 625, endPoint y: 214, distance: 193.7
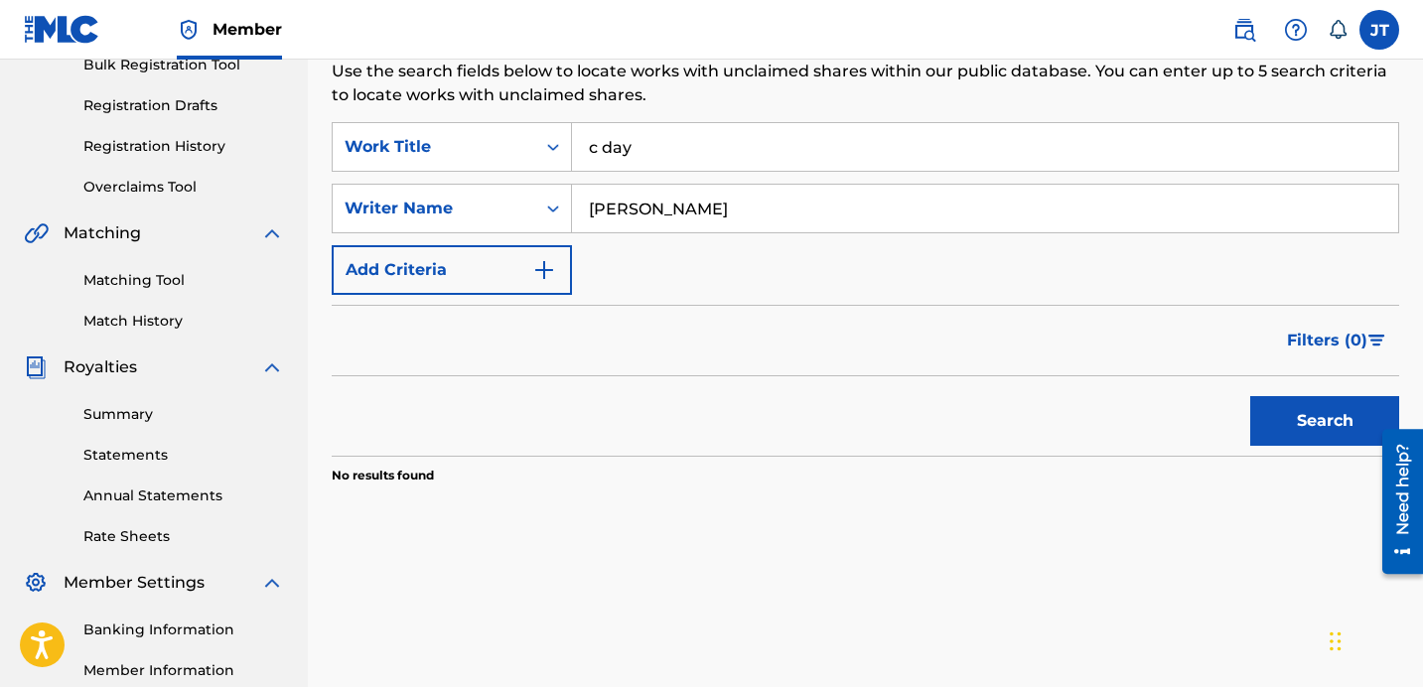
click at [620, 214] on input "[PERSON_NAME]" at bounding box center [985, 209] width 826 height 48
drag, startPoint x: 721, startPoint y: 202, endPoint x: 569, endPoint y: 212, distance: 152.3
click at [569, 212] on div "SearchWithCriteriaac090386-70cb-4636-9f97-ed0bad835921 Writer Name [PERSON_NAME]" at bounding box center [866, 209] width 1068 height 50
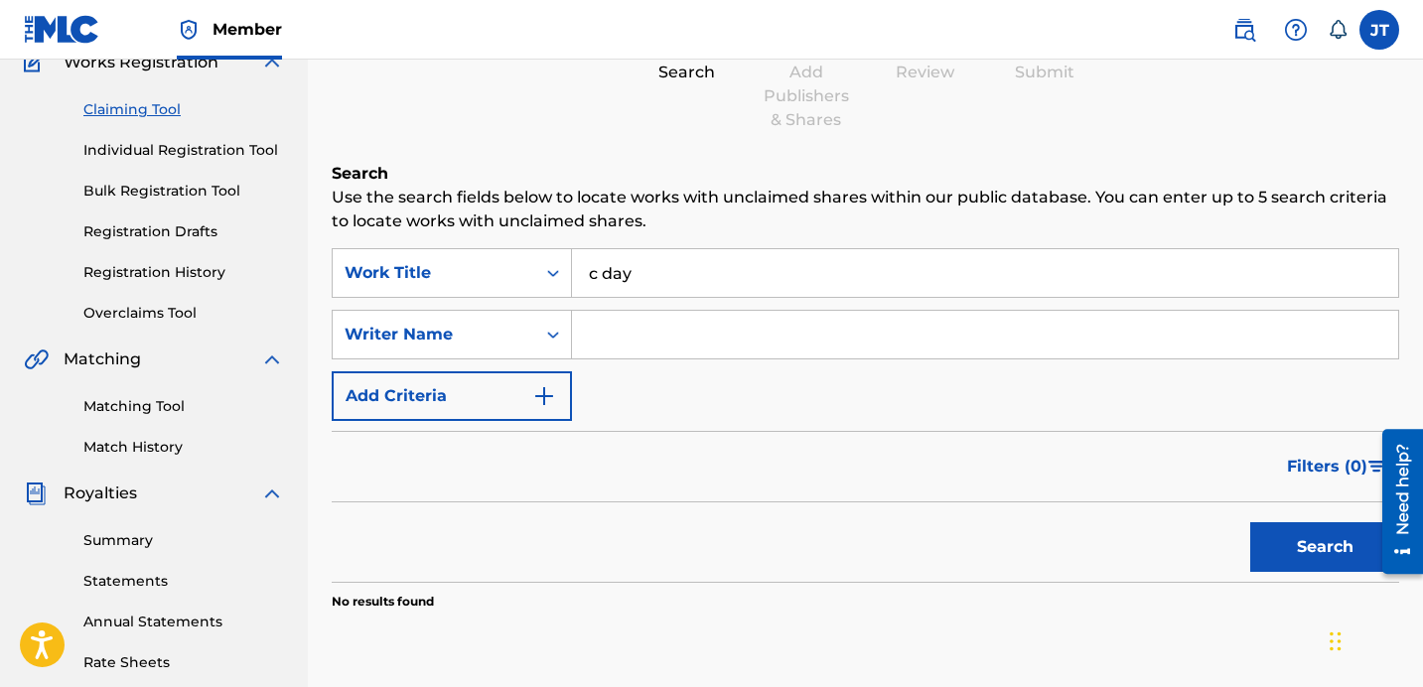
scroll to position [184, 0]
click at [1289, 531] on button "Search" at bounding box center [1325, 547] width 149 height 50
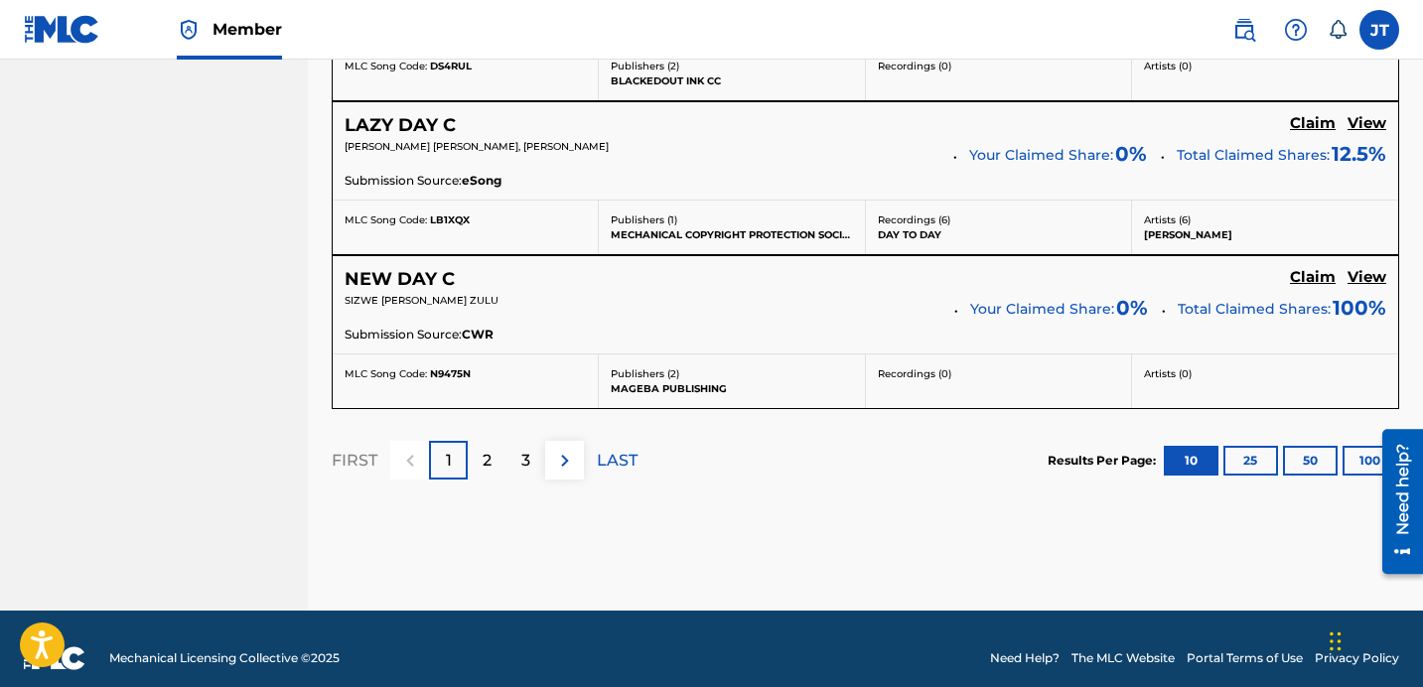
scroll to position [1938, 0]
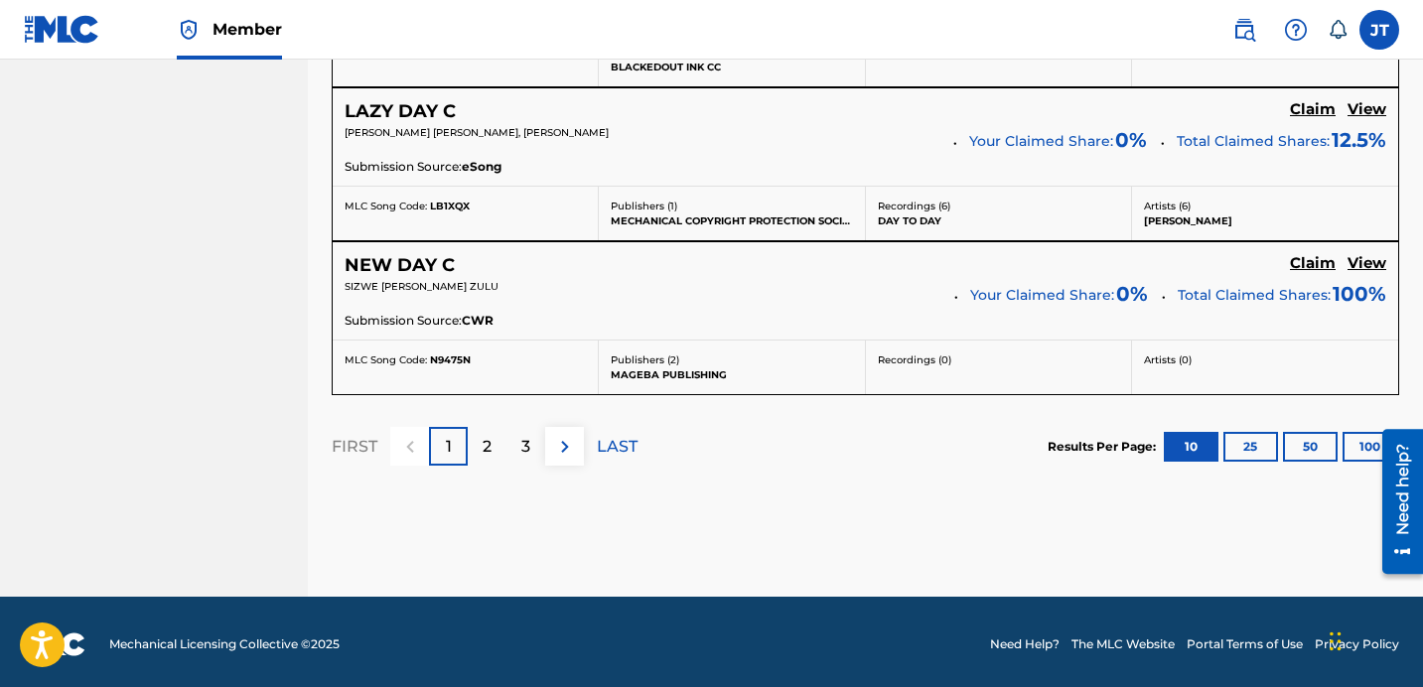
click at [494, 451] on div "2" at bounding box center [487, 446] width 39 height 39
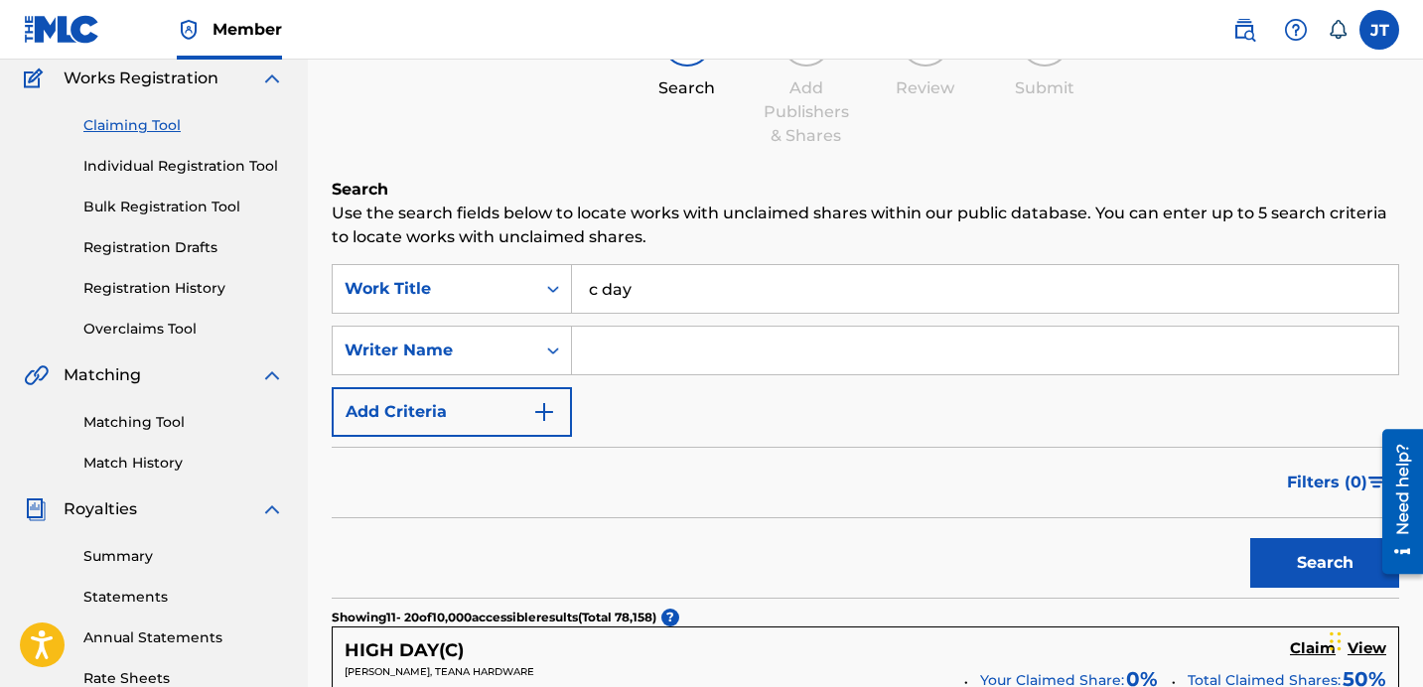
scroll to position [0, 0]
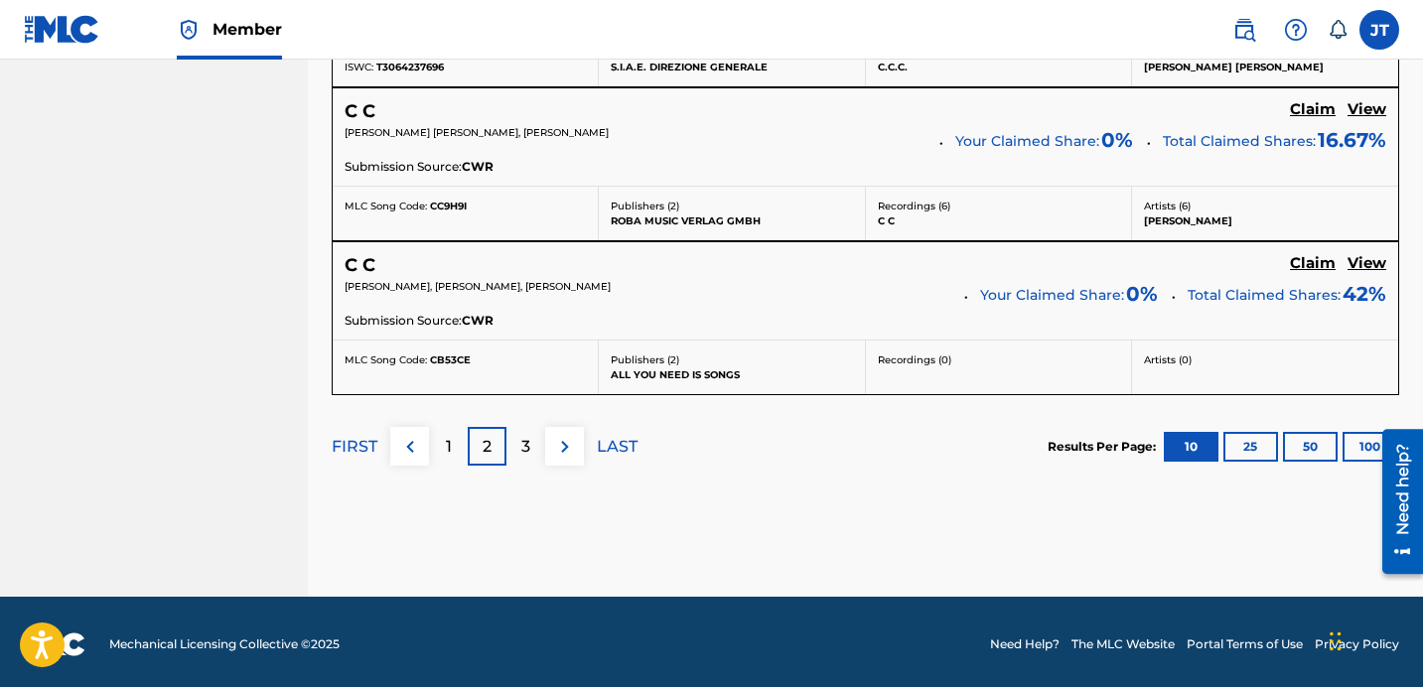
click at [449, 440] on p "1" at bounding box center [449, 447] width 6 height 24
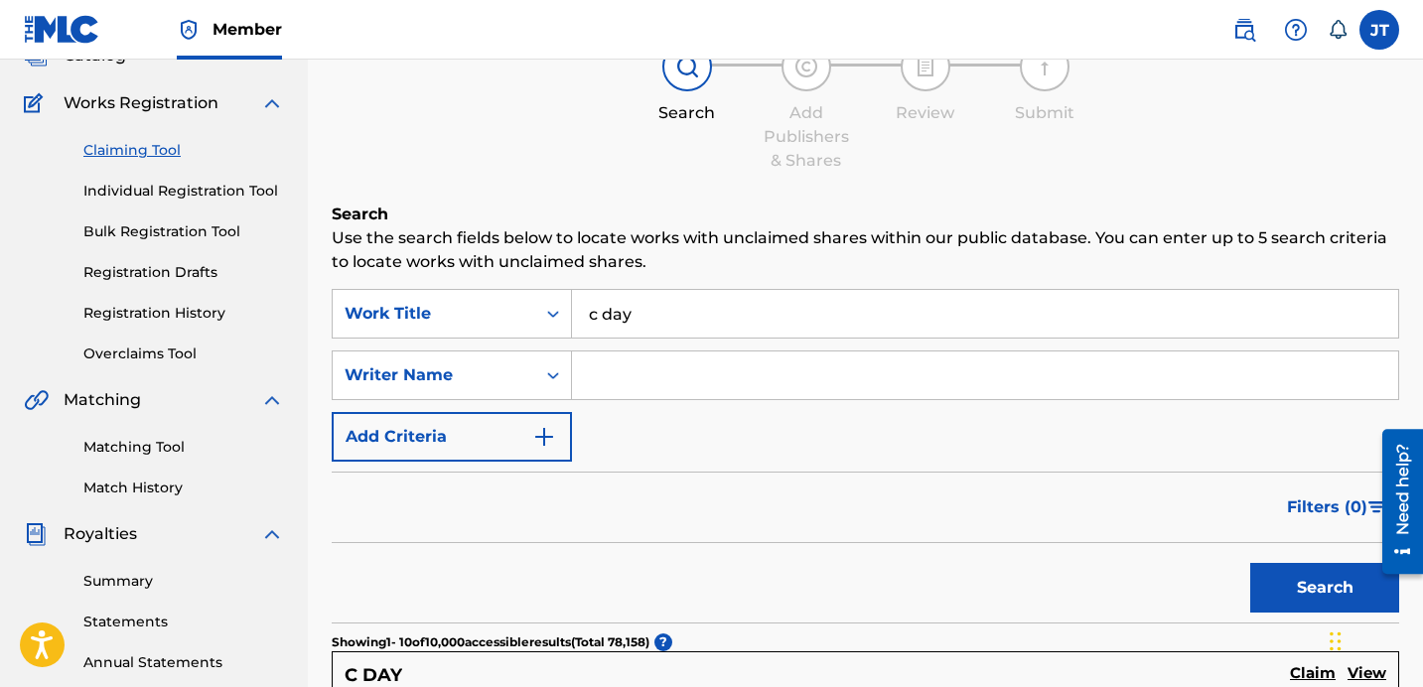
scroll to position [132, 0]
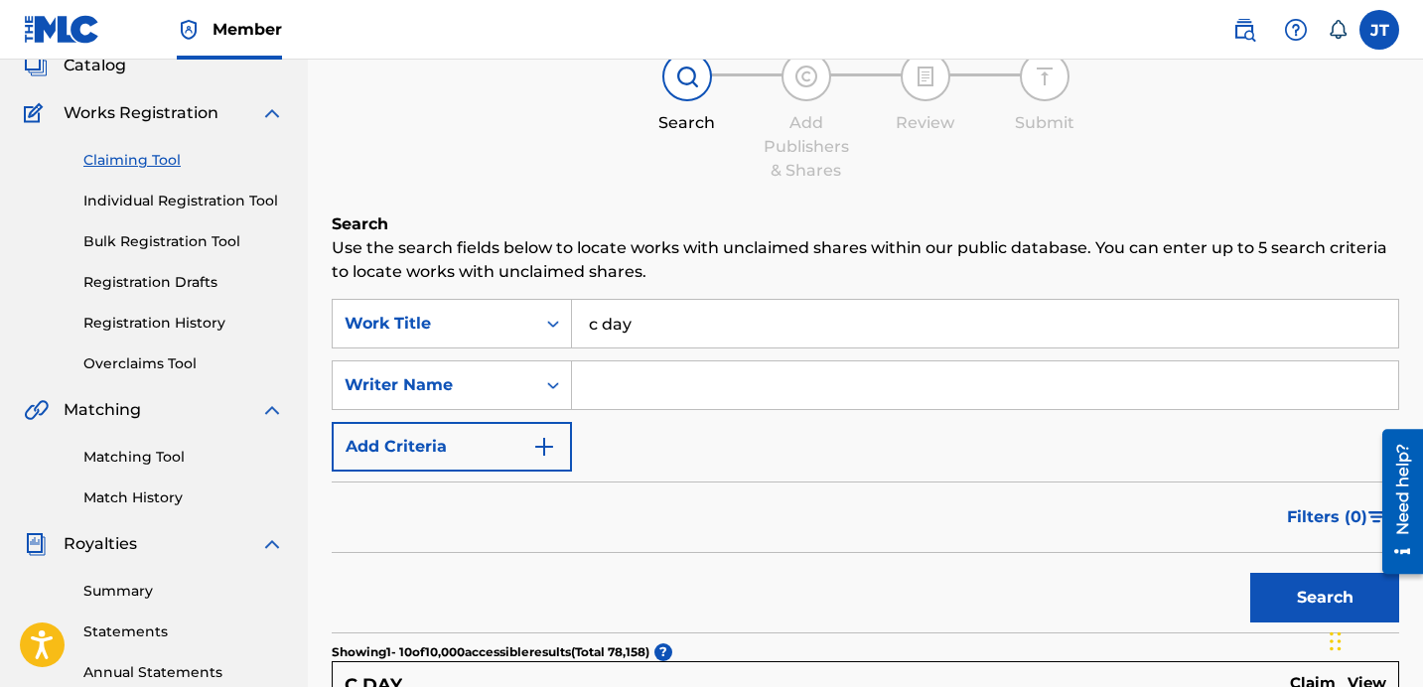
click at [196, 329] on link "Registration History" at bounding box center [183, 323] width 201 height 21
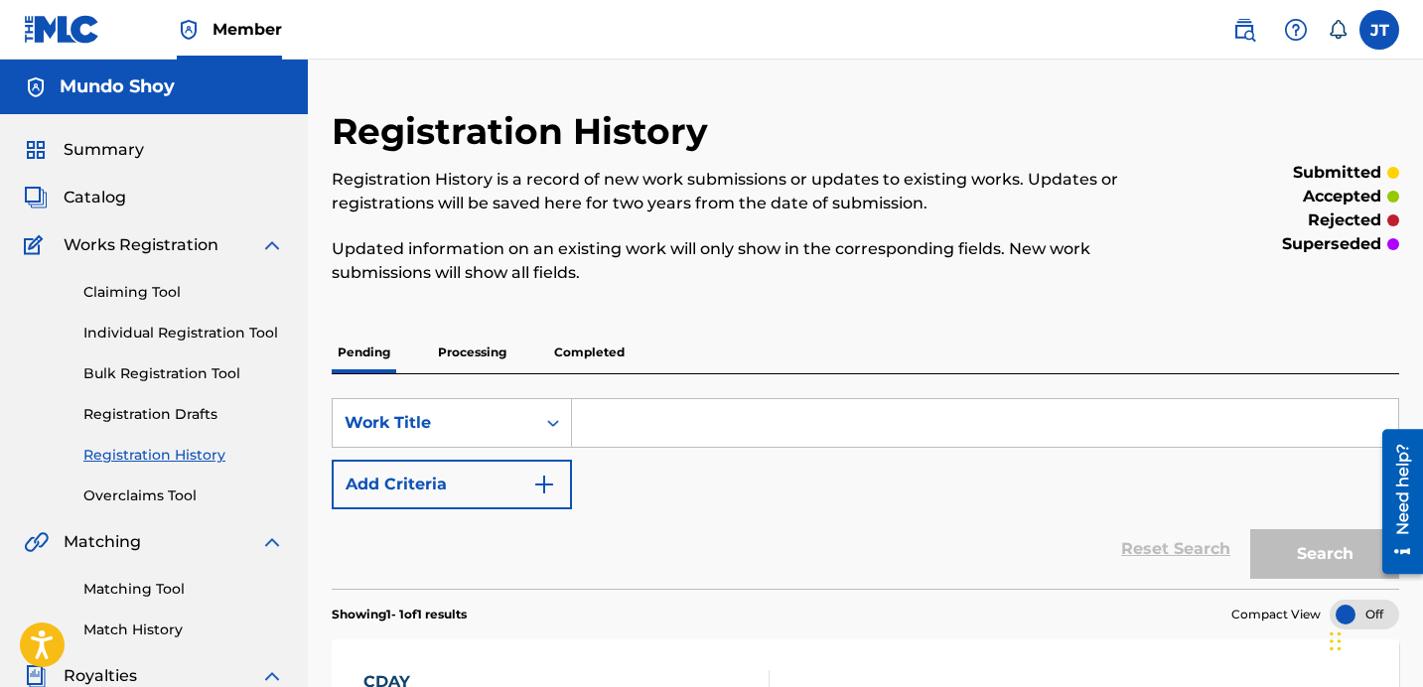
click at [117, 202] on span "Catalog" at bounding box center [95, 198] width 63 height 24
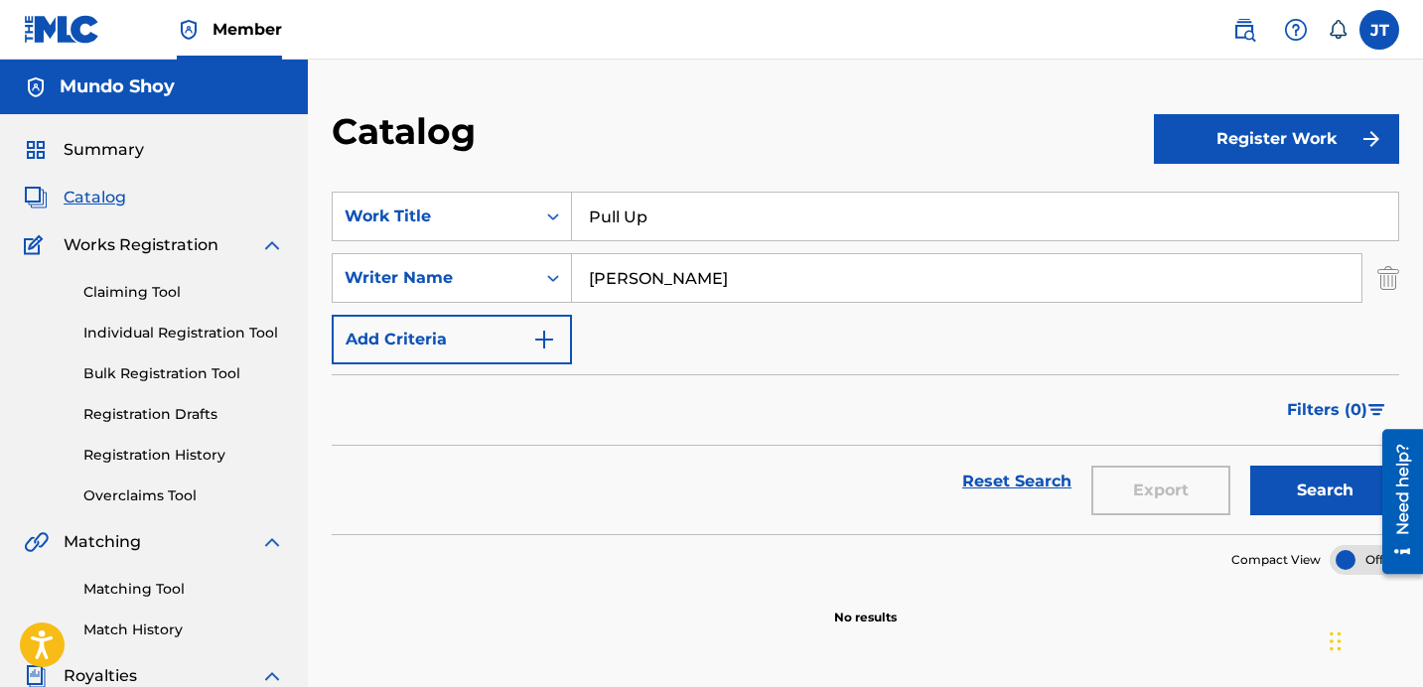
click at [1304, 140] on button "Register Work" at bounding box center [1276, 139] width 245 height 50
click at [1195, 216] on link "Individual" at bounding box center [1276, 204] width 245 height 48
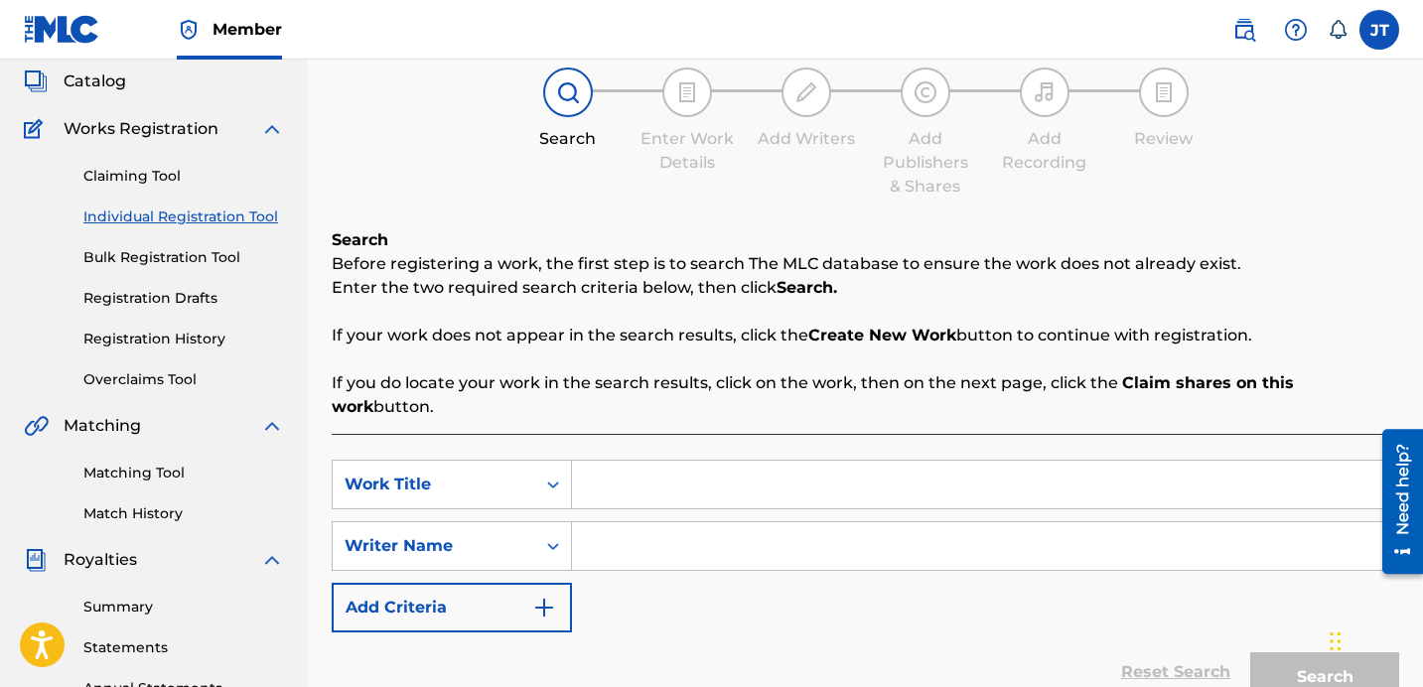
scroll to position [147, 0]
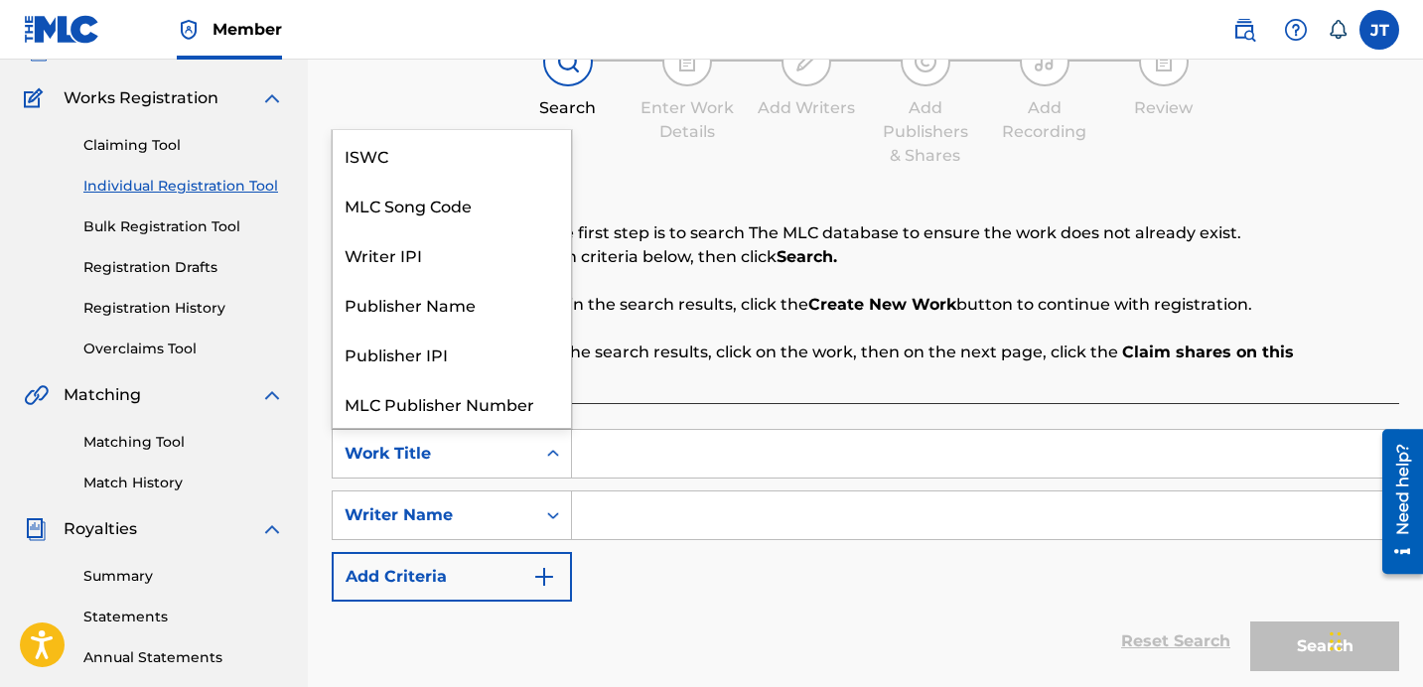
click at [554, 440] on div "Search Form" at bounding box center [553, 454] width 36 height 36
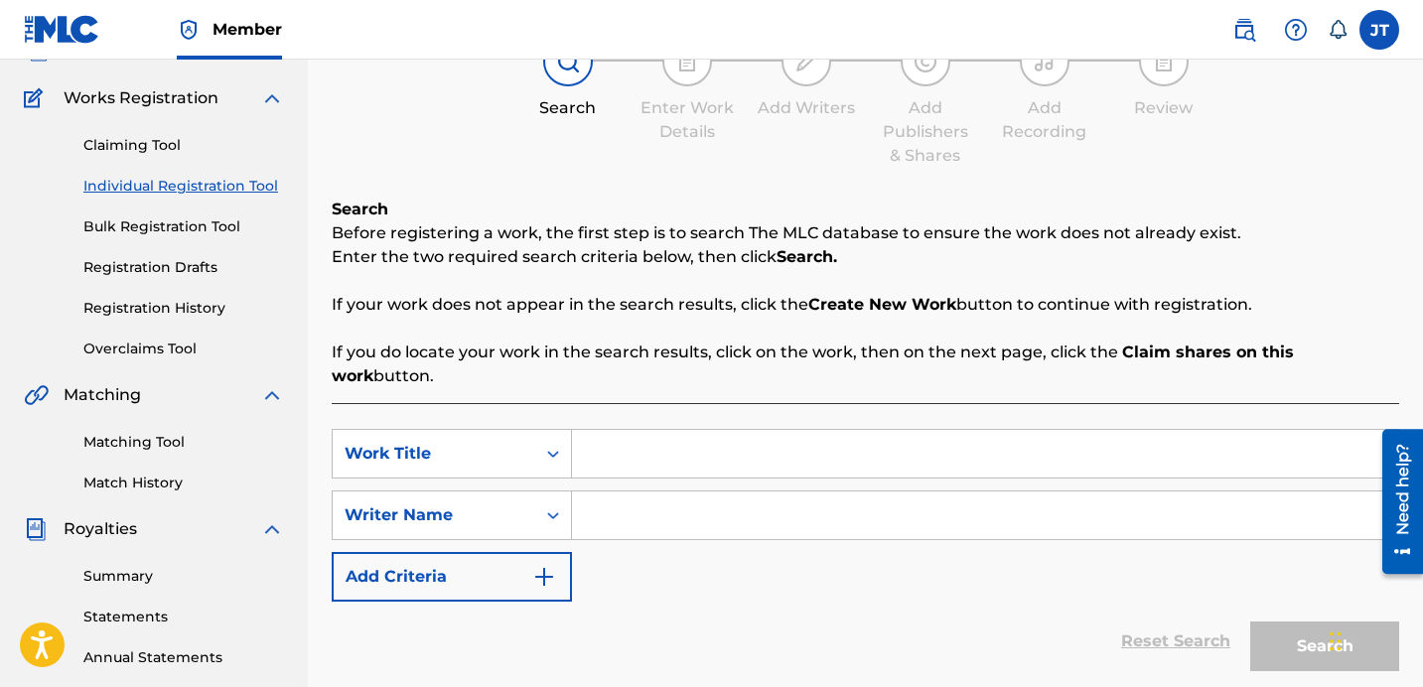
scroll to position [0, 0]
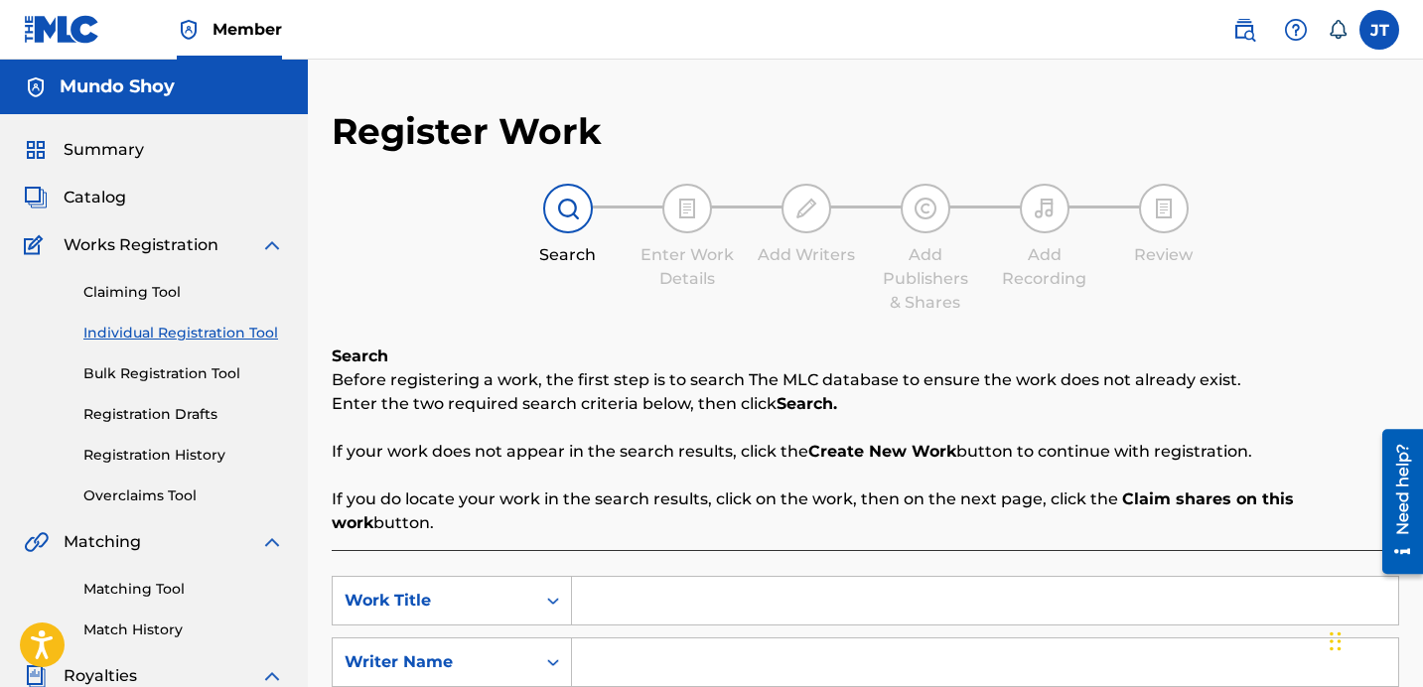
click at [91, 191] on span "Catalog" at bounding box center [95, 198] width 63 height 24
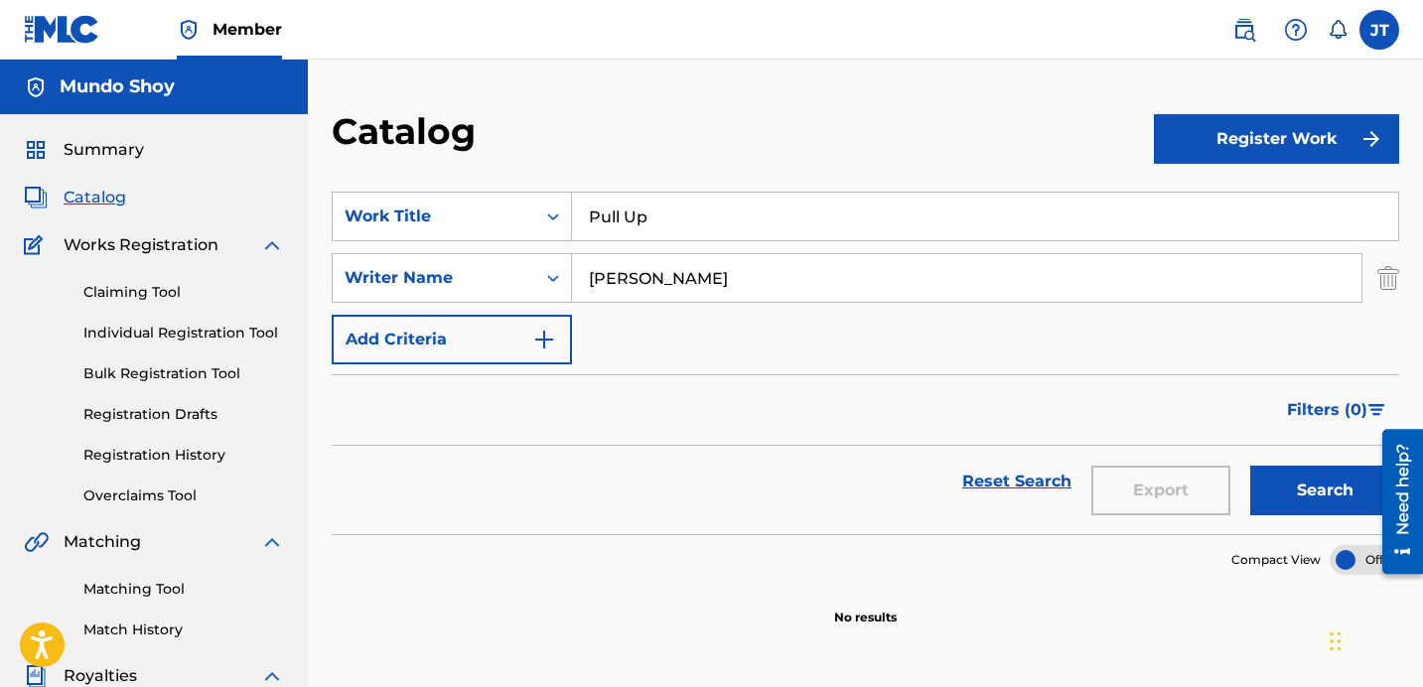
click at [1206, 139] on button "Register Work" at bounding box center [1276, 139] width 245 height 50
click at [1196, 210] on link "Individual" at bounding box center [1276, 204] width 245 height 48
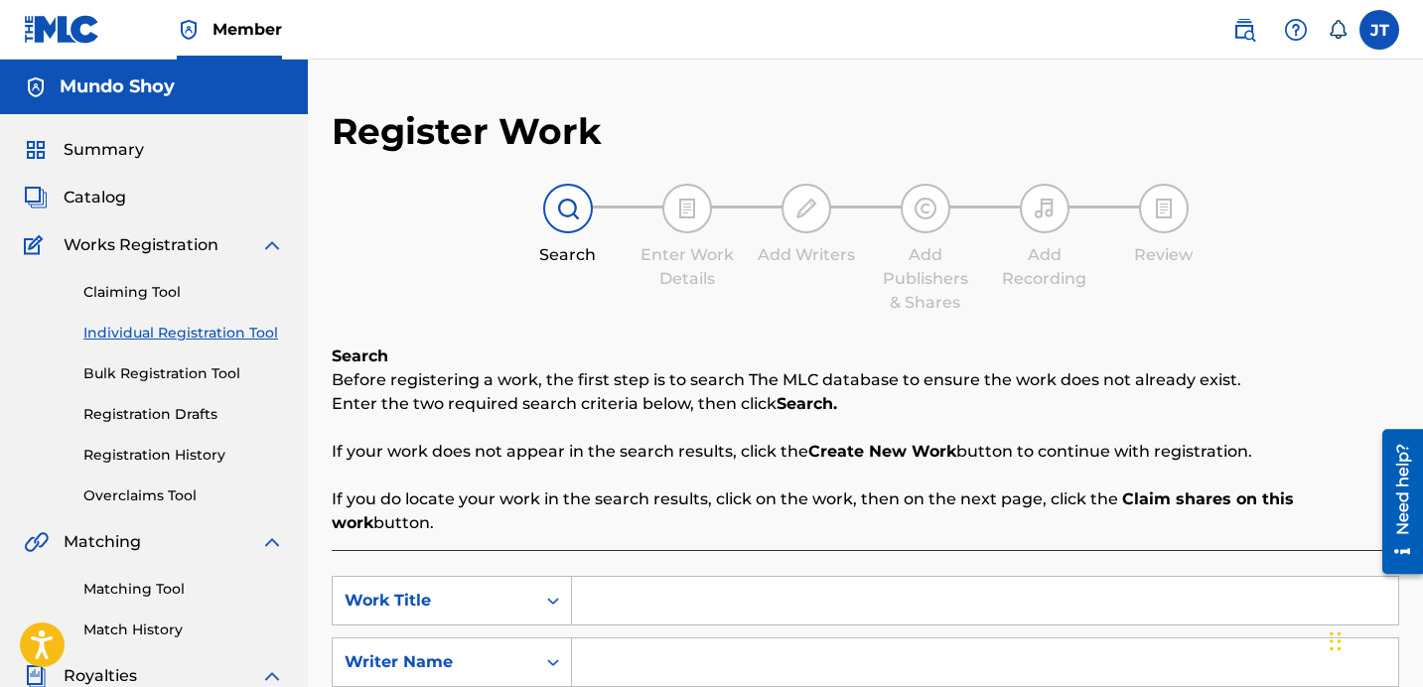
click at [699, 580] on input "Search Form" at bounding box center [985, 601] width 826 height 48
type input "All Gas No Breaks"
click at [784, 639] on input "Search Form" at bounding box center [985, 663] width 826 height 48
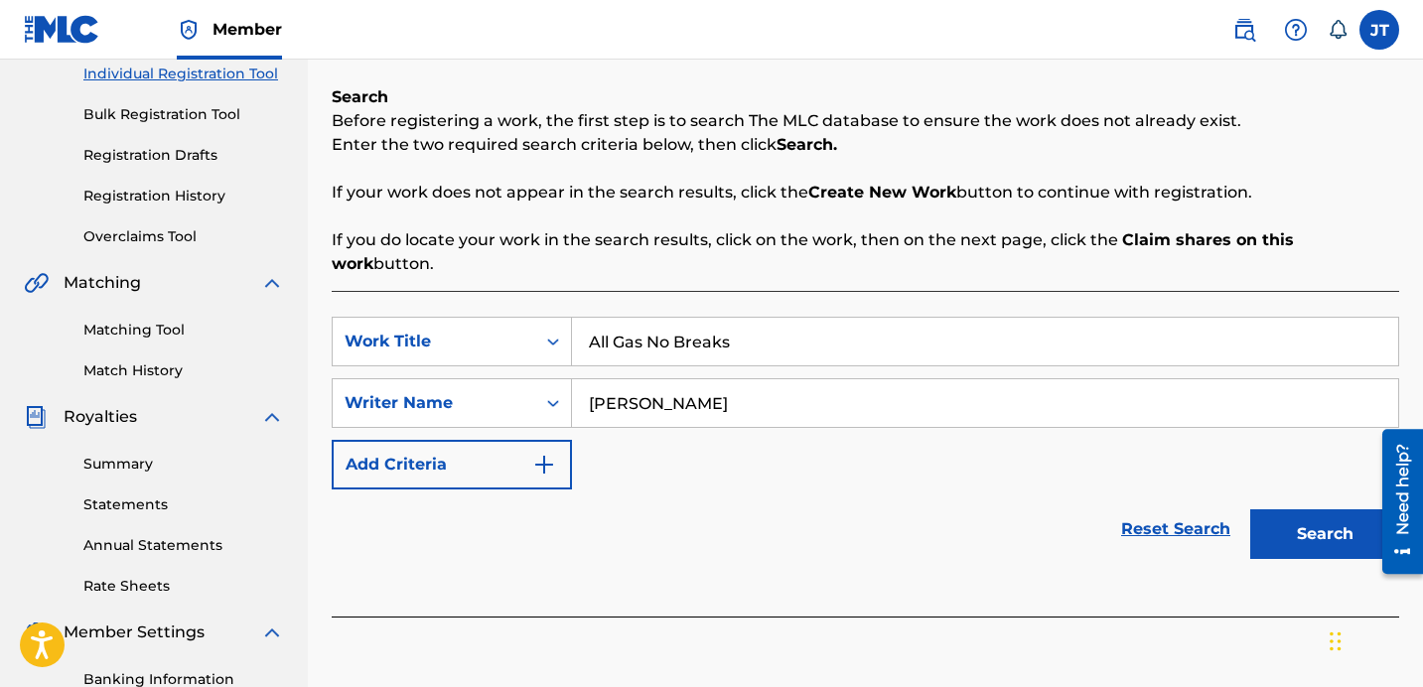
scroll to position [308, 0]
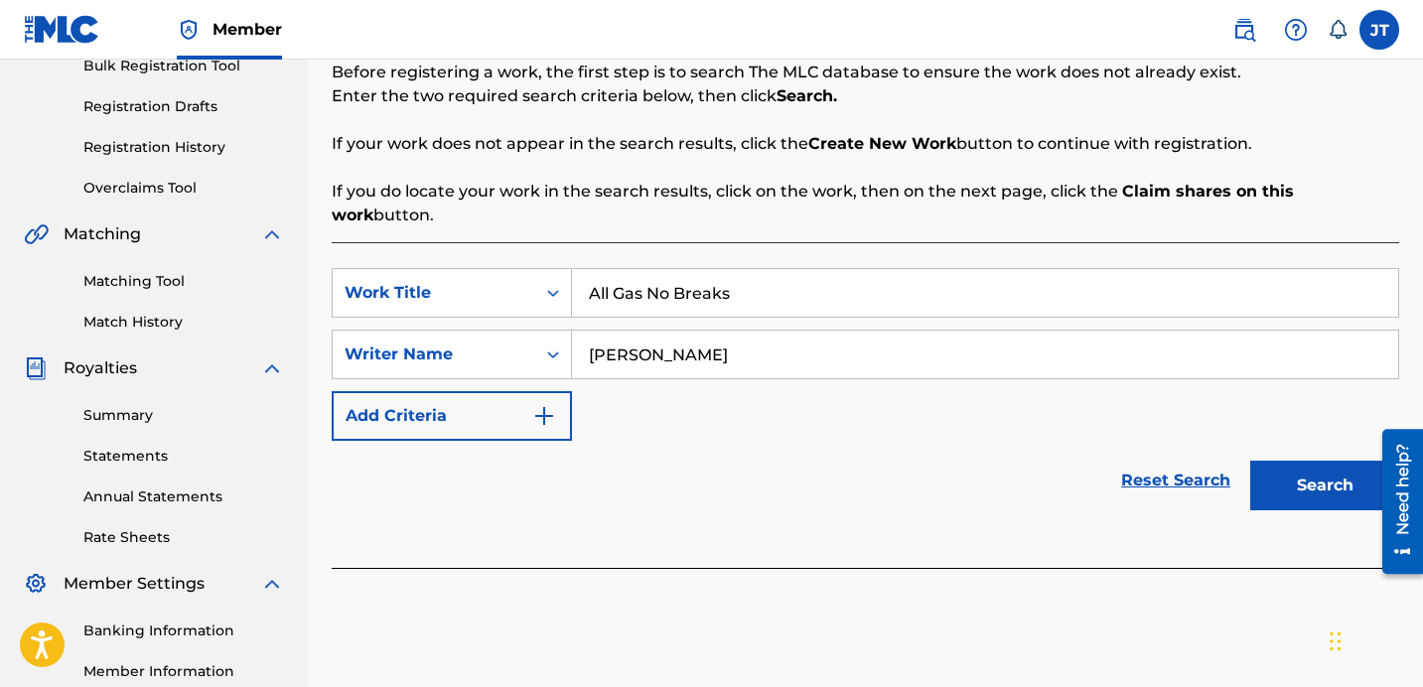
type input "[PERSON_NAME]"
click at [1271, 461] on button "Search" at bounding box center [1325, 486] width 149 height 50
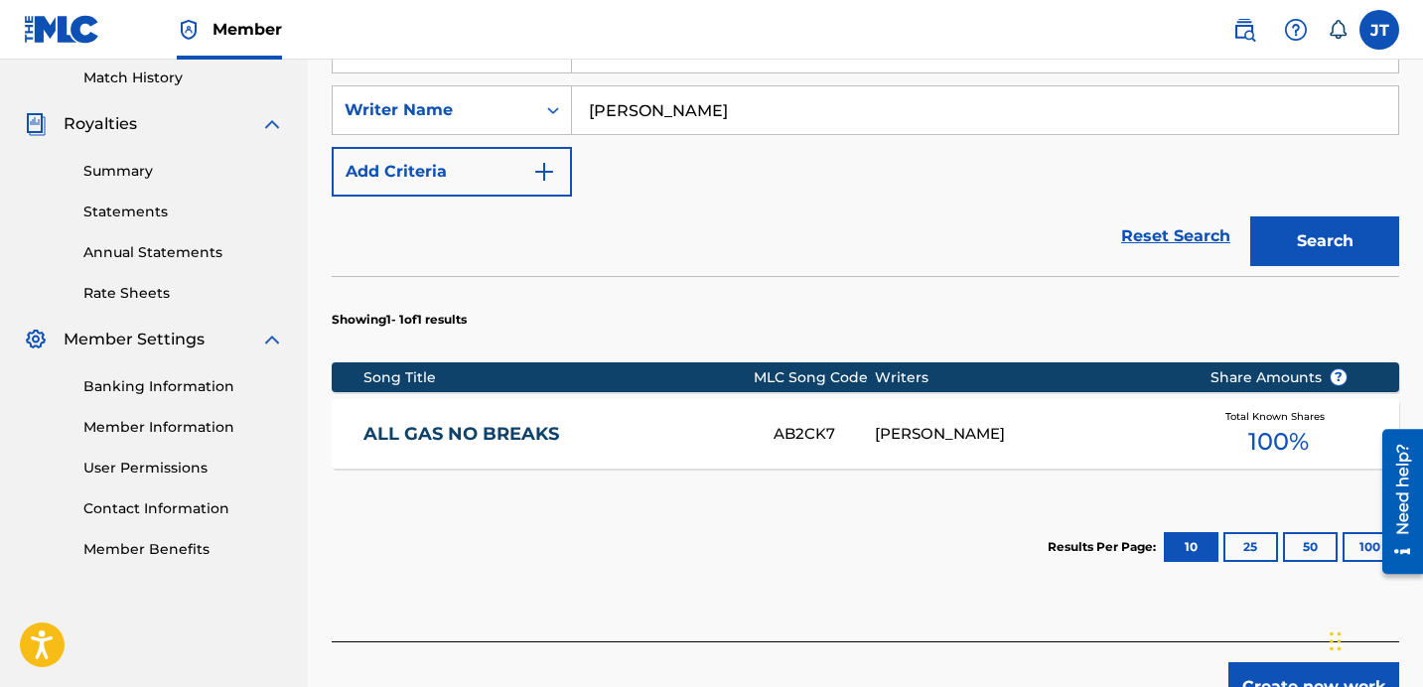
scroll to position [570, 0]
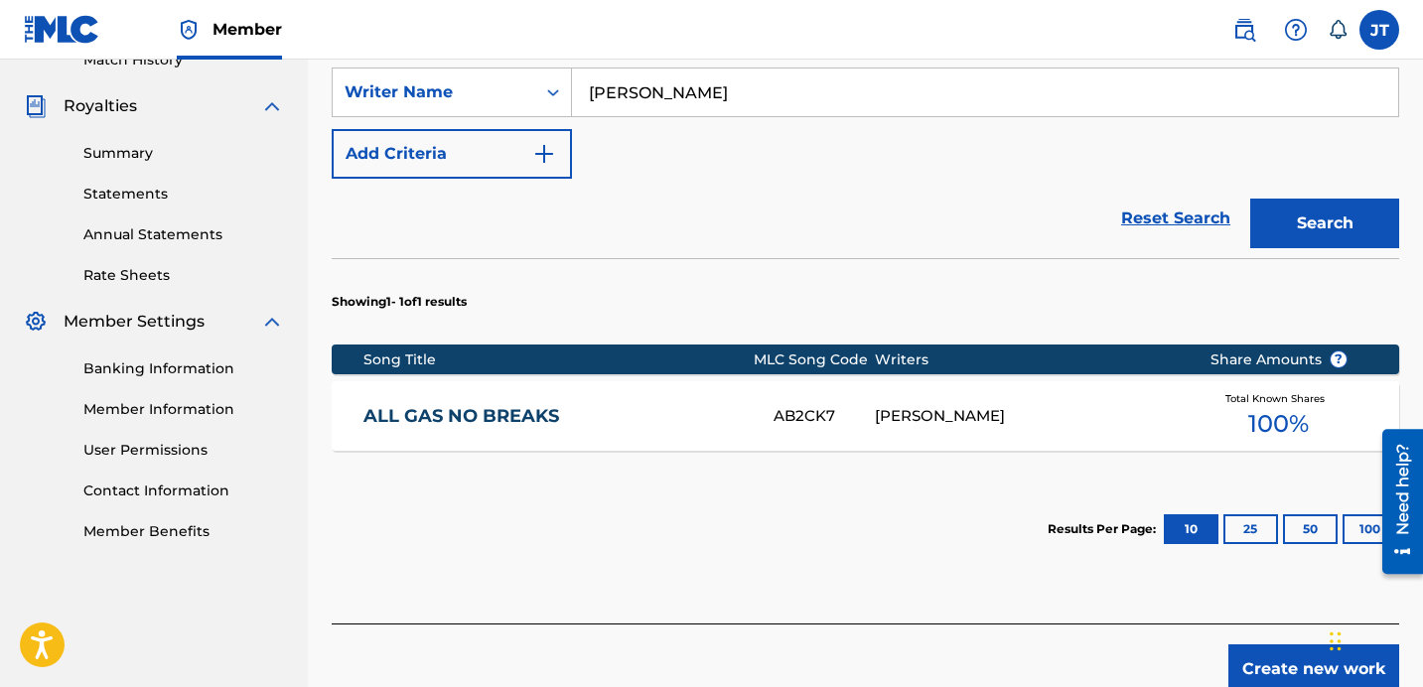
click at [1289, 648] on button "Create new work" at bounding box center [1314, 670] width 171 height 50
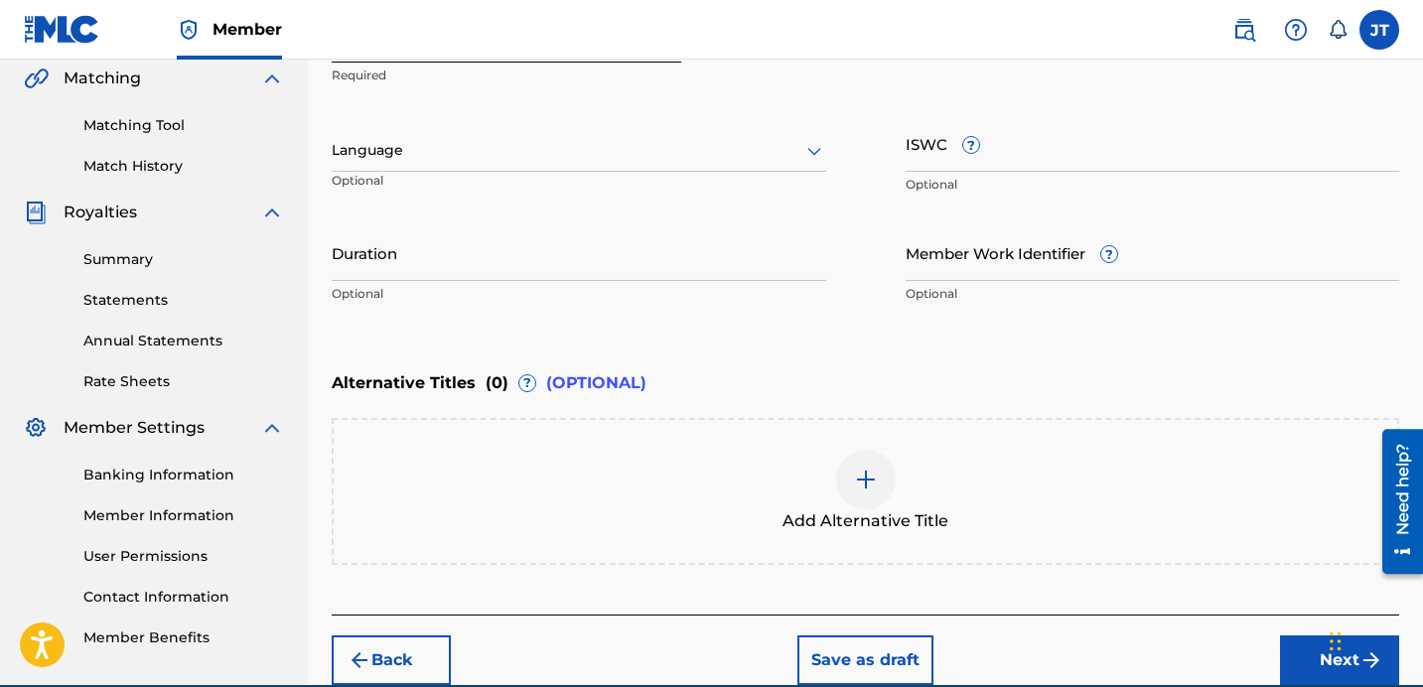
scroll to position [463, 0]
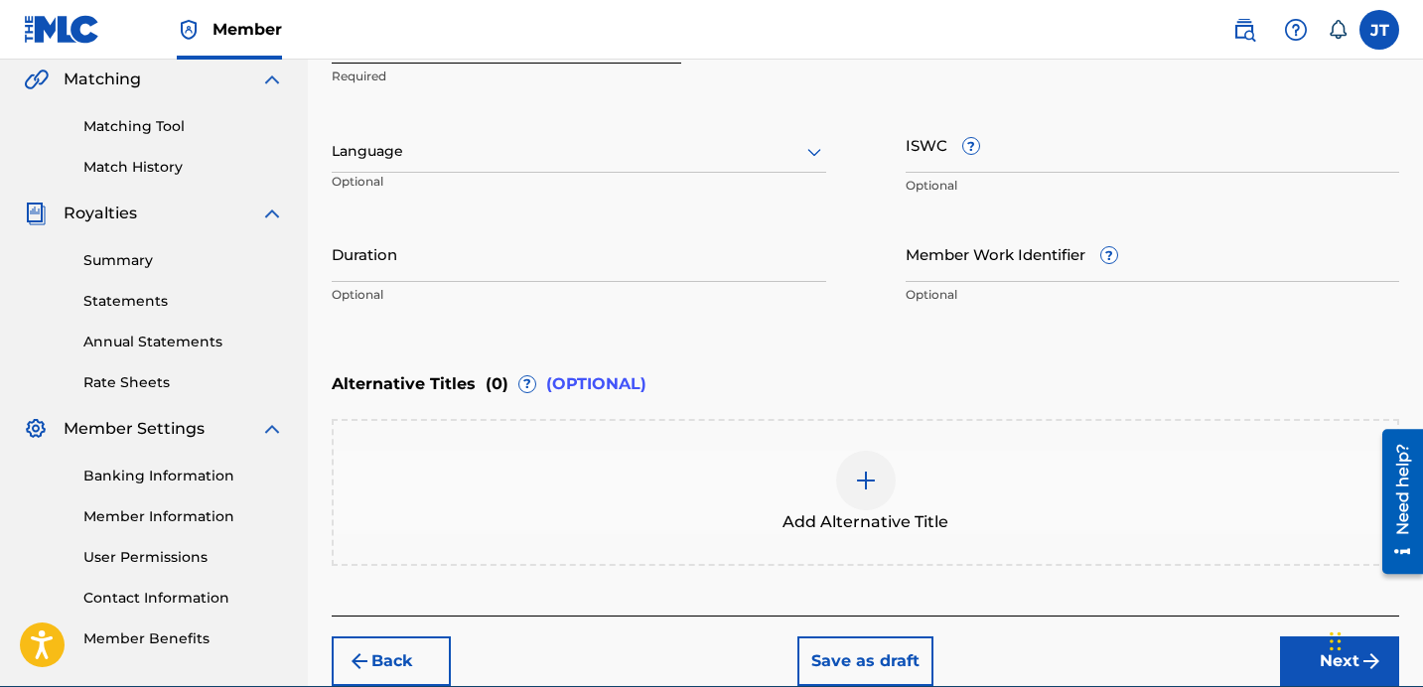
click at [379, 650] on button "Back" at bounding box center [391, 662] width 119 height 50
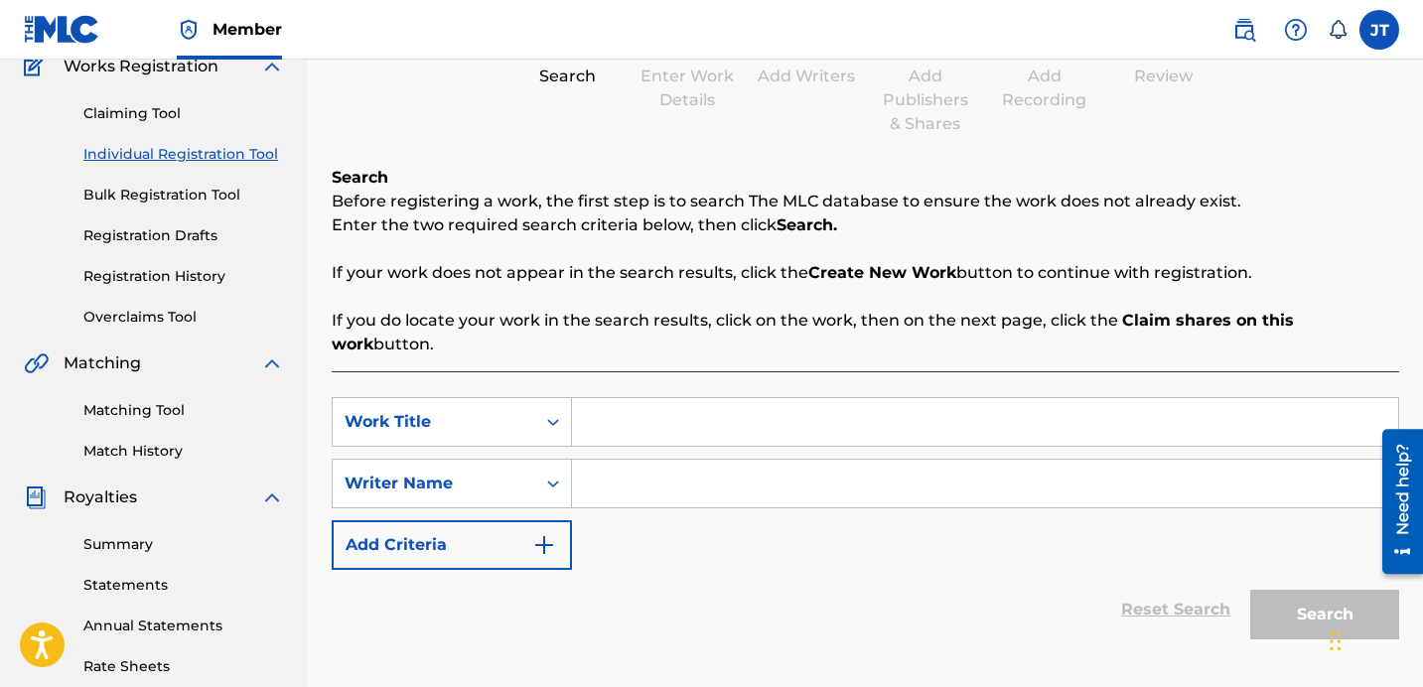
scroll to position [181, 0]
click at [698, 396] on input "Search Form" at bounding box center [985, 420] width 826 height 48
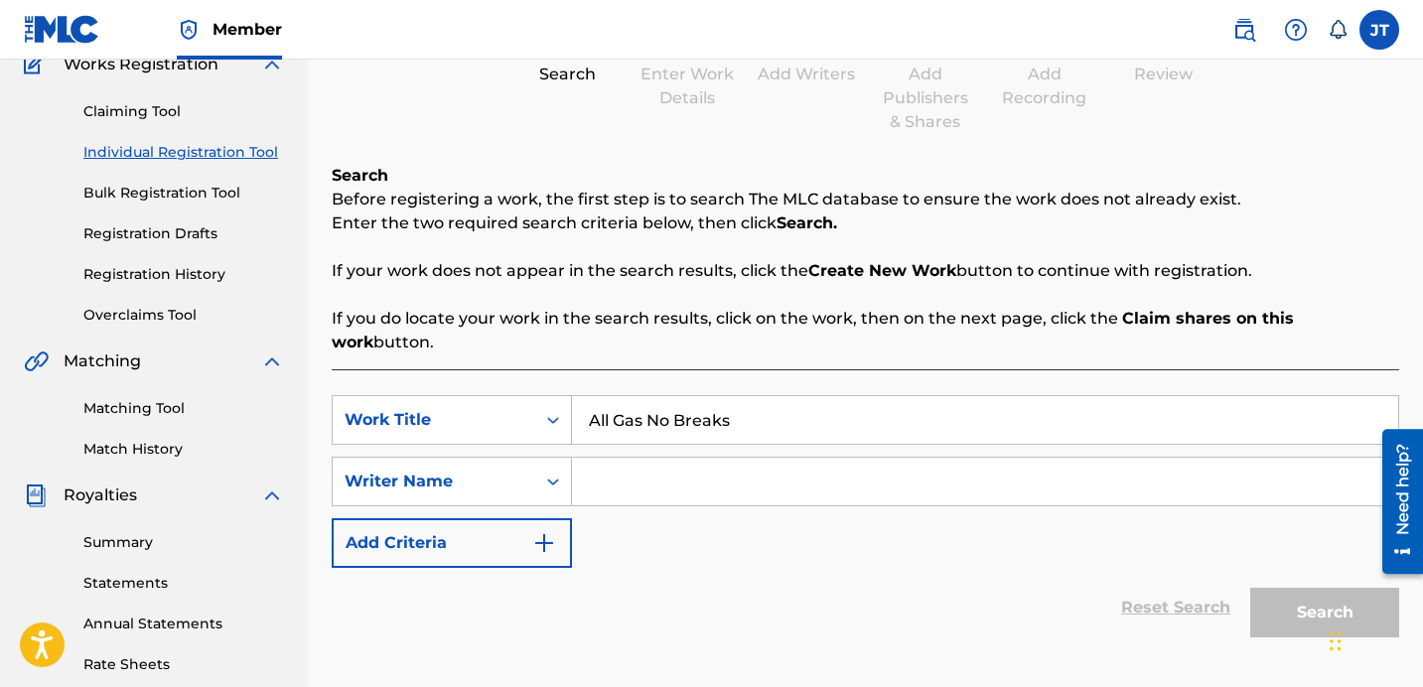
type input "All Gas No Breaks"
click at [753, 458] on input "Search Form" at bounding box center [985, 482] width 826 height 48
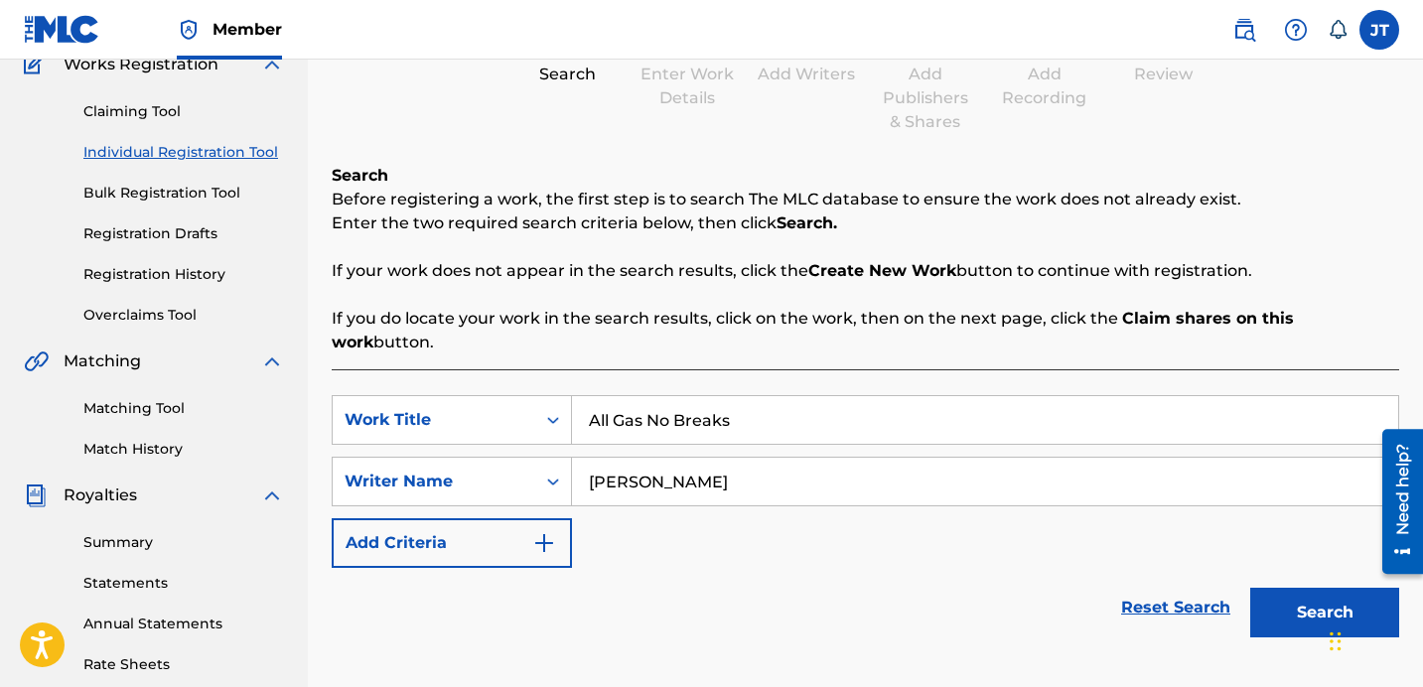
type input "[PERSON_NAME]"
click at [1315, 592] on button "Search" at bounding box center [1325, 613] width 149 height 50
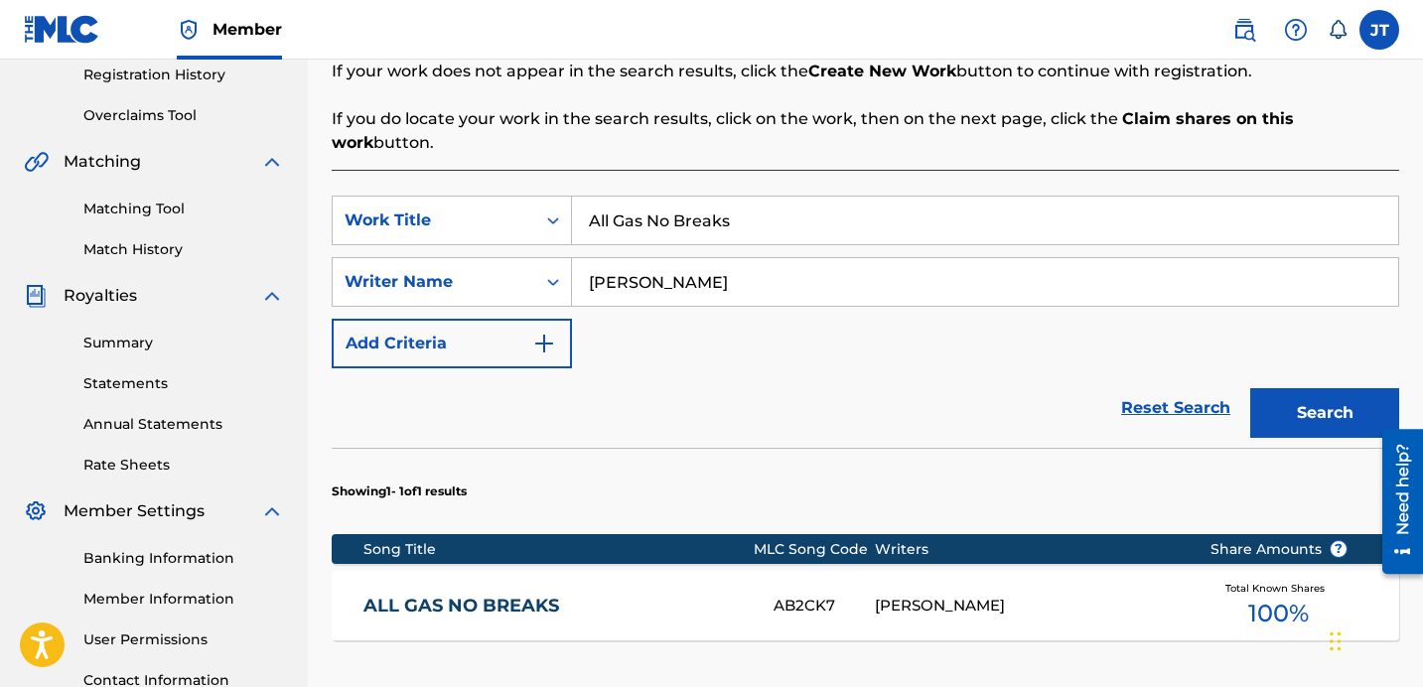
scroll to position [501, 0]
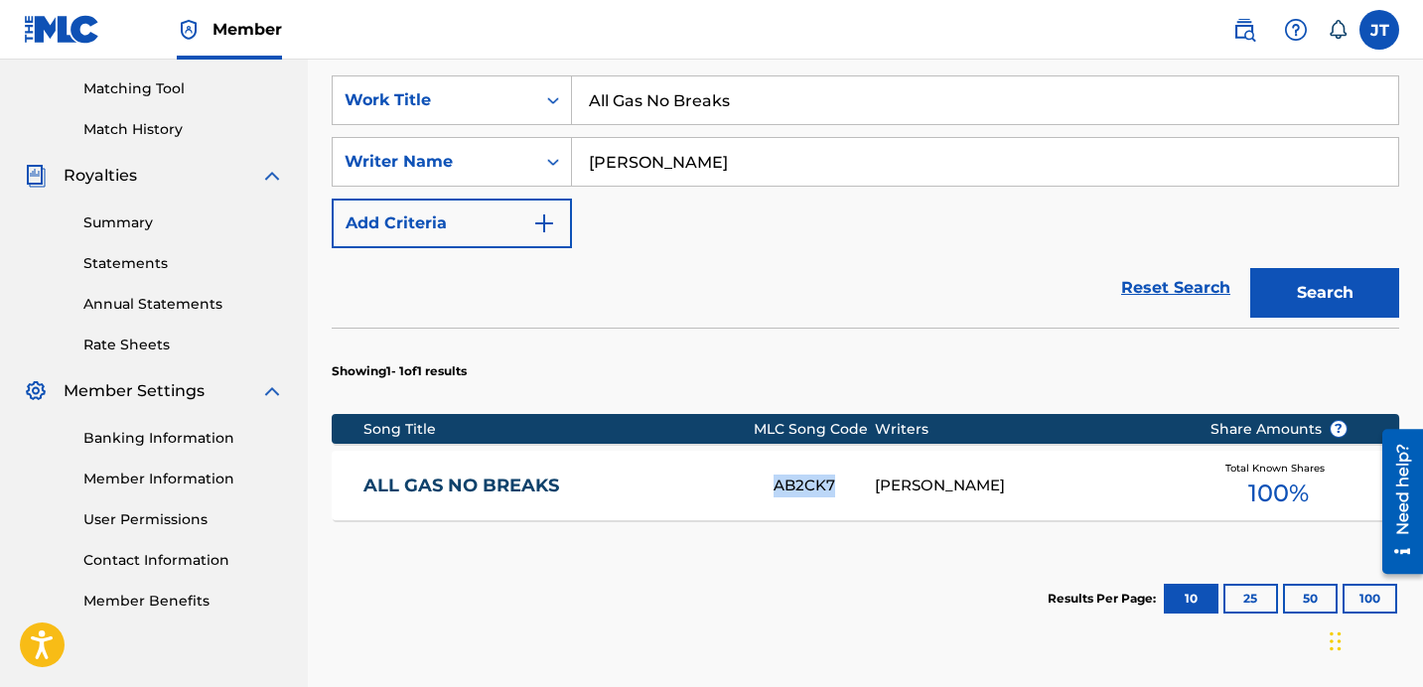
drag, startPoint x: 774, startPoint y: 464, endPoint x: 836, endPoint y: 458, distance: 62.9
click at [836, 475] on div "AB2CK7" at bounding box center [824, 486] width 101 height 23
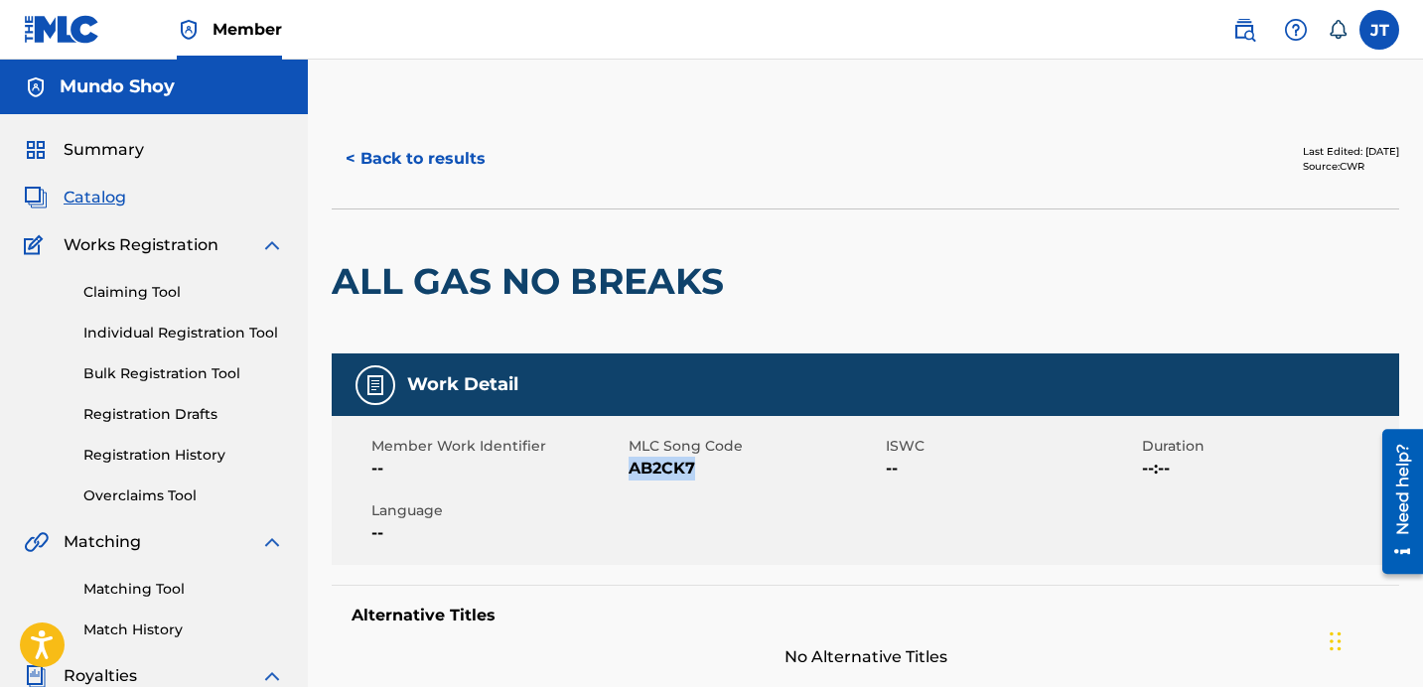
drag, startPoint x: 704, startPoint y: 474, endPoint x: 630, endPoint y: 465, distance: 75.0
click at [630, 465] on span "AB2CK7" at bounding box center [755, 469] width 252 height 24
copy span "AB2CK7"
click at [441, 159] on button "< Back to results" at bounding box center [416, 159] width 168 height 50
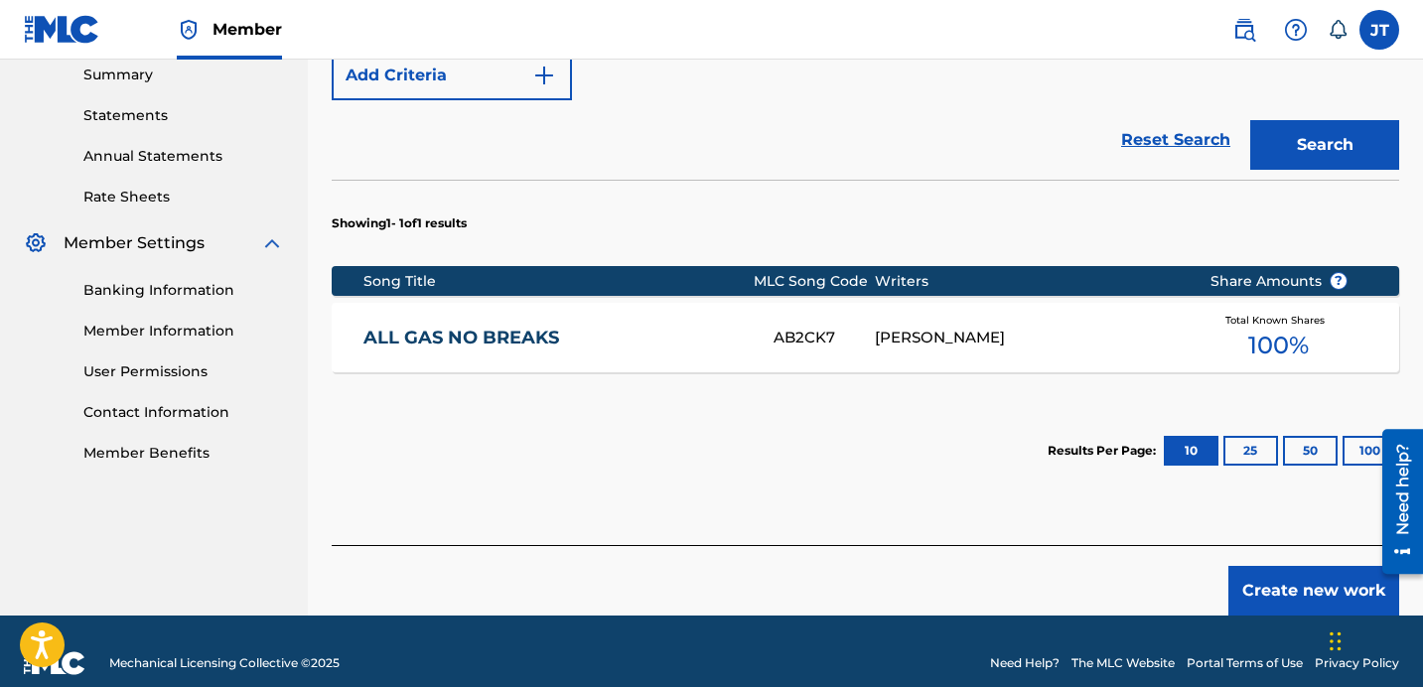
click at [1319, 566] on button "Create new work" at bounding box center [1314, 591] width 171 height 50
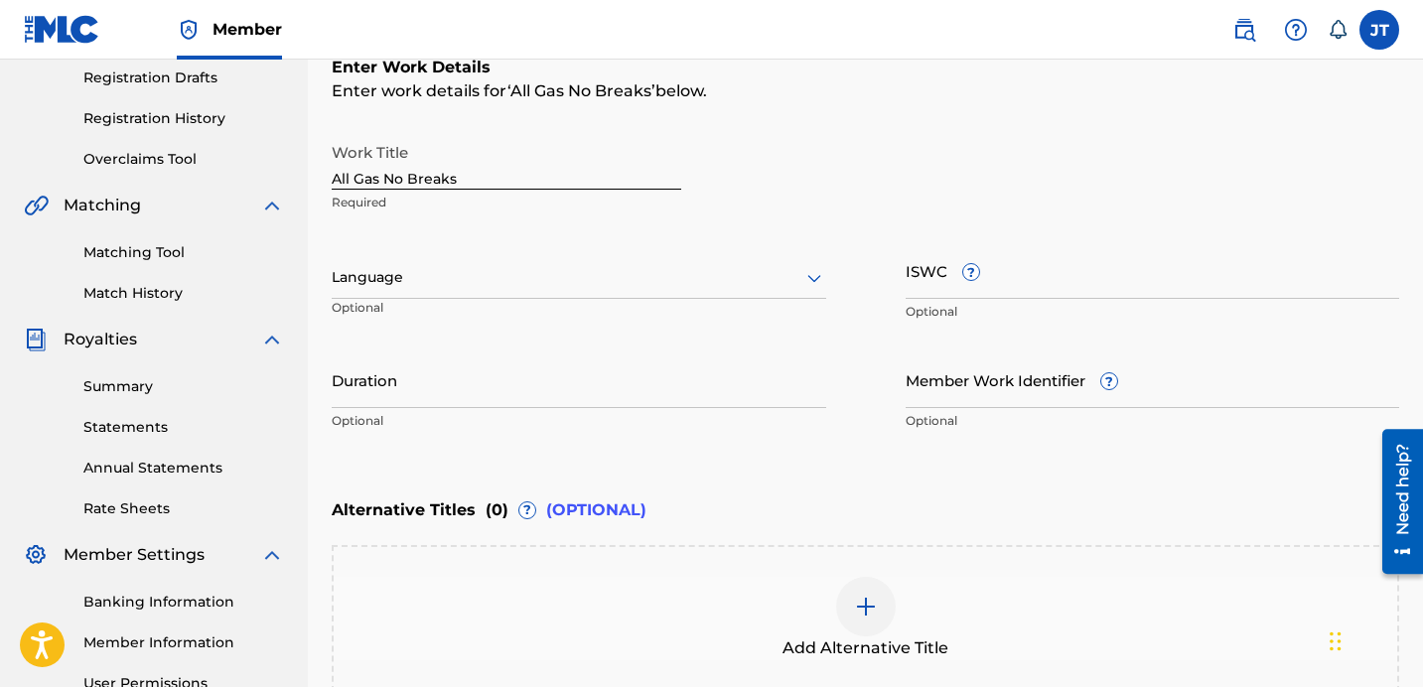
scroll to position [325, 0]
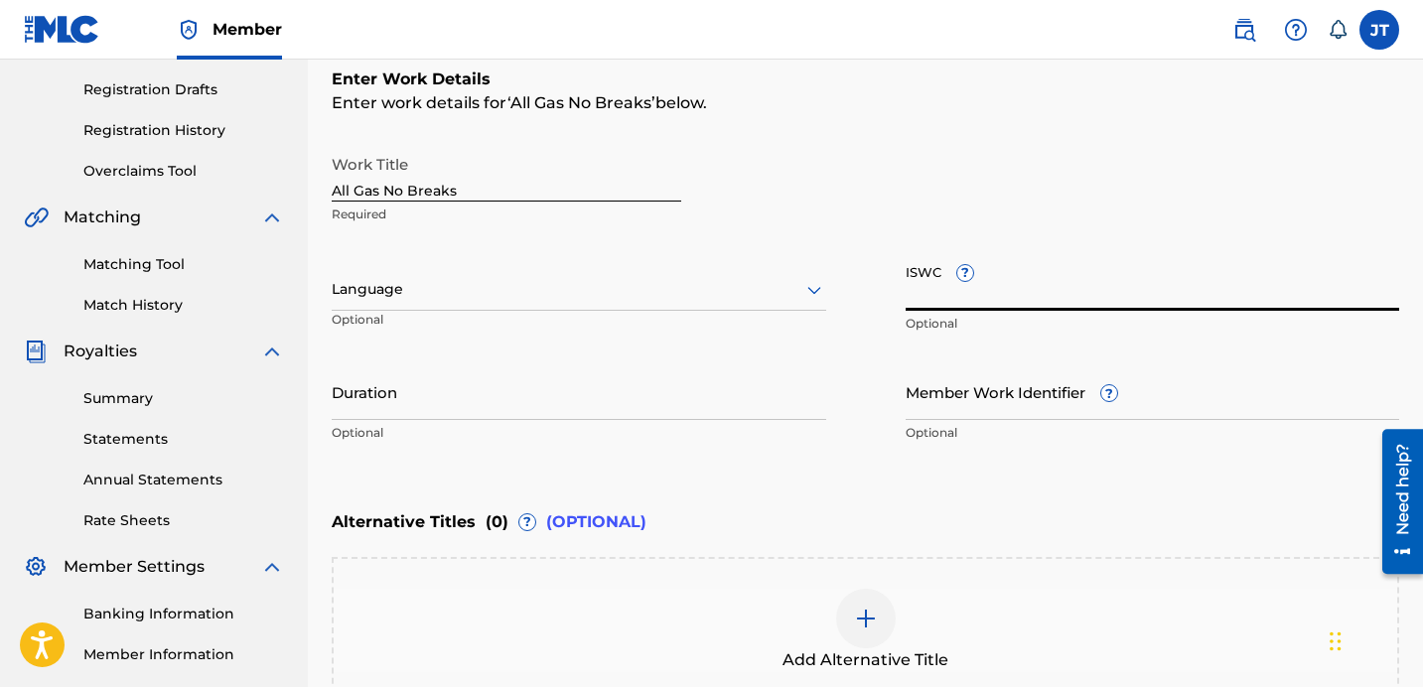
click at [984, 304] on input "ISWC ?" at bounding box center [1153, 282] width 495 height 57
paste input "AB2CK7"
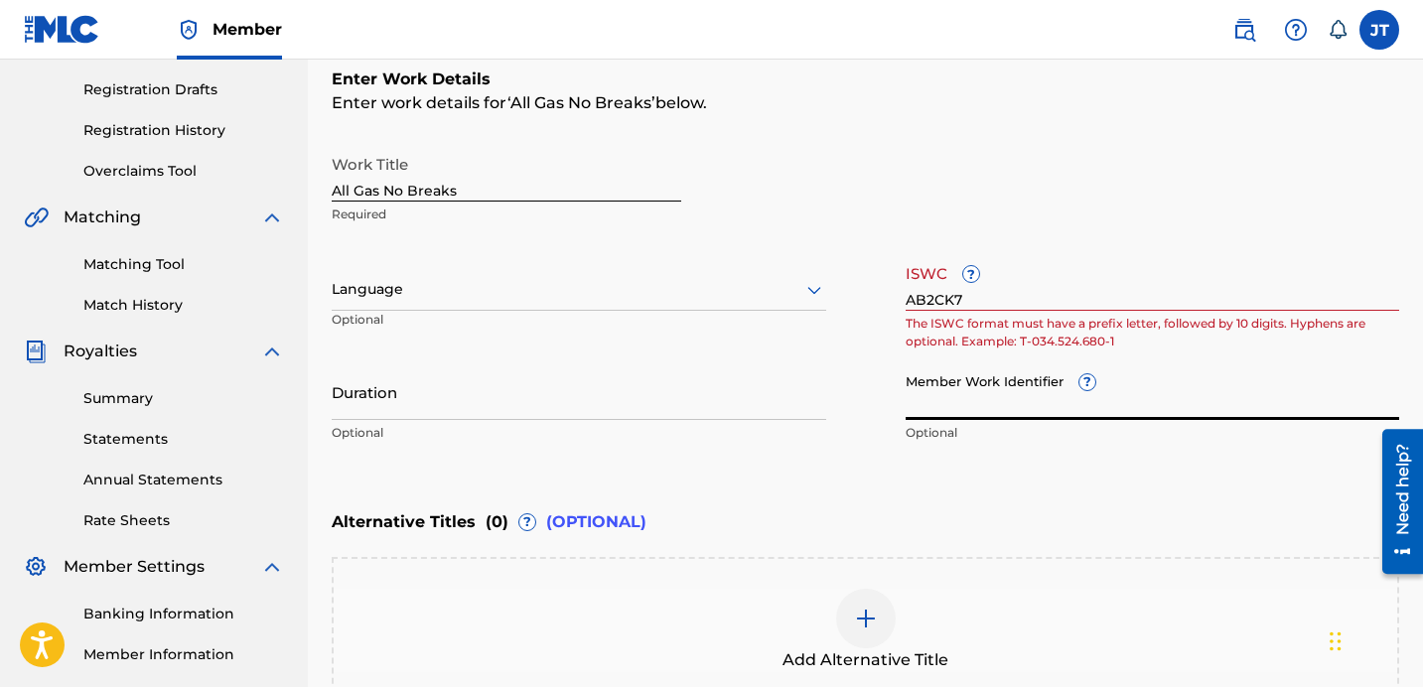
click at [1053, 411] on input "Member Work Identifier ?" at bounding box center [1153, 392] width 495 height 57
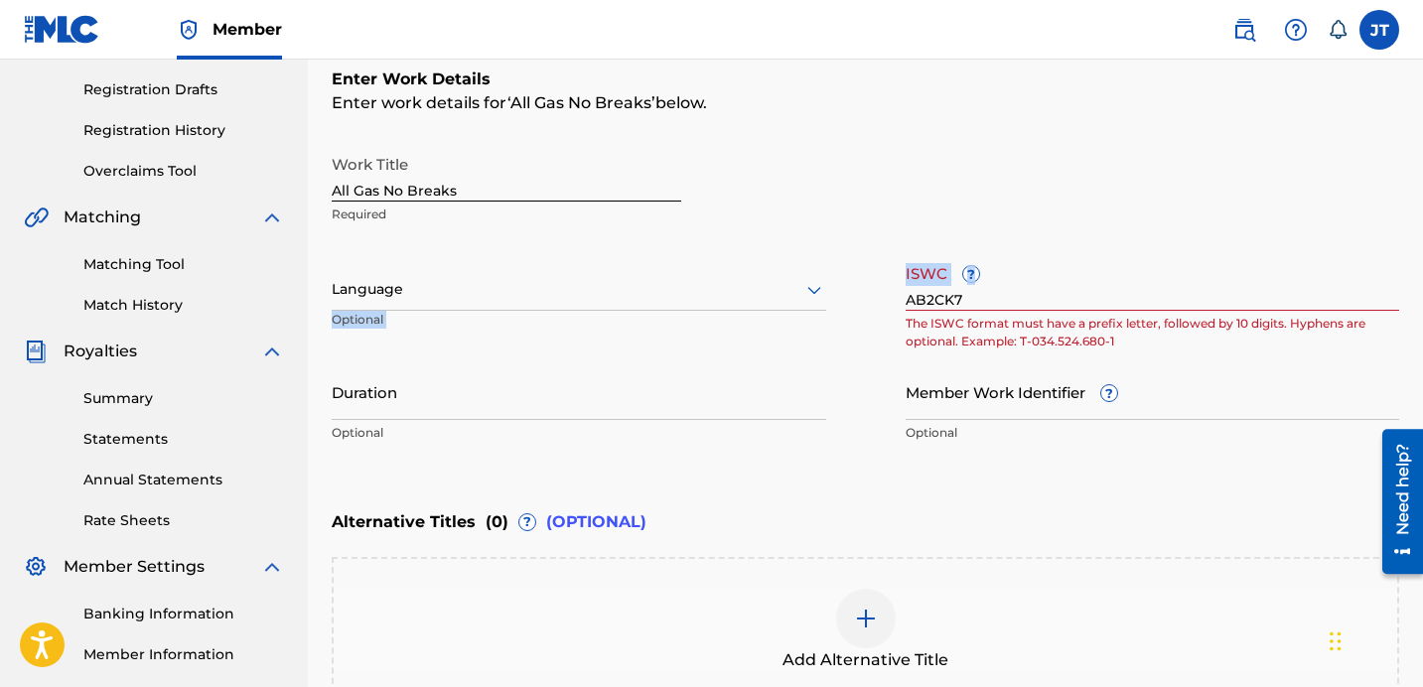
drag, startPoint x: 1032, startPoint y: 313, endPoint x: 895, endPoint y: 289, distance: 139.1
click at [895, 289] on div "Work Title All Gas No Breaks Required Language Optional ISWC ? AB2CK7 The ISWC …" at bounding box center [866, 299] width 1068 height 308
click at [966, 303] on input "AB2CK7" at bounding box center [1153, 282] width 495 height 57
type input "A"
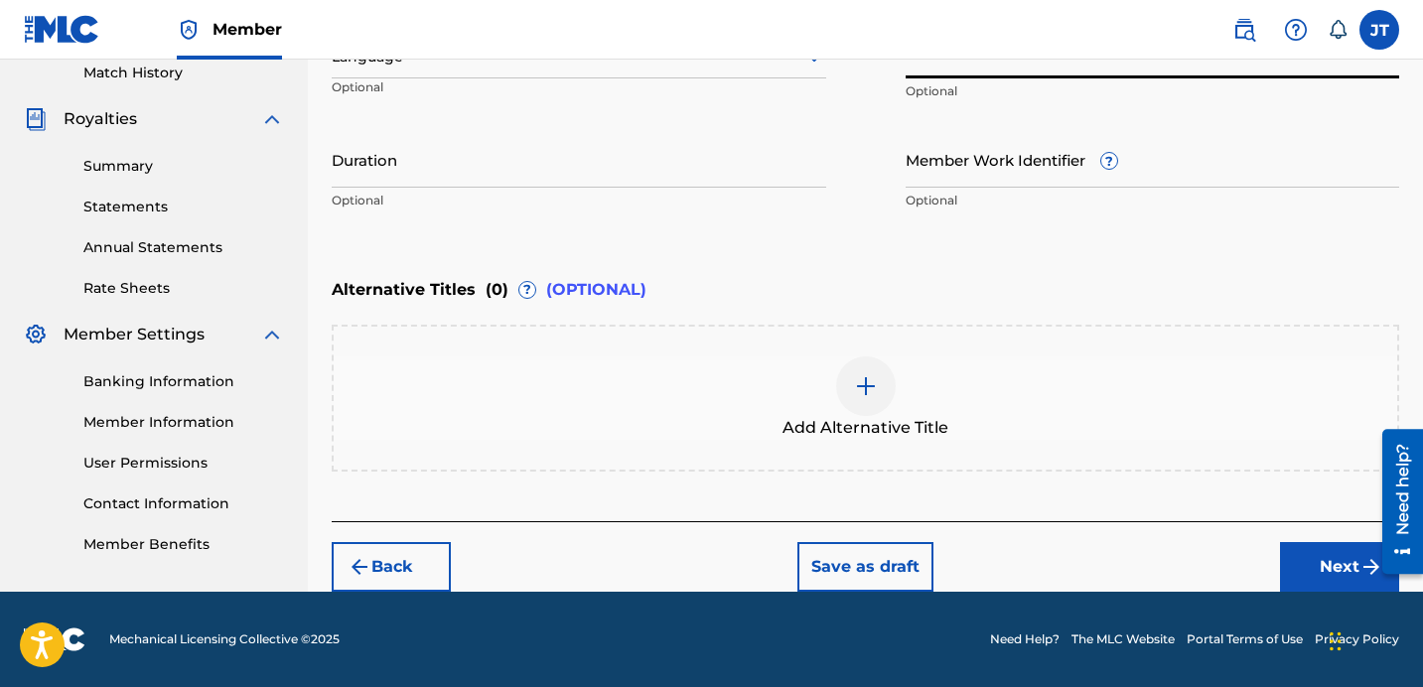
click at [1288, 561] on button "Next" at bounding box center [1339, 567] width 119 height 50
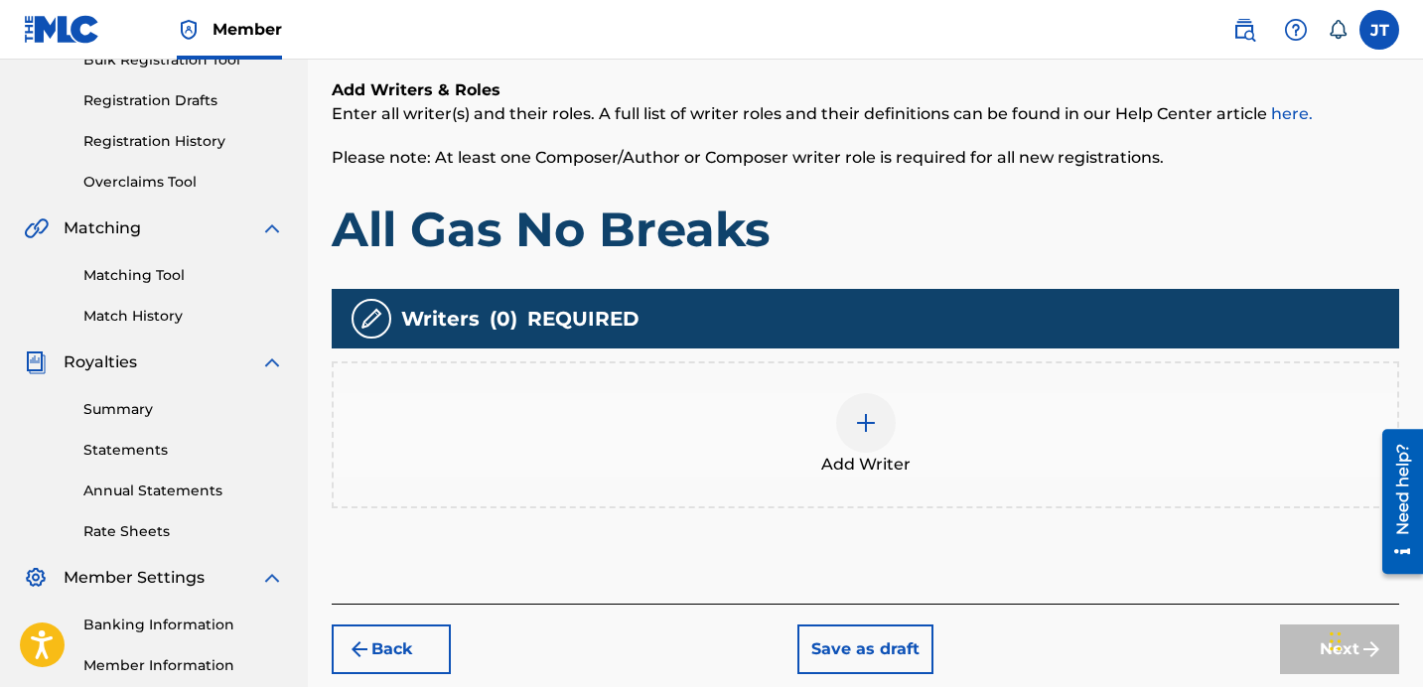
scroll to position [352, 0]
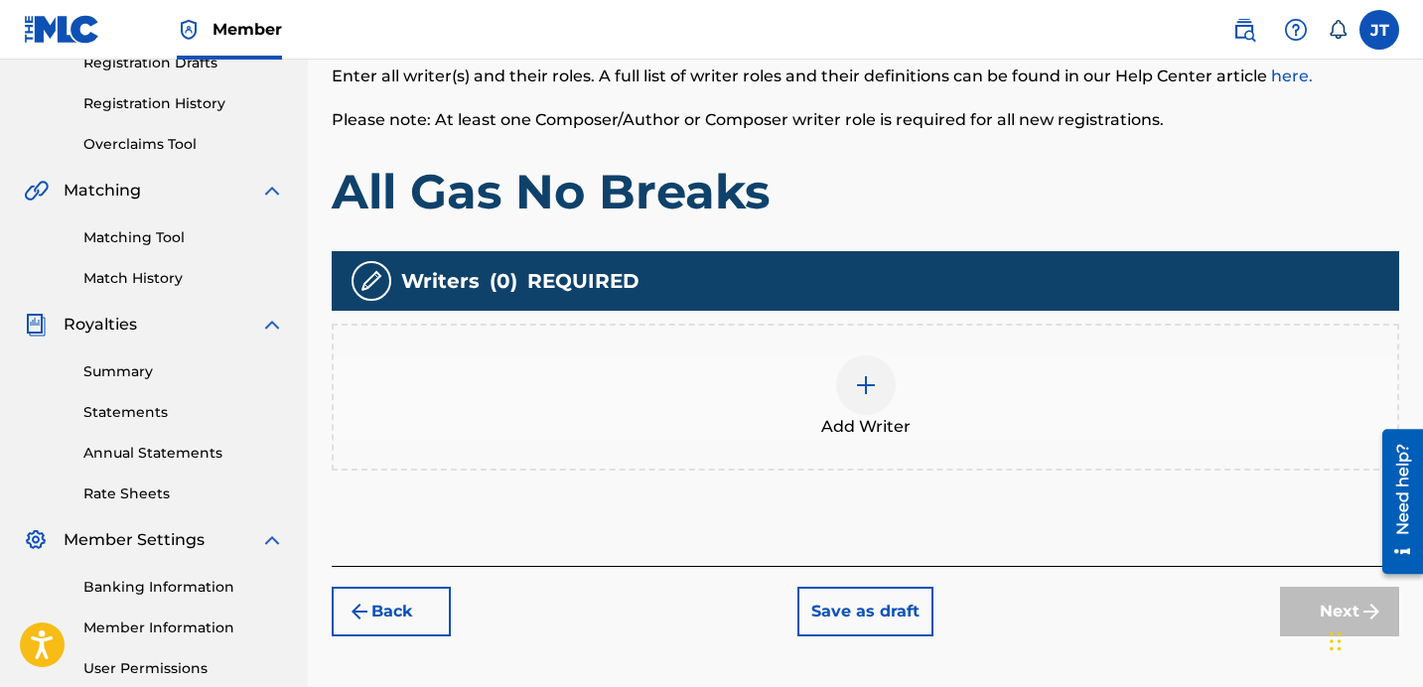
click at [872, 408] on div at bounding box center [866, 386] width 60 height 60
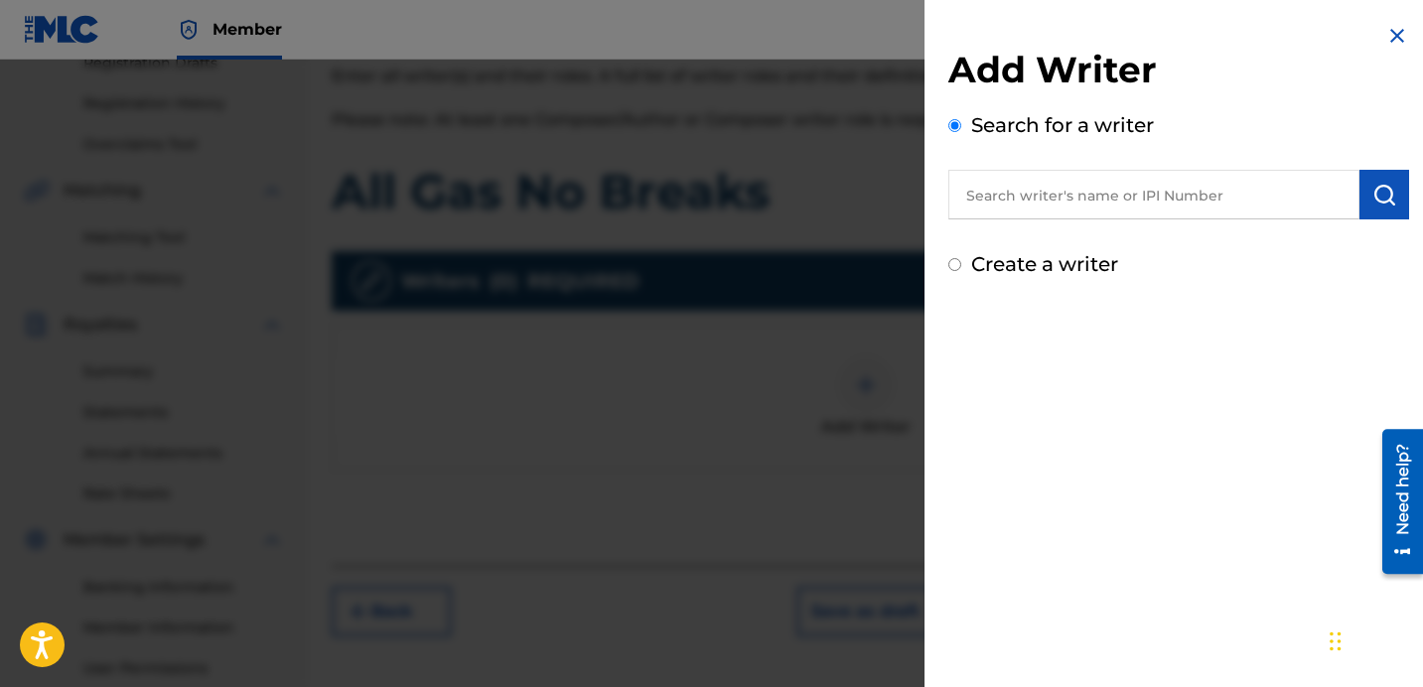
click at [1074, 204] on input "text" at bounding box center [1154, 195] width 411 height 50
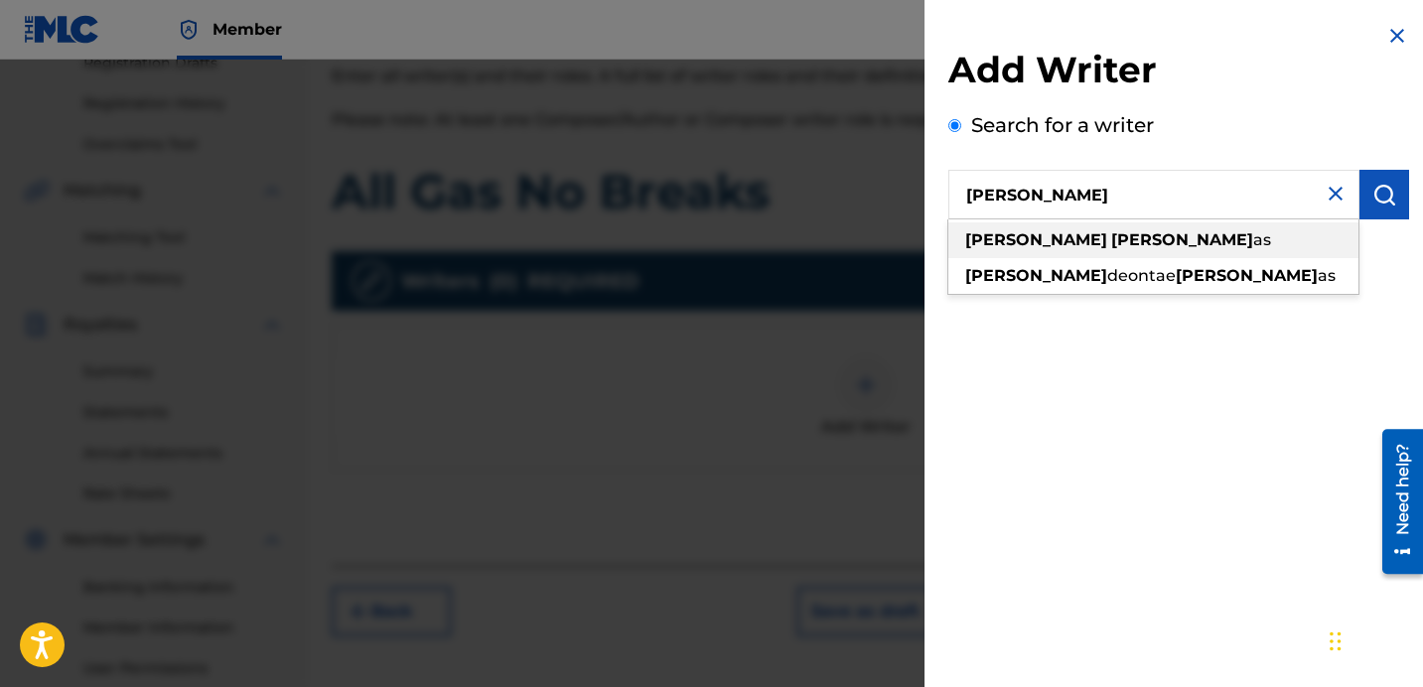
click at [1111, 240] on div "[PERSON_NAME] as" at bounding box center [1154, 241] width 410 height 36
type input "[PERSON_NAME]"
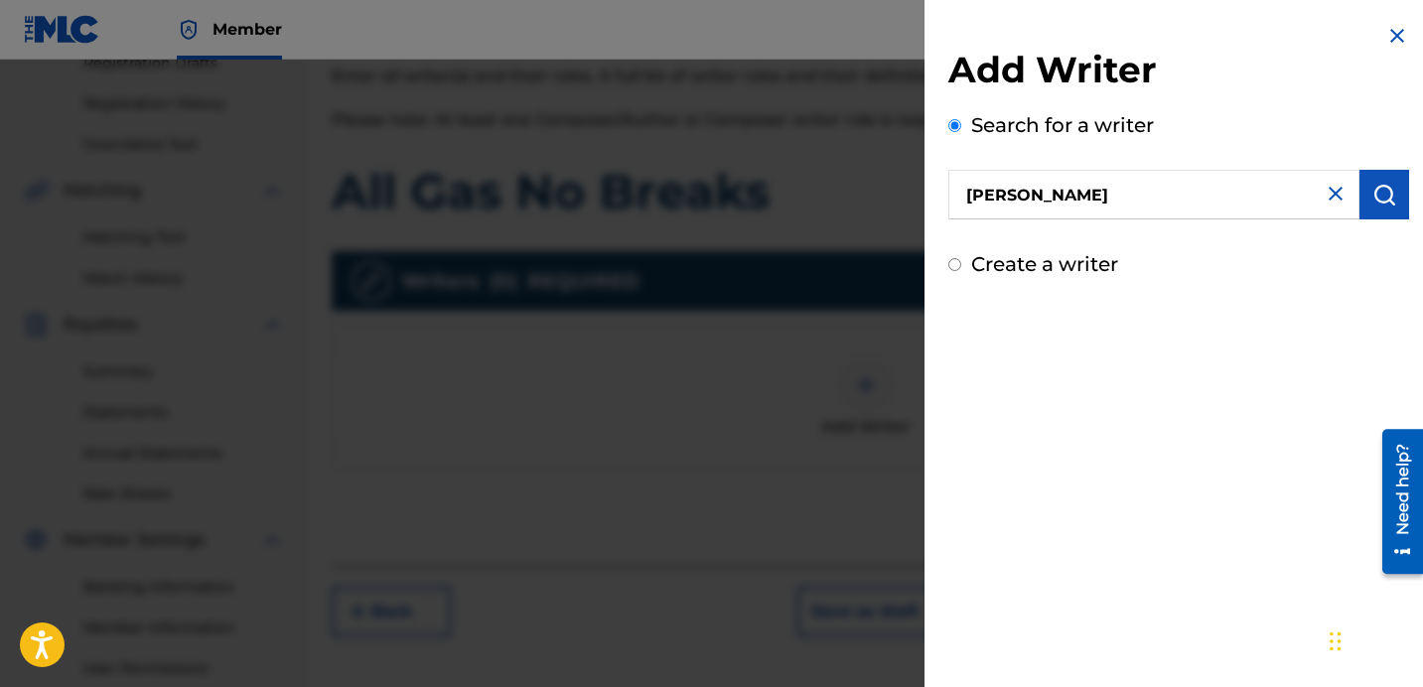
click at [1360, 178] on button "submit" at bounding box center [1385, 195] width 50 height 50
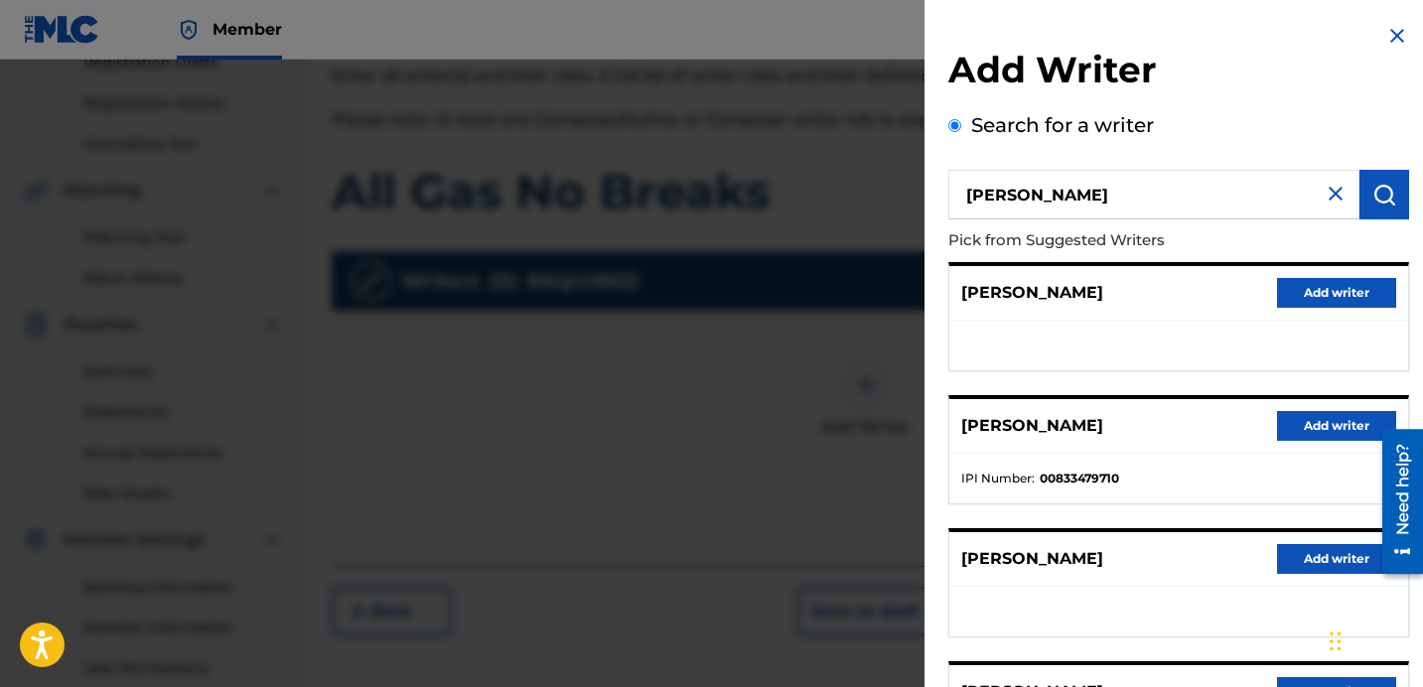
click at [1312, 427] on button "Add writer" at bounding box center [1336, 426] width 119 height 30
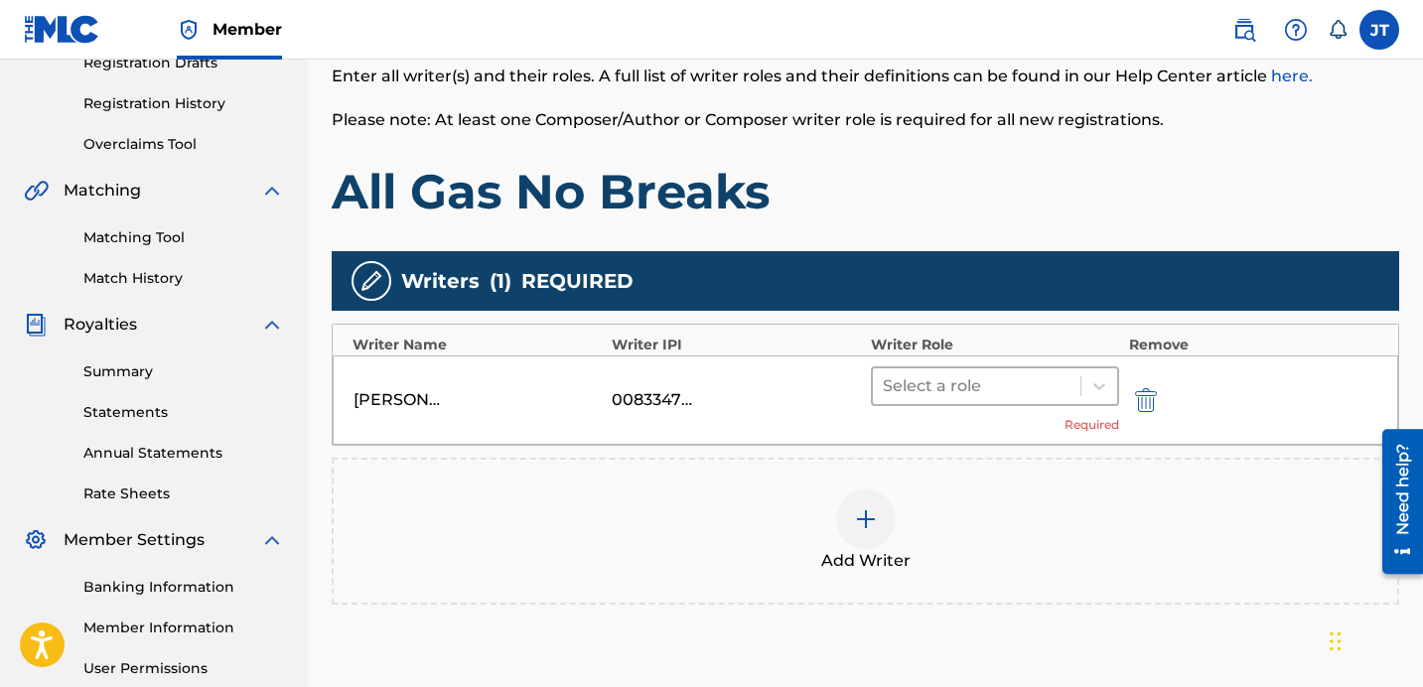
click at [1024, 373] on div at bounding box center [977, 387] width 188 height 28
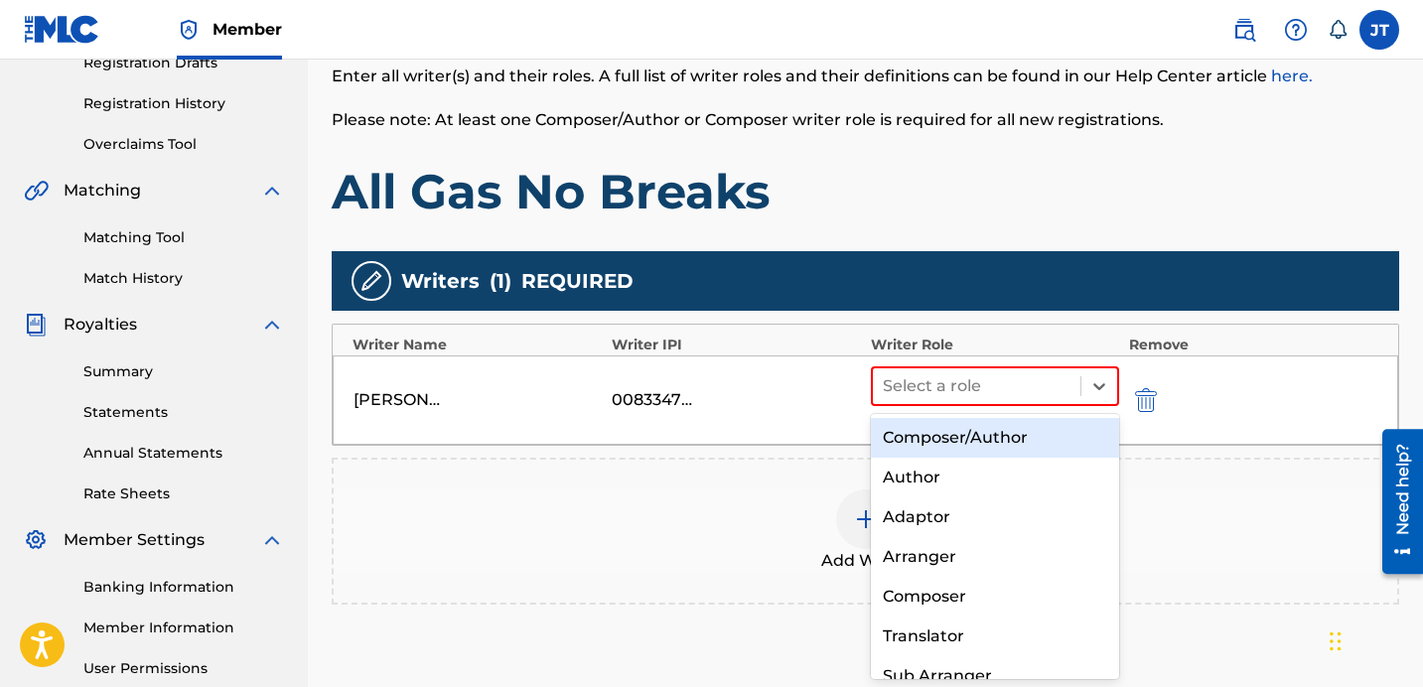
click at [991, 441] on div "Composer/Author" at bounding box center [995, 438] width 248 height 40
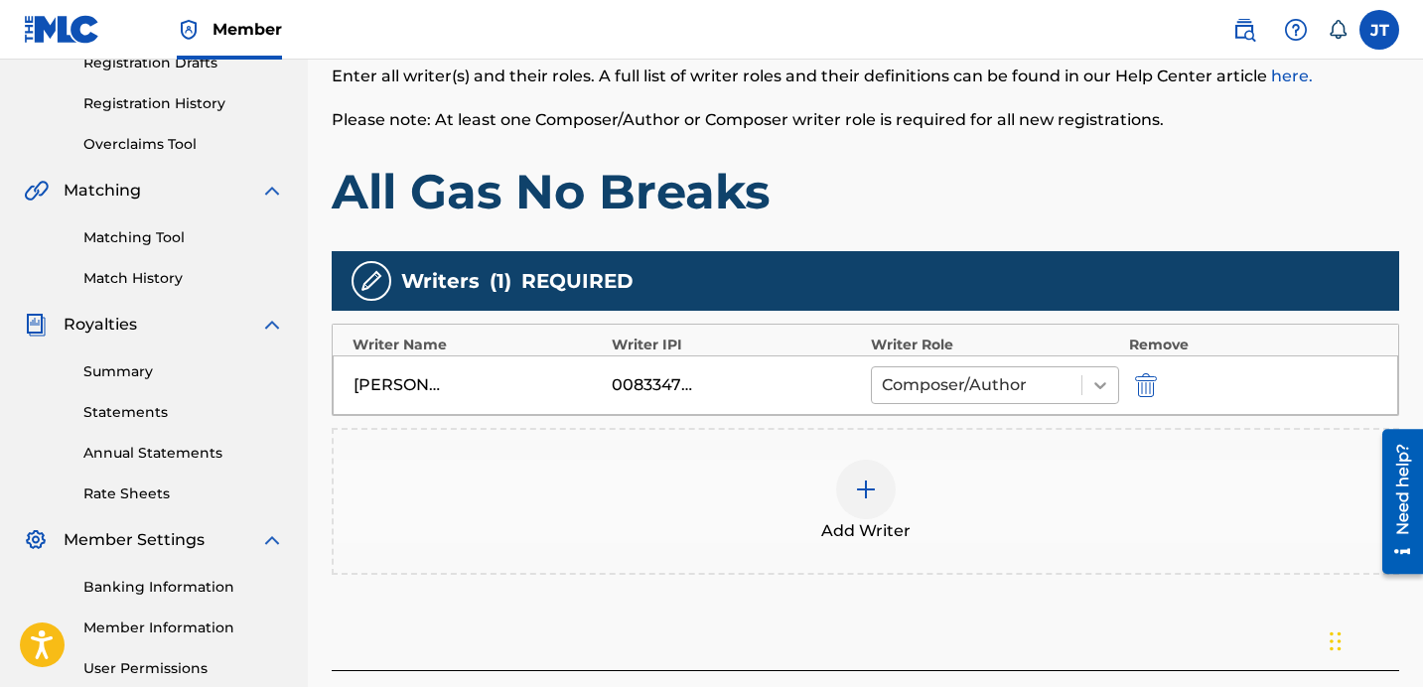
click at [1094, 386] on icon at bounding box center [1101, 385] width 20 height 20
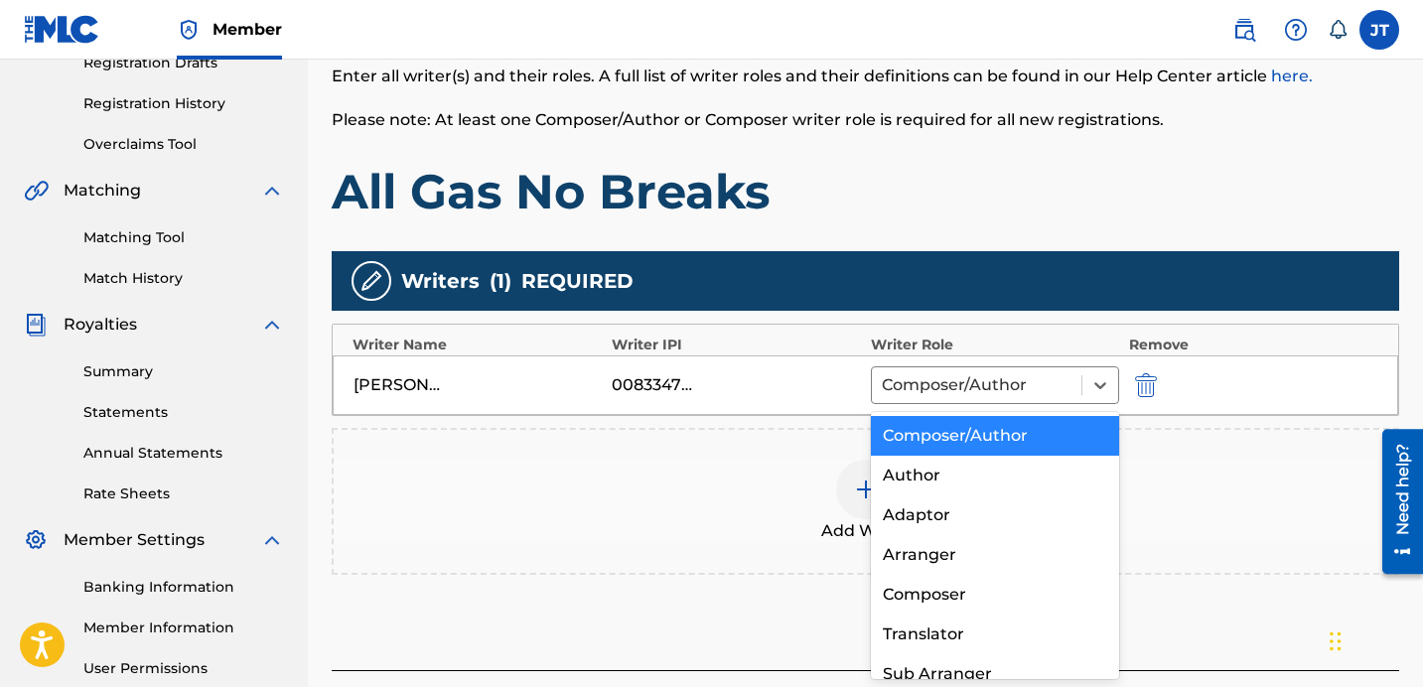
click at [1004, 438] on div "Composer/Author" at bounding box center [995, 436] width 248 height 40
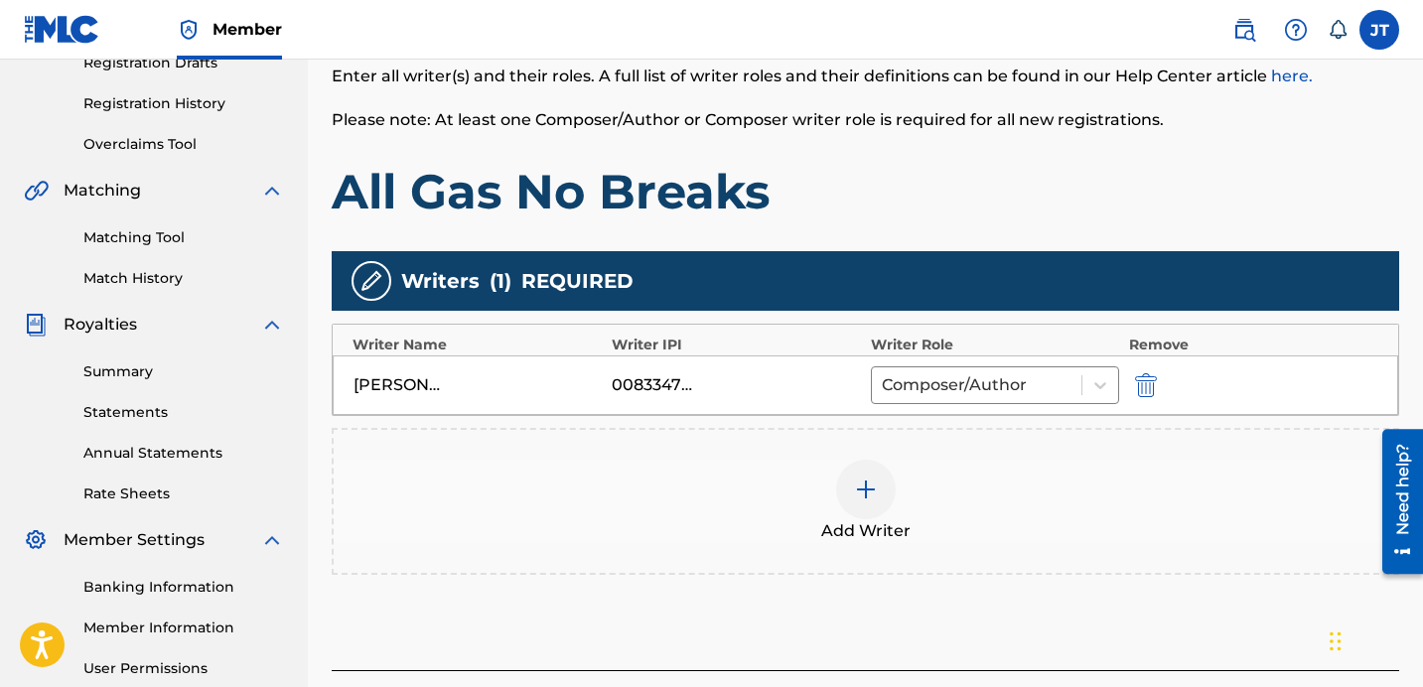
click at [953, 364] on div "[PERSON_NAME] 00833479710 Composer/Author" at bounding box center [866, 386] width 1066 height 60
click at [951, 379] on div at bounding box center [977, 386] width 190 height 28
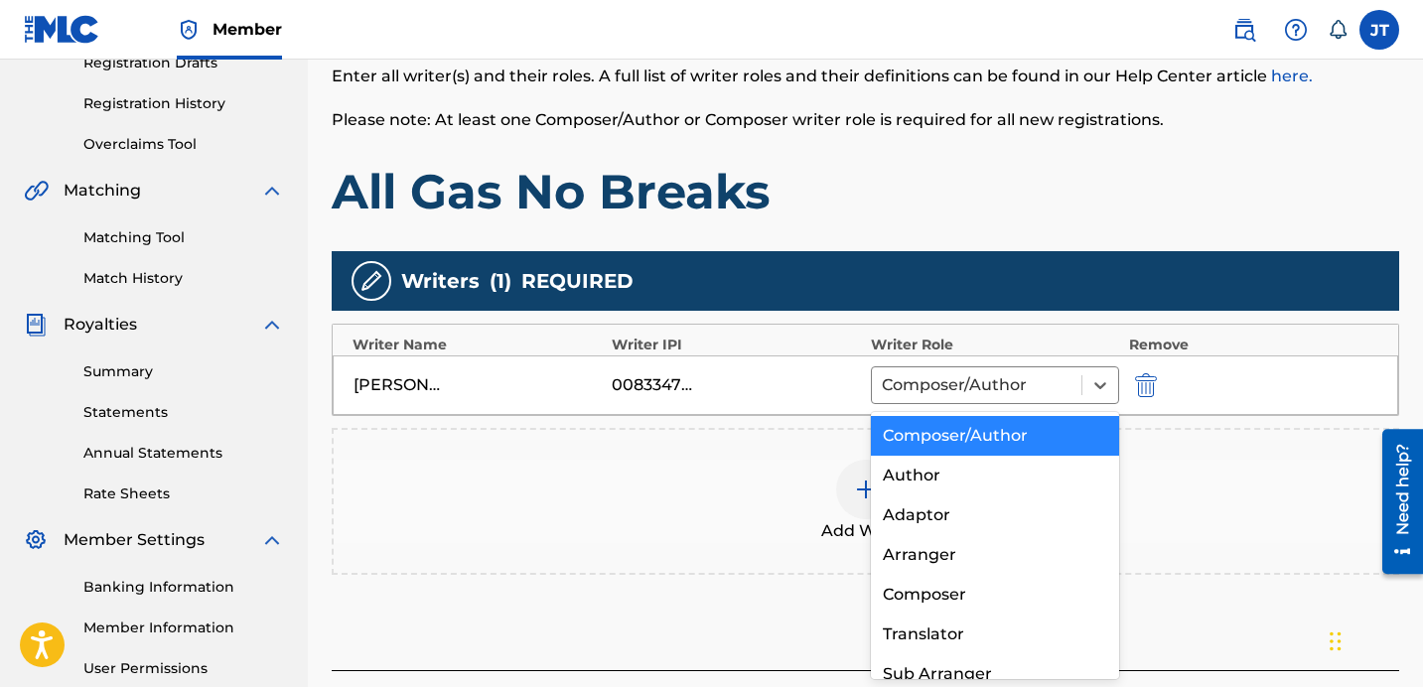
click at [932, 428] on div "Composer/Author" at bounding box center [995, 436] width 248 height 40
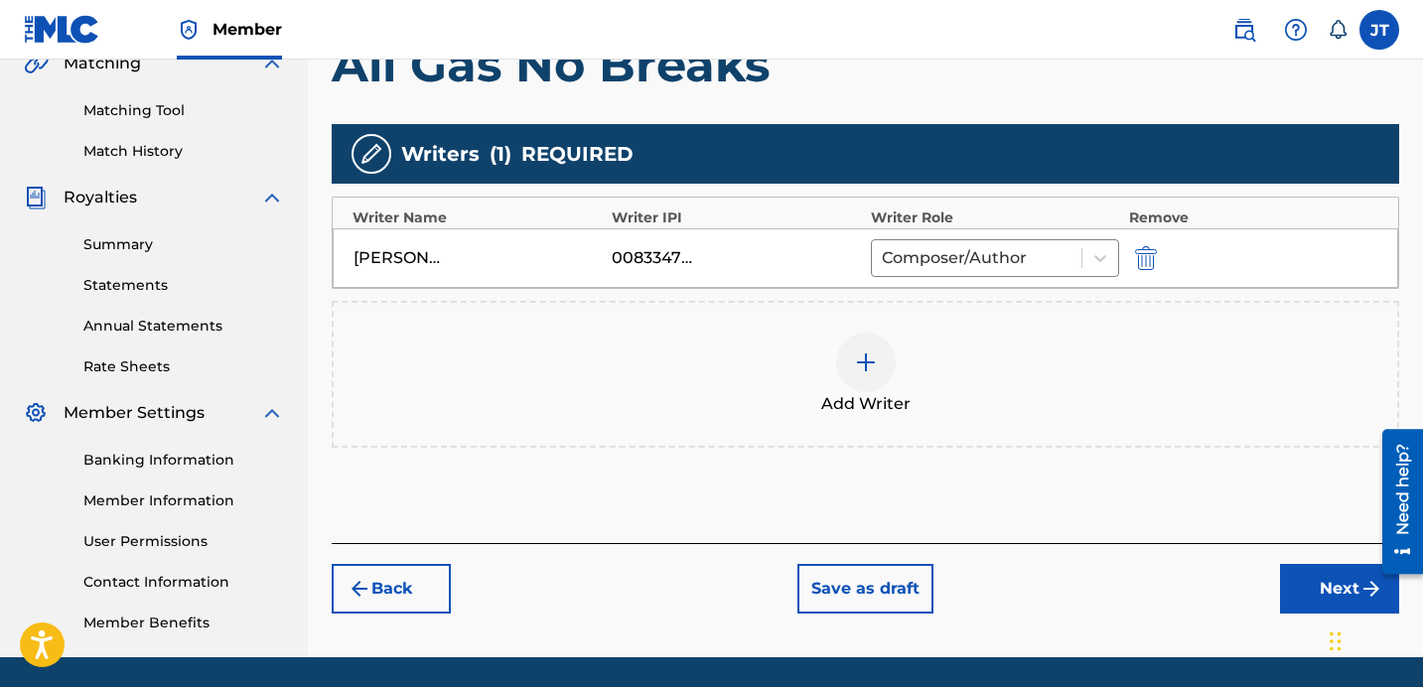
scroll to position [483, 0]
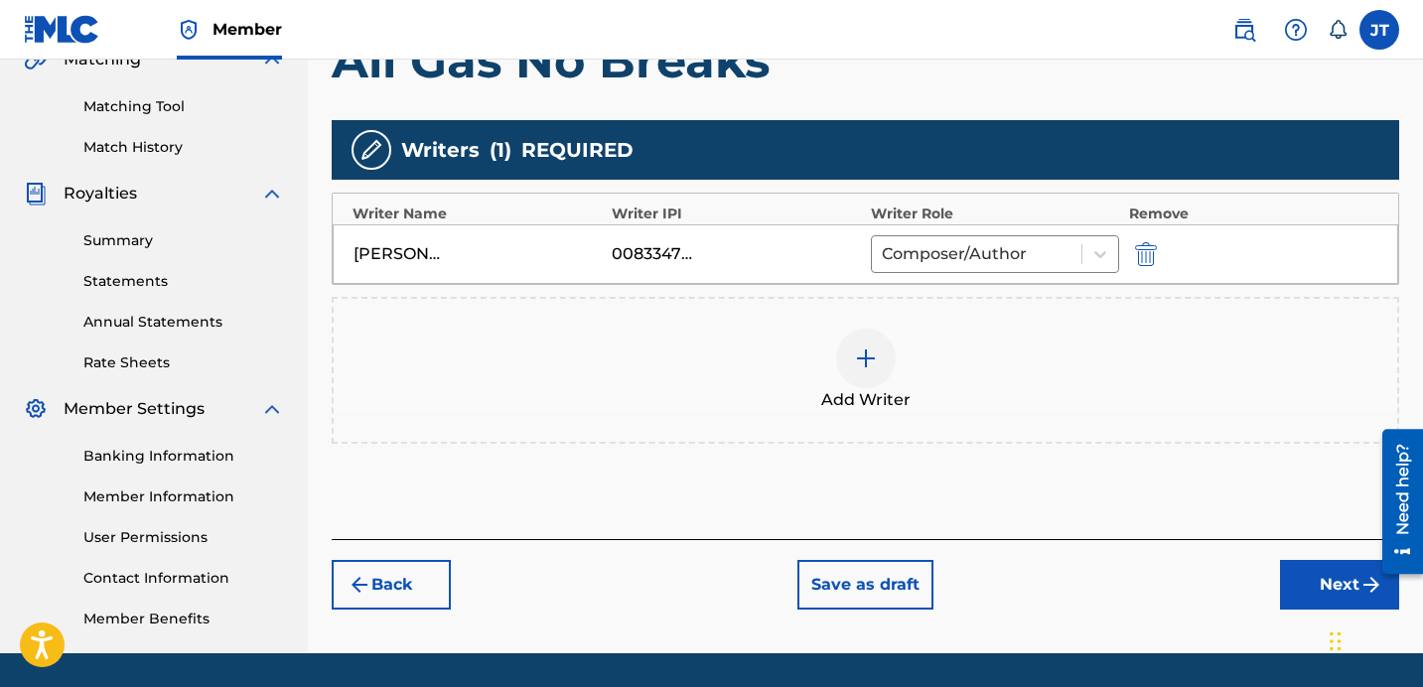
click at [1317, 581] on button "Next" at bounding box center [1339, 585] width 119 height 50
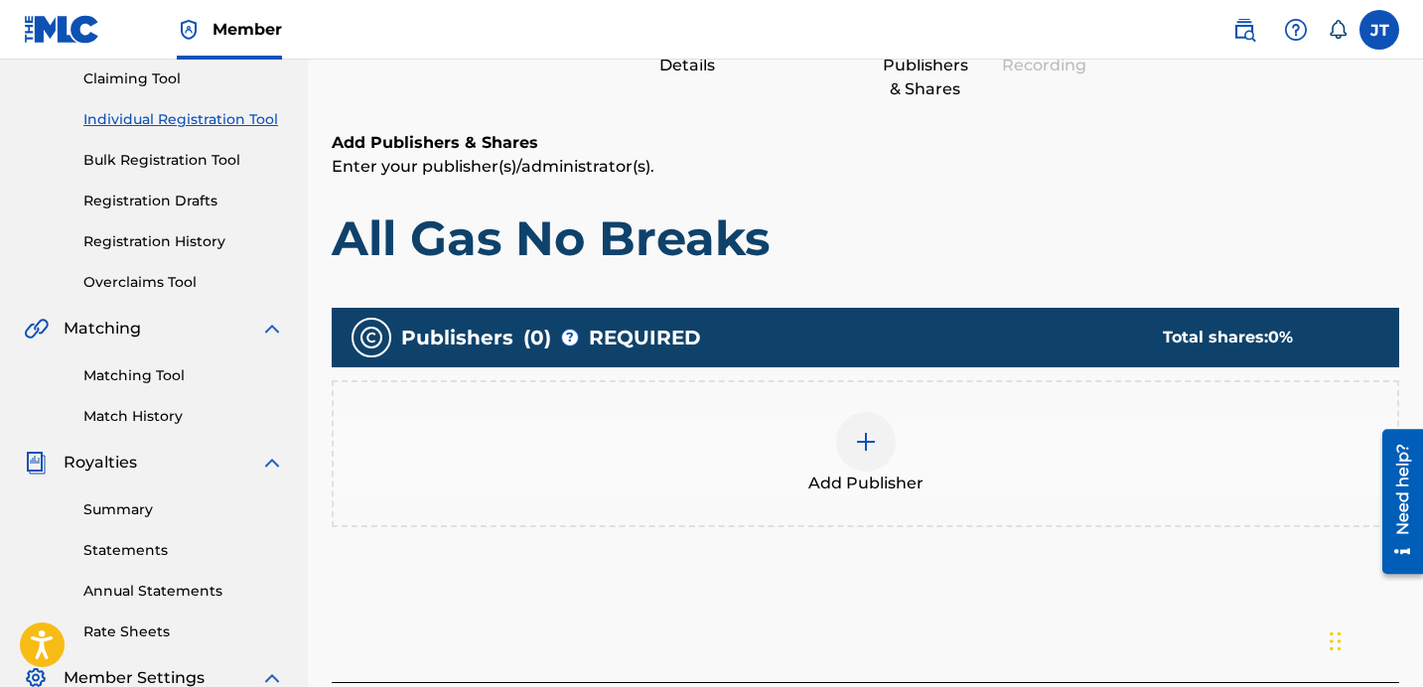
scroll to position [218, 0]
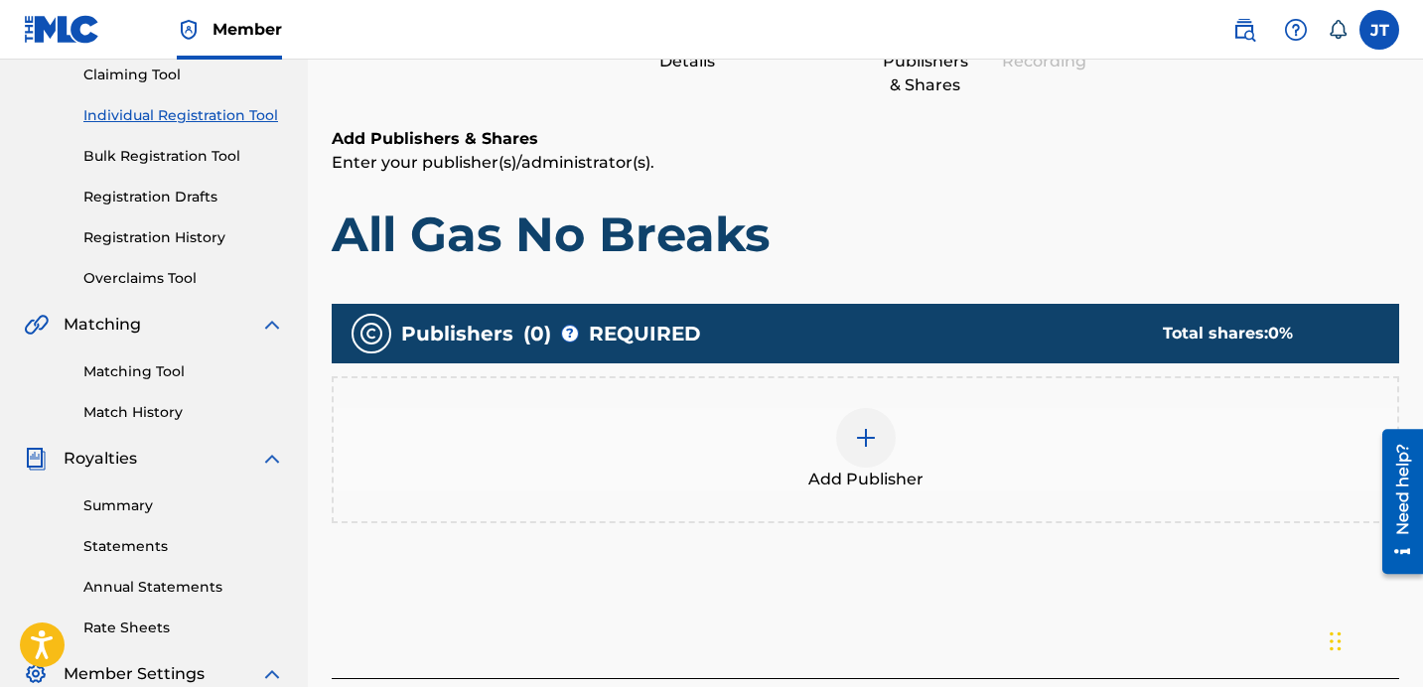
click at [865, 443] on img at bounding box center [866, 438] width 24 height 24
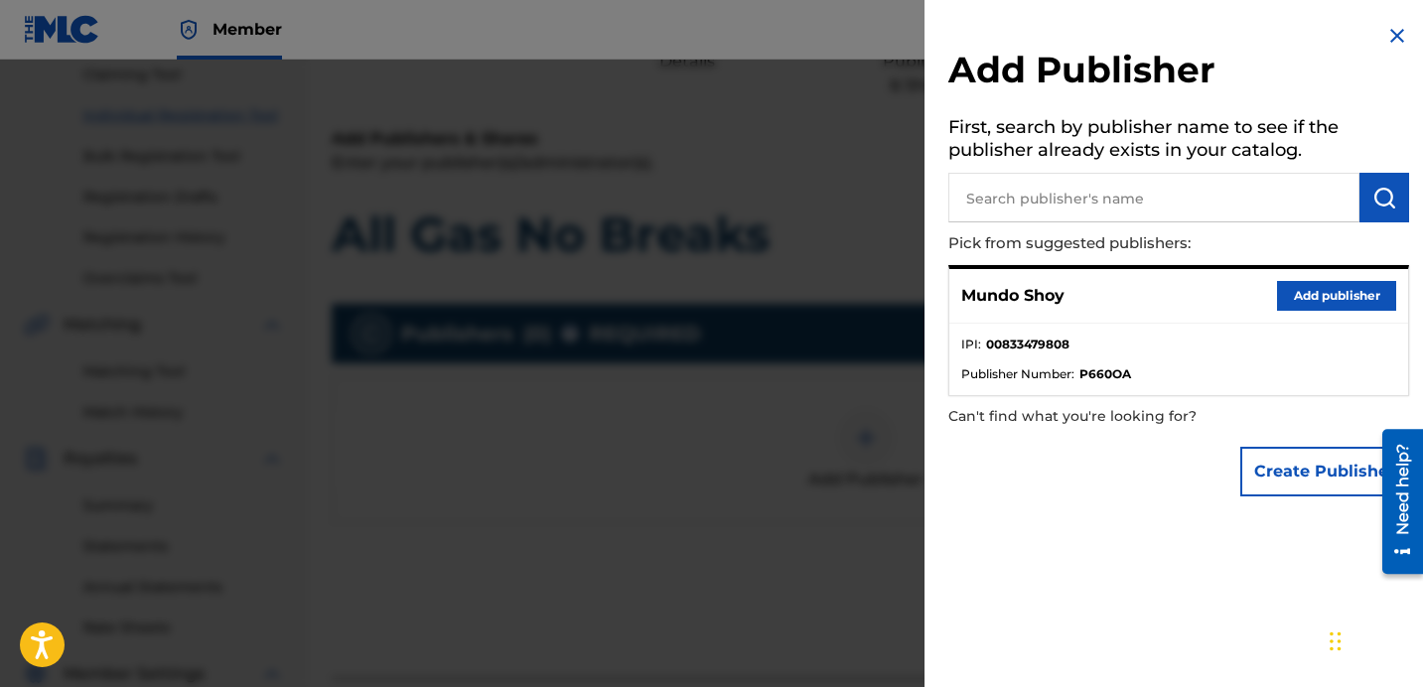
click at [1293, 287] on button "Add publisher" at bounding box center [1336, 296] width 119 height 30
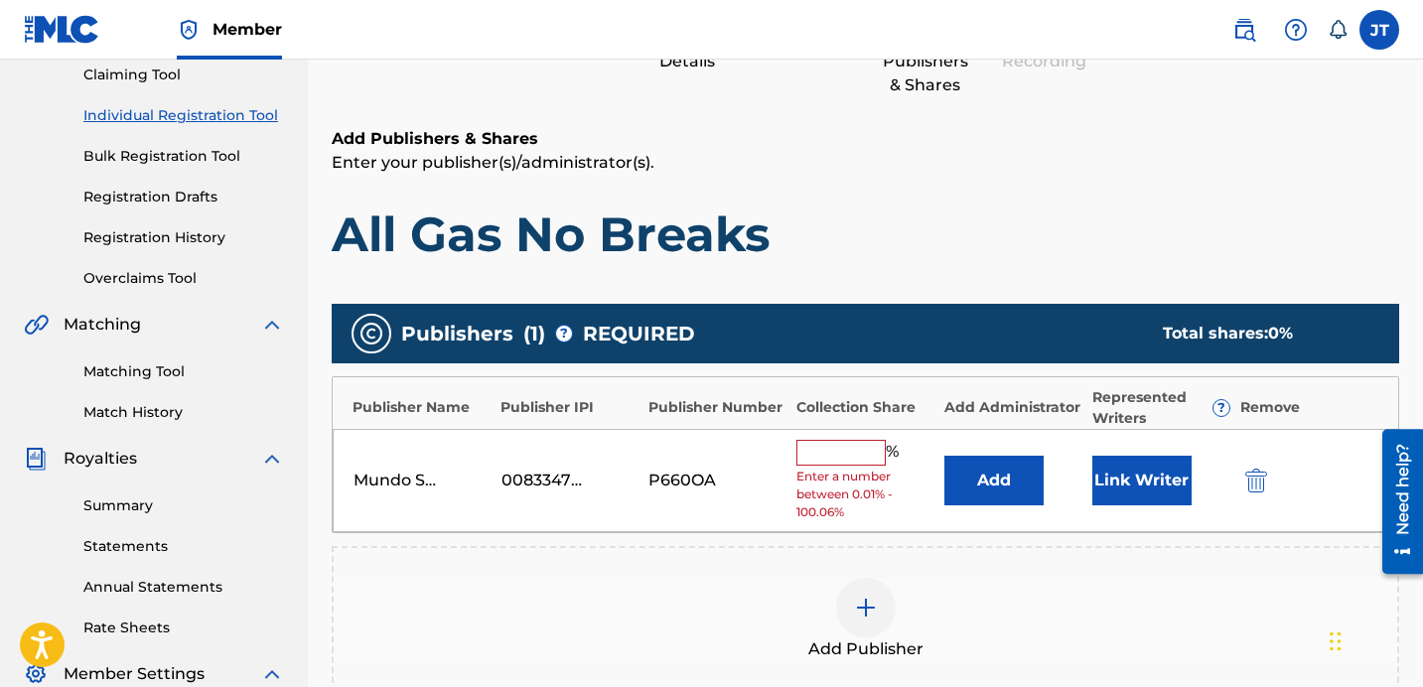
click at [842, 453] on input "text" at bounding box center [841, 453] width 89 height 26
type input "100"
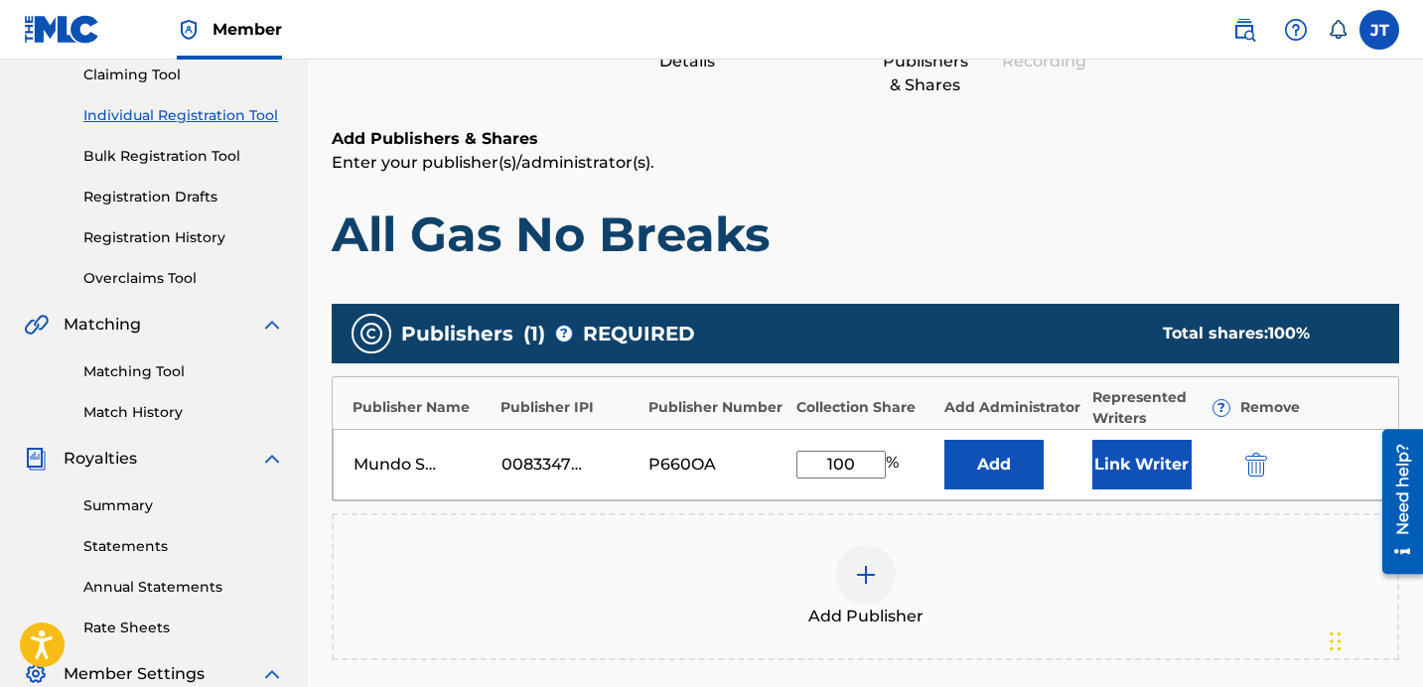
click at [1127, 470] on button "Link Writer" at bounding box center [1142, 465] width 99 height 50
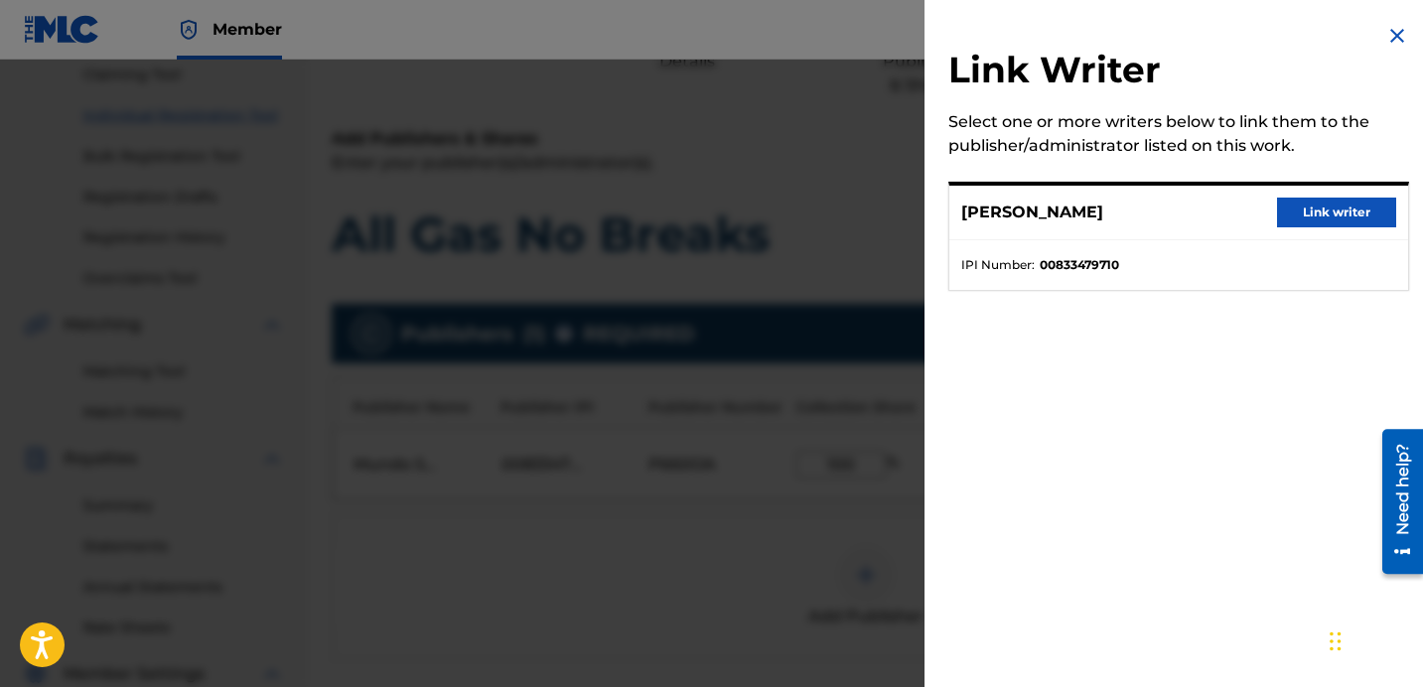
click at [1292, 210] on button "Link writer" at bounding box center [1336, 213] width 119 height 30
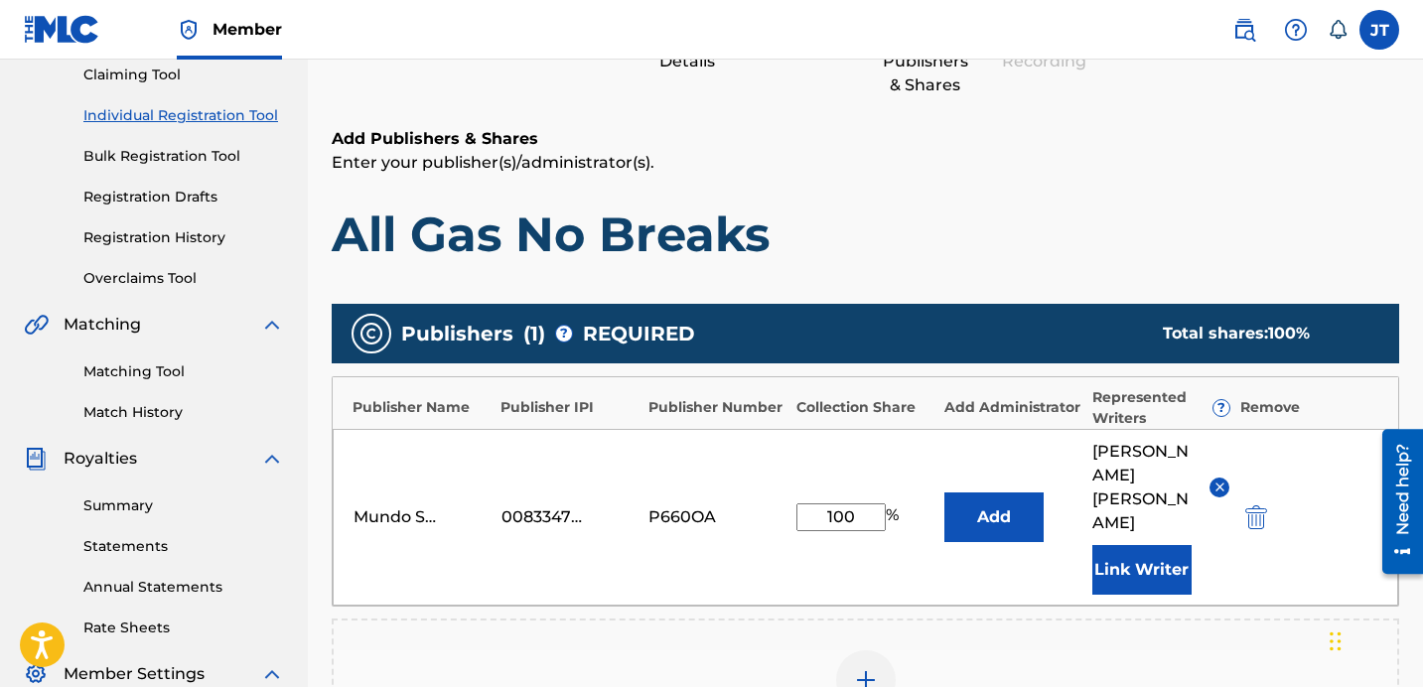
scroll to position [390, 0]
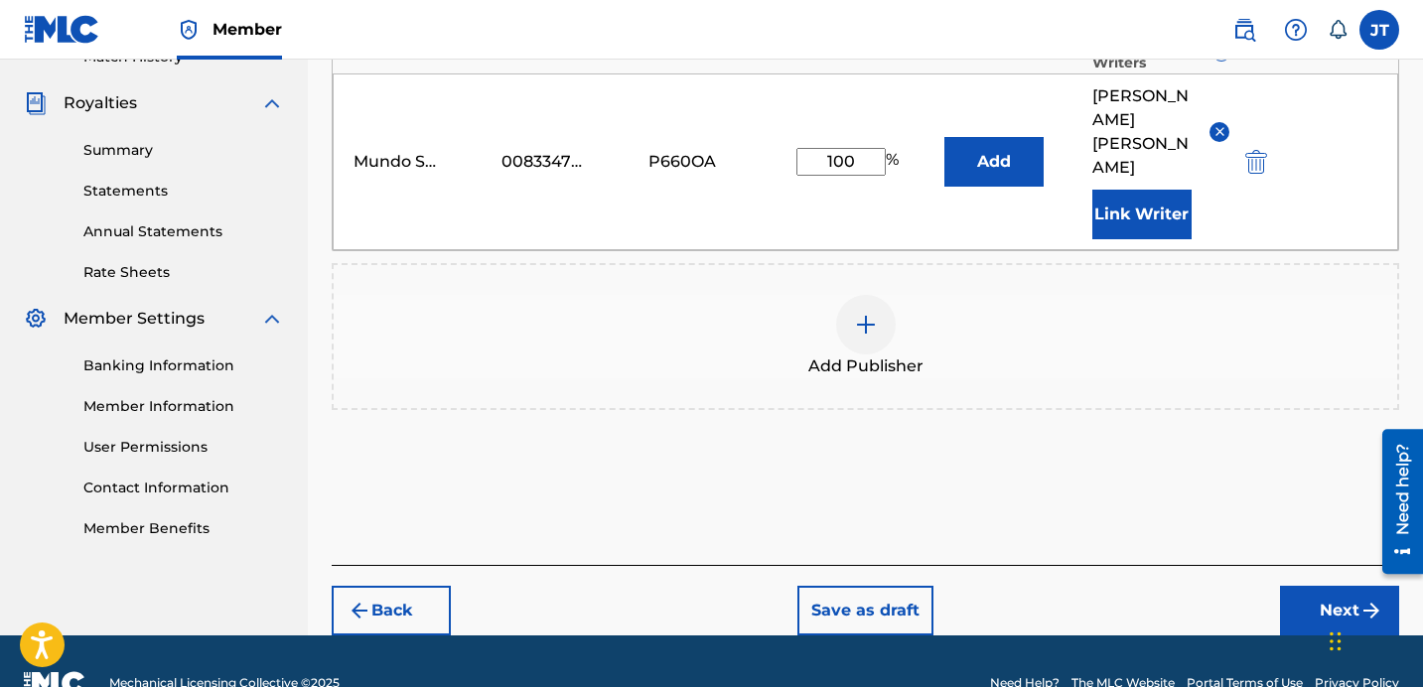
click at [1302, 586] on button "Next" at bounding box center [1339, 611] width 119 height 50
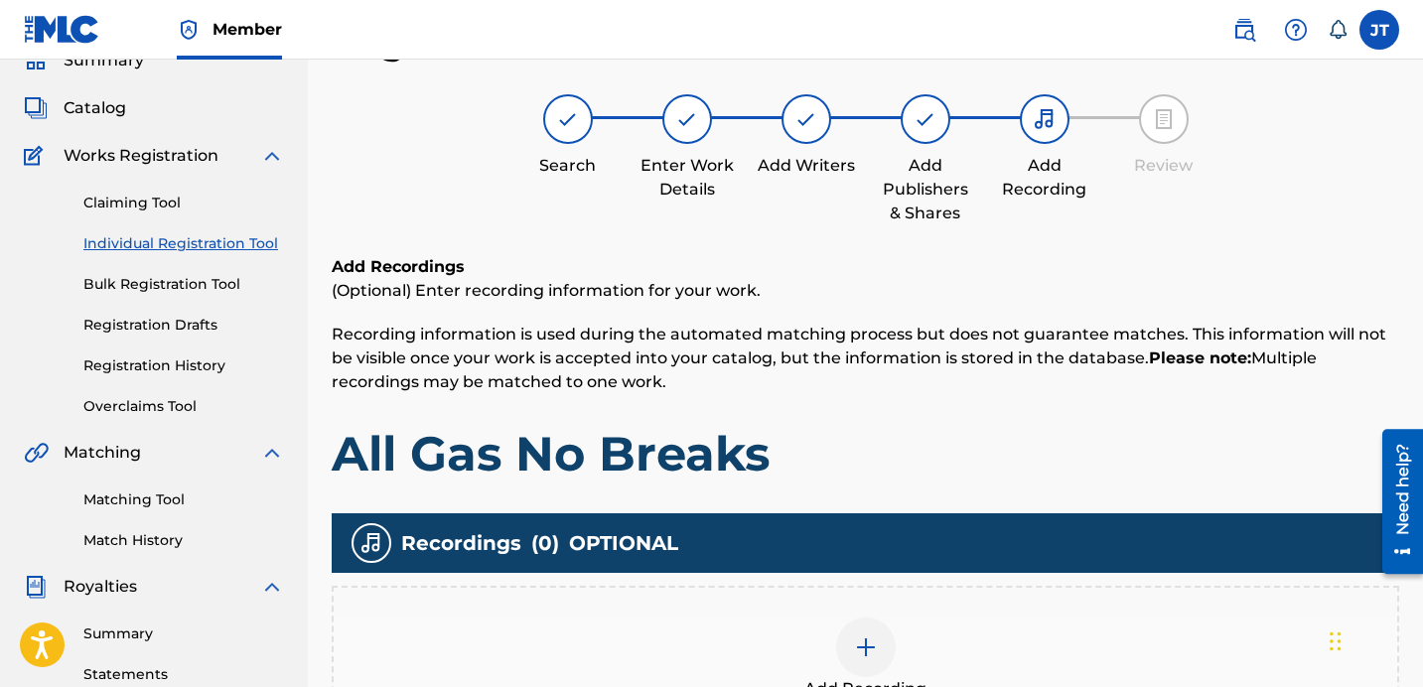
scroll to position [224, 0]
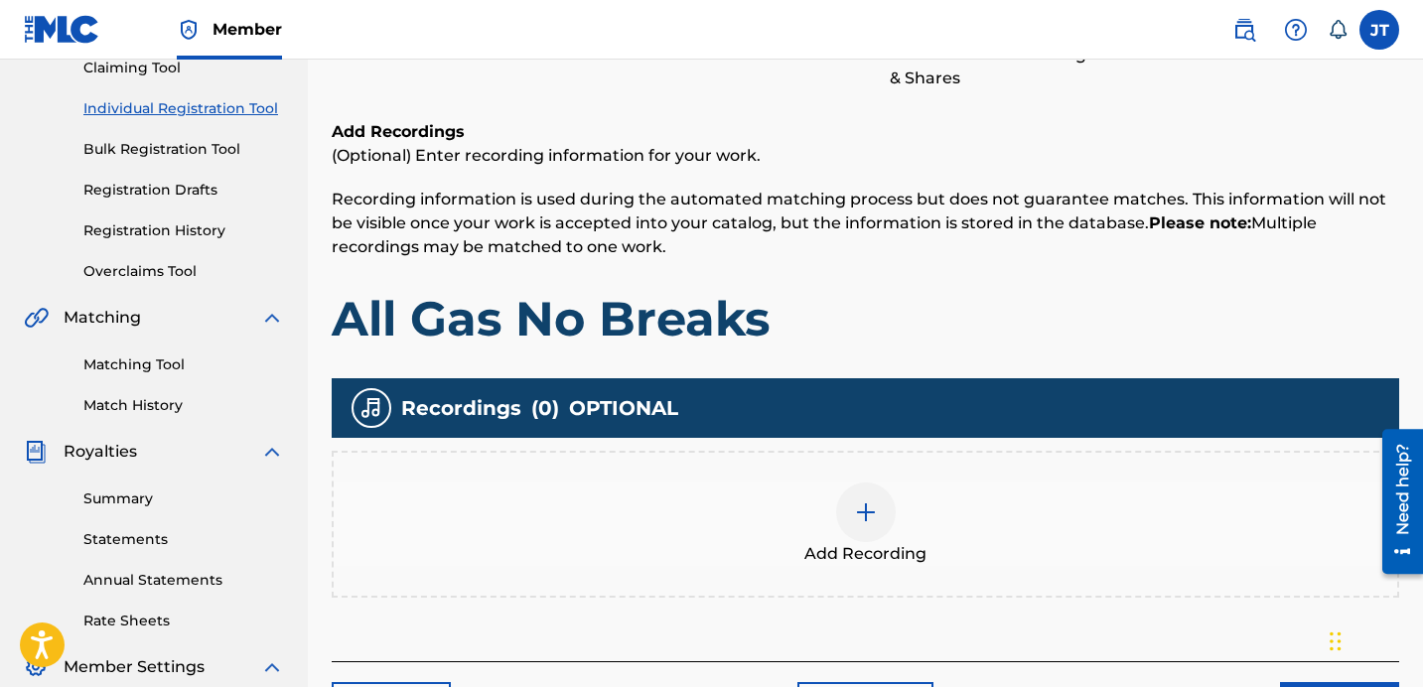
click at [860, 501] on img at bounding box center [866, 513] width 24 height 24
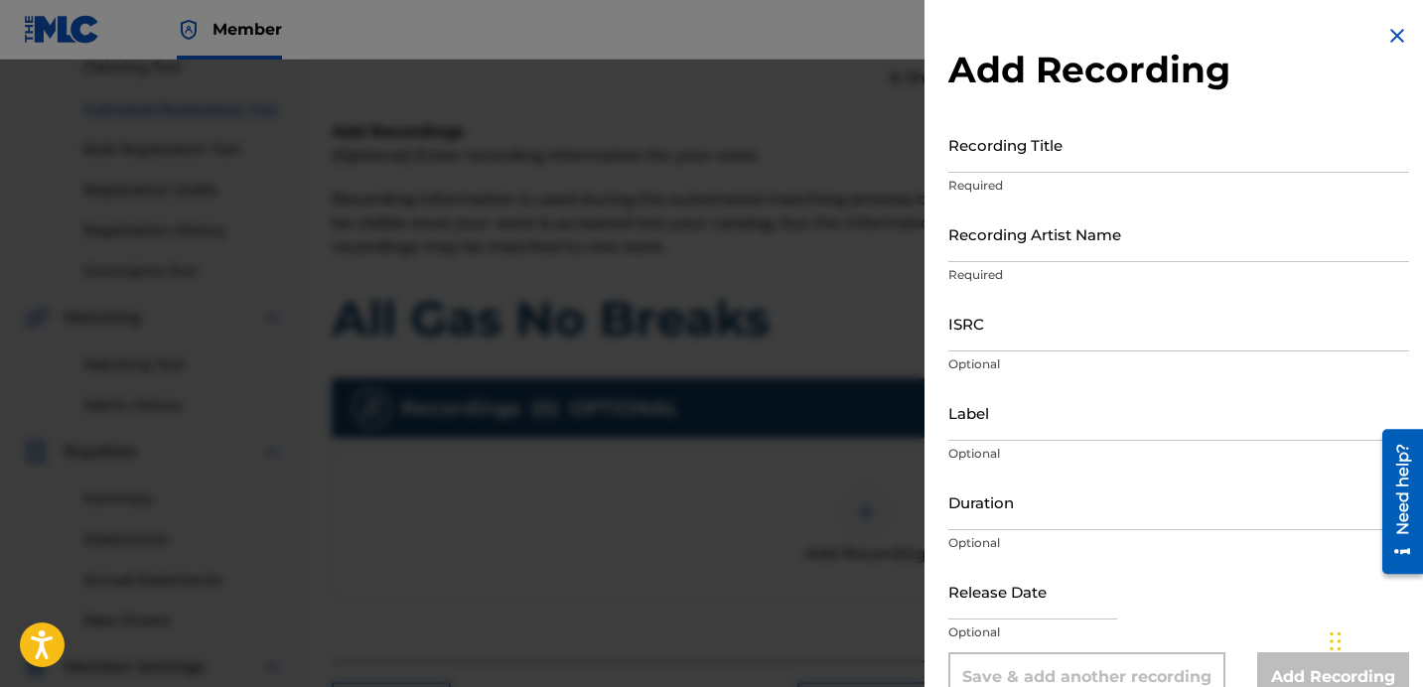
click at [1034, 164] on input "Recording Title" at bounding box center [1179, 144] width 461 height 57
paste input "Mundo Shoy - “All Gas No Brakes” | Official Music Video"
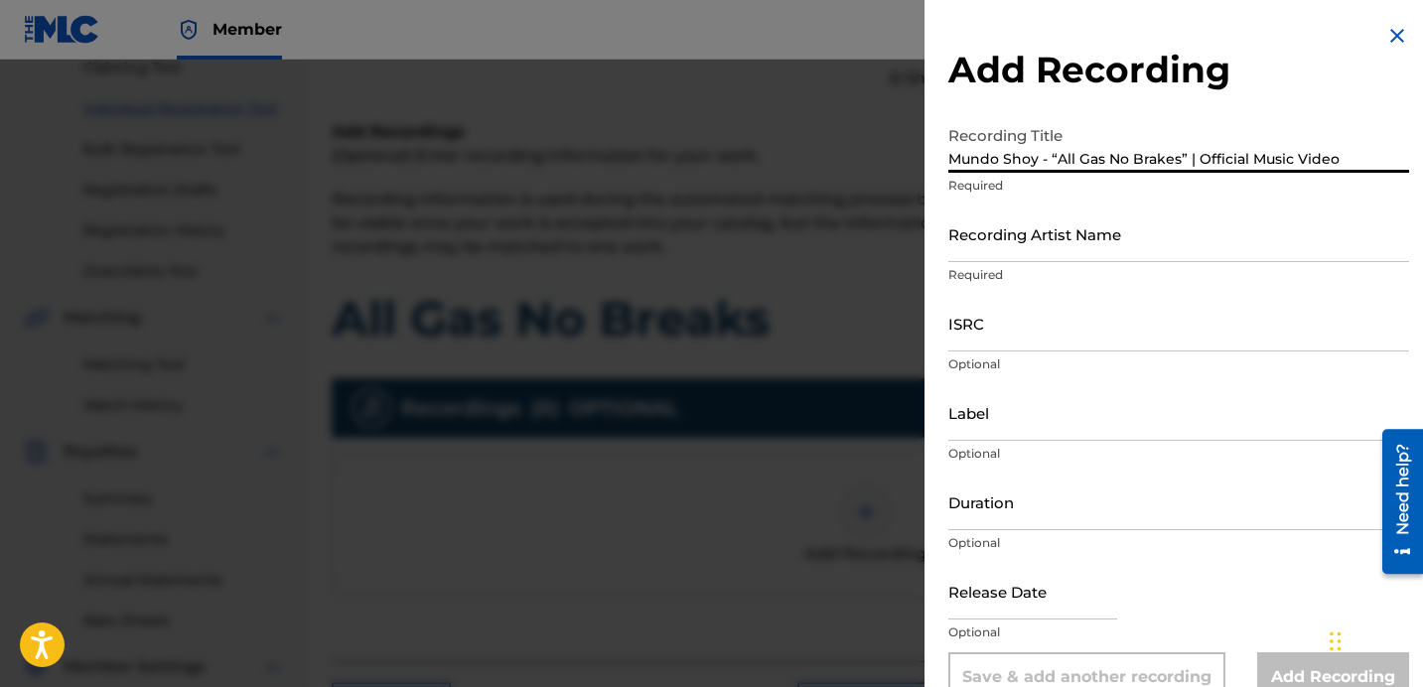
type input "Mundo Shoy - “All Gas No Brakes” | Official Music Video"
click at [1069, 249] on input "Recording Artist Name" at bounding box center [1179, 234] width 461 height 57
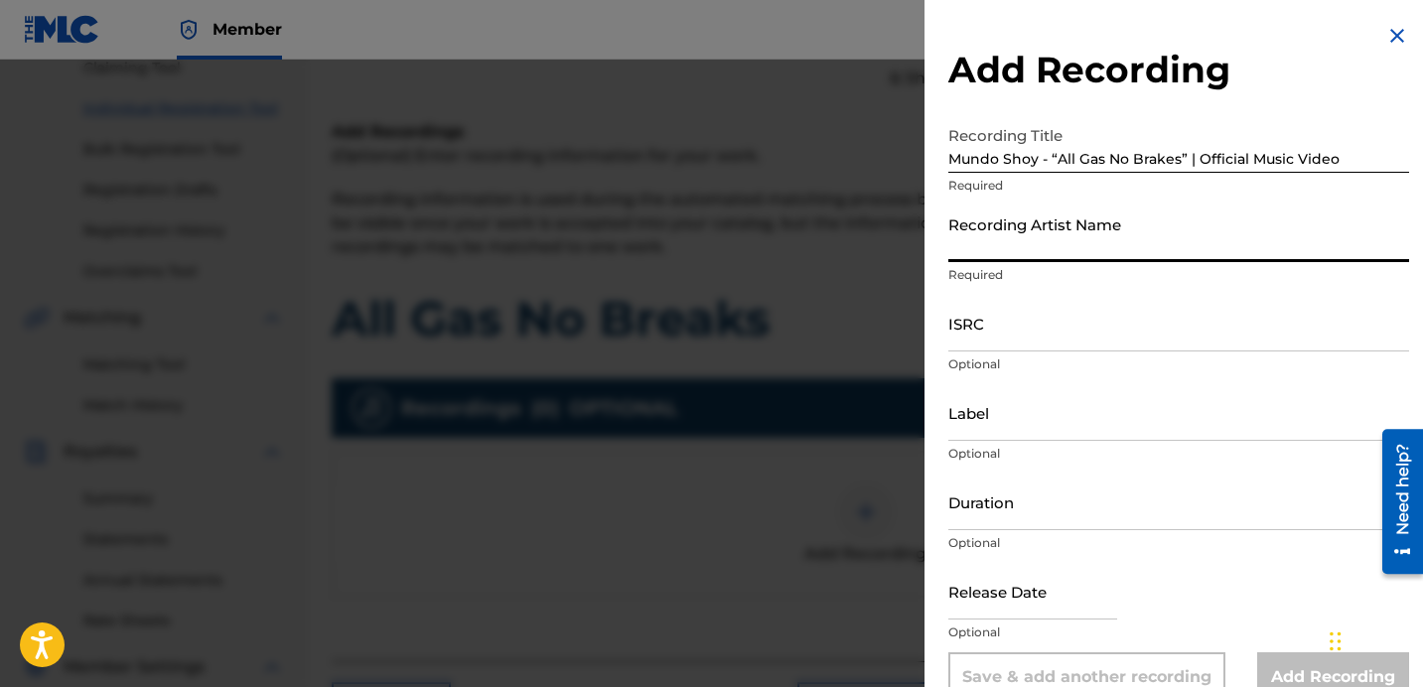
type input "Mundo Shoy"
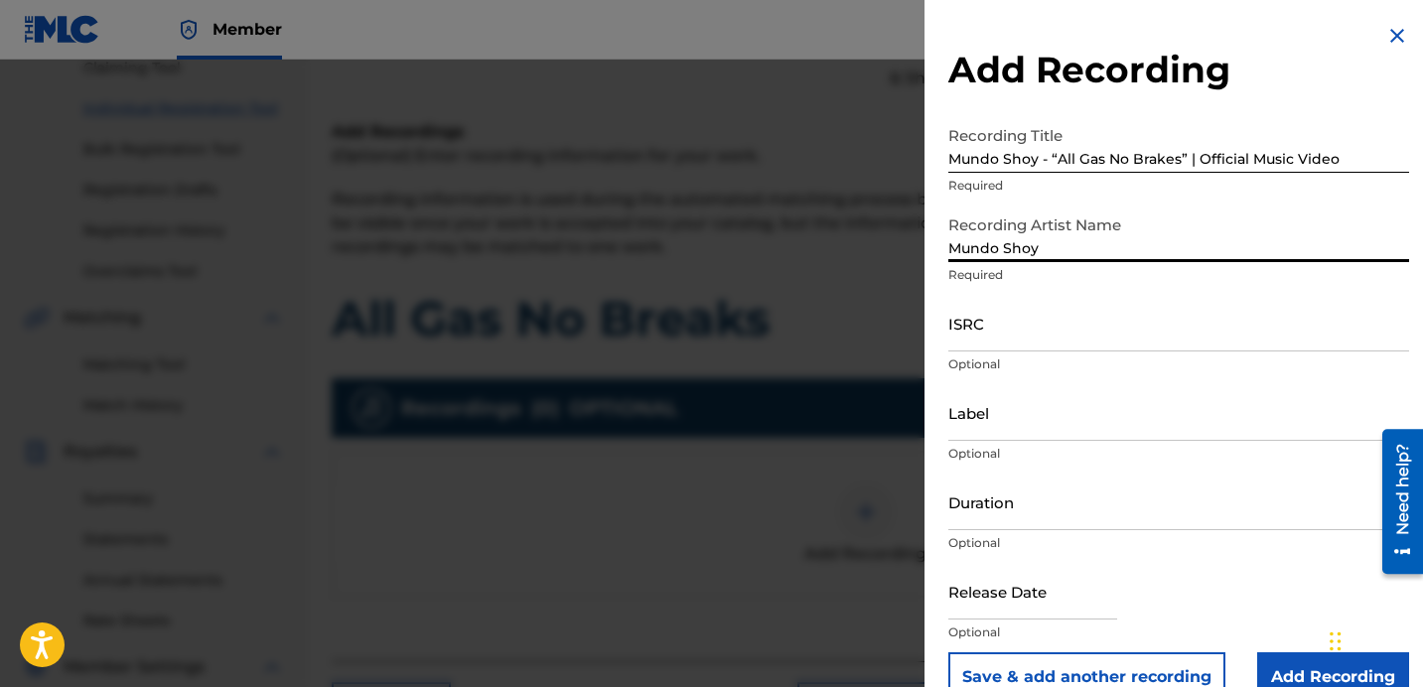
click at [1019, 333] on input "ISRC" at bounding box center [1179, 323] width 461 height 57
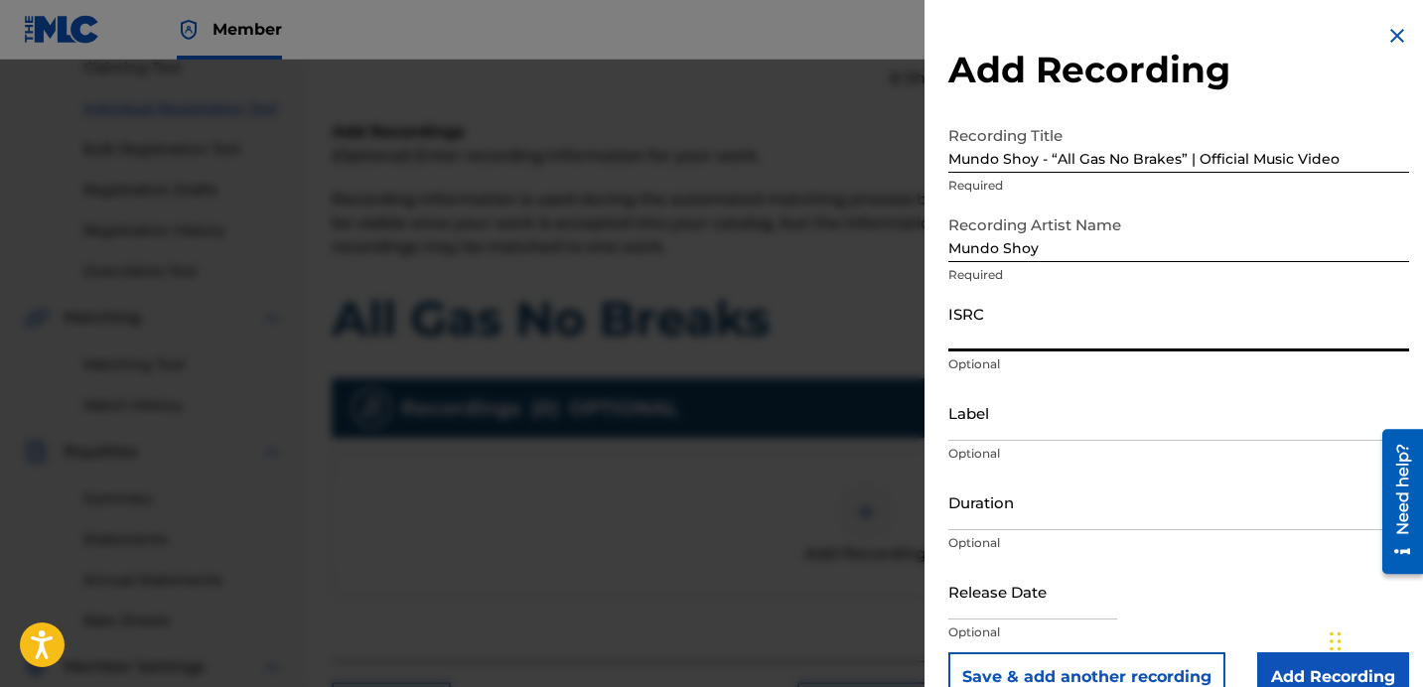
click at [987, 329] on input "ISRC" at bounding box center [1179, 323] width 461 height 57
paste input "TCAFC2010900"
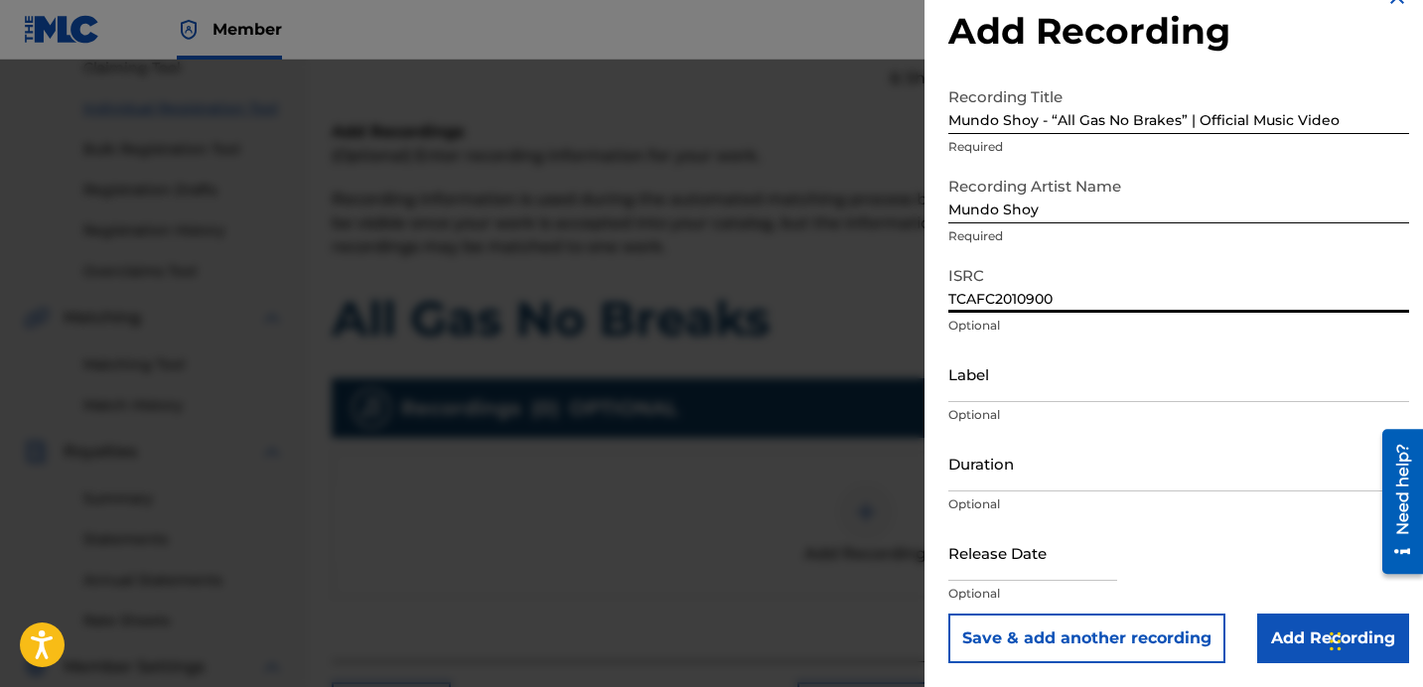
type input "TCAFC2010900"
click at [1014, 552] on input "text" at bounding box center [1033, 552] width 169 height 57
select select "7"
select select "2025"
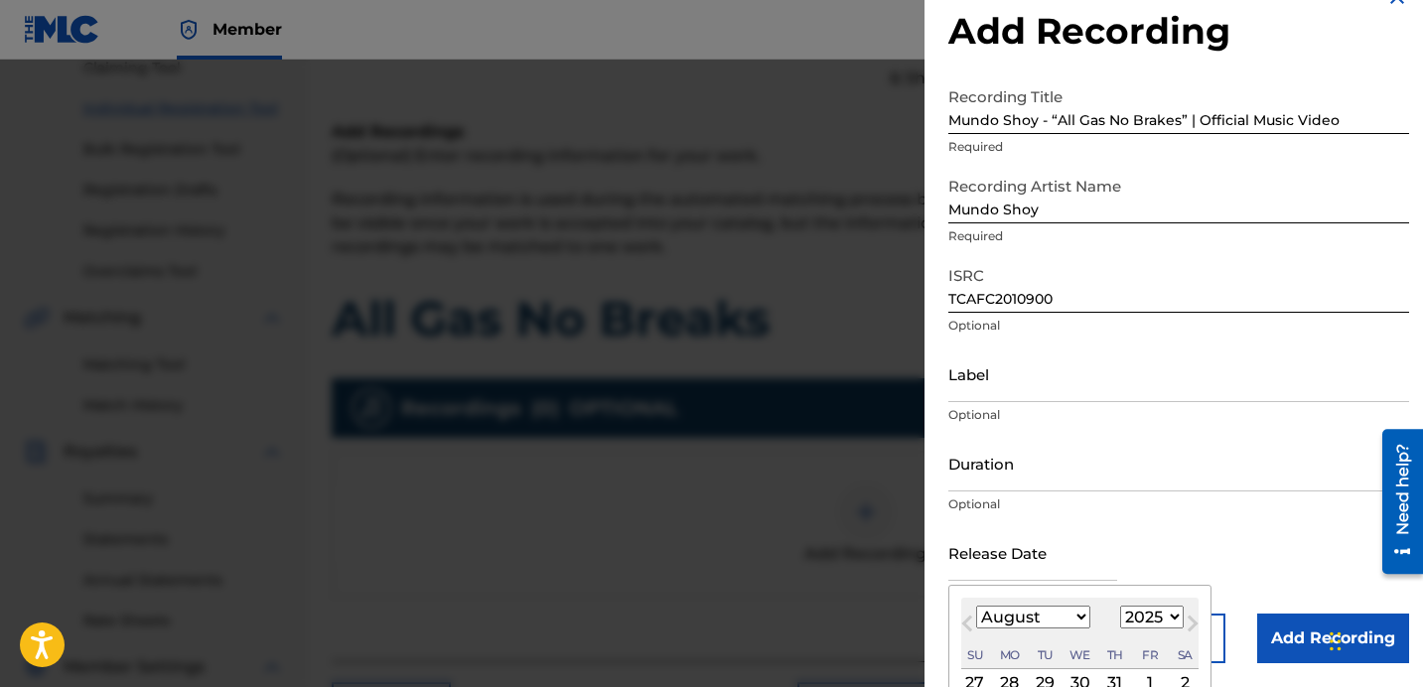
click at [1153, 395] on form "Recording Title Mundo Shoy - “All Gas No Brakes” | Official Music Video Require…" at bounding box center [1179, 370] width 461 height 586
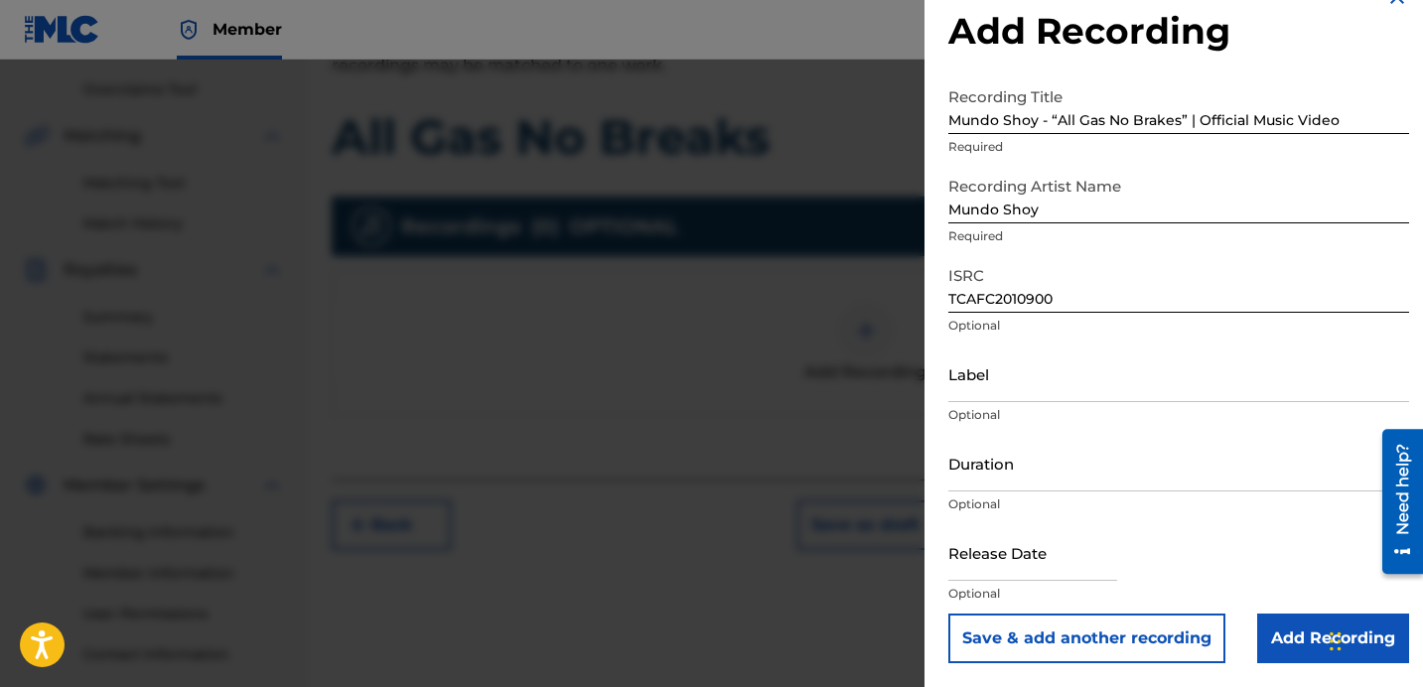
scroll to position [448, 0]
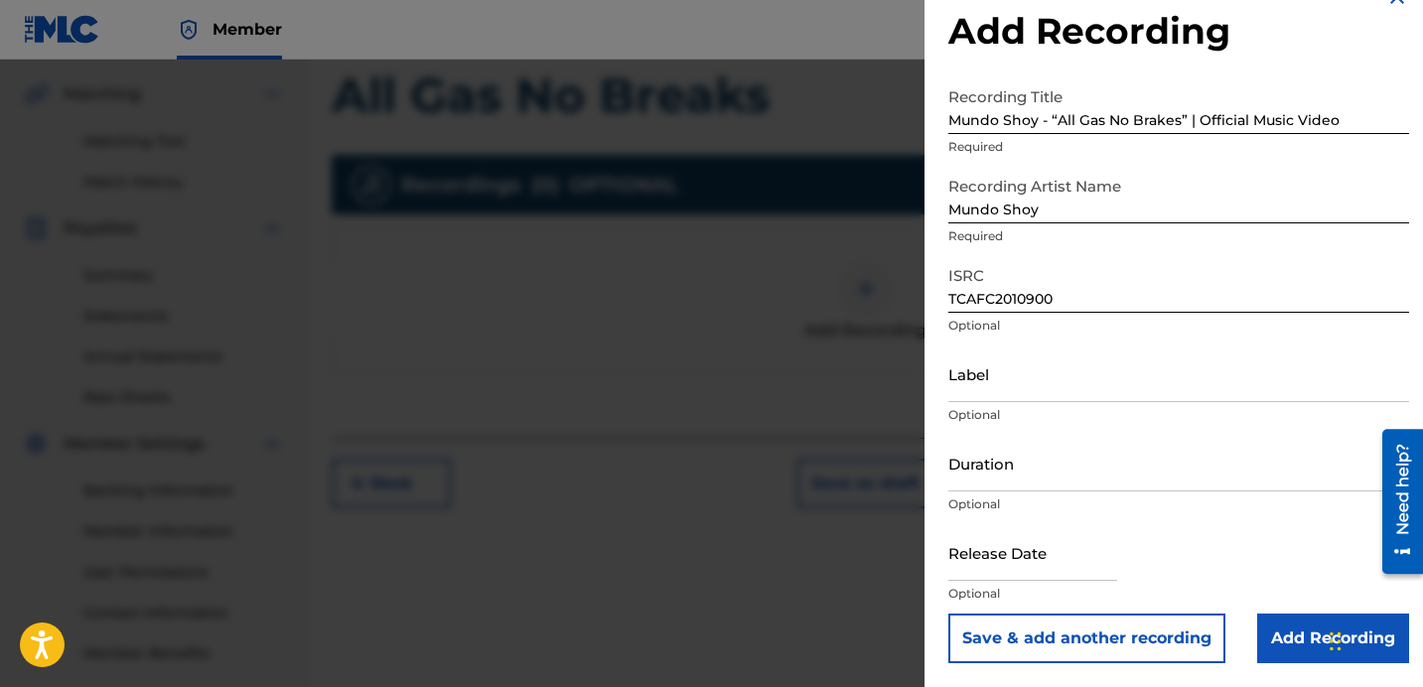
click at [1302, 643] on input "Add Recording" at bounding box center [1334, 639] width 152 height 50
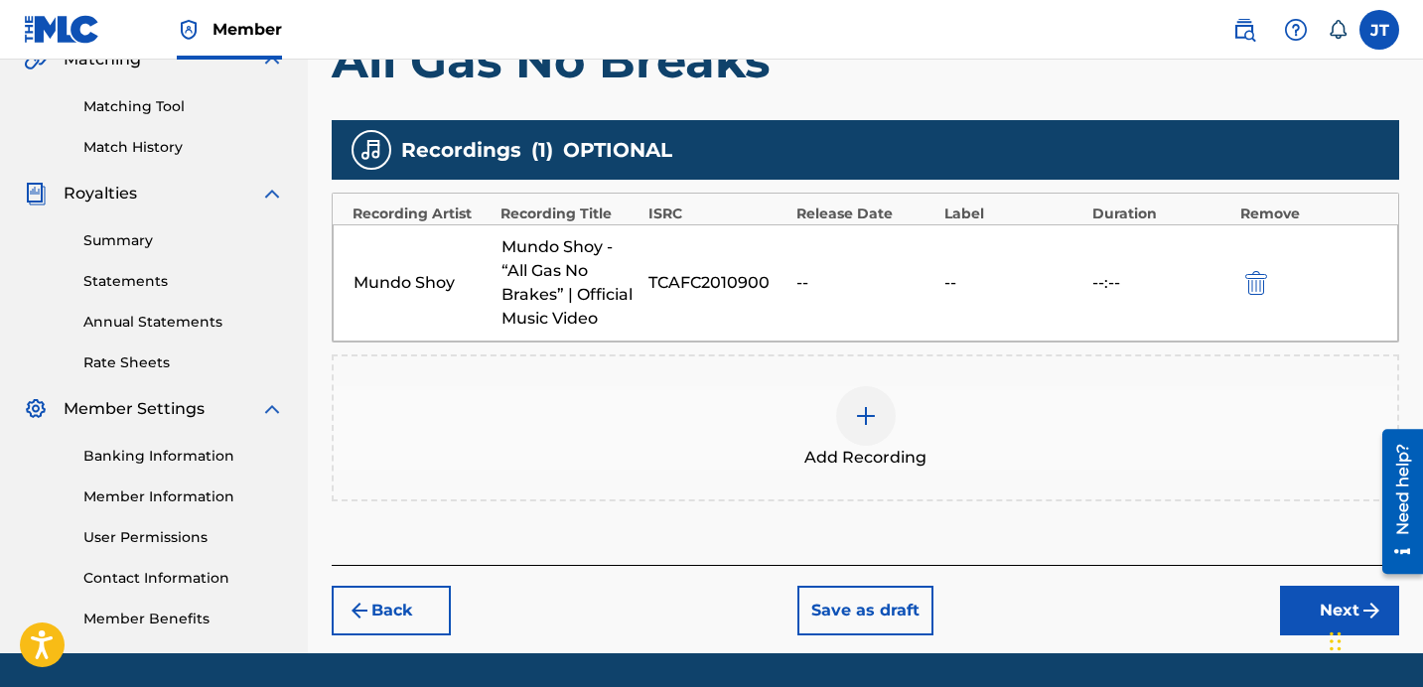
scroll to position [522, 0]
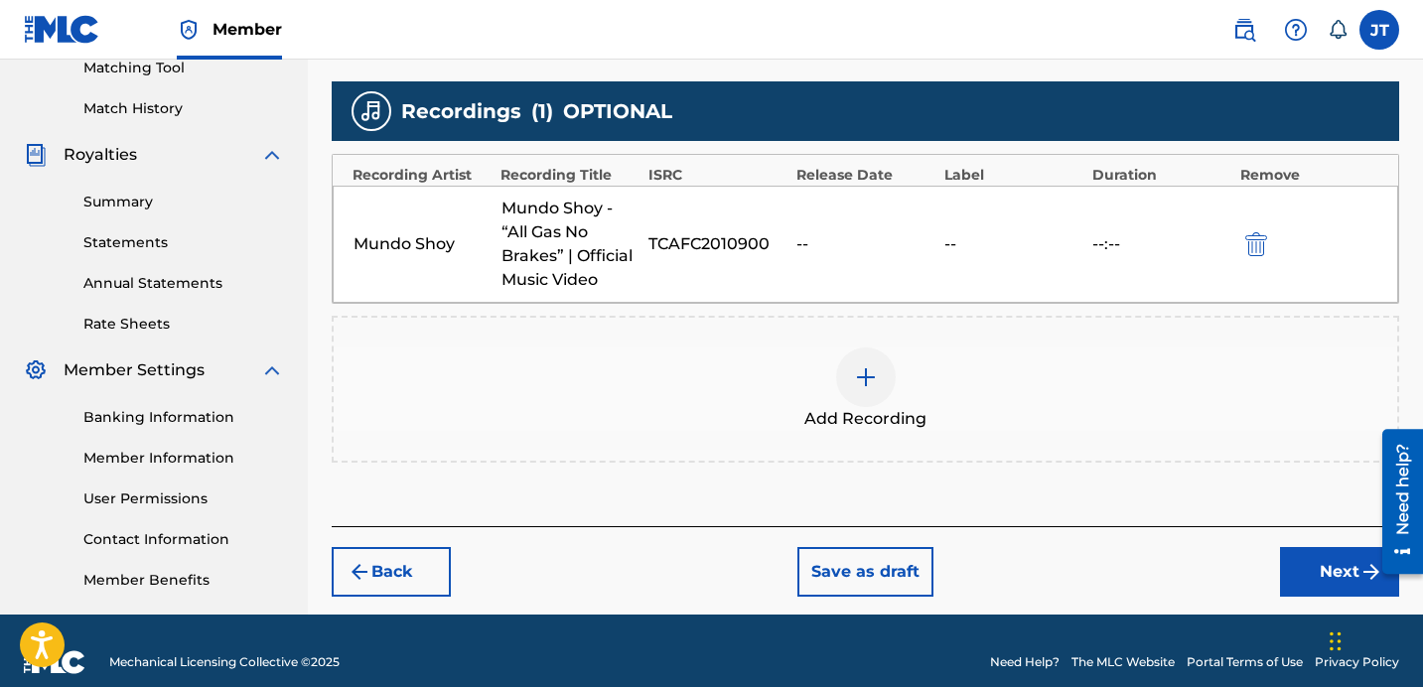
click at [863, 381] on img at bounding box center [866, 378] width 24 height 24
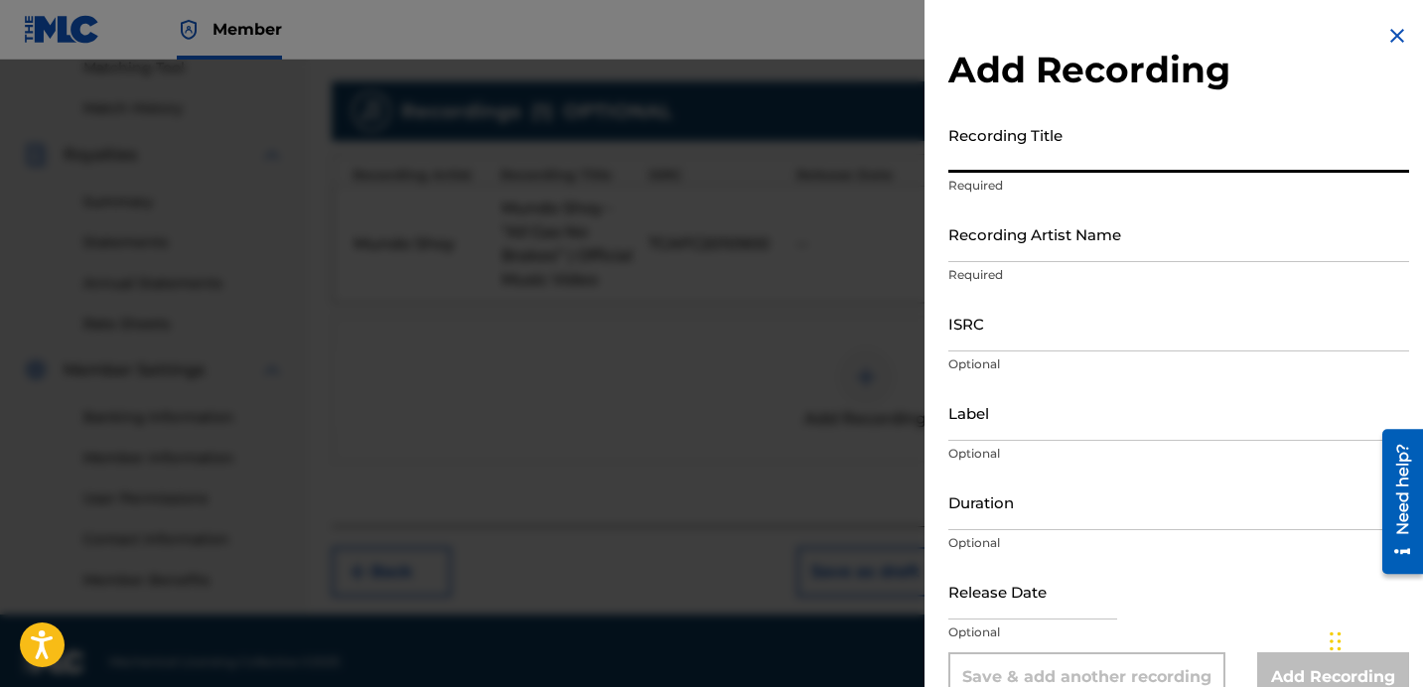
click at [1120, 163] on input "Recording Title" at bounding box center [1179, 144] width 461 height 57
type input "All Gas No Breaks"
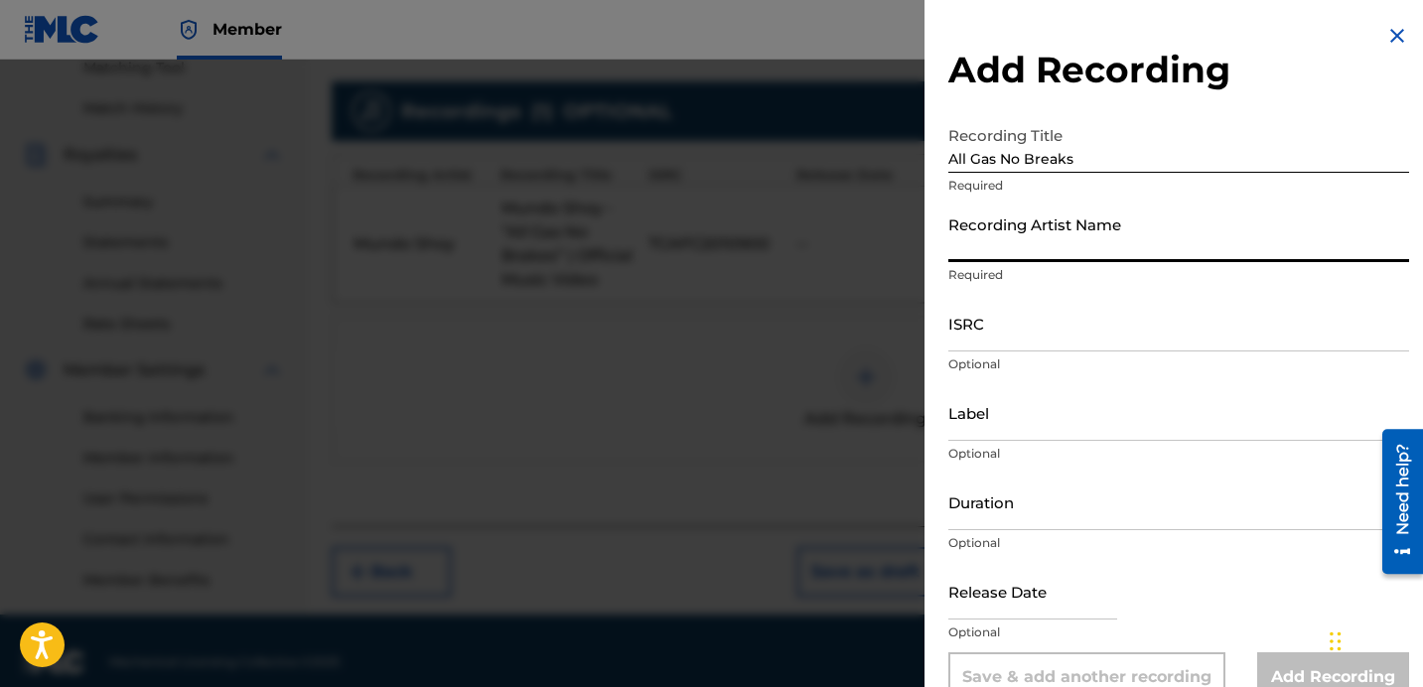
click at [1148, 251] on input "Recording Artist Name" at bounding box center [1179, 234] width 461 height 57
type input "Mundo Shoy"
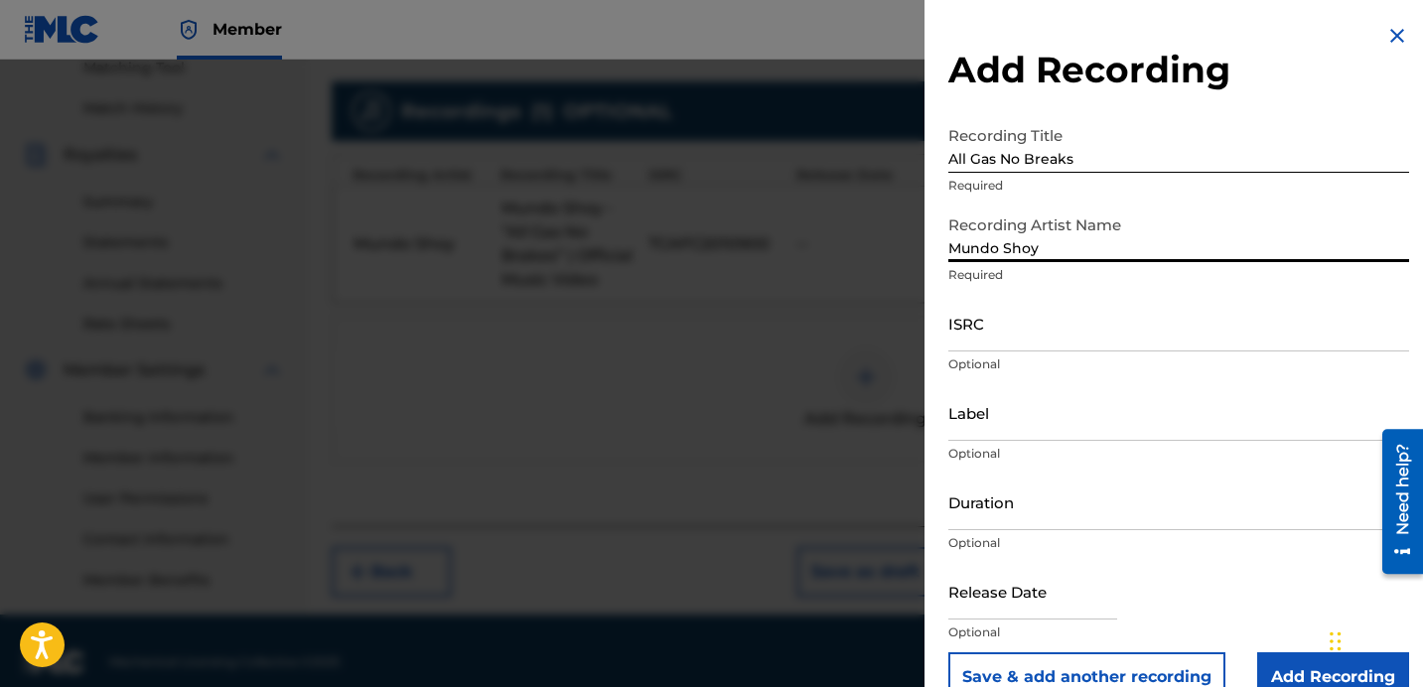
click at [1014, 344] on input "ISRC" at bounding box center [1179, 323] width 461 height 57
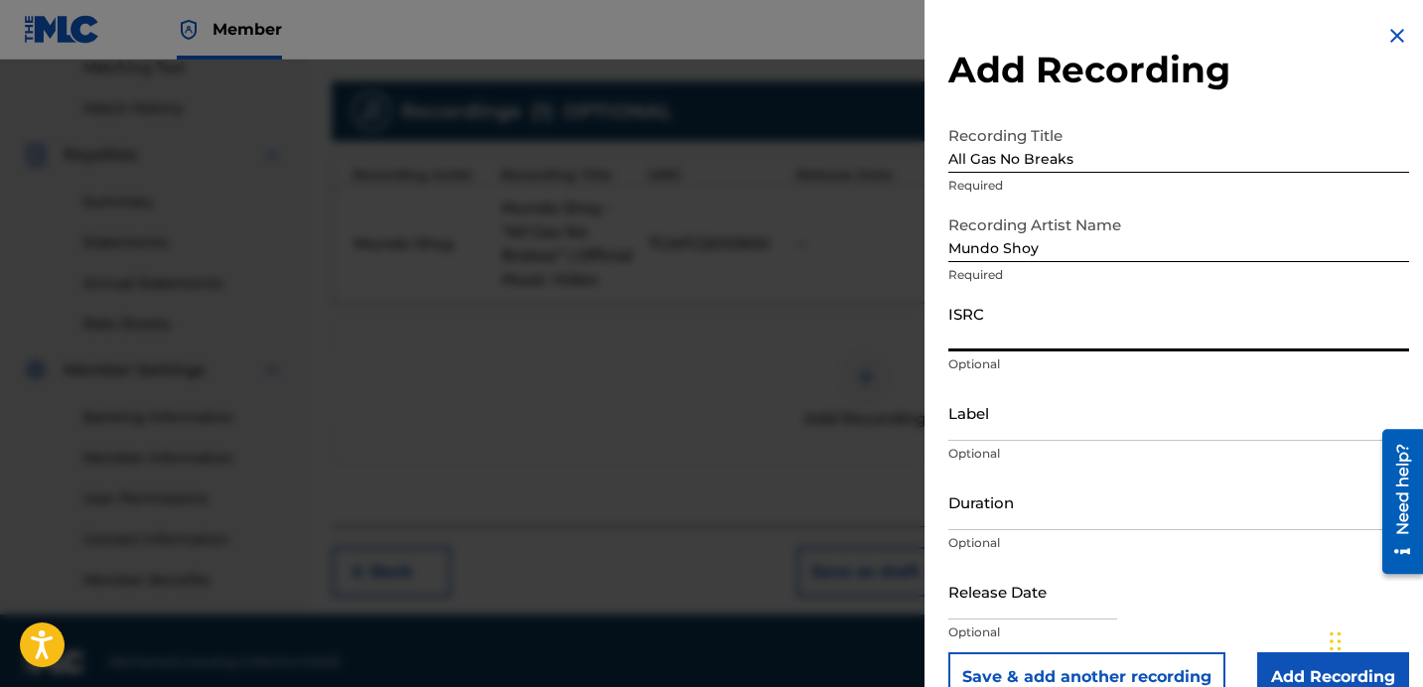
paste input "TCAFC2010900"
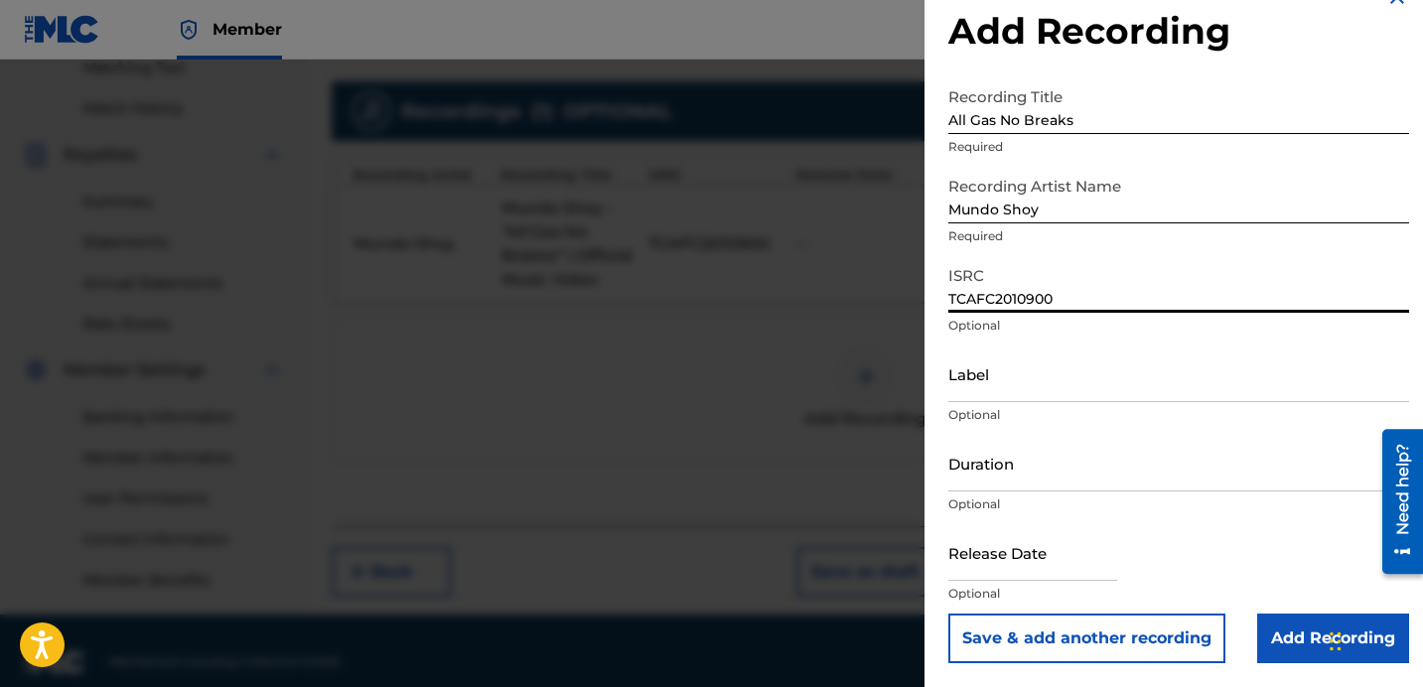
type input "TCAFC2010900"
click at [1276, 647] on input "Add Recording" at bounding box center [1334, 639] width 152 height 50
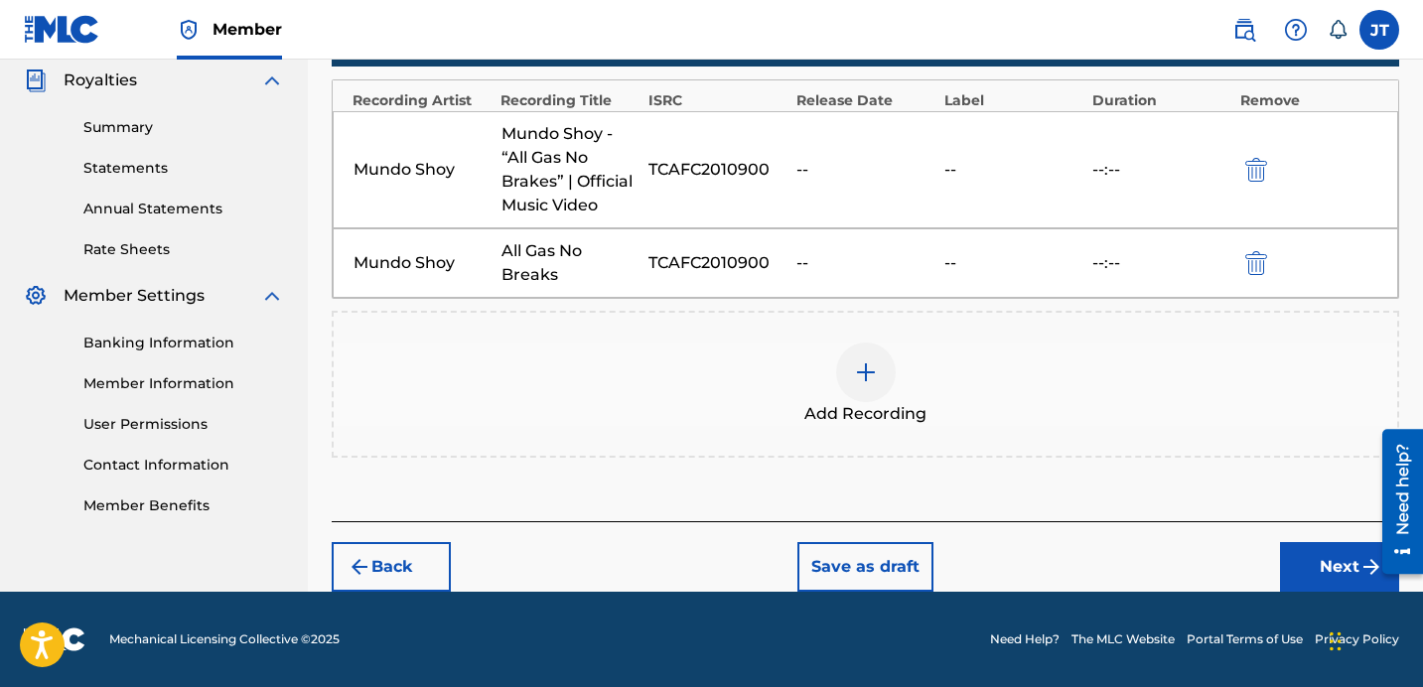
click at [1310, 570] on button "Next" at bounding box center [1339, 567] width 119 height 50
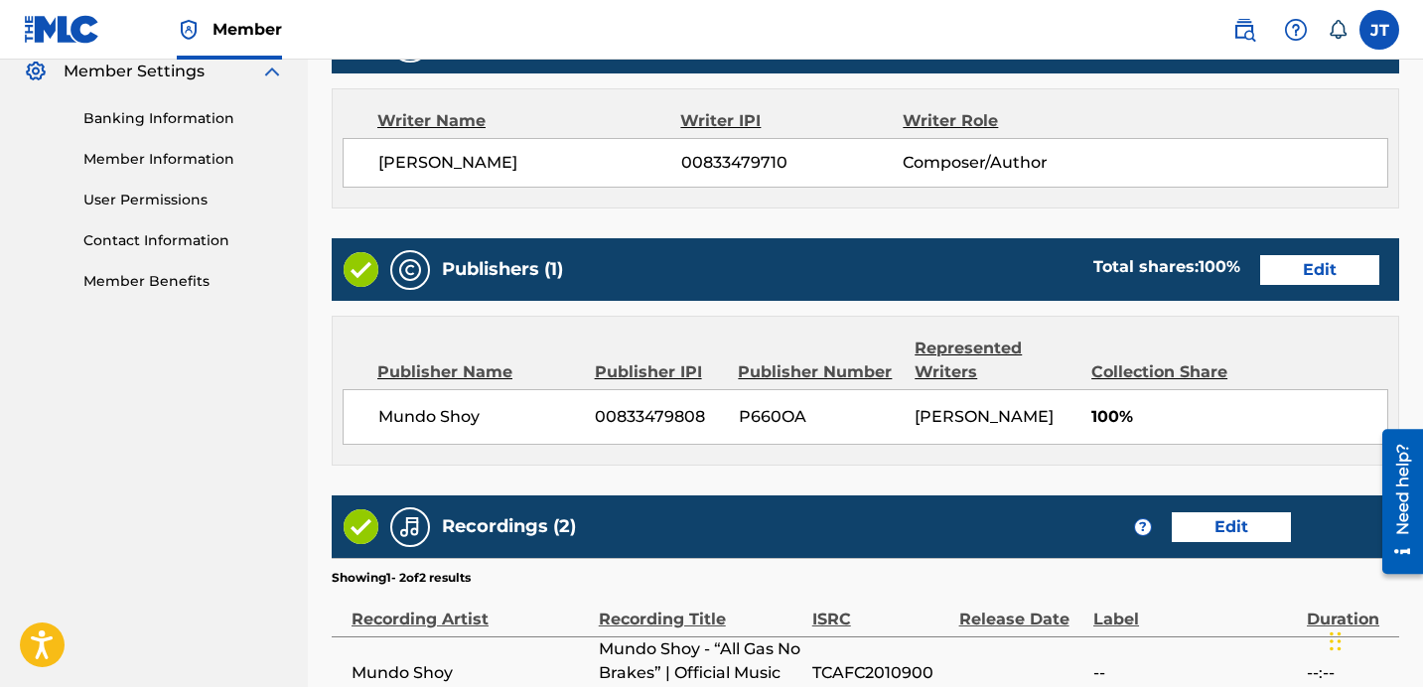
scroll to position [1090, 0]
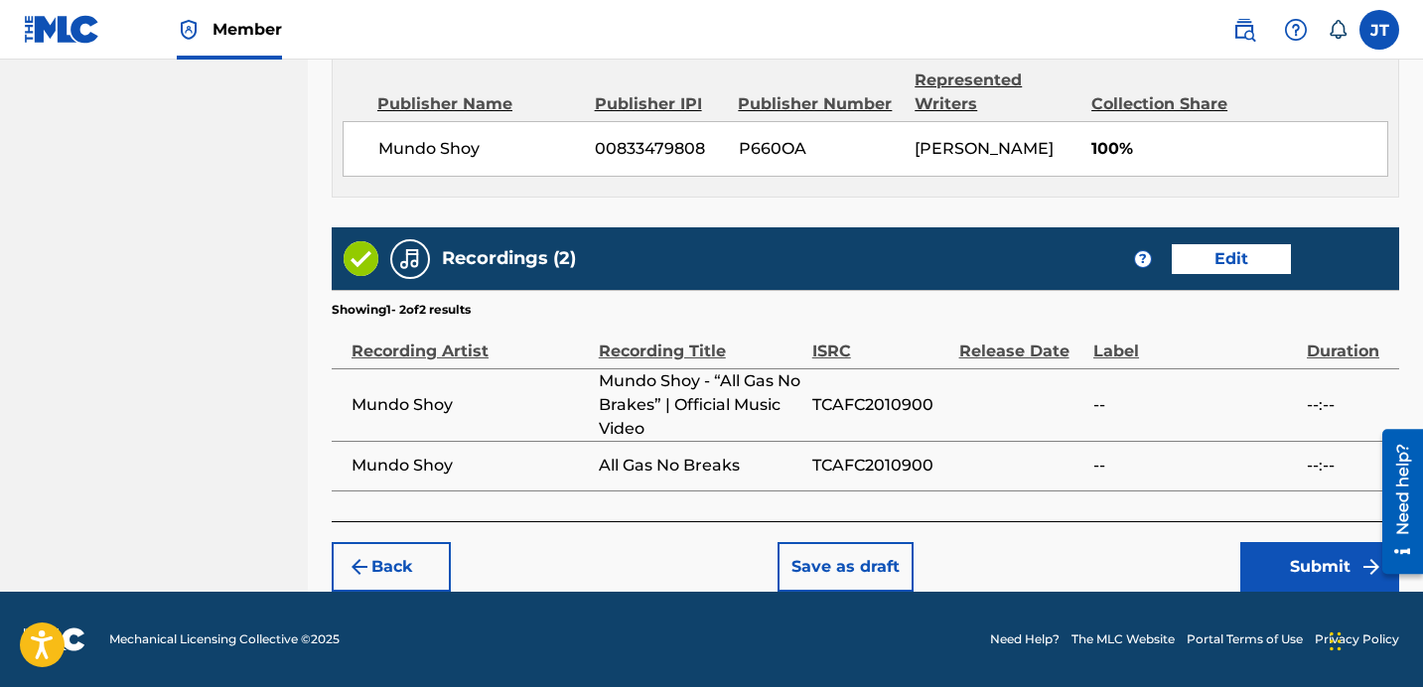
click at [1320, 566] on button "Submit" at bounding box center [1320, 567] width 159 height 50
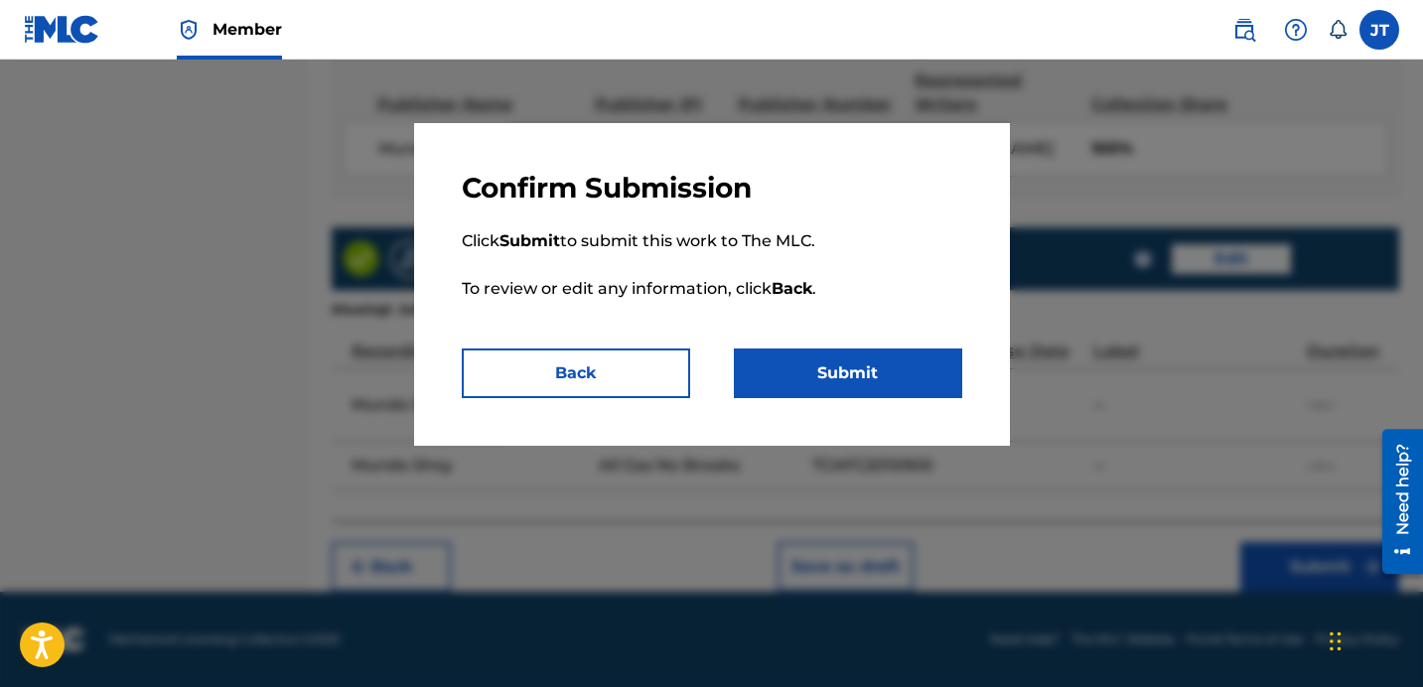
click at [902, 372] on button "Submit" at bounding box center [848, 374] width 228 height 50
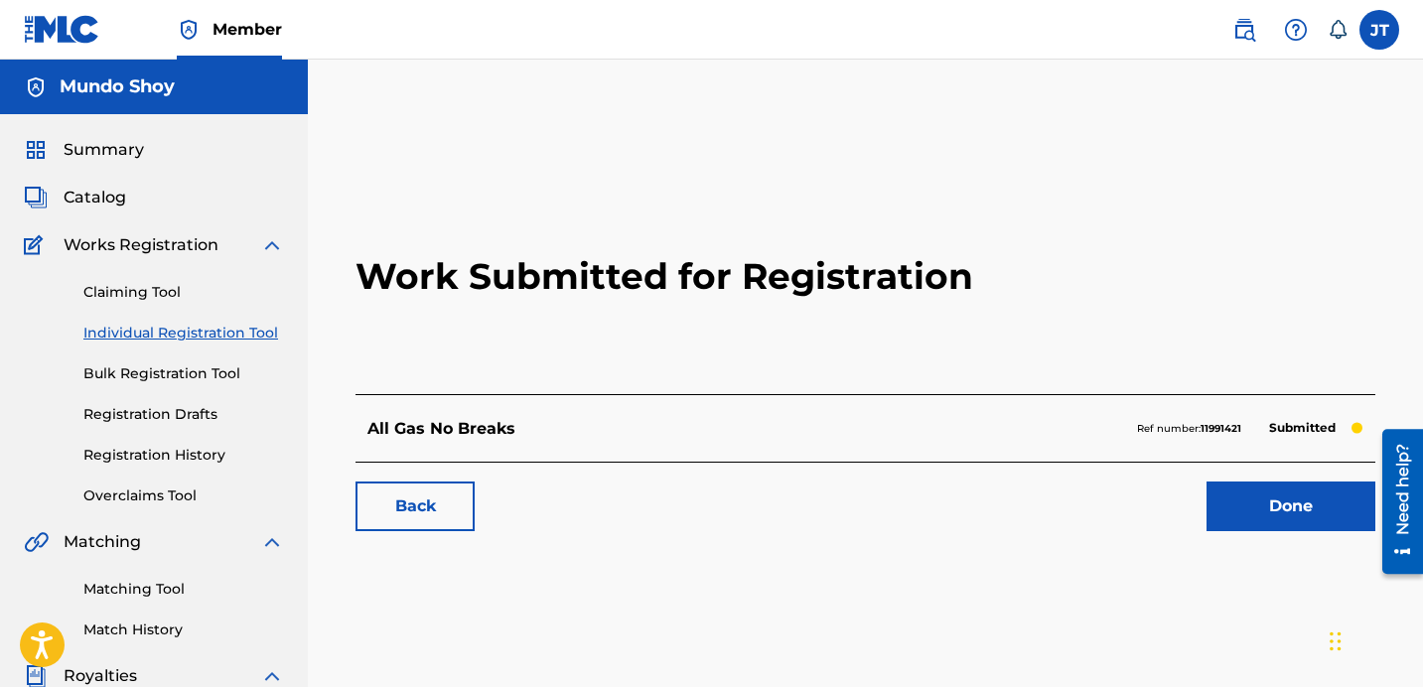
click at [1250, 499] on link "Done" at bounding box center [1291, 507] width 169 height 50
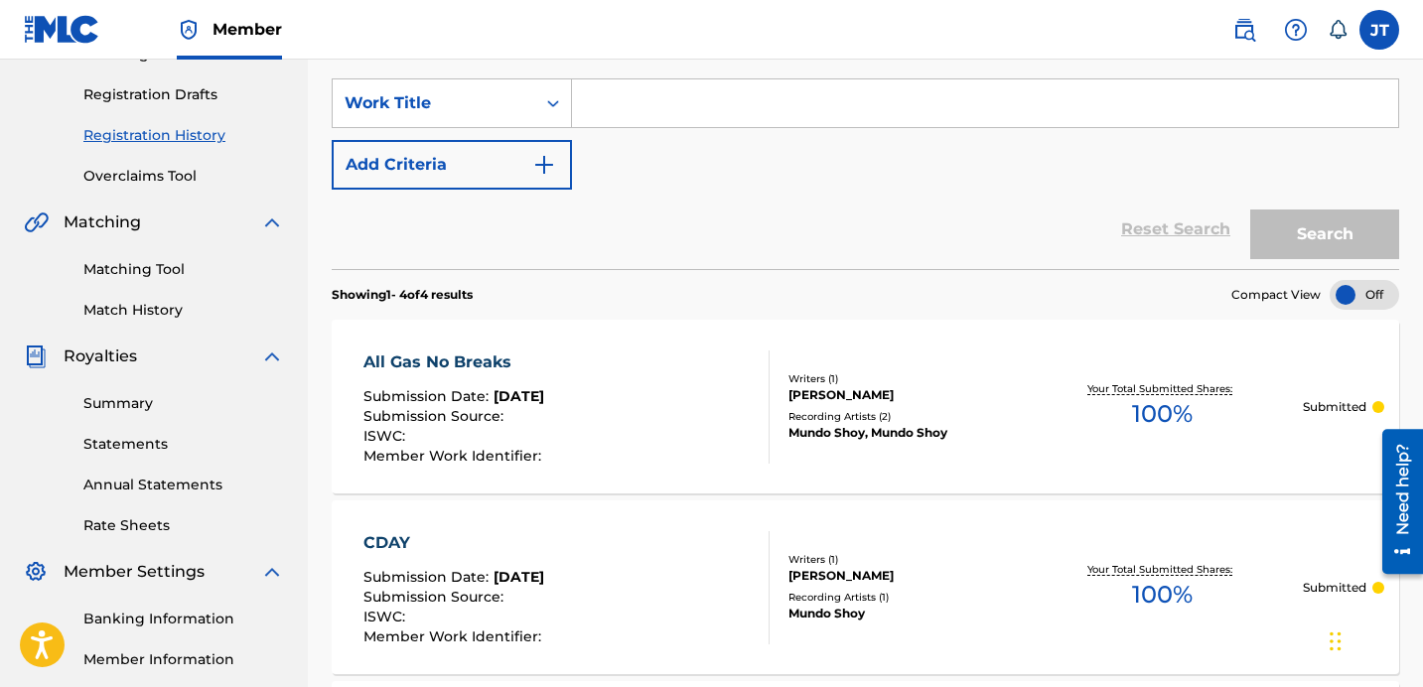
scroll to position [453, 0]
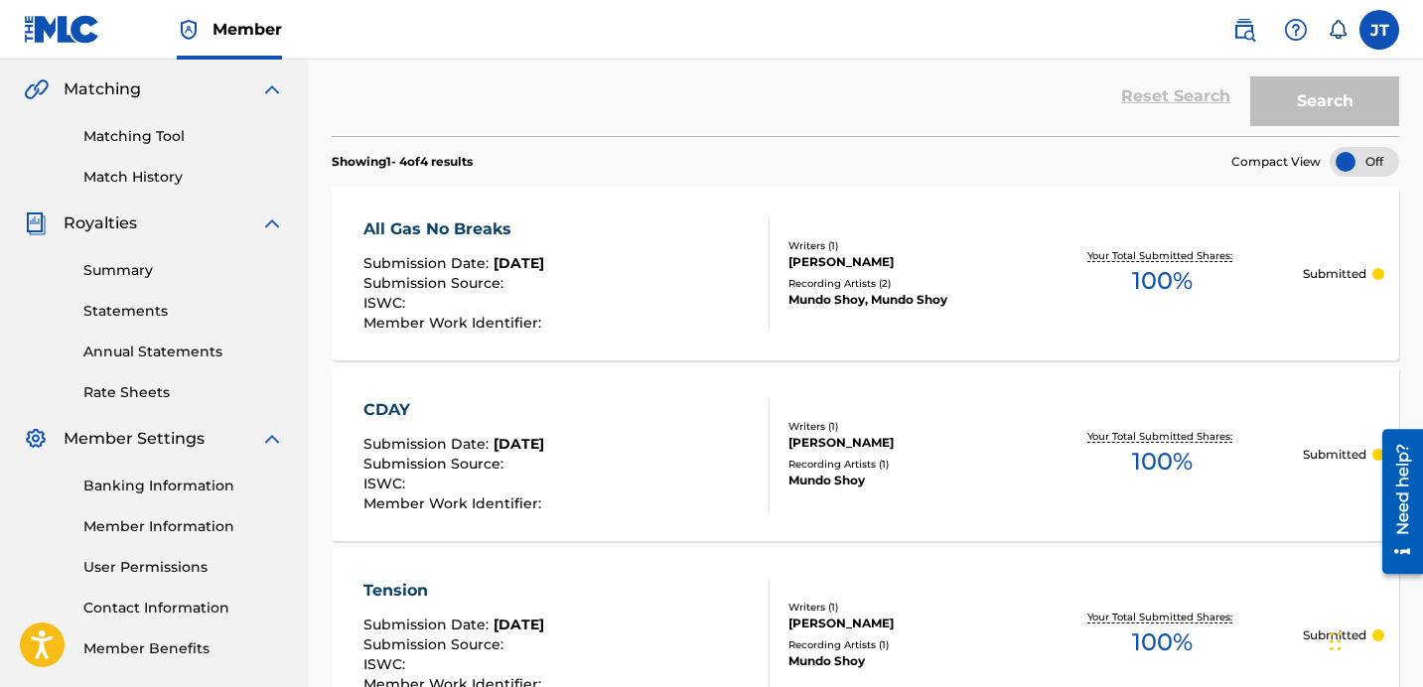
click at [1377, 274] on div at bounding box center [1379, 274] width 12 height 12
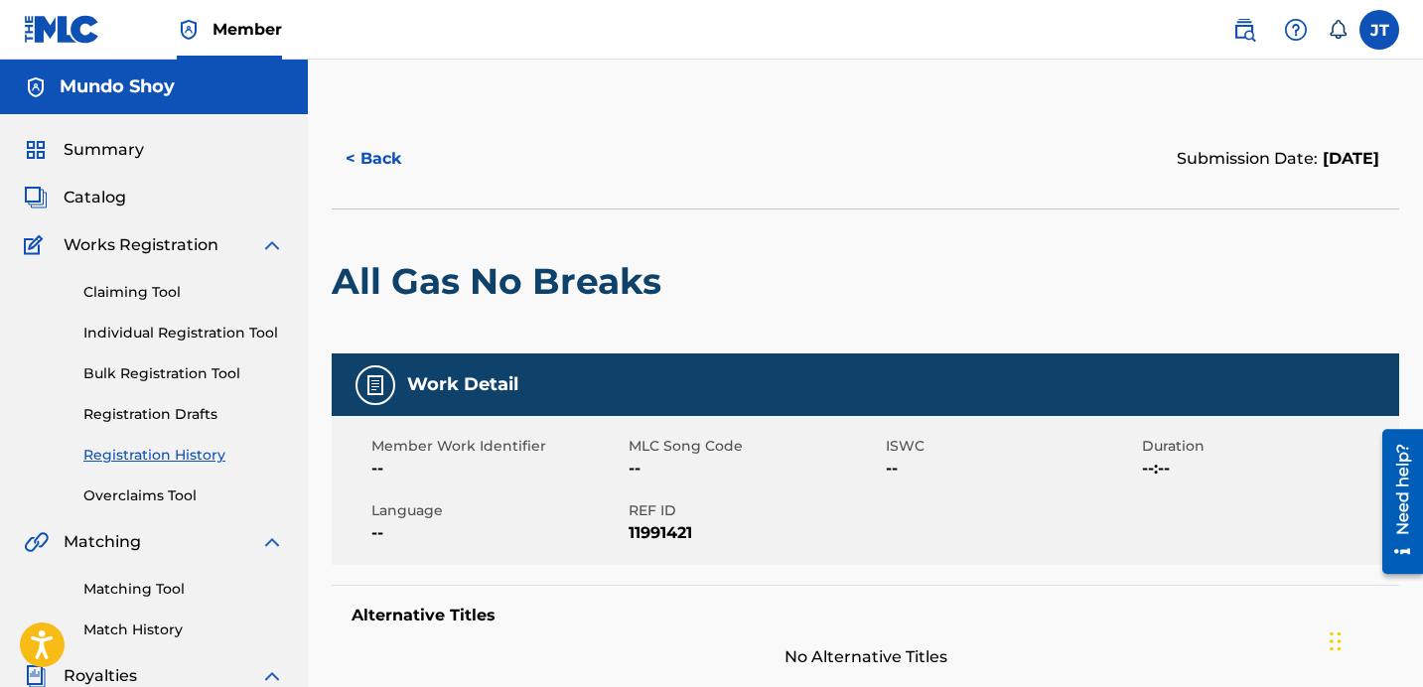
click at [90, 196] on span "Catalog" at bounding box center [95, 198] width 63 height 24
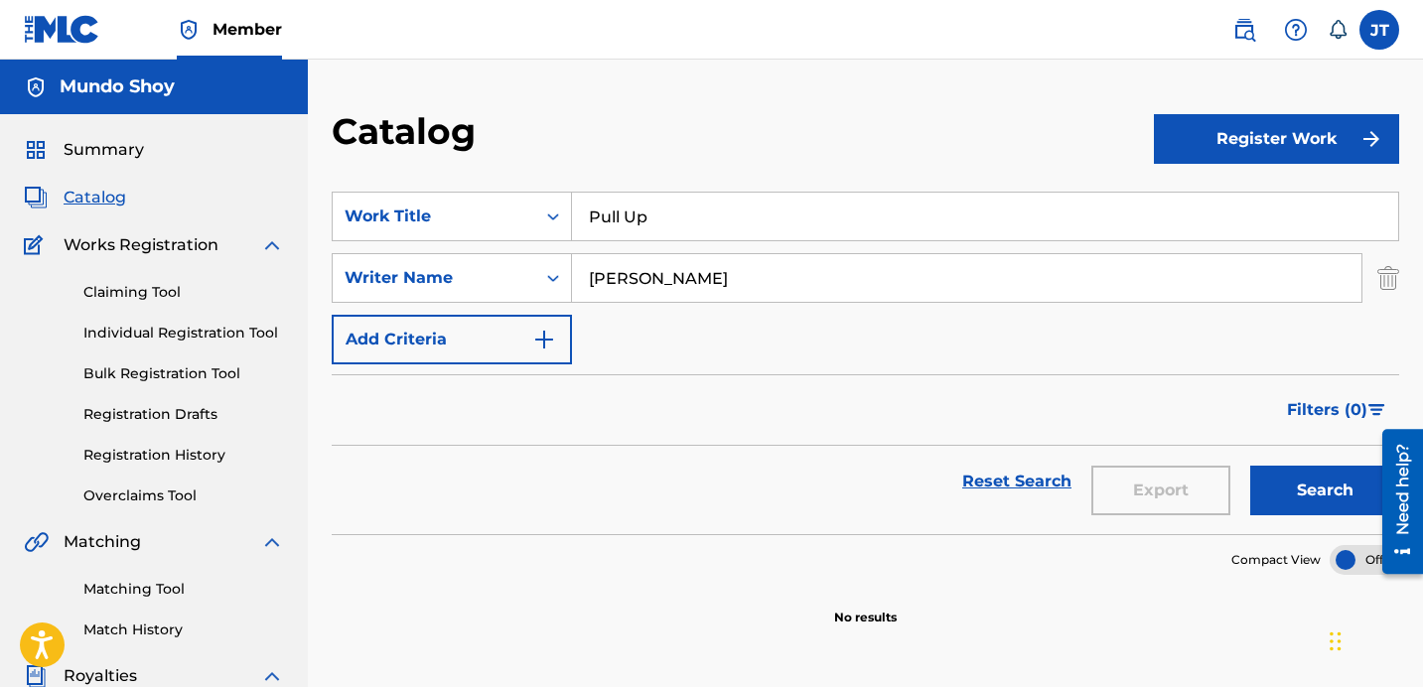
click at [1399, 280] on img "Search Form" at bounding box center [1389, 278] width 22 height 50
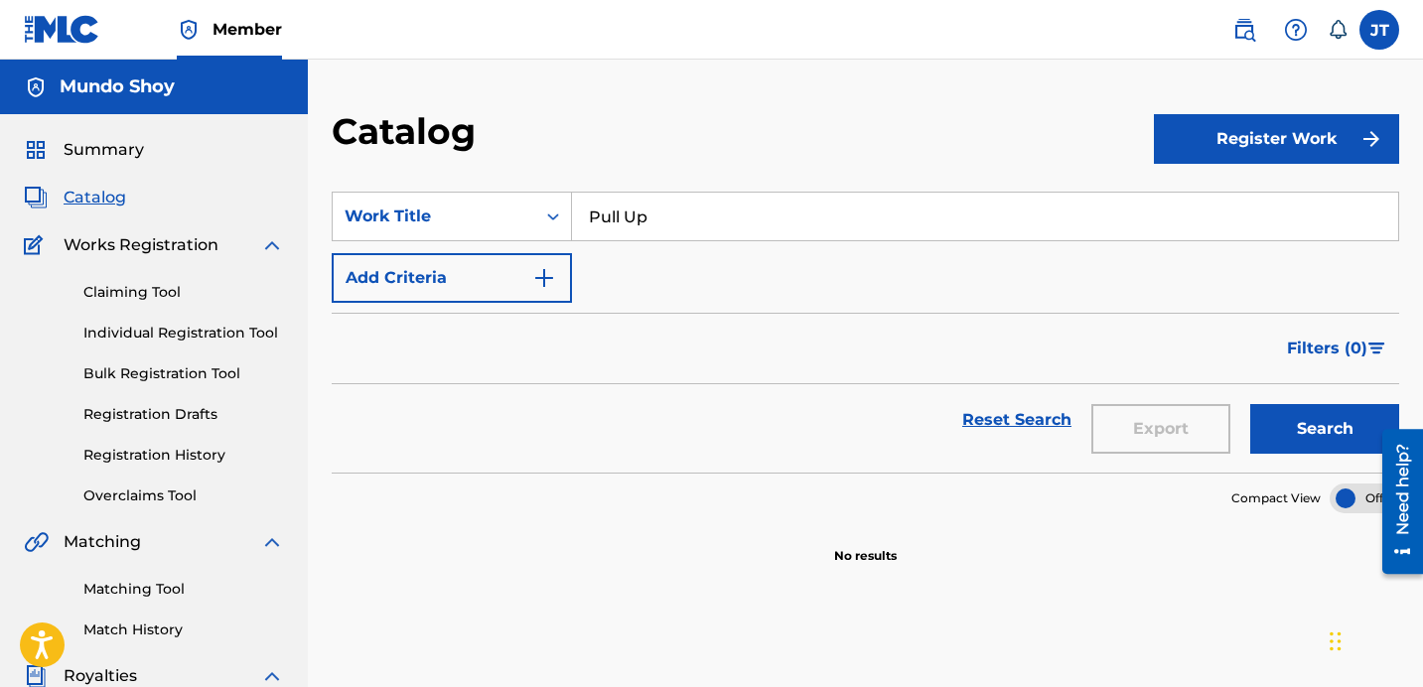
click at [1333, 226] on input "Pull Up" at bounding box center [985, 217] width 826 height 48
type input "P"
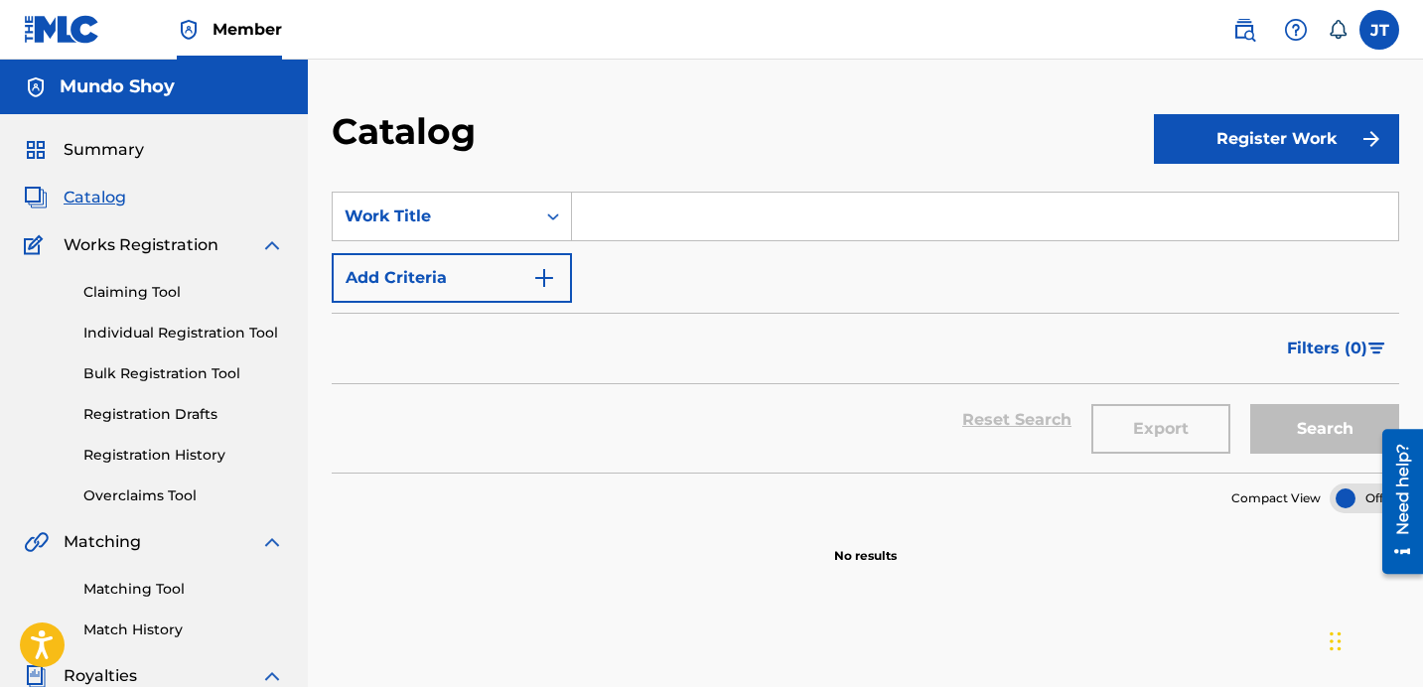
click at [540, 280] on img "Search Form" at bounding box center [544, 278] width 24 height 24
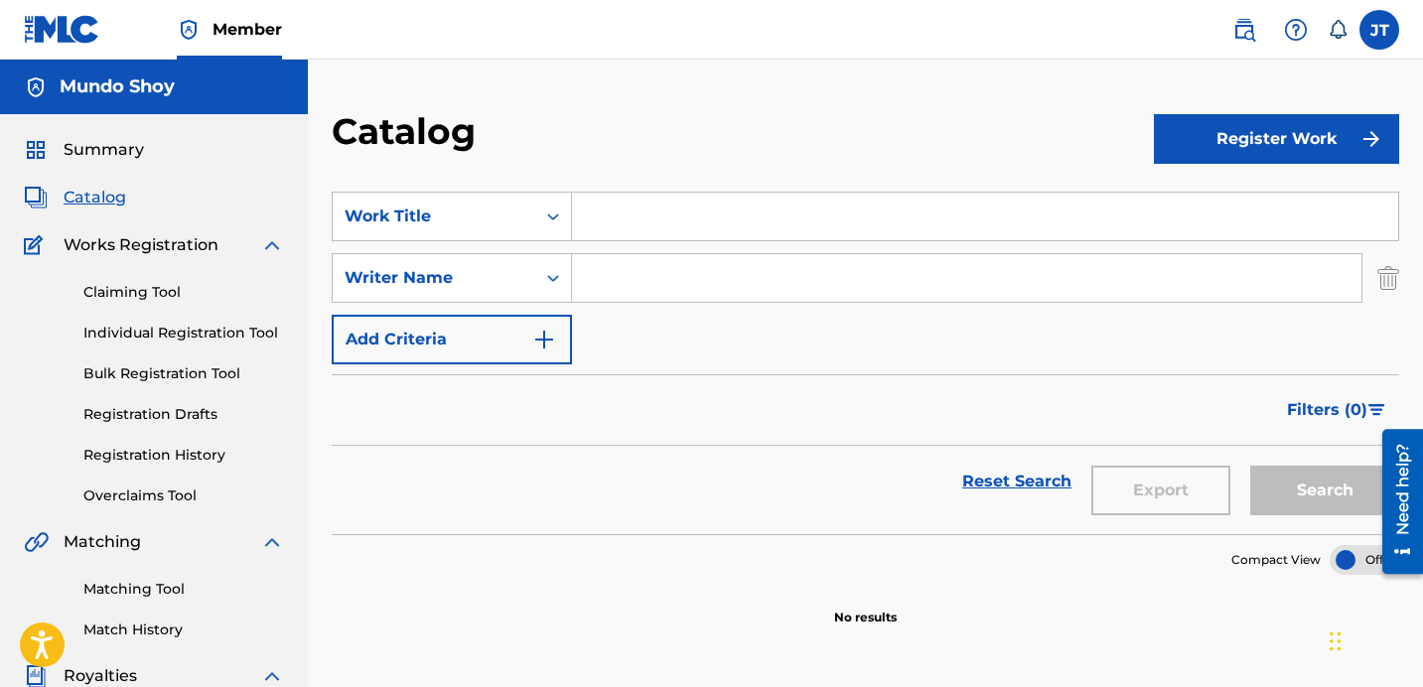
click at [155, 376] on link "Bulk Registration Tool" at bounding box center [183, 374] width 201 height 21
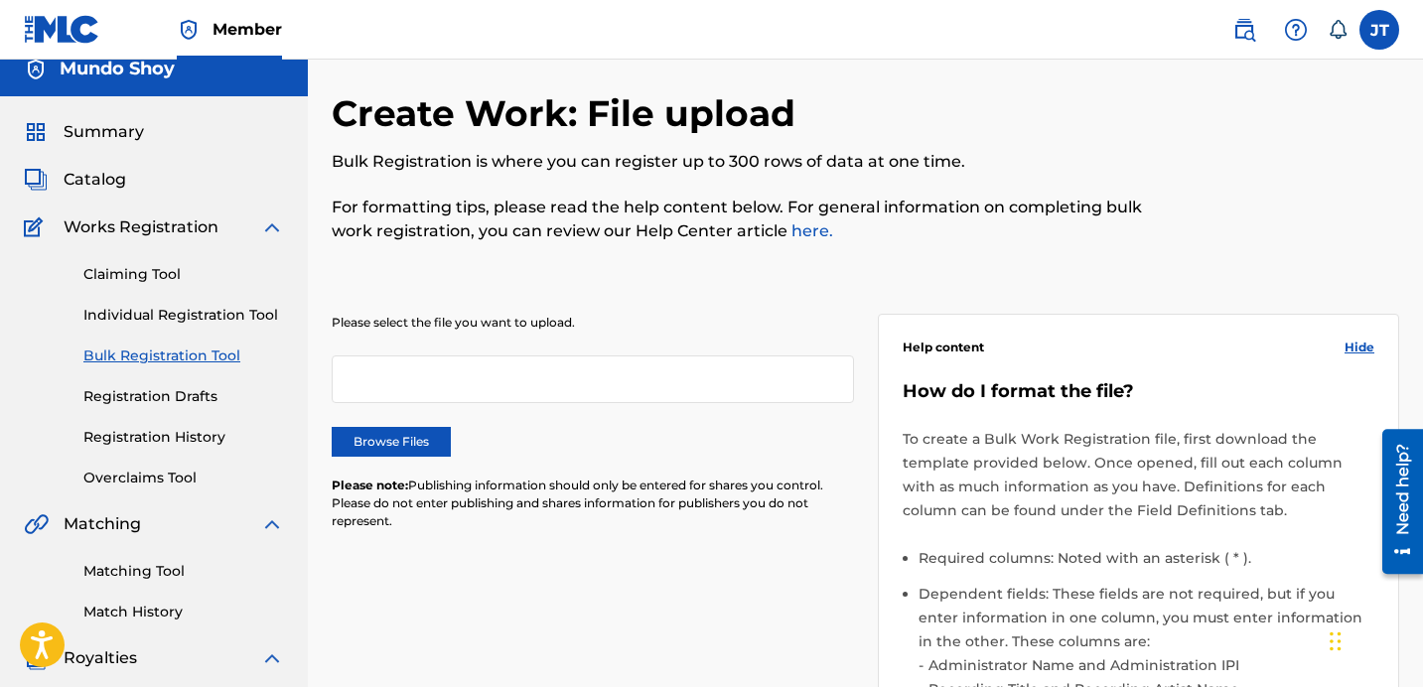
scroll to position [19, 0]
click at [385, 445] on label "Browse Files" at bounding box center [391, 441] width 119 height 30
click at [0, 0] on input "Browse Files" at bounding box center [0, 0] width 0 height 0
click at [100, 184] on span "Catalog" at bounding box center [95, 179] width 63 height 24
